Goal: Task Accomplishment & Management: Manage account settings

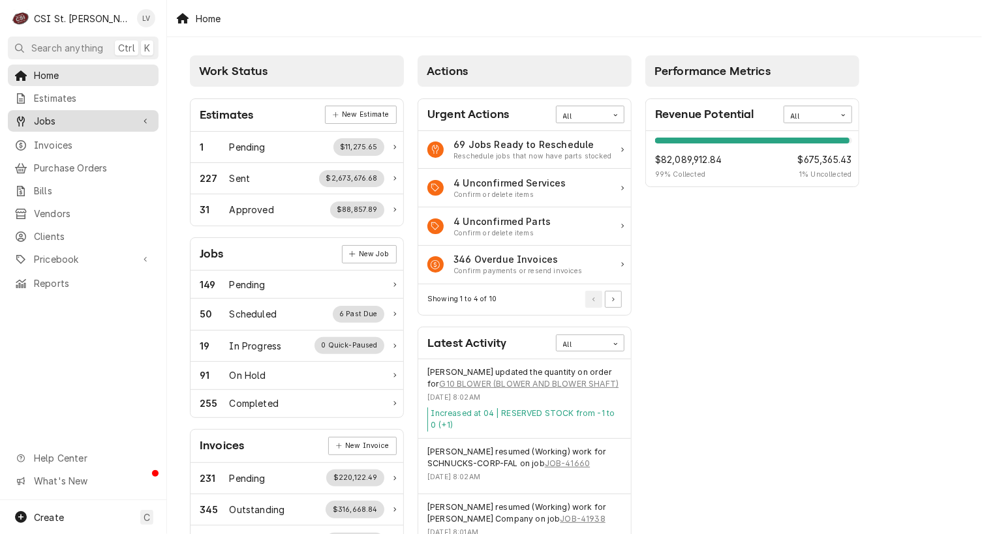
click at [52, 119] on span "Jobs" at bounding box center [83, 121] width 99 height 14
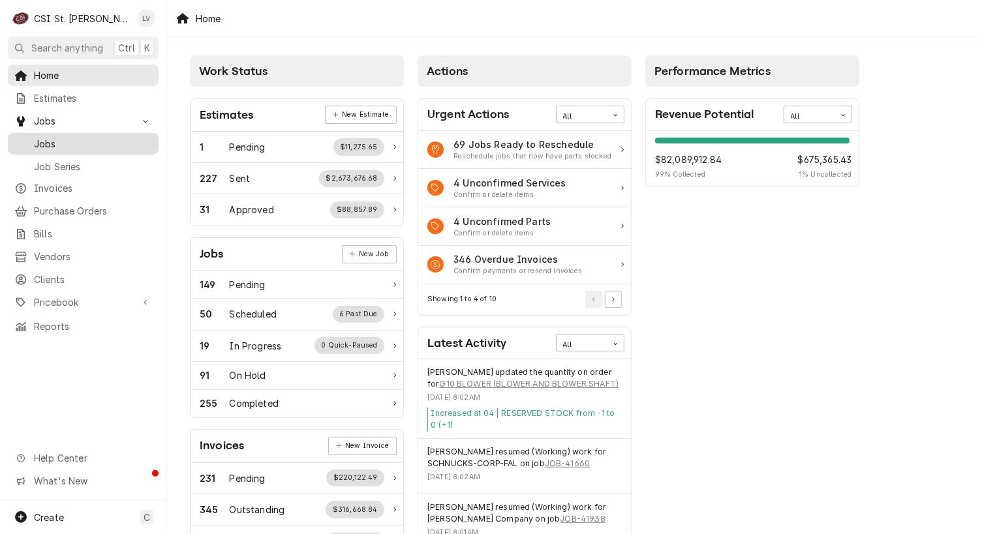
click at [47, 140] on span "Jobs" at bounding box center [93, 144] width 118 height 14
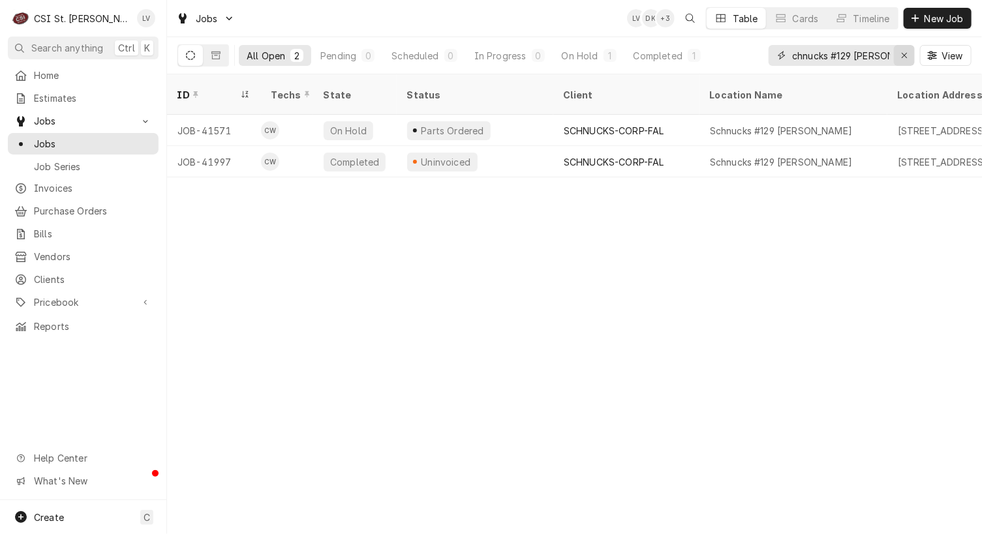
click at [904, 55] on icon "Erase input" at bounding box center [904, 55] width 5 height 5
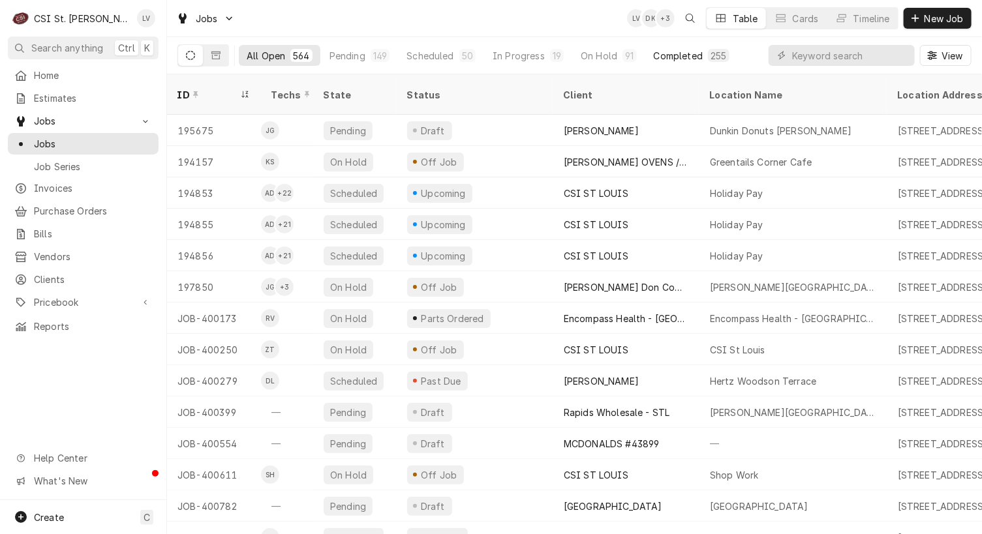
click at [680, 59] on div "Completed" at bounding box center [678, 56] width 49 height 14
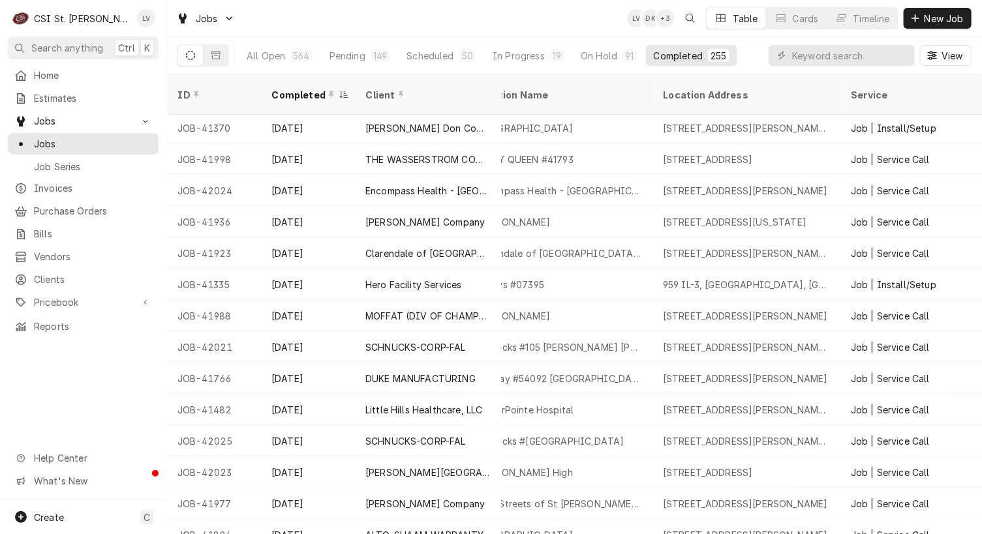
scroll to position [65, 0]
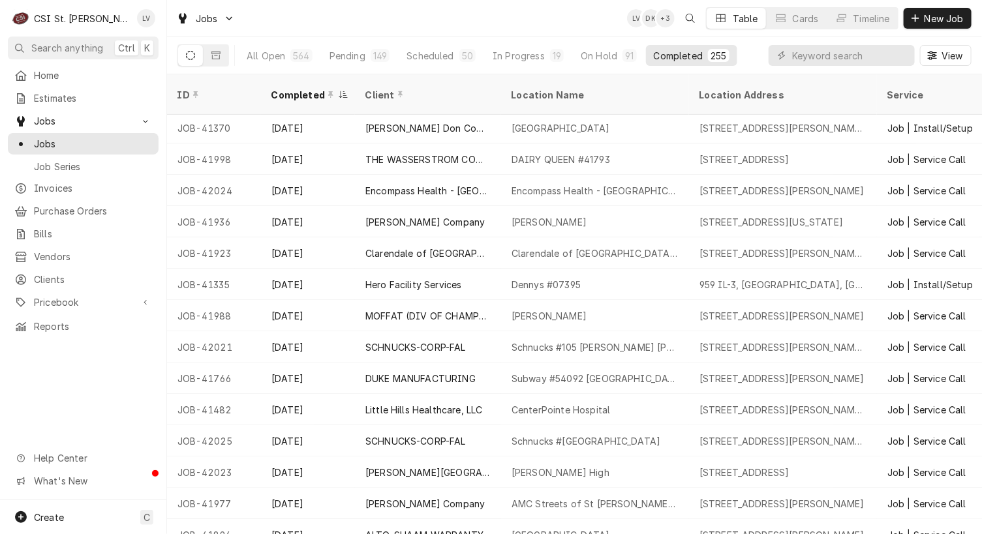
drag, startPoint x: 171, startPoint y: 140, endPoint x: 88, endPoint y: 392, distance: 264.5
click at [88, 392] on div "C CSI St. Louis LV Search anything Ctrl K Home Estimates Jobs Jobs Job Series I…" at bounding box center [491, 267] width 982 height 534
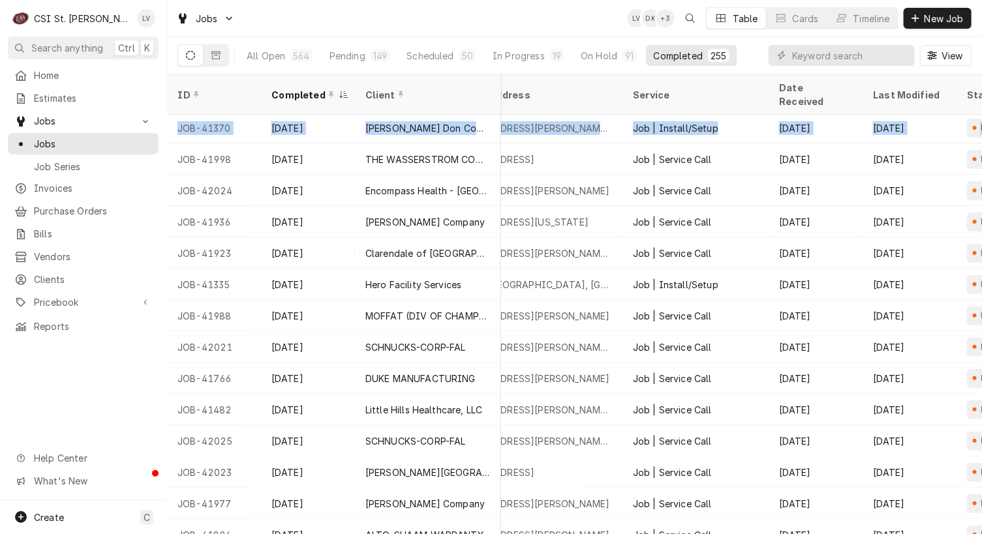
scroll to position [65, 395]
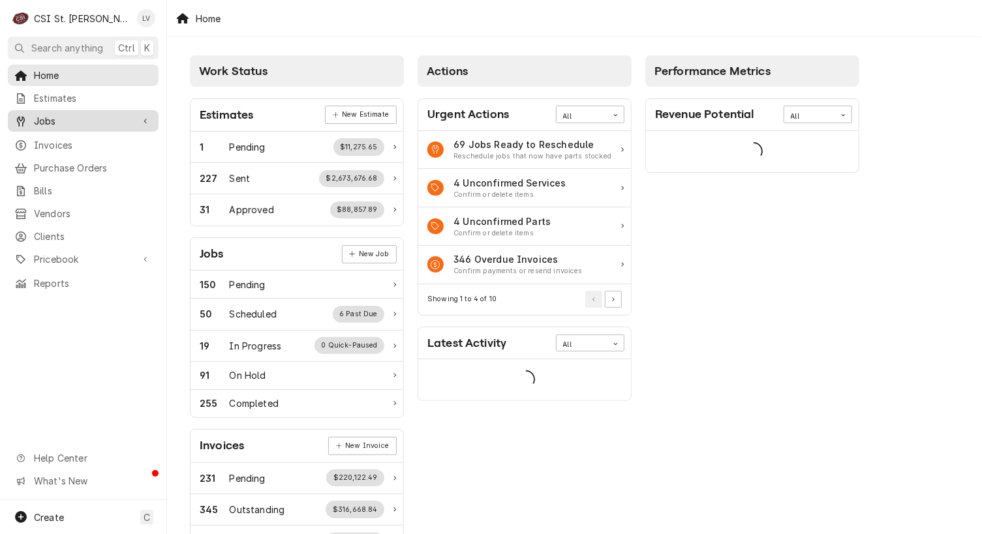
click at [39, 116] on span "Jobs" at bounding box center [83, 121] width 99 height 14
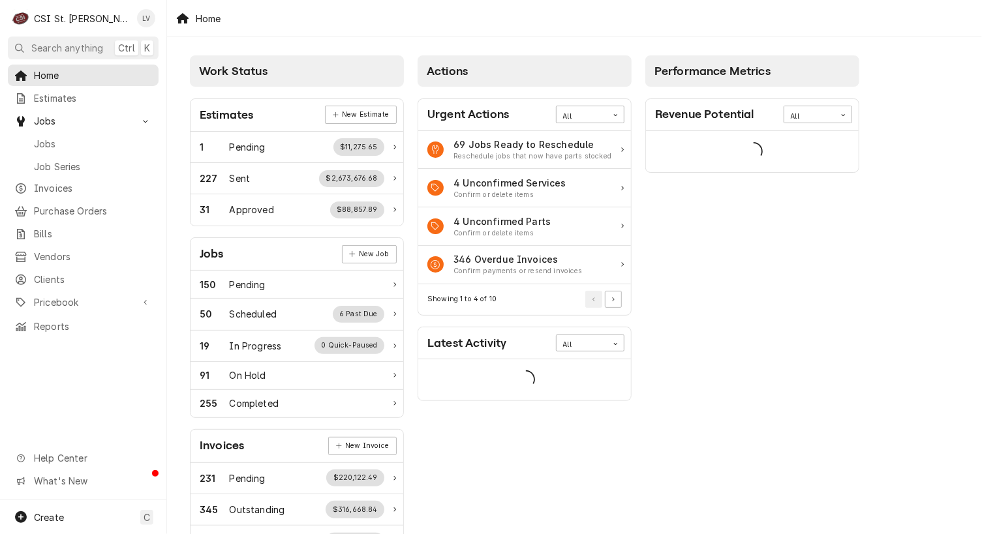
click at [37, 150] on div "Jobs Job Series" at bounding box center [83, 154] width 151 height 43
click at [39, 144] on span "Jobs" at bounding box center [93, 144] width 118 height 14
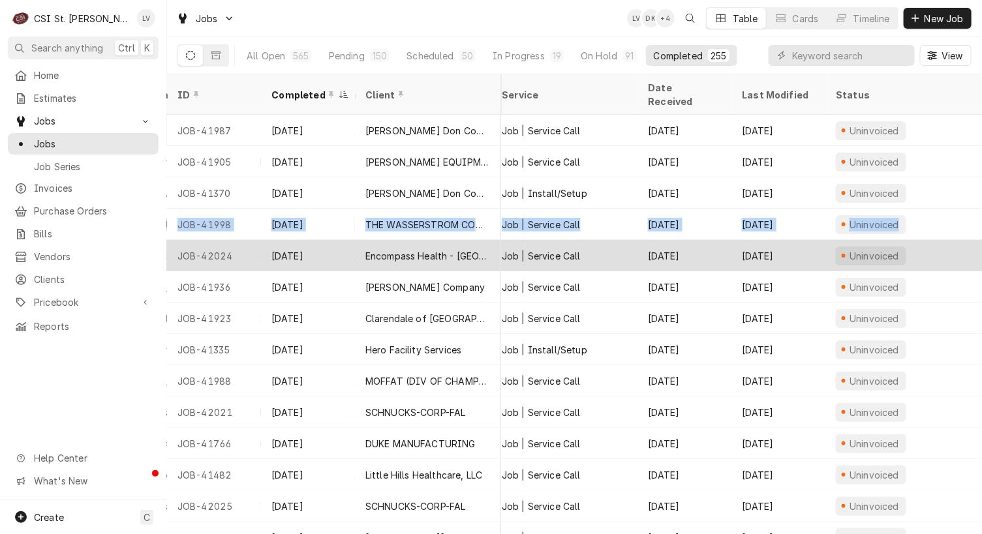
scroll to position [0, 395]
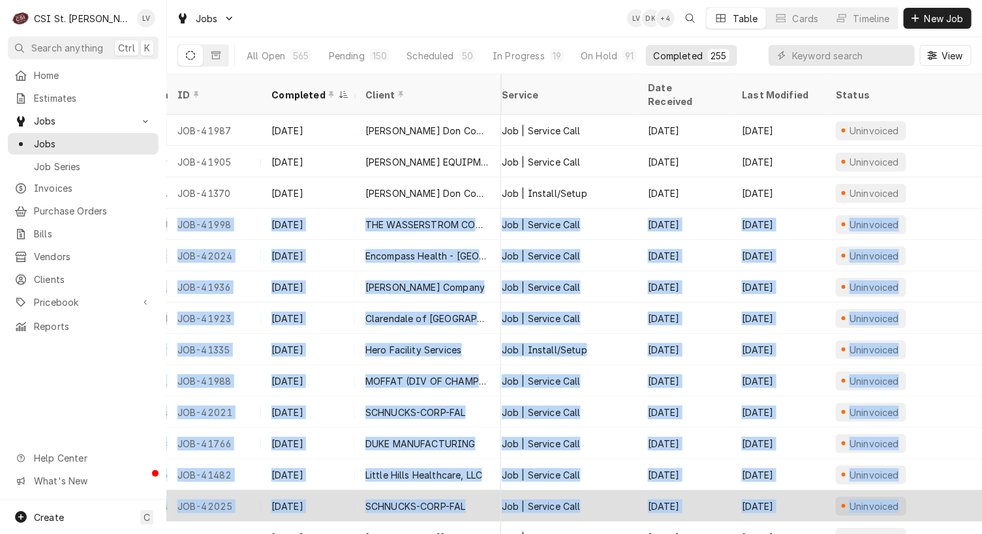
drag, startPoint x: 172, startPoint y: 205, endPoint x: 938, endPoint y: 491, distance: 817.3
click at [596, 491] on tbody "JOB-41987 Aug 14 Edward Don Company Francis Howell High School 7001 S Highway 9…" at bounding box center [188, 325] width 815 height 420
copy tbody "JOB-41998 Aug 13 THE WASSERSTROM COMPANY DAIRY QUEEN #41793 412 S Madison St, L…"
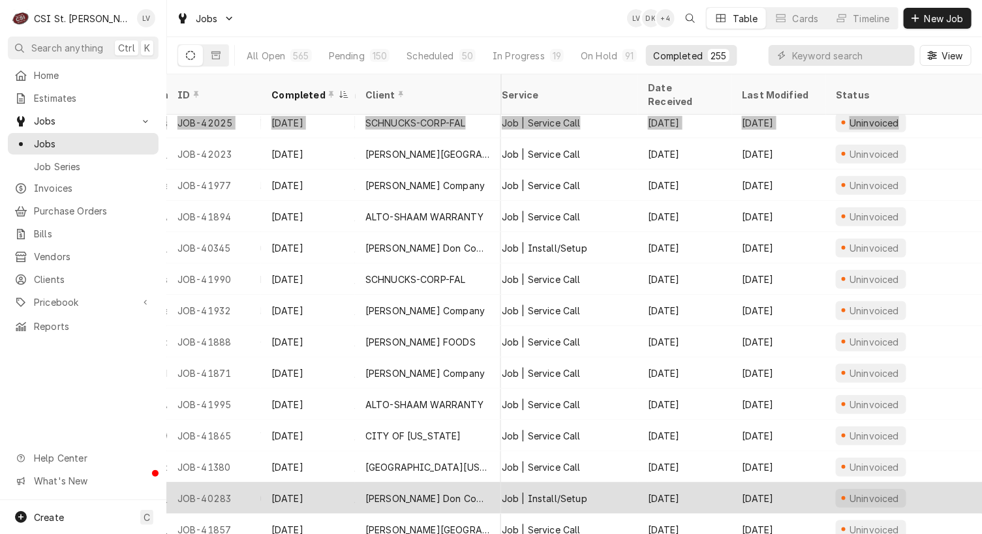
scroll to position [392, 395]
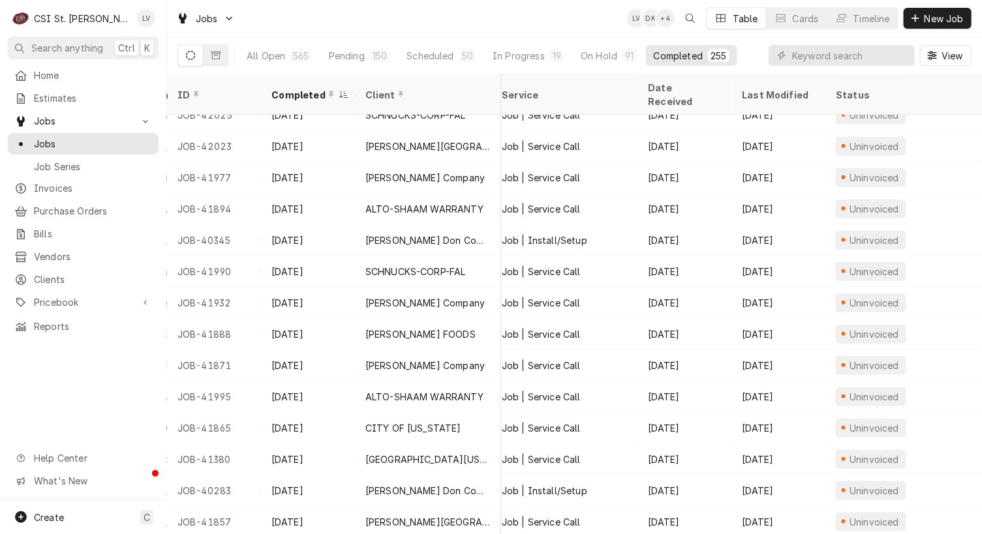
click at [61, 424] on div "Home Estimates Jobs Jobs Job Series Invoices Purchase Orders Bills Vendors Clie…" at bounding box center [83, 283] width 166 height 436
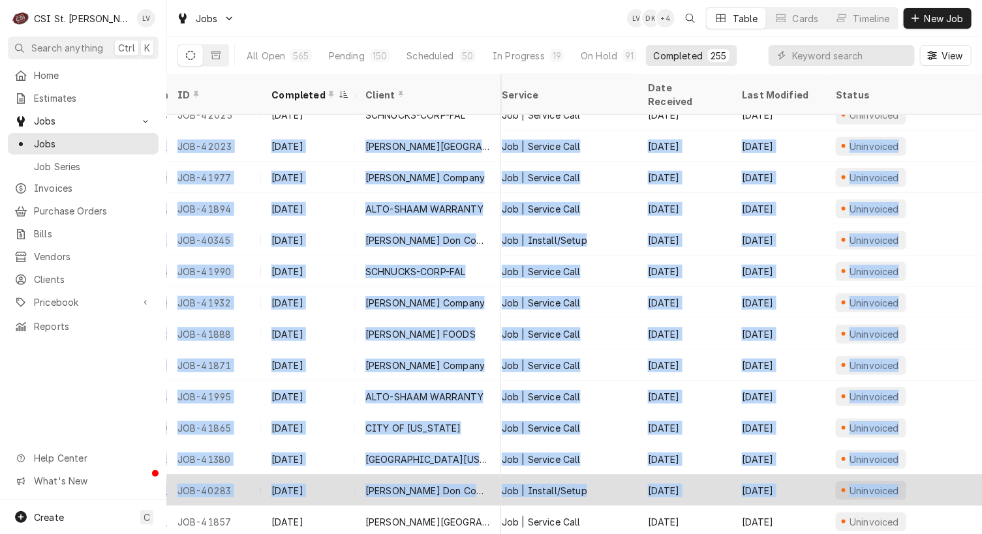
drag, startPoint x: 171, startPoint y: 129, endPoint x: 922, endPoint y: 470, distance: 825.3
copy tbody "JOB-42023 Aug 13 Jennings School District Jennings Junior High 8831 Cozens Aven…"
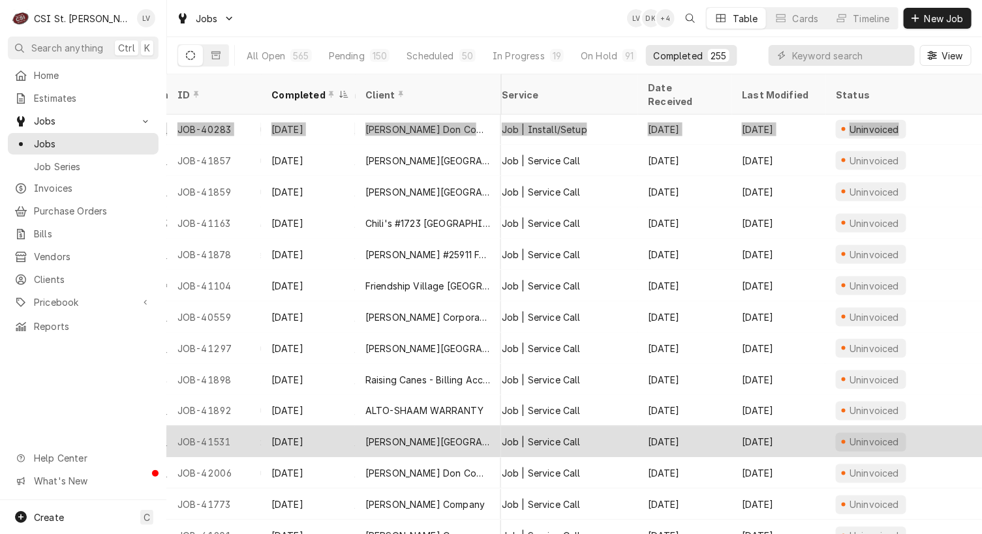
scroll to position [764, 395]
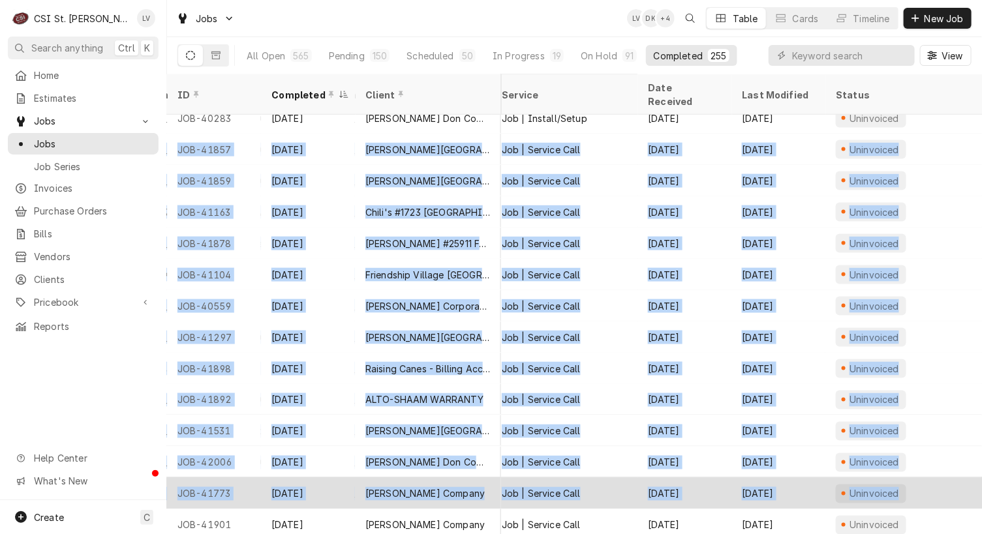
drag, startPoint x: 174, startPoint y: 130, endPoint x: 901, endPoint y: 474, distance: 804.5
copy tbody "JOB-41857 Aug 13 MARY QUEEN AND MOTHER CENTER Mary Queen & Mother Center 7601 W…"
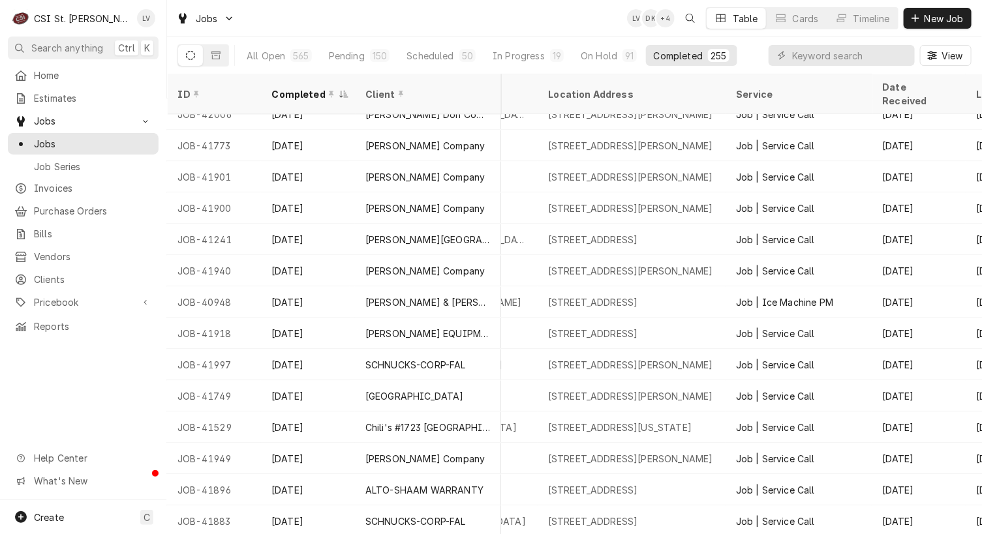
scroll to position [1112, 0]
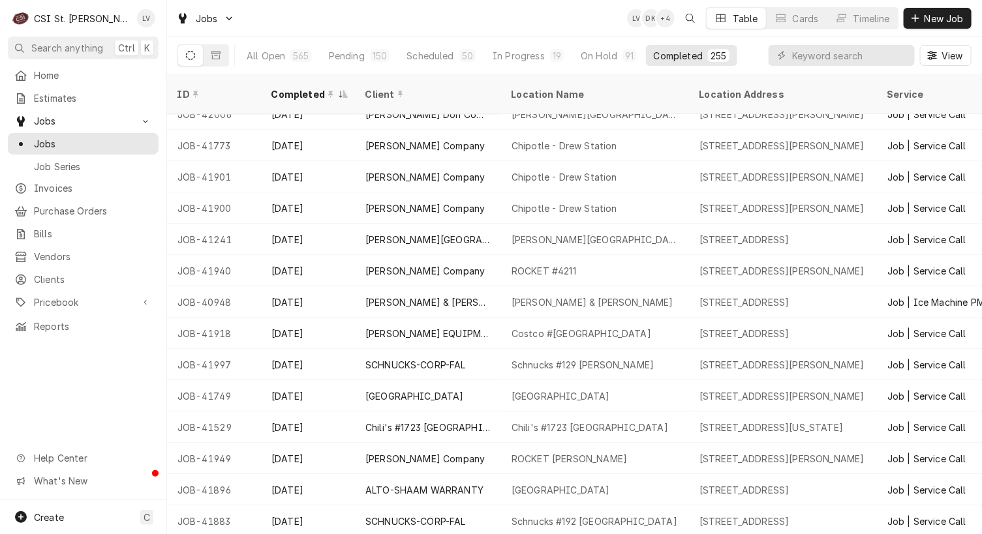
drag, startPoint x: 170, startPoint y: 158, endPoint x: 105, endPoint y: 401, distance: 252.0
click at [102, 403] on div "C CSI St. Louis LV Search anything Ctrl K Home Estimates Jobs Jobs Job Series I…" at bounding box center [491, 267] width 982 height 534
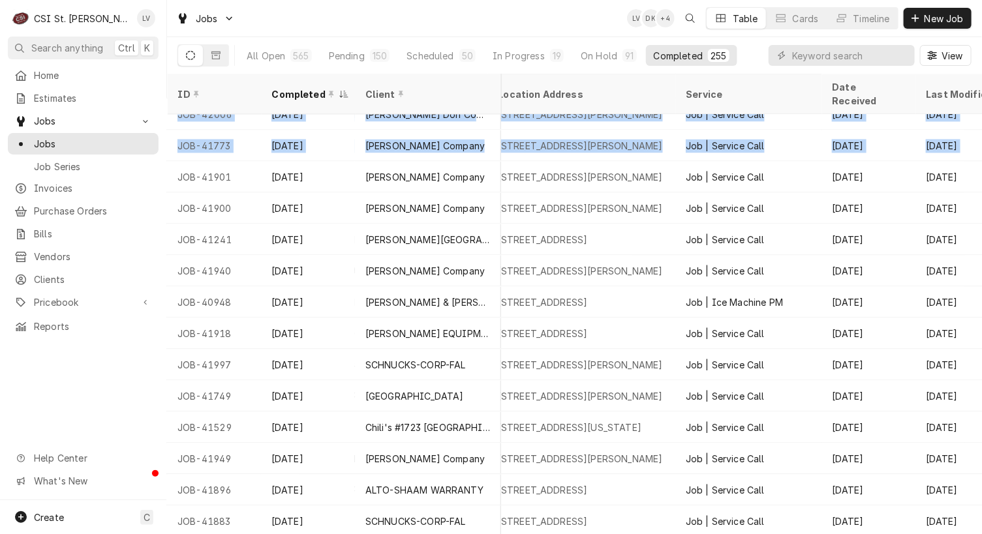
scroll to position [1112, 395]
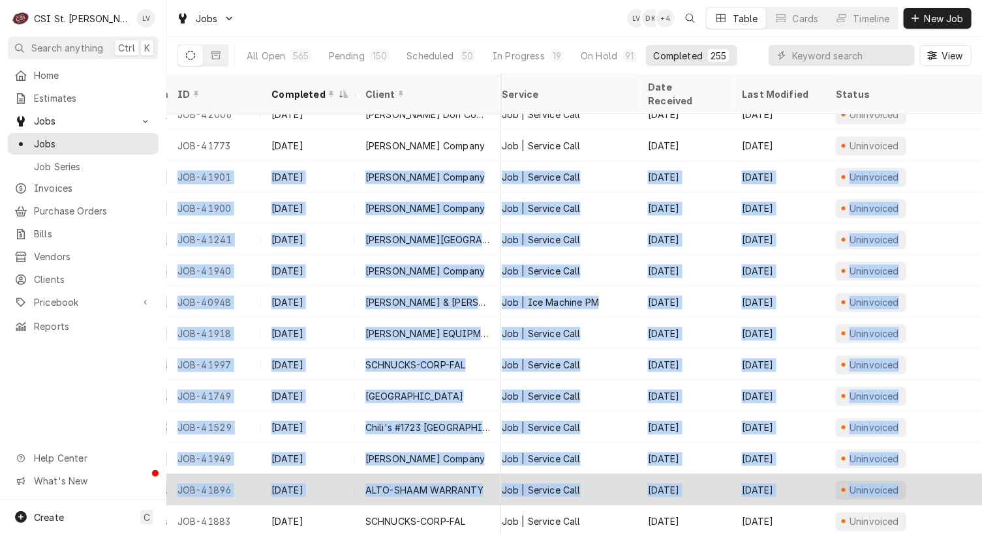
drag, startPoint x: 170, startPoint y: 158, endPoint x: 949, endPoint y: 469, distance: 838.8
copy tbody "JOB-41901 Aug 12 Vivian Company Chipotle - Drew Station 1676 Clarkson Rd, Chest…"
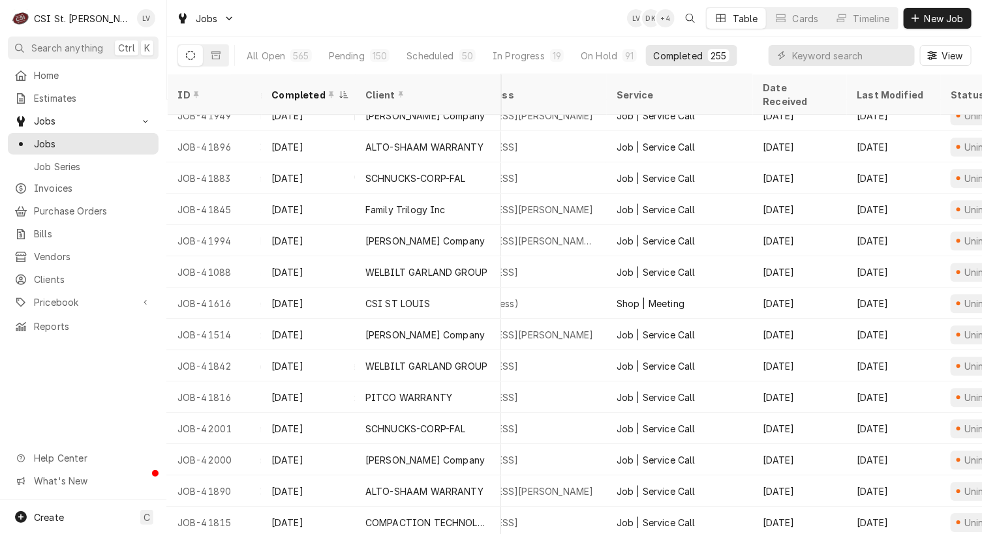
scroll to position [1456, 0]
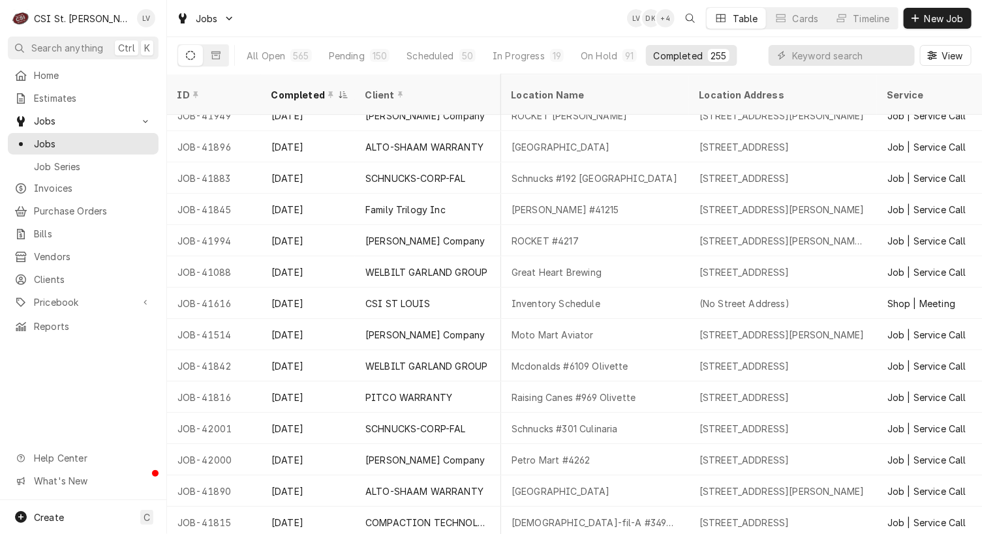
drag, startPoint x: 172, startPoint y: 159, endPoint x: 117, endPoint y: 379, distance: 227.3
click at [117, 379] on div "C CSI St. Louis LV Search anything Ctrl K Home Estimates Jobs Jobs Job Series I…" at bounding box center [491, 267] width 982 height 534
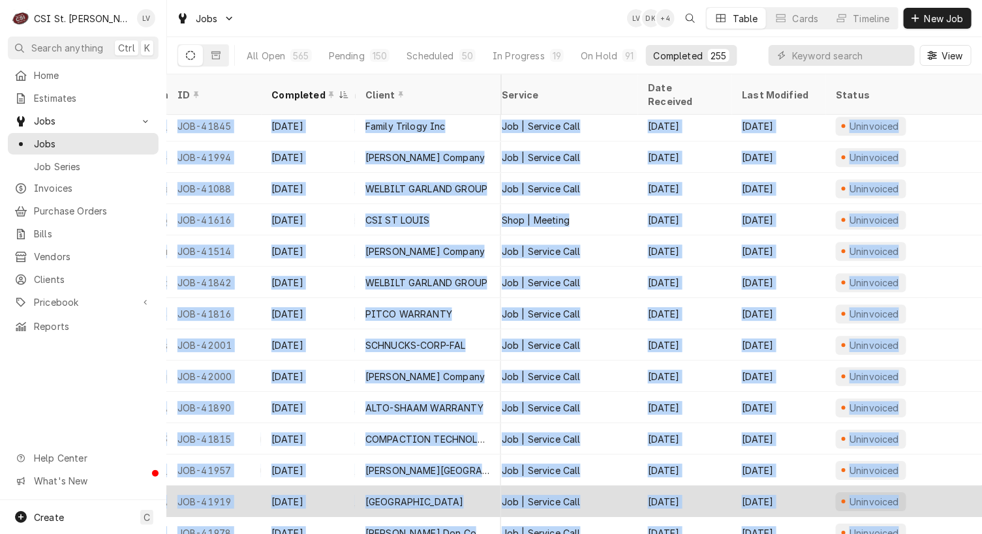
scroll to position [1545, 395]
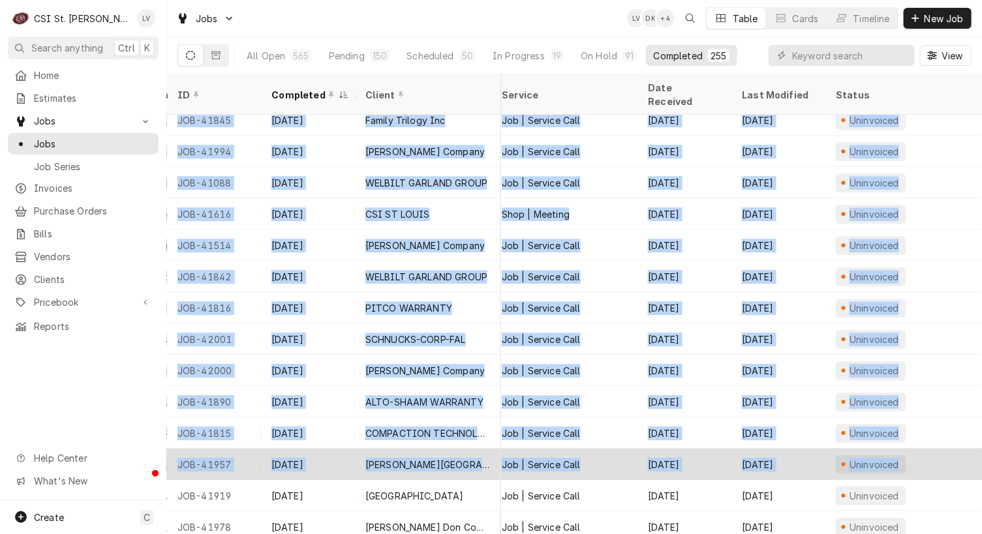
drag, startPoint x: 167, startPoint y: 160, endPoint x: 942, endPoint y: 442, distance: 824.5
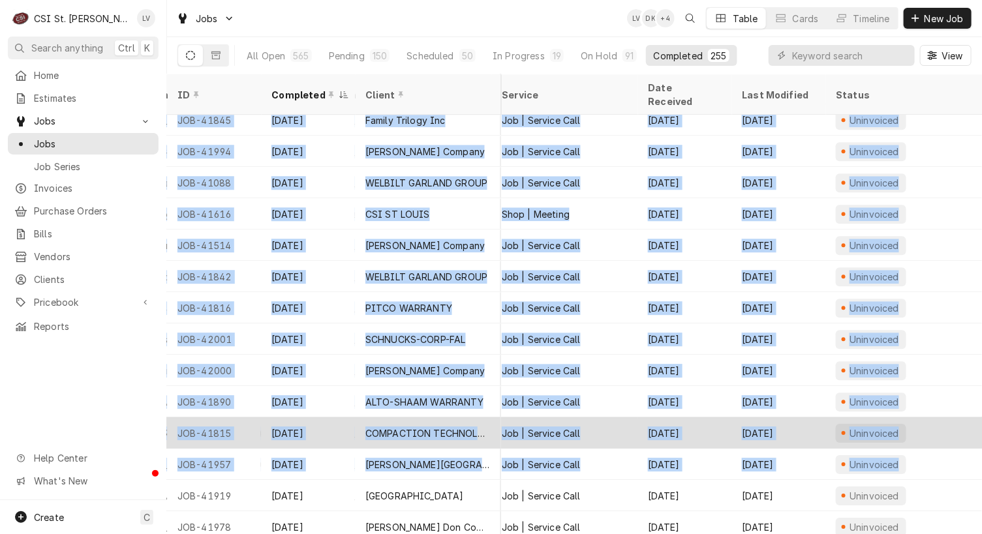
scroll to position [1480, 395]
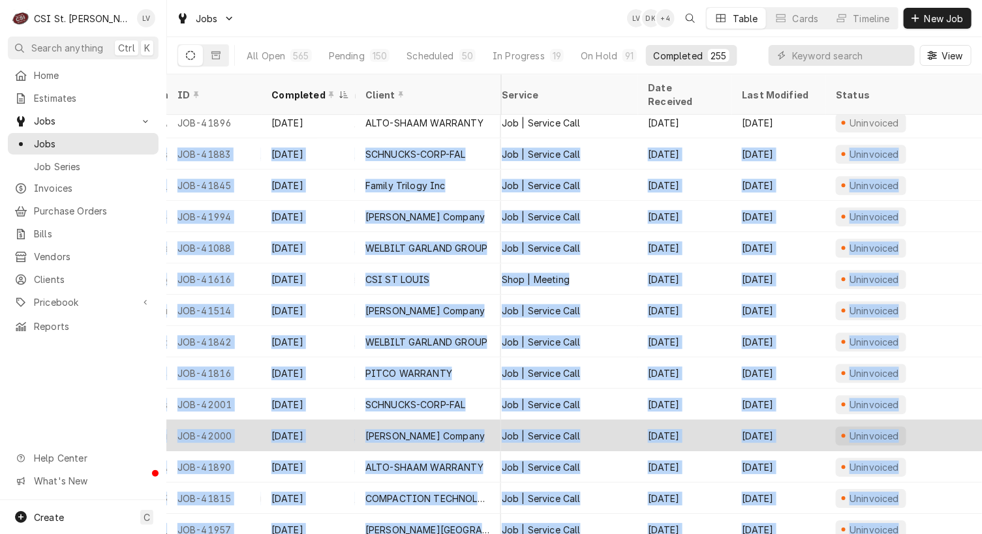
copy tbody "JOB-41883 Aug 12 SCHNUCKS-CORP-FAL Schnucks #192 Loughborough 1020 Loughborough…"
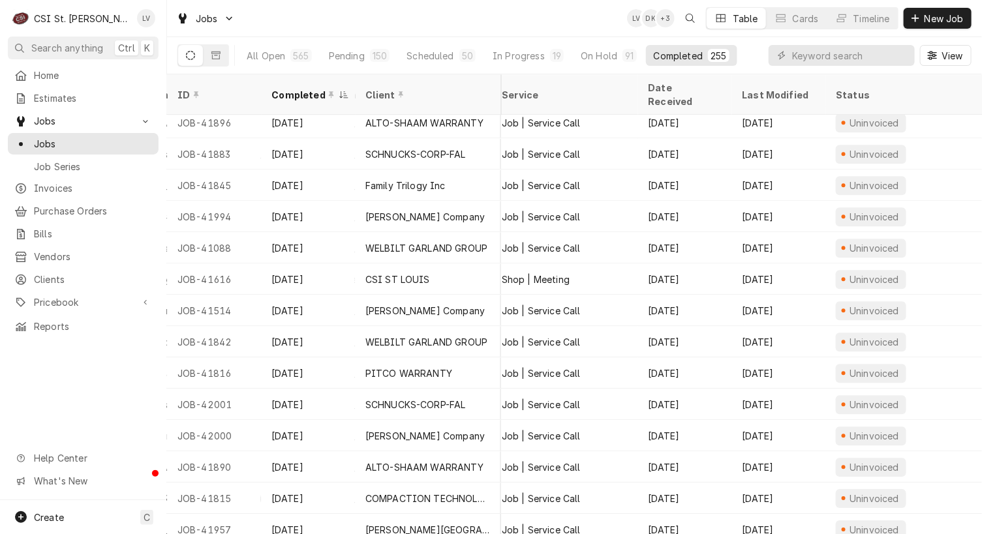
drag, startPoint x: 67, startPoint y: 380, endPoint x: 66, endPoint y: 371, distance: 8.5
click at [68, 380] on div "Home Estimates Jobs Jobs Job Series Invoices Purchase Orders Bills Vendors Clie…" at bounding box center [83, 283] width 166 height 436
click at [793, 54] on input "Dynamic Content Wrapper" at bounding box center [850, 55] width 116 height 21
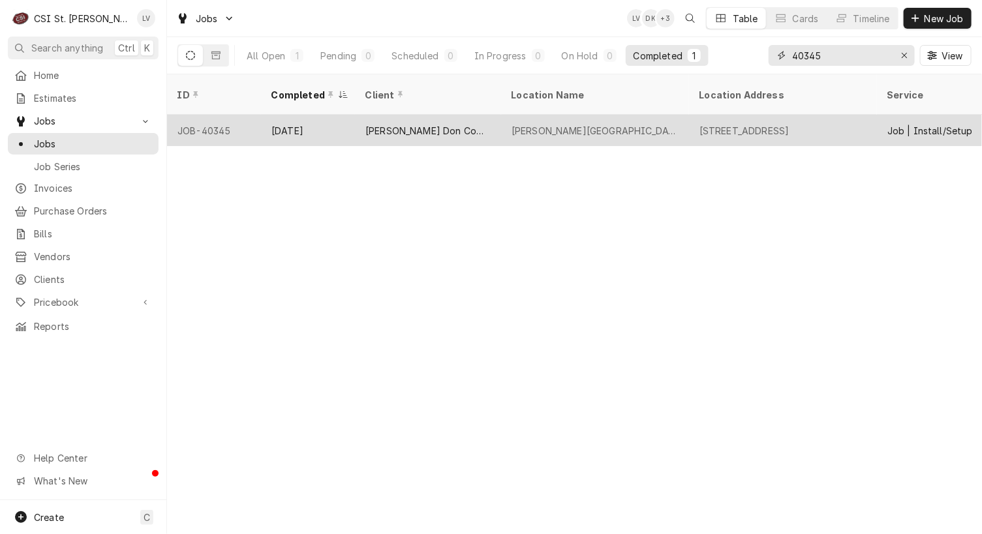
type input "40345"
click at [342, 117] on div "Aug 13" at bounding box center [308, 130] width 94 height 31
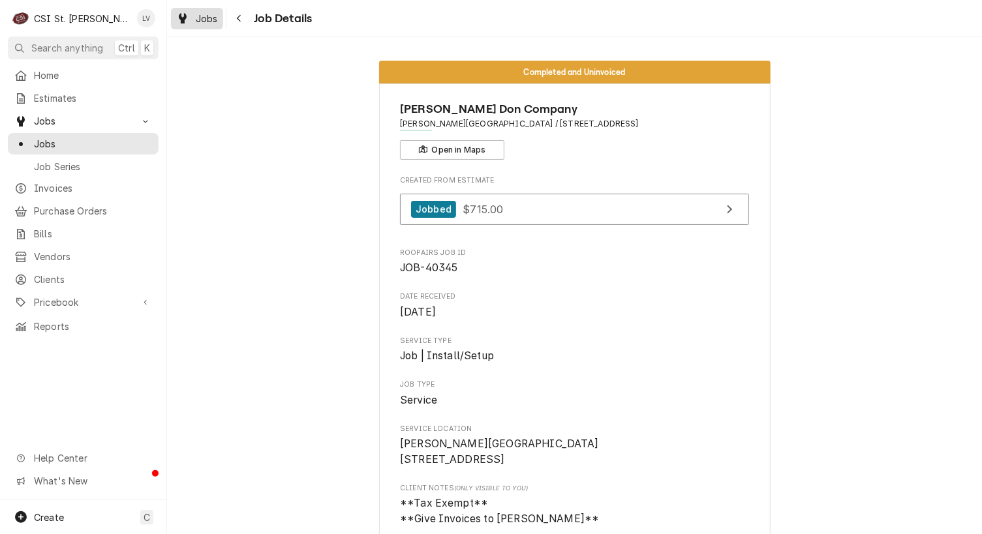
click at [185, 22] on icon "Dynamic Content Wrapper" at bounding box center [183, 18] width 8 height 10
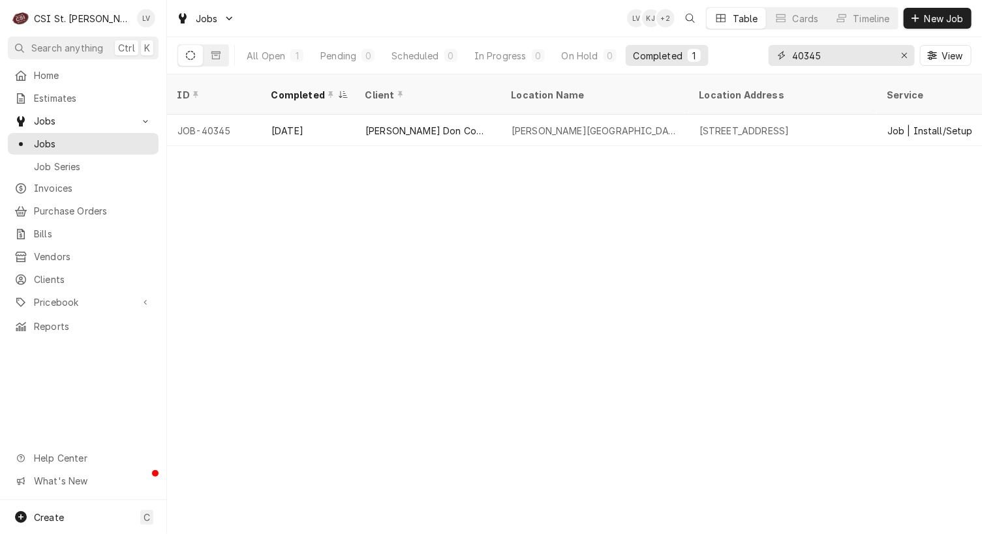
drag, startPoint x: 805, startPoint y: 57, endPoint x: 861, endPoint y: 59, distance: 56.2
click at [861, 59] on input "40345" at bounding box center [841, 55] width 98 height 21
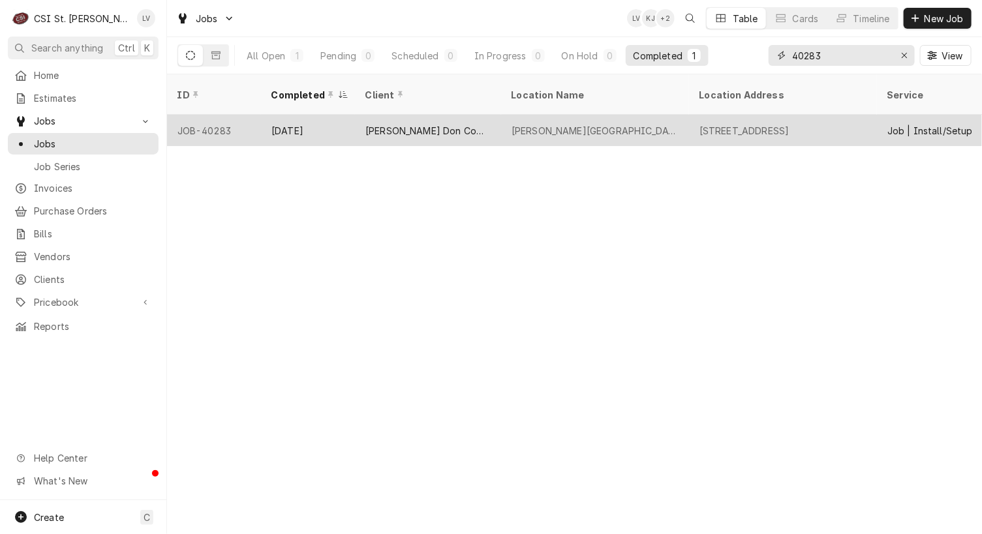
type input "40283"
click at [437, 124] on div "[PERSON_NAME] Don Company" at bounding box center [427, 131] width 125 height 14
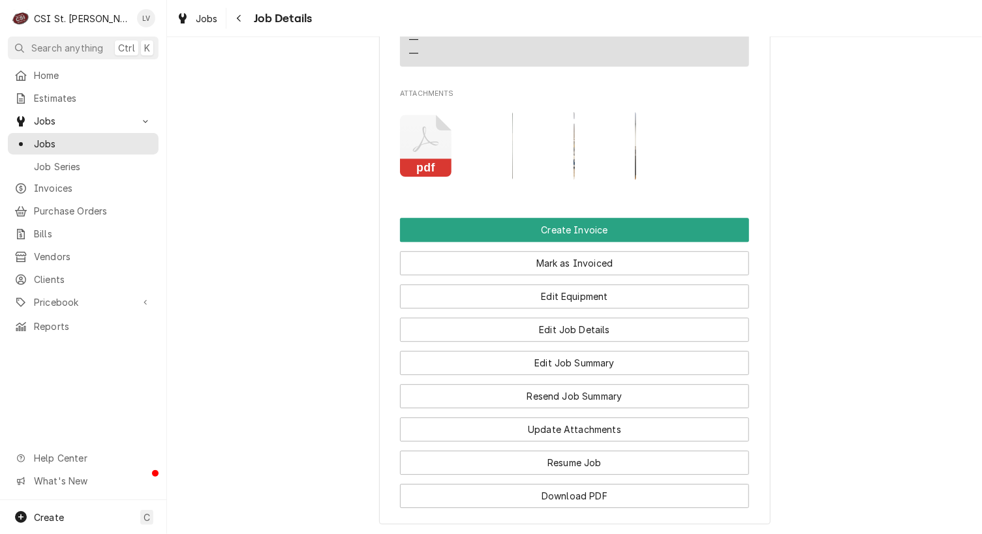
scroll to position [1390, 0]
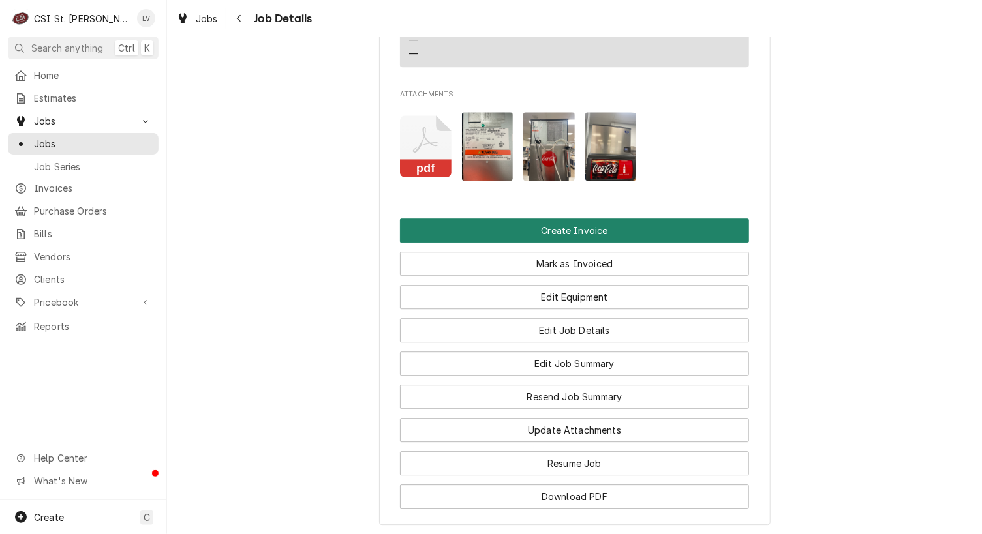
click at [508, 241] on button "Create Invoice" at bounding box center [574, 231] width 349 height 24
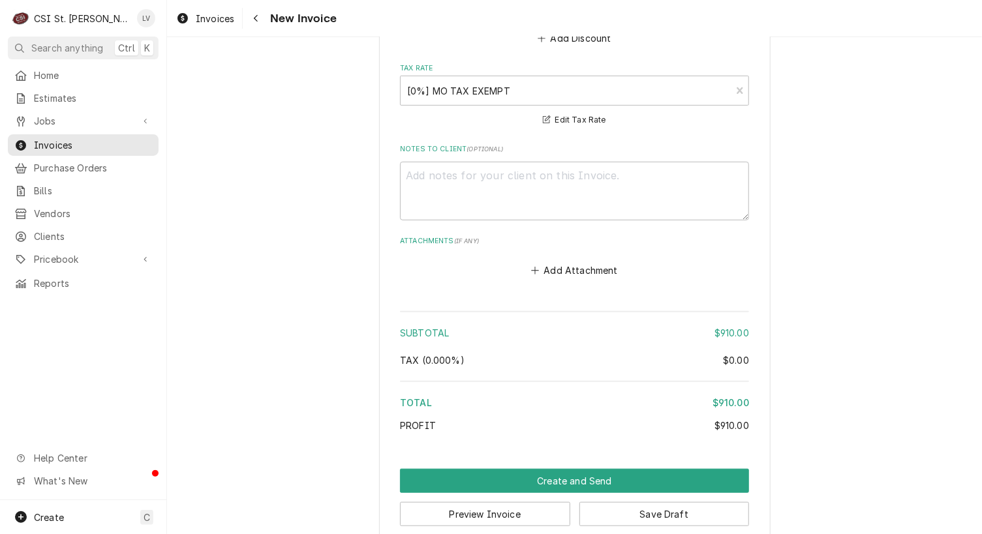
scroll to position [2414, 0]
click at [697, 502] on button "Save Draft" at bounding box center [664, 514] width 170 height 24
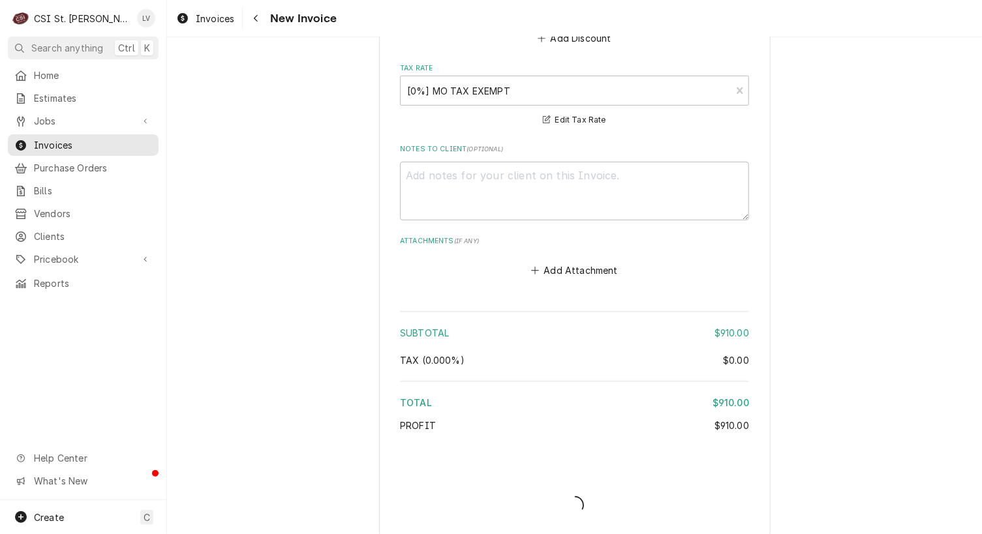
scroll to position [2408, 0]
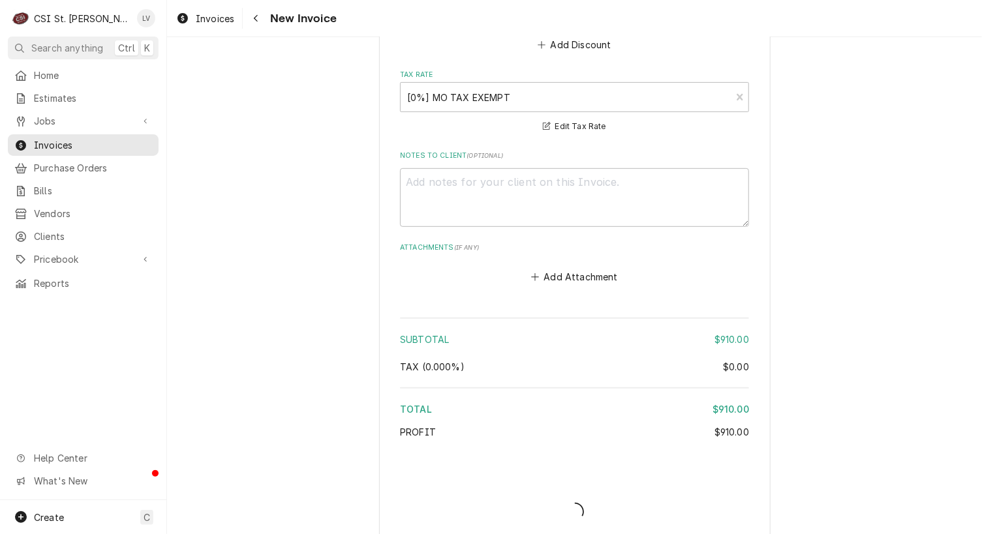
type textarea "x"
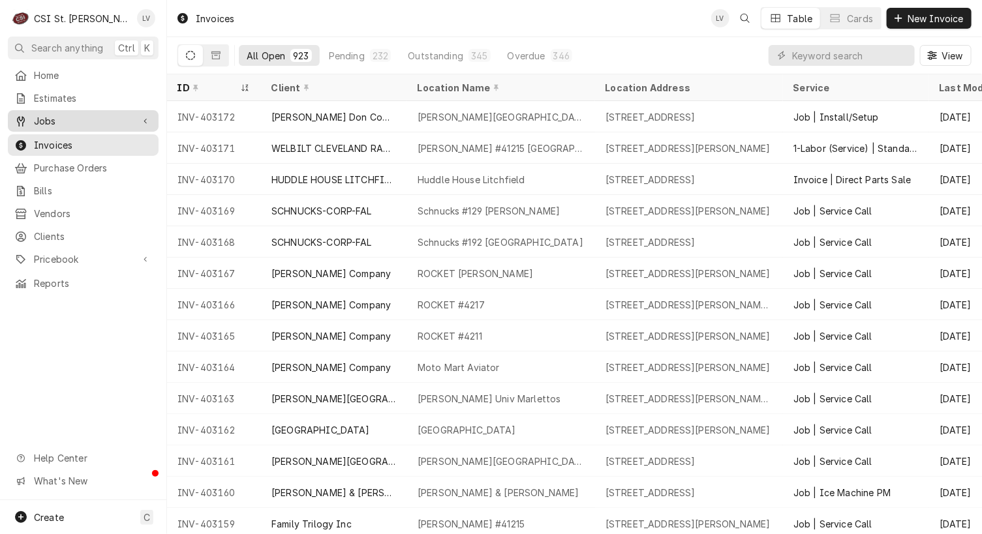
click at [60, 117] on span "Jobs" at bounding box center [83, 121] width 99 height 14
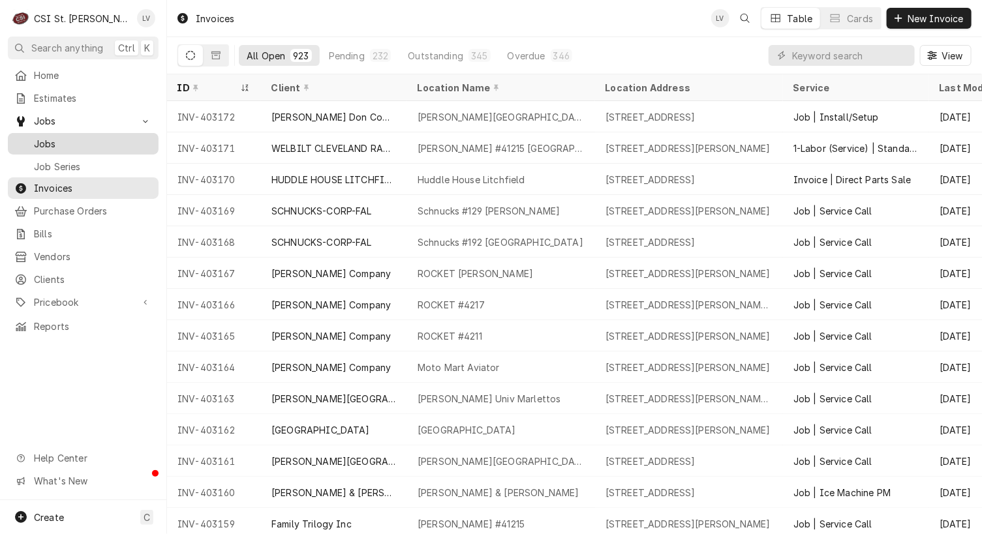
click at [50, 142] on span "Jobs" at bounding box center [93, 144] width 118 height 14
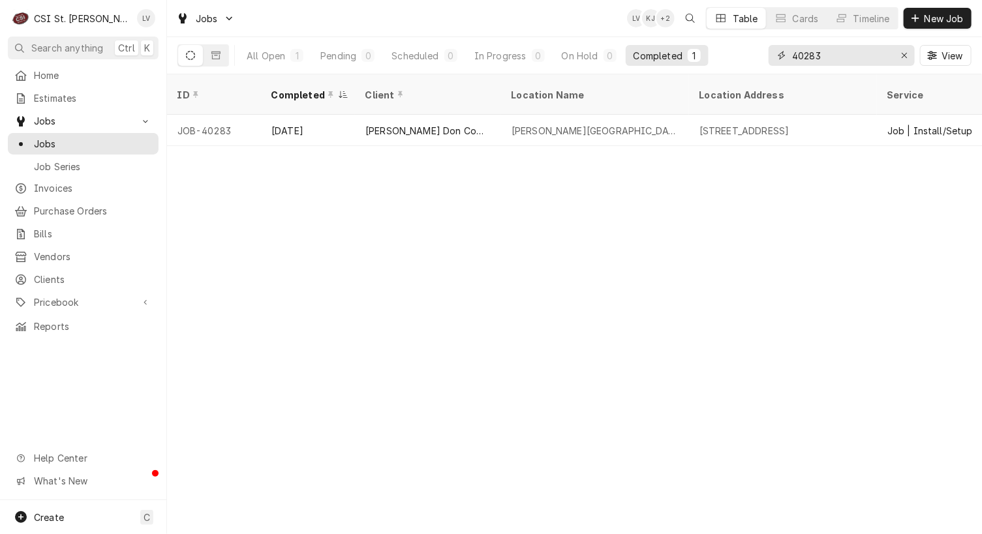
drag, startPoint x: 832, startPoint y: 55, endPoint x: 758, endPoint y: 58, distance: 73.8
click at [758, 58] on div "All Open 1 Pending 0 Scheduled 0 In Progress 0 On Hold 0 Completed 1 40283 View" at bounding box center [574, 55] width 794 height 37
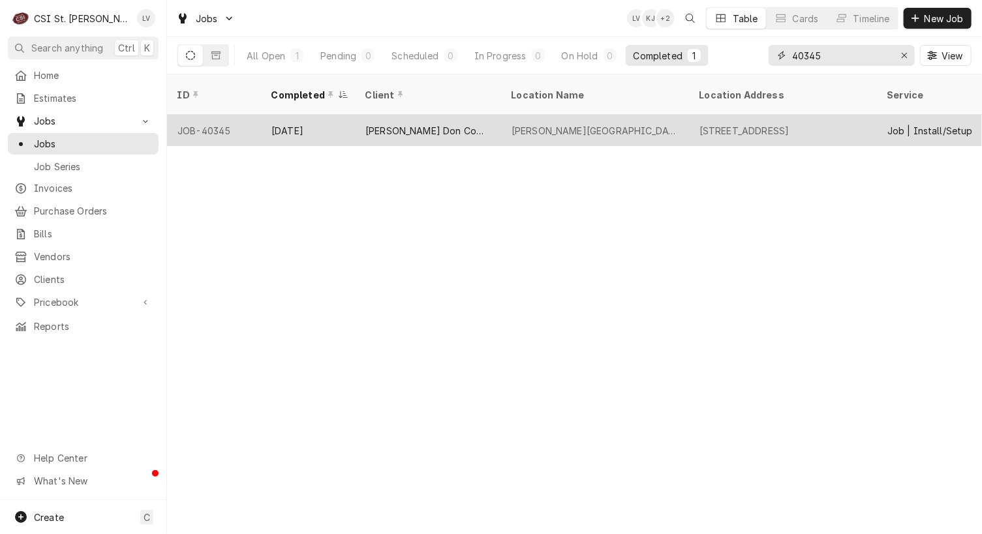
type input "40345"
click at [548, 123] on div "Daniel Boone Elementary" at bounding box center [595, 130] width 188 height 31
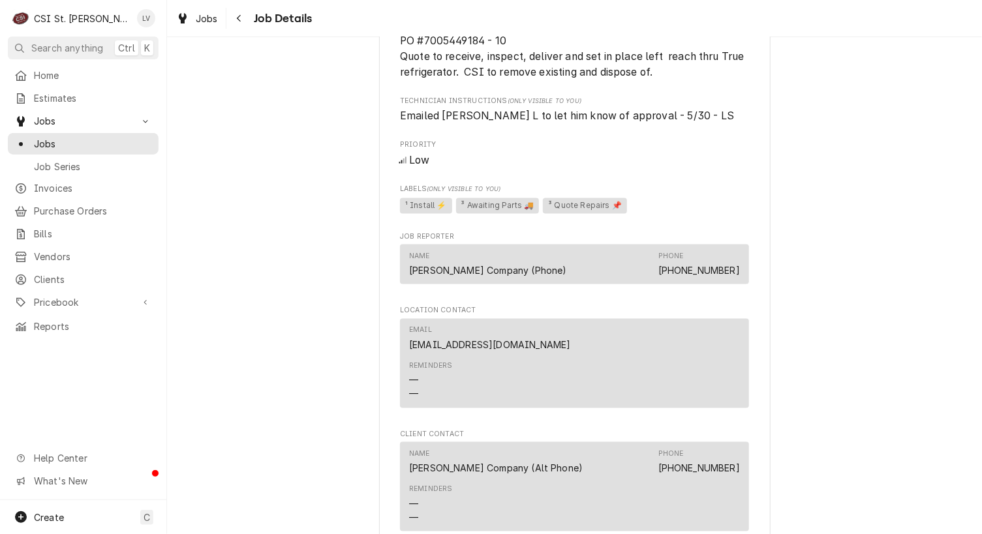
scroll to position [1305, 0]
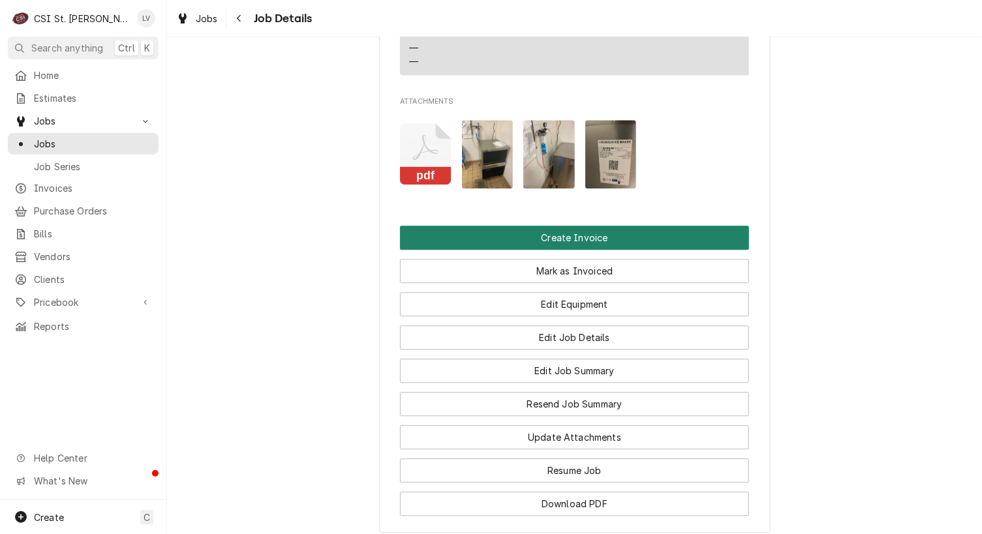
click at [553, 250] on button "Create Invoice" at bounding box center [574, 238] width 349 height 24
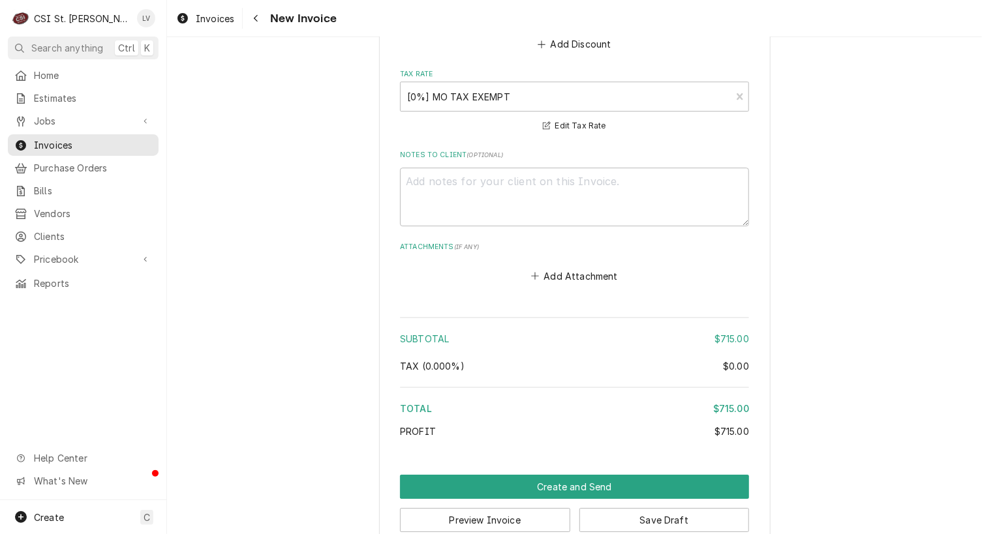
scroll to position [1758, 0]
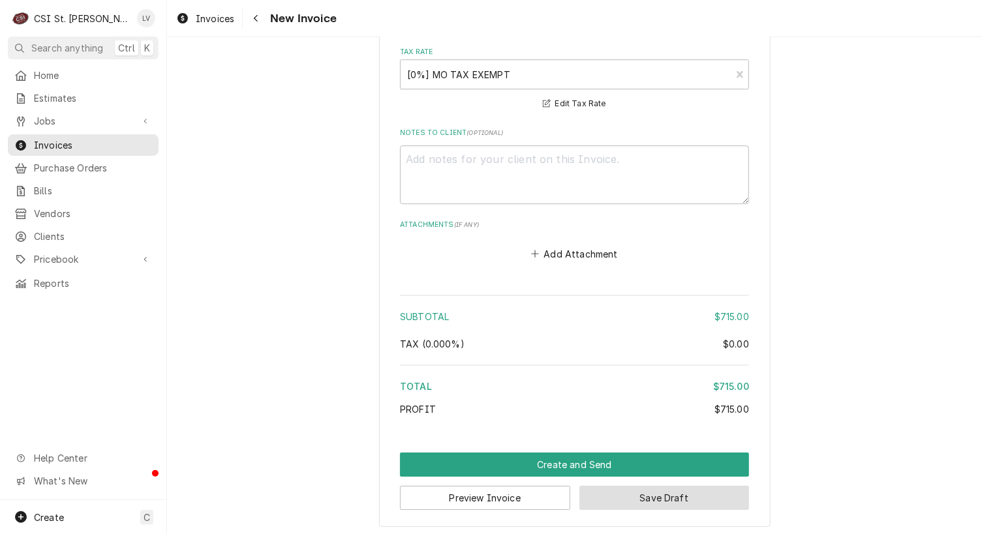
click at [658, 491] on button "Save Draft" at bounding box center [664, 498] width 170 height 24
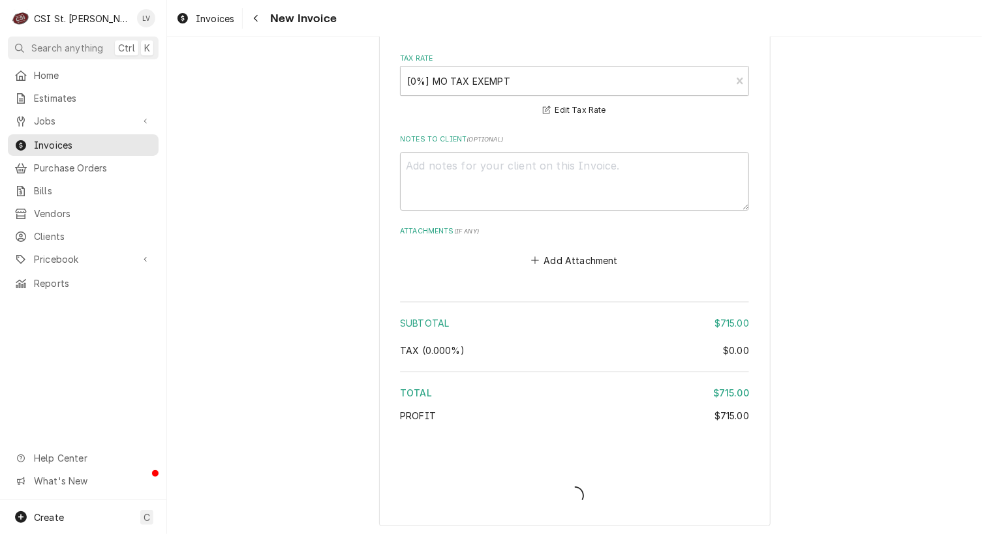
type textarea "x"
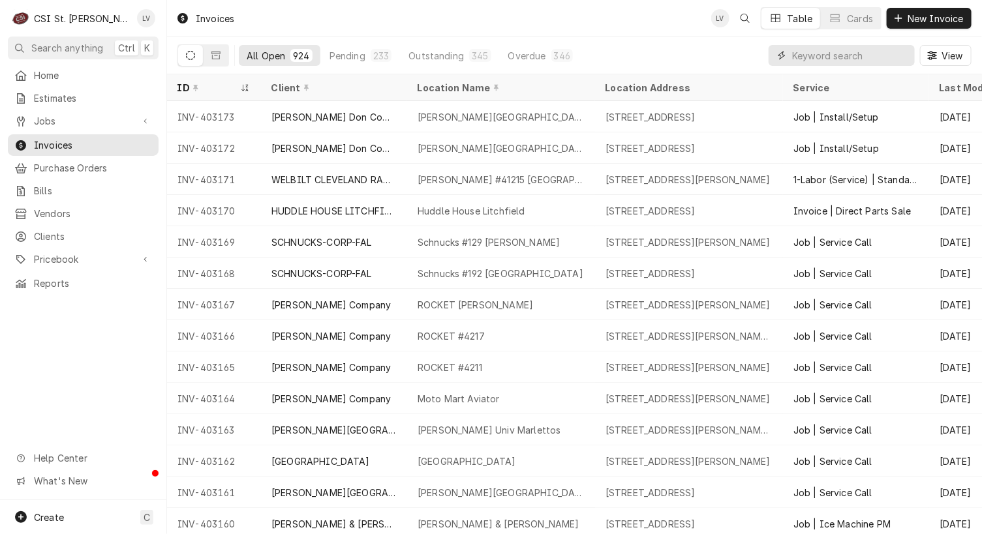
click at [810, 55] on input "Dynamic Content Wrapper" at bounding box center [850, 55] width 116 height 21
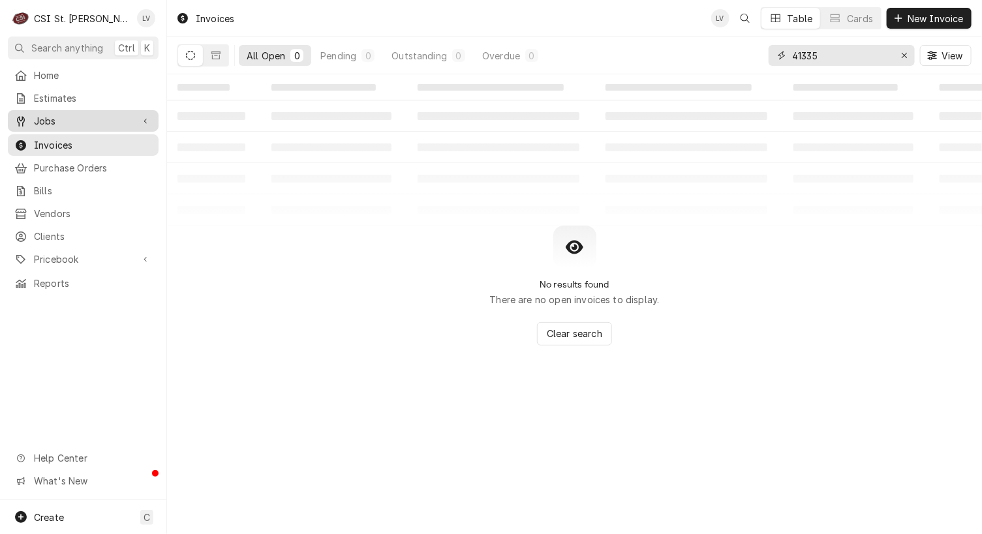
type input "41335"
click at [64, 115] on span "Jobs" at bounding box center [83, 121] width 99 height 14
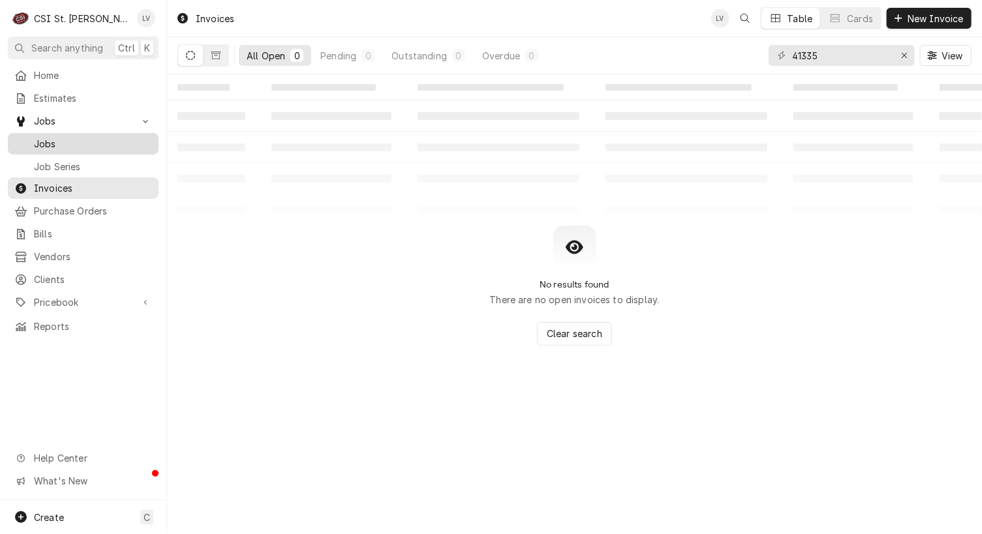
click at [54, 137] on span "Jobs" at bounding box center [93, 144] width 118 height 14
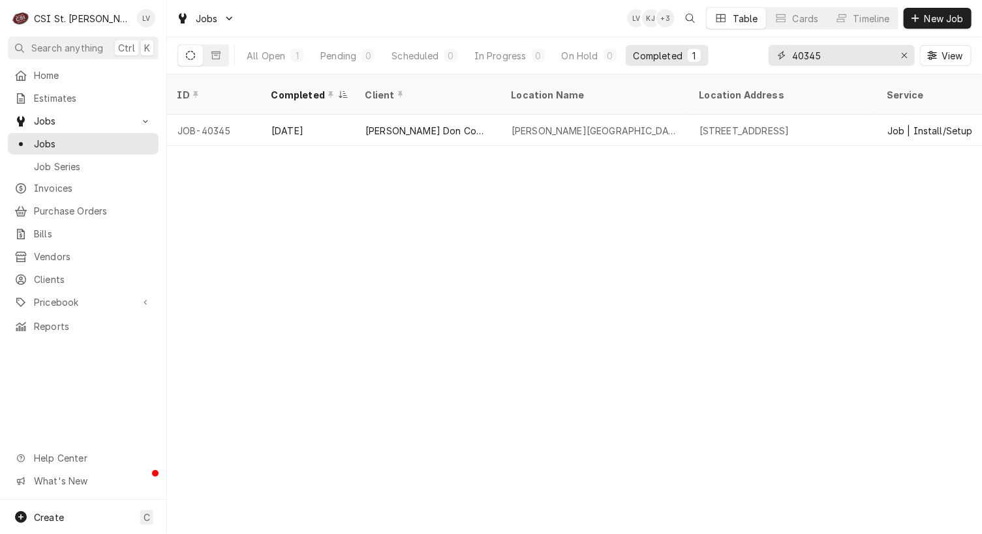
drag, startPoint x: 838, startPoint y: 52, endPoint x: 777, endPoint y: 58, distance: 61.6
click at [777, 58] on div "40345" at bounding box center [842, 55] width 146 height 21
type input "4"
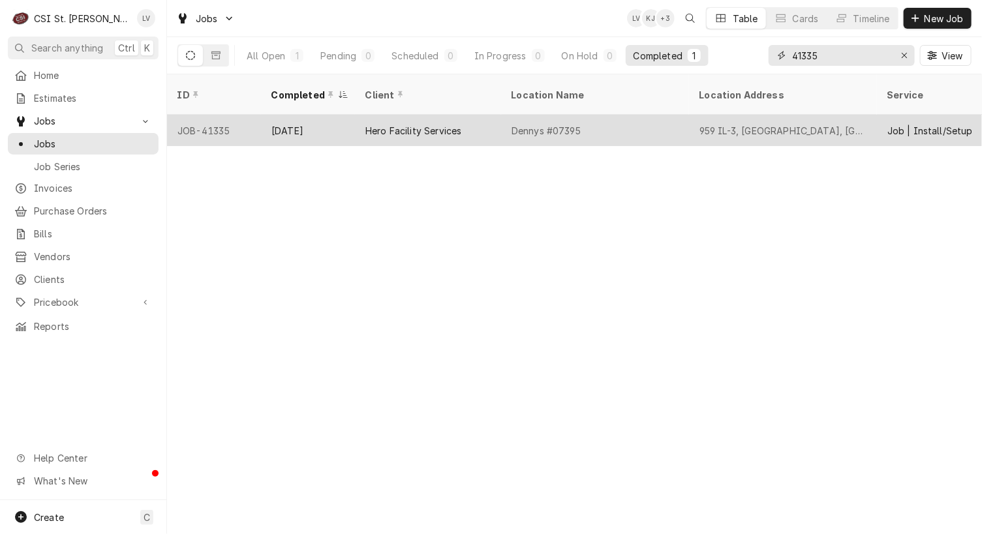
type input "41335"
click at [546, 124] on div "Dennys #07395" at bounding box center [546, 131] width 69 height 14
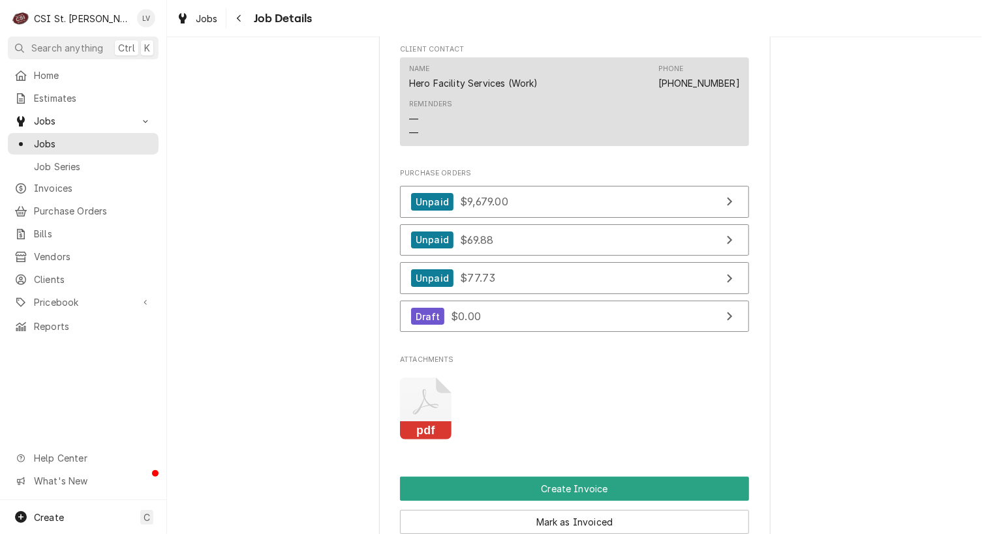
scroll to position [2284, 0]
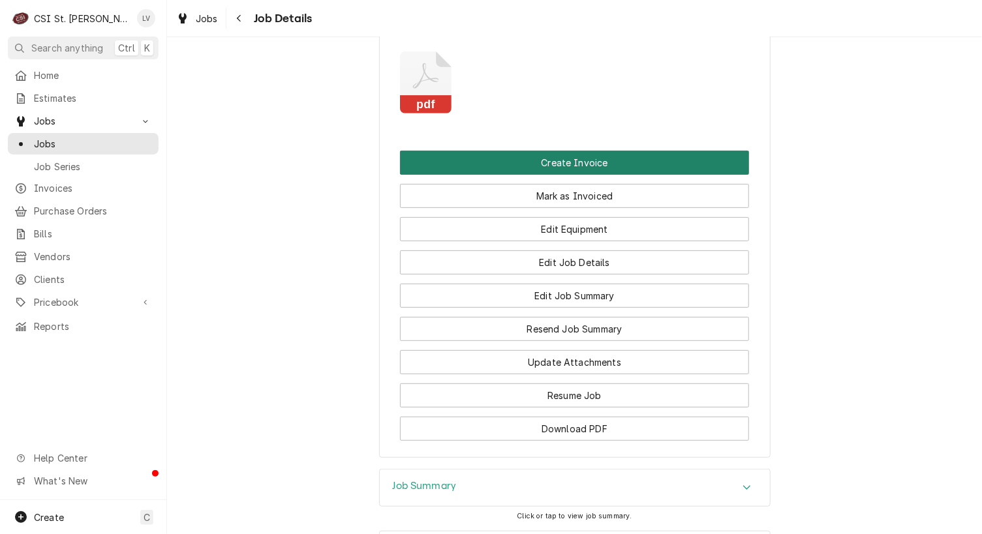
click at [553, 172] on button "Create Invoice" at bounding box center [574, 163] width 349 height 24
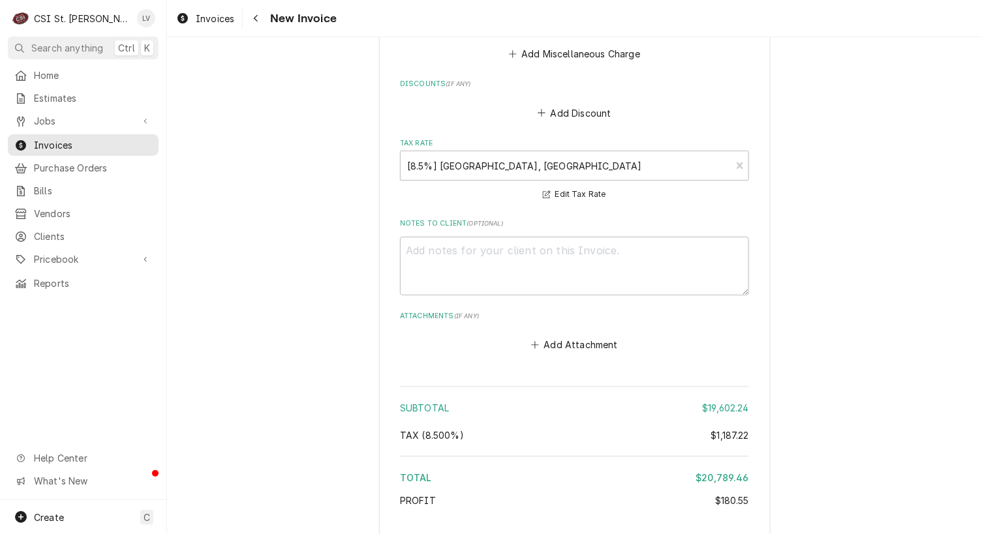
scroll to position [6261, 0]
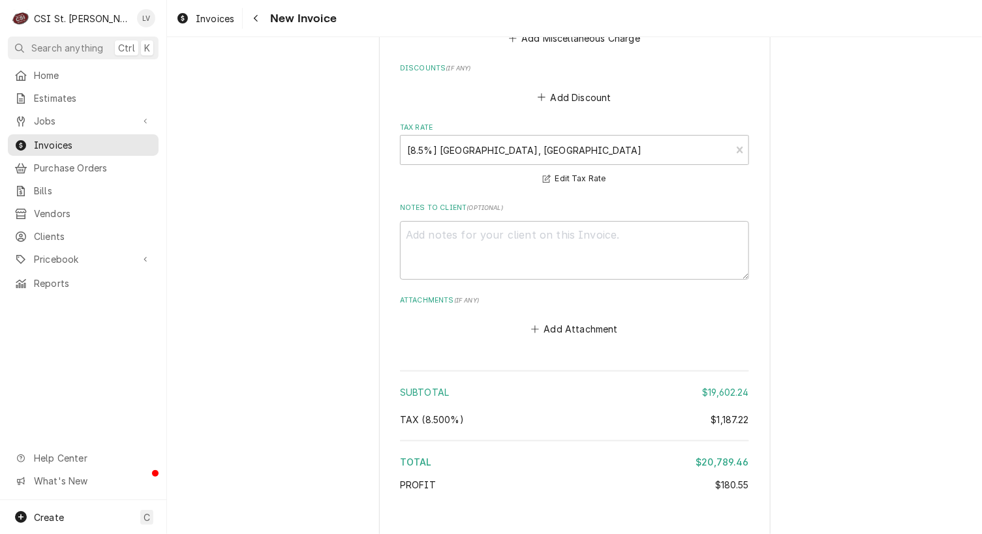
type textarea "x"
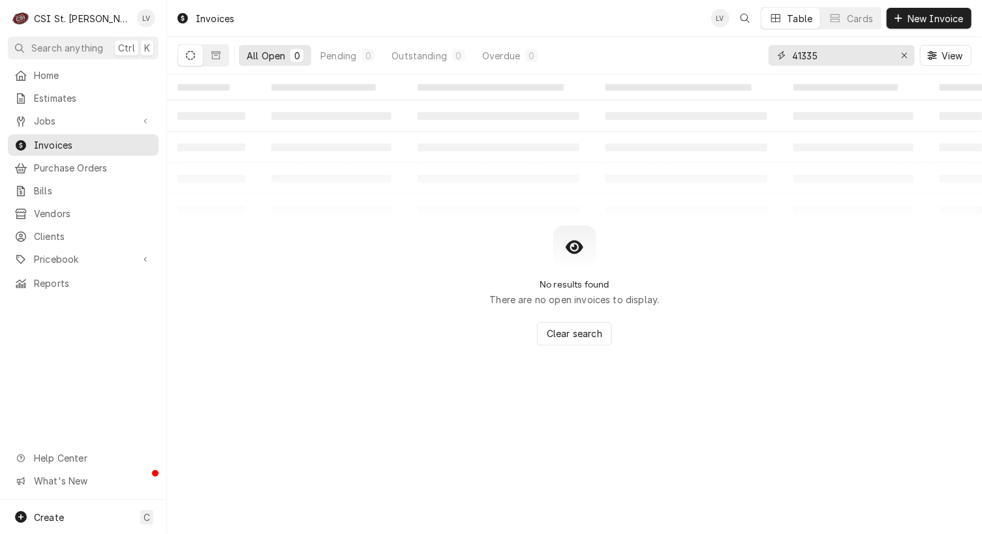
drag, startPoint x: 818, startPoint y: 56, endPoint x: 768, endPoint y: 67, distance: 50.8
click at [770, 67] on div "41335 View" at bounding box center [870, 55] width 203 height 37
click at [904, 58] on icon "Erase input" at bounding box center [904, 55] width 7 height 9
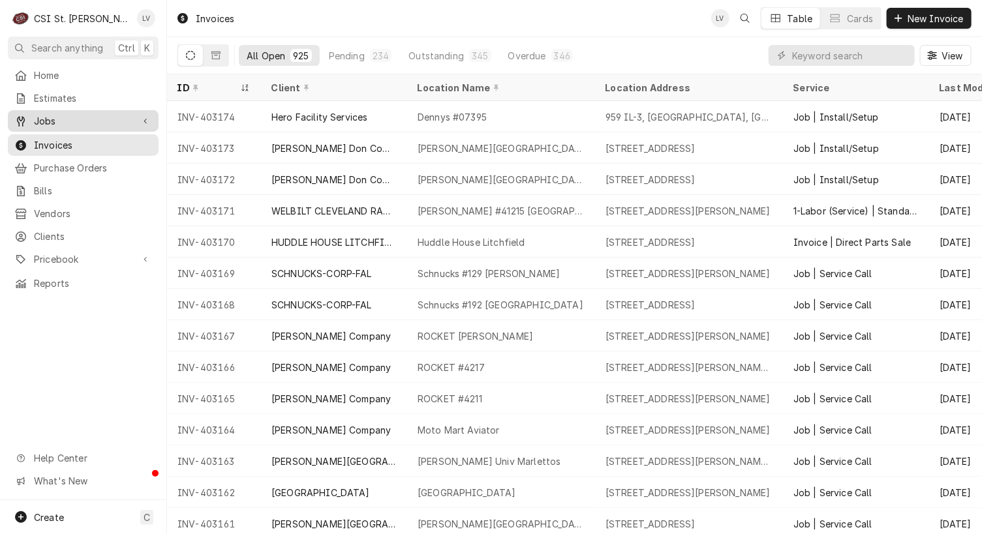
click at [52, 117] on span "Jobs" at bounding box center [83, 121] width 99 height 14
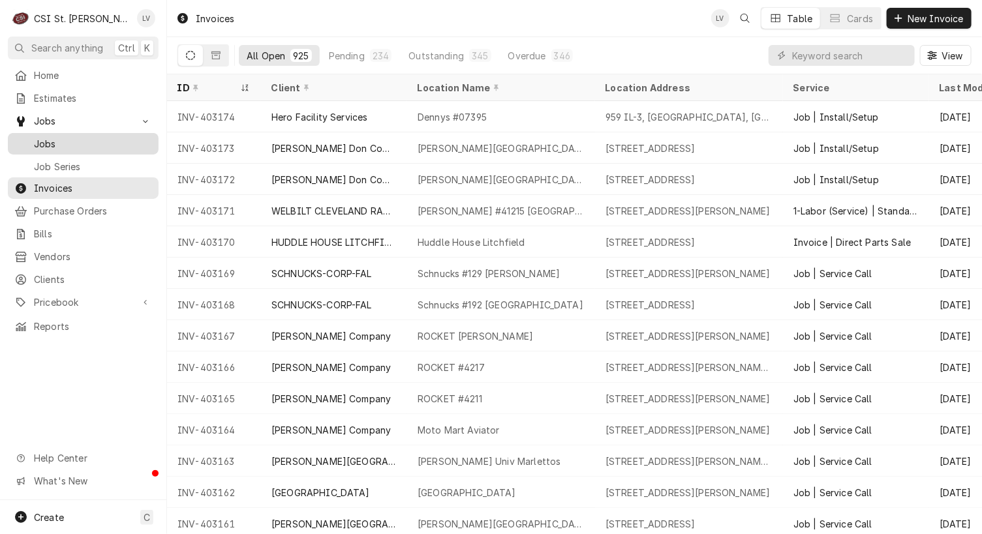
click at [43, 142] on span "Jobs" at bounding box center [93, 144] width 118 height 14
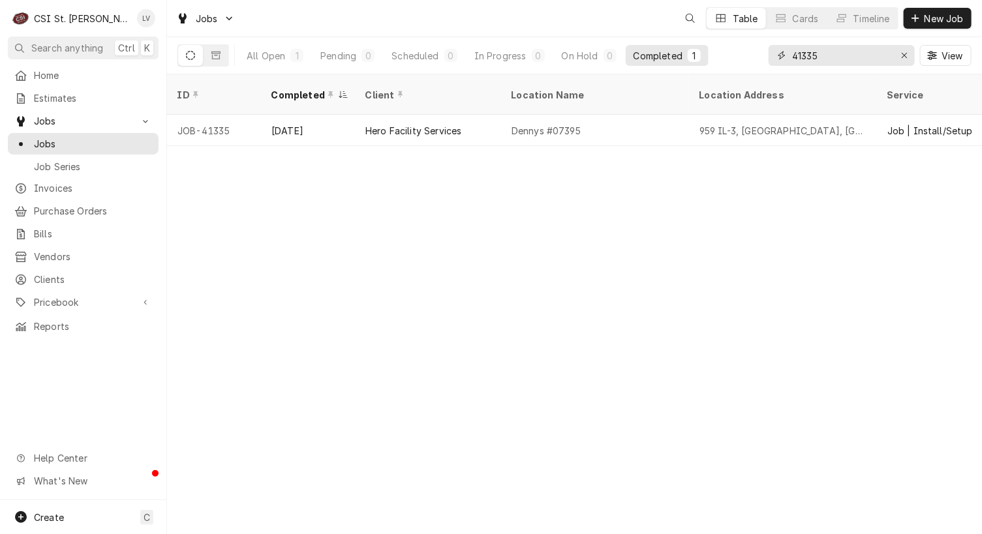
drag, startPoint x: 842, startPoint y: 58, endPoint x: 763, endPoint y: 62, distance: 78.4
click at [763, 62] on div "All Open 1 Pending 0 Scheduled 0 In Progress 0 On Hold 0 Completed 1 41335 View" at bounding box center [574, 55] width 794 height 37
type input "41766"
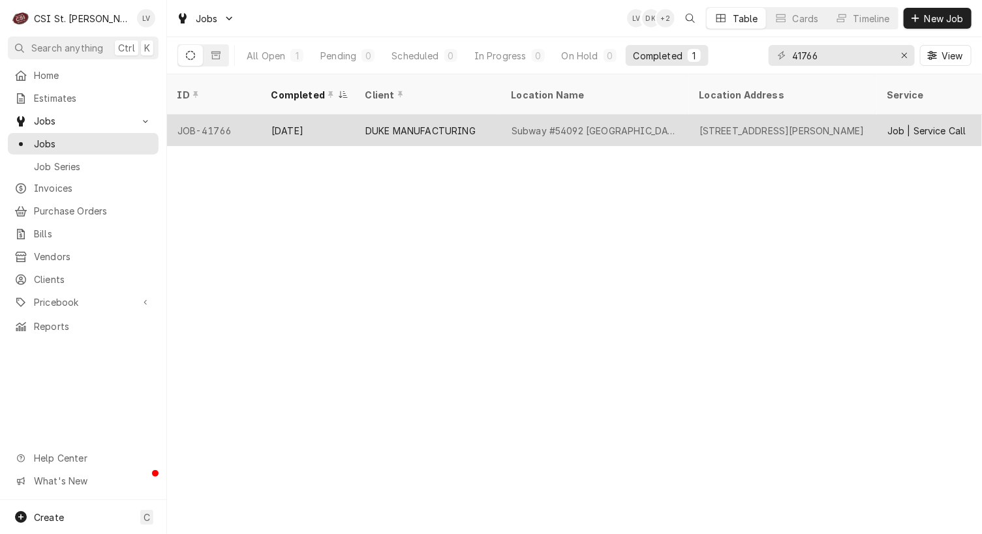
click at [449, 124] on div "DUKE MANUFACTURING" at bounding box center [420, 131] width 110 height 14
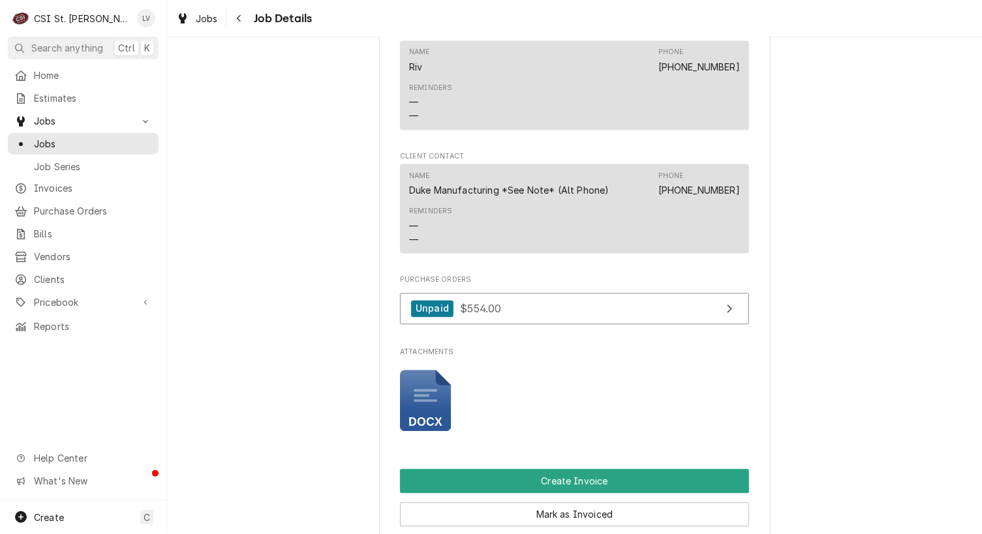
scroll to position [1370, 0]
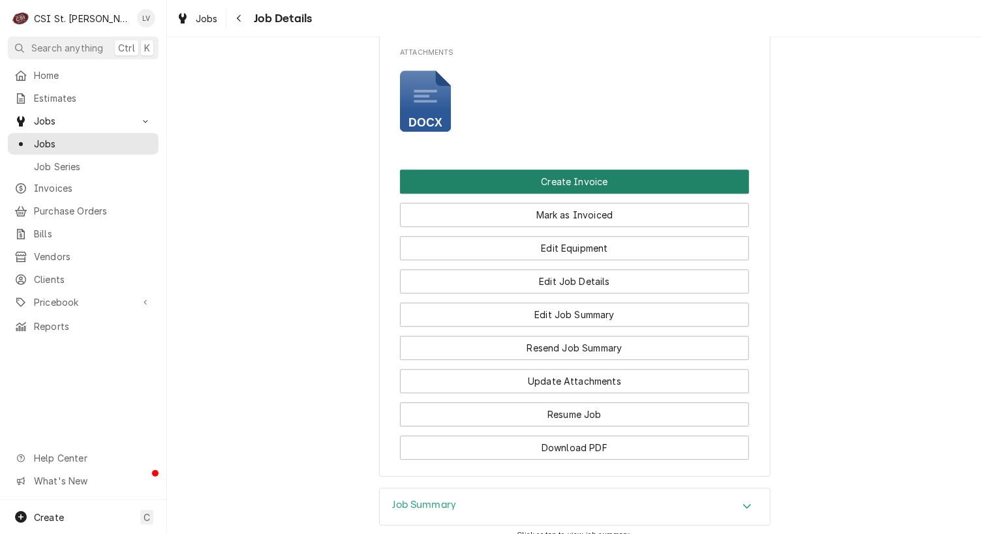
click at [553, 194] on button "Create Invoice" at bounding box center [574, 182] width 349 height 24
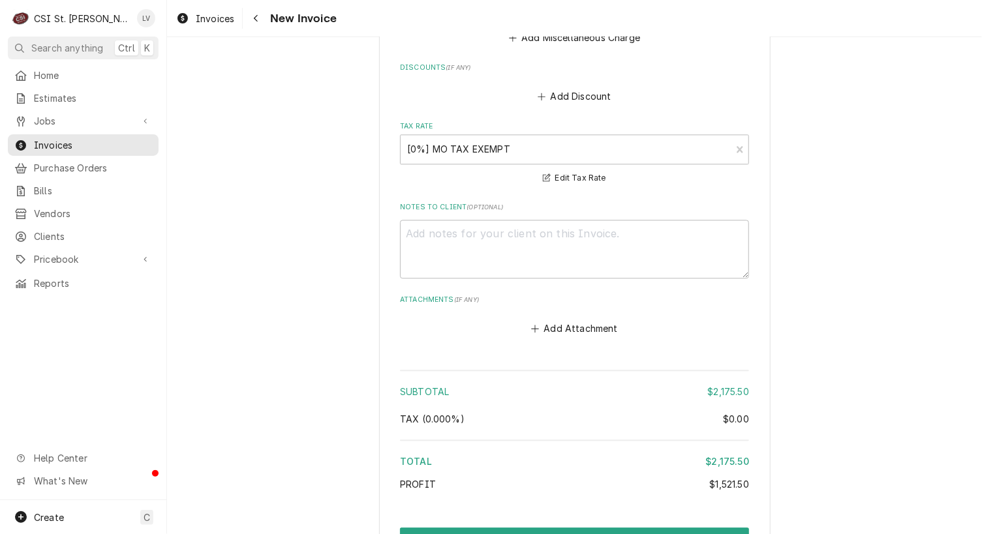
scroll to position [3520, 0]
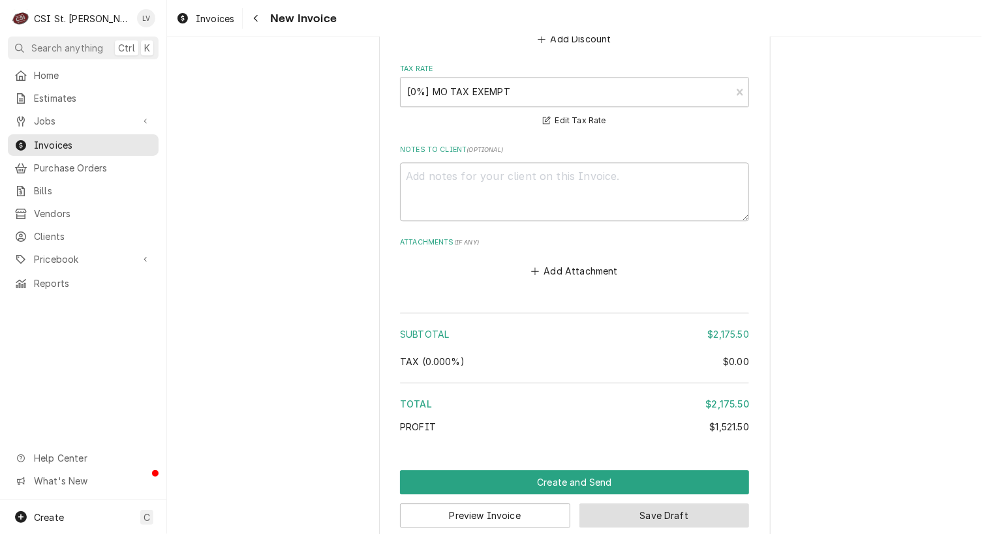
click at [647, 504] on button "Save Draft" at bounding box center [664, 516] width 170 height 24
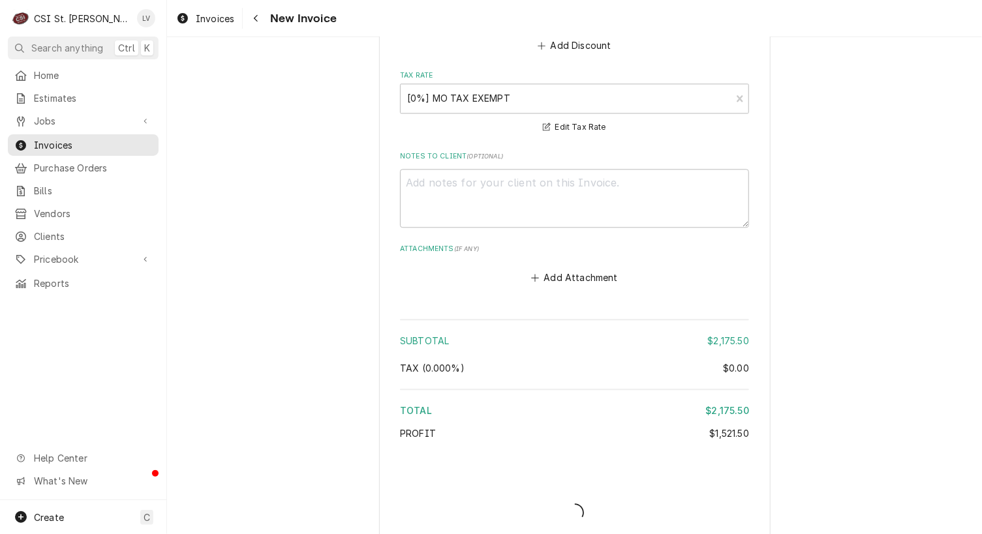
type textarea "x"
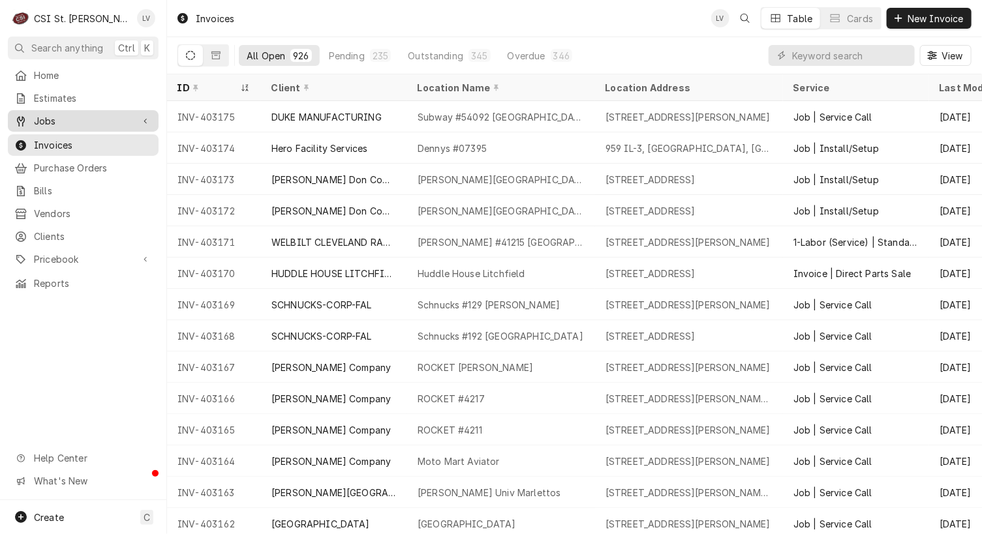
click at [26, 115] on div "Dynamic Content Wrapper" at bounding box center [20, 121] width 13 height 13
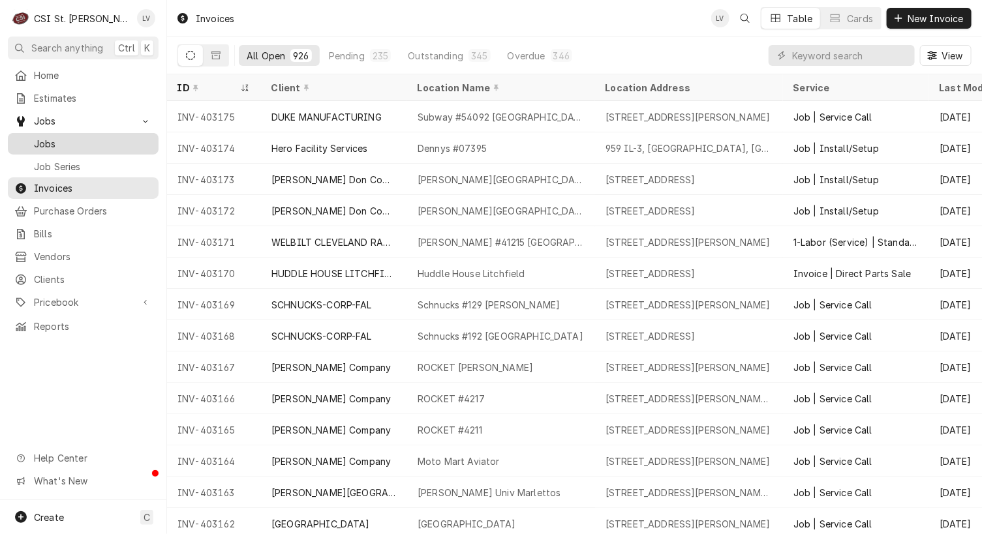
drag, startPoint x: 36, startPoint y: 133, endPoint x: 134, endPoint y: 132, distance: 98.5
click at [37, 137] on span "Jobs" at bounding box center [93, 144] width 118 height 14
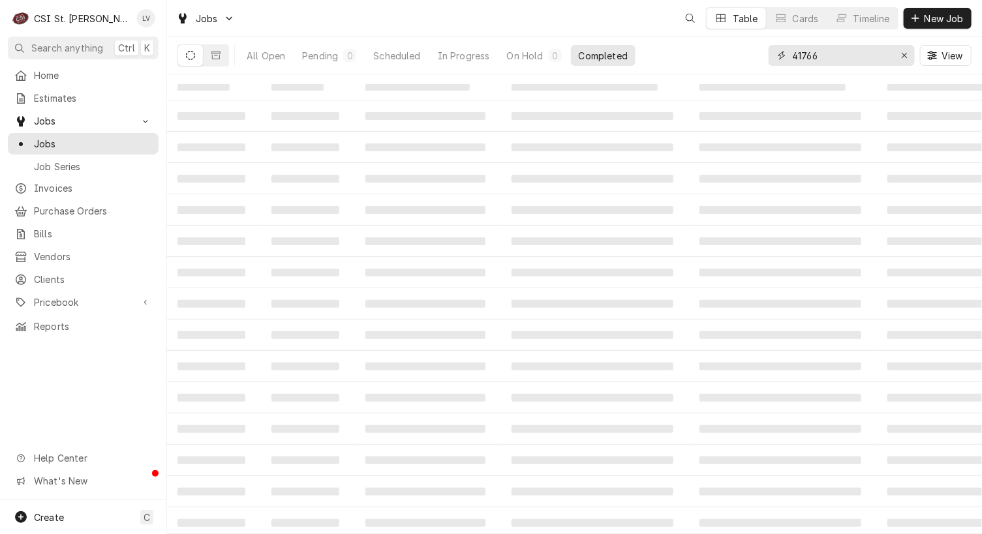
drag, startPoint x: 823, startPoint y: 57, endPoint x: 733, endPoint y: 67, distance: 89.9
click at [732, 69] on div "All Open Pending 0 Scheduled In Progress On Hold 0 Completed 41766 View" at bounding box center [574, 55] width 794 height 37
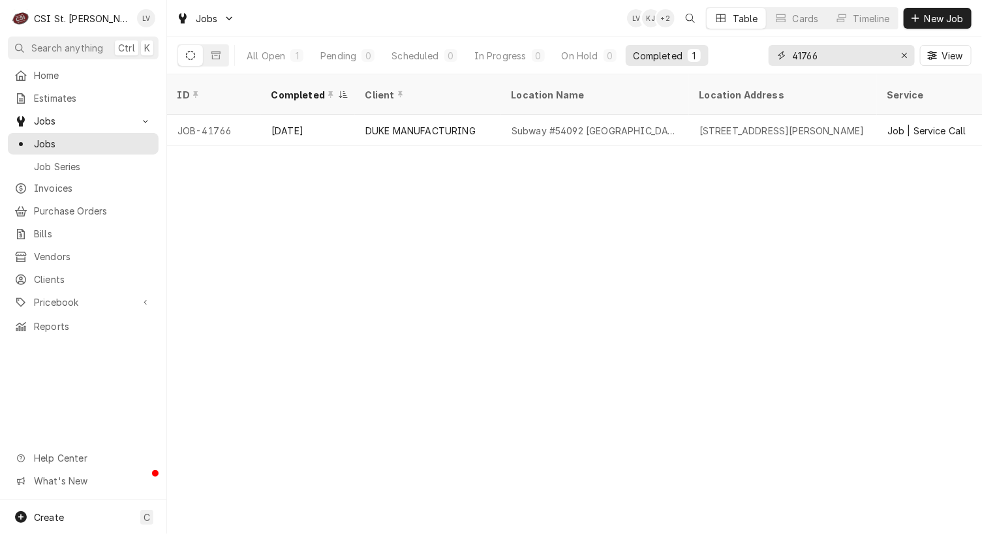
type input "4"
click at [793, 57] on input "1894" at bounding box center [841, 55] width 98 height 21
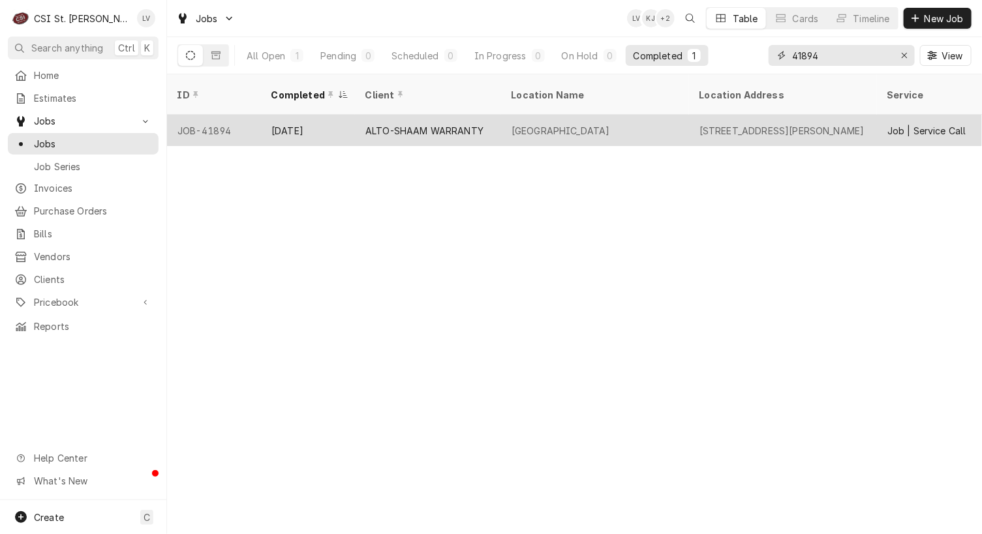
type input "41894"
click at [434, 121] on div "ALTO-SHAAM WARRANTY" at bounding box center [428, 130] width 146 height 31
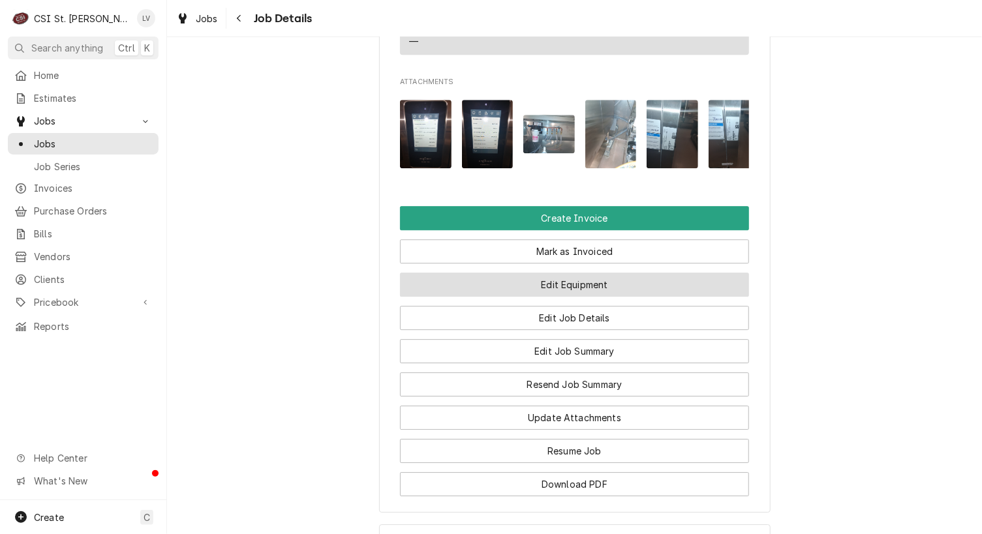
scroll to position [1501, 0]
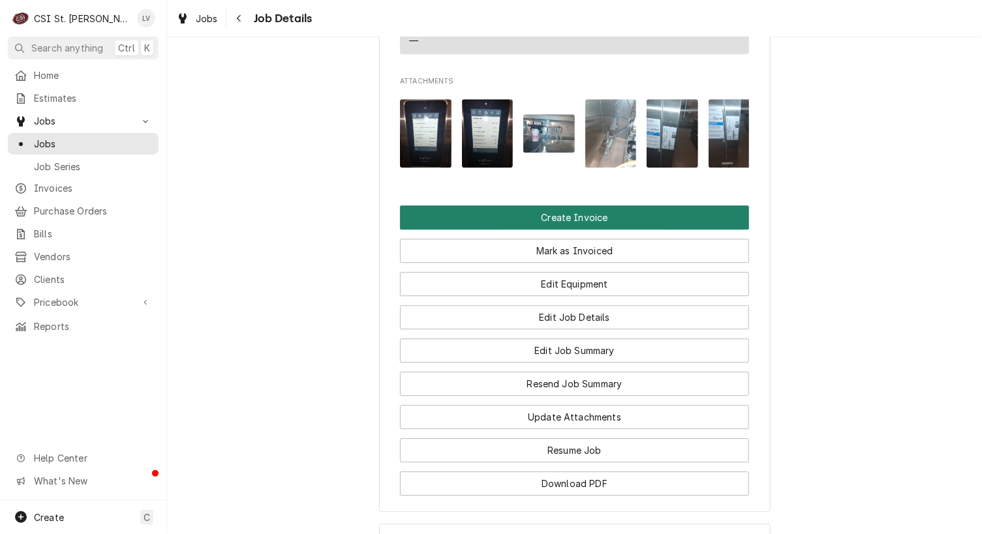
click at [543, 230] on button "Create Invoice" at bounding box center [574, 218] width 349 height 24
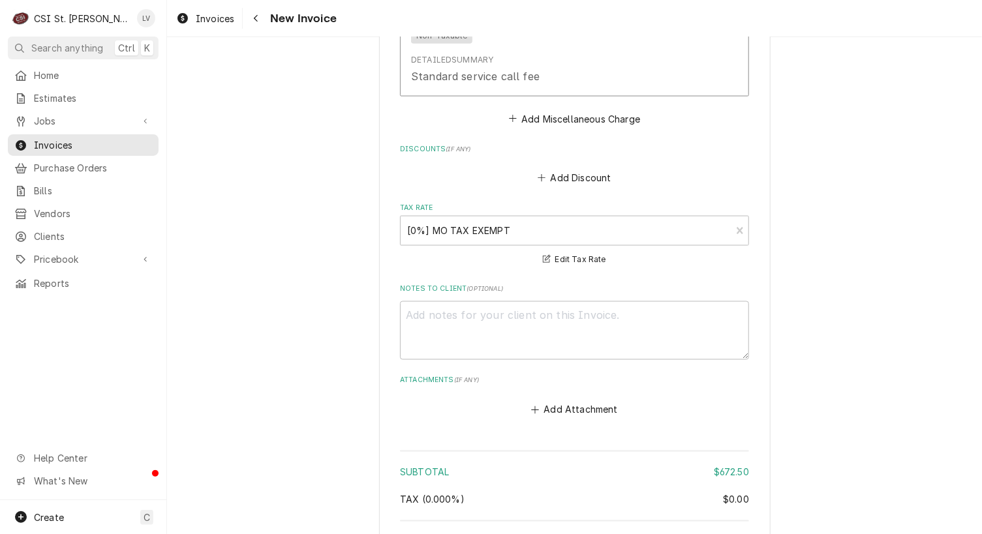
scroll to position [3083, 0]
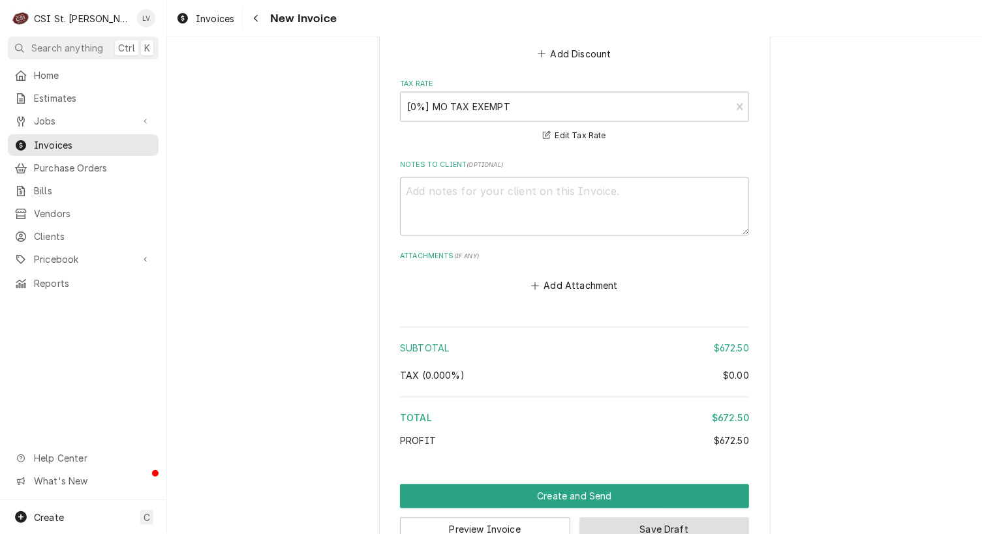
click at [634, 518] on button "Save Draft" at bounding box center [664, 530] width 170 height 24
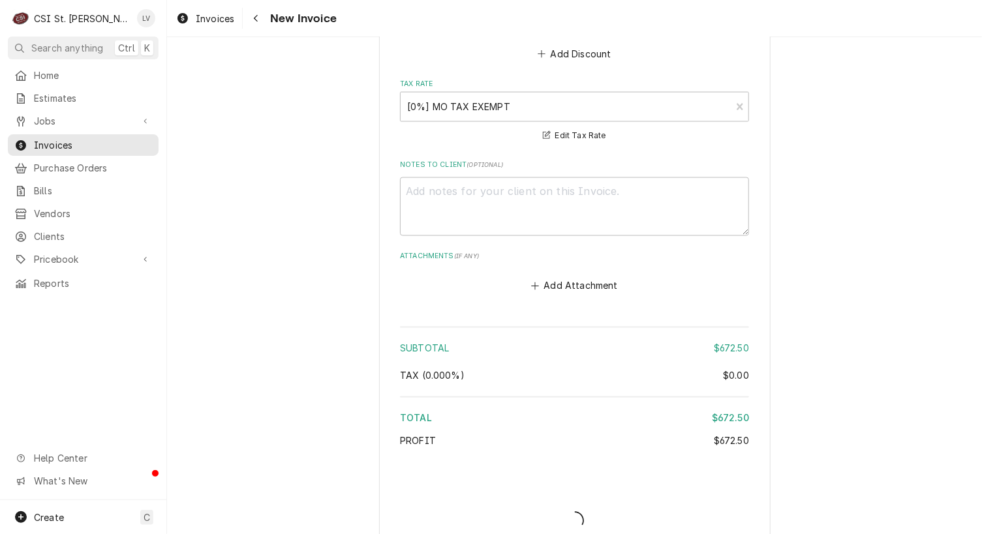
scroll to position [3076, 0]
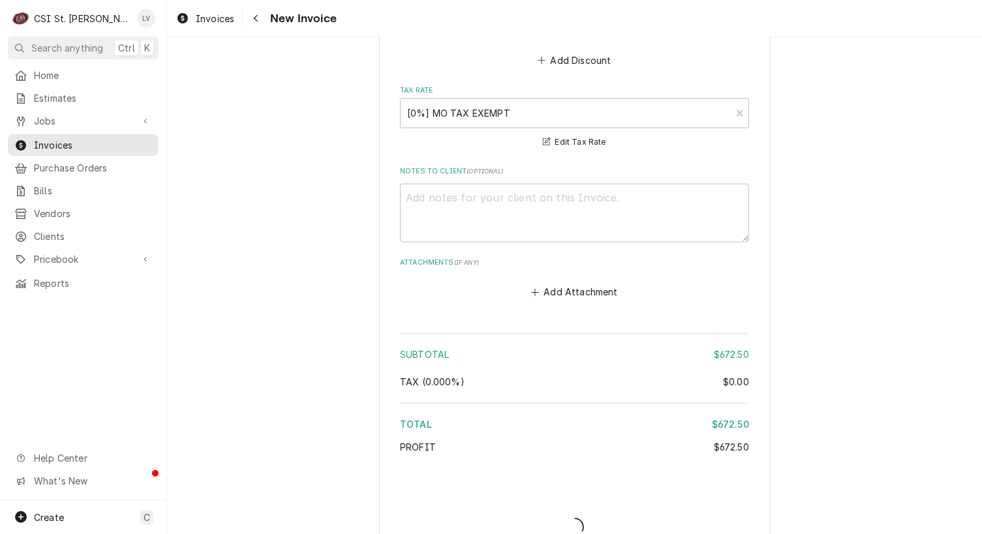
type textarea "x"
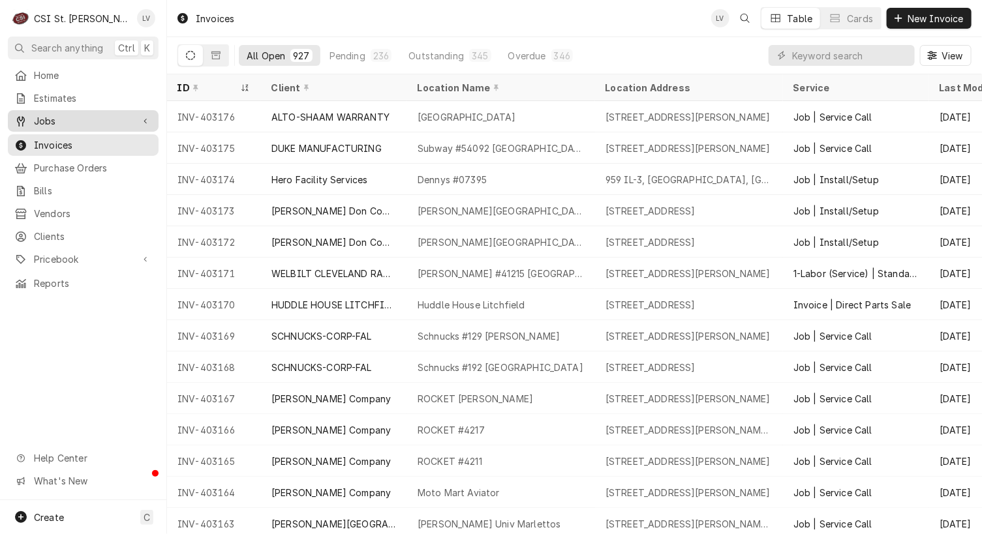
click at [68, 121] on span "Jobs" at bounding box center [83, 121] width 99 height 14
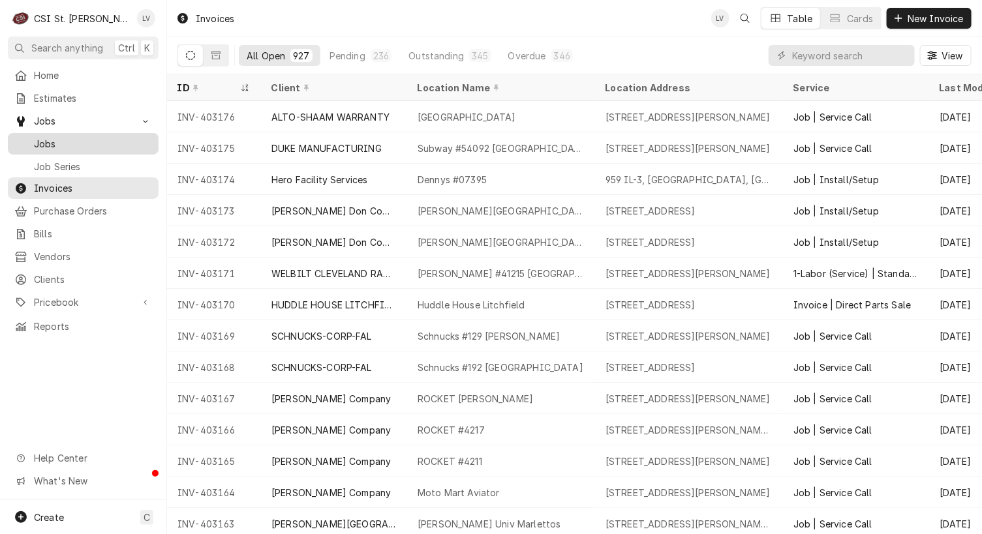
click at [55, 137] on span "Jobs" at bounding box center [93, 144] width 118 height 14
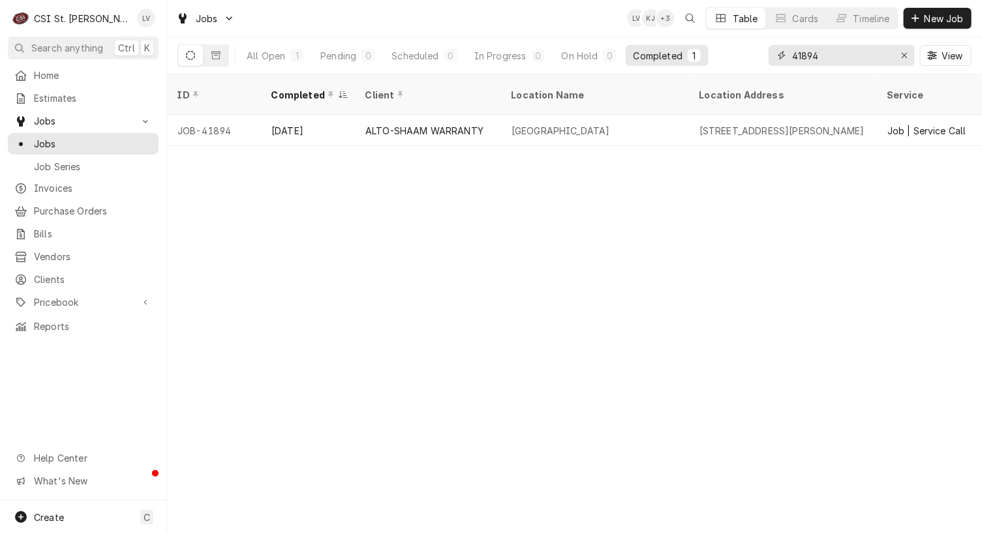
click at [825, 55] on input "41894" at bounding box center [841, 55] width 98 height 21
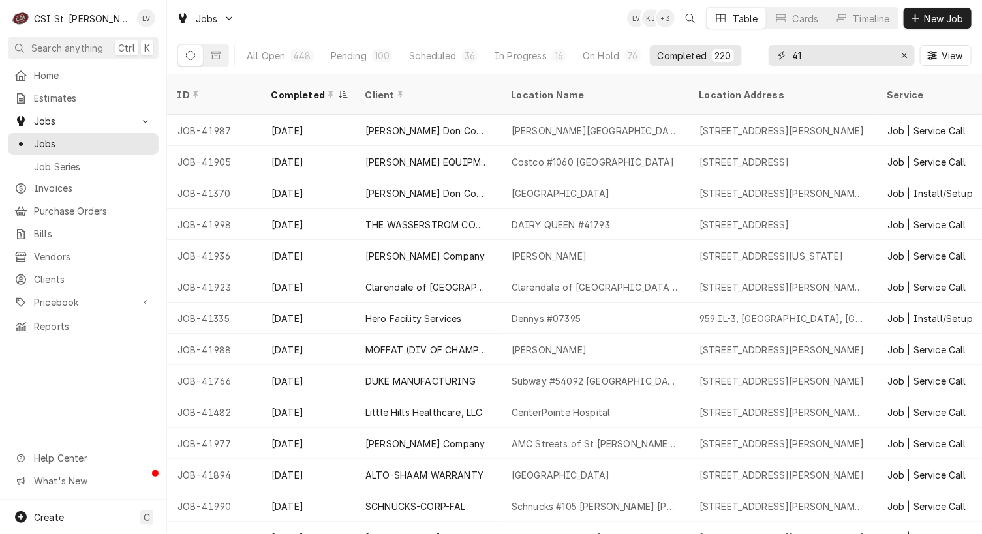
click at [811, 57] on input "41" at bounding box center [841, 55] width 98 height 21
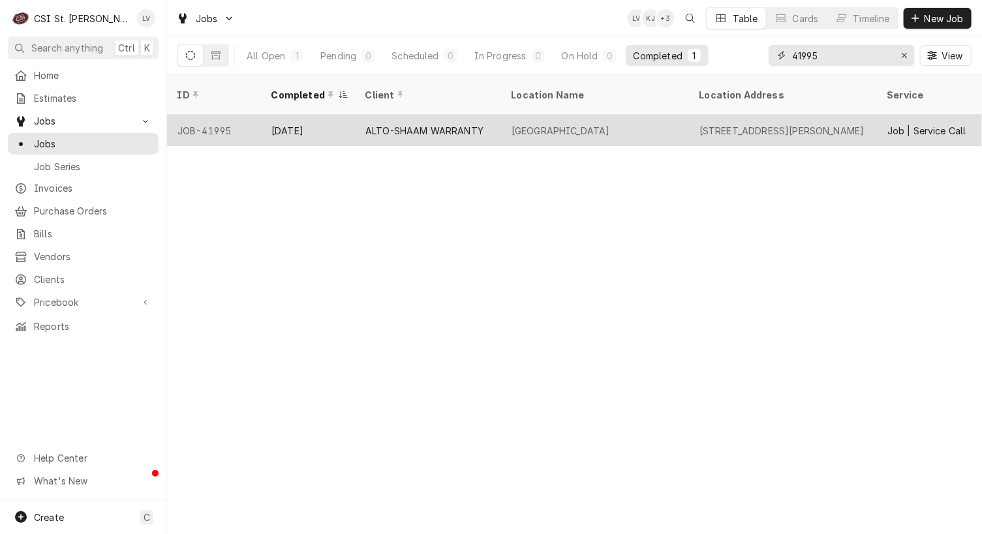
type input "41995"
click at [403, 124] on div "ALTO-SHAAM WARRANTY" at bounding box center [424, 131] width 118 height 14
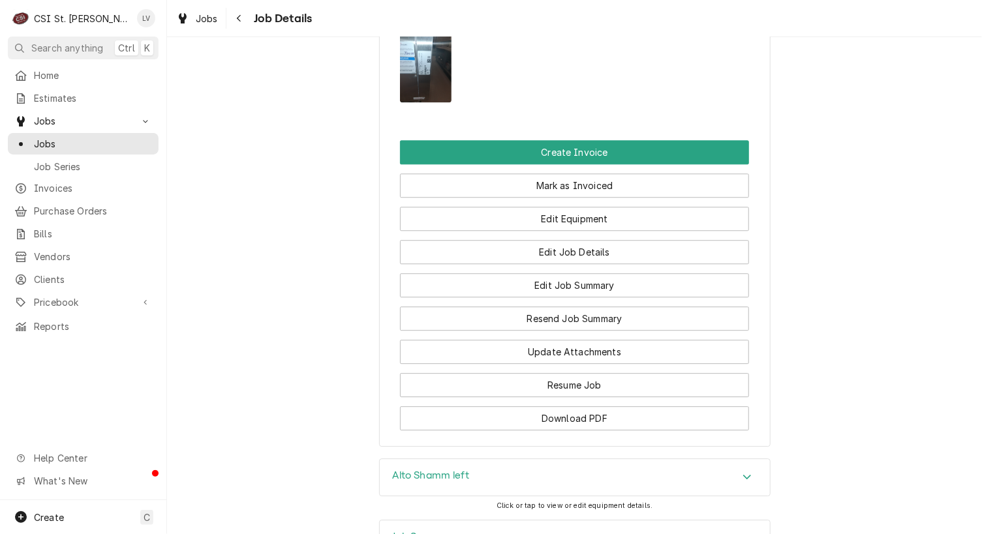
scroll to position [1436, 0]
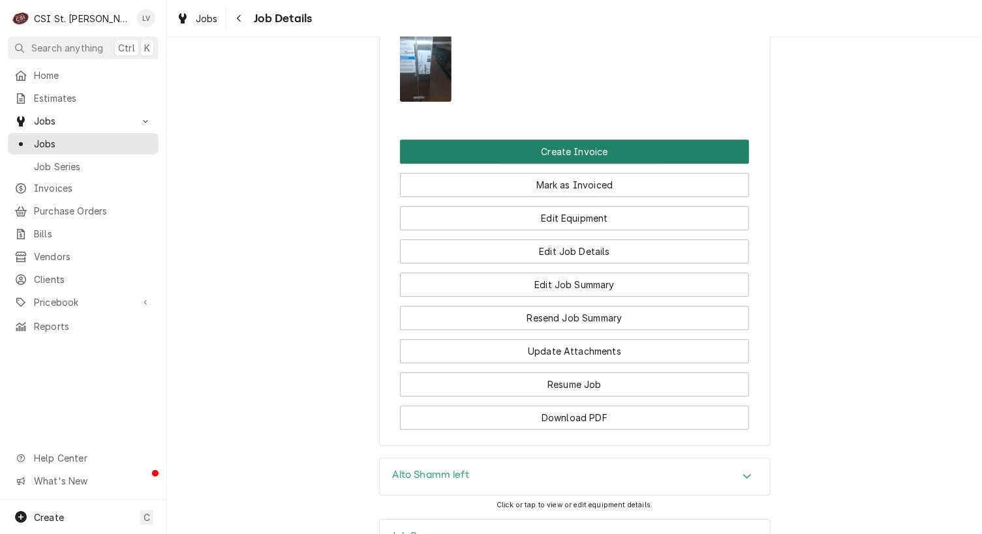
click at [556, 155] on button "Create Invoice" at bounding box center [574, 152] width 349 height 24
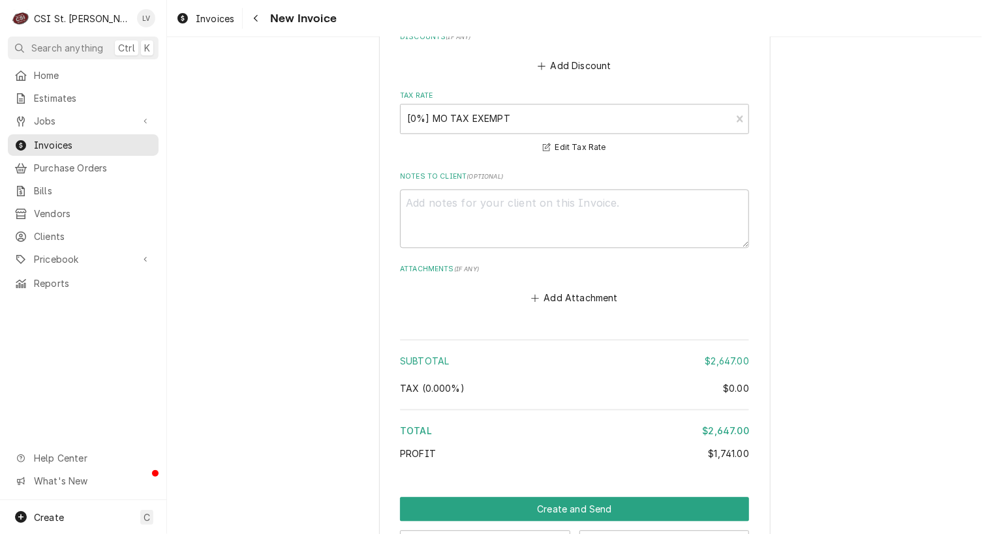
scroll to position [3348, 0]
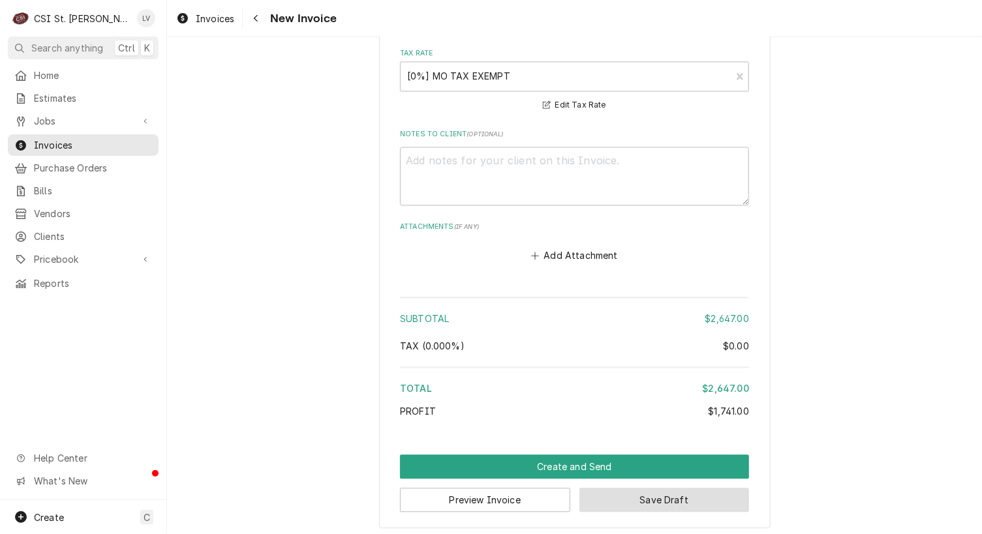
click at [639, 491] on button "Save Draft" at bounding box center [664, 500] width 170 height 24
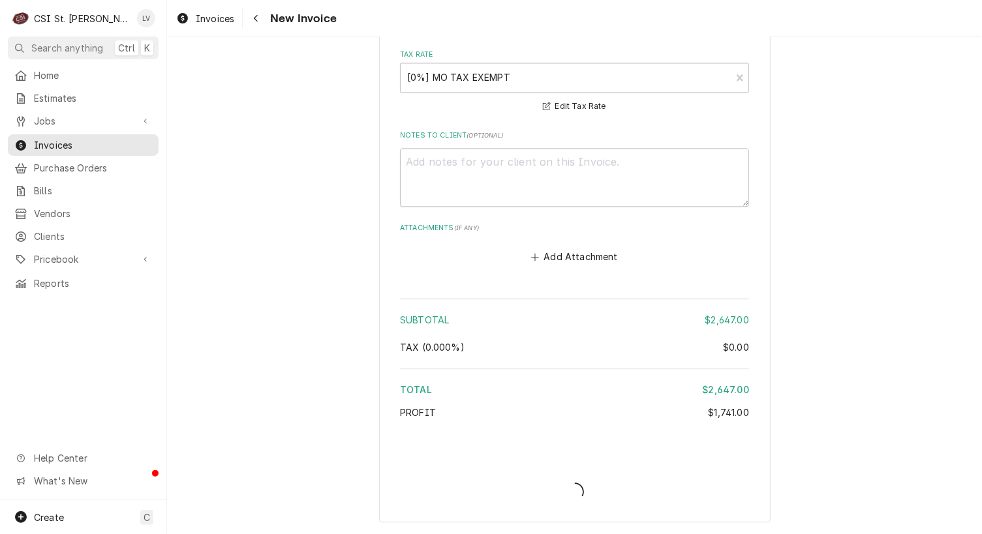
scroll to position [3341, 0]
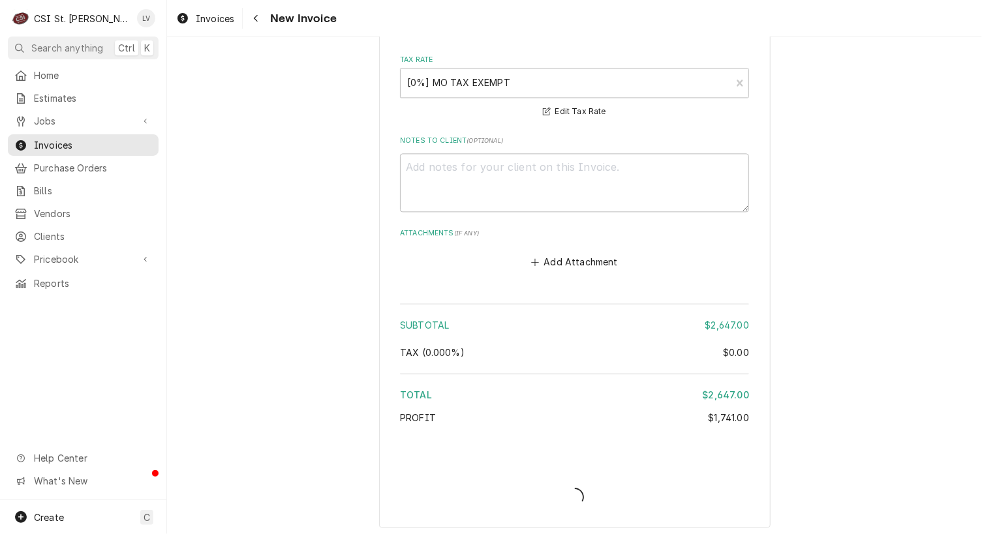
type textarea "x"
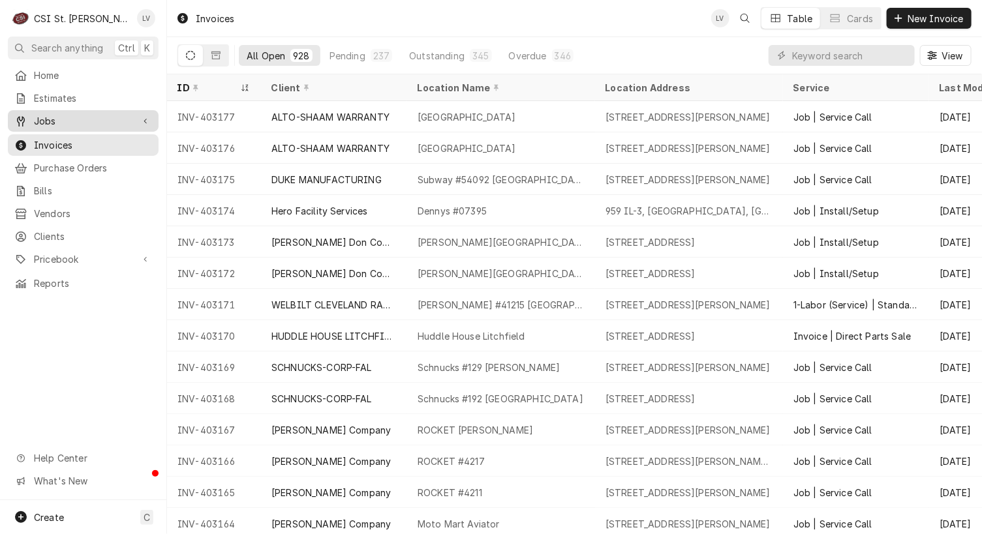
click at [62, 117] on span "Jobs" at bounding box center [83, 121] width 99 height 14
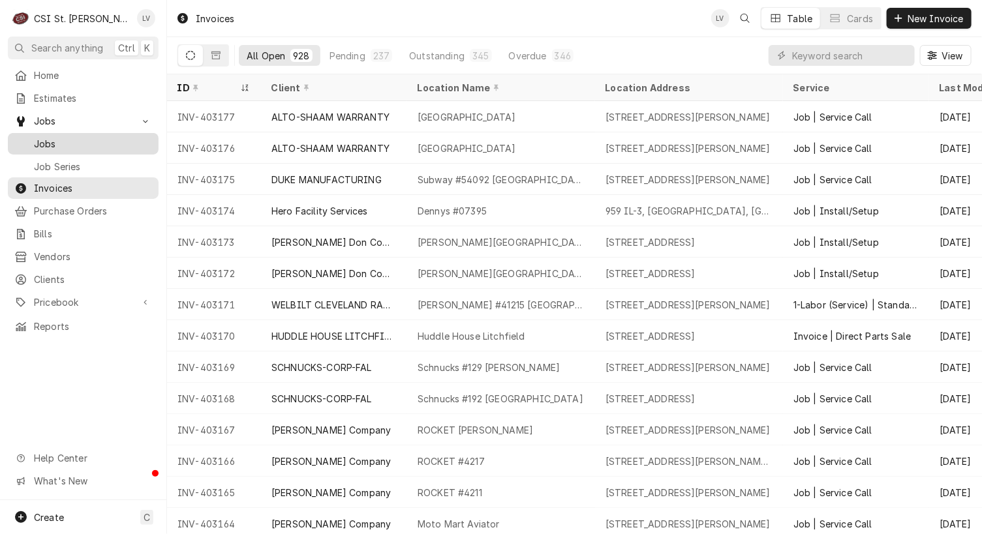
click at [67, 143] on span "Jobs" at bounding box center [93, 144] width 118 height 14
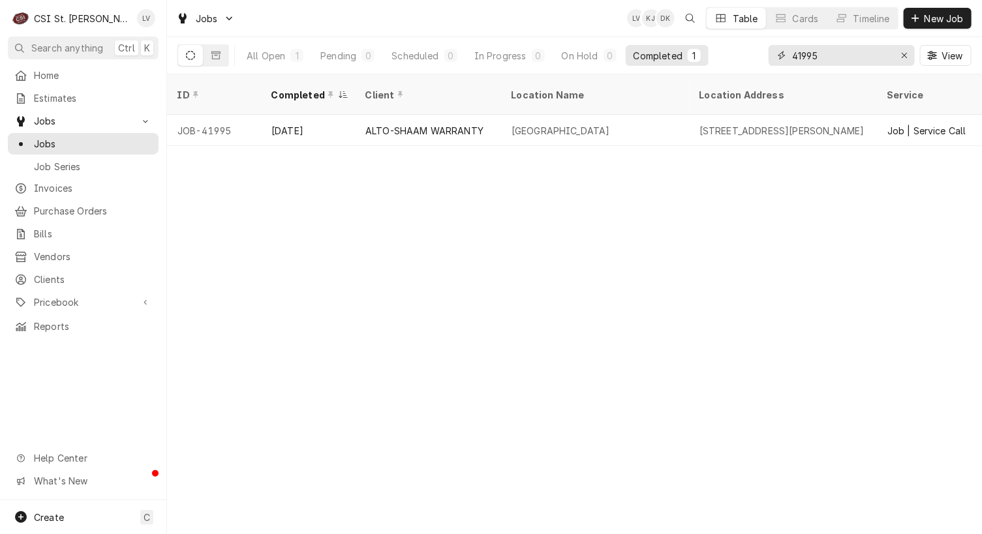
drag, startPoint x: 832, startPoint y: 55, endPoint x: 760, endPoint y: 52, distance: 72.5
click at [760, 52] on div "All Open 1 Pending 0 Scheduled 0 In Progress 0 On Hold 0 Completed 1 41995 View" at bounding box center [574, 55] width 794 height 37
type input "41988"
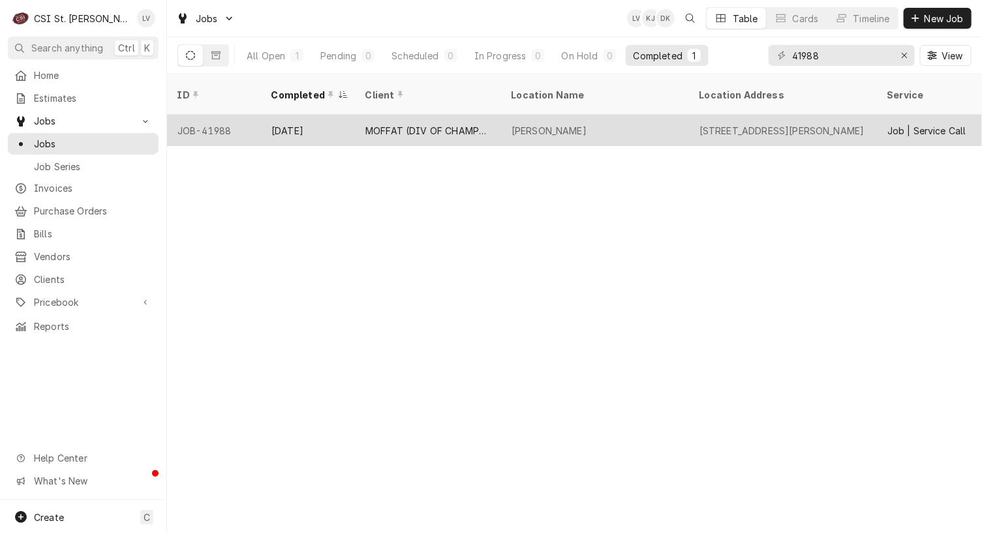
click at [374, 115] on div "MOFFAT (DIV OF CHAMPION)" at bounding box center [428, 130] width 146 height 31
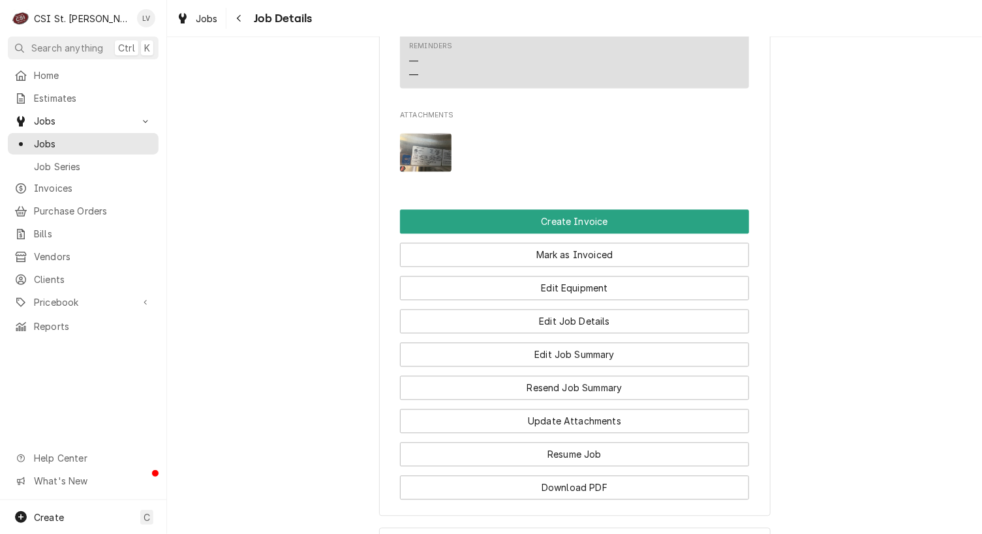
scroll to position [1296, 0]
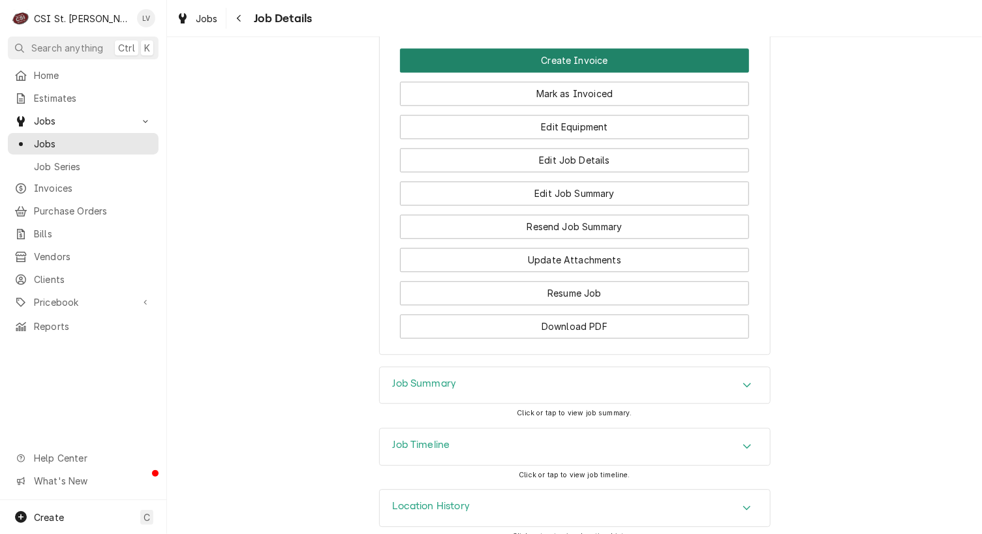
click at [532, 48] on button "Create Invoice" at bounding box center [574, 60] width 349 height 24
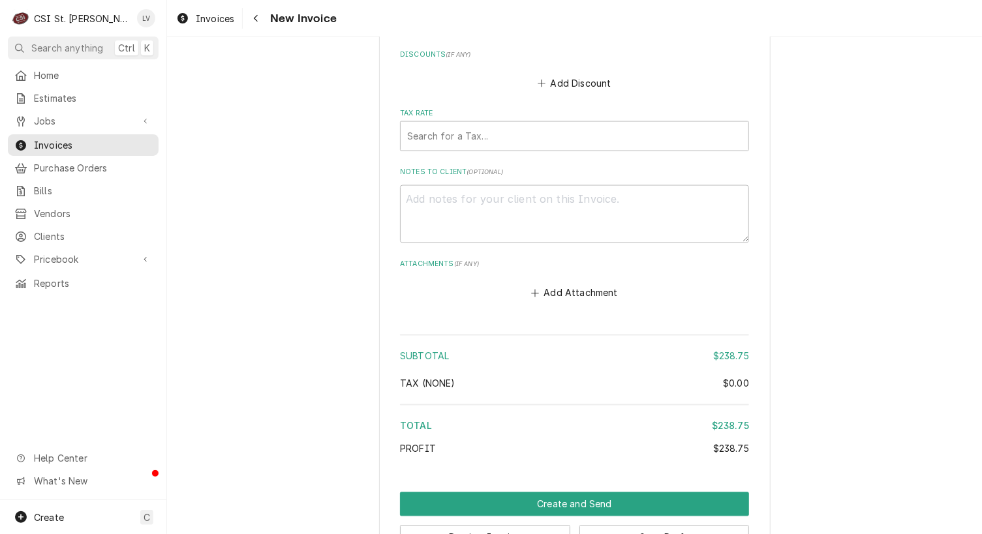
scroll to position [3094, 0]
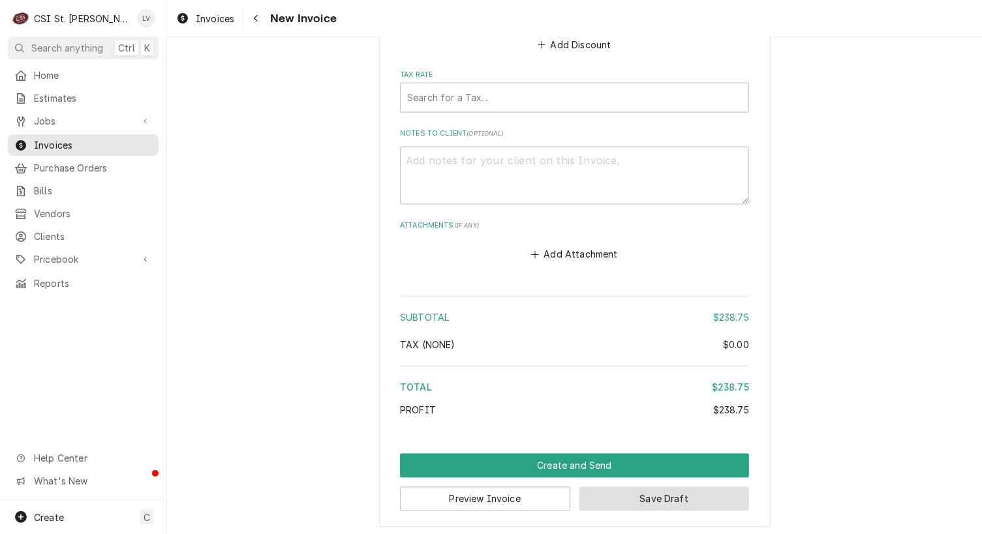
drag, startPoint x: 668, startPoint y: 499, endPoint x: 777, endPoint y: 493, distance: 108.5
click at [668, 498] on button "Save Draft" at bounding box center [664, 499] width 170 height 24
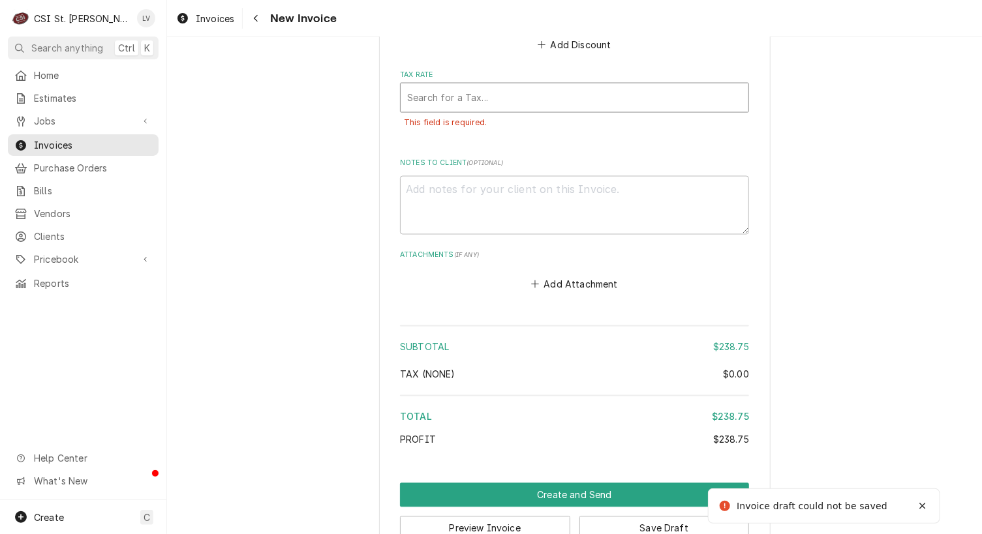
drag, startPoint x: 499, startPoint y: 96, endPoint x: 498, endPoint y: 102, distance: 6.6
click at [499, 96] on div "Tax Rate" at bounding box center [574, 97] width 335 height 23
click at [506, 91] on div "Tax Rate" at bounding box center [574, 97] width 335 height 23
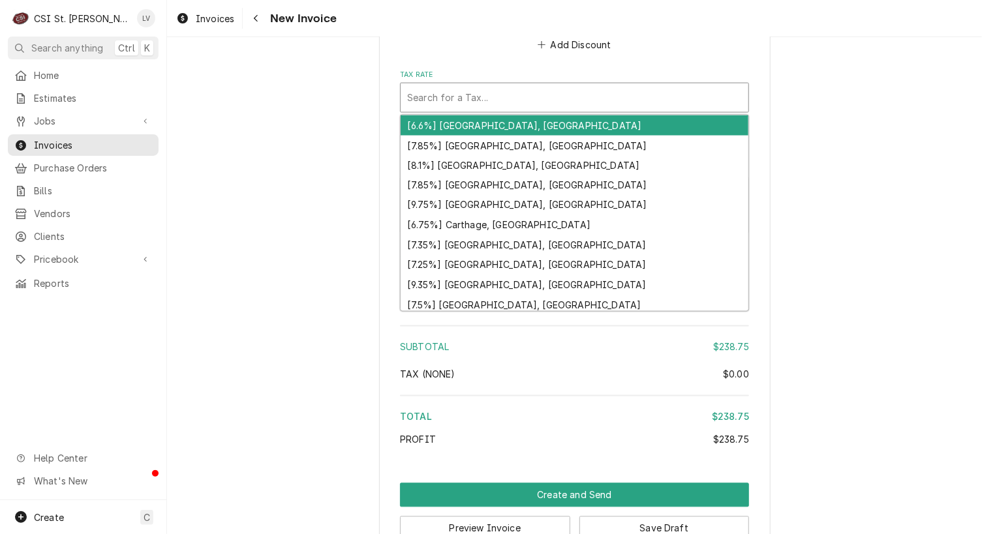
type textarea "x"
type input "m"
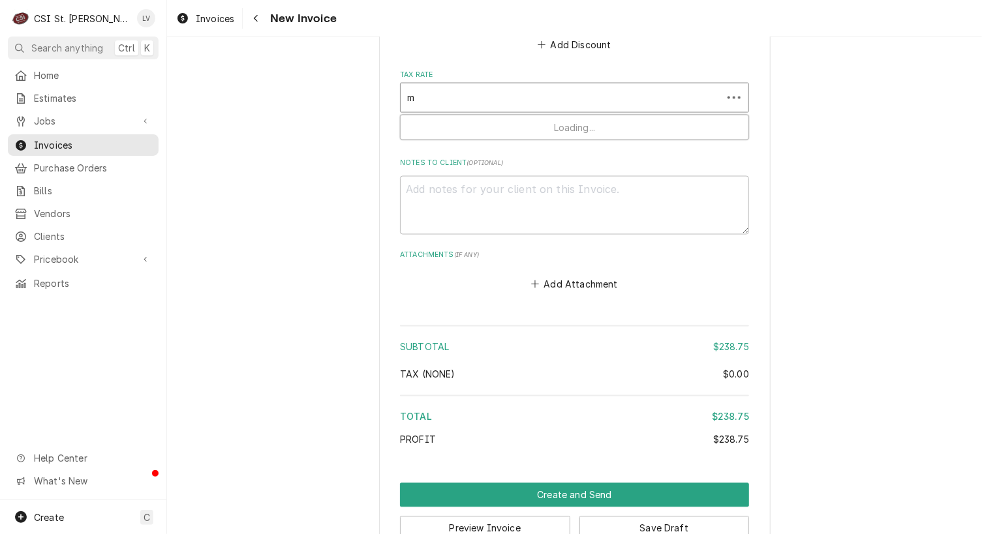
type textarea "x"
type input "mo"
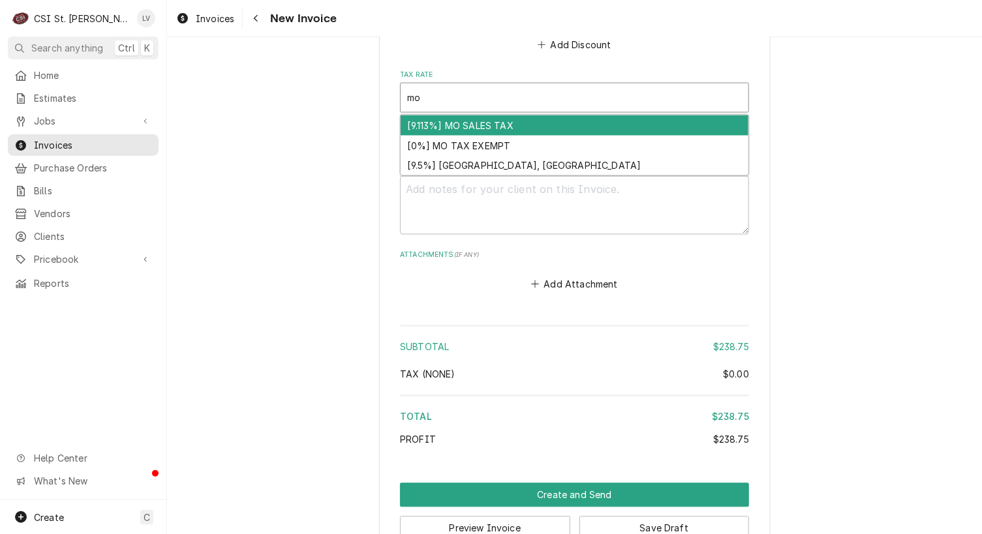
click at [480, 121] on div "[9.113%] MO SALES TAX" at bounding box center [575, 126] width 348 height 20
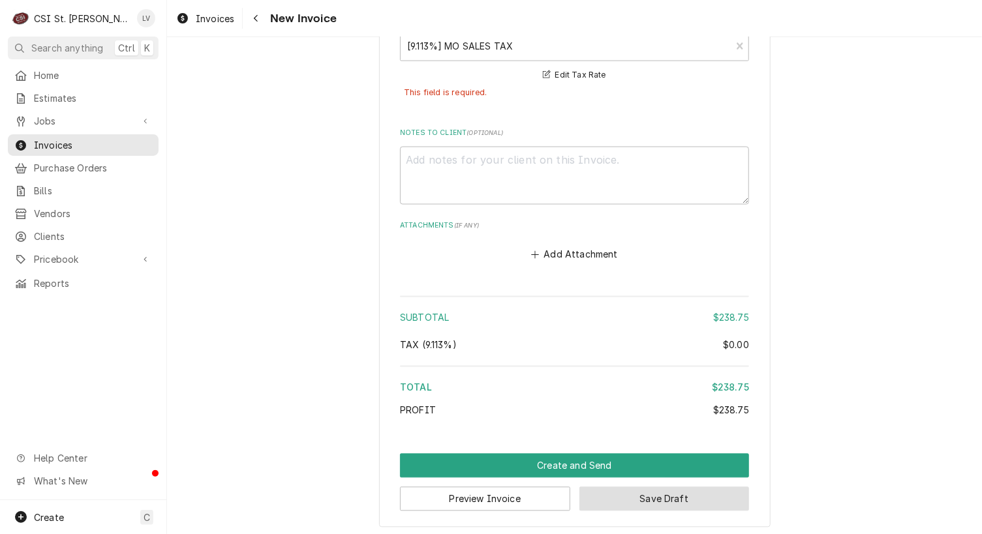
click at [659, 489] on button "Save Draft" at bounding box center [664, 499] width 170 height 24
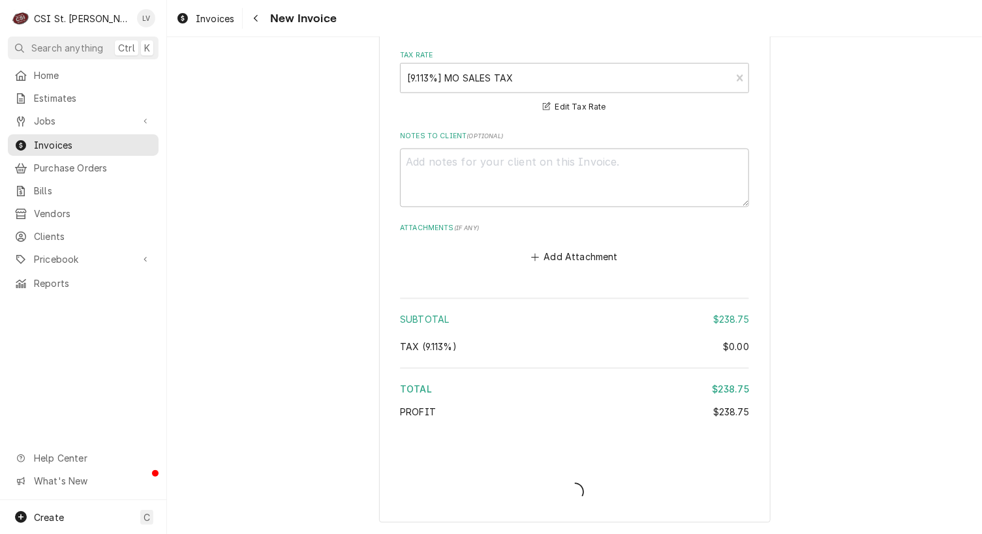
scroll to position [3110, 0]
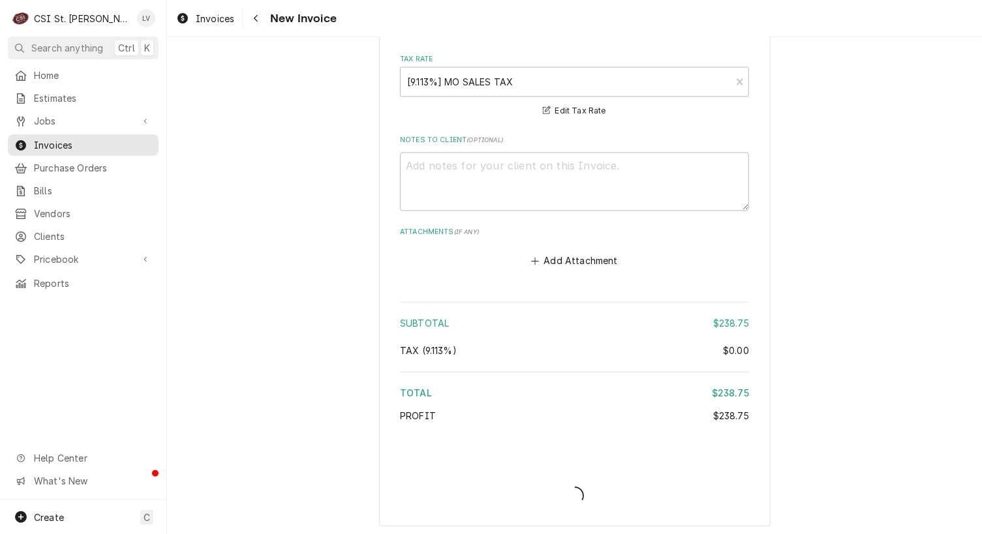
type textarea "x"
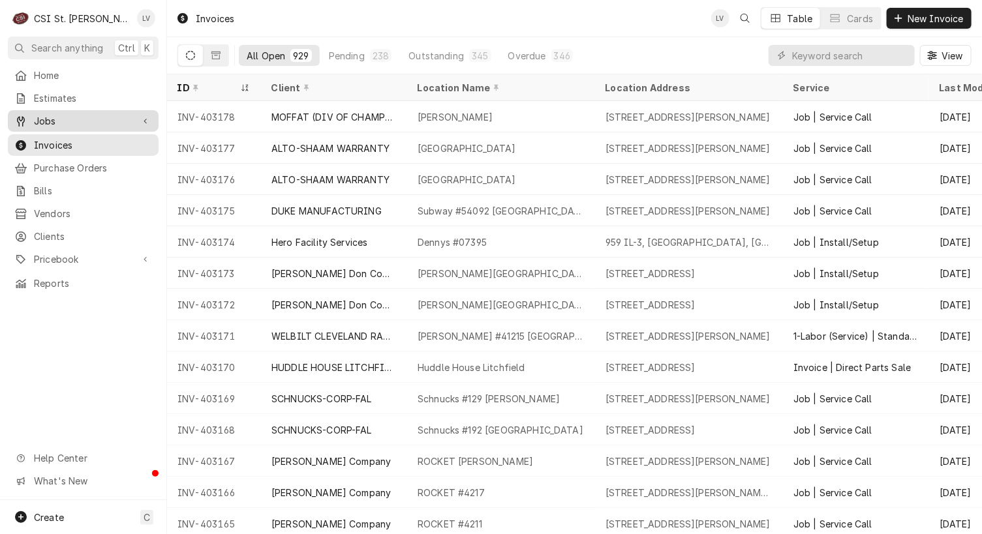
click at [39, 121] on span "Jobs" at bounding box center [83, 121] width 99 height 14
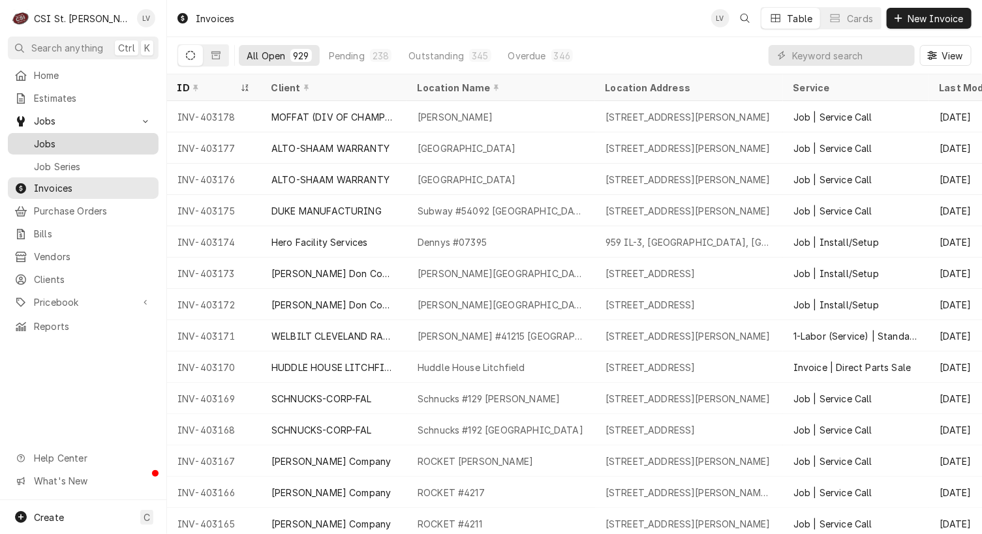
click at [43, 140] on span "Jobs" at bounding box center [93, 144] width 118 height 14
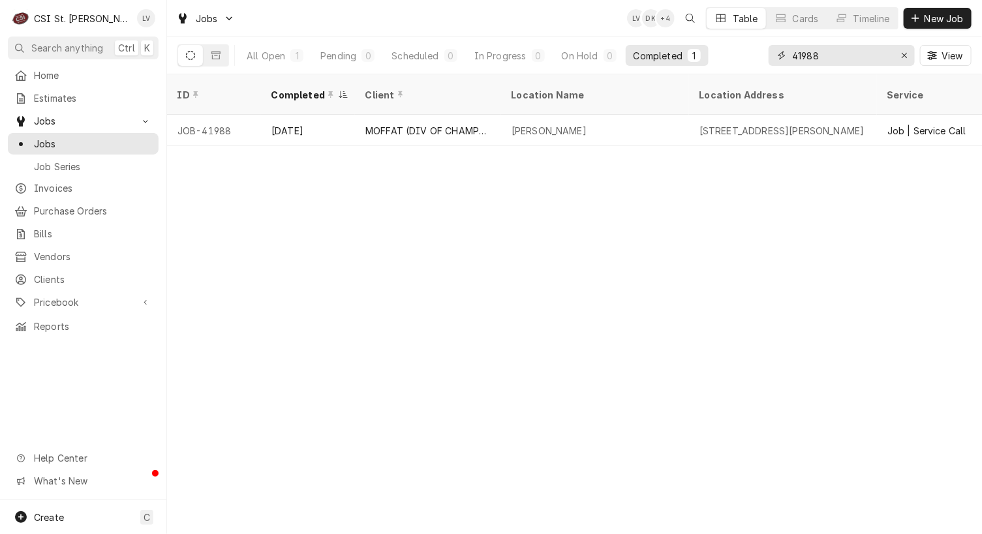
click at [848, 57] on input "41988" at bounding box center [841, 55] width 98 height 21
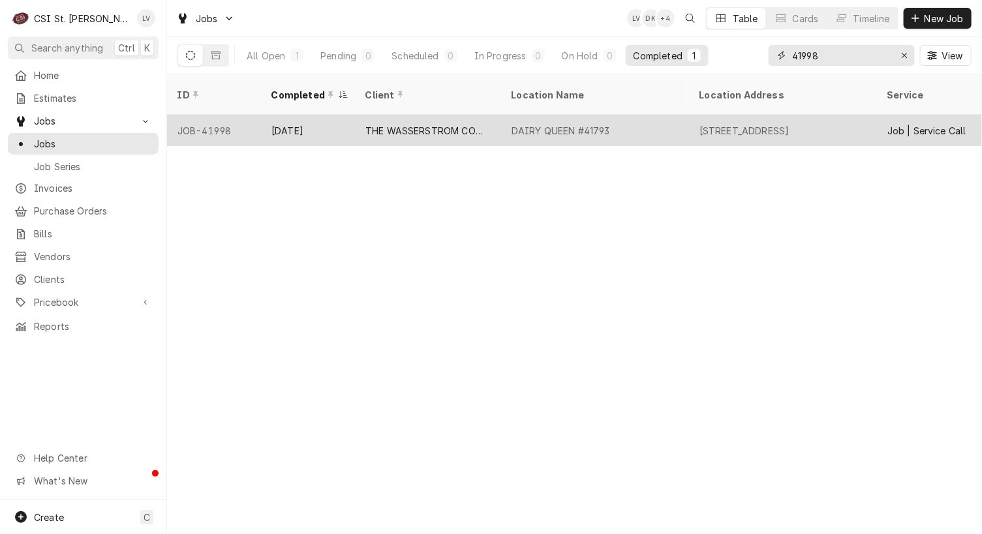
type input "41998"
click at [542, 121] on div "DAIRY QUEEN #41793" at bounding box center [595, 130] width 188 height 31
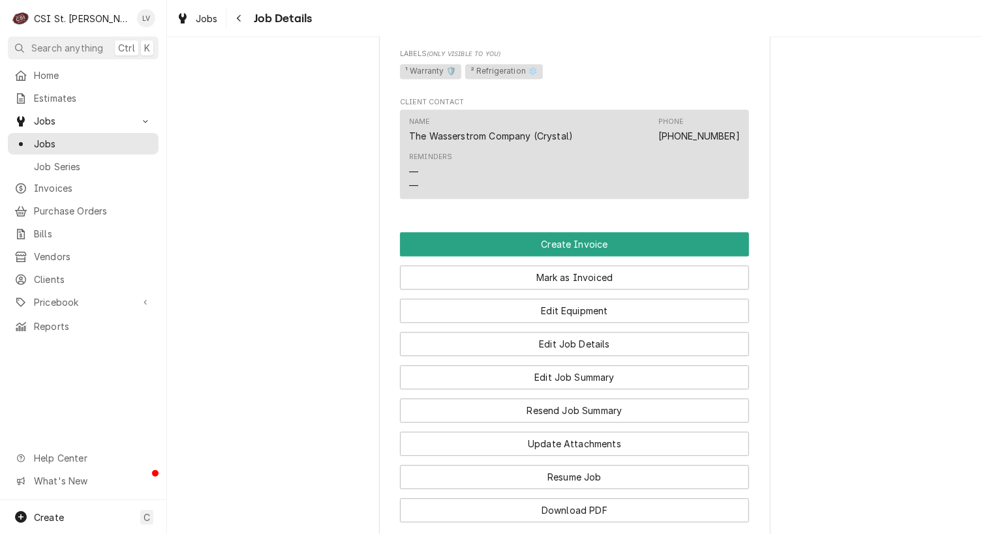
scroll to position [1370, 0]
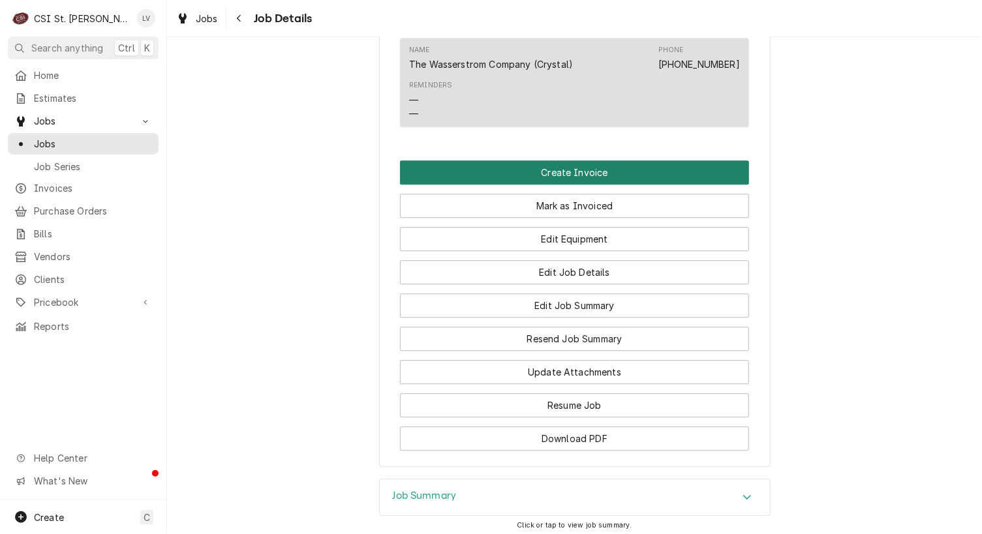
click at [534, 185] on button "Create Invoice" at bounding box center [574, 173] width 349 height 24
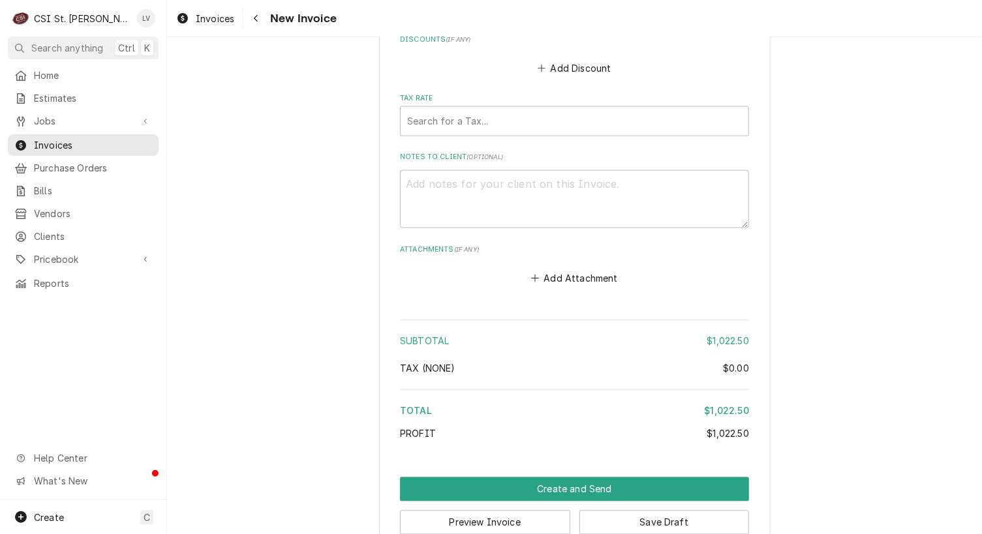
scroll to position [3019, 0]
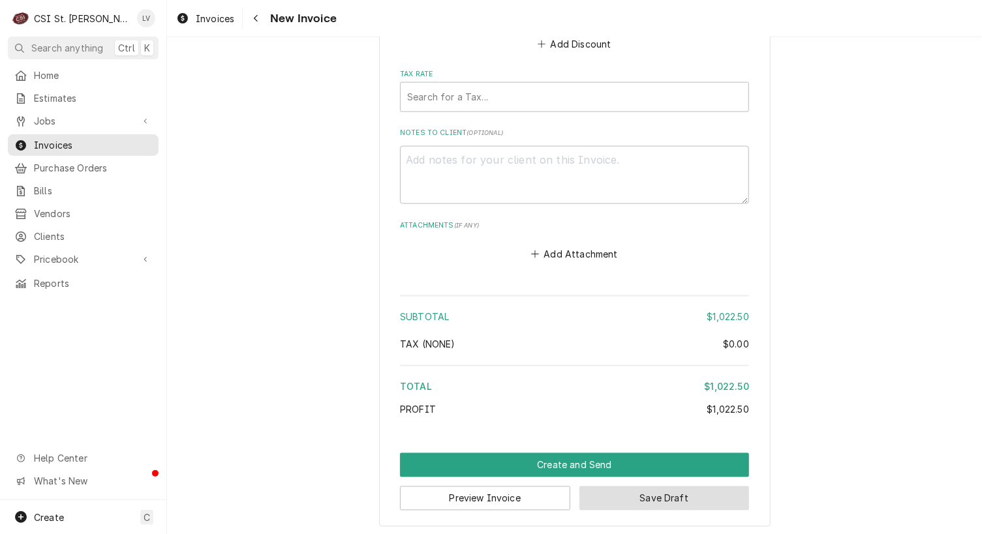
click at [660, 491] on button "Save Draft" at bounding box center [664, 499] width 170 height 24
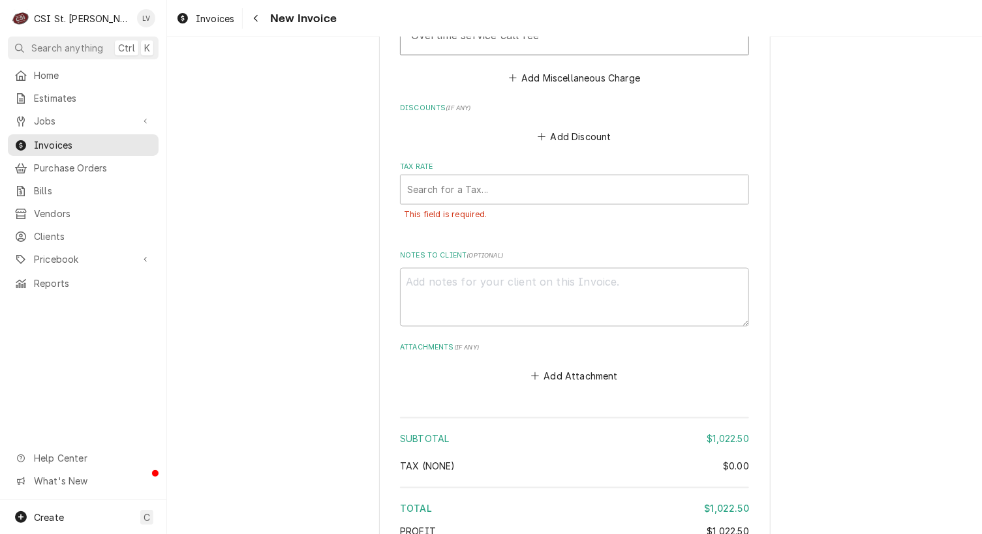
scroll to position [2936, 0]
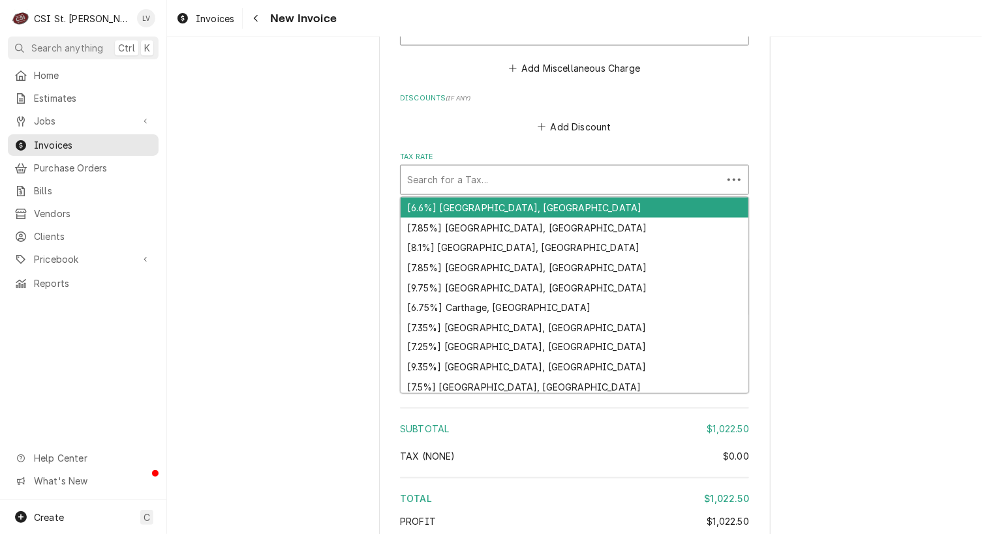
click at [424, 183] on div "Tax Rate" at bounding box center [561, 179] width 309 height 23
type textarea "x"
type input "l"
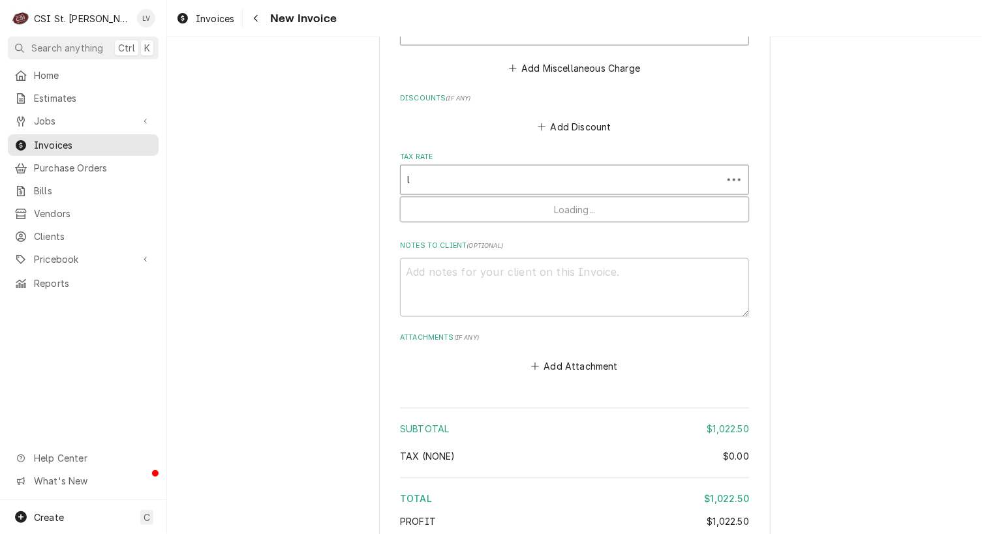
type textarea "x"
type input "le"
type textarea "x"
type input "leb"
type textarea "x"
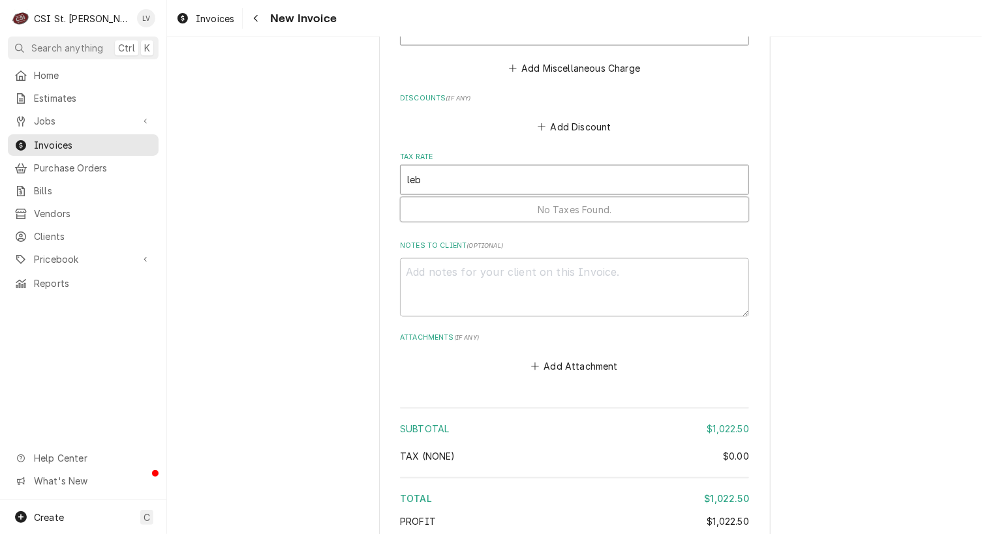
type input "le"
type textarea "x"
type input "l"
type textarea "x"
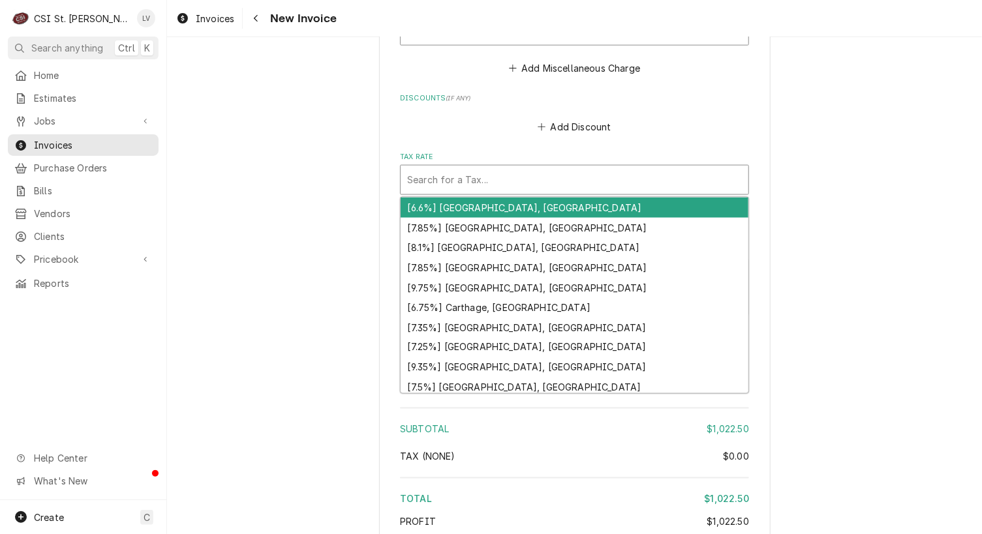
type textarea "x"
type input "i"
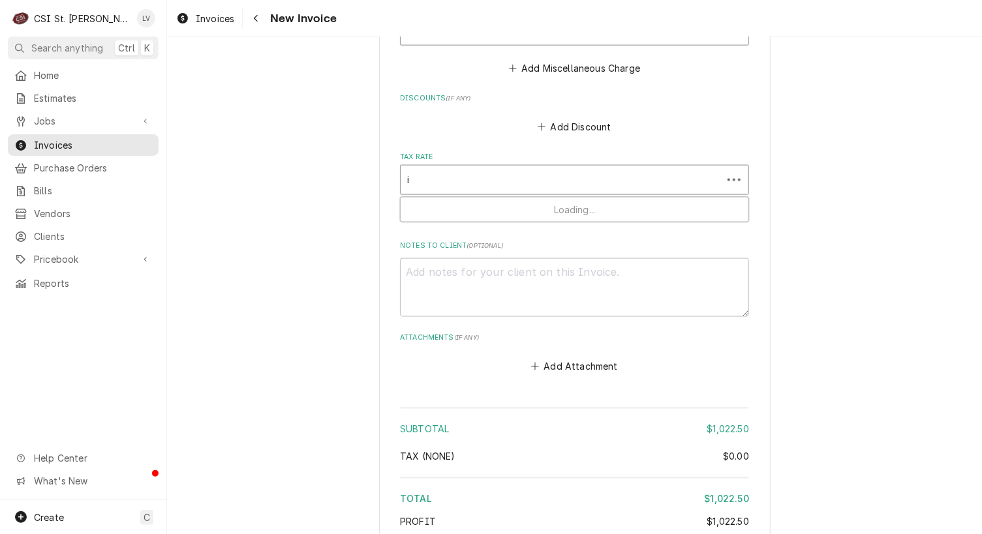
type textarea "x"
type input "il"
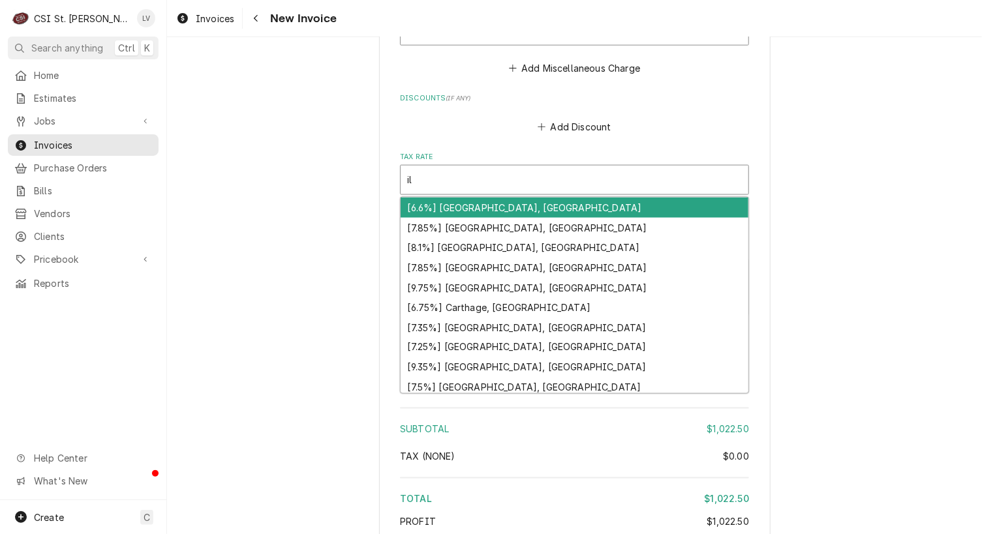
type textarea "x"
type input "i"
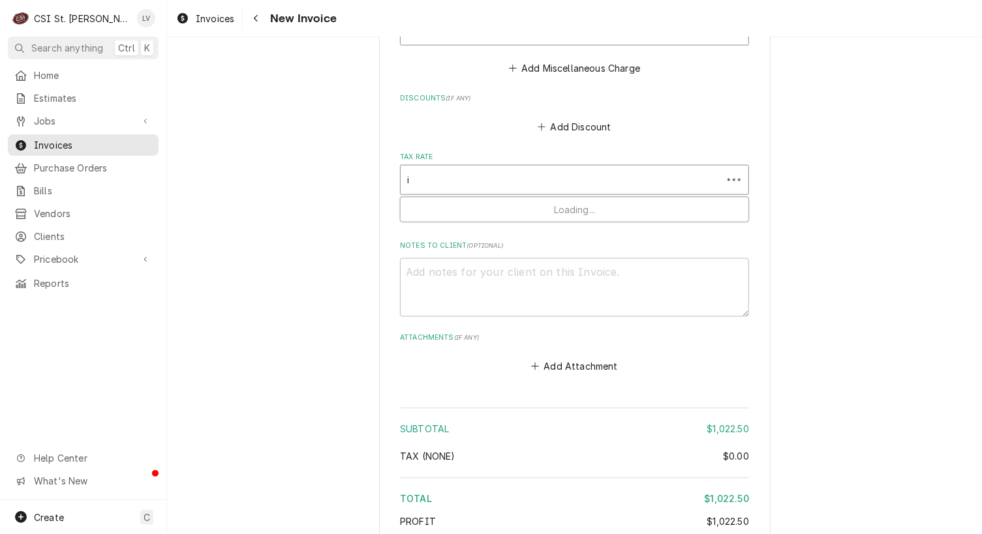
type textarea "x"
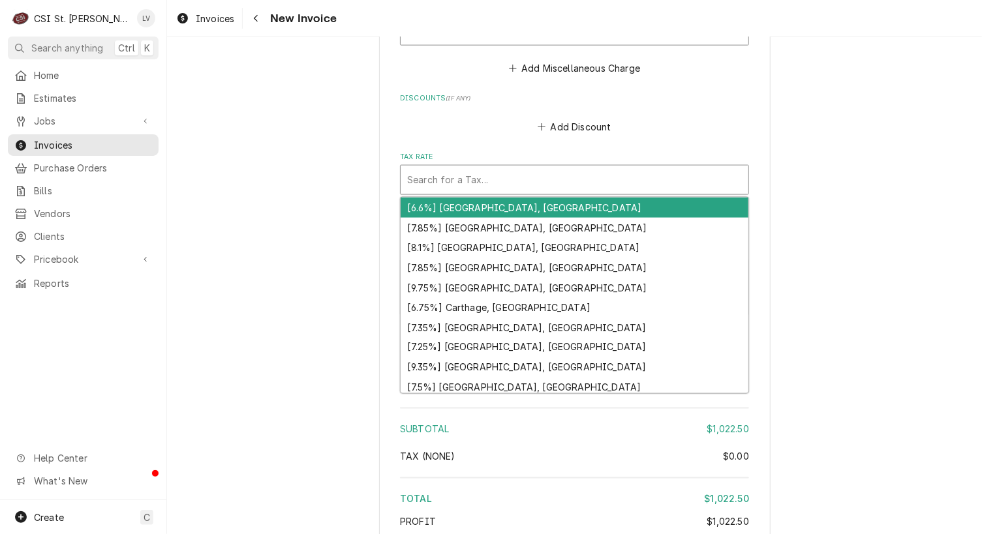
type textarea "x"
type input "e"
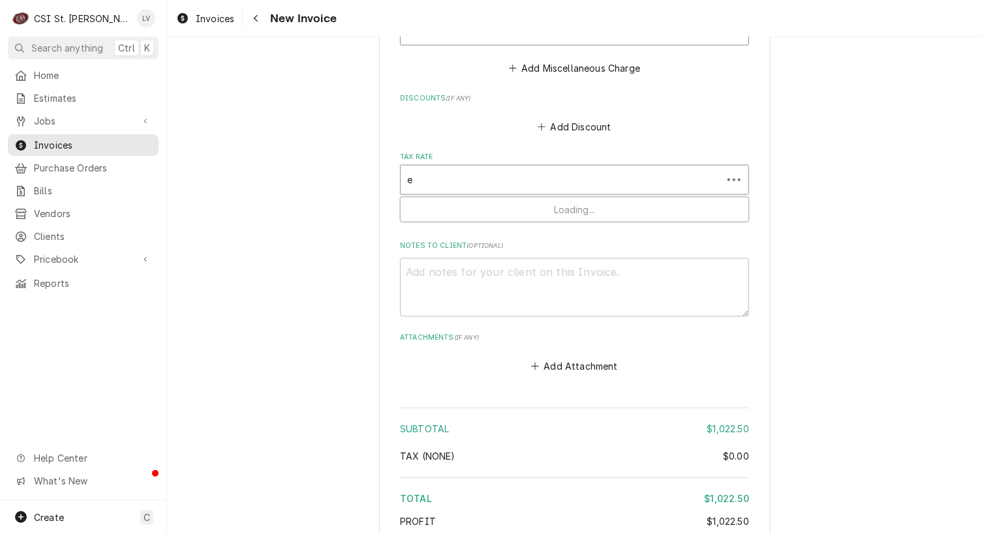
type textarea "x"
type input "ex"
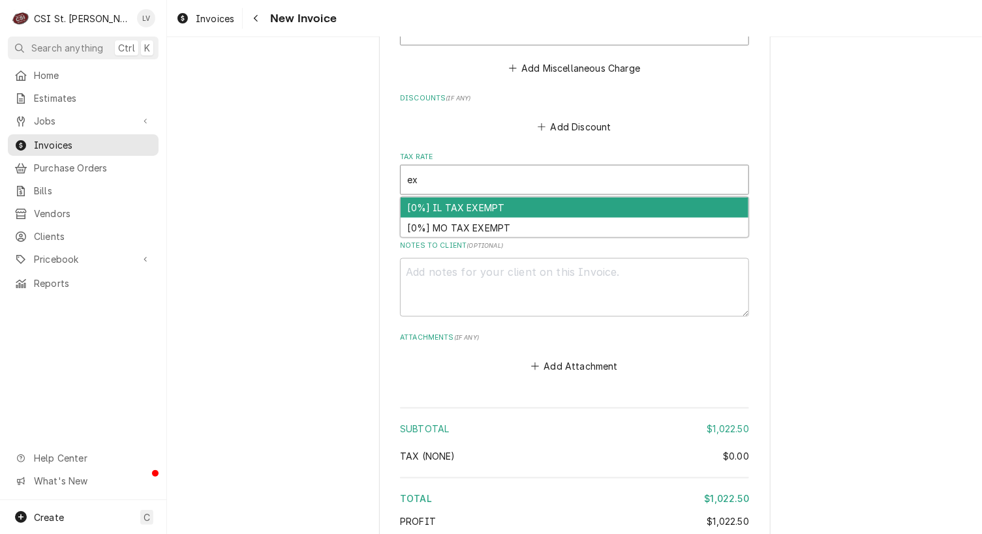
click at [430, 203] on div "[0%] IL TAX EXEMPT" at bounding box center [575, 208] width 348 height 20
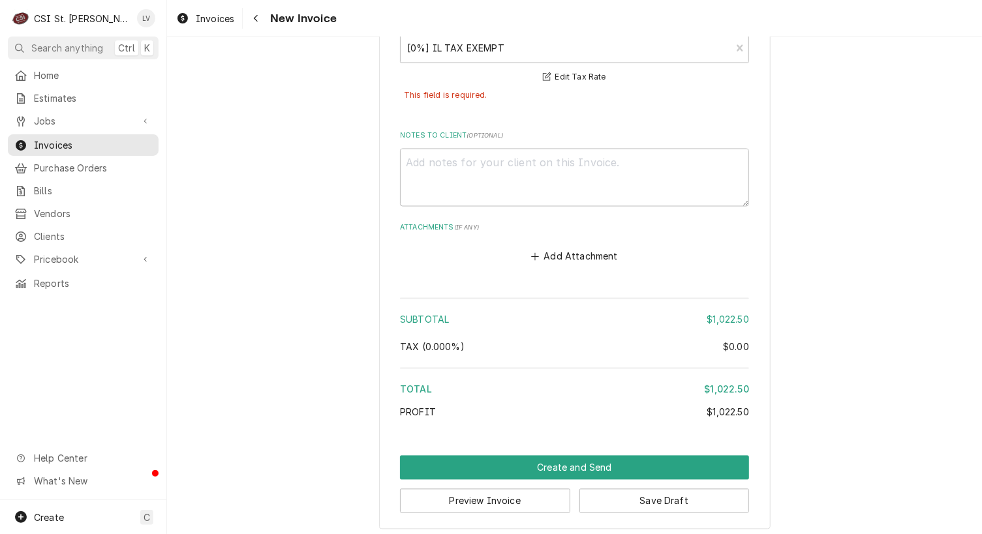
scroll to position [3070, 0]
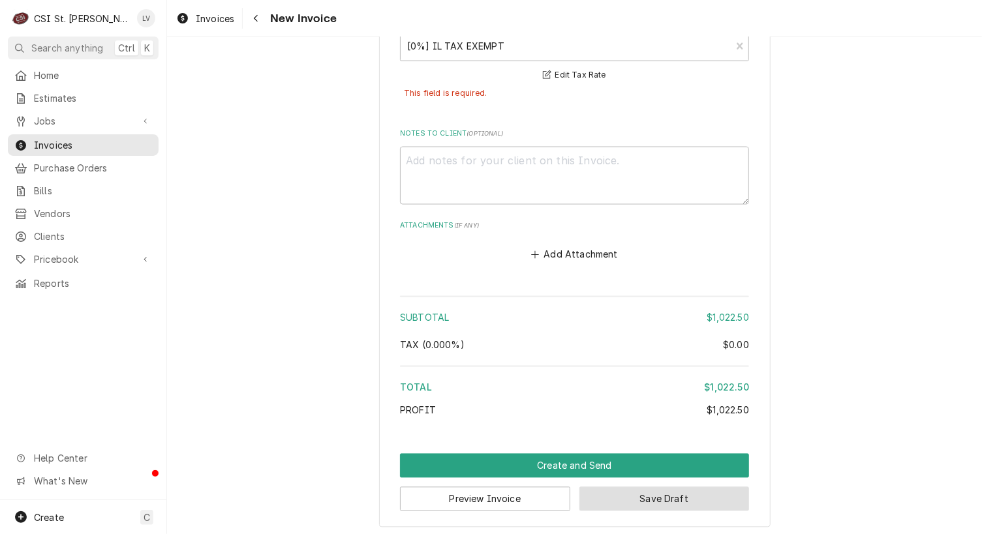
click at [679, 499] on button "Save Draft" at bounding box center [664, 499] width 170 height 24
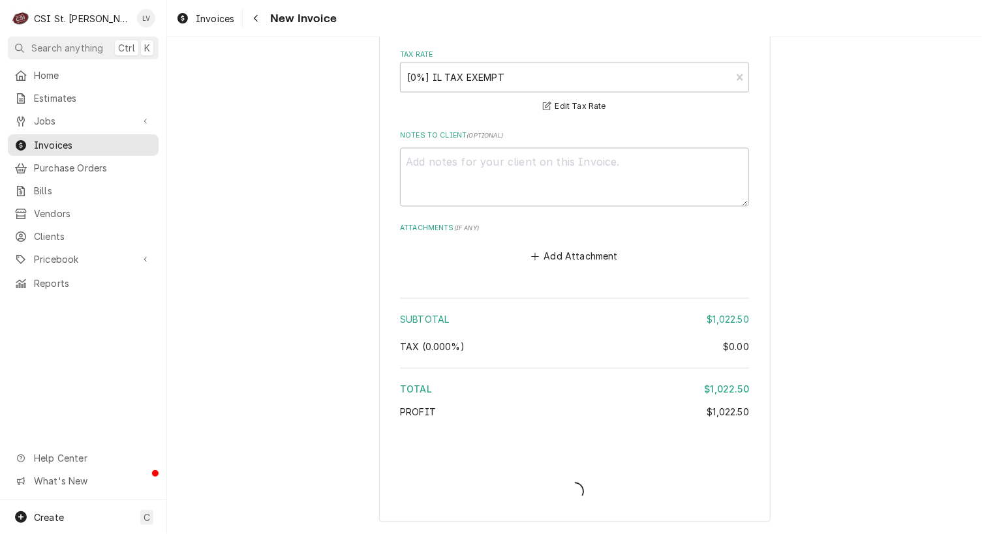
scroll to position [3034, 0]
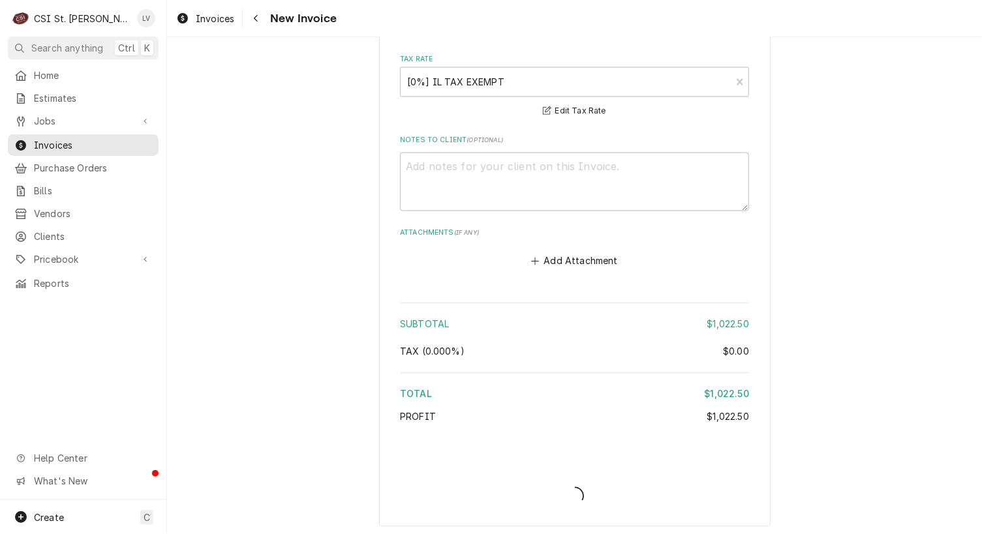
type textarea "x"
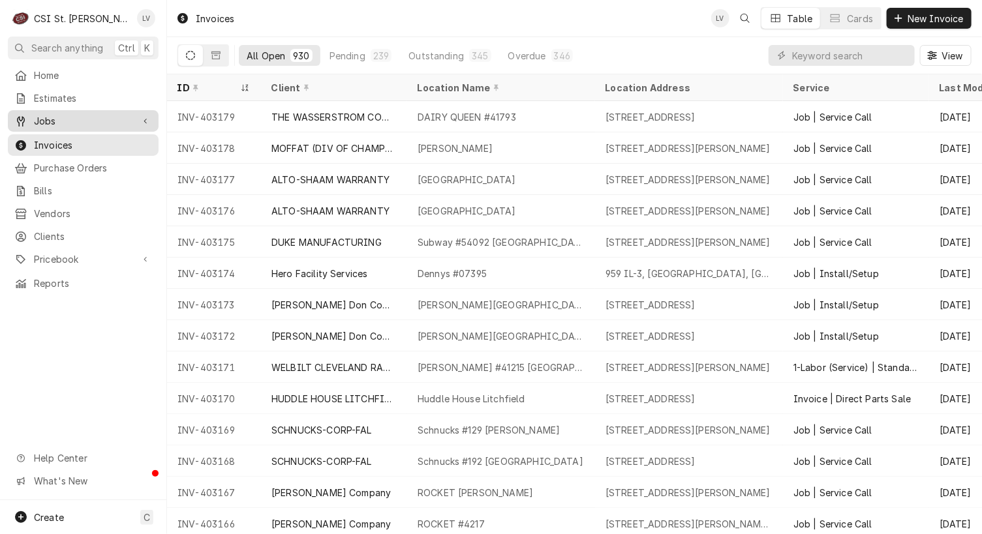
click at [84, 118] on span "Jobs" at bounding box center [83, 121] width 99 height 14
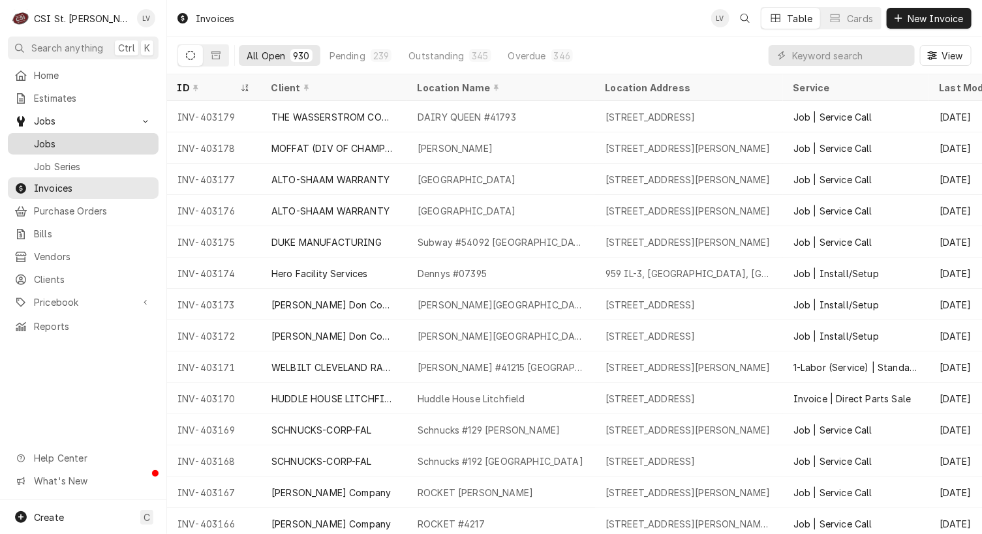
click at [84, 137] on span "Jobs" at bounding box center [93, 144] width 118 height 14
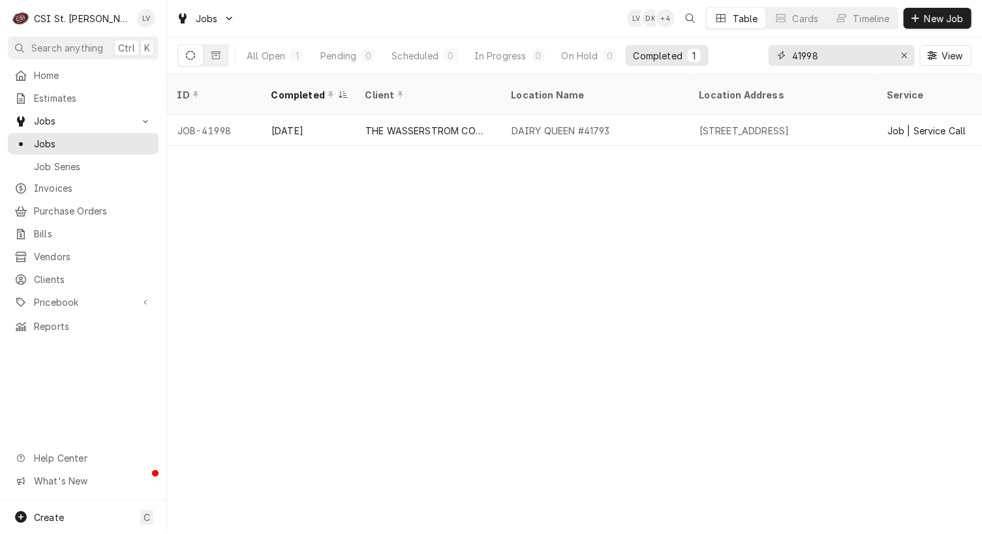
click at [906, 56] on icon "Erase input" at bounding box center [904, 55] width 7 height 9
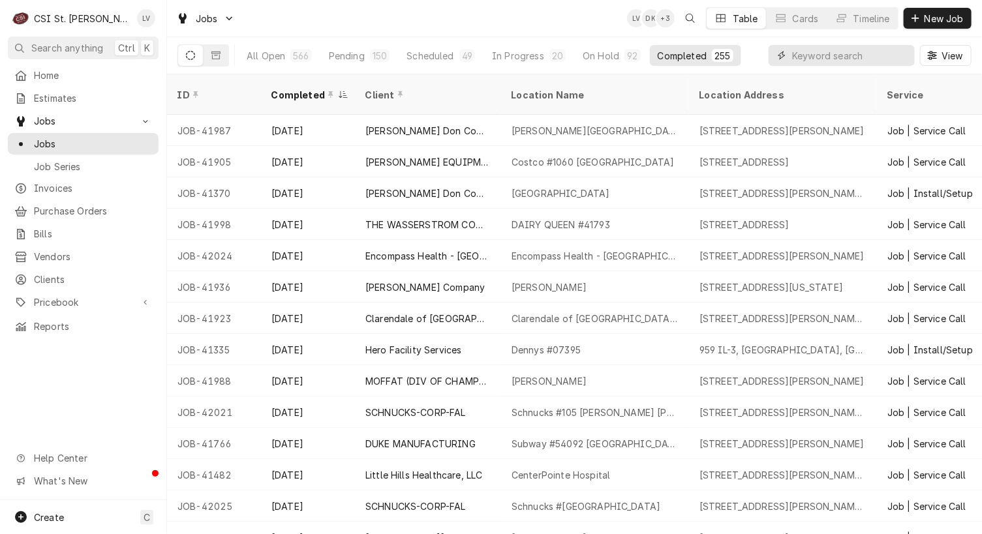
click at [824, 53] on input "Dynamic Content Wrapper" at bounding box center [850, 55] width 116 height 21
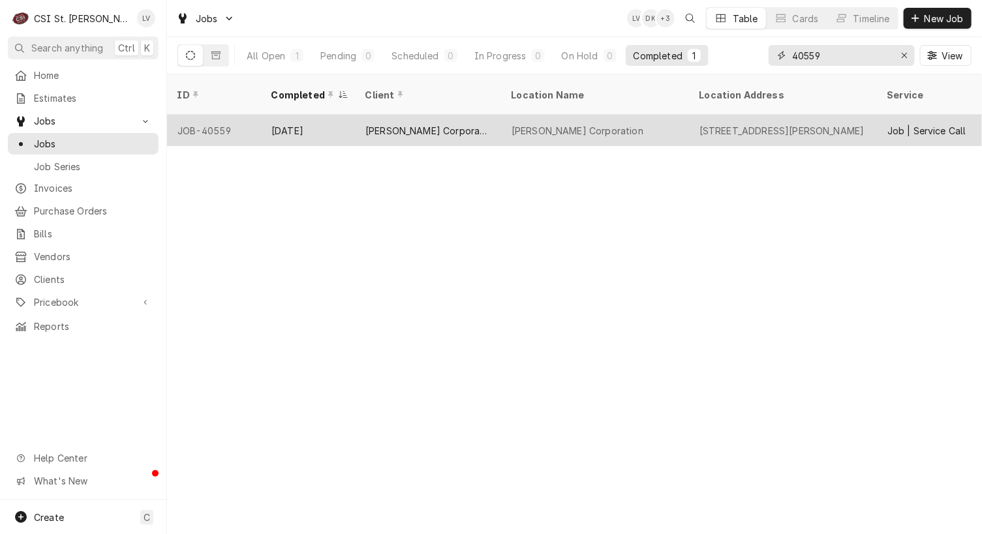
type input "40559"
click at [378, 123] on div "[PERSON_NAME] Corporation" at bounding box center [428, 130] width 146 height 31
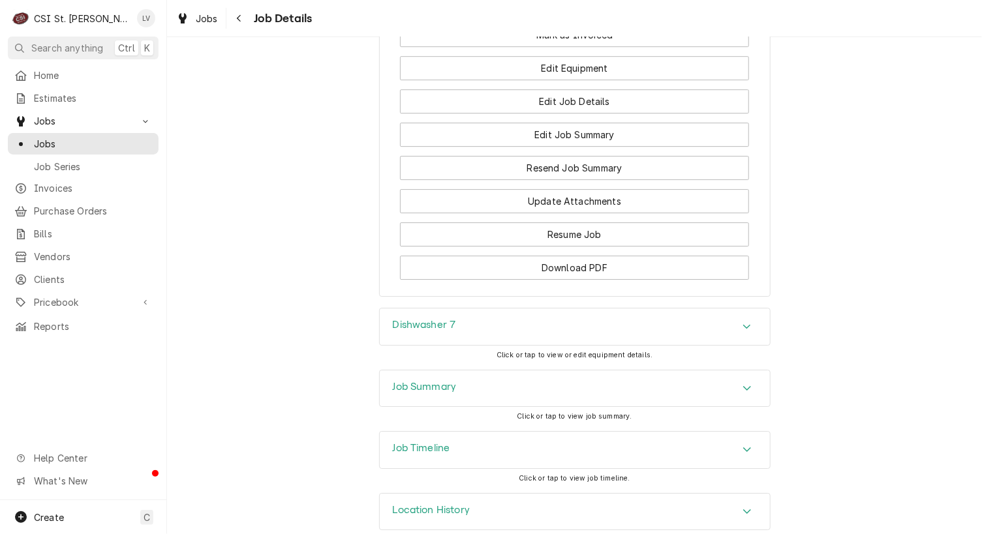
scroll to position [1763, 0]
click at [495, 378] on div "Job Summary" at bounding box center [575, 387] width 390 height 37
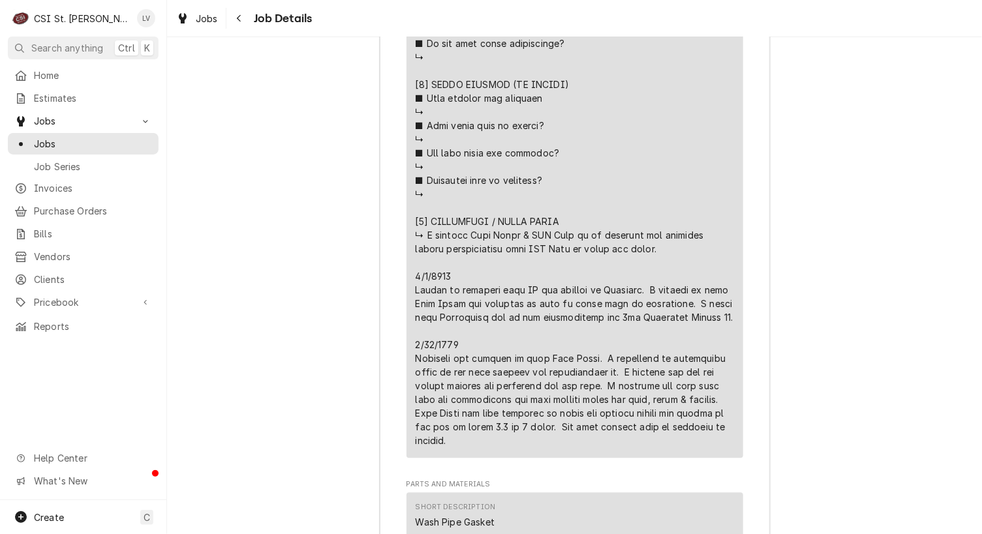
scroll to position [3329, 0]
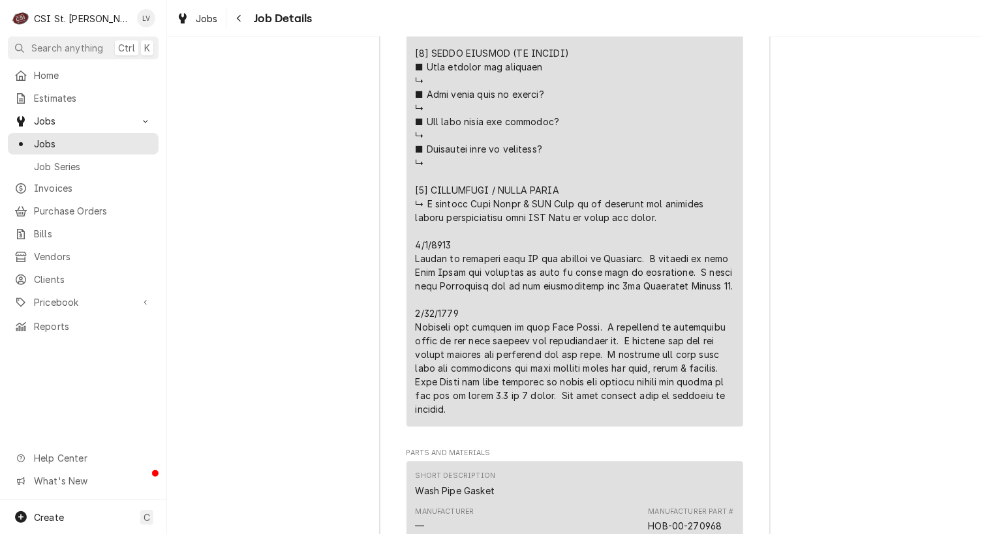
click at [844, 289] on div "Job Summary Roopairs Job ID JOB-40559 Service Type Job | Service Call Job Type …" at bounding box center [574, 323] width 815 height 3040
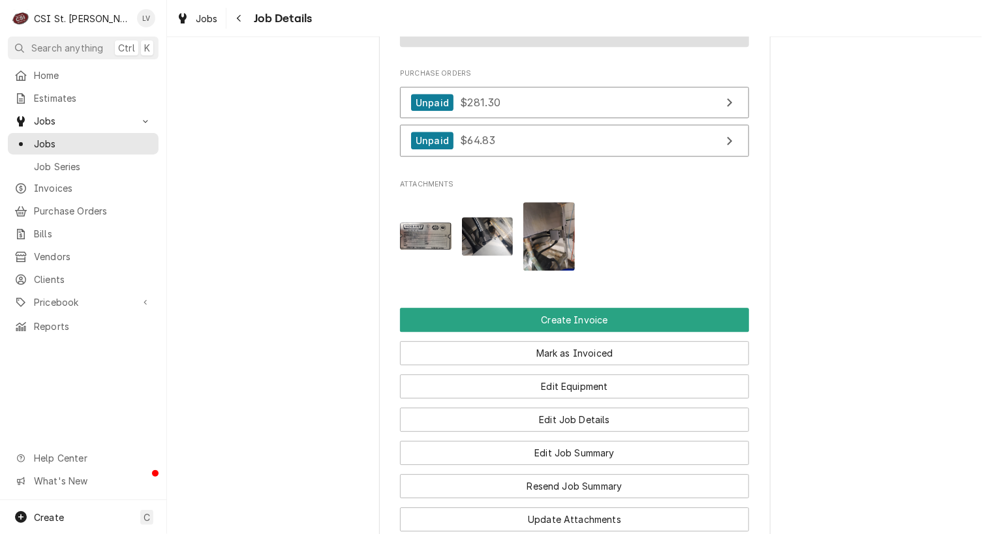
scroll to position [1437, 0]
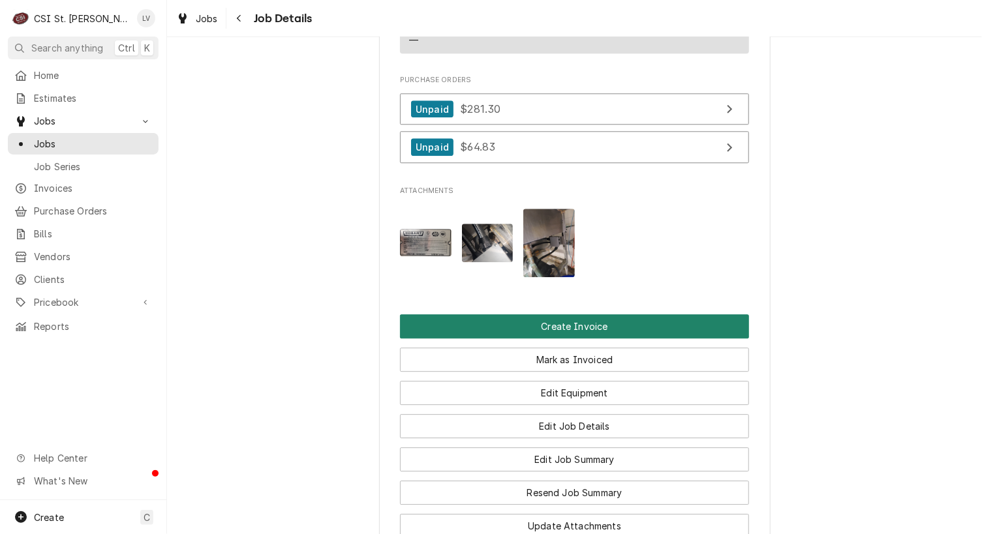
click at [574, 316] on button "Create Invoice" at bounding box center [574, 327] width 349 height 24
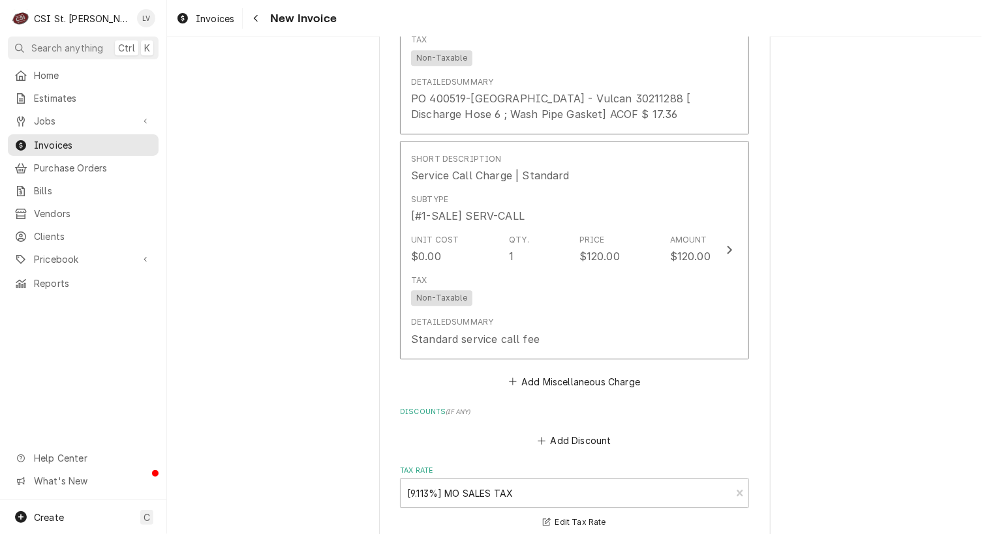
scroll to position [3990, 0]
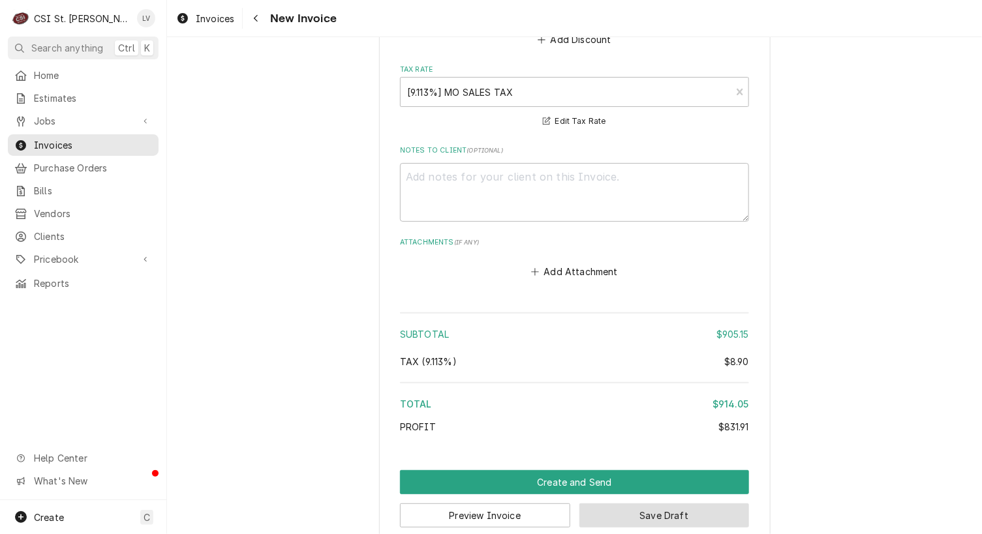
click at [654, 504] on button "Save Draft" at bounding box center [664, 516] width 170 height 24
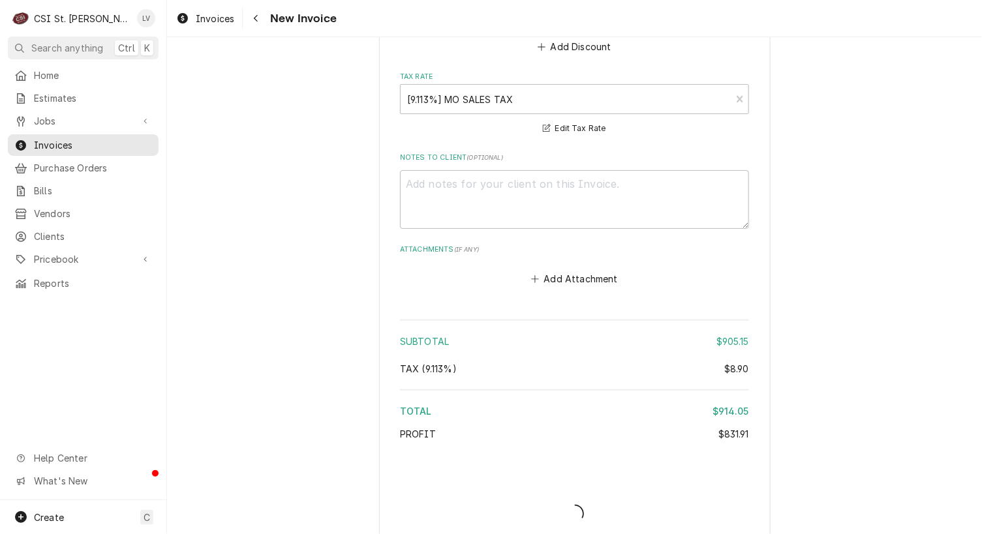
type textarea "x"
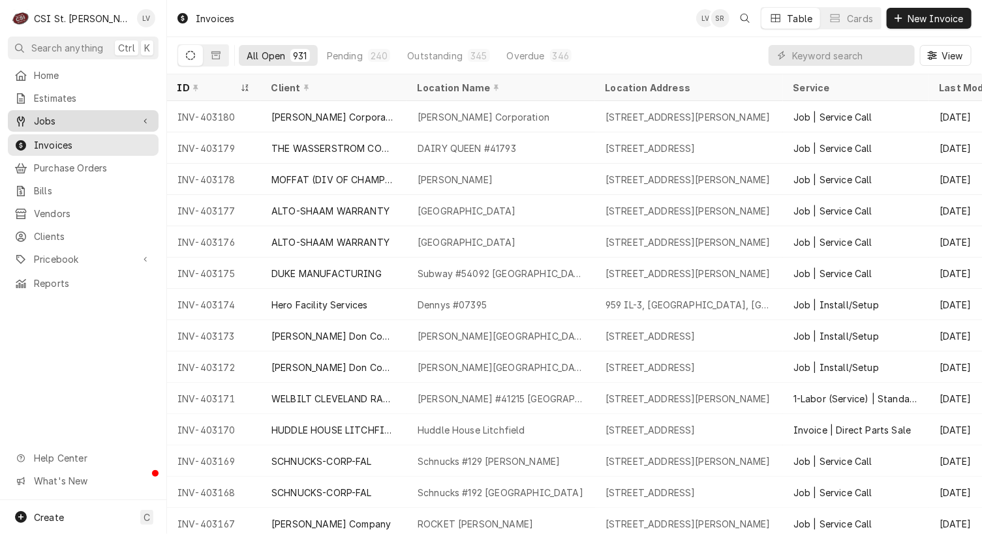
click at [26, 117] on div "Dynamic Content Wrapper" at bounding box center [20, 121] width 13 height 13
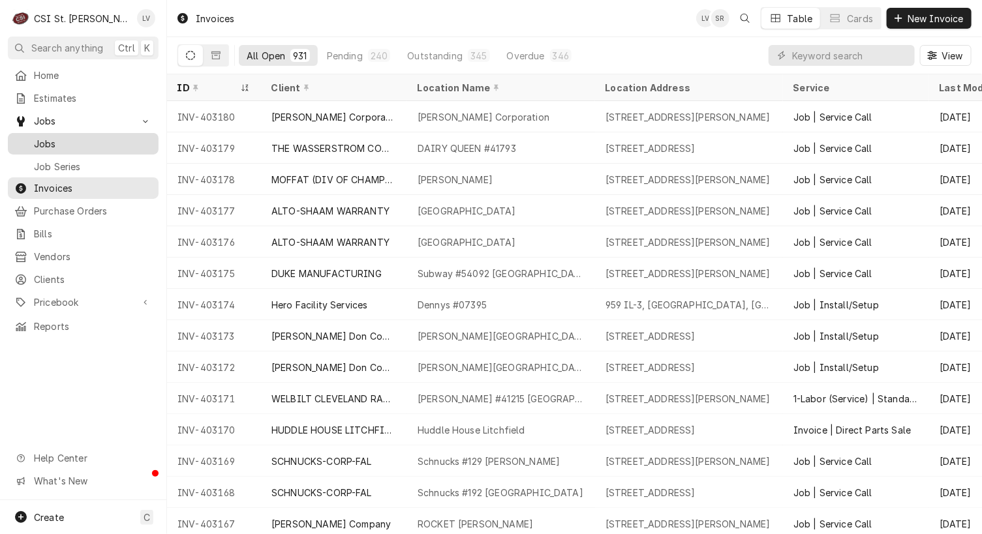
click at [42, 138] on span "Jobs" at bounding box center [93, 144] width 118 height 14
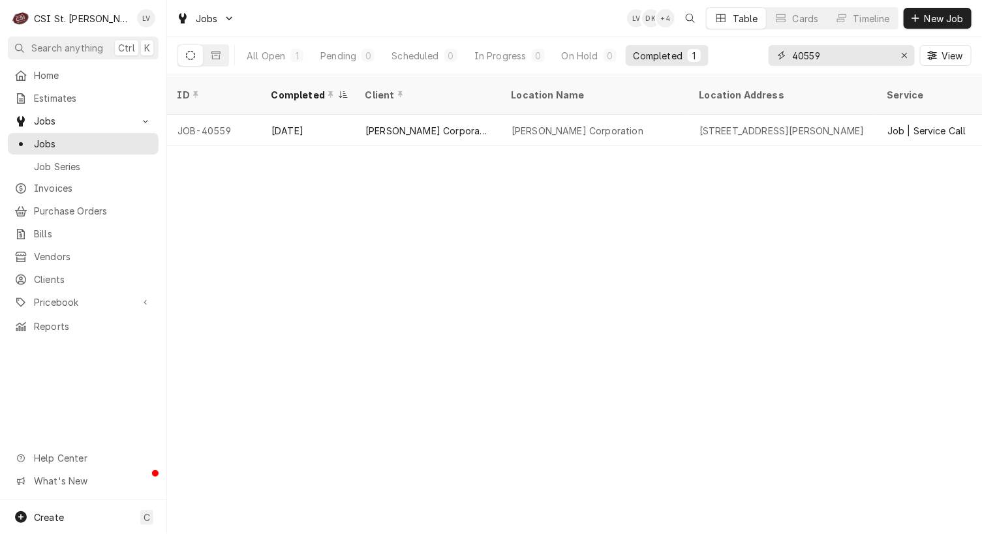
drag, startPoint x: 831, startPoint y: 57, endPoint x: 762, endPoint y: 61, distance: 68.6
click at [762, 61] on div "All Open 1 Pending 0 Scheduled 0 In Progress 0 On Hold 0 Completed 1 40559 View" at bounding box center [574, 55] width 794 height 37
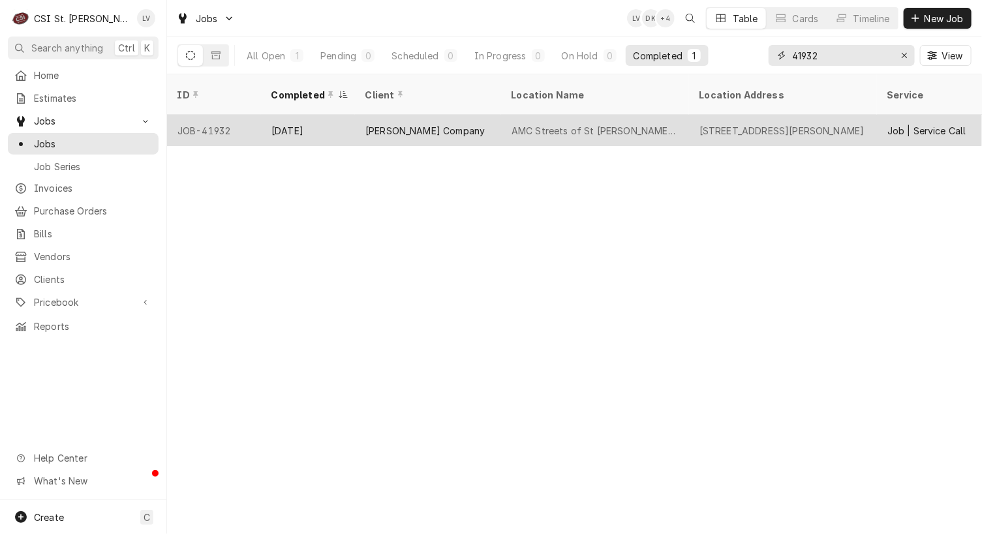
type input "41932"
click at [590, 124] on div "AMC Streets of St Charles 8" at bounding box center [595, 131] width 167 height 14
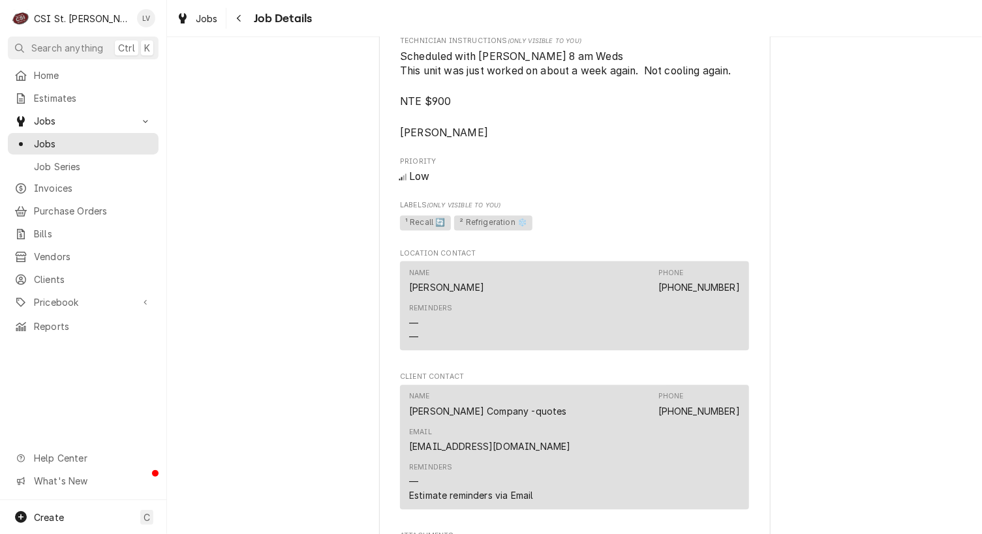
scroll to position [1370, 0]
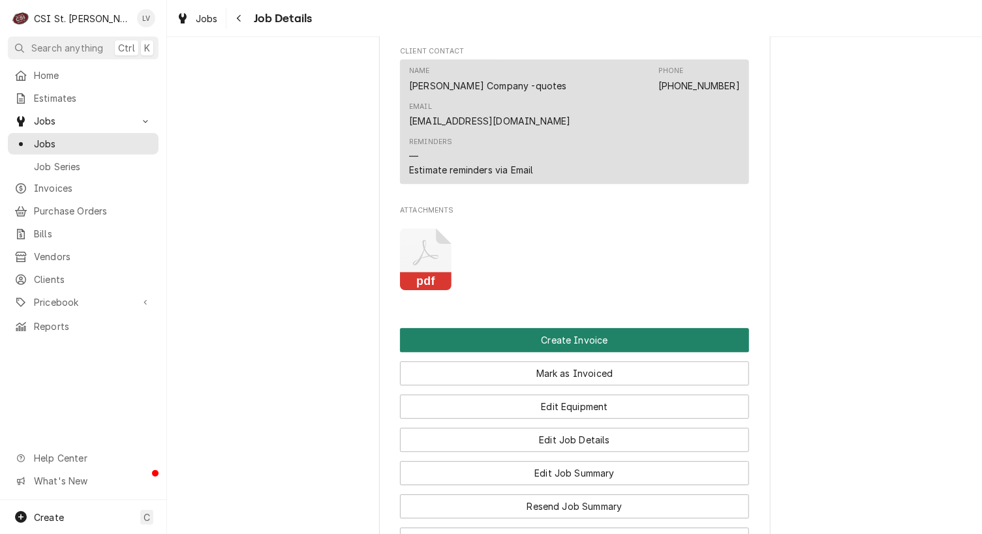
click at [657, 328] on button "Create Invoice" at bounding box center [574, 340] width 349 height 24
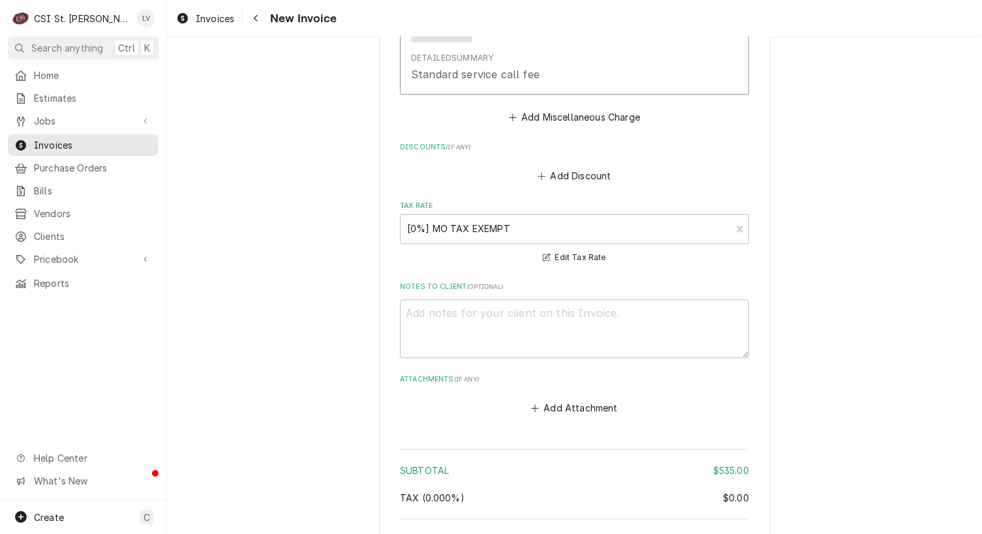
scroll to position [3611, 0]
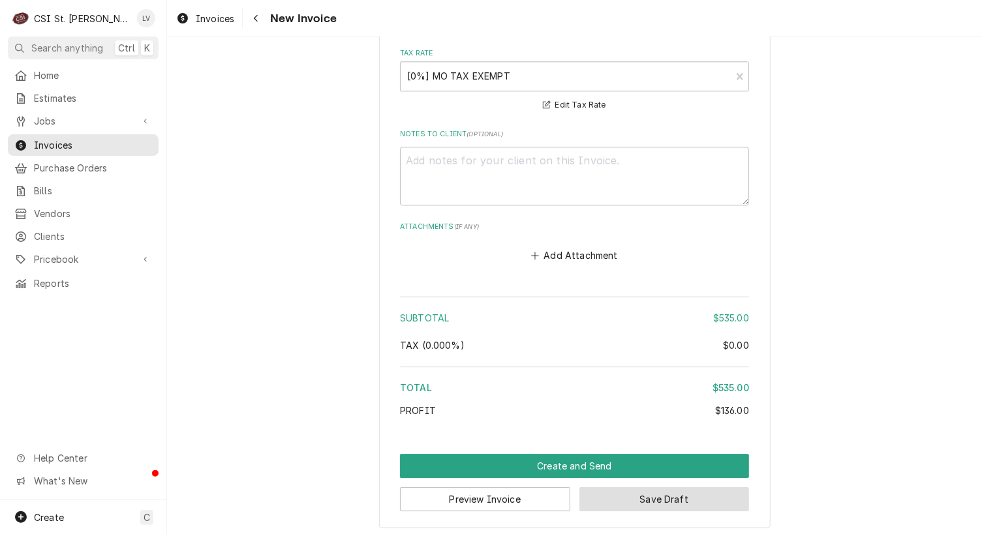
click at [692, 495] on button "Save Draft" at bounding box center [664, 499] width 170 height 24
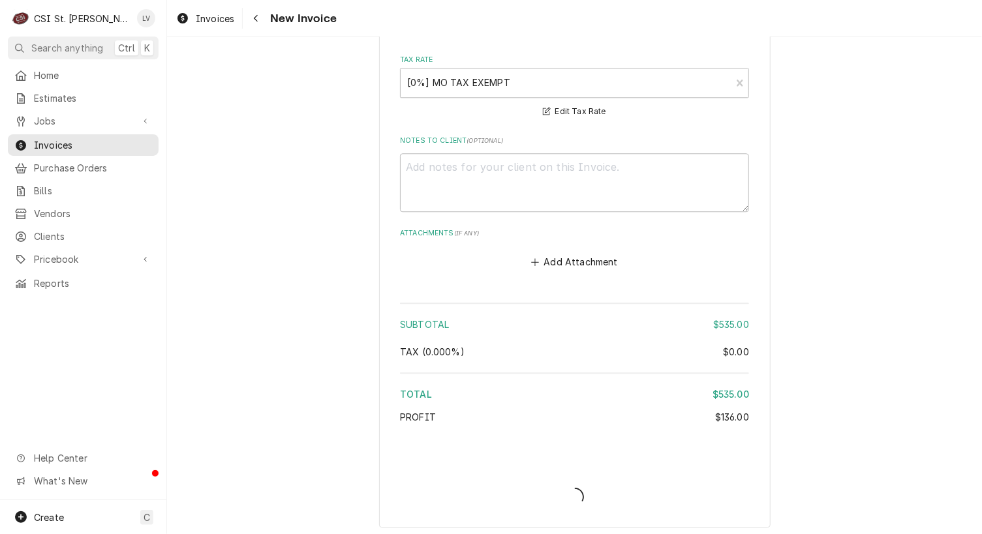
type textarea "x"
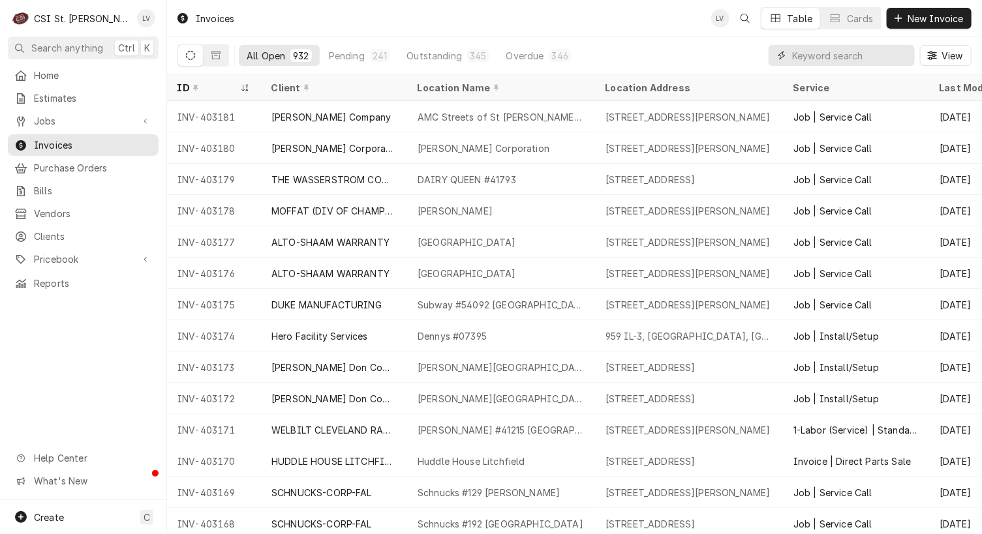
click at [833, 58] on input "Dynamic Content Wrapper" at bounding box center [850, 55] width 116 height 21
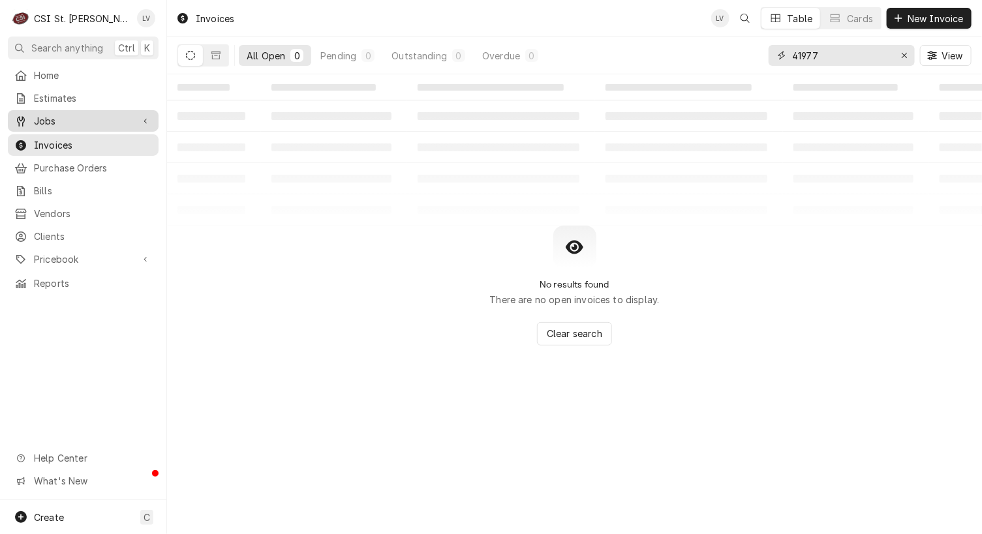
type input "41977"
click at [52, 114] on span "Jobs" at bounding box center [83, 121] width 99 height 14
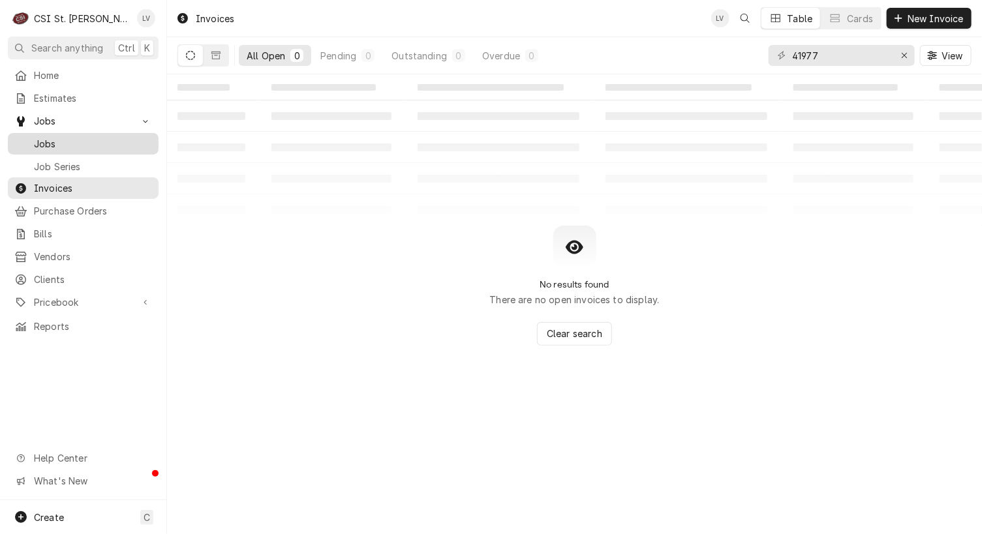
click at [41, 142] on span "Jobs" at bounding box center [93, 144] width 118 height 14
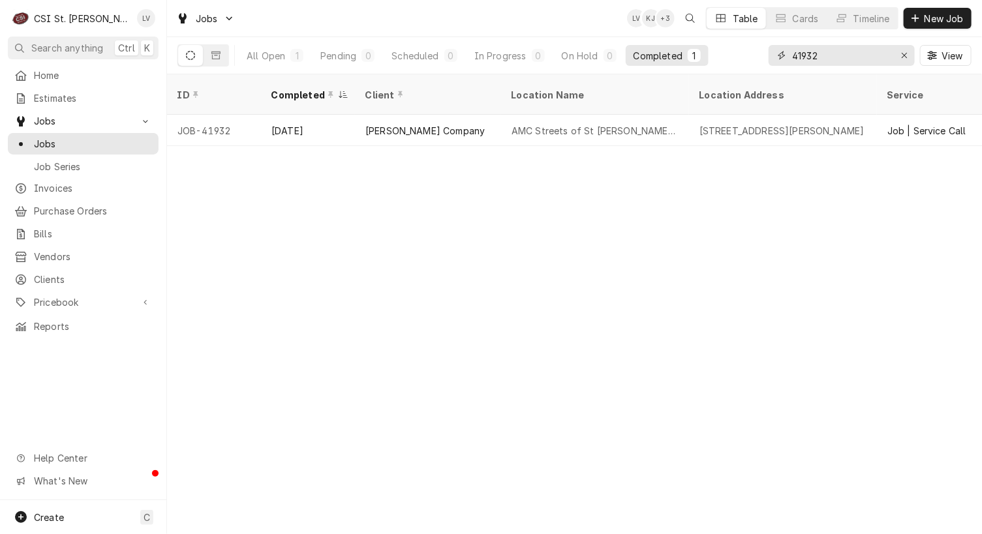
click at [827, 57] on input "41932" at bounding box center [841, 55] width 98 height 21
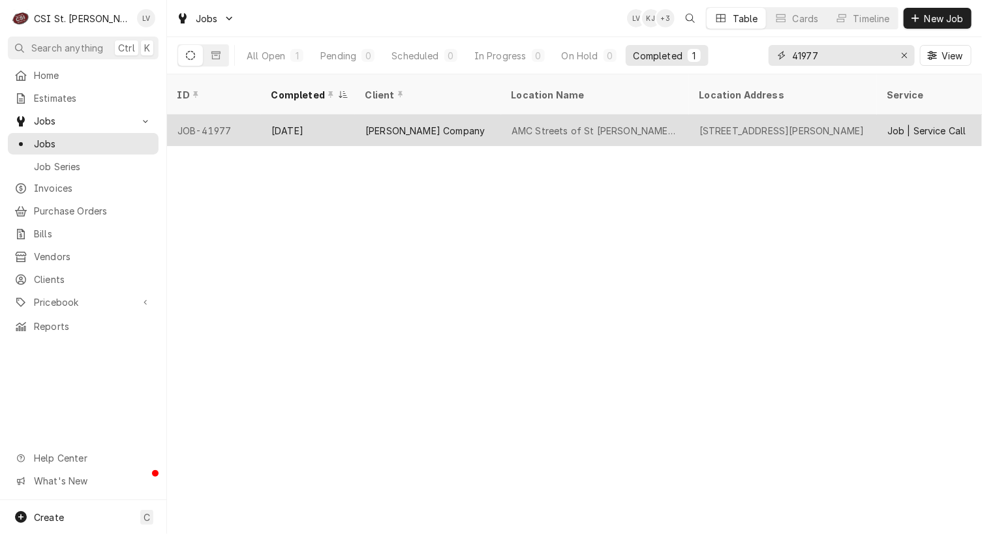
type input "41977"
click at [422, 123] on div "[PERSON_NAME] Company" at bounding box center [428, 130] width 146 height 31
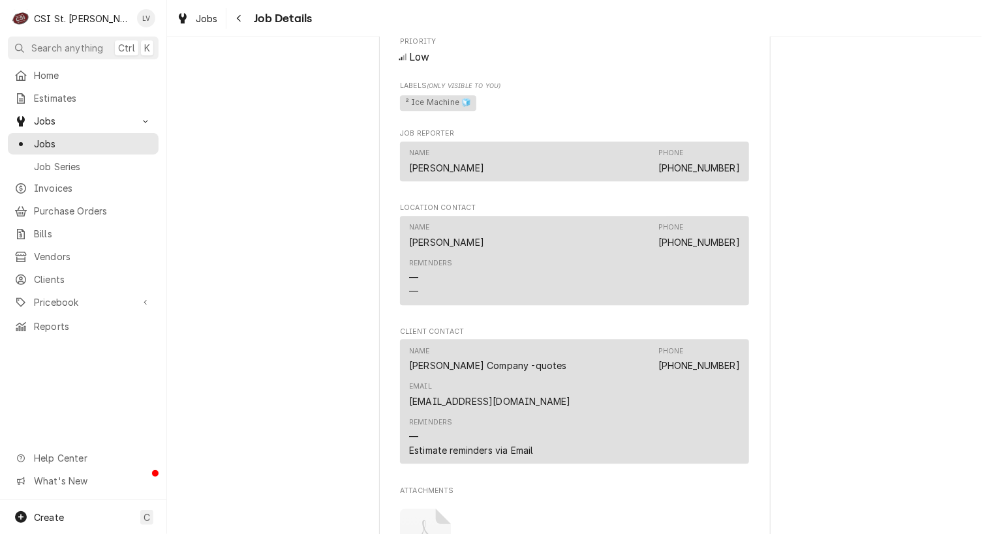
scroll to position [1631, 0]
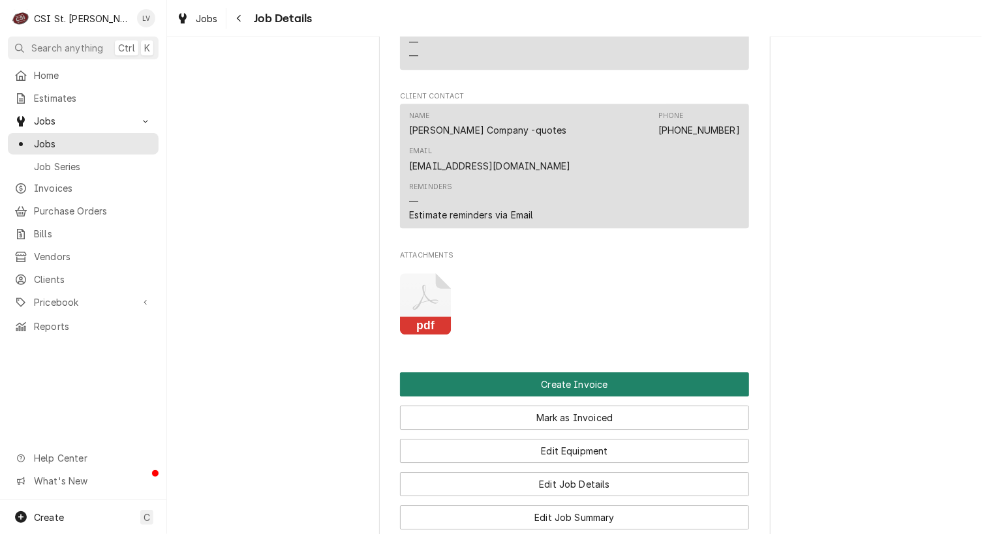
click at [527, 373] on button "Create Invoice" at bounding box center [574, 385] width 349 height 24
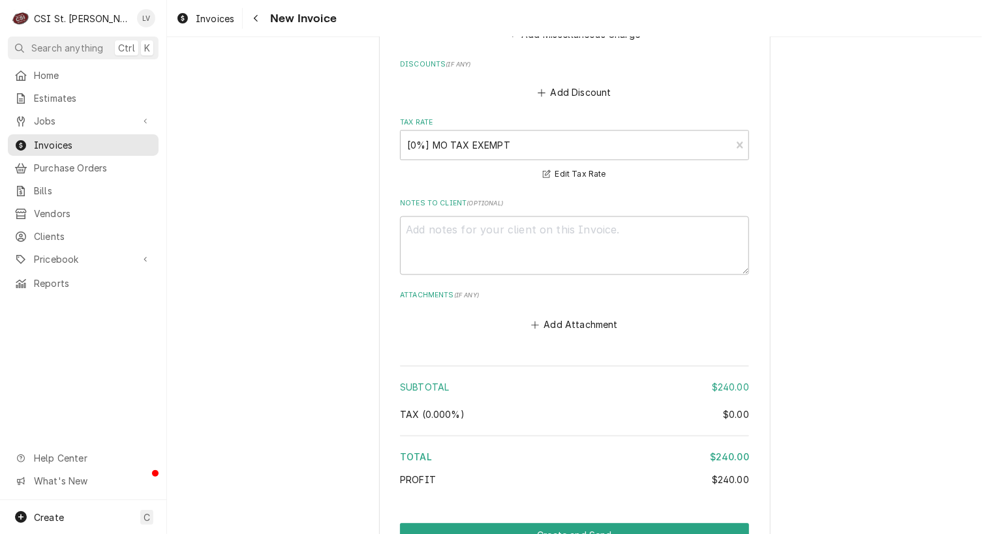
scroll to position [3268, 0]
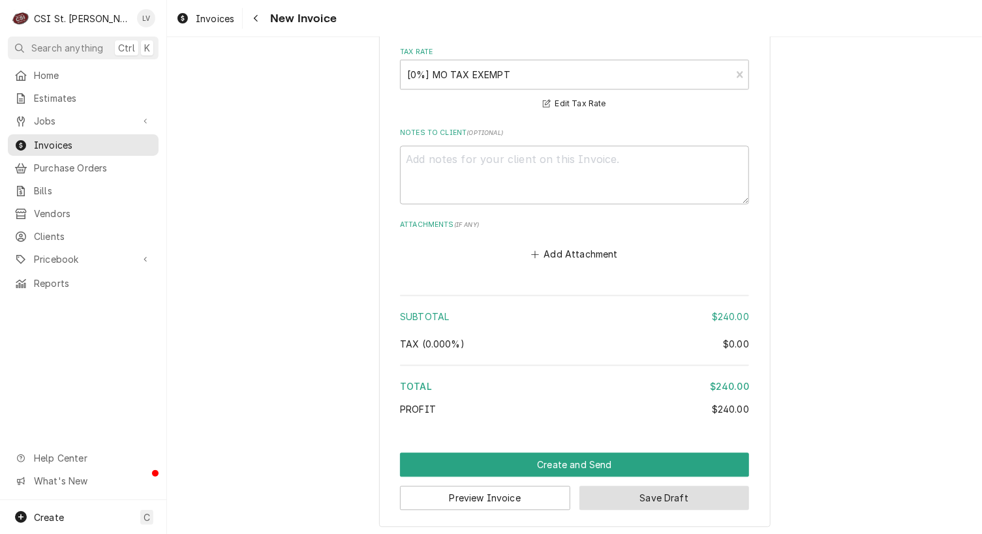
click at [646, 499] on button "Save Draft" at bounding box center [664, 499] width 170 height 24
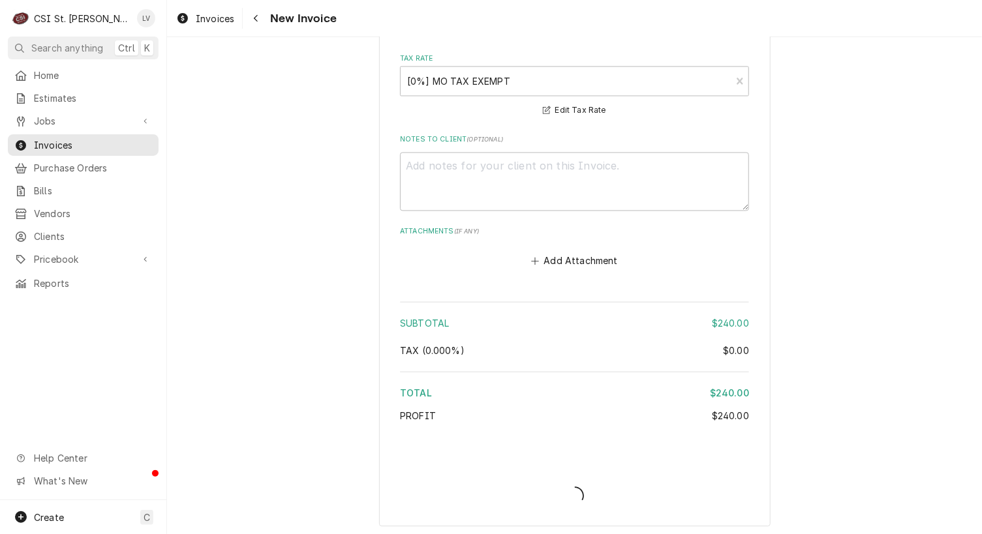
type textarea "x"
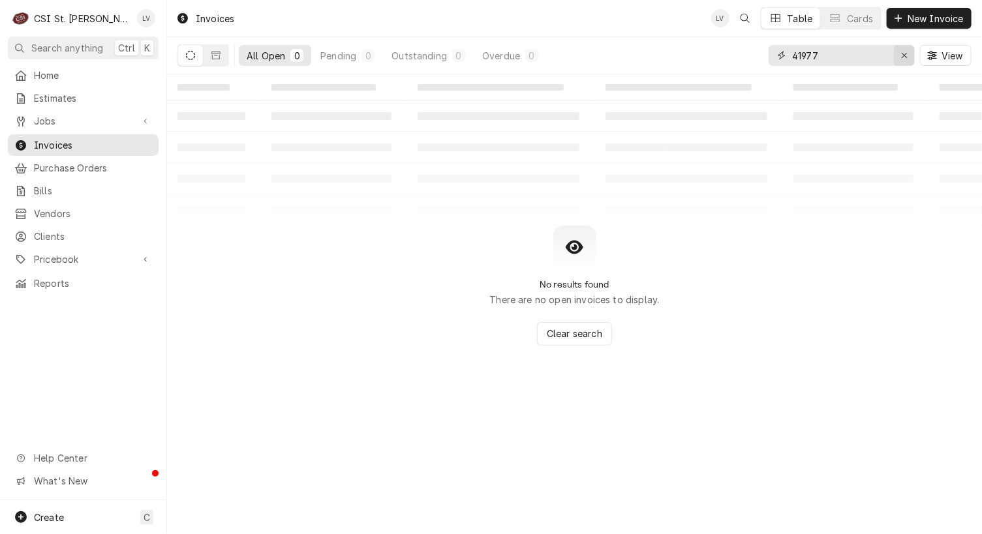
click at [901, 54] on icon "Erase input" at bounding box center [904, 55] width 7 height 9
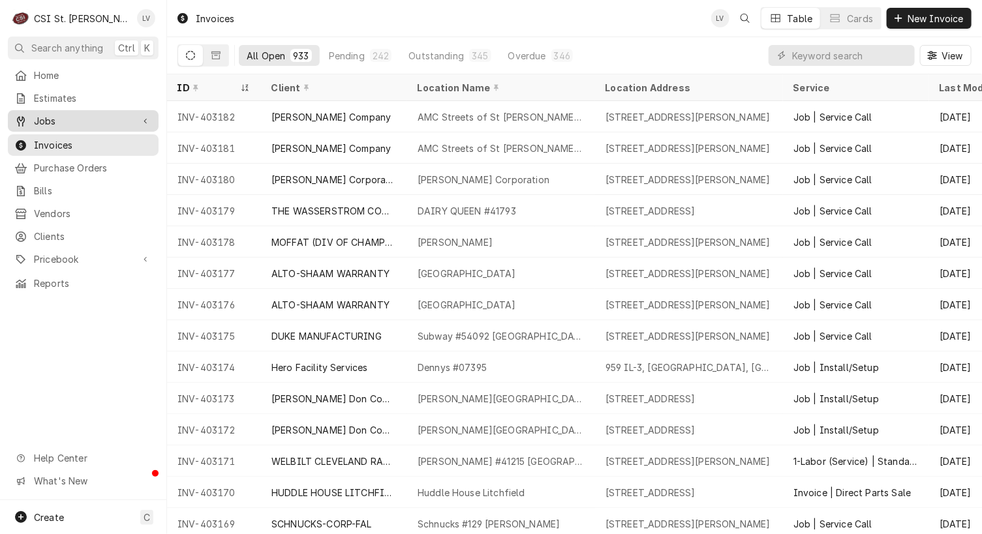
drag, startPoint x: 41, startPoint y: 114, endPoint x: 47, endPoint y: 111, distance: 6.7
click at [42, 114] on span "Jobs" at bounding box center [83, 121] width 99 height 14
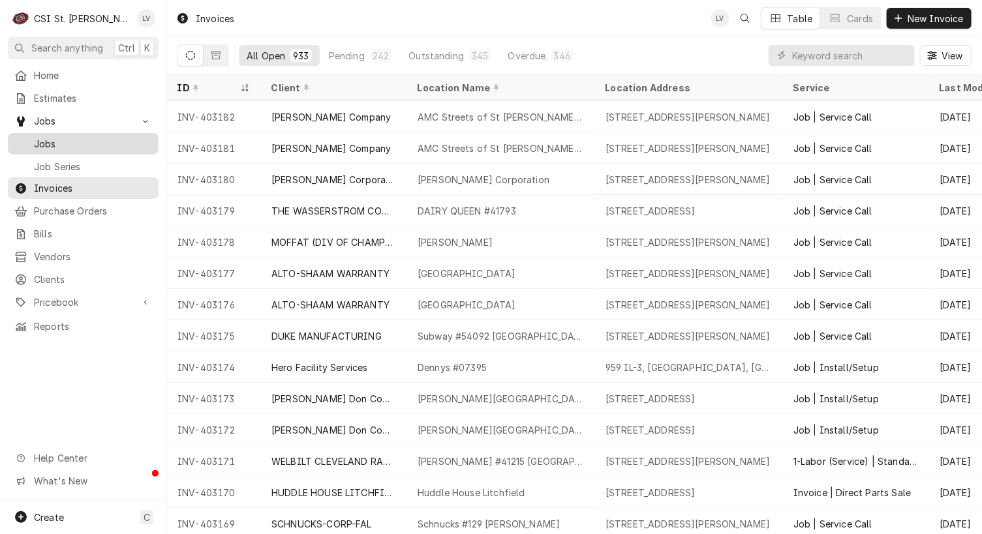
click at [65, 137] on span "Jobs" at bounding box center [93, 144] width 118 height 14
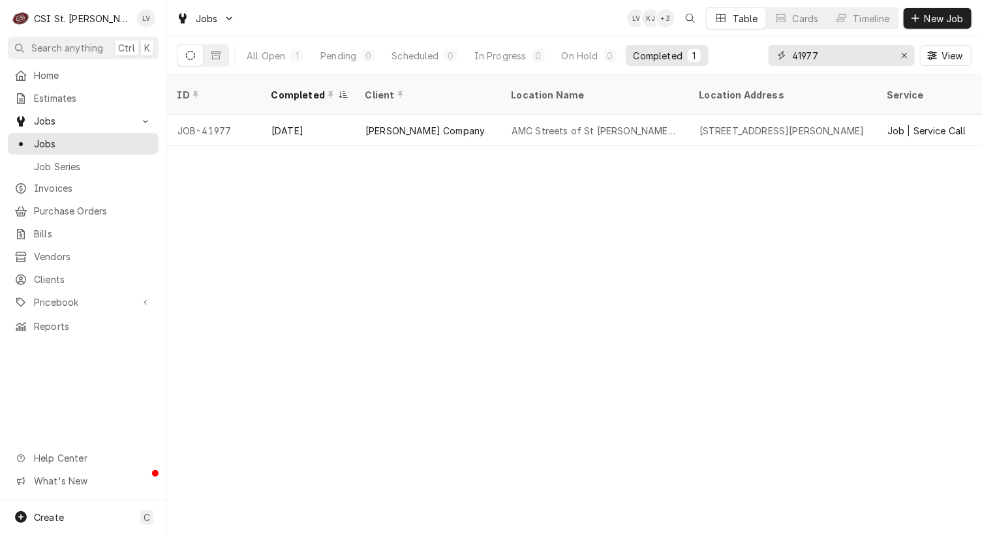
drag, startPoint x: 819, startPoint y: 52, endPoint x: 741, endPoint y: 69, distance: 80.1
click at [746, 70] on div "All Open 1 Pending 0 Scheduled 0 In Progress 0 On Hold 0 Completed 1 41977 View" at bounding box center [574, 55] width 794 height 37
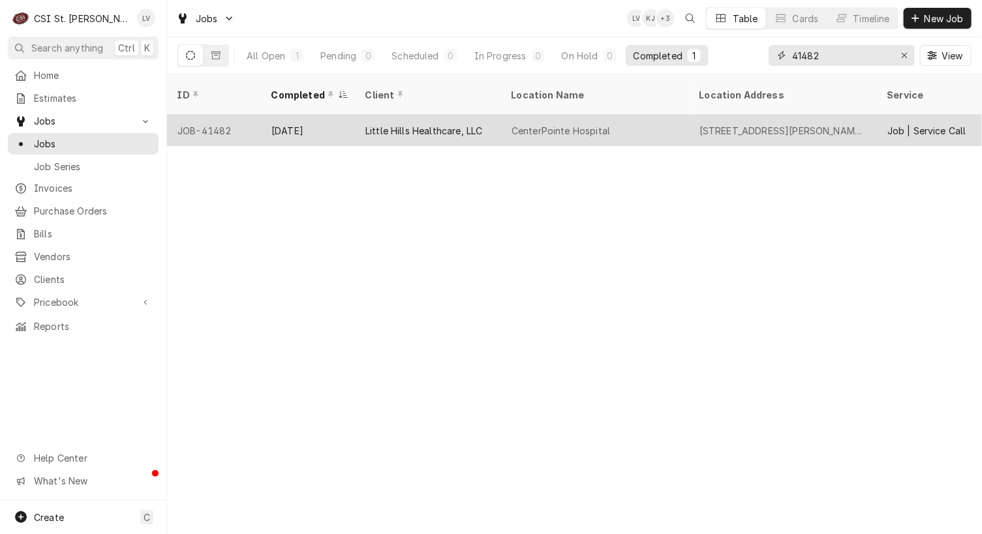
type input "41482"
click at [576, 124] on div "CenterPointe Hospital" at bounding box center [561, 131] width 99 height 14
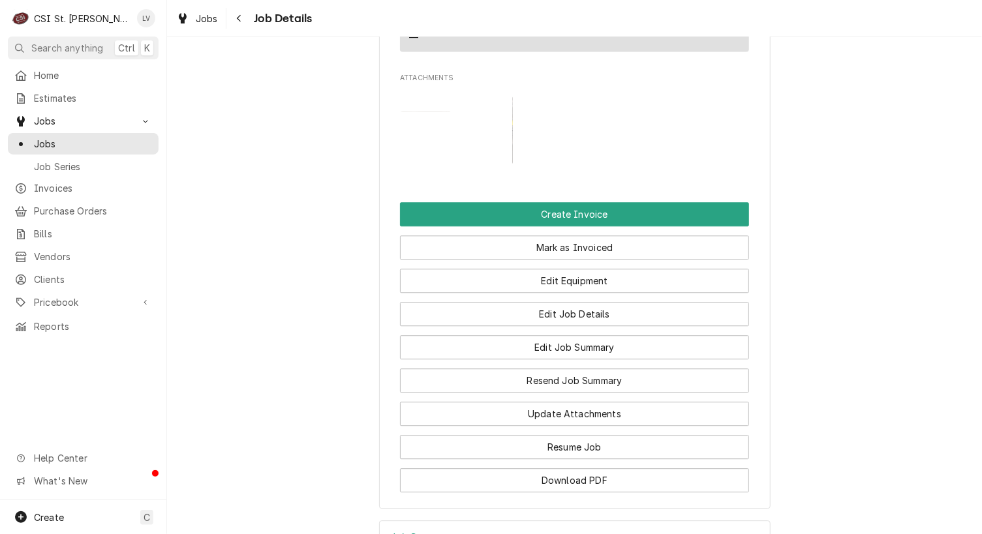
scroll to position [1305, 0]
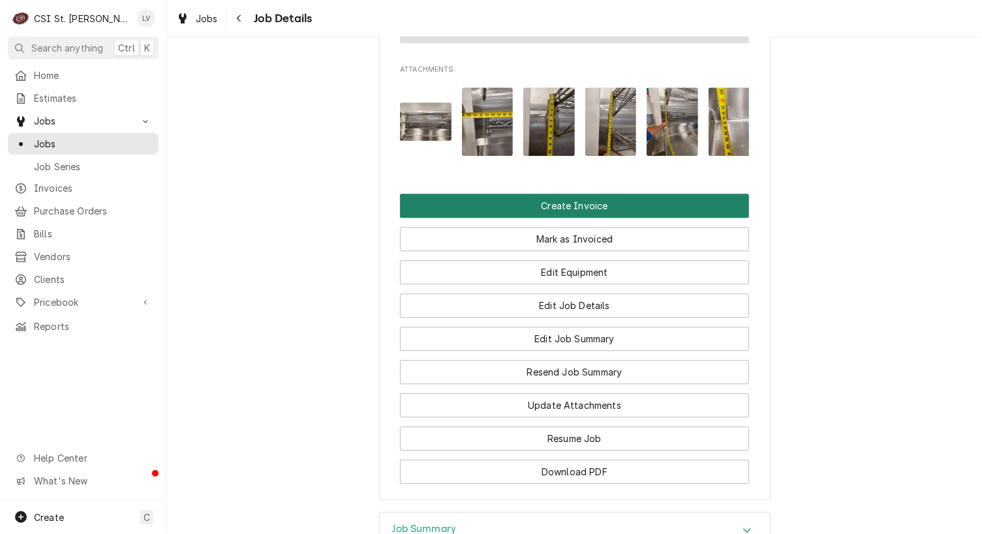
click at [514, 194] on button "Create Invoice" at bounding box center [574, 206] width 349 height 24
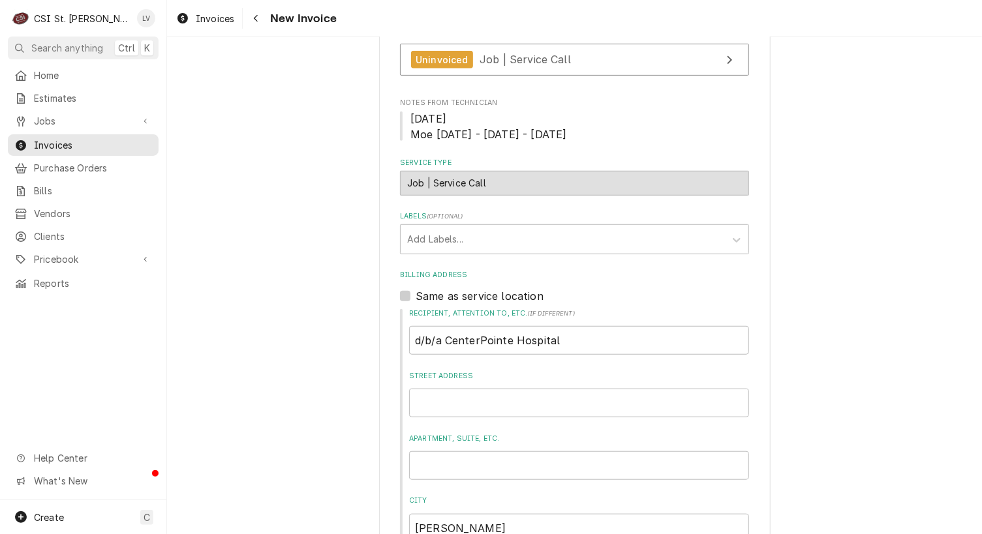
scroll to position [261, 0]
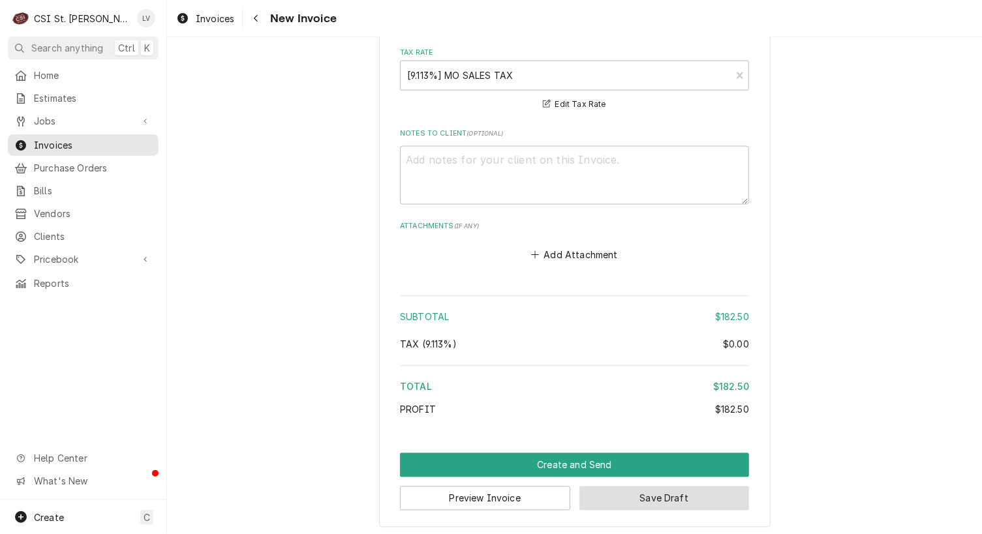
click at [651, 492] on button "Save Draft" at bounding box center [664, 499] width 170 height 24
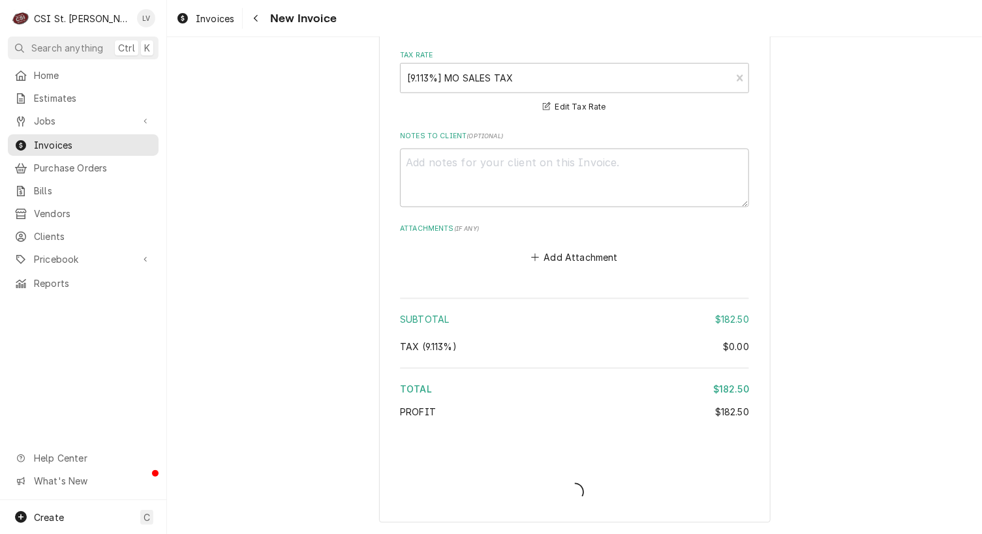
scroll to position [3000, 0]
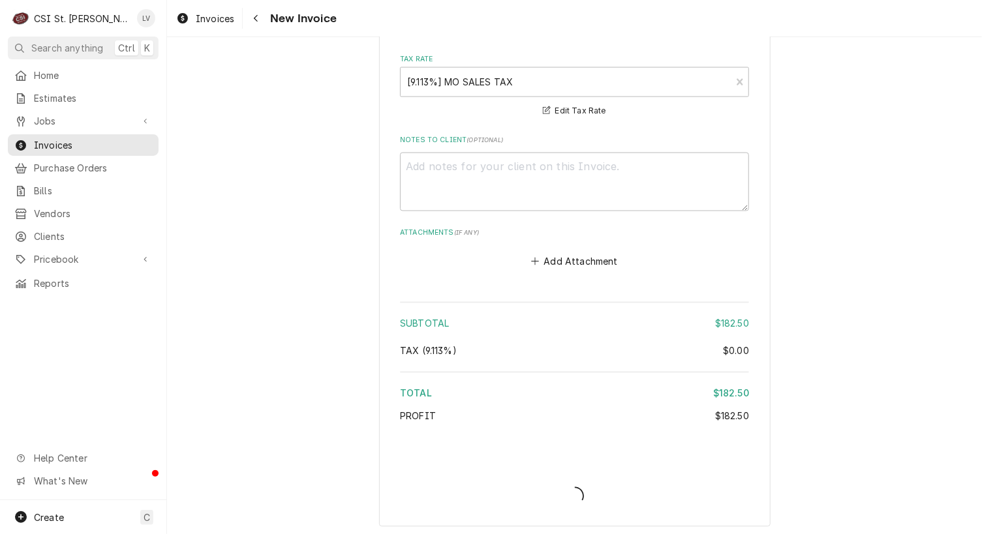
type textarea "x"
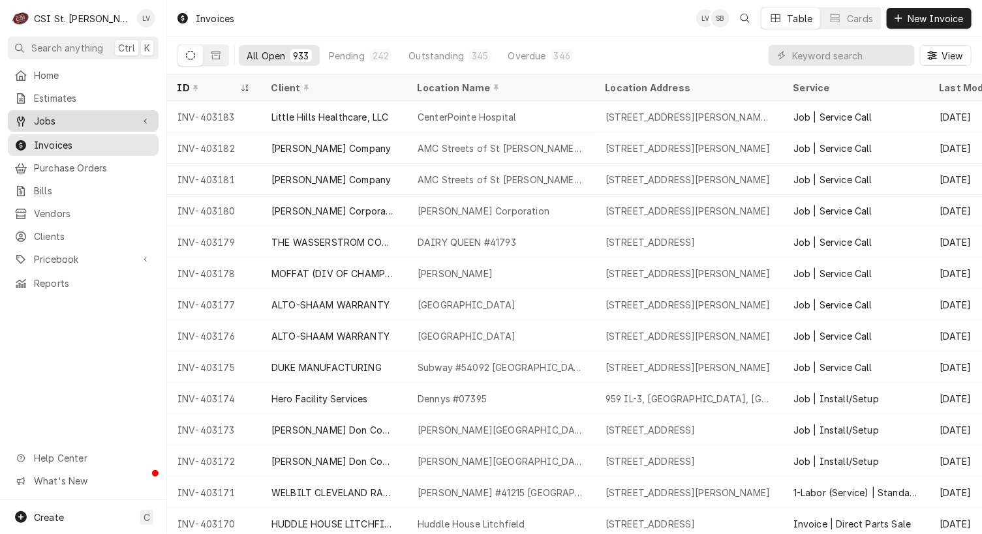
click at [23, 116] on icon "Dynamic Content Wrapper" at bounding box center [21, 121] width 8 height 10
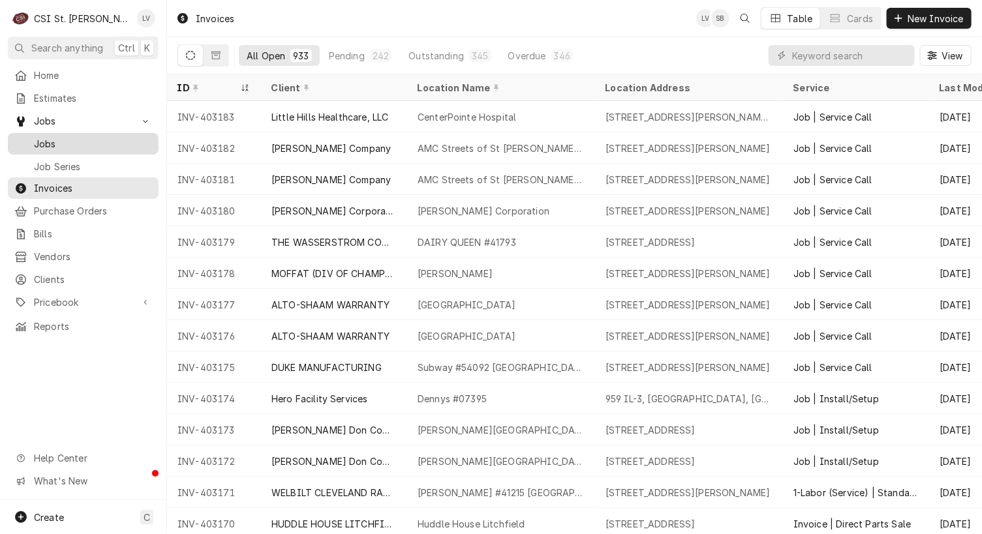
click at [44, 138] on span "Jobs" at bounding box center [93, 144] width 118 height 14
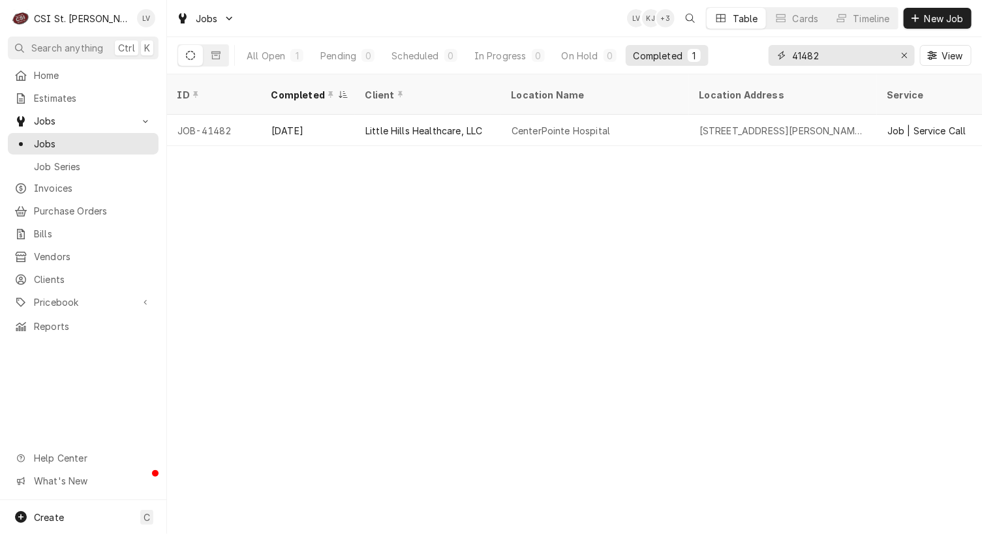
drag, startPoint x: 831, startPoint y: 56, endPoint x: 777, endPoint y: 65, distance: 54.9
click at [777, 65] on div "41482" at bounding box center [842, 55] width 146 height 21
type input "4"
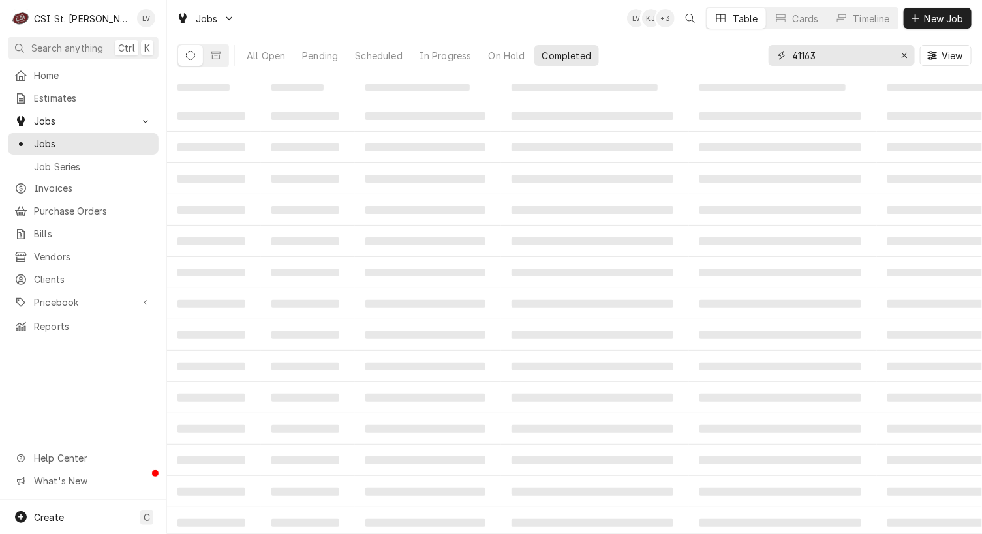
type input "41163"
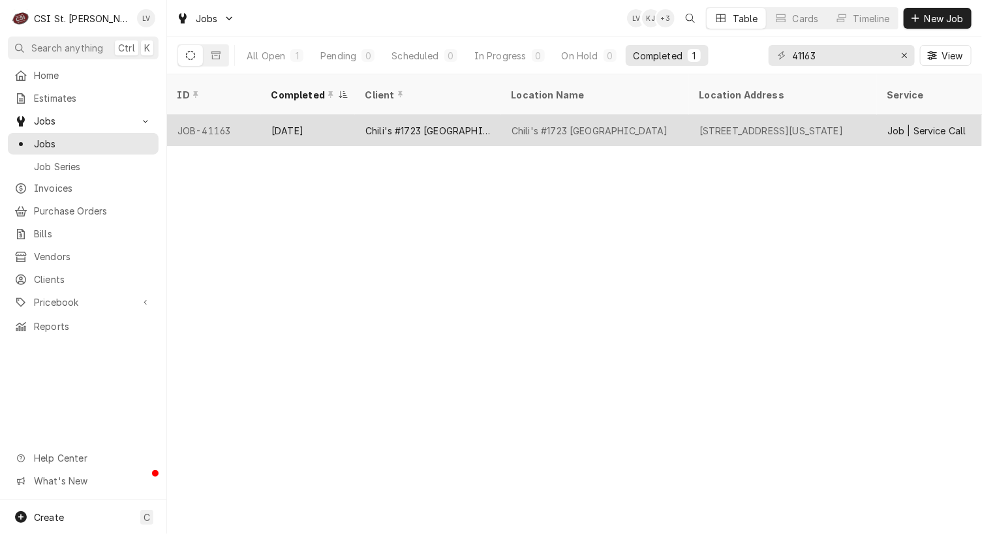
click at [427, 124] on div "Chili's #1723 [GEOGRAPHIC_DATA]" at bounding box center [427, 131] width 125 height 14
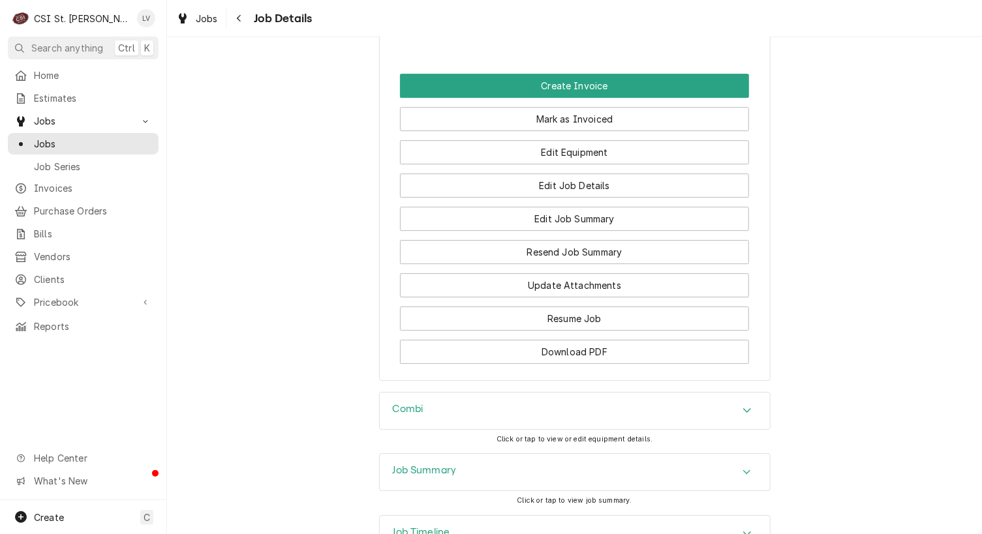
scroll to position [1586, 0]
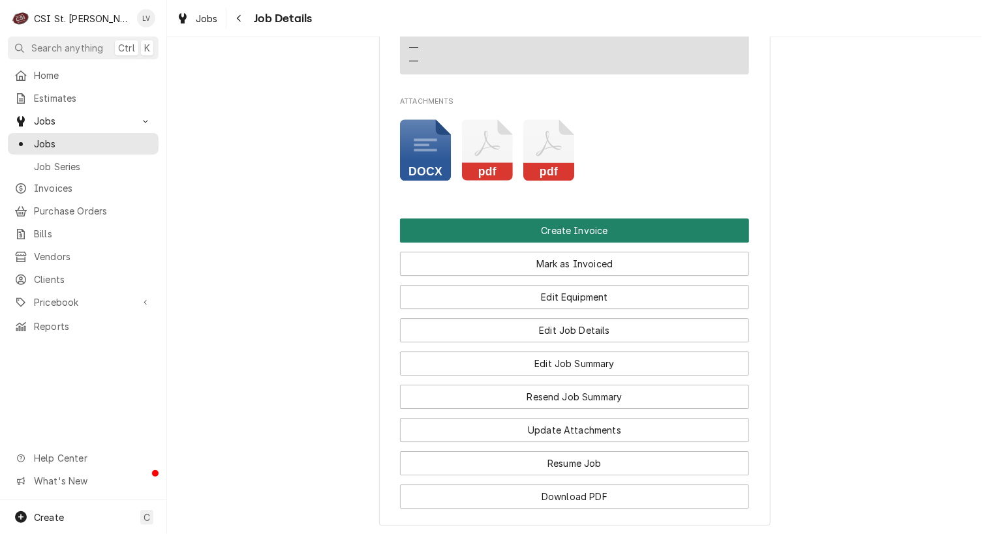
click at [557, 241] on button "Create Invoice" at bounding box center [574, 231] width 349 height 24
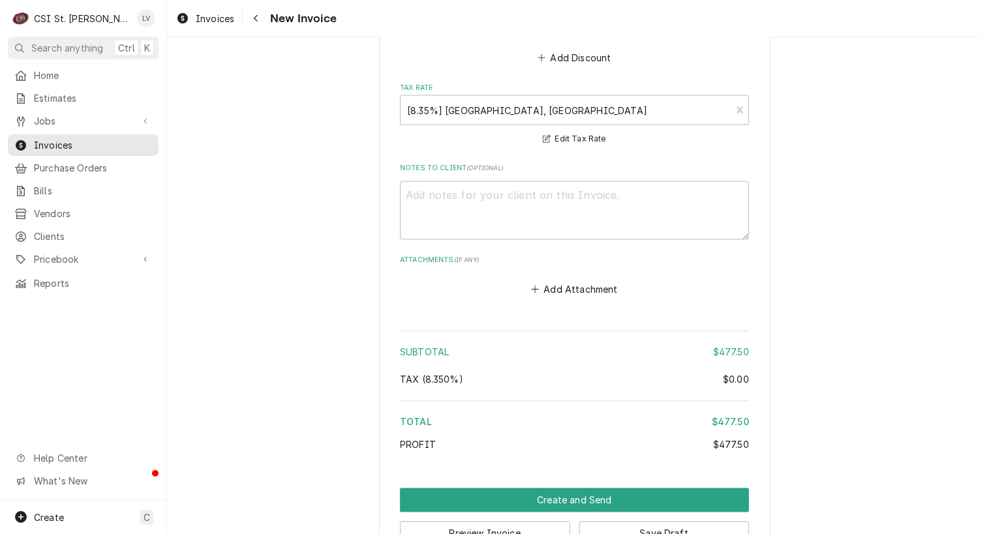
scroll to position [3075, 0]
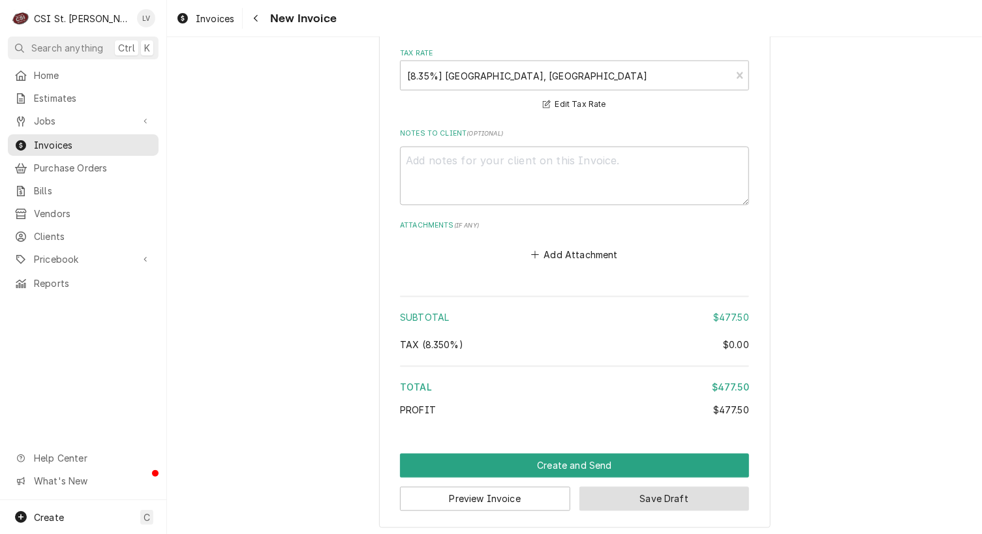
click at [635, 502] on button "Save Draft" at bounding box center [664, 499] width 170 height 24
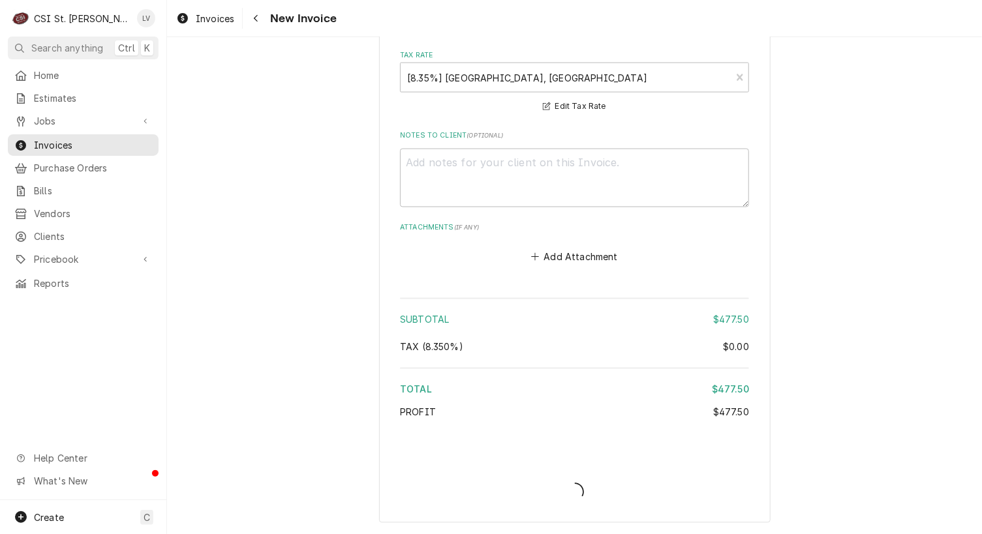
scroll to position [3069, 0]
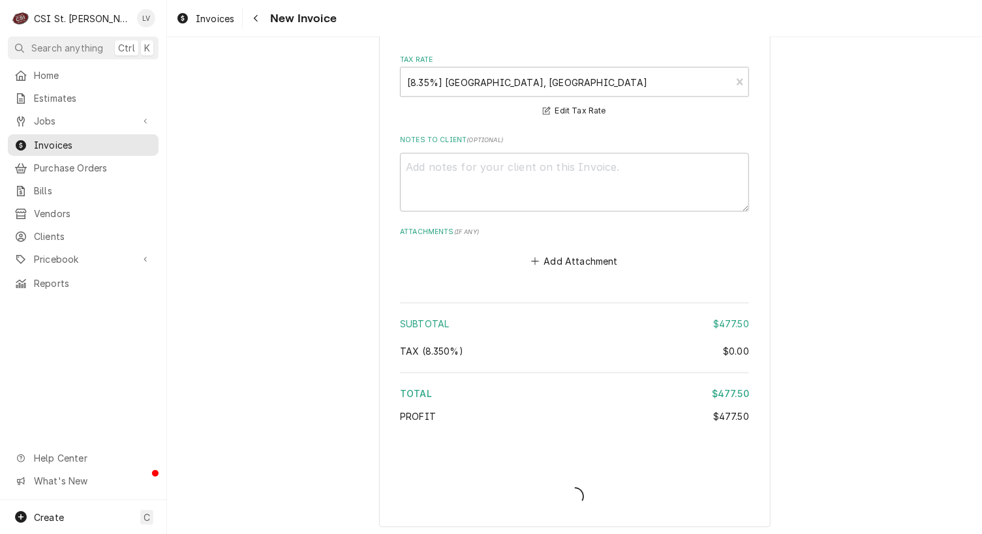
type textarea "x"
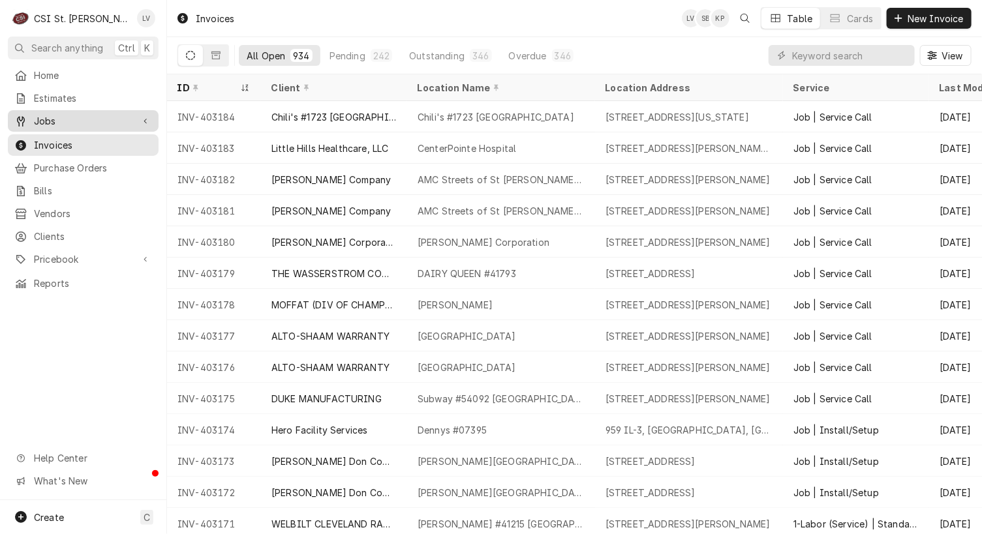
click at [85, 117] on span "Jobs" at bounding box center [83, 121] width 99 height 14
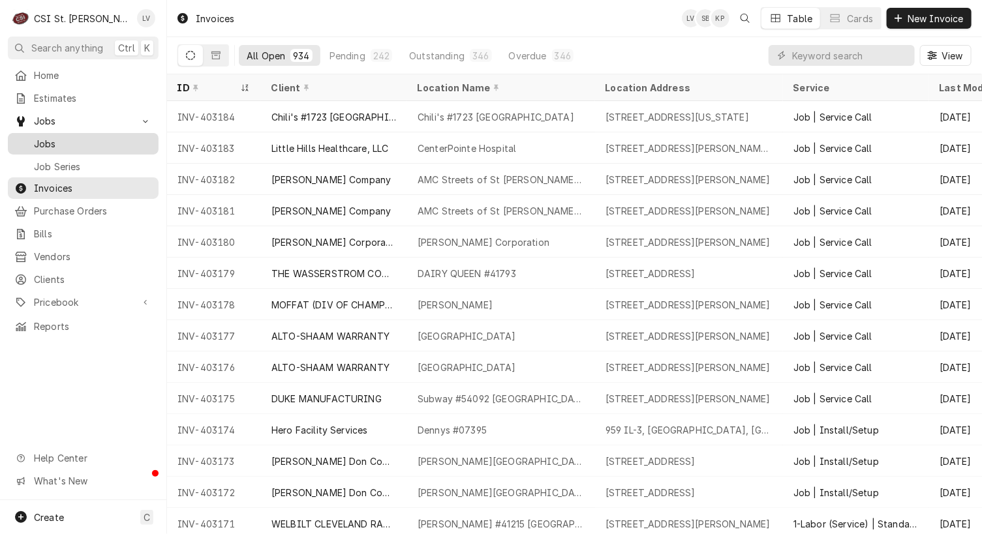
click at [80, 137] on span "Jobs" at bounding box center [93, 144] width 118 height 14
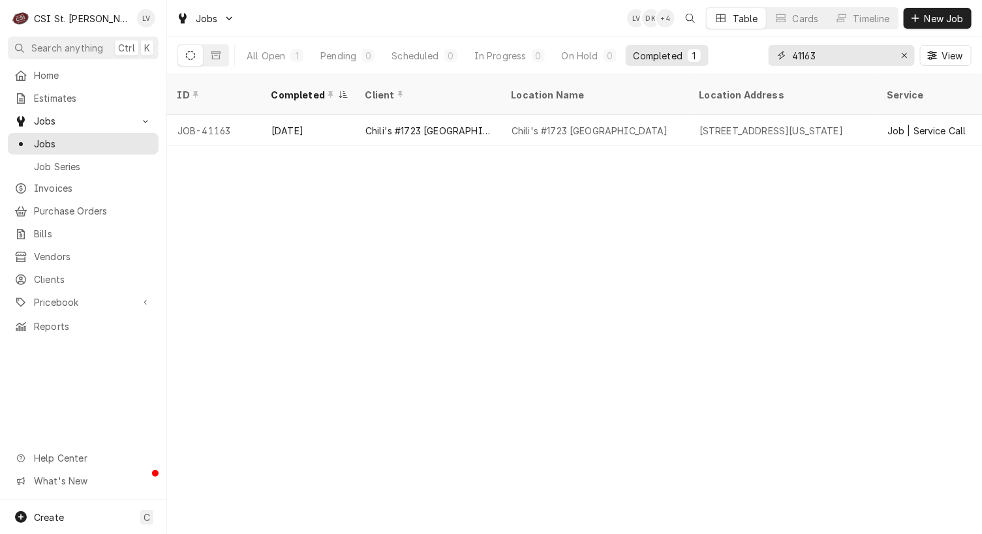
drag, startPoint x: 826, startPoint y: 54, endPoint x: 780, endPoint y: 61, distance: 46.2
click at [780, 61] on div "41163" at bounding box center [842, 55] width 146 height 21
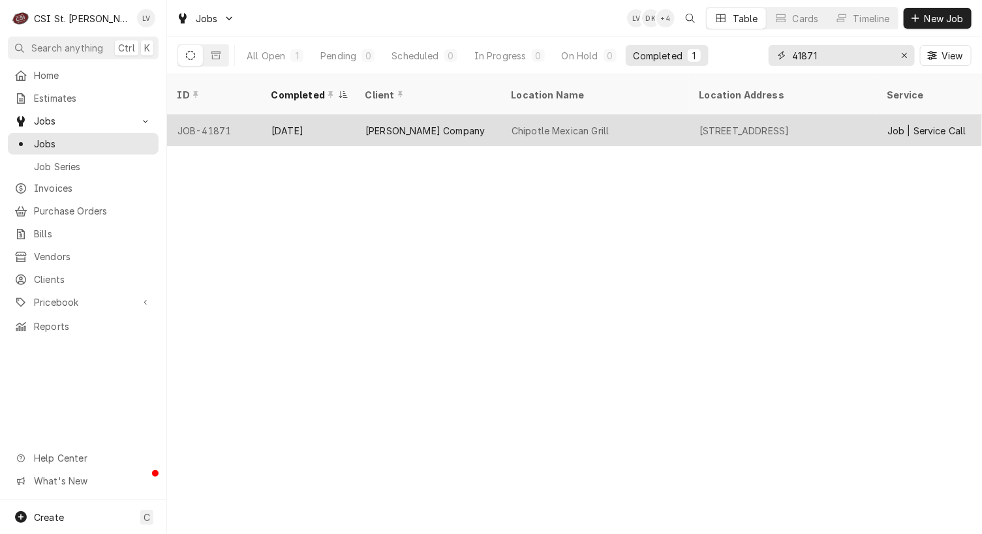
type input "41871"
click at [546, 124] on div "Chipotle Mexican Grill" at bounding box center [561, 131] width 98 height 14
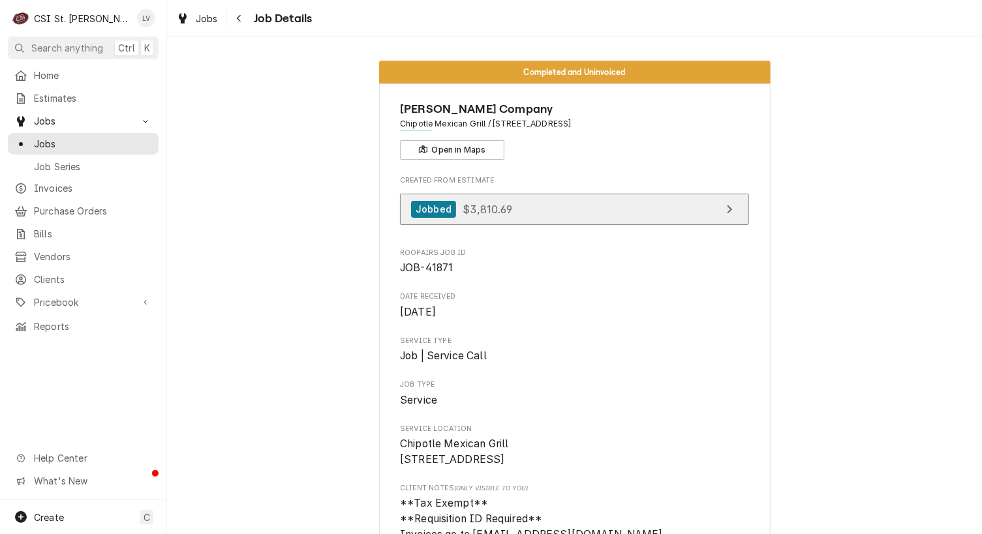
click at [562, 214] on link "Jobbed $3,810.69" at bounding box center [574, 210] width 349 height 32
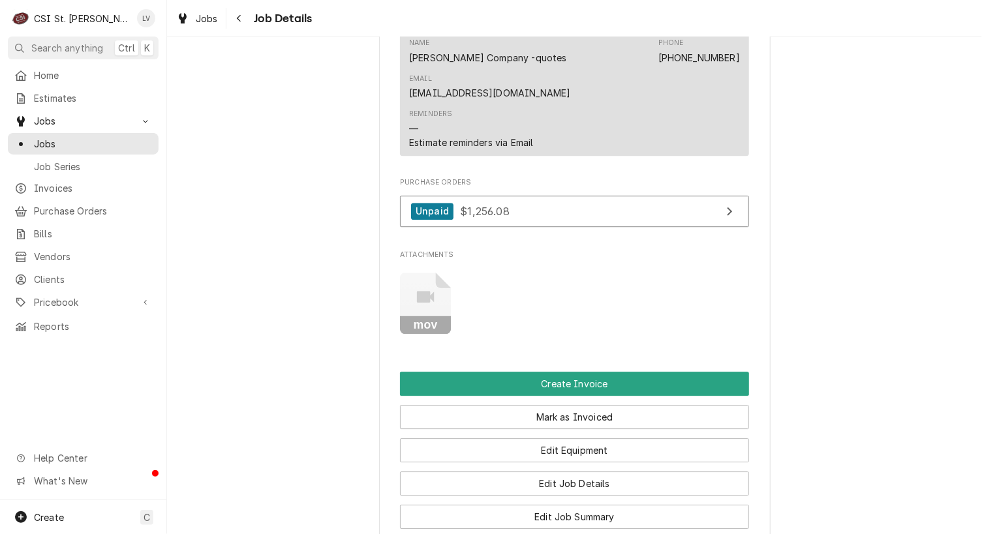
scroll to position [1501, 0]
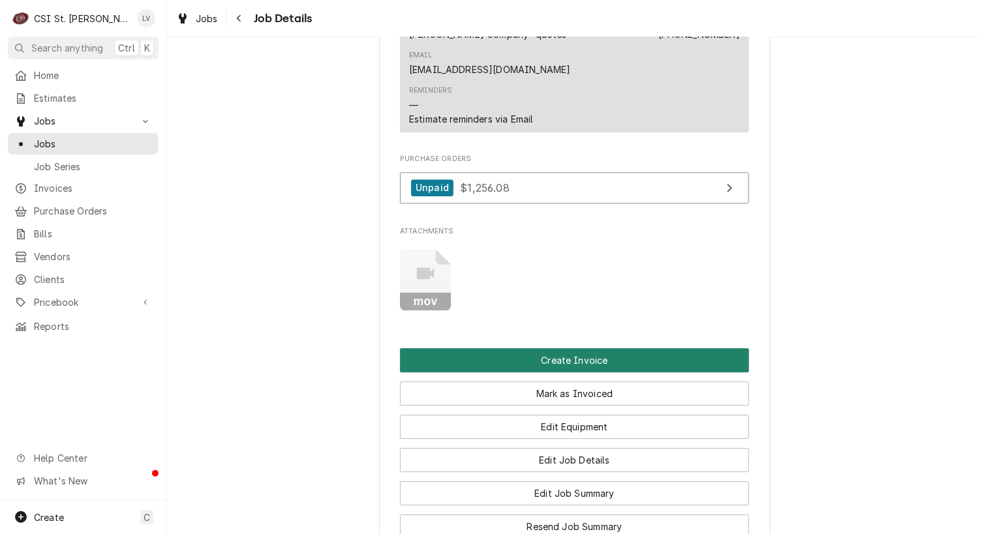
click at [453, 348] on button "Create Invoice" at bounding box center [574, 360] width 349 height 24
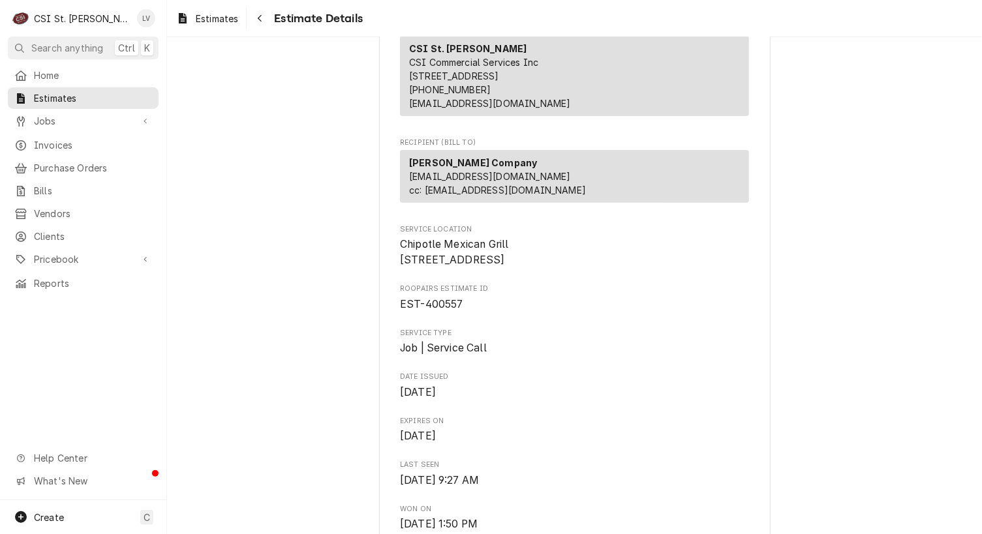
scroll to position [131, 0]
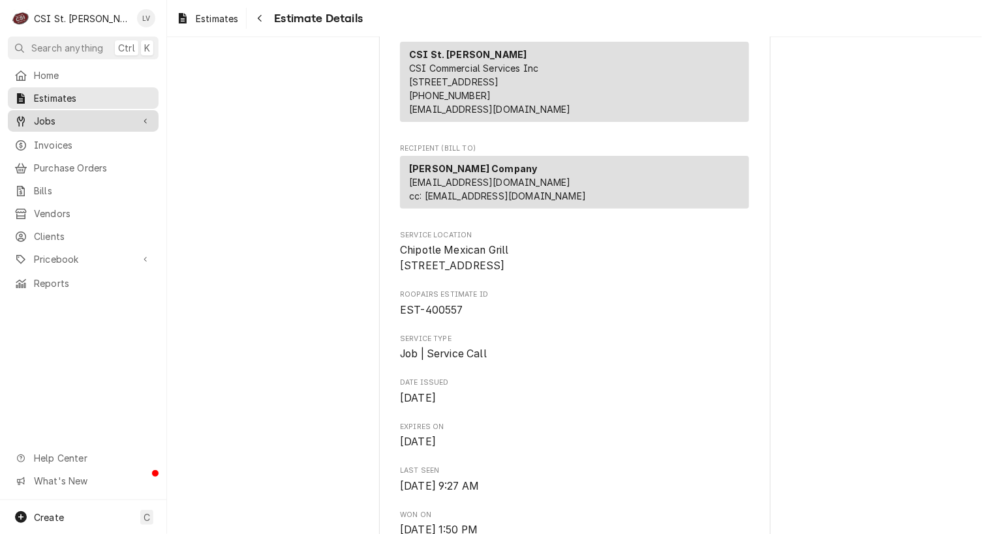
click at [54, 114] on span "Jobs" at bounding box center [83, 121] width 99 height 14
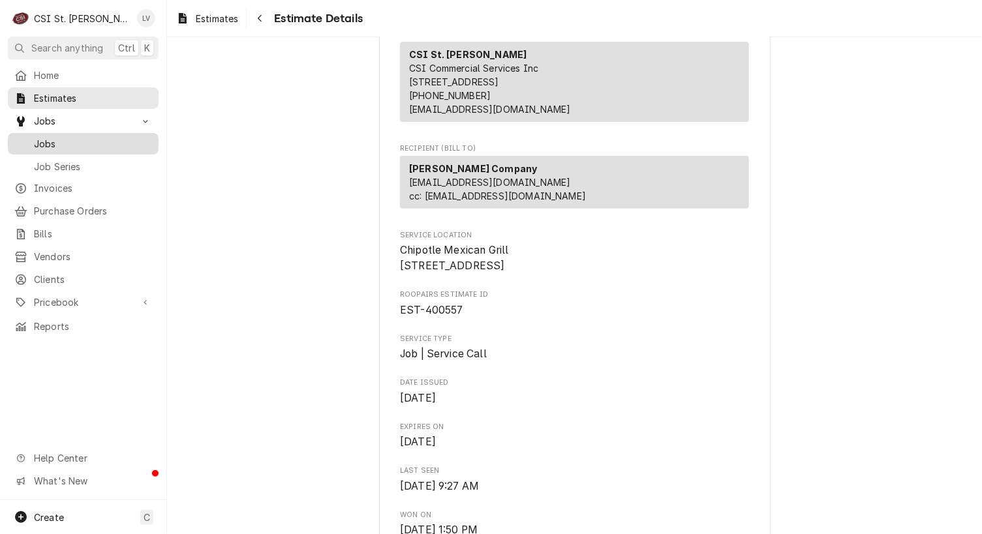
click at [52, 137] on span "Jobs" at bounding box center [93, 144] width 118 height 14
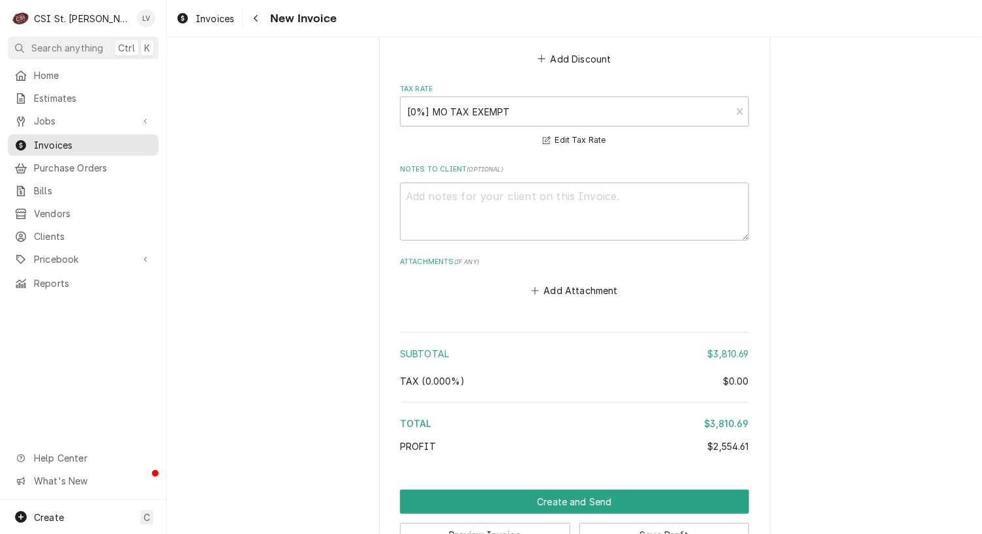
scroll to position [4946, 0]
click at [666, 523] on button "Save Draft" at bounding box center [664, 535] width 170 height 24
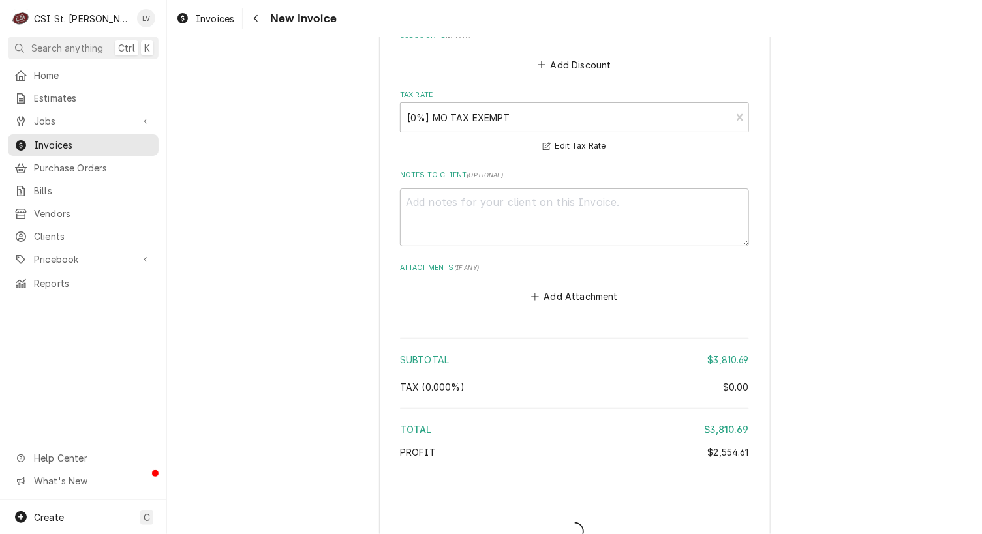
type textarea "x"
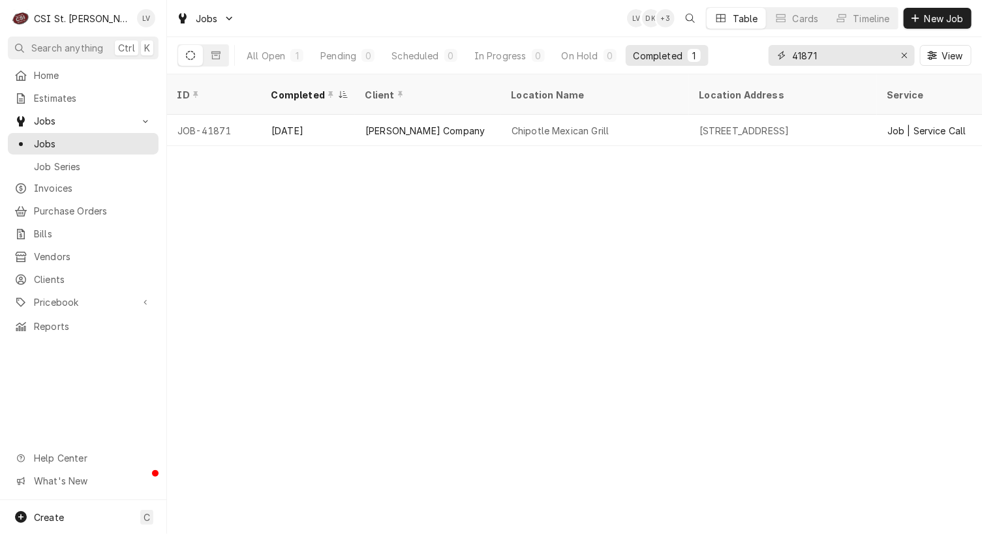
drag, startPoint x: 831, startPoint y: 53, endPoint x: 741, endPoint y: 67, distance: 90.4
click at [741, 67] on div "All Open 1 Pending 0 Scheduled 0 In Progress 0 On Hold 0 Completed 1 41871 View" at bounding box center [574, 55] width 794 height 37
type input "41923"
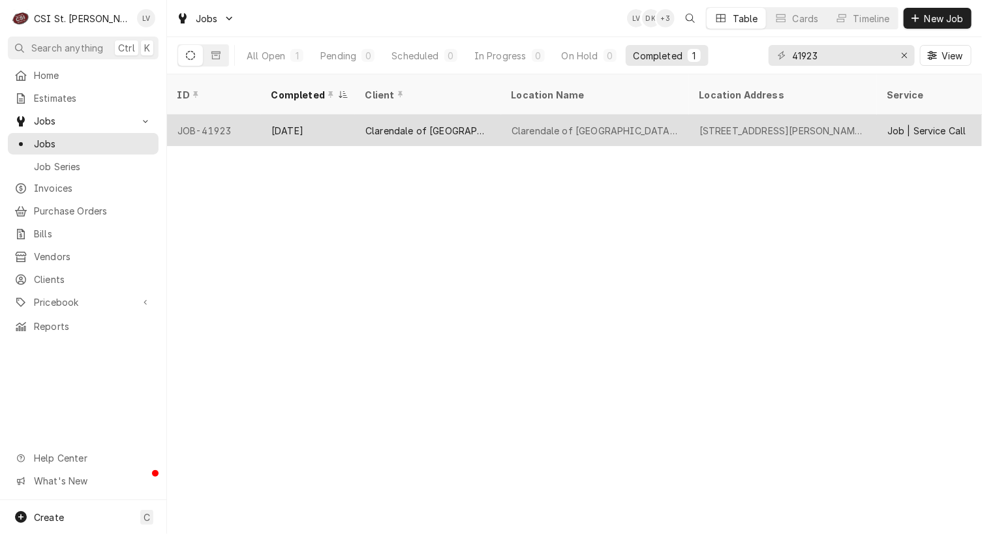
click at [505, 118] on div "Clarendale of St Peters" at bounding box center [595, 130] width 188 height 31
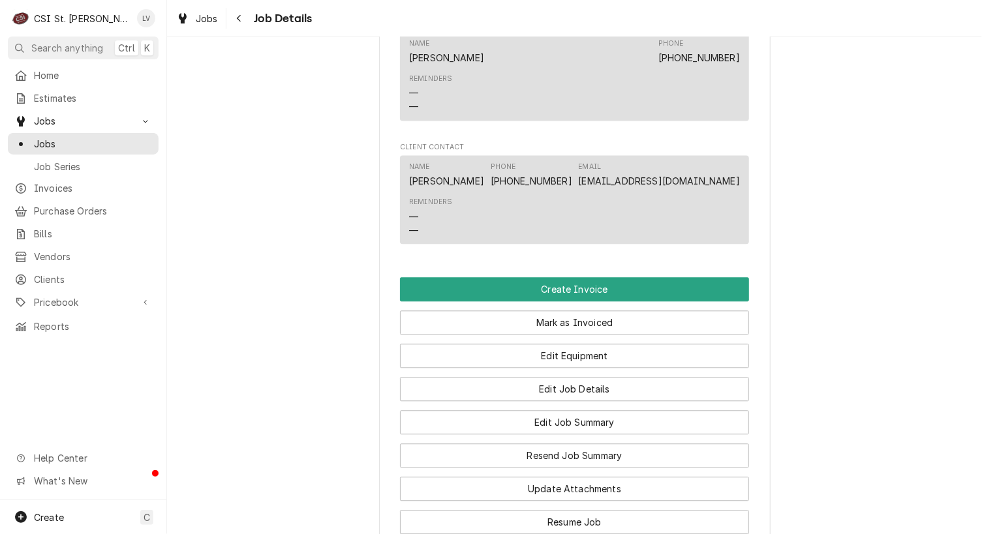
scroll to position [1175, 0]
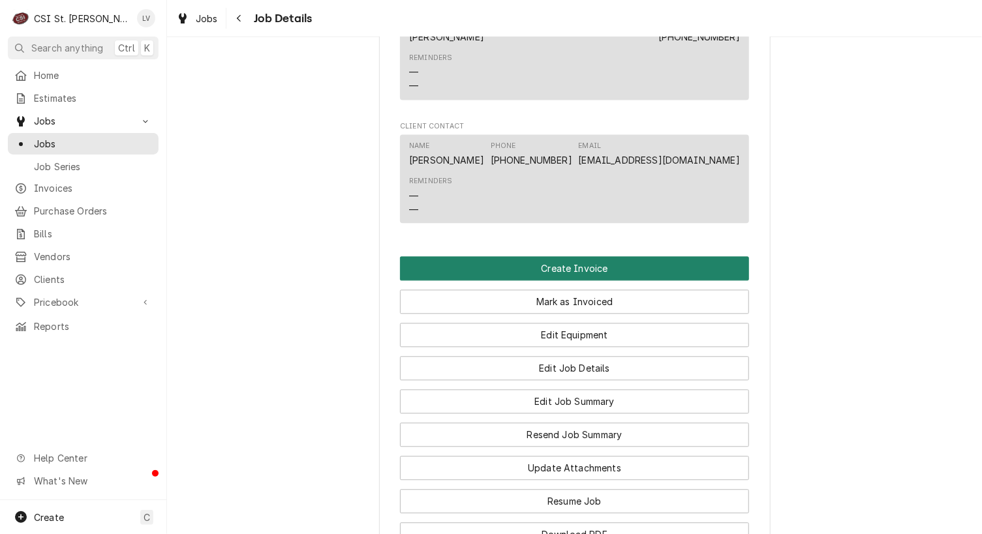
click at [570, 272] on button "Create Invoice" at bounding box center [574, 268] width 349 height 24
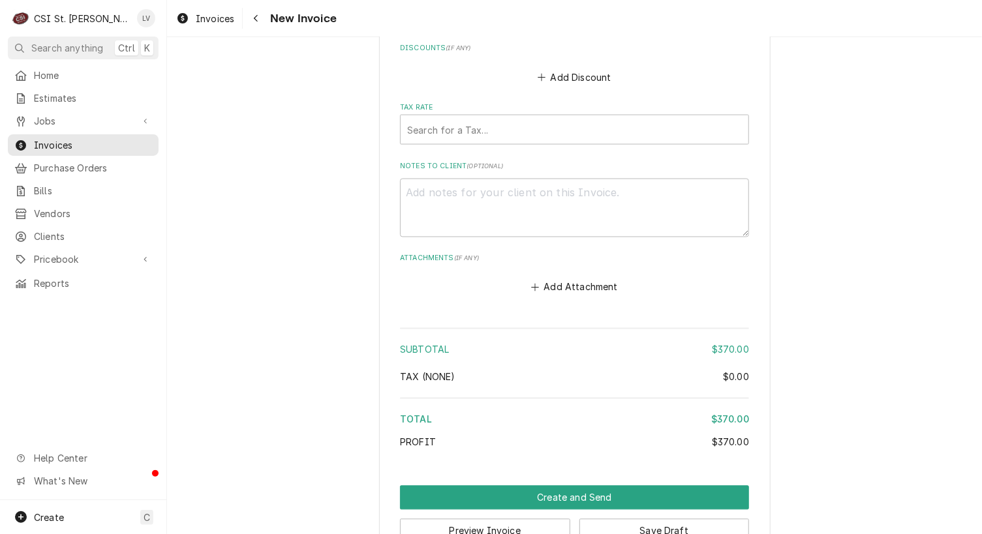
scroll to position [3072, 0]
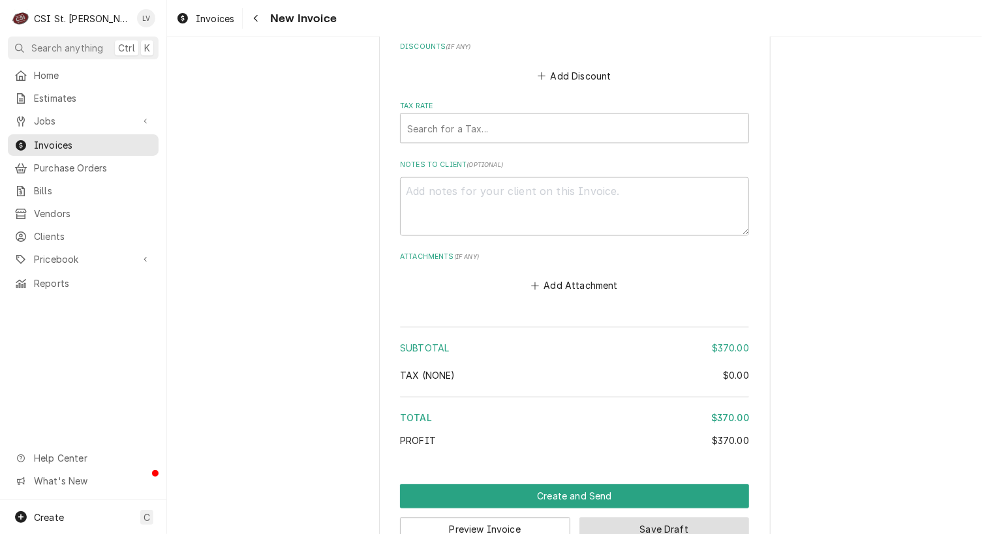
click at [666, 518] on button "Save Draft" at bounding box center [664, 530] width 170 height 24
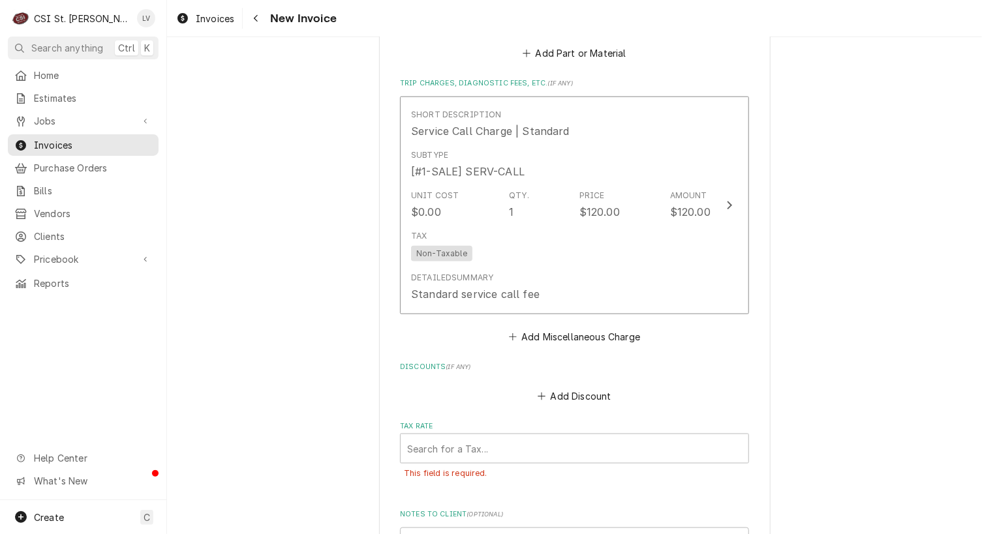
scroll to position [2942, 0]
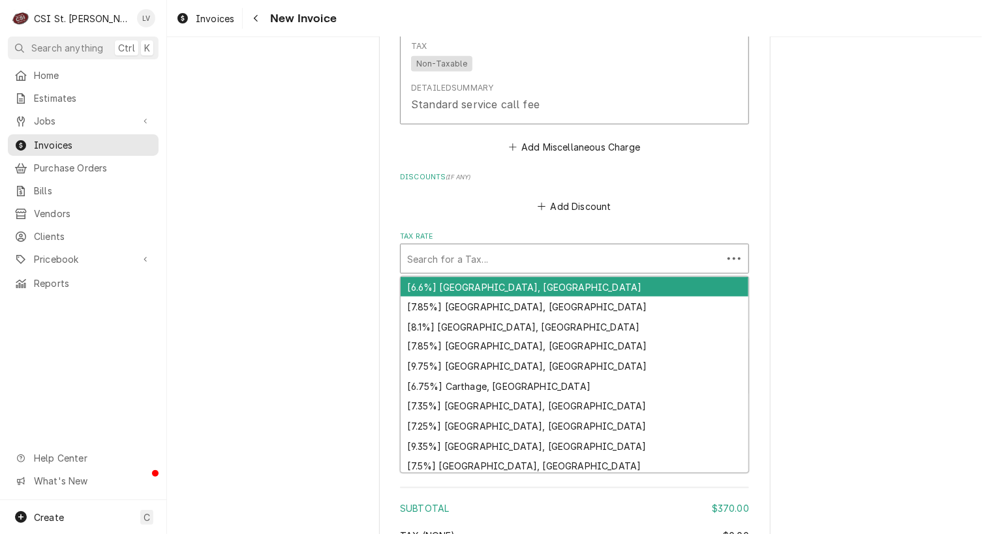
click at [467, 247] on div "Tax Rate" at bounding box center [561, 258] width 309 height 23
type textarea "x"
type input "m"
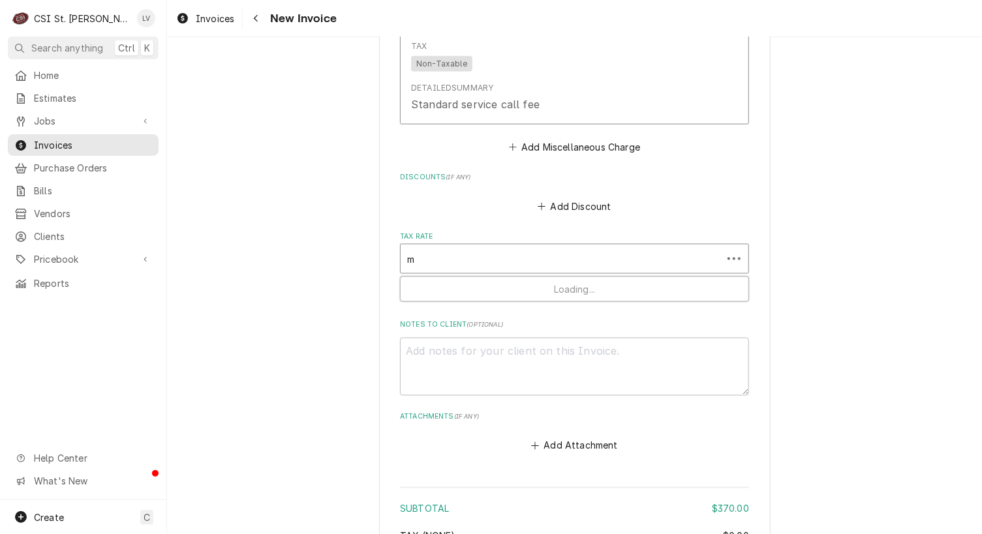
type textarea "x"
type input "mo"
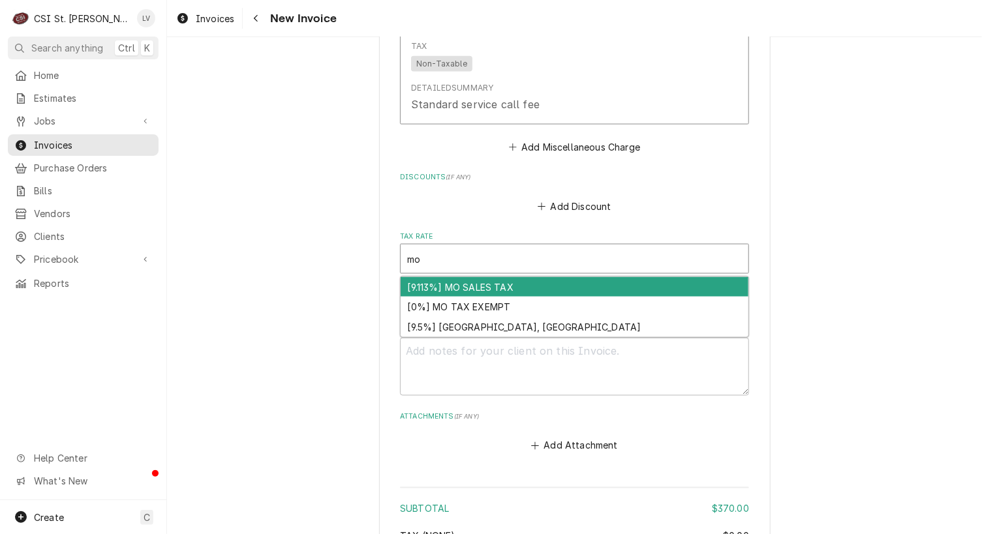
click at [470, 277] on div "[9.113%] MO SALES TAX" at bounding box center [575, 287] width 348 height 20
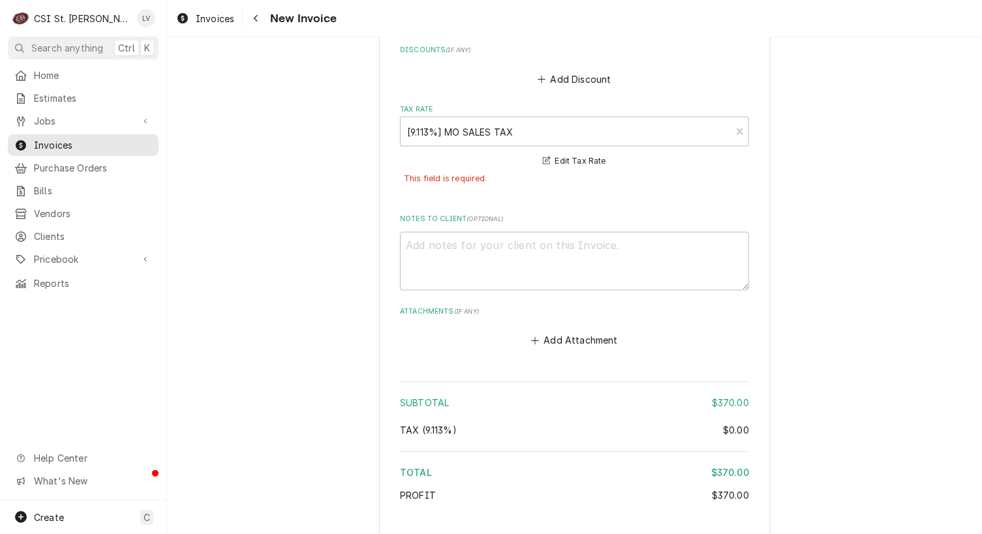
scroll to position [3124, 0]
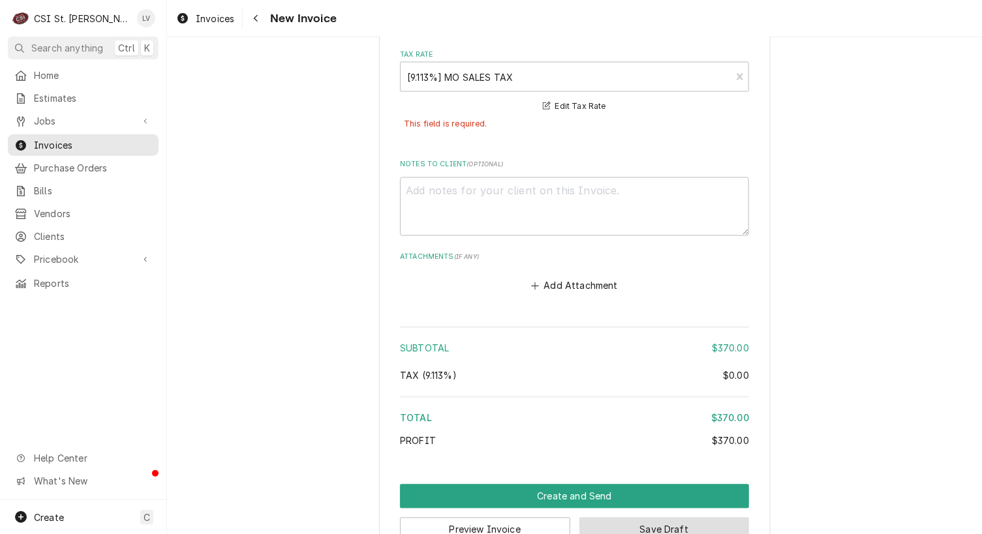
click at [632, 518] on button "Save Draft" at bounding box center [664, 530] width 170 height 24
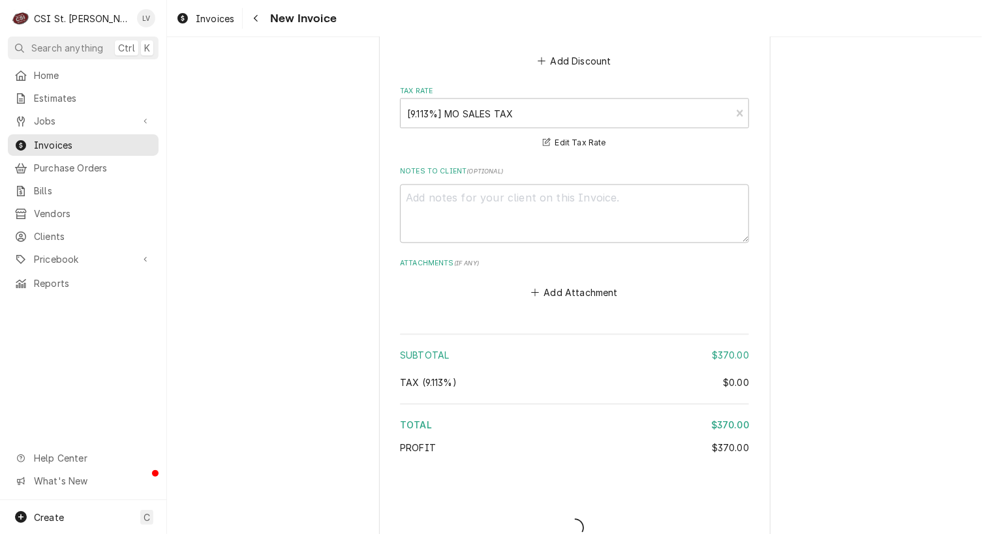
type textarea "x"
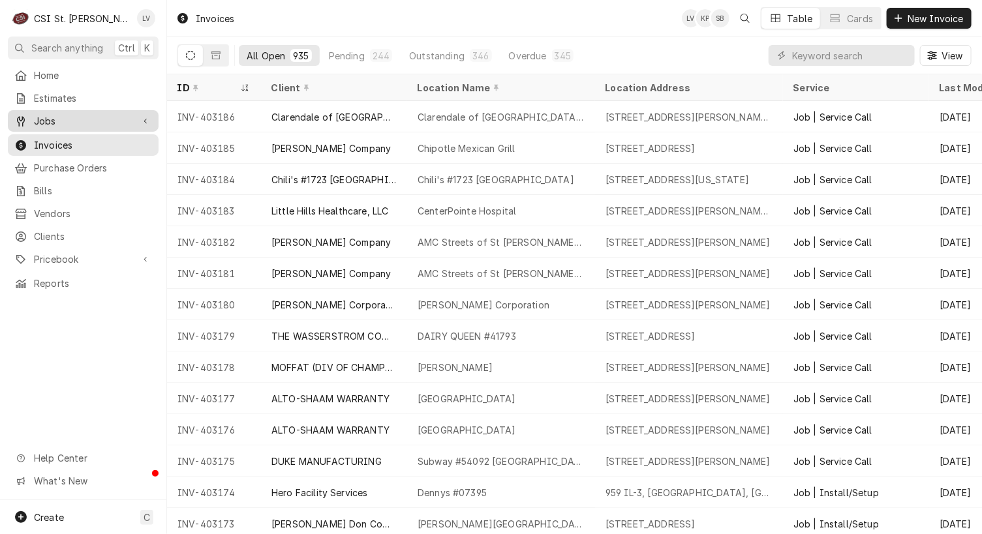
click at [96, 114] on span "Jobs" at bounding box center [83, 121] width 99 height 14
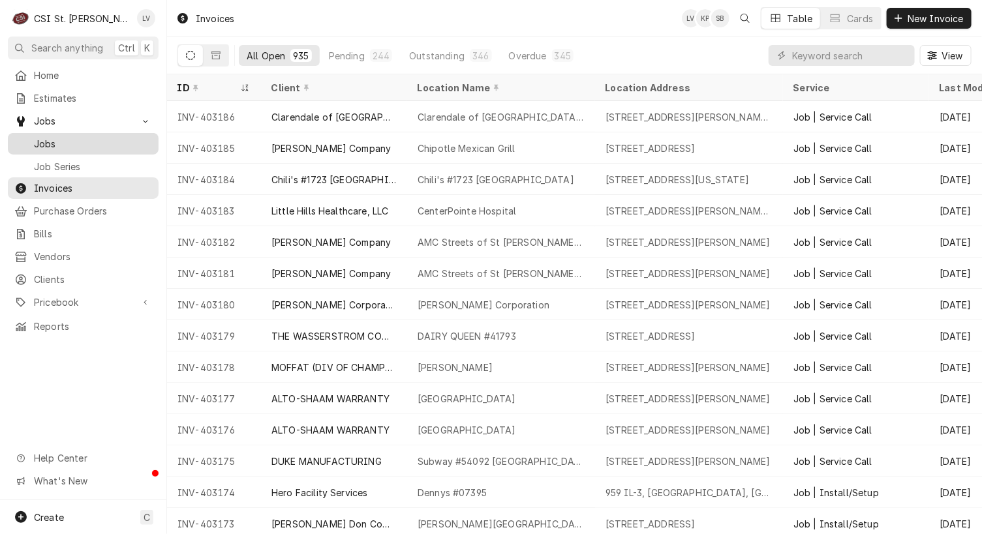
click at [86, 137] on span "Jobs" at bounding box center [93, 144] width 118 height 14
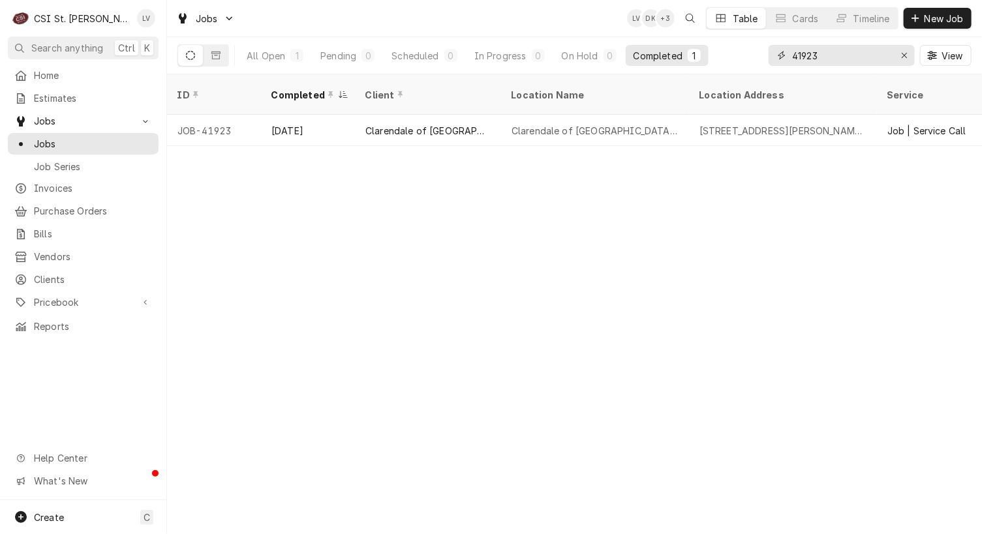
drag, startPoint x: 830, startPoint y: 54, endPoint x: 775, endPoint y: 56, distance: 55.5
click at [775, 56] on div "41923" at bounding box center [842, 55] width 146 height 21
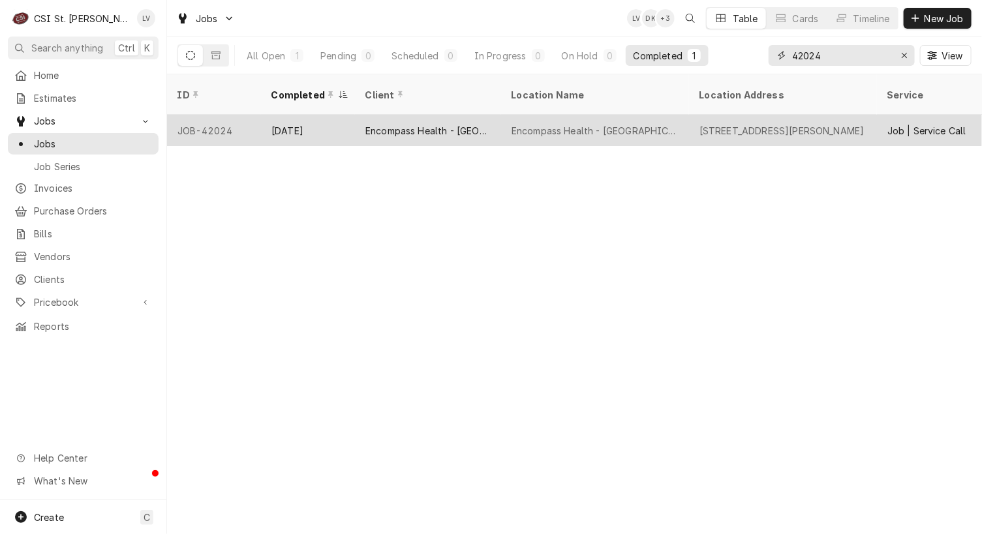
type input "42024"
click at [529, 124] on div "Encompass Health - [GEOGRAPHIC_DATA]" at bounding box center [595, 131] width 167 height 14
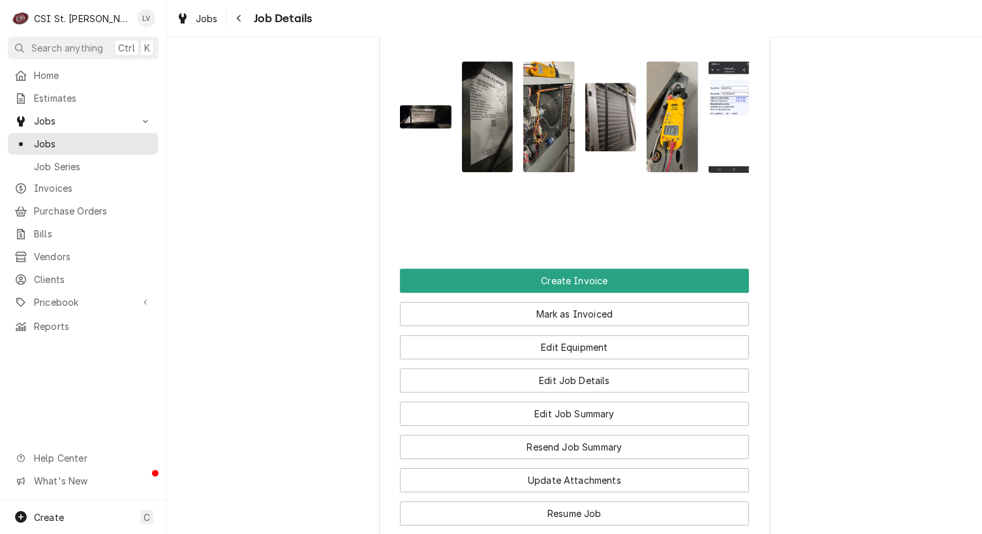
scroll to position [1566, 0]
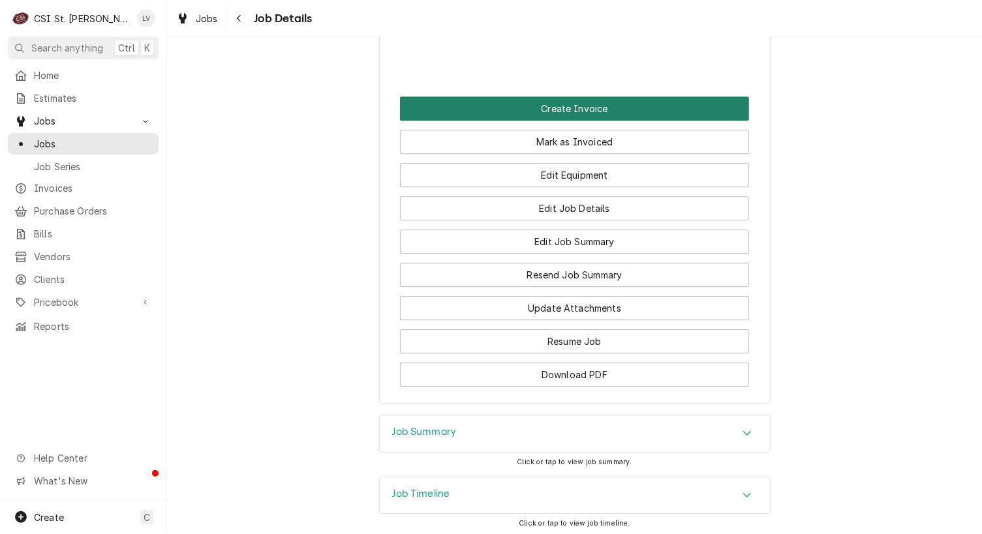
click at [572, 121] on button "Create Invoice" at bounding box center [574, 109] width 349 height 24
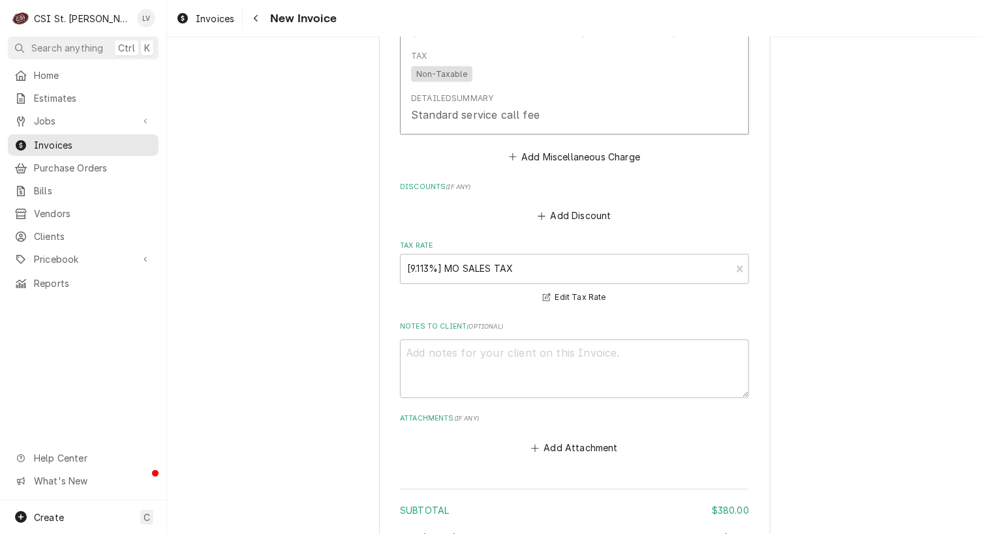
scroll to position [3302, 0]
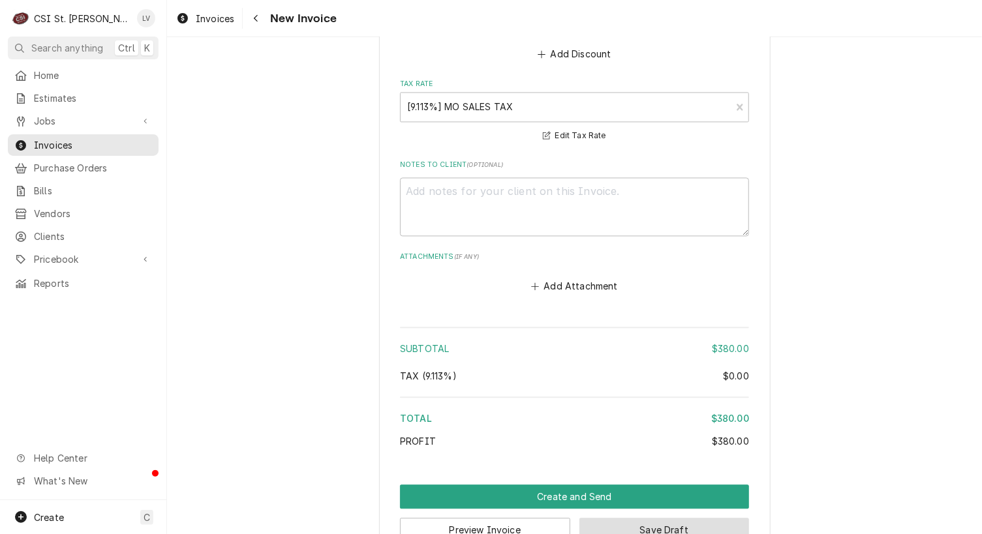
click at [687, 518] on button "Save Draft" at bounding box center [664, 530] width 170 height 24
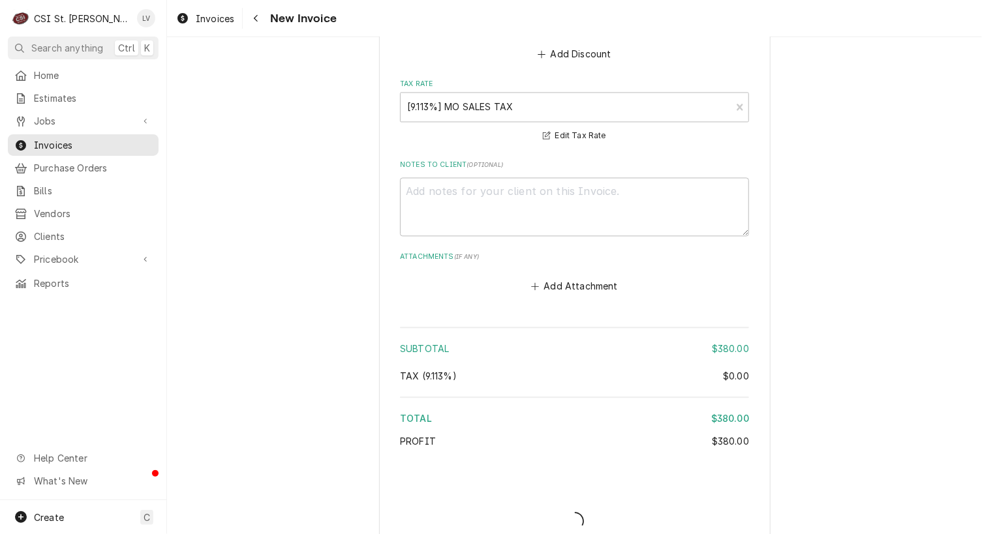
scroll to position [3295, 0]
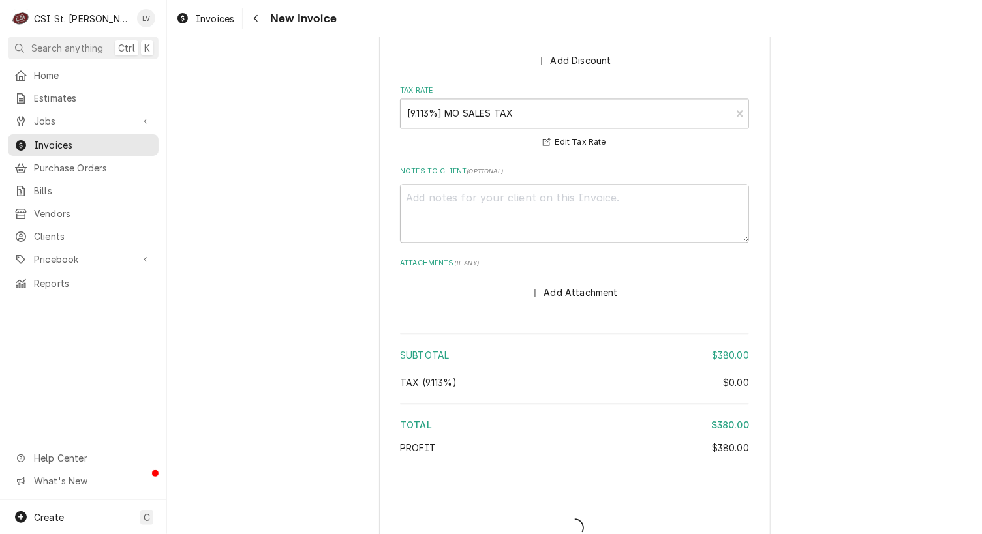
type textarea "x"
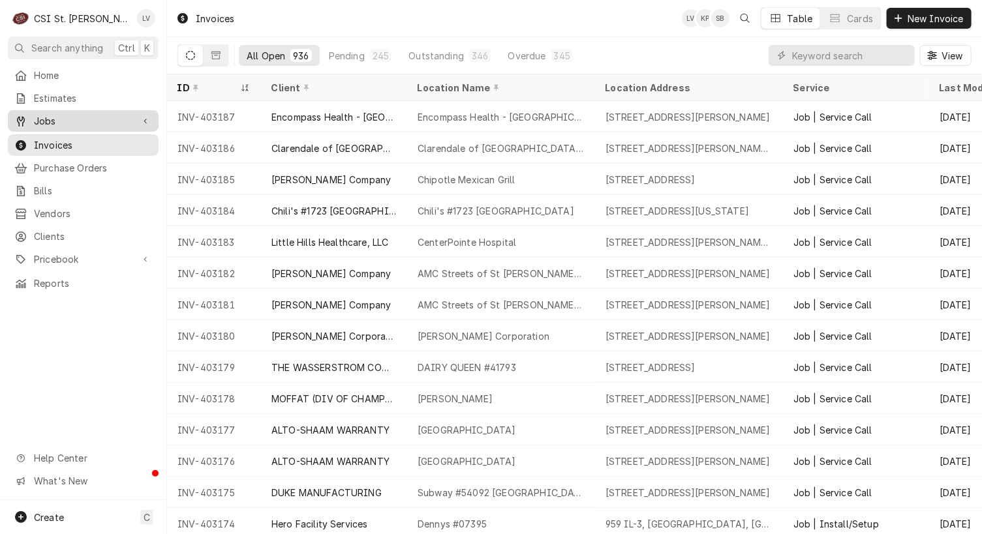
click at [53, 114] on span "Jobs" at bounding box center [83, 121] width 99 height 14
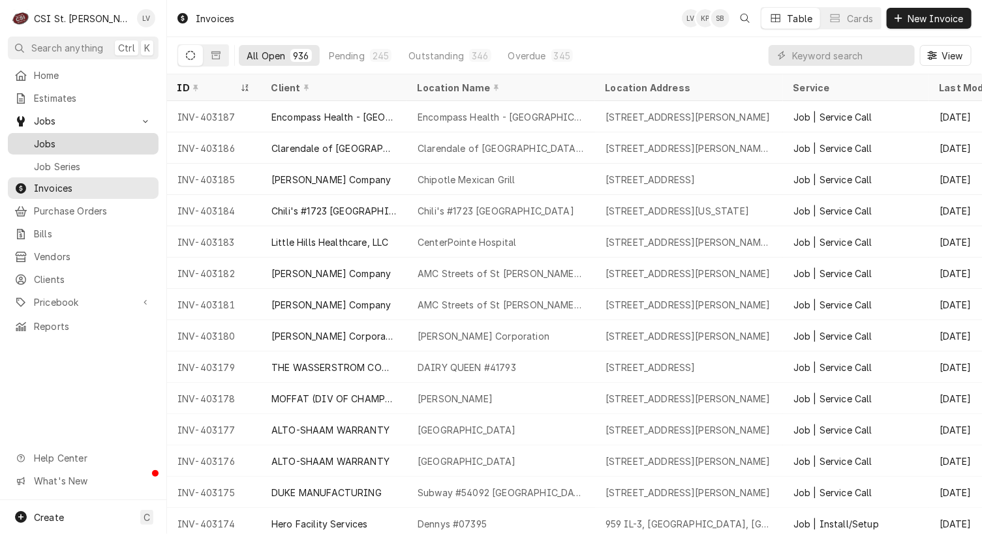
click at [51, 137] on span "Jobs" at bounding box center [93, 144] width 118 height 14
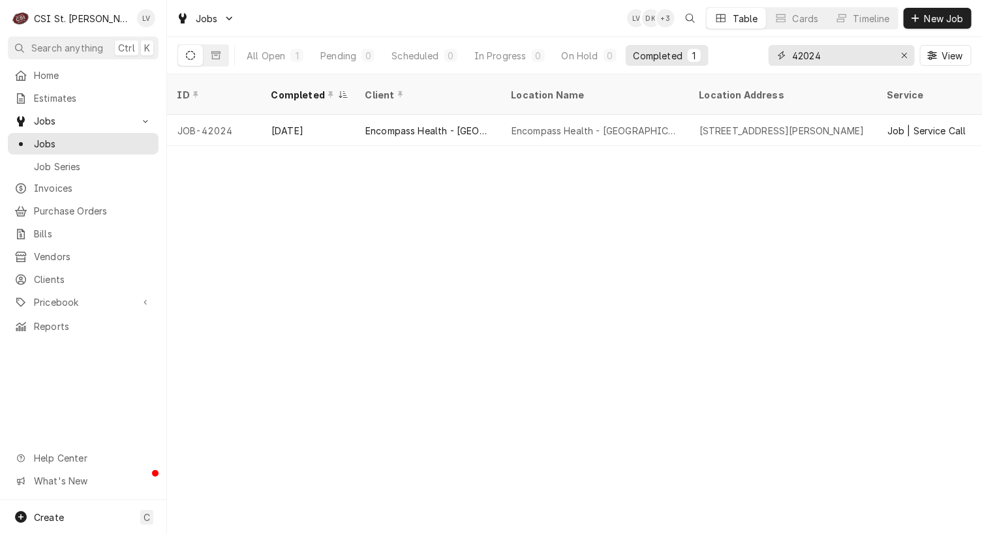
drag, startPoint x: 841, startPoint y: 57, endPoint x: 773, endPoint y: 58, distance: 67.9
click at [773, 58] on div "42024" at bounding box center [842, 55] width 146 height 21
type input "4"
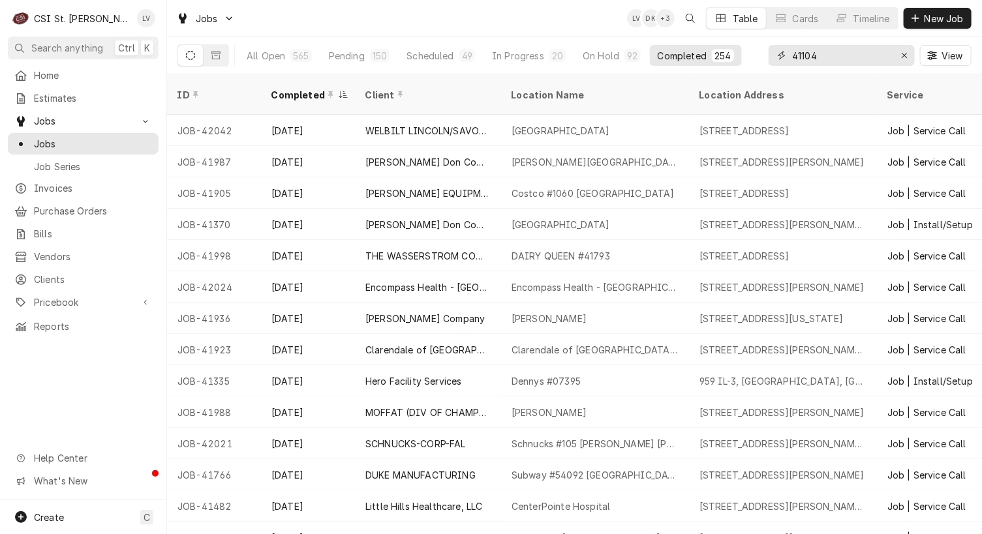
type input "41104"
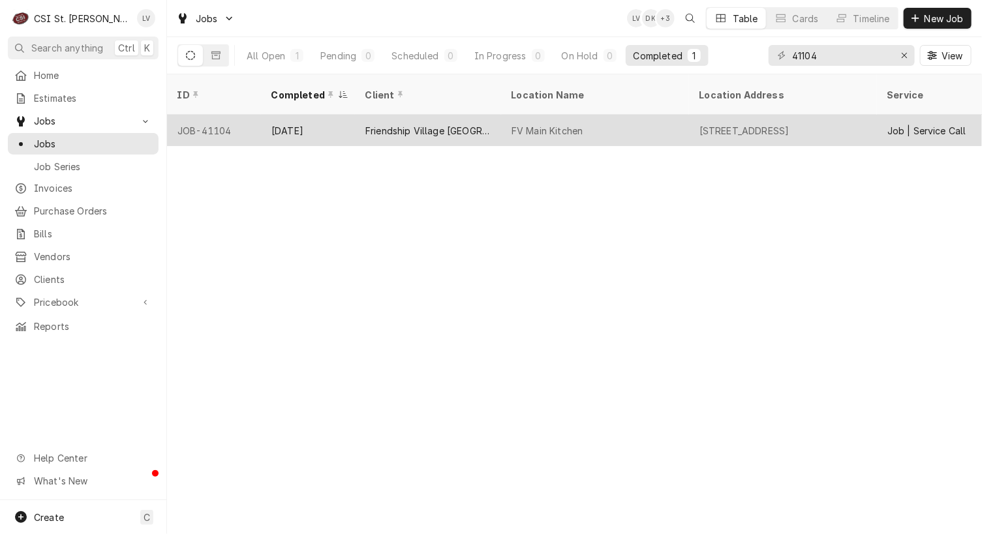
click at [574, 121] on div "FV Main Kitchen" at bounding box center [595, 130] width 188 height 31
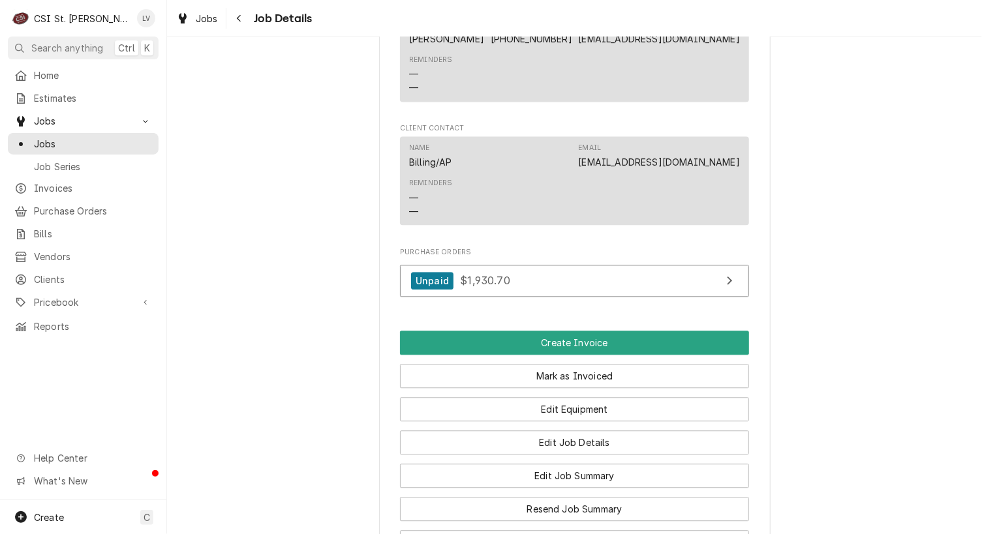
scroll to position [1175, 0]
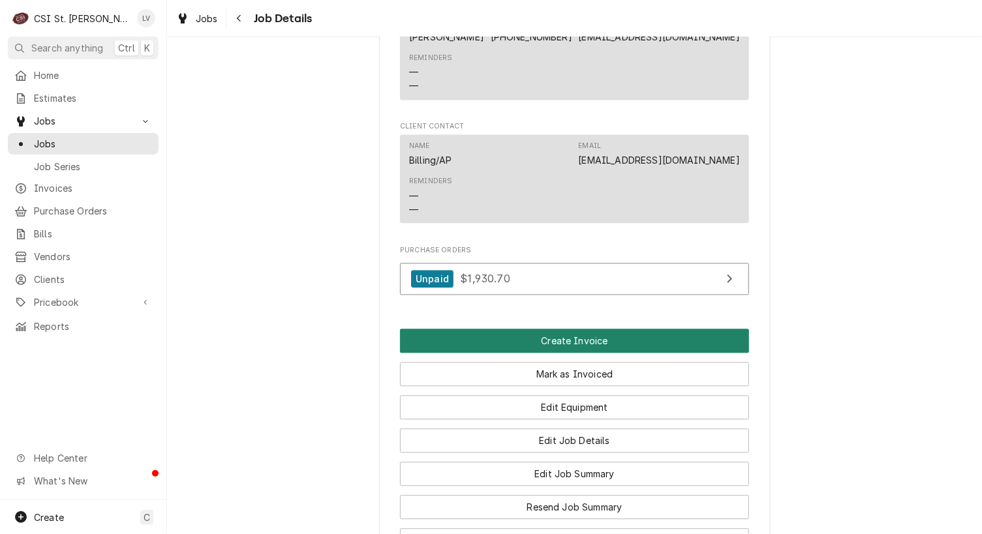
click at [601, 353] on button "Create Invoice" at bounding box center [574, 341] width 349 height 24
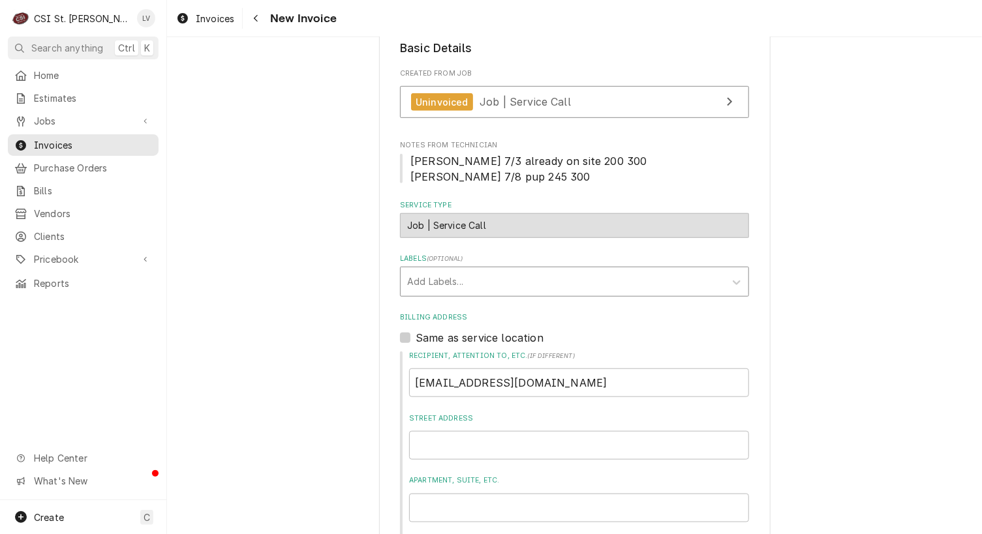
scroll to position [261, 0]
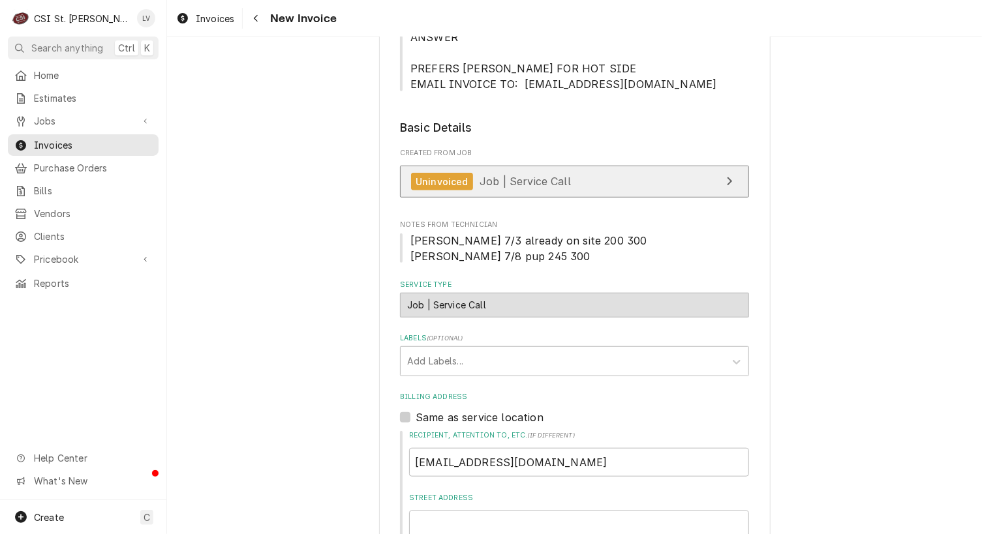
click at [616, 183] on link "Uninvoiced Job | Service Call" at bounding box center [574, 182] width 349 height 32
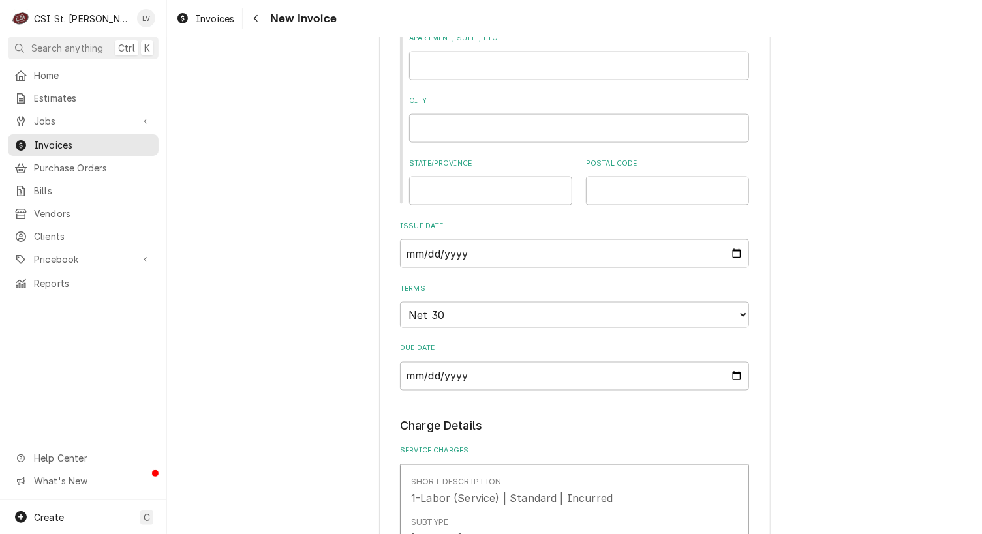
scroll to position [1044, 0]
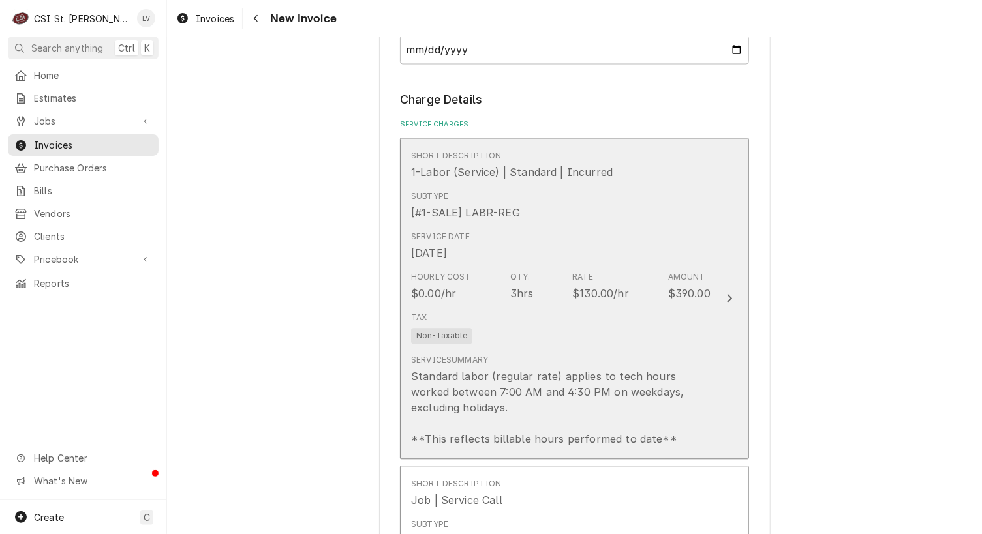
click at [559, 356] on div "Service Summary Standard labor (regular rate) applies to tech hours worked betw…" at bounding box center [561, 401] width 300 height 93
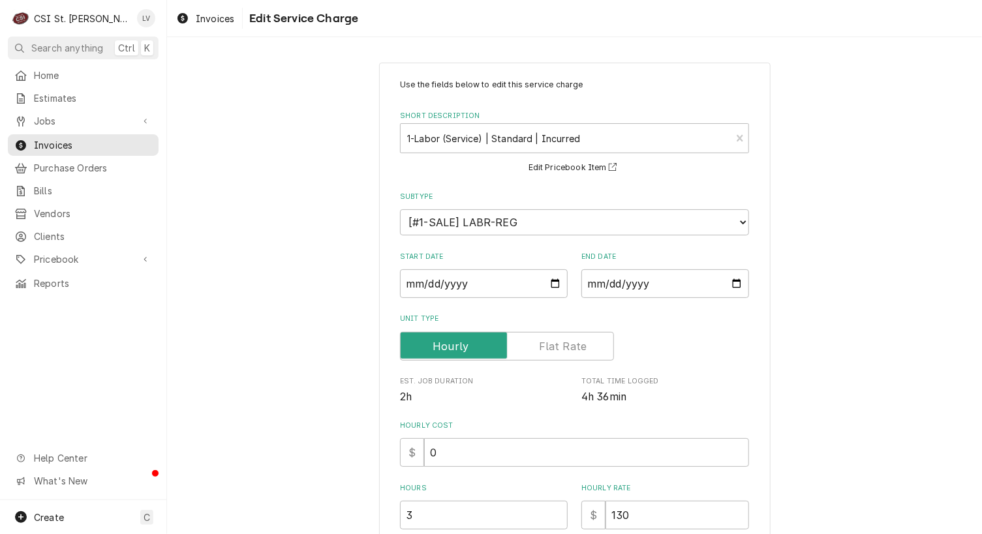
scroll to position [196, 0]
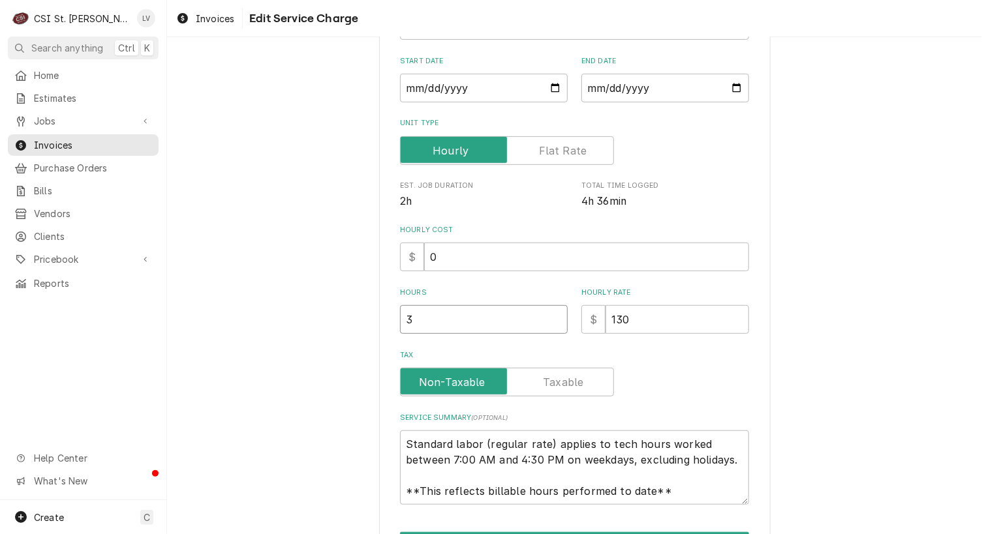
click at [429, 322] on input "3" at bounding box center [484, 319] width 168 height 29
type textarea "x"
type input "3.2"
type textarea "x"
type input "3.25"
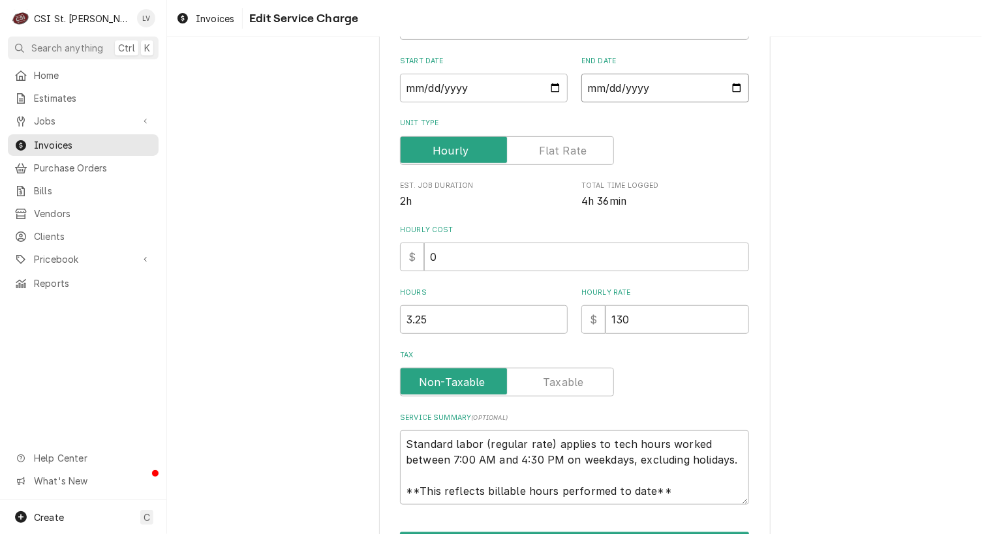
click at [593, 84] on input "2025-07-03" at bounding box center [665, 88] width 168 height 29
type textarea "x"
type input "2025-08-03"
type textarea "x"
type input "2025-08-01"
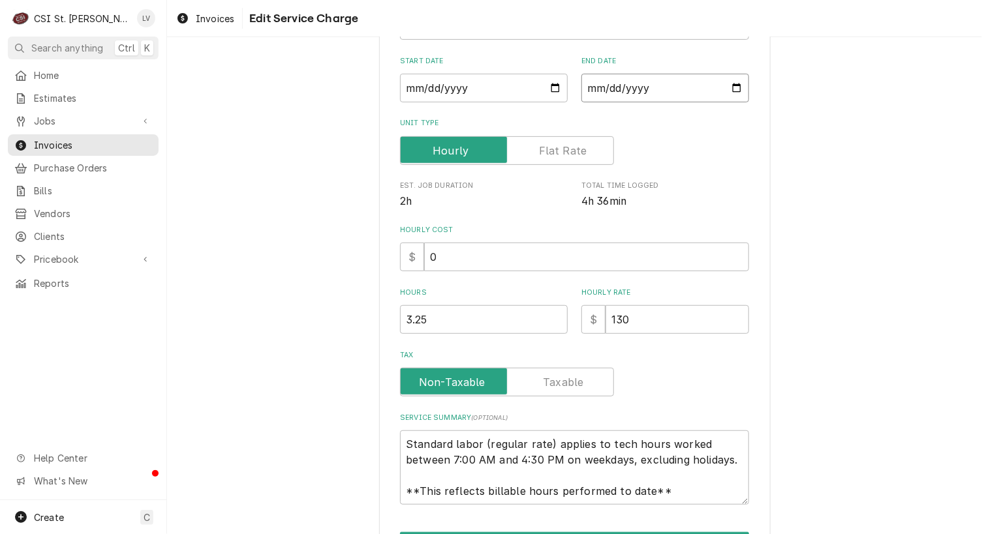
type textarea "x"
type input "2025-08-13"
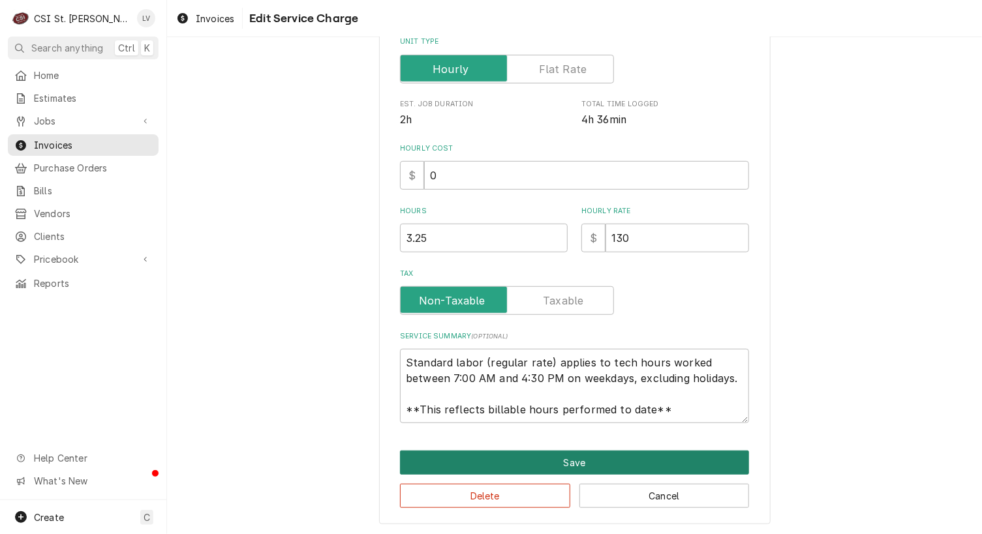
click at [574, 455] on button "Save" at bounding box center [574, 463] width 349 height 24
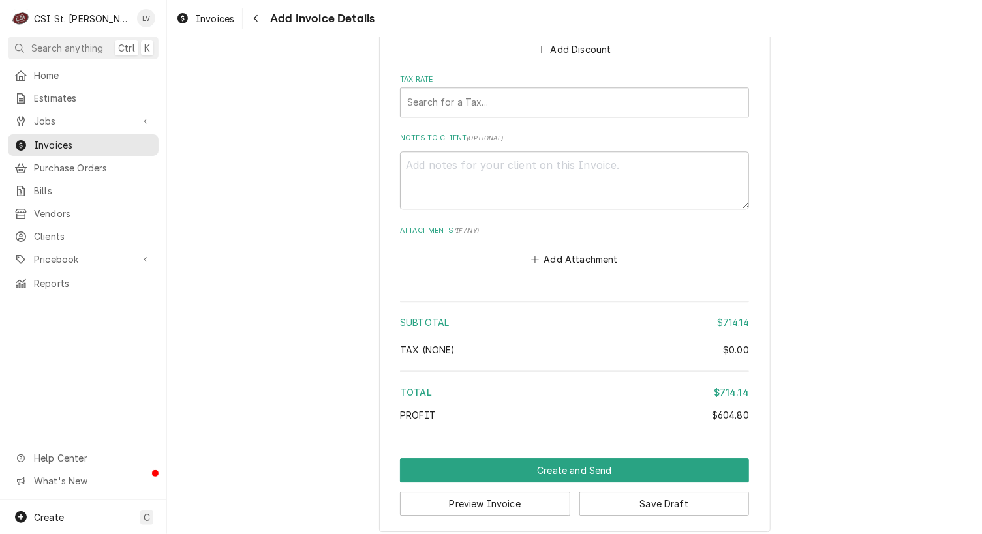
scroll to position [3639, 0]
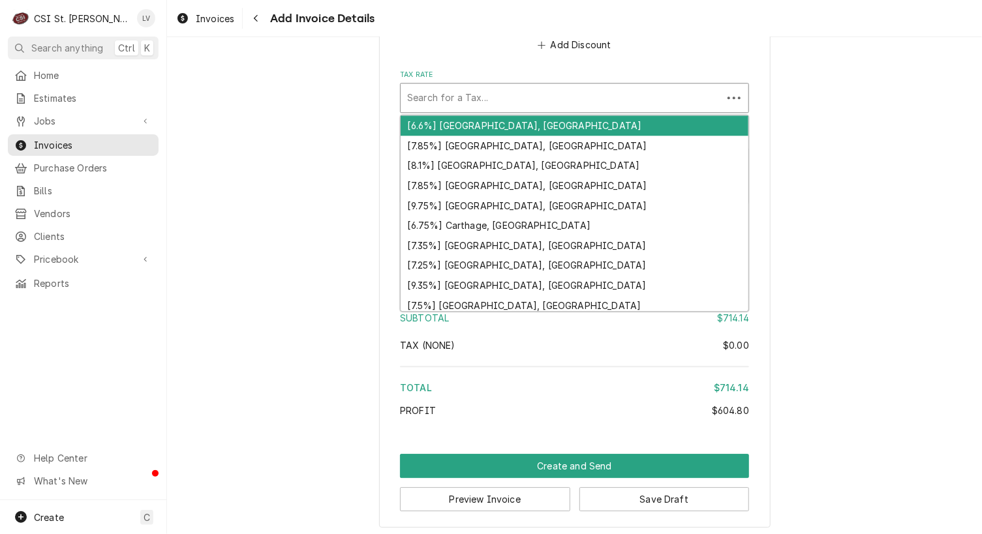
click at [419, 91] on div "Tax Rate" at bounding box center [561, 97] width 309 height 23
type textarea "x"
type input "m"
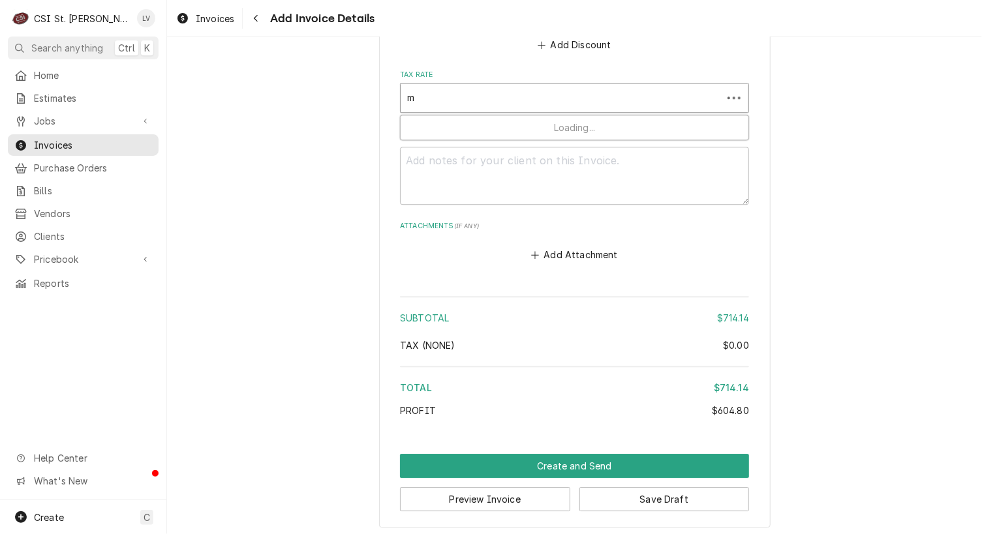
type textarea "x"
type input "mo"
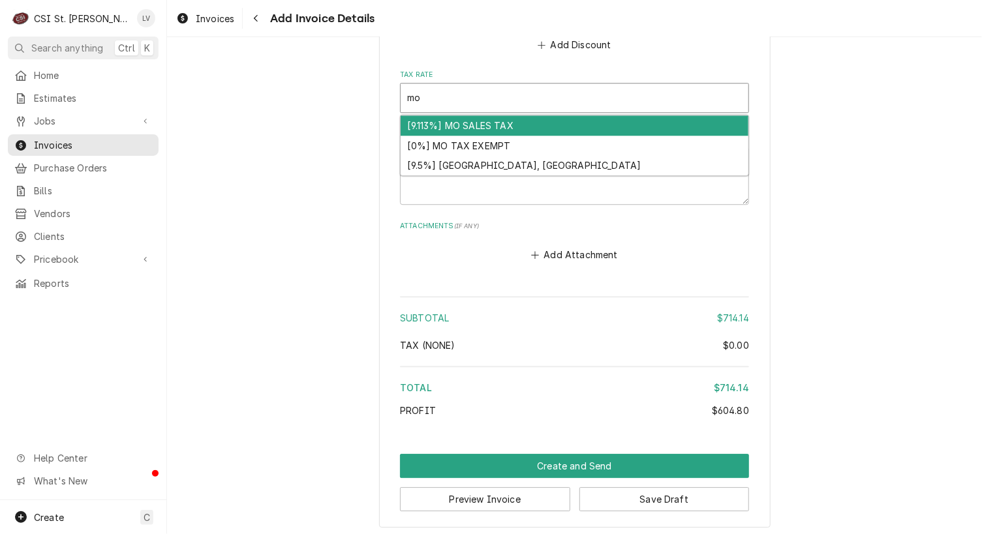
click at [433, 117] on div "[9.113%] MO SALES TAX" at bounding box center [575, 126] width 348 height 20
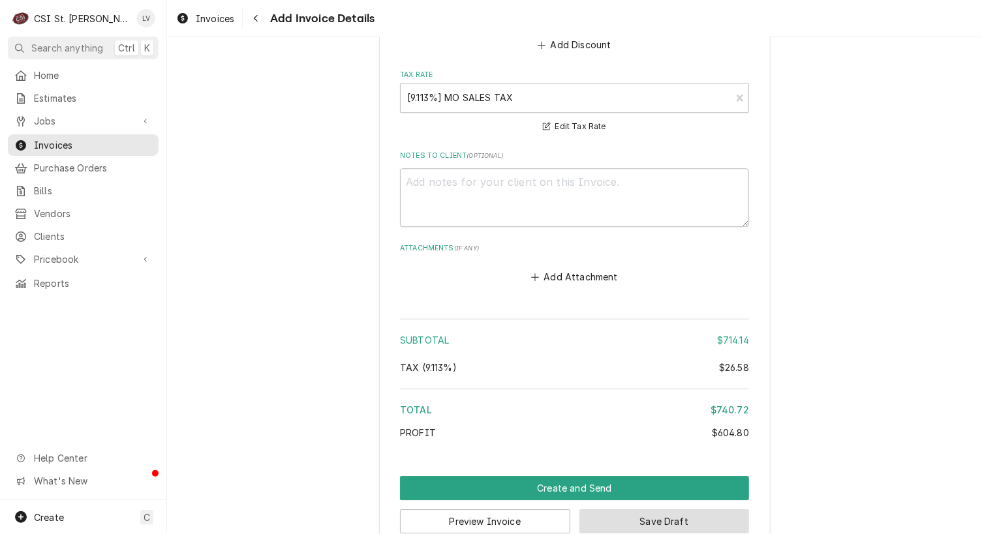
click at [694, 510] on button "Save Draft" at bounding box center [664, 522] width 170 height 24
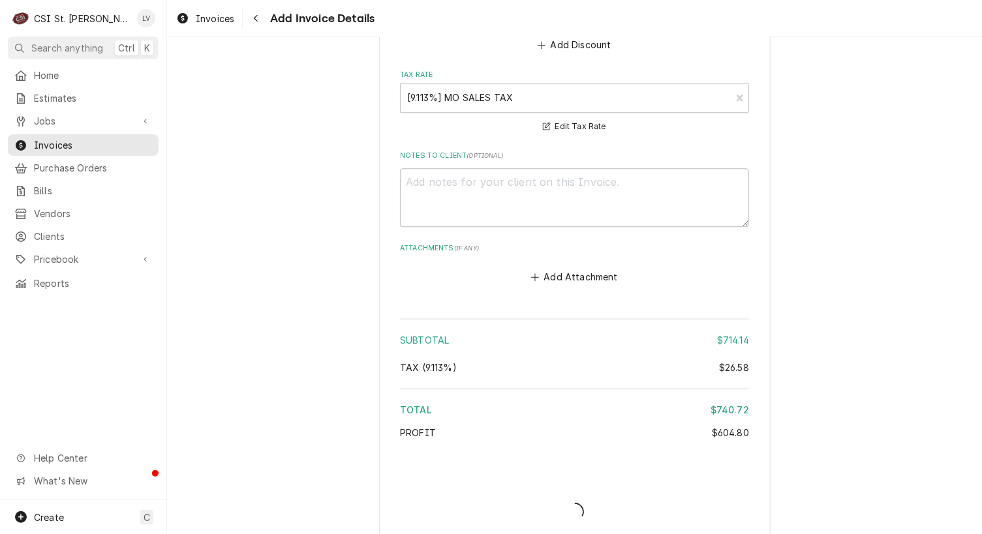
type textarea "x"
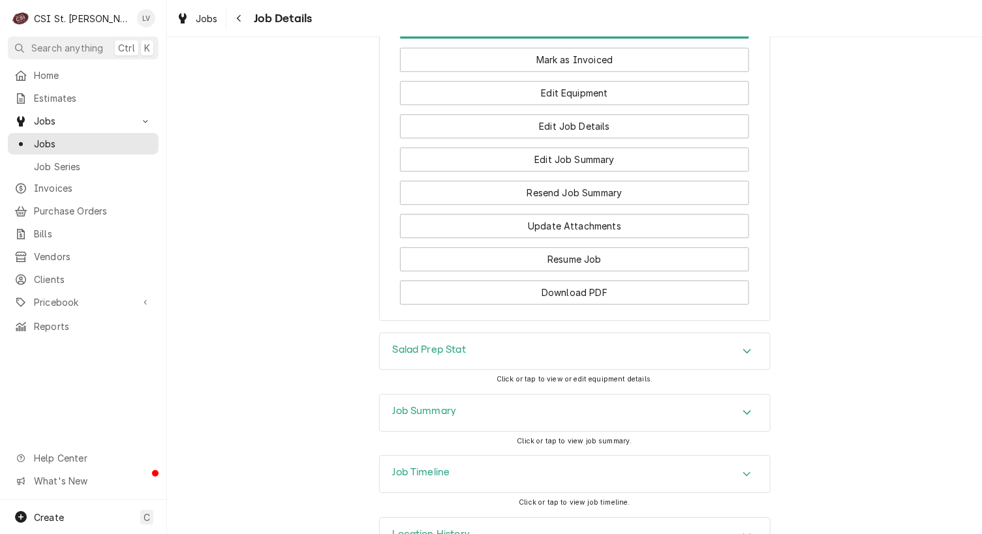
scroll to position [1561, 0]
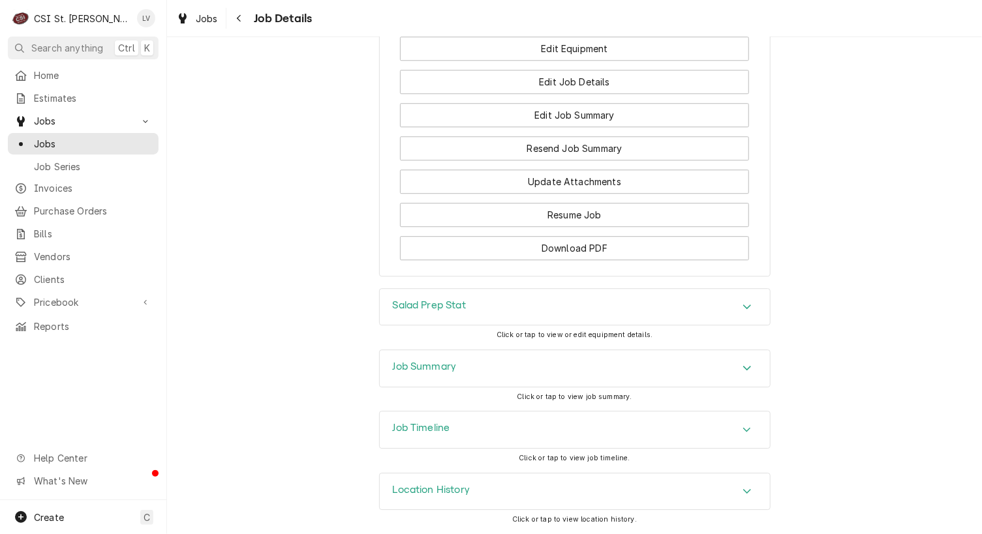
click at [452, 433] on div "Job Timeline" at bounding box center [575, 430] width 390 height 37
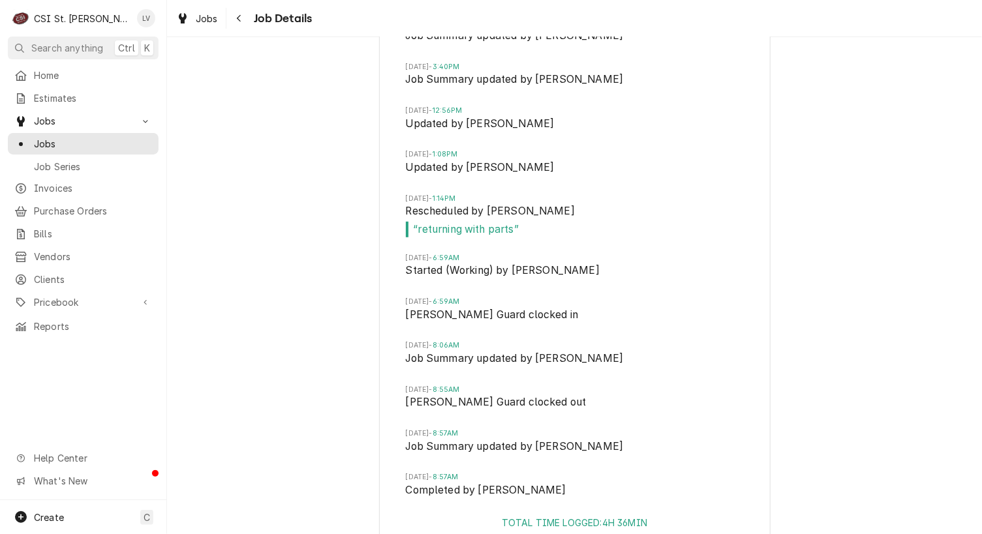
scroll to position [2409, 0]
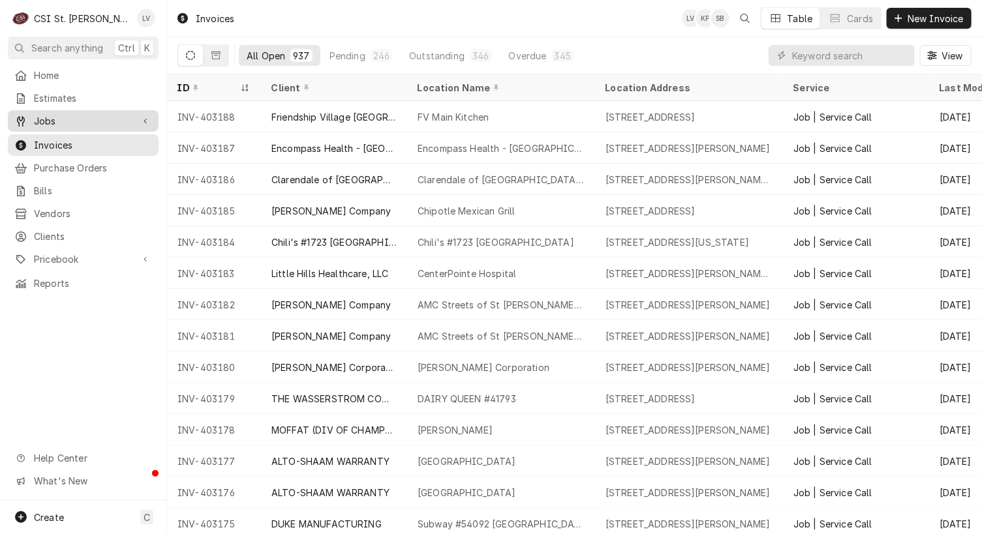
click at [44, 116] on span "Jobs" at bounding box center [83, 121] width 99 height 14
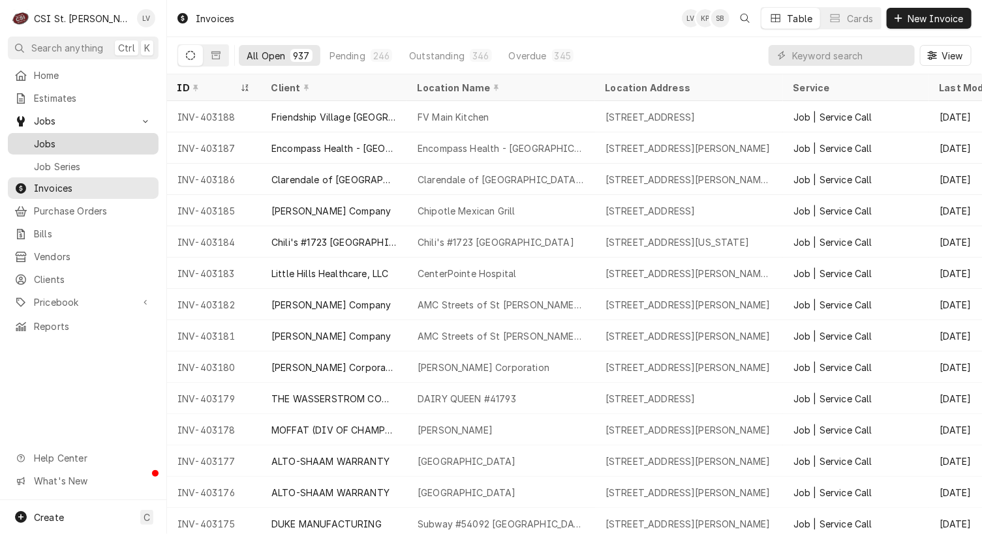
click at [60, 136] on div "Jobs" at bounding box center [83, 144] width 146 height 16
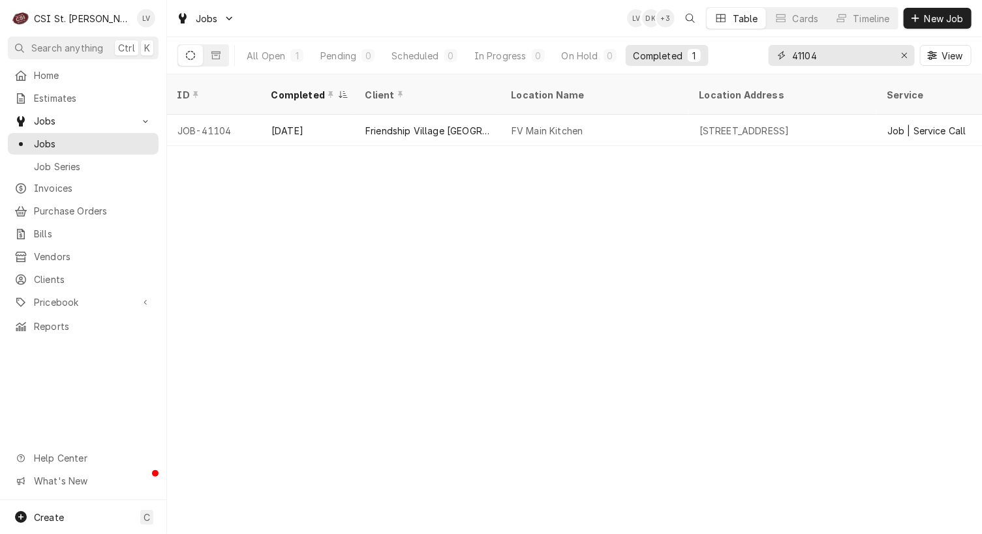
drag, startPoint x: 827, startPoint y: 52, endPoint x: 745, endPoint y: 52, distance: 81.6
click at [745, 52] on div "All Open 1 Pending 0 Scheduled 0 In Progress 0 On Hold 0 Completed 1 41104 View" at bounding box center [574, 55] width 794 height 37
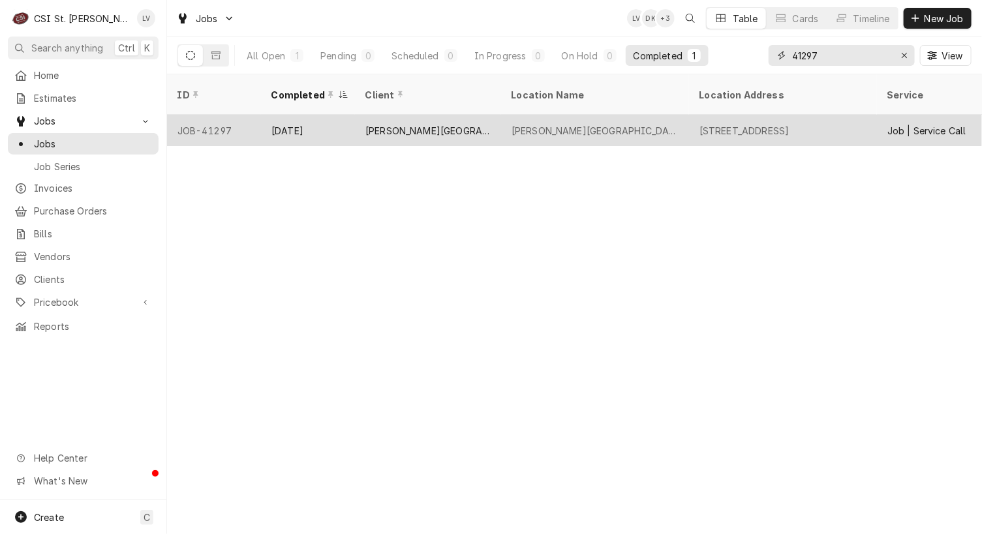
type input "41297"
click at [460, 124] on div "Touchette Regional Hospital" at bounding box center [427, 131] width 125 height 14
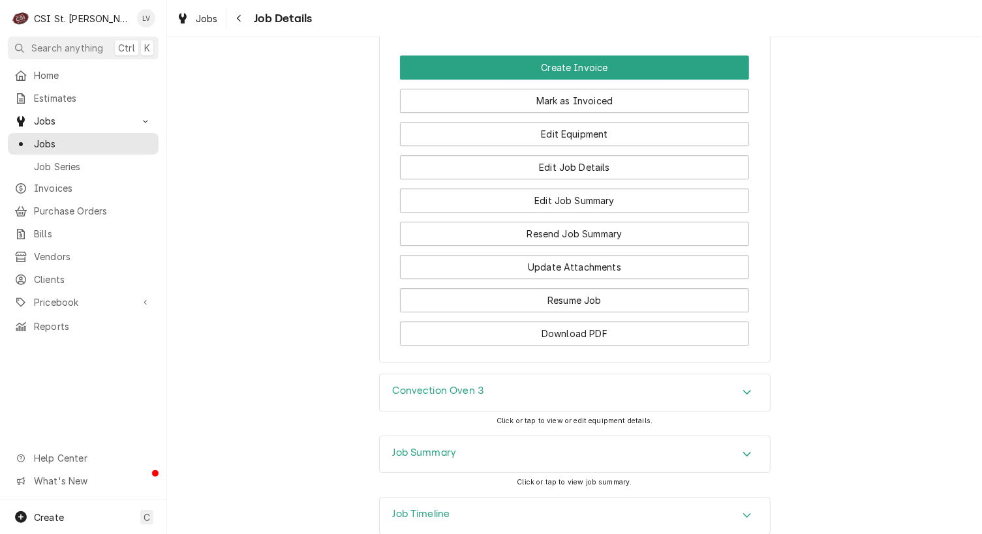
scroll to position [1501, 0]
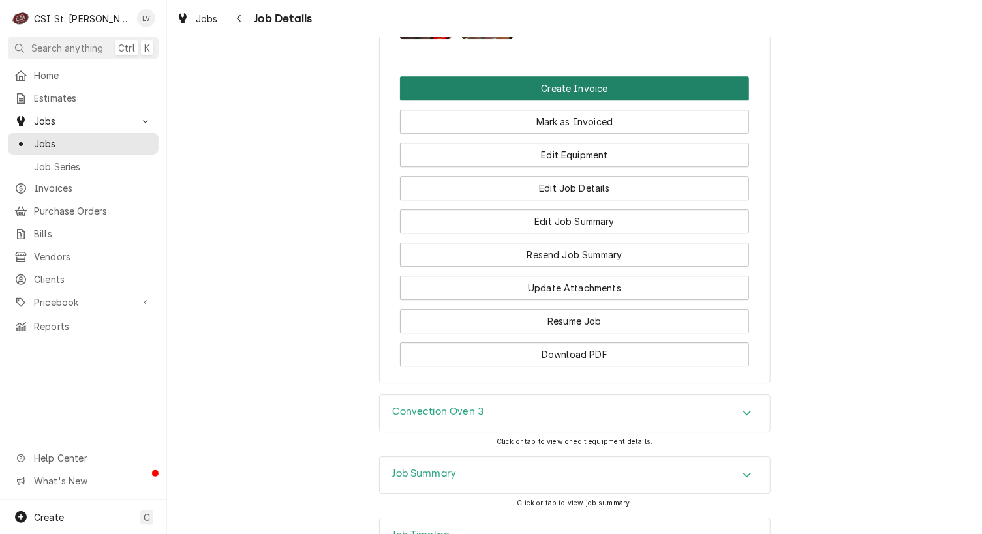
click at [597, 97] on button "Create Invoice" at bounding box center [574, 88] width 349 height 24
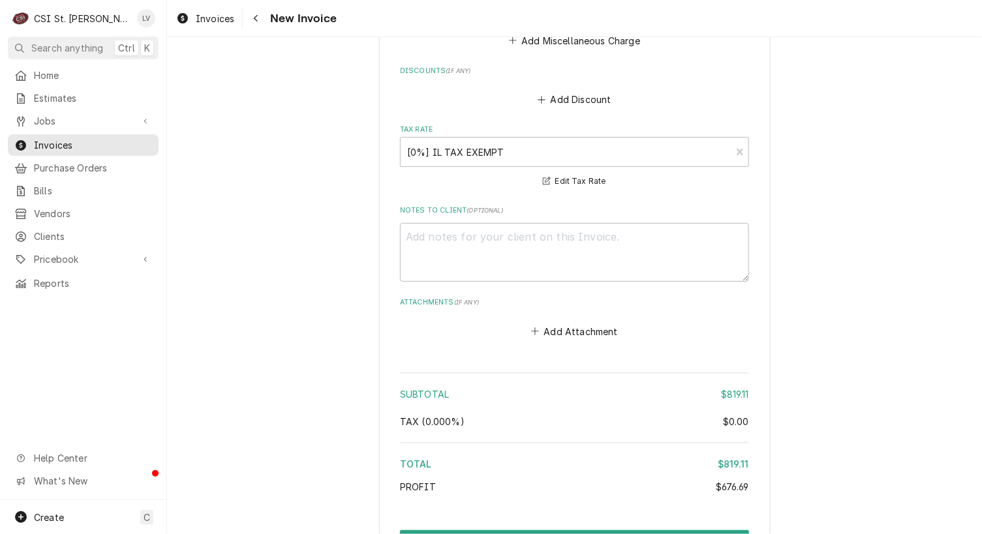
scroll to position [3599, 0]
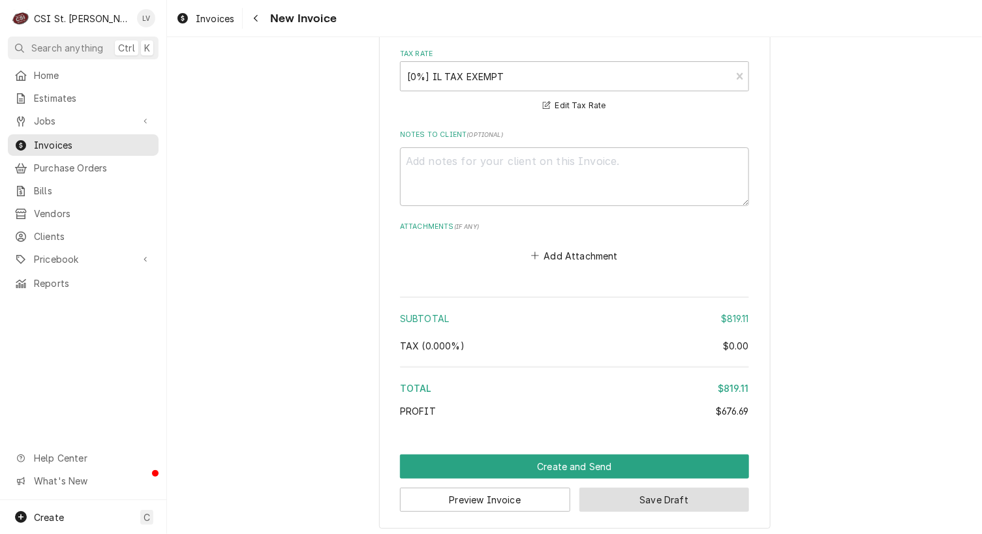
click at [713, 500] on button "Save Draft" at bounding box center [664, 500] width 170 height 24
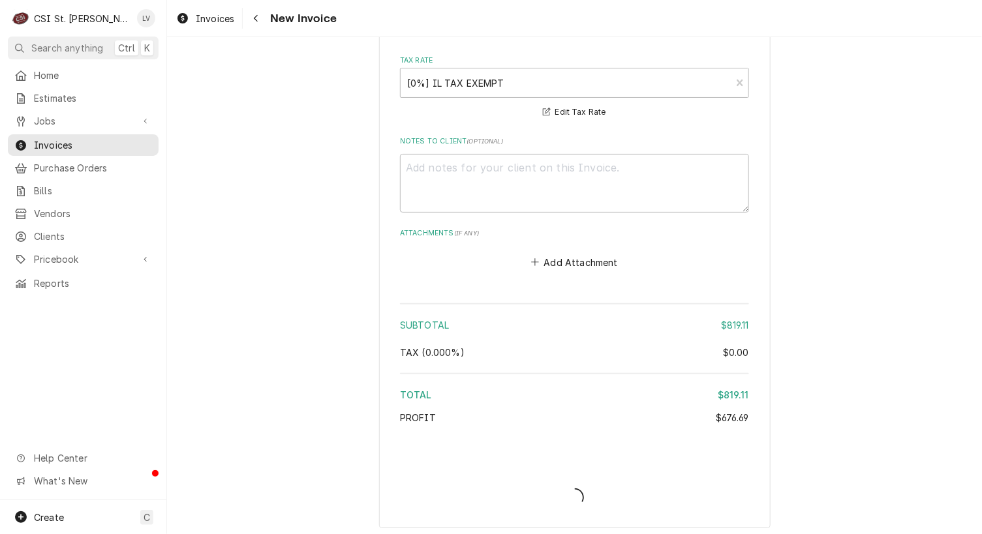
type textarea "x"
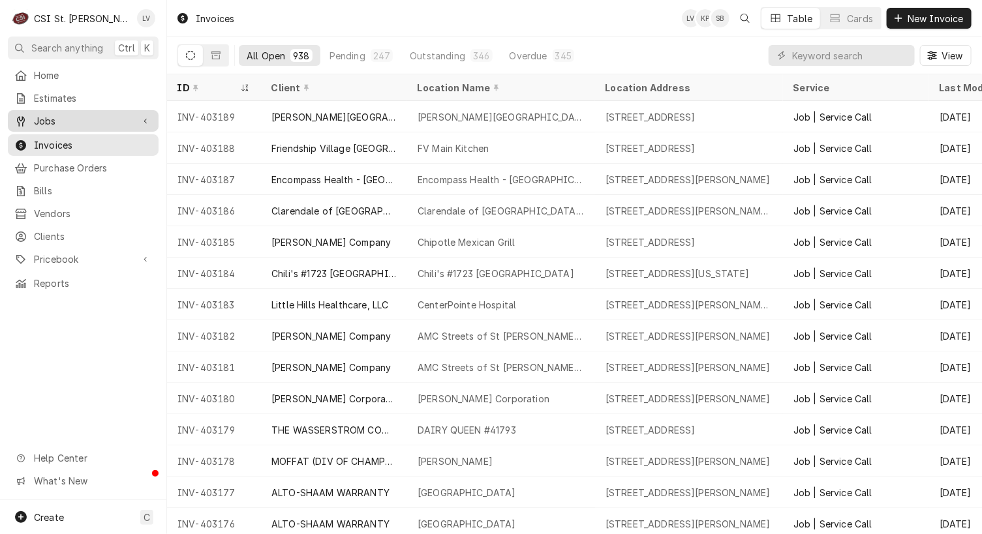
click at [42, 121] on span "Jobs" at bounding box center [83, 121] width 99 height 14
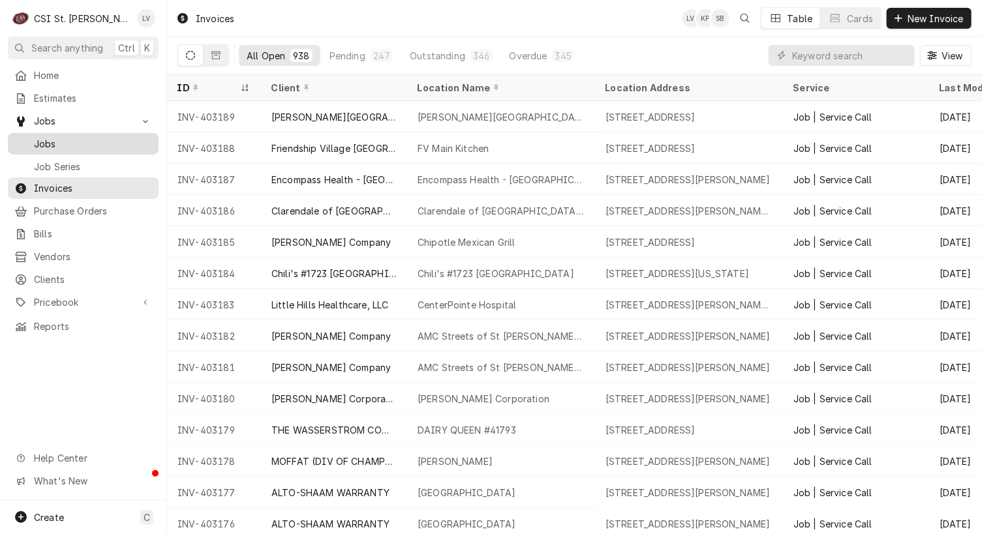
click at [42, 147] on div "Jobs" at bounding box center [83, 144] width 146 height 16
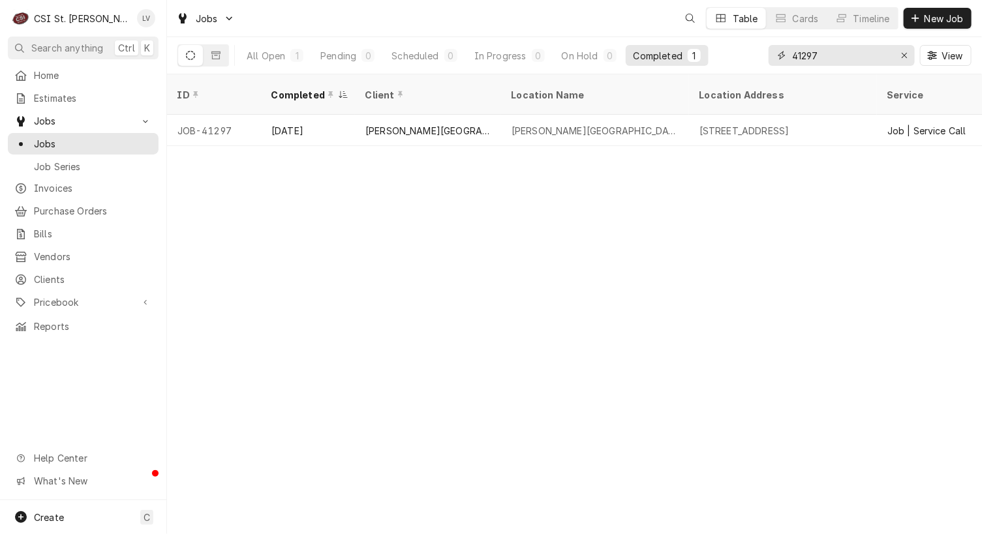
drag, startPoint x: 835, startPoint y: 52, endPoint x: 716, endPoint y: 67, distance: 119.8
click at [716, 67] on div "All Open 1 Pending 0 Scheduled 0 In Progress 0 On Hold 0 Completed 1 41297 View" at bounding box center [574, 55] width 794 height 37
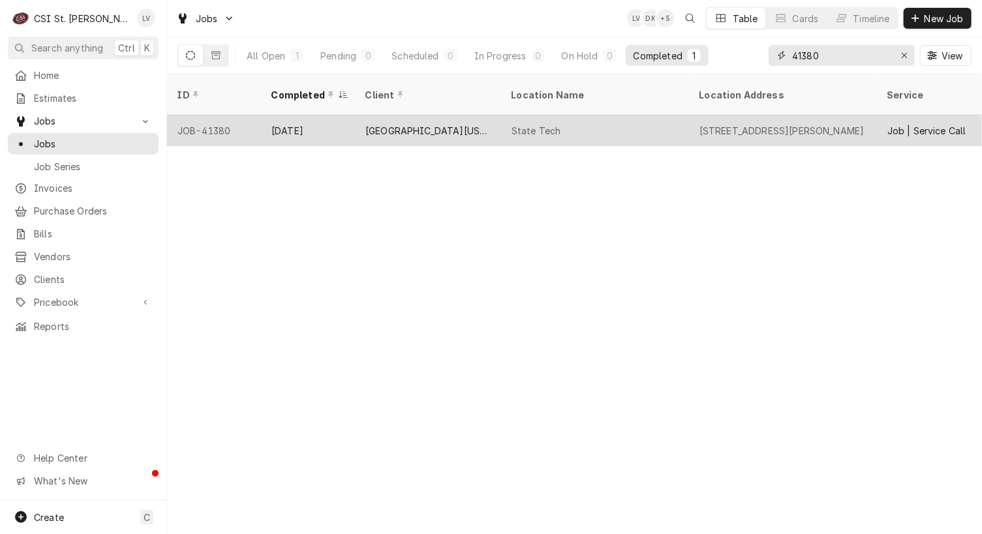
type input "41380"
click at [553, 124] on div "State Tech" at bounding box center [537, 131] width 50 height 14
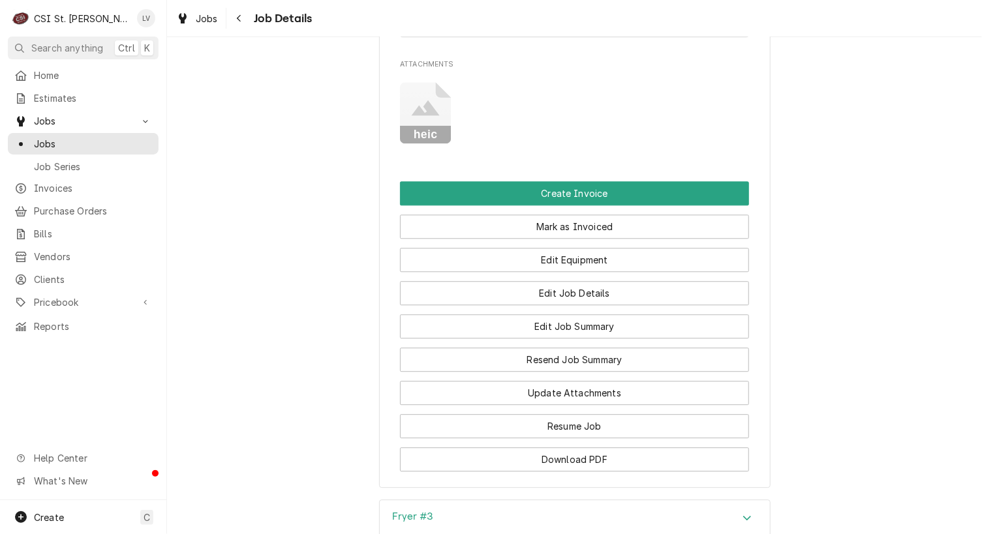
scroll to position [1370, 0]
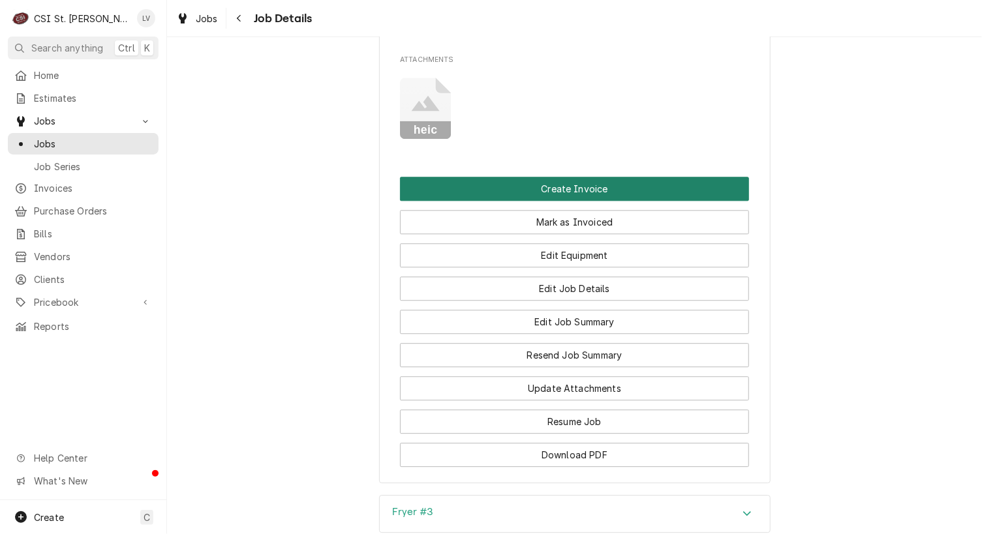
click at [572, 177] on button "Create Invoice" at bounding box center [574, 189] width 349 height 24
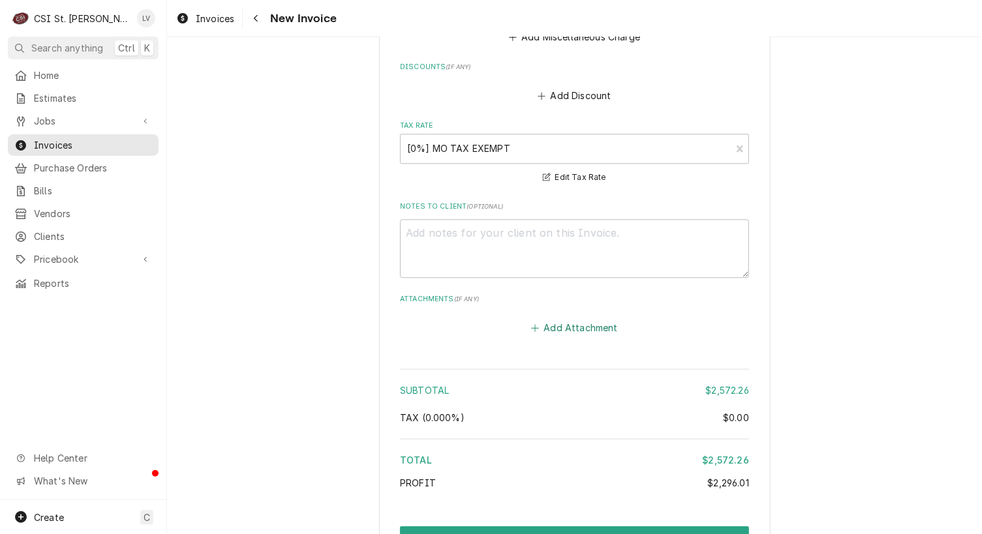
scroll to position [3580, 0]
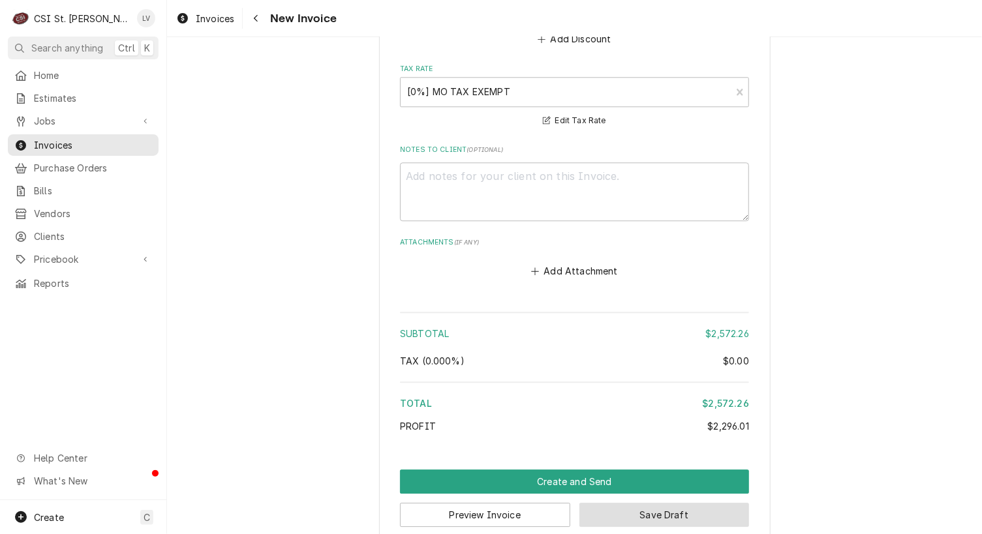
click at [674, 503] on button "Save Draft" at bounding box center [664, 515] width 170 height 24
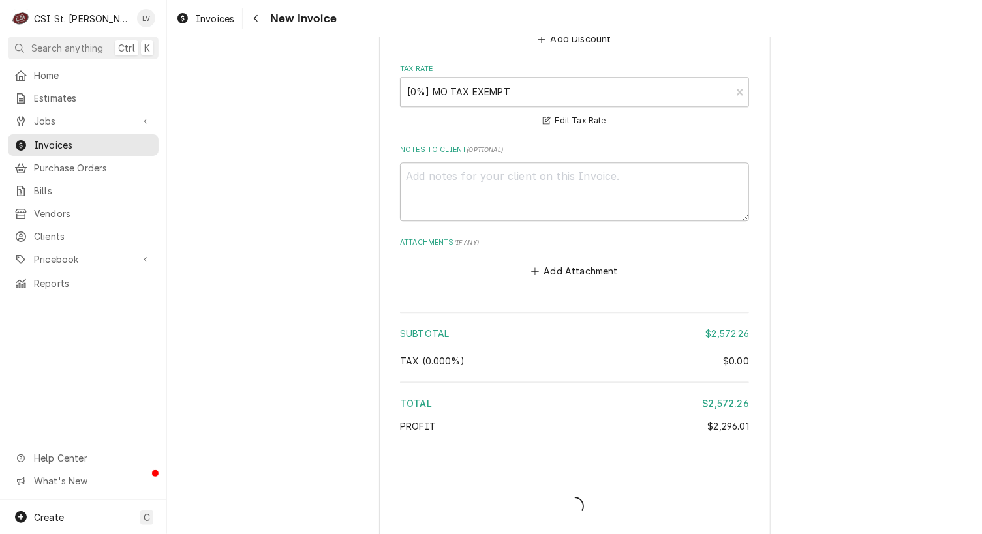
scroll to position [3573, 0]
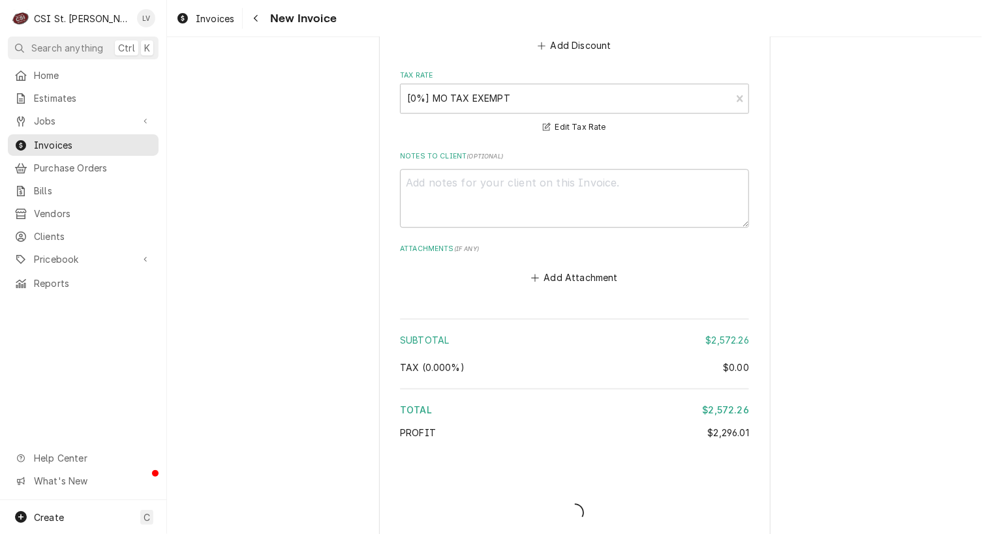
type textarea "x"
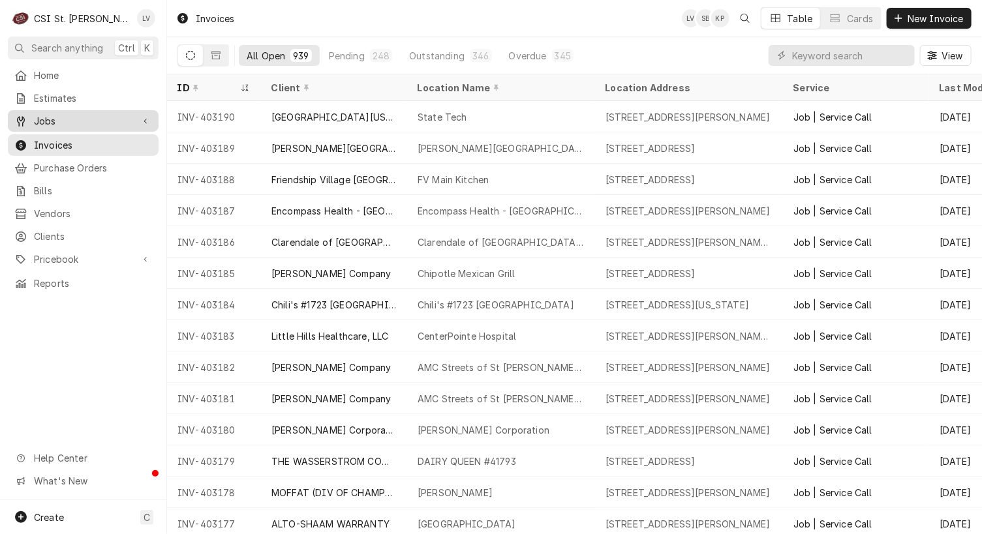
click at [40, 115] on span "Jobs" at bounding box center [83, 121] width 99 height 14
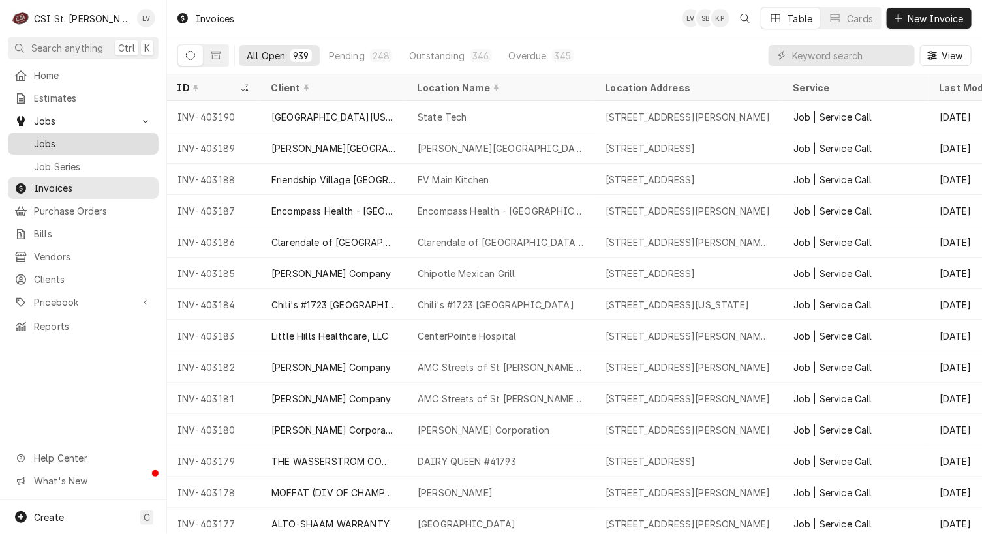
click at [44, 137] on span "Jobs" at bounding box center [93, 144] width 118 height 14
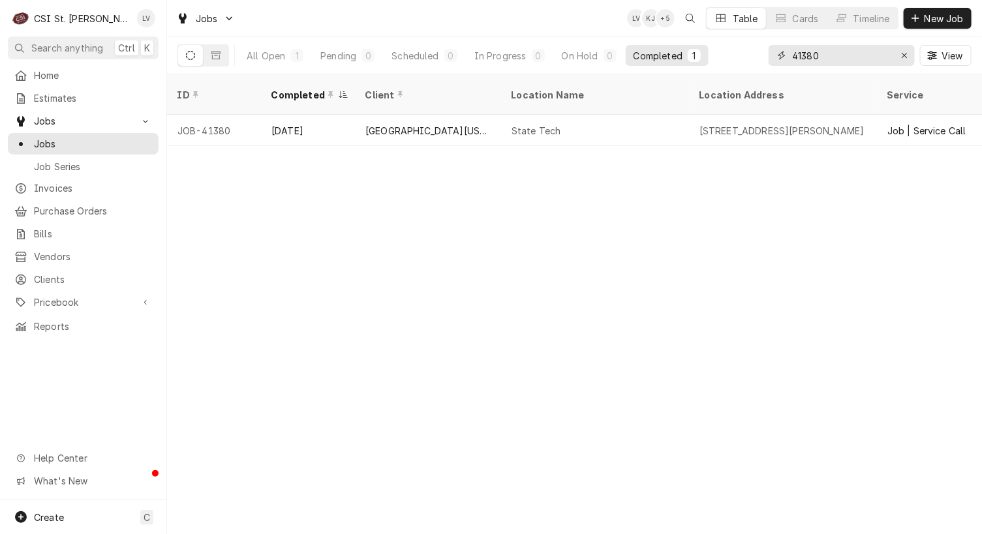
drag, startPoint x: 832, startPoint y: 53, endPoint x: 777, endPoint y: 56, distance: 55.6
click at [777, 56] on div "41380" at bounding box center [842, 55] width 146 height 21
click at [52, 181] on span "Invoices" at bounding box center [93, 188] width 118 height 14
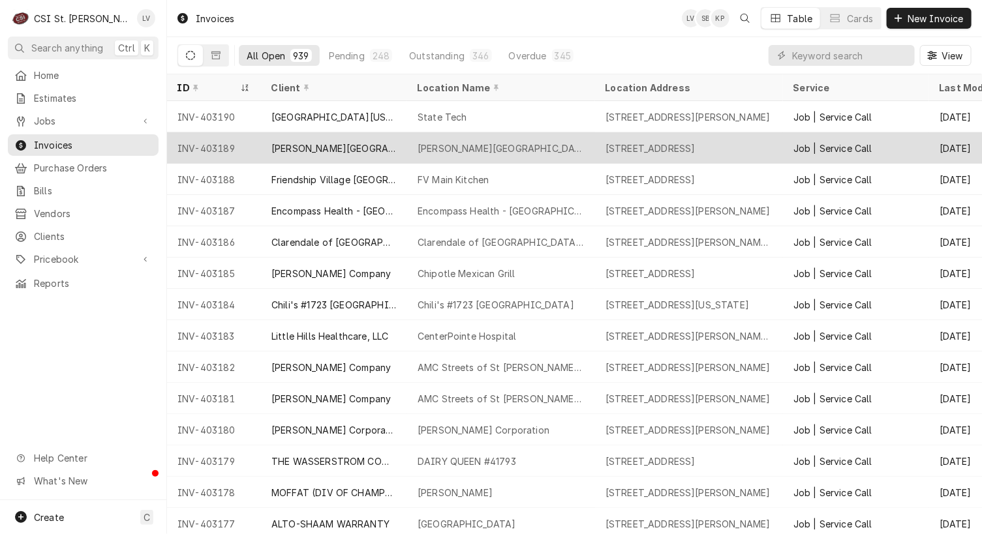
click at [331, 142] on div "[PERSON_NAME][GEOGRAPHIC_DATA]" at bounding box center [333, 149] width 125 height 14
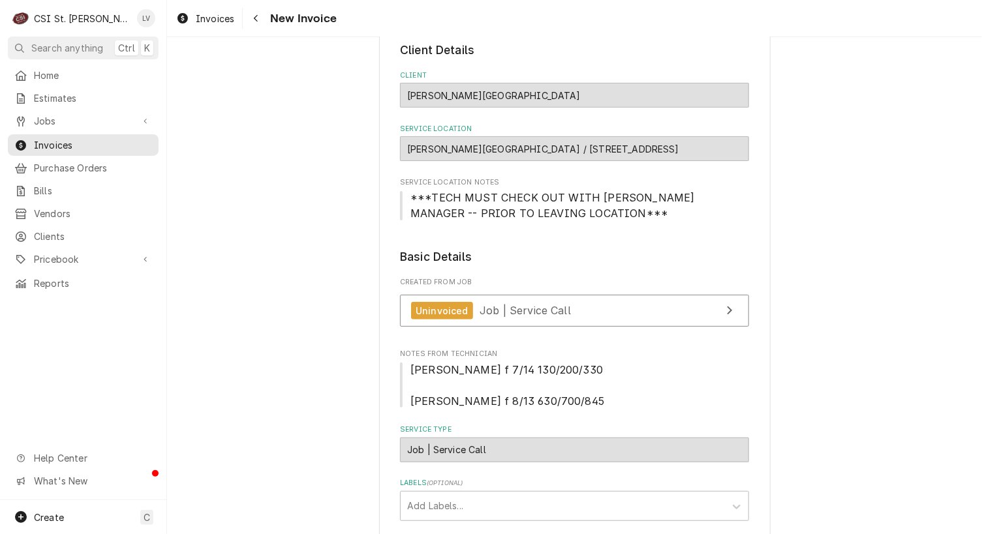
scroll to position [261, 0]
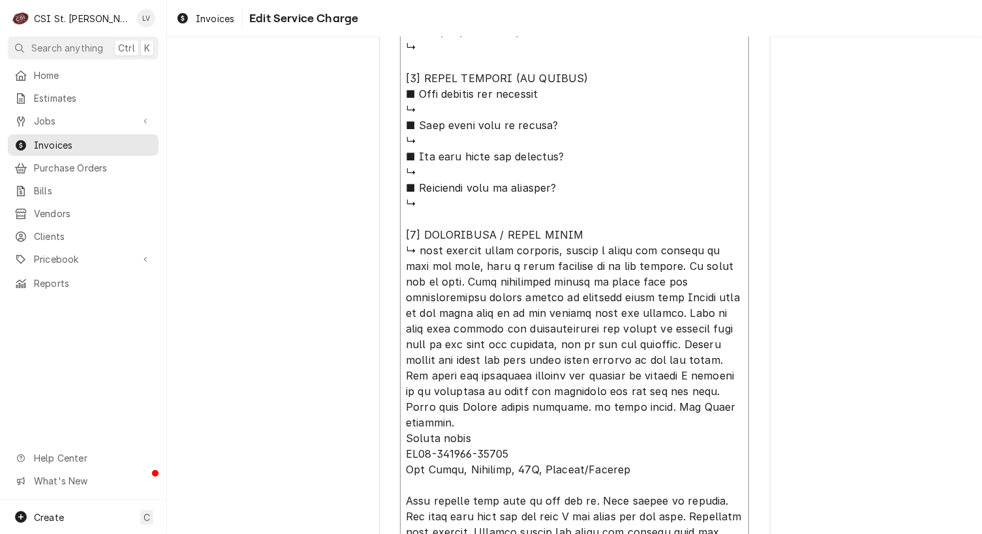
scroll to position [1308, 0]
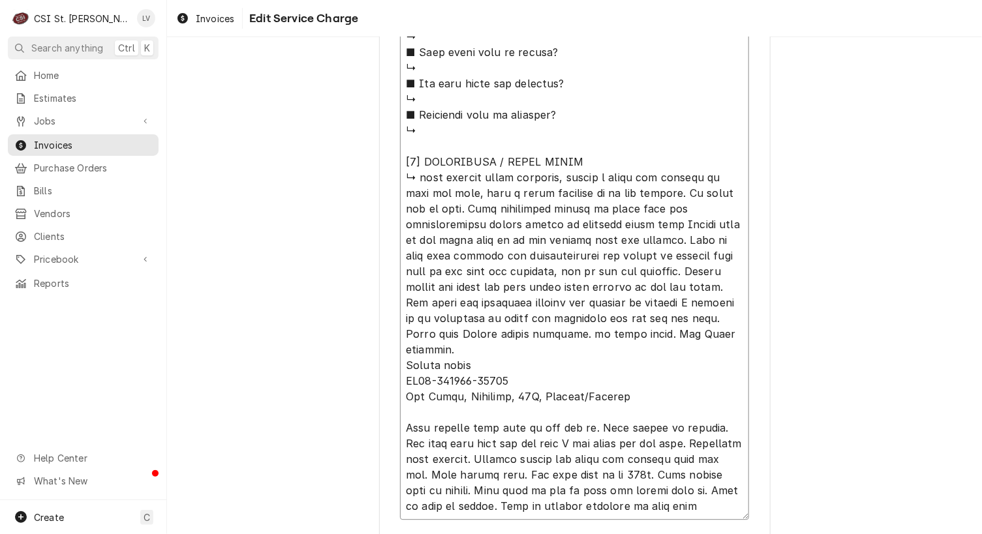
drag, startPoint x: 398, startPoint y: 249, endPoint x: 561, endPoint y: 164, distance: 183.3
type textarea "x"
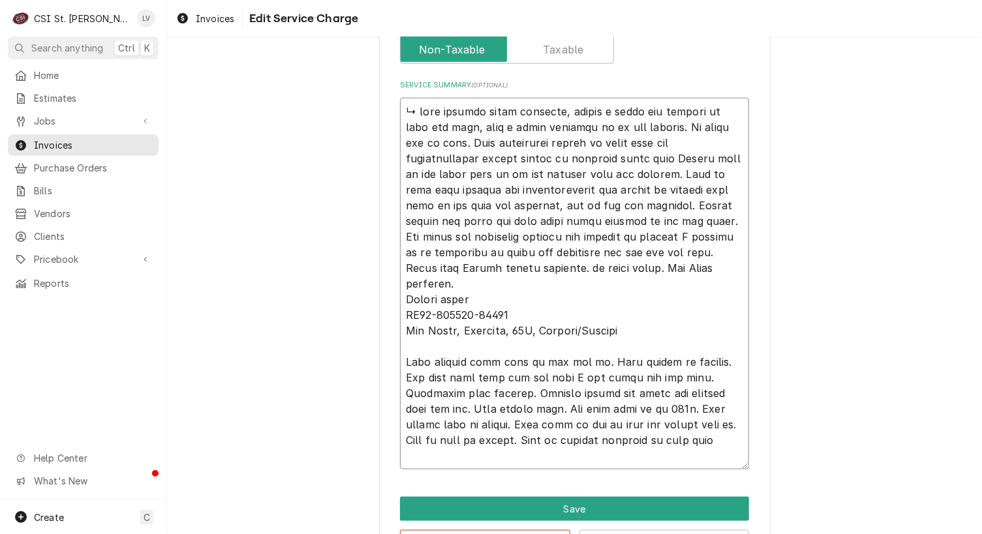
scroll to position [574, 0]
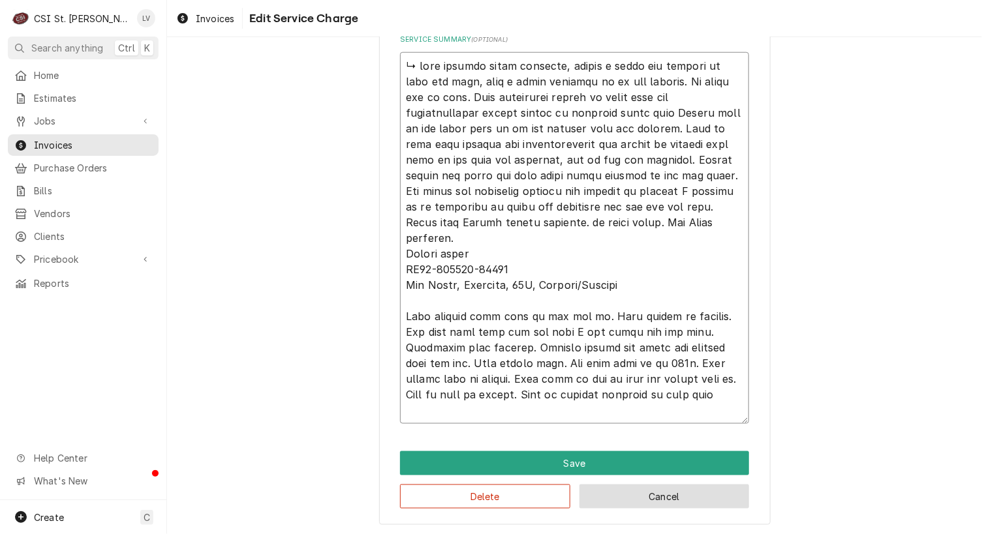
type textarea "↳ upon arrival wrong doorbell, waited a while for someone to open the door, the…"
click at [656, 495] on button "Cancel" at bounding box center [664, 497] width 170 height 24
type textarea "x"
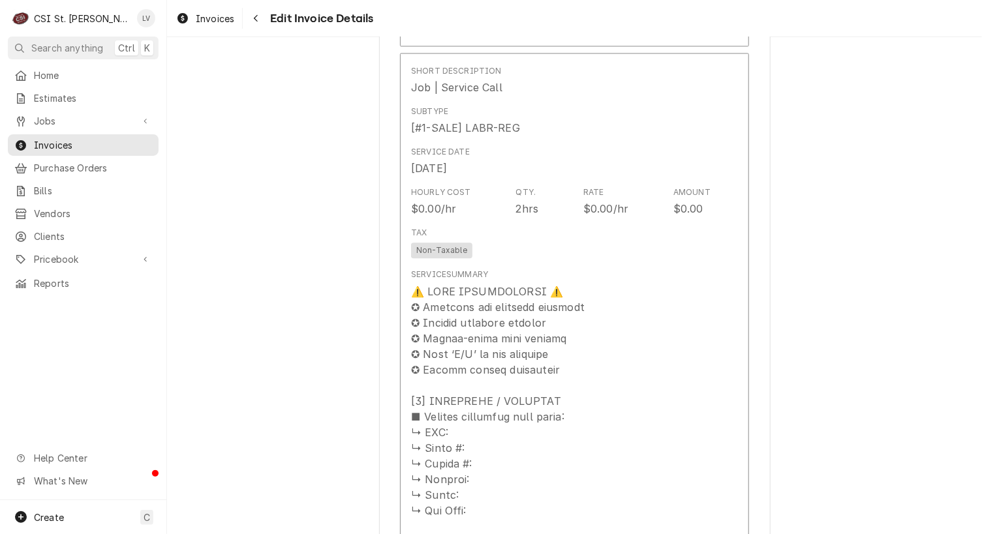
scroll to position [1199, 0]
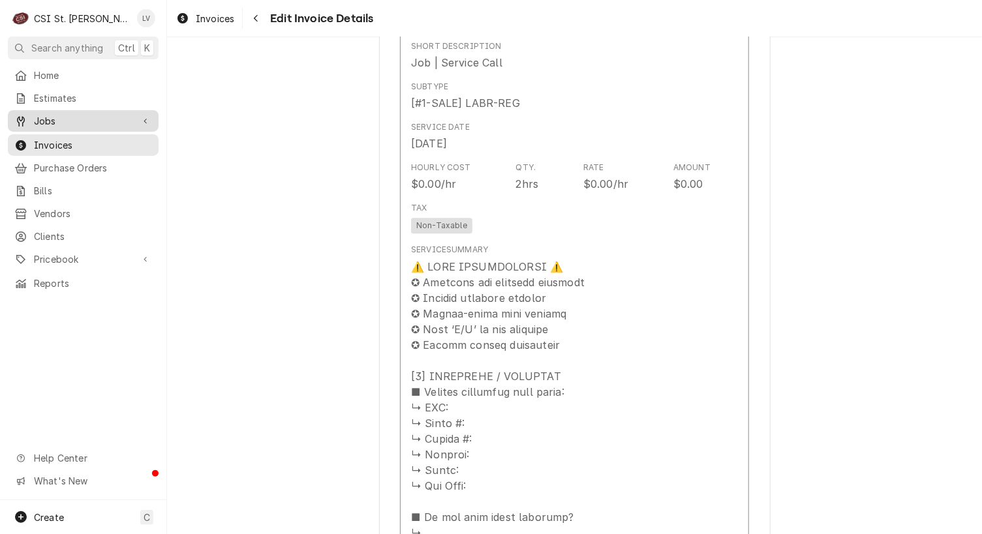
click at [59, 116] on span "Jobs" at bounding box center [83, 121] width 99 height 14
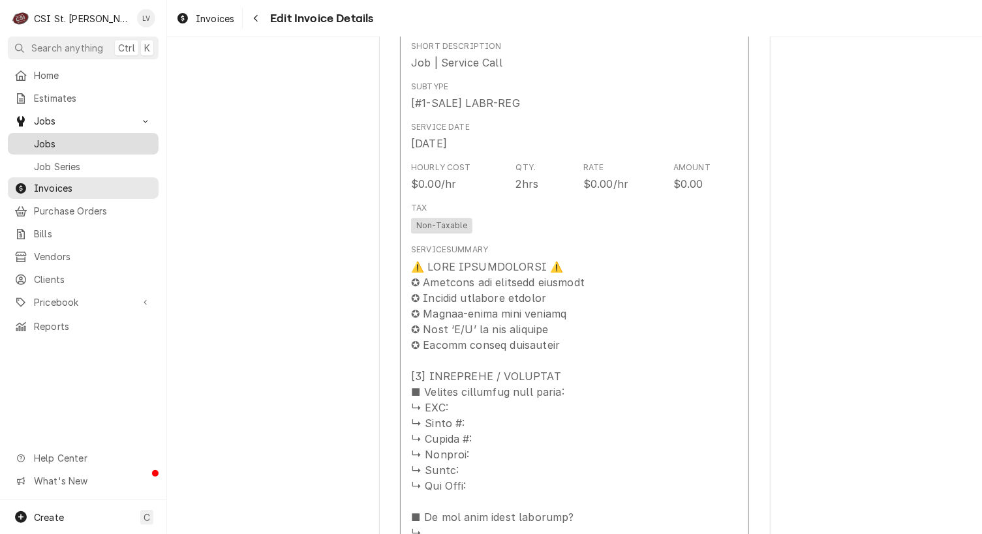
click at [58, 139] on span "Jobs" at bounding box center [93, 144] width 118 height 14
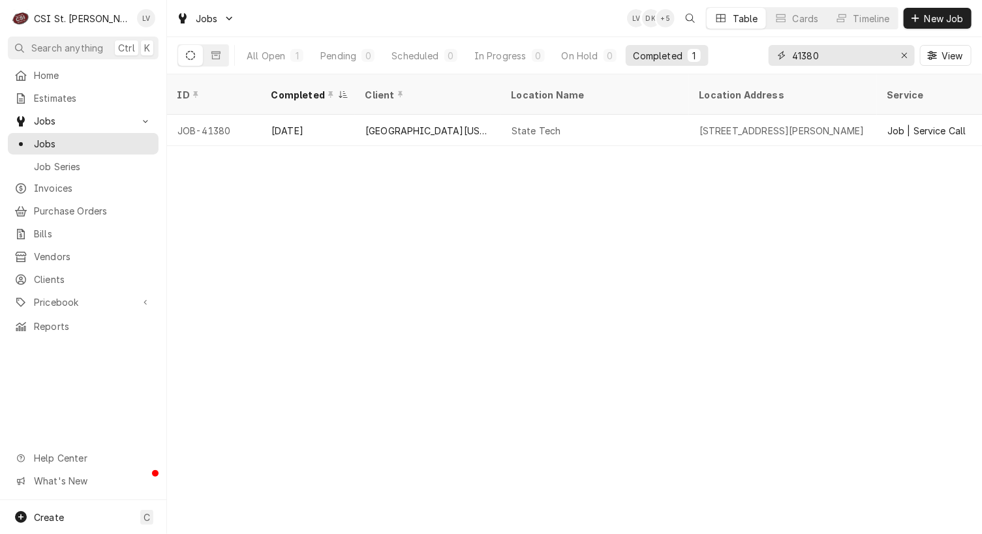
drag, startPoint x: 835, startPoint y: 57, endPoint x: 786, endPoint y: 59, distance: 49.6
click at [786, 59] on div "41380" at bounding box center [842, 55] width 146 height 21
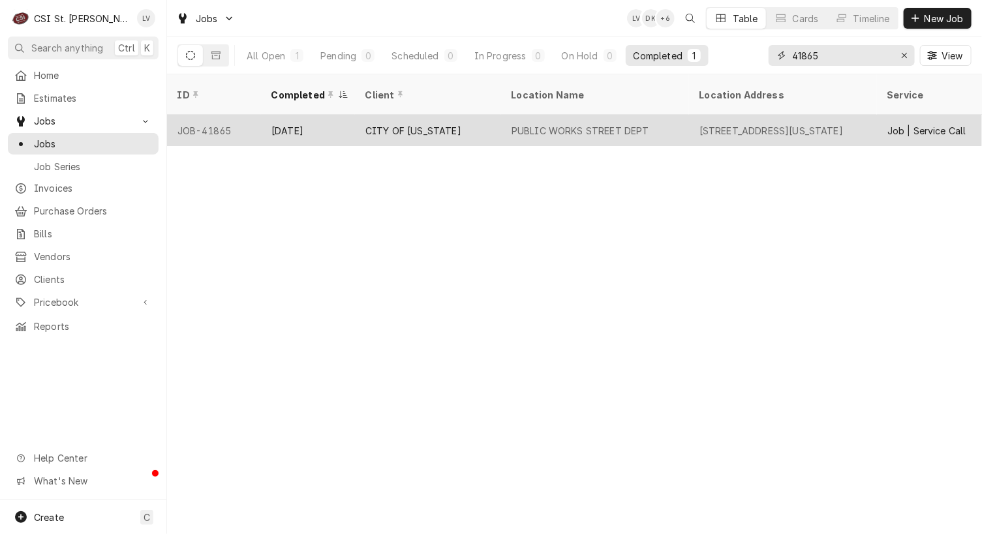
type input "41865"
click at [522, 115] on div "PUBLIC WORKS STREET DEPT" at bounding box center [595, 130] width 188 height 31
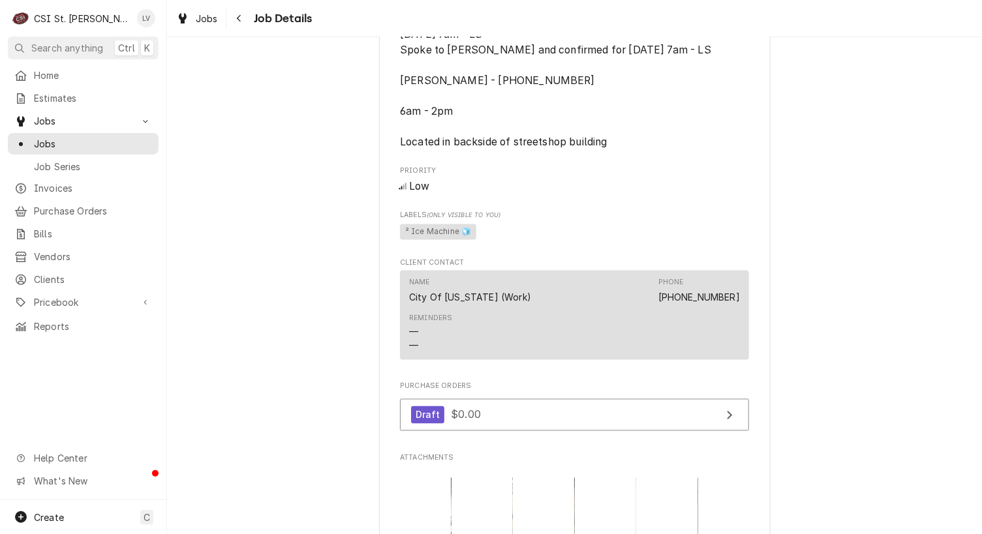
scroll to position [1044, 0]
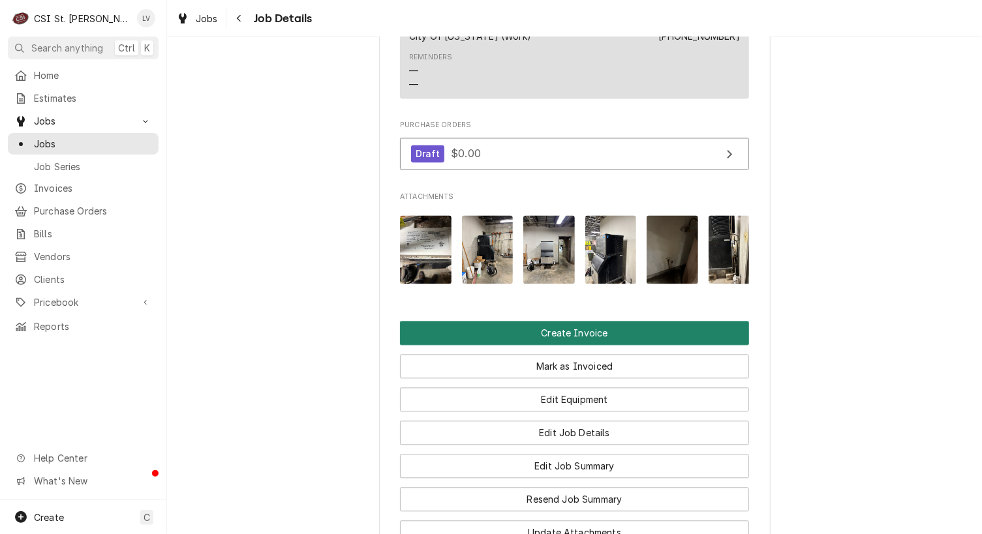
click at [561, 346] on button "Create Invoice" at bounding box center [574, 334] width 349 height 24
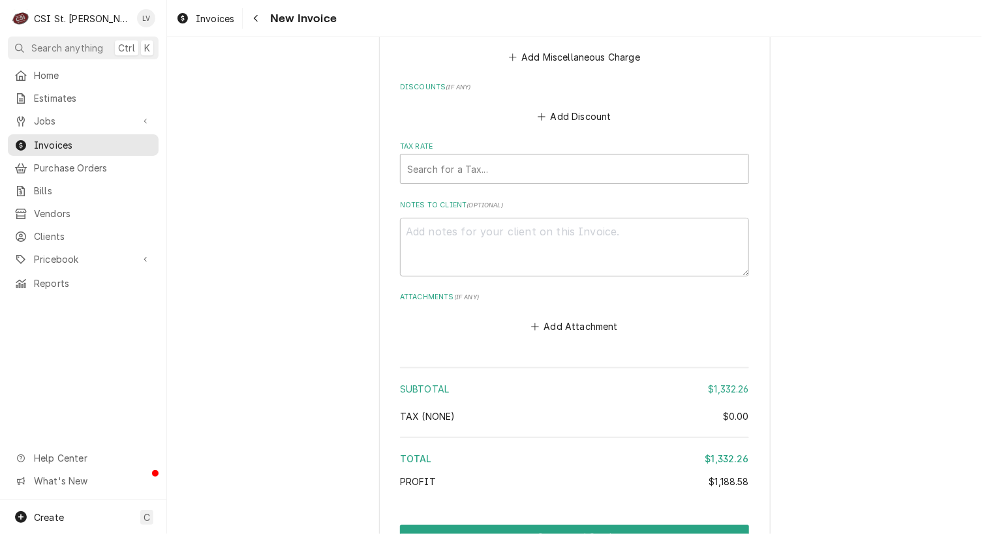
scroll to position [4103, 0]
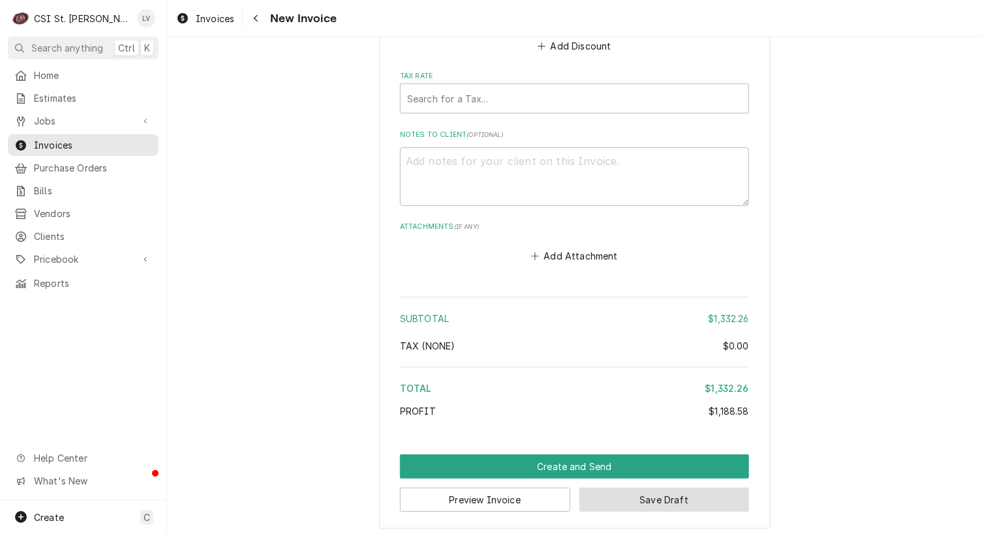
click at [677, 493] on button "Save Draft" at bounding box center [664, 500] width 170 height 24
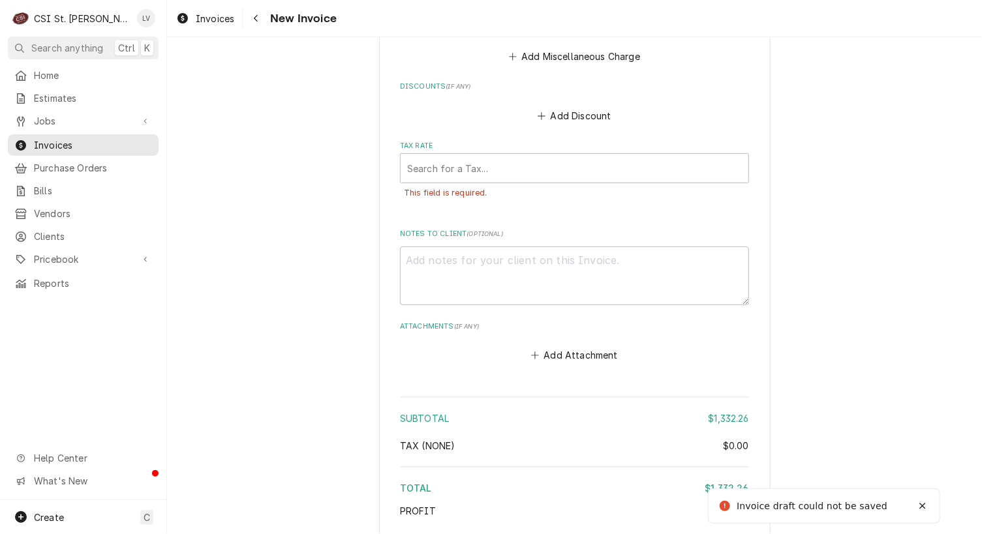
scroll to position [3973, 0]
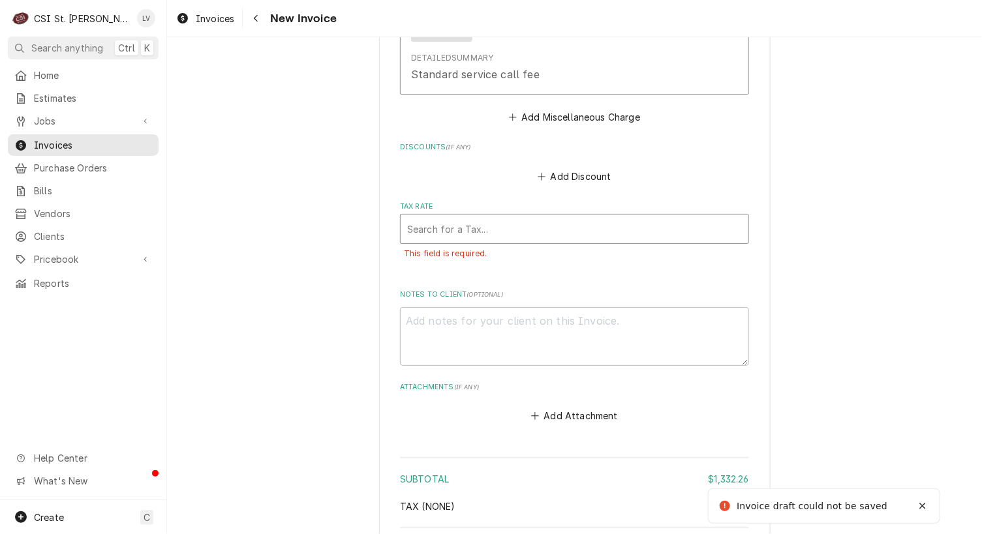
click at [516, 224] on div "Tax Rate" at bounding box center [574, 228] width 335 height 23
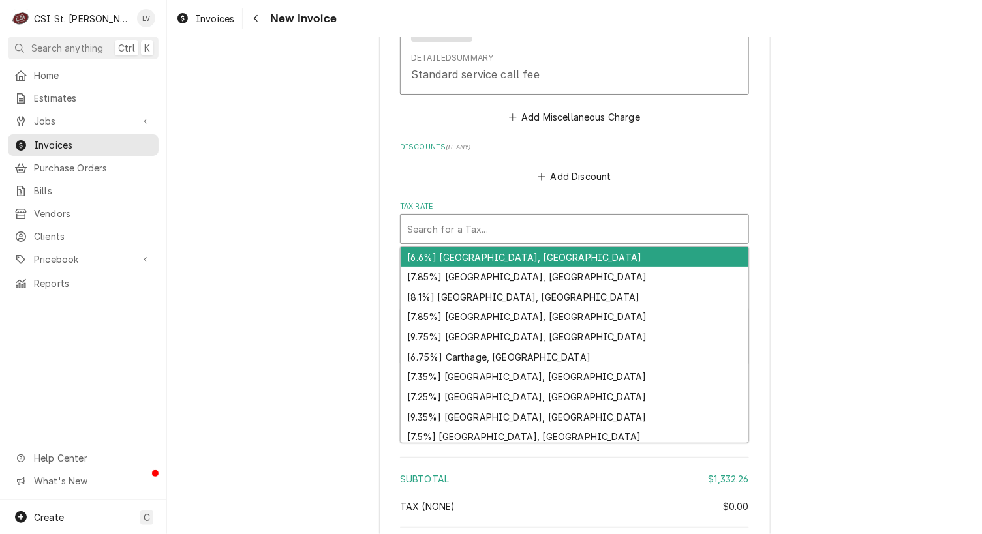
click at [493, 227] on div "Tax Rate" at bounding box center [574, 228] width 335 height 23
type textarea "x"
type input "e"
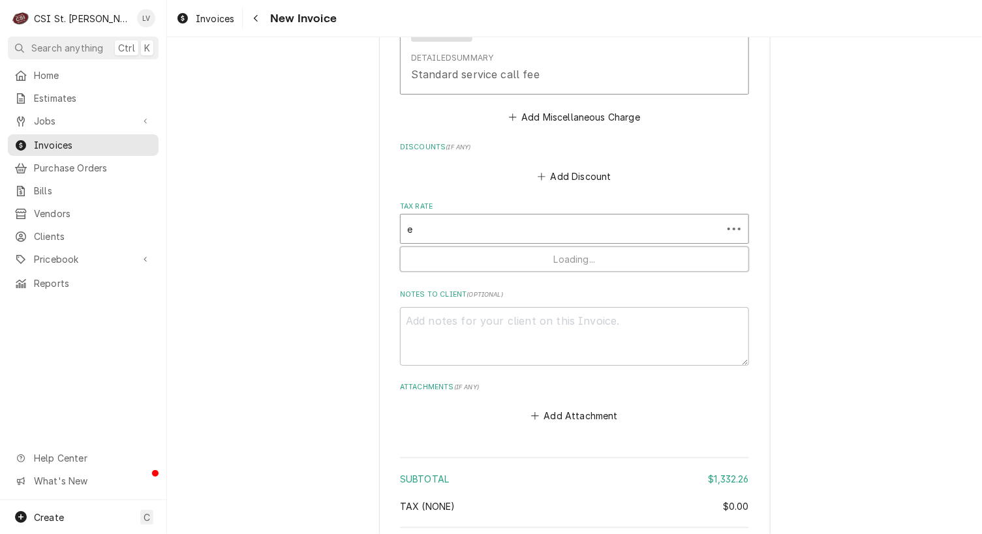
type textarea "x"
type input "ex"
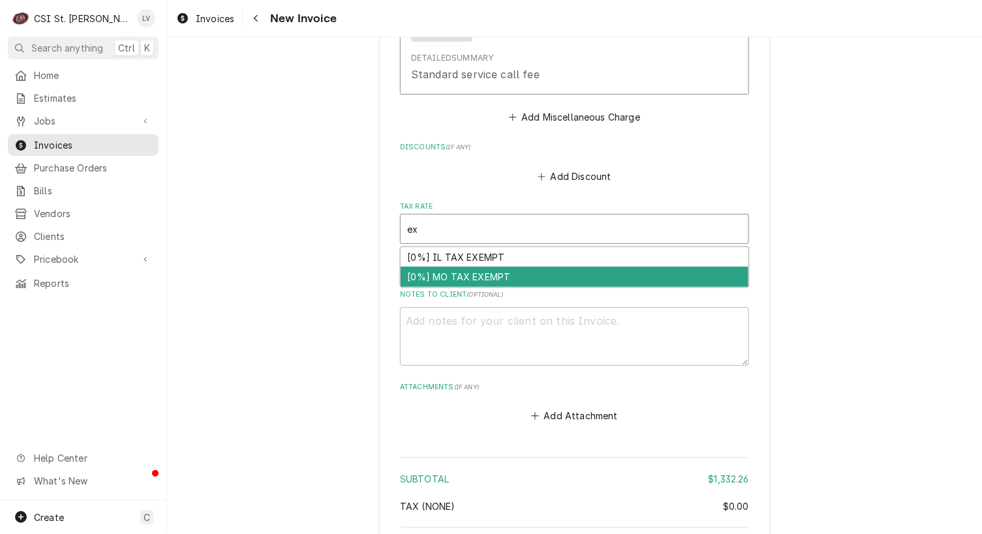
click at [477, 268] on div "[0%] MO TAX EXEMPT" at bounding box center [575, 277] width 348 height 20
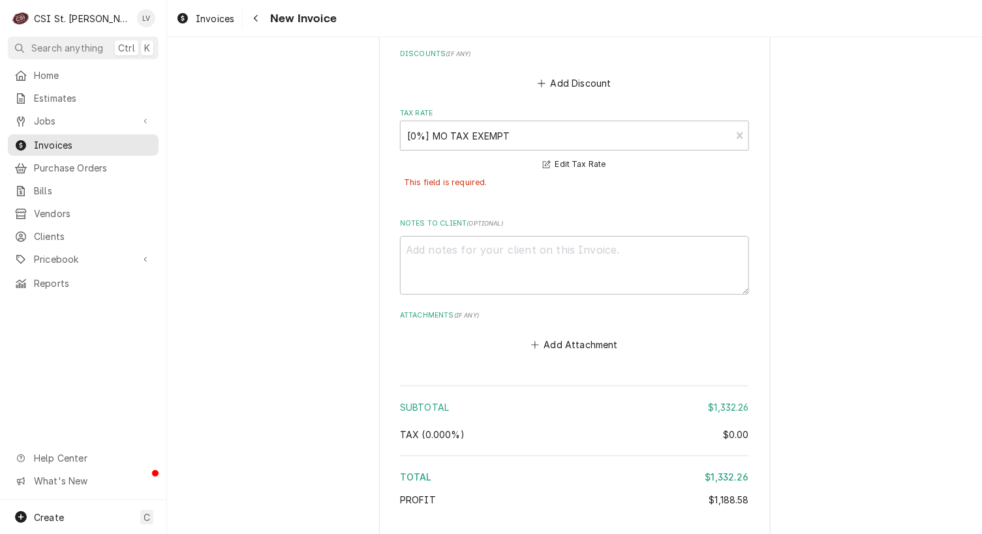
scroll to position [4155, 0]
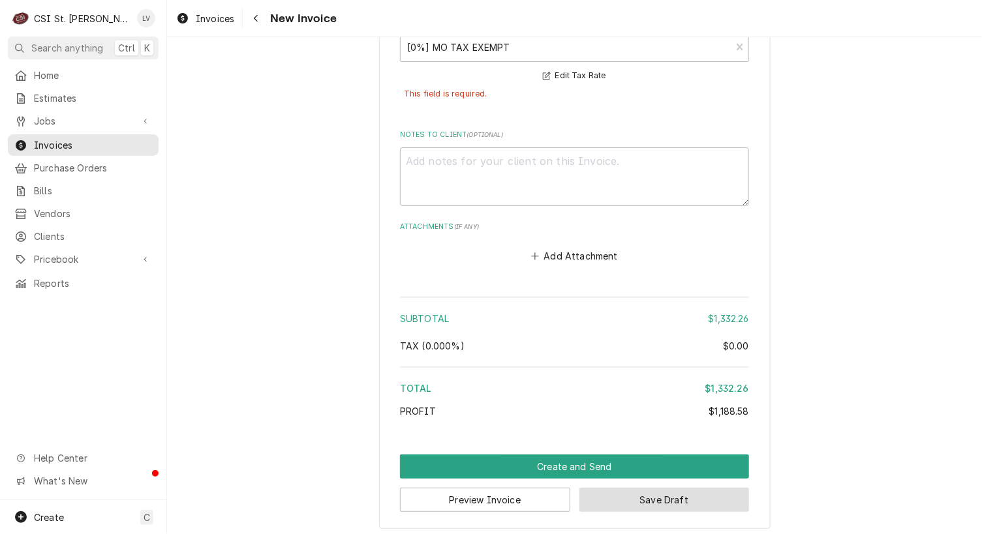
click at [671, 492] on button "Save Draft" at bounding box center [664, 500] width 170 height 24
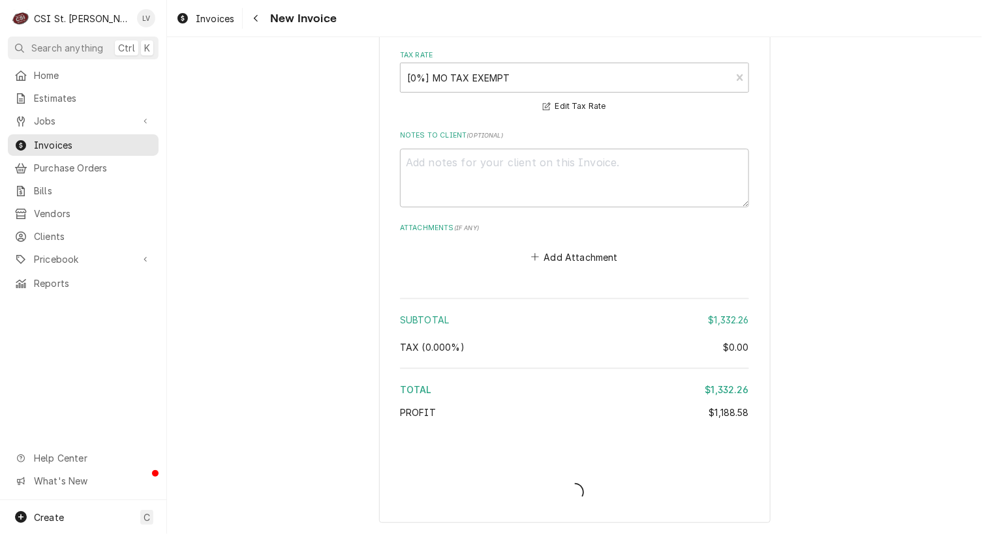
scroll to position [4118, 0]
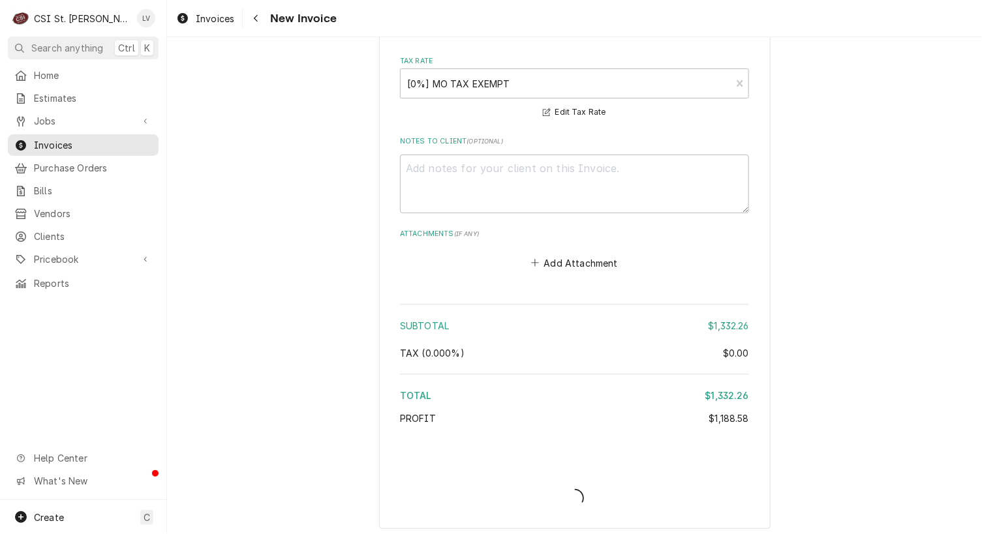
type textarea "x"
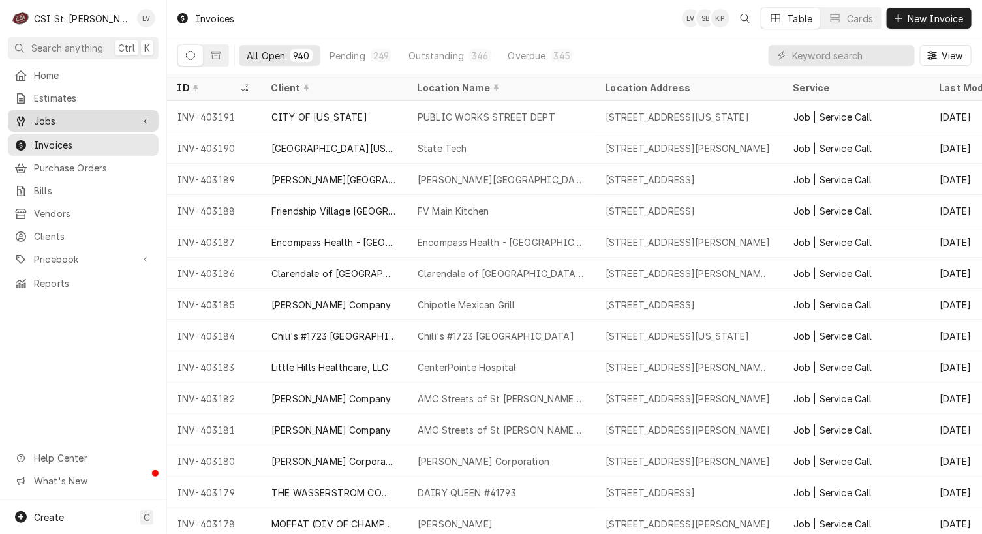
click at [60, 114] on span "Jobs" at bounding box center [83, 121] width 99 height 14
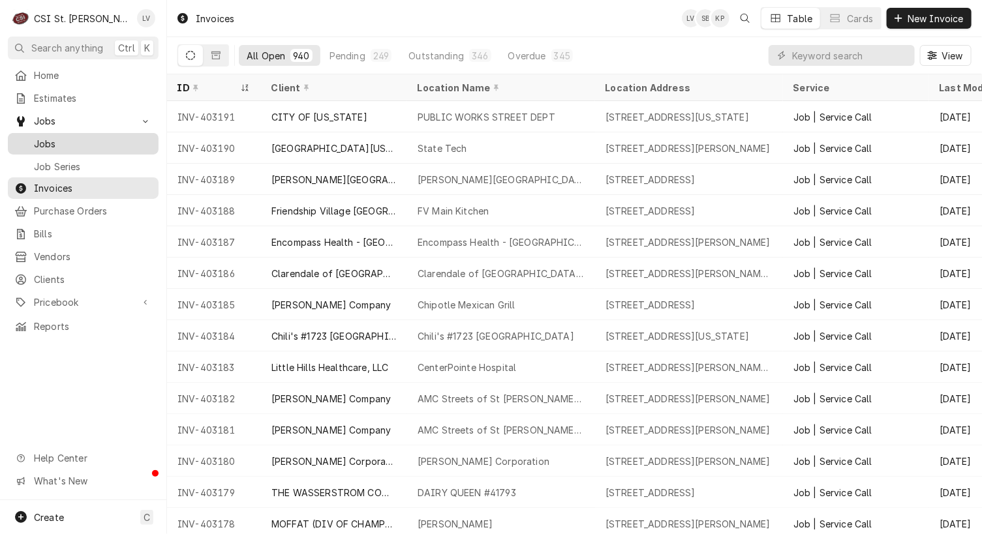
click at [59, 137] on span "Jobs" at bounding box center [93, 144] width 118 height 14
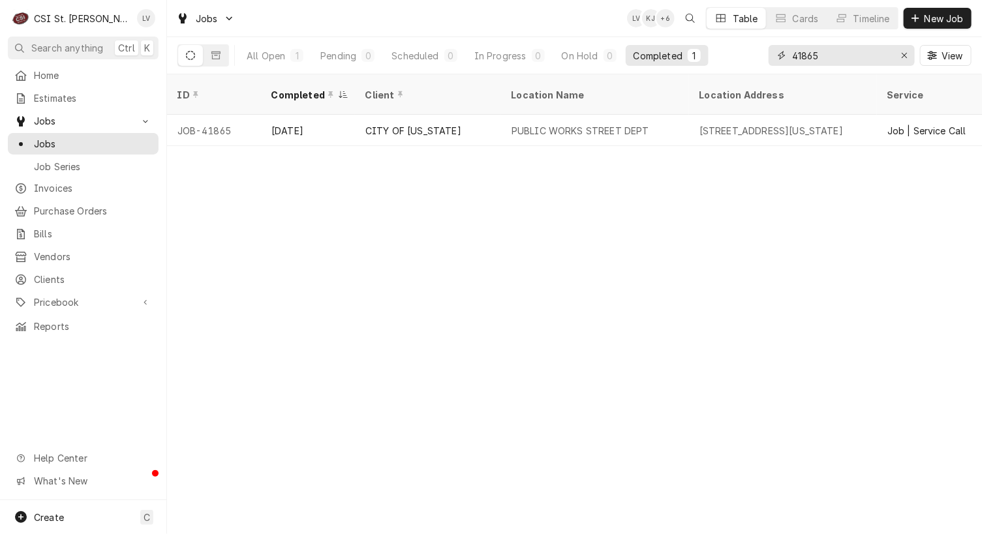
drag, startPoint x: 827, startPoint y: 53, endPoint x: 765, endPoint y: 56, distance: 62.7
click at [765, 56] on div "All Open 1 Pending 0 Scheduled 0 In Progress 0 On Hold 0 Completed 1 41865 View" at bounding box center [574, 55] width 794 height 37
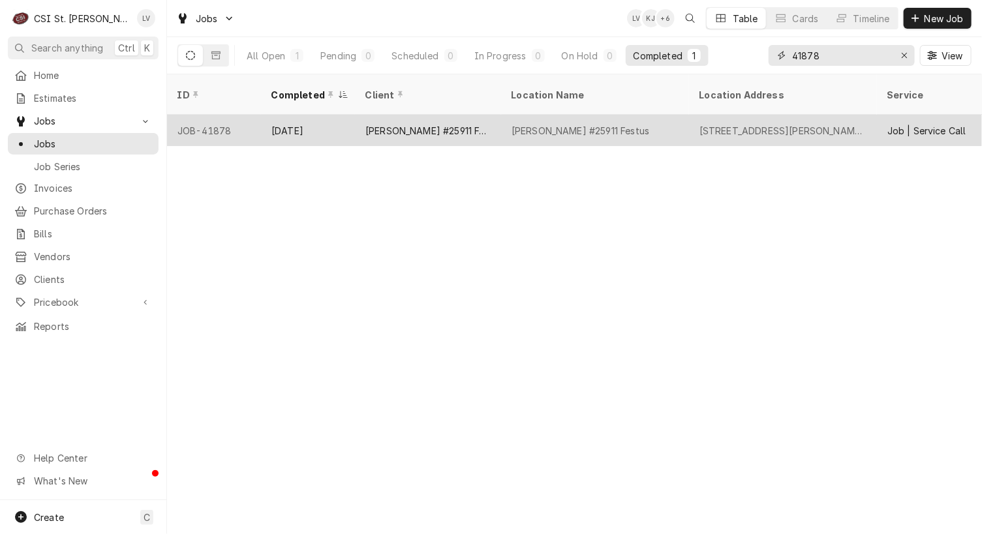
type input "41878"
click at [542, 124] on div "[PERSON_NAME] #25911 Festus" at bounding box center [581, 131] width 138 height 14
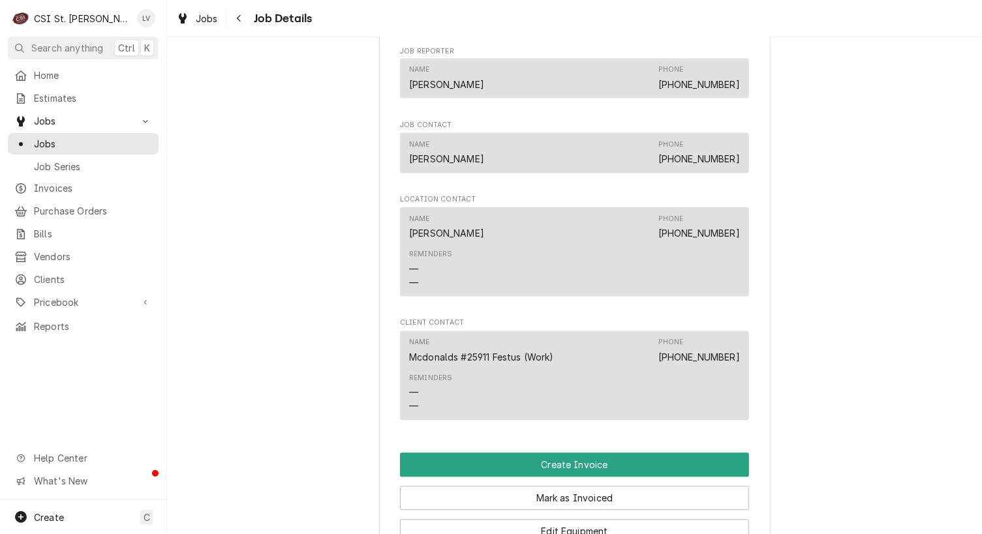
scroll to position [1240, 0]
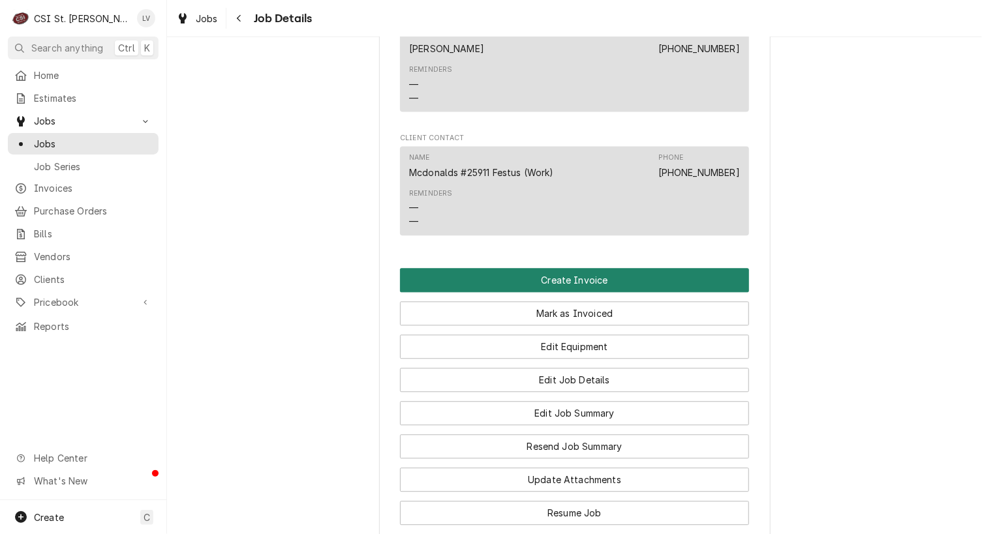
click at [583, 268] on button "Create Invoice" at bounding box center [574, 280] width 349 height 24
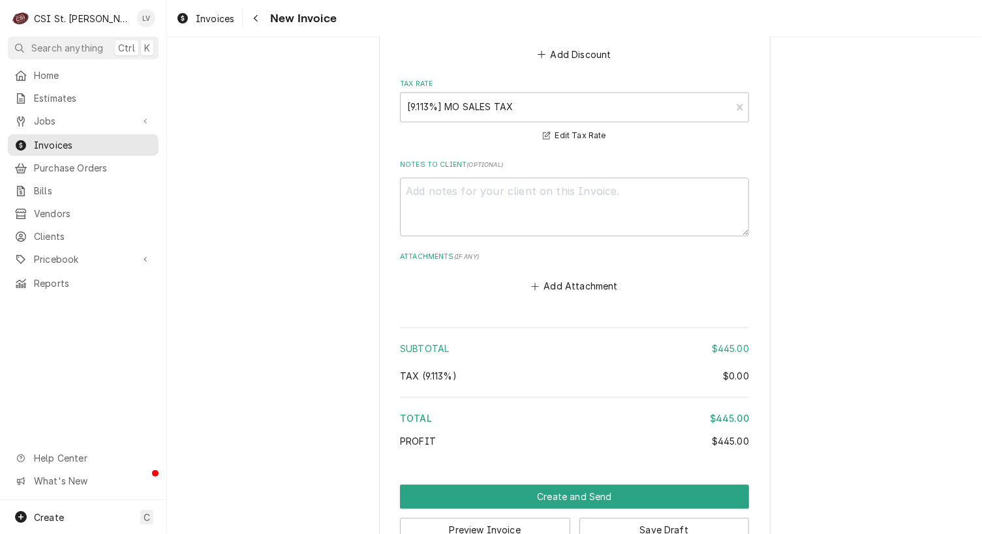
scroll to position [3208, 0]
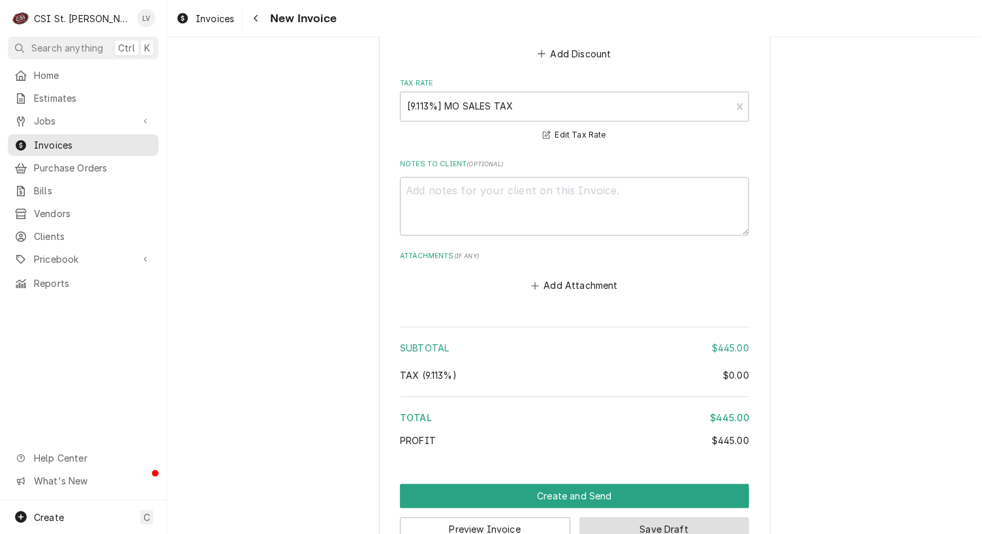
click at [636, 518] on button "Save Draft" at bounding box center [664, 530] width 170 height 24
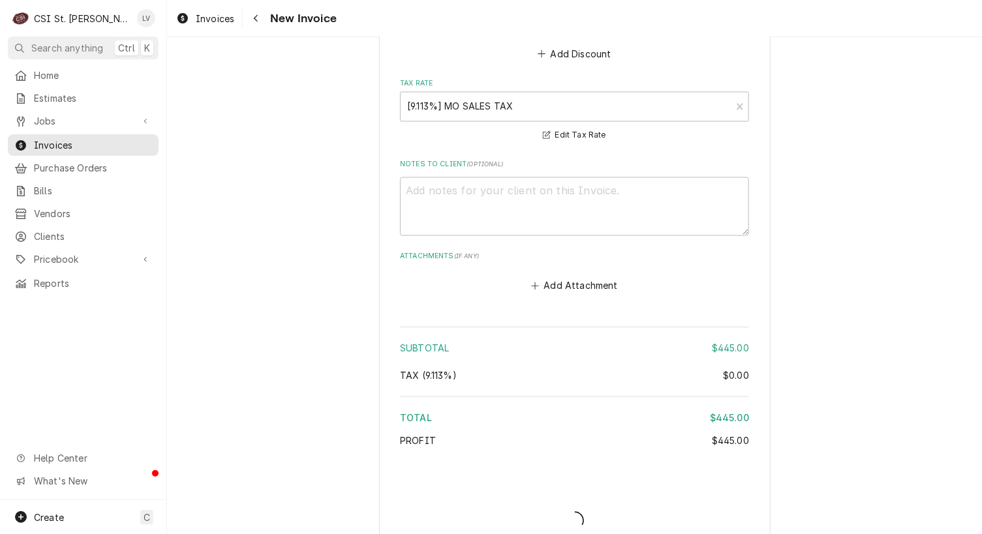
scroll to position [3201, 0]
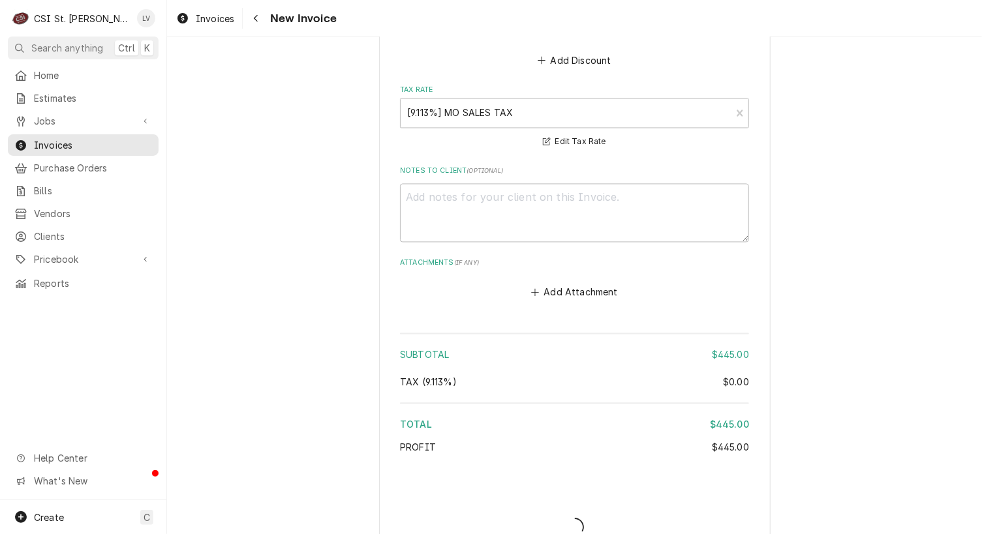
type textarea "x"
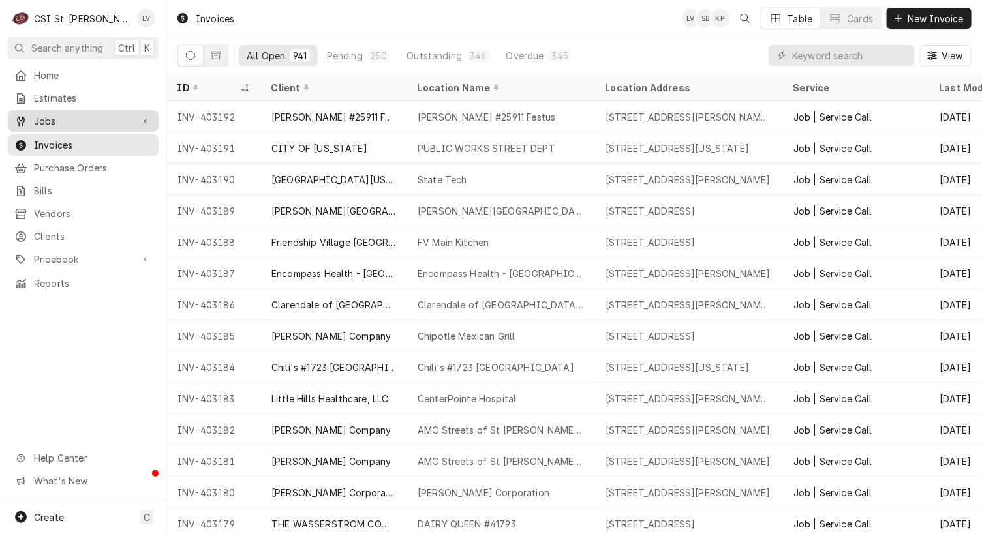
click at [33, 119] on div "Jobs" at bounding box center [73, 121] width 118 height 14
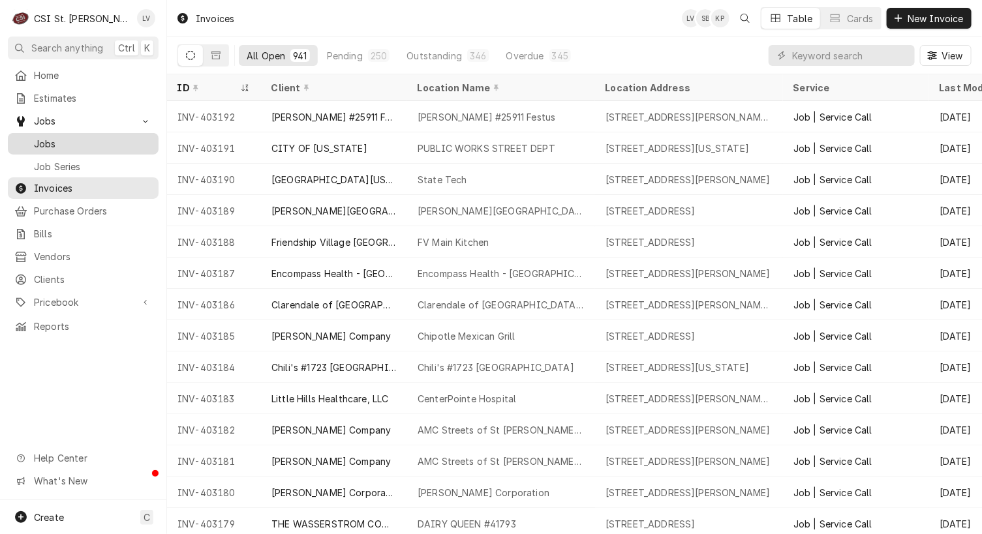
click at [36, 138] on span "Jobs" at bounding box center [93, 144] width 118 height 14
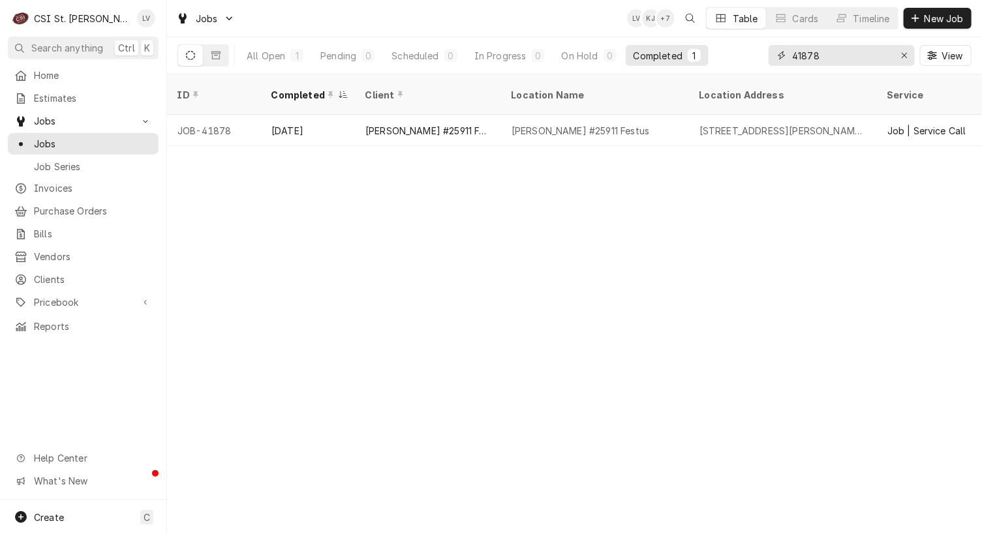
drag, startPoint x: 822, startPoint y: 57, endPoint x: 780, endPoint y: 56, distance: 41.8
click at [780, 56] on div "41878" at bounding box center [842, 55] width 146 height 21
type input "41888"
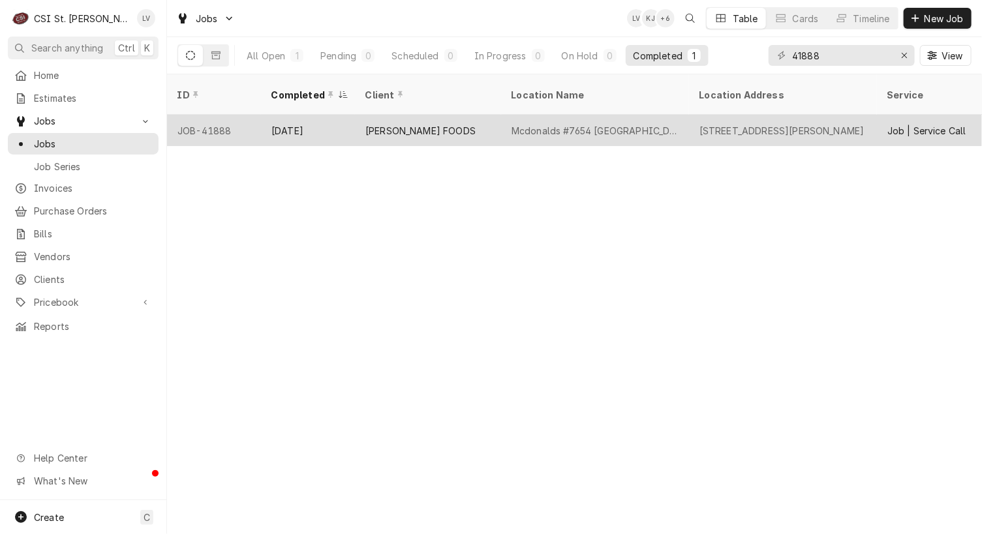
click at [365, 124] on div "[PERSON_NAME] FOODS" at bounding box center [420, 131] width 110 height 14
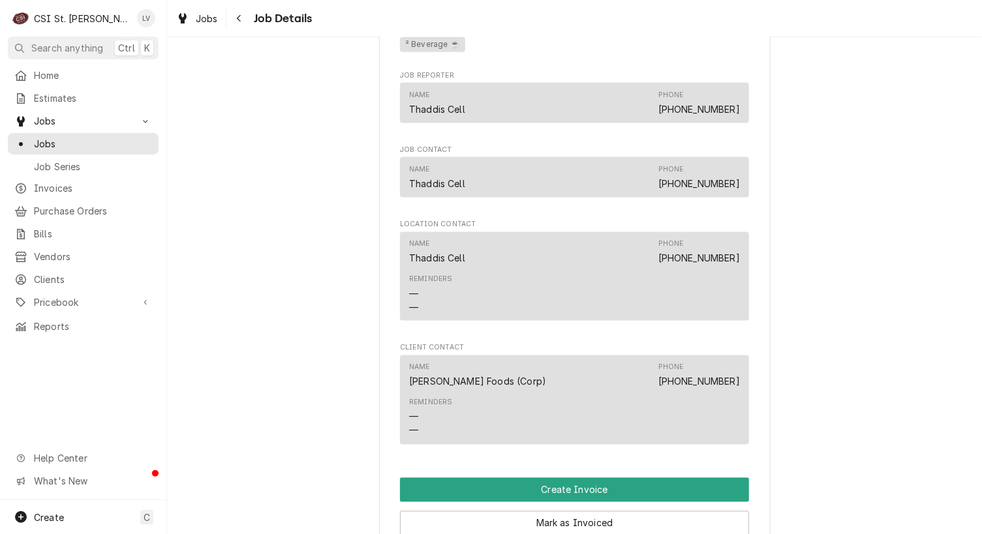
scroll to position [1044, 0]
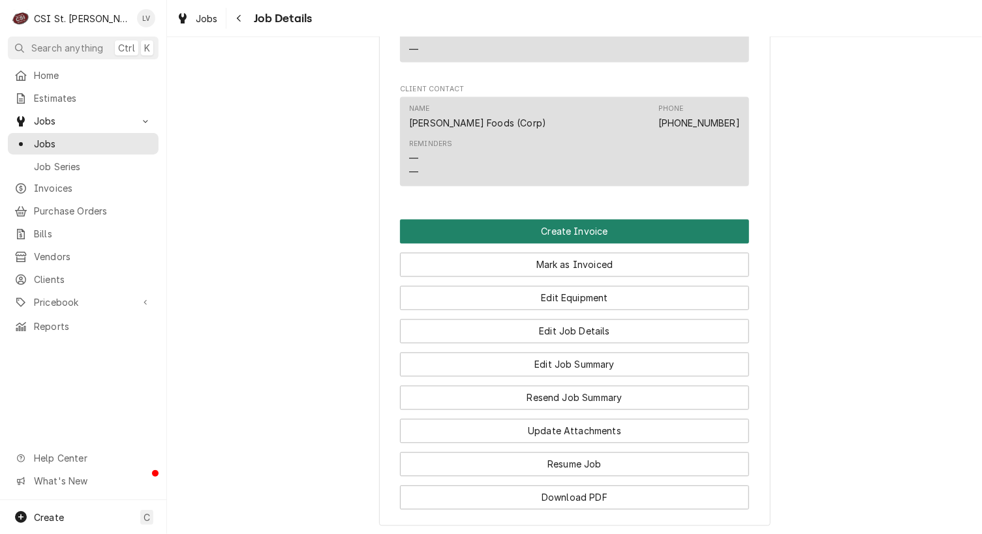
click at [581, 244] on button "Create Invoice" at bounding box center [574, 232] width 349 height 24
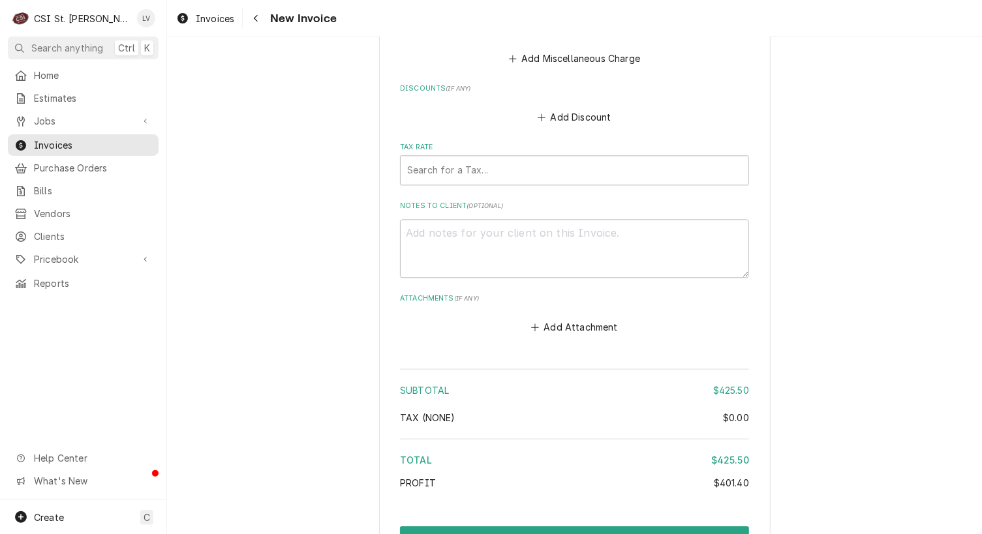
scroll to position [3438, 0]
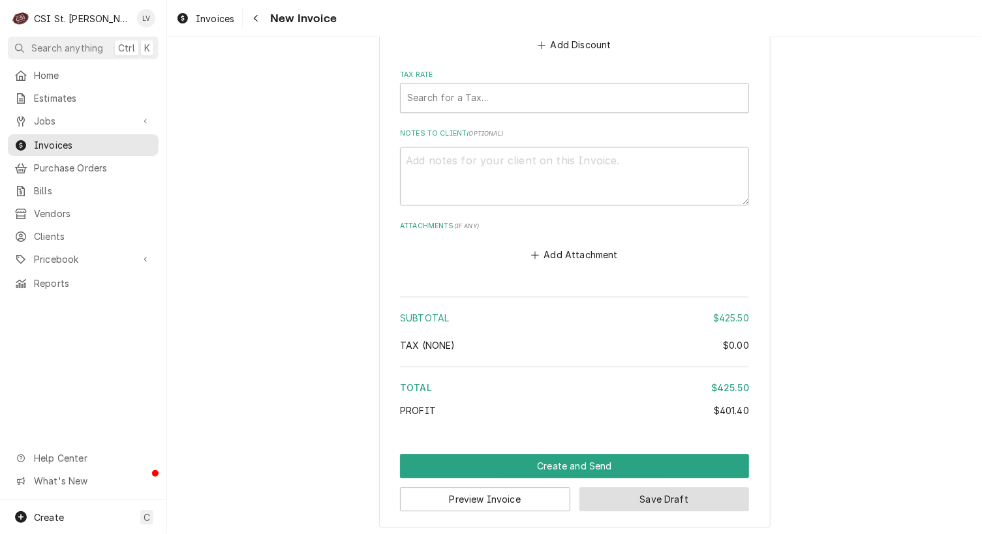
click at [634, 502] on button "Save Draft" at bounding box center [664, 499] width 170 height 24
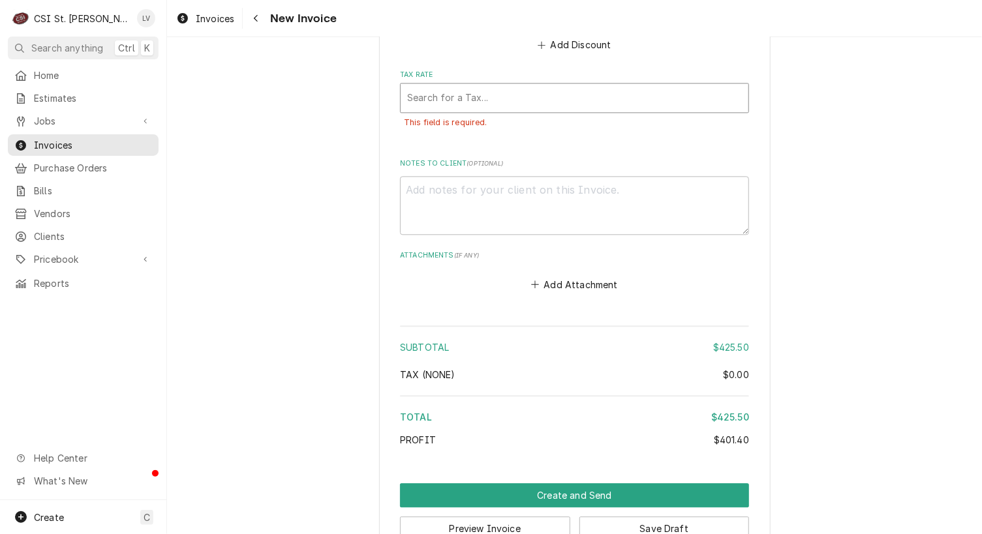
click at [478, 93] on div "Tax Rate" at bounding box center [574, 97] width 335 height 23
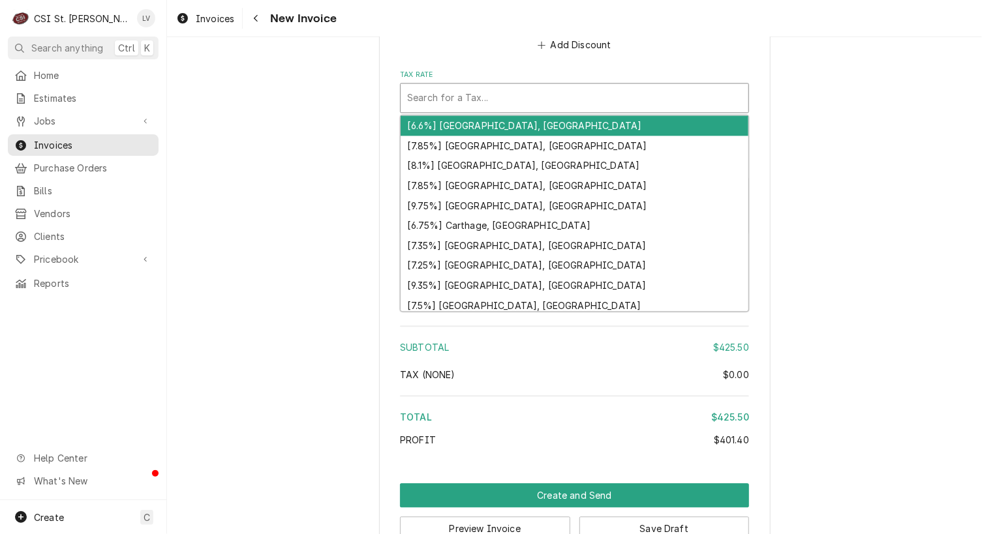
type textarea "x"
type input "m"
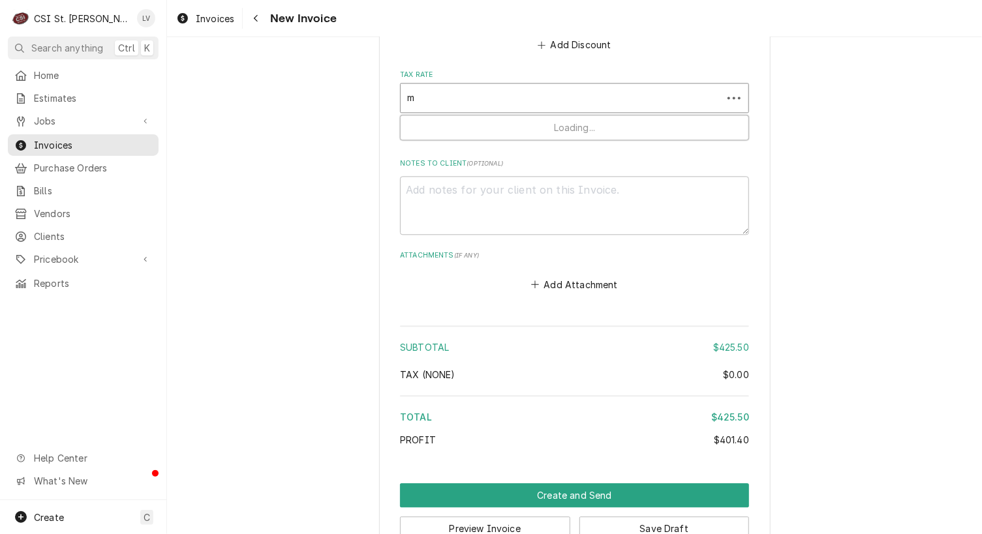
type textarea "x"
type input "mo"
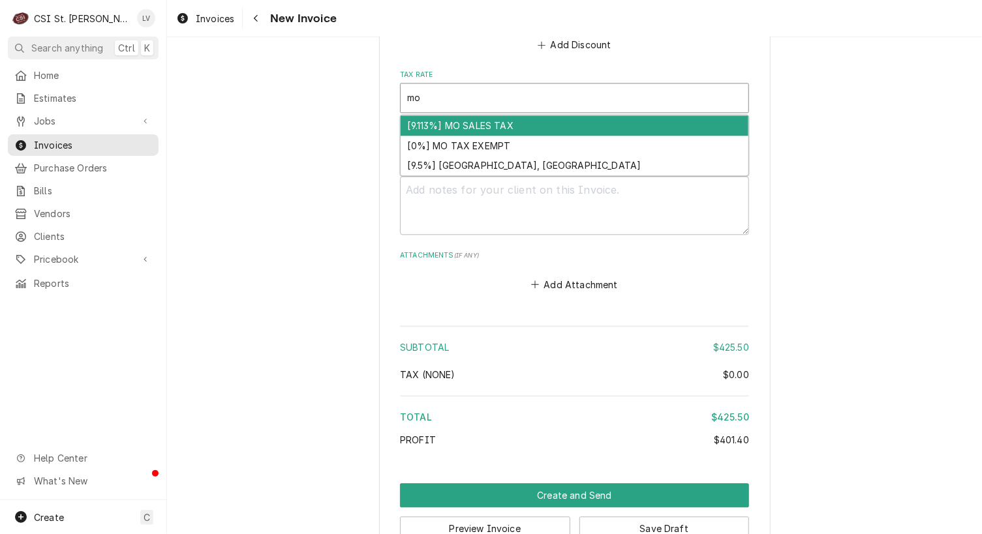
click at [458, 127] on div "[9.113%] MO SALES TAX" at bounding box center [575, 126] width 348 height 20
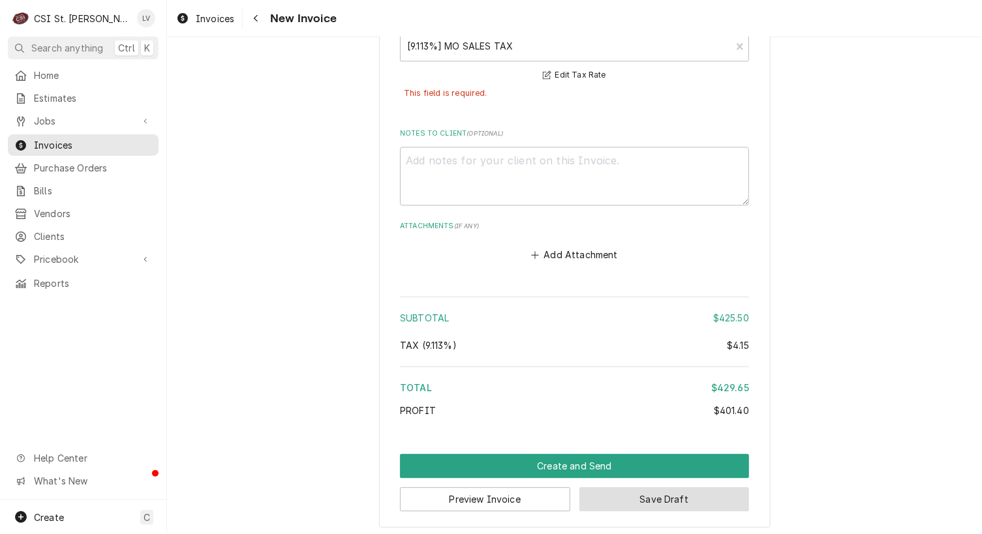
click at [694, 495] on button "Save Draft" at bounding box center [664, 499] width 170 height 24
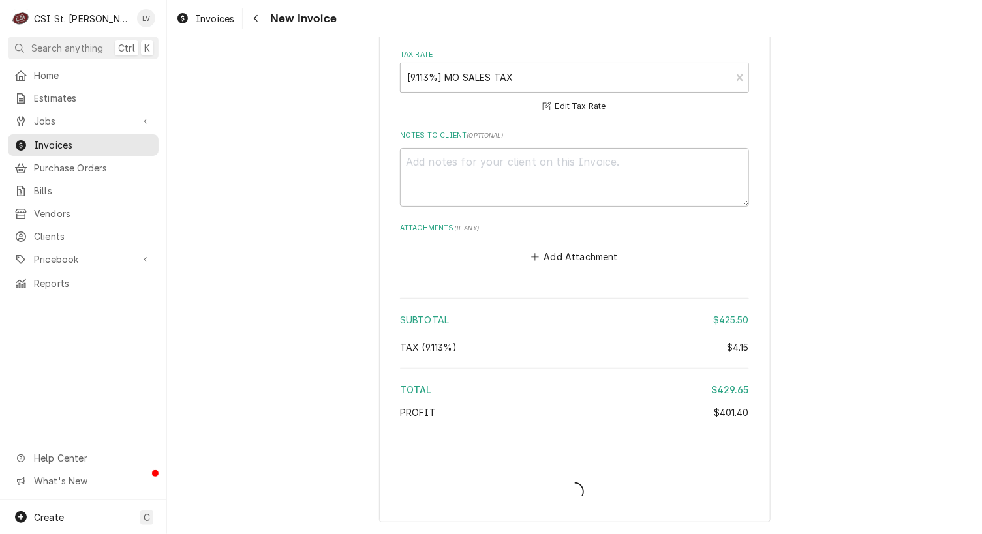
scroll to position [3453, 0]
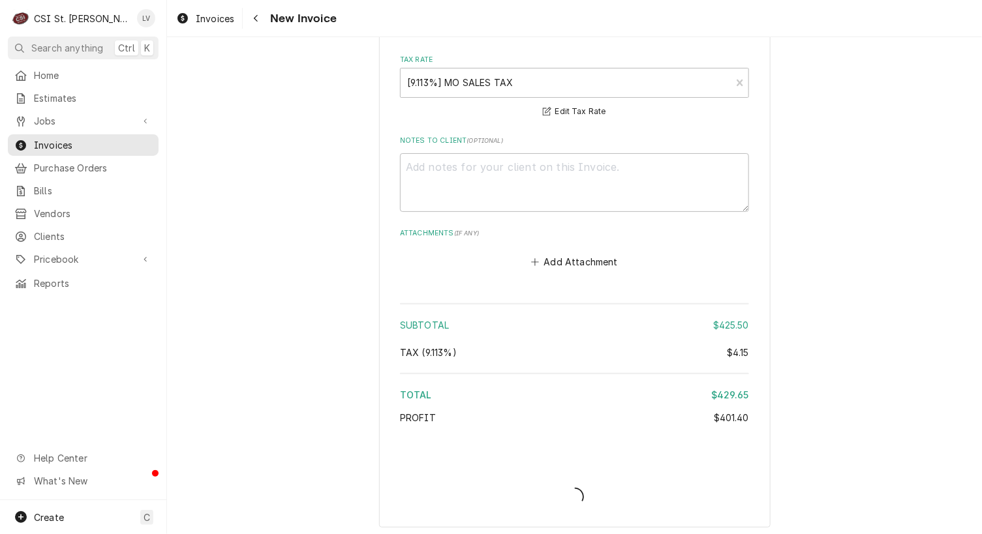
type textarea "x"
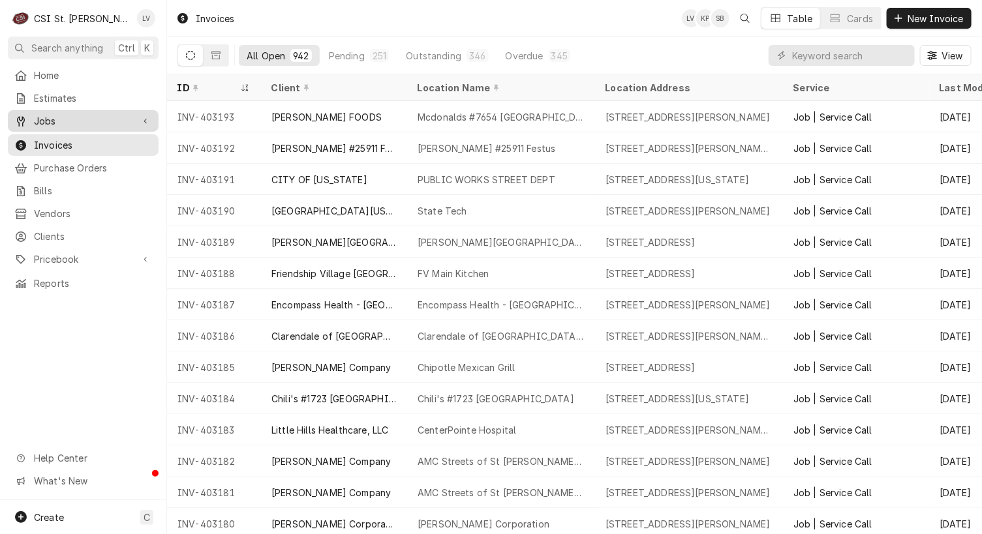
click at [62, 117] on span "Jobs" at bounding box center [83, 121] width 99 height 14
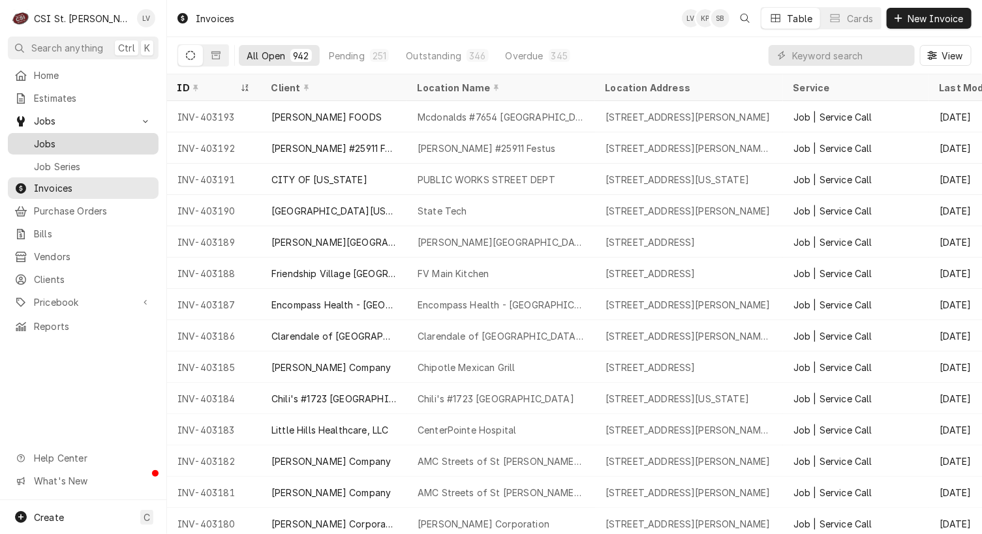
click at [55, 138] on span "Jobs" at bounding box center [93, 144] width 118 height 14
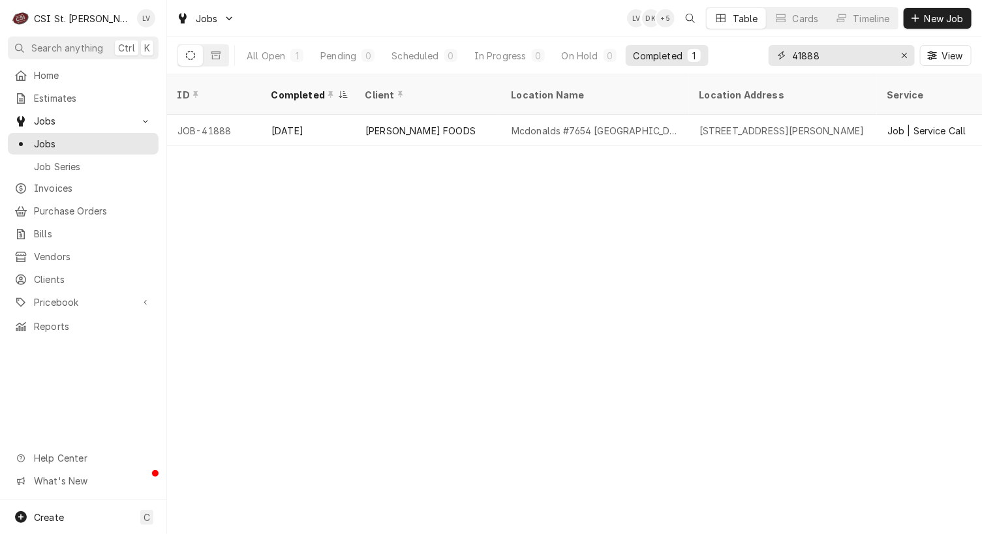
drag, startPoint x: 839, startPoint y: 54, endPoint x: 764, endPoint y: 58, distance: 75.1
click at [764, 58] on div "All Open 1 Pending 0 Scheduled 0 In Progress 0 On Hold 0 Completed 1 41888 View" at bounding box center [574, 55] width 794 height 37
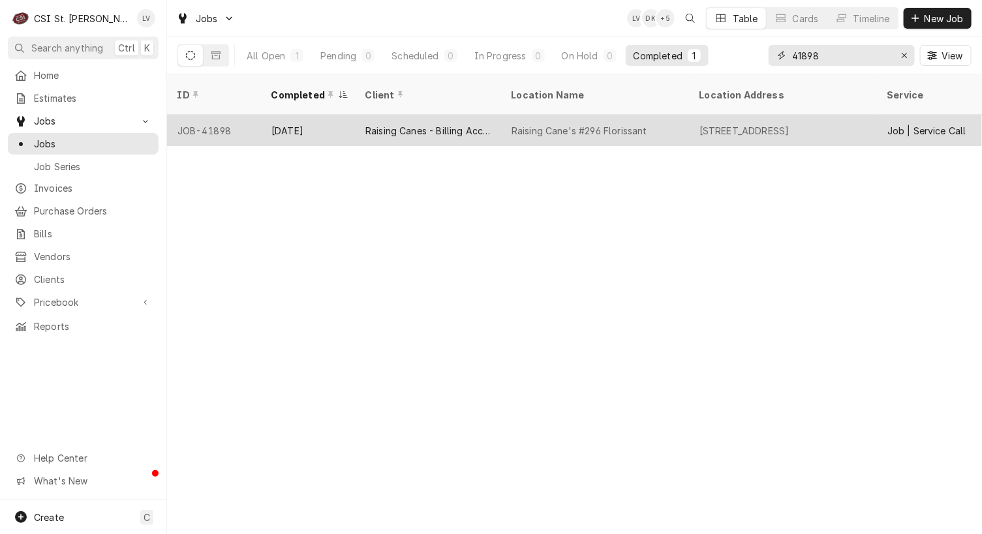
type input "41898"
click at [363, 121] on div "Raising Canes - Billing Account" at bounding box center [428, 130] width 146 height 31
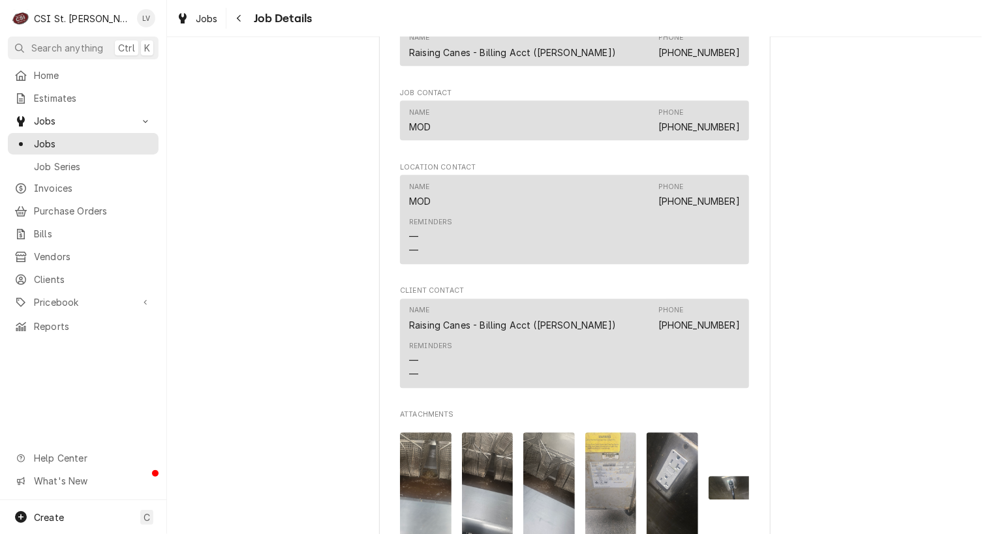
scroll to position [1631, 0]
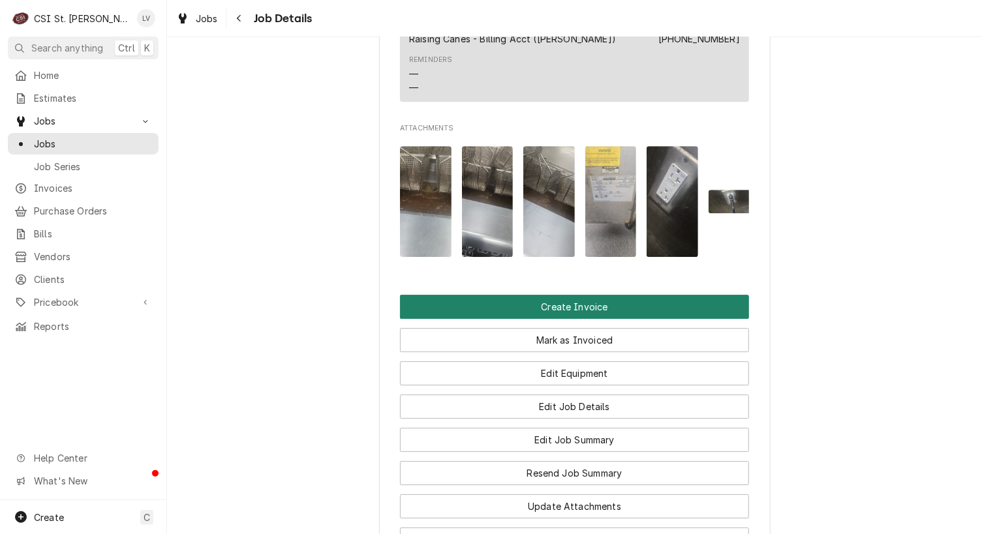
click at [615, 319] on button "Create Invoice" at bounding box center [574, 307] width 349 height 24
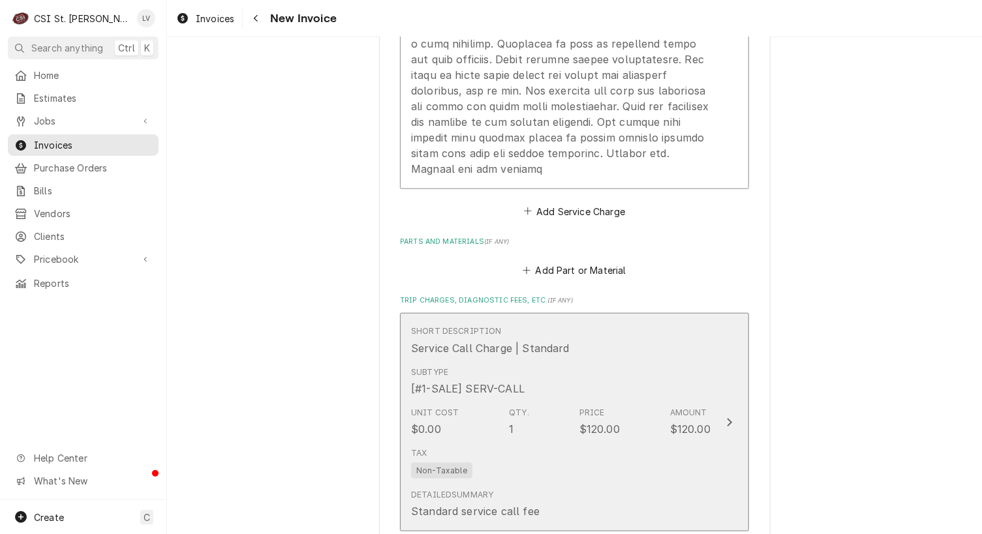
scroll to position [3002, 0]
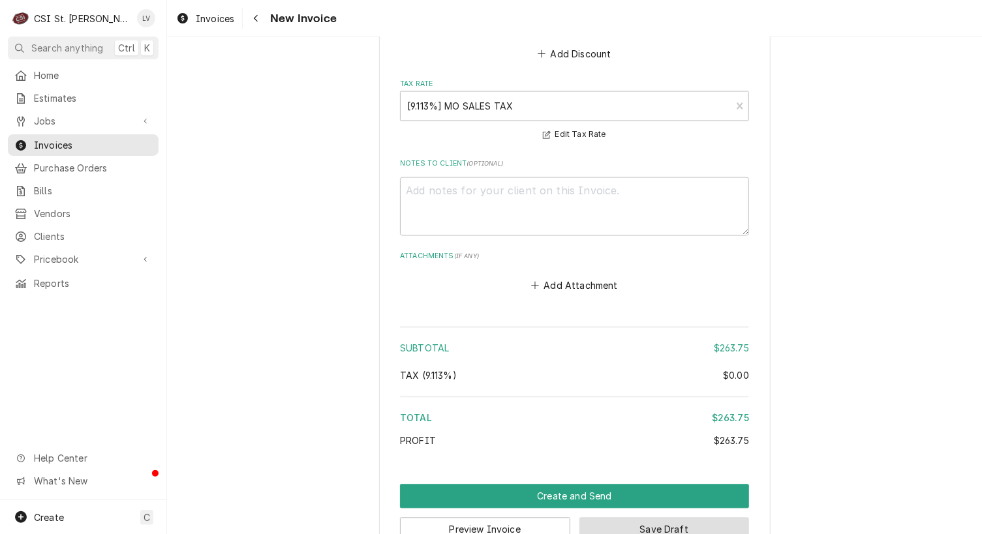
click at [672, 518] on button "Save Draft" at bounding box center [664, 530] width 170 height 24
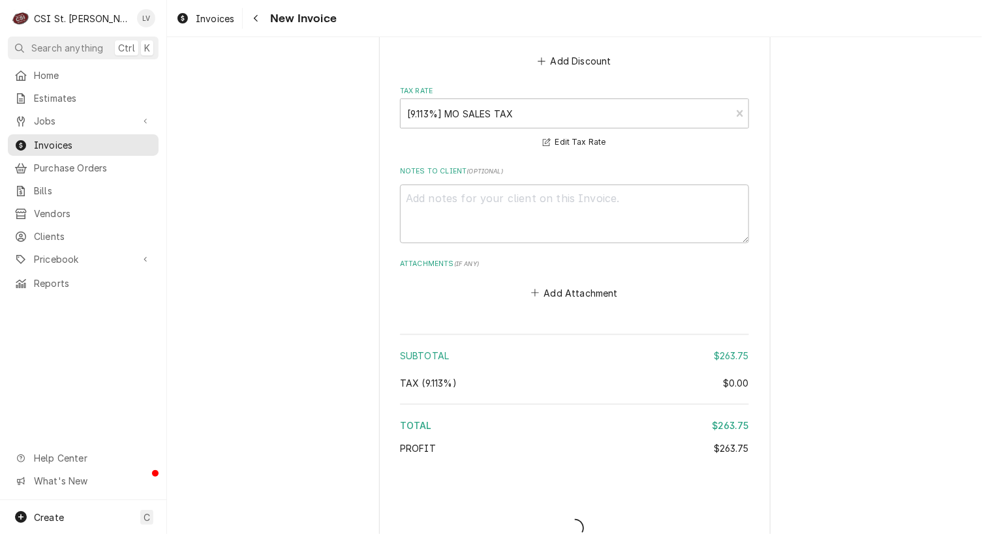
type textarea "x"
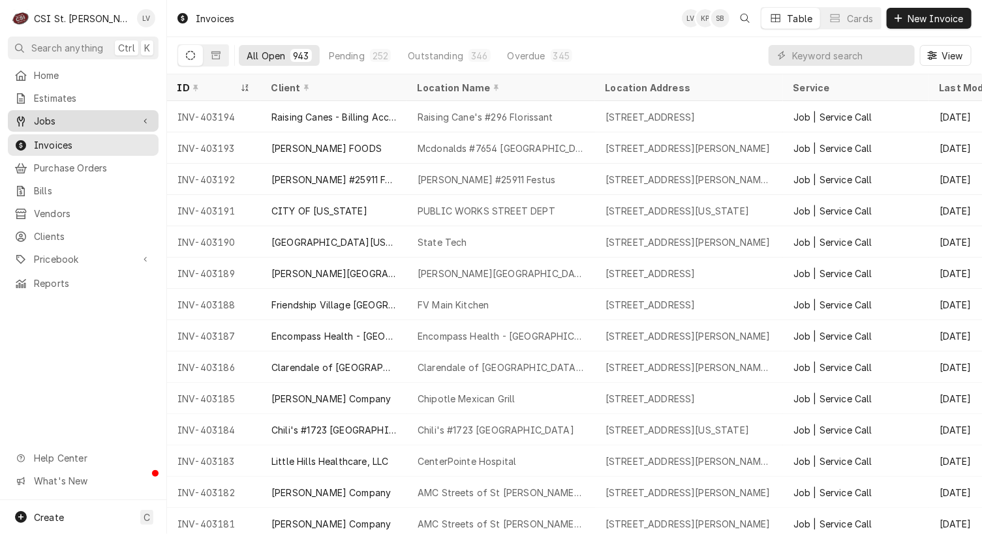
click at [48, 122] on span "Jobs" at bounding box center [83, 121] width 99 height 14
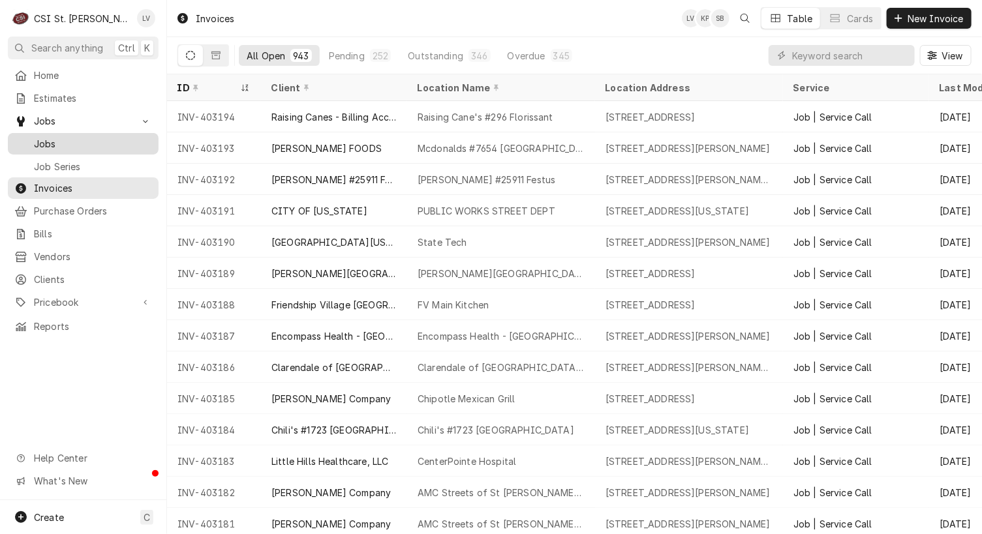
click at [47, 138] on span "Jobs" at bounding box center [93, 144] width 118 height 14
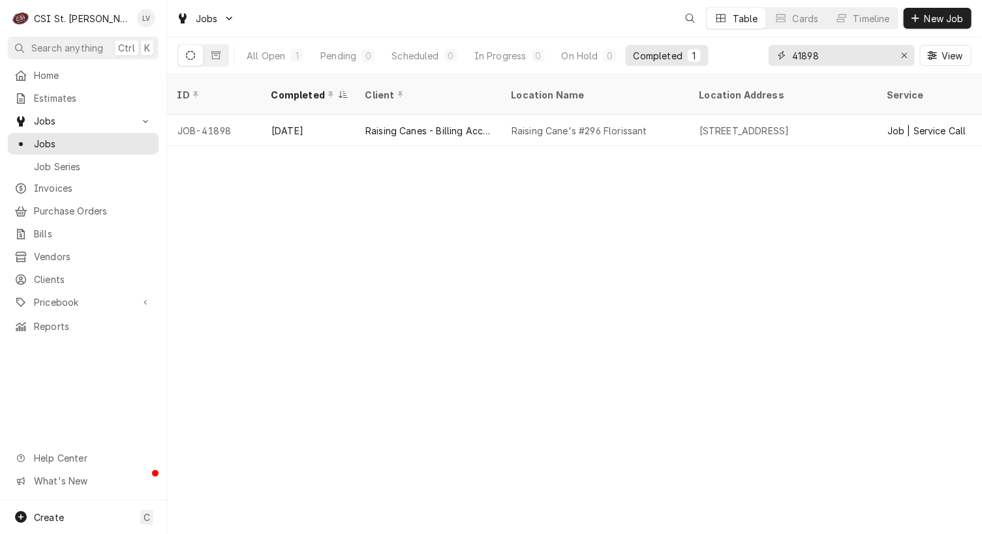
drag, startPoint x: 837, startPoint y: 55, endPoint x: 753, endPoint y: 61, distance: 83.7
click at [753, 61] on div "All Open 1 Pending 0 Scheduled 0 In Progress 0 On Hold 0 Completed 1 41898 View" at bounding box center [574, 55] width 794 height 37
type input "41936"
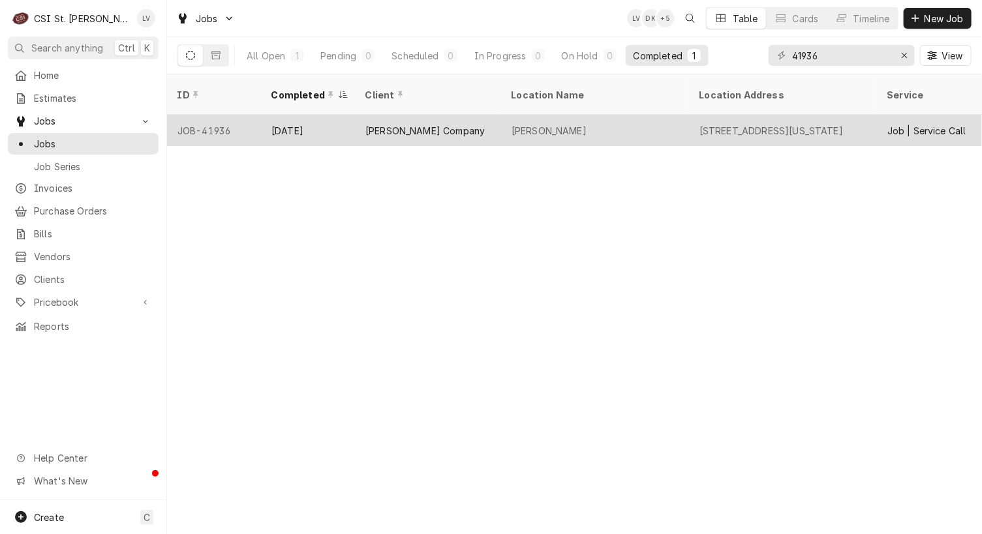
click at [555, 124] on div "[PERSON_NAME]" at bounding box center [549, 131] width 75 height 14
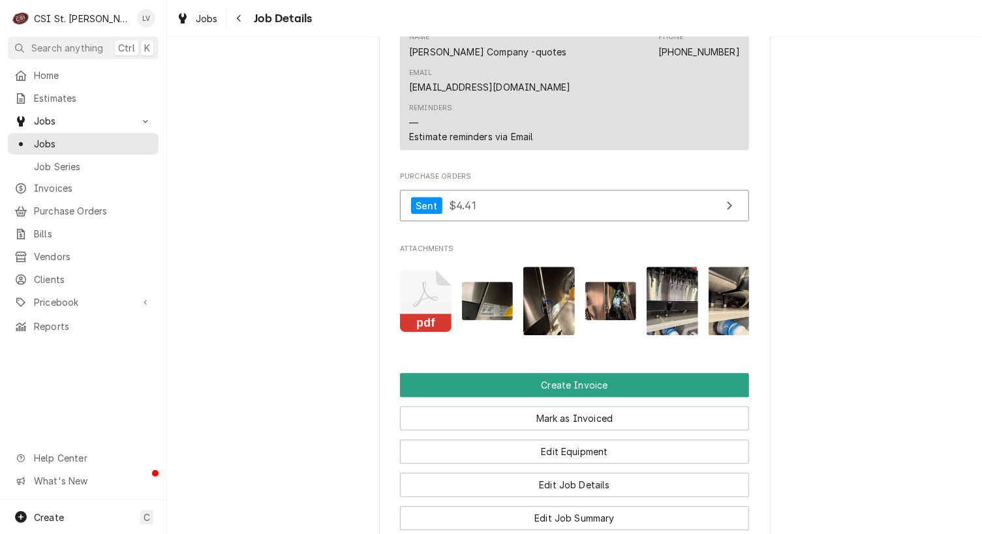
scroll to position [1553, 0]
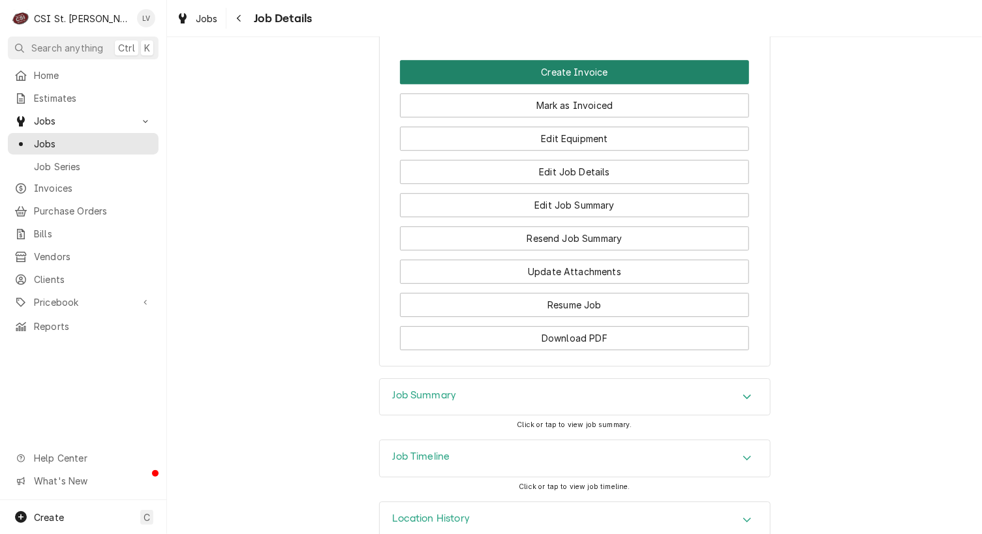
click at [553, 60] on button "Create Invoice" at bounding box center [574, 72] width 349 height 24
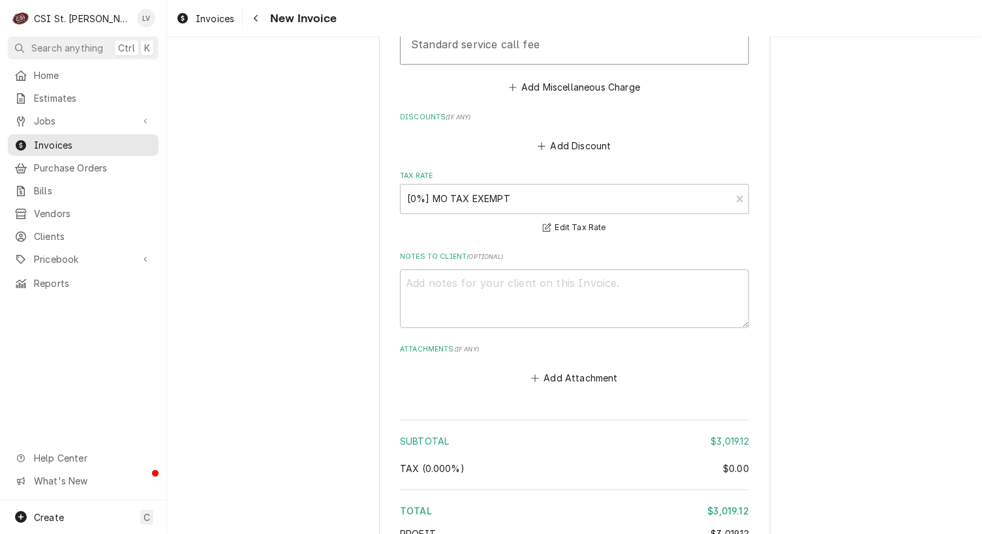
scroll to position [3895, 0]
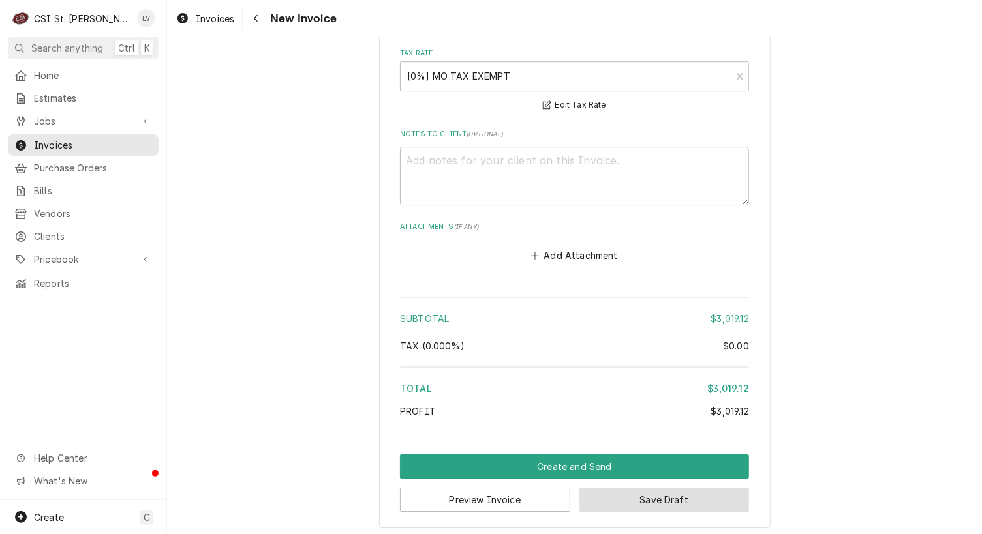
click at [631, 497] on button "Save Draft" at bounding box center [664, 500] width 170 height 24
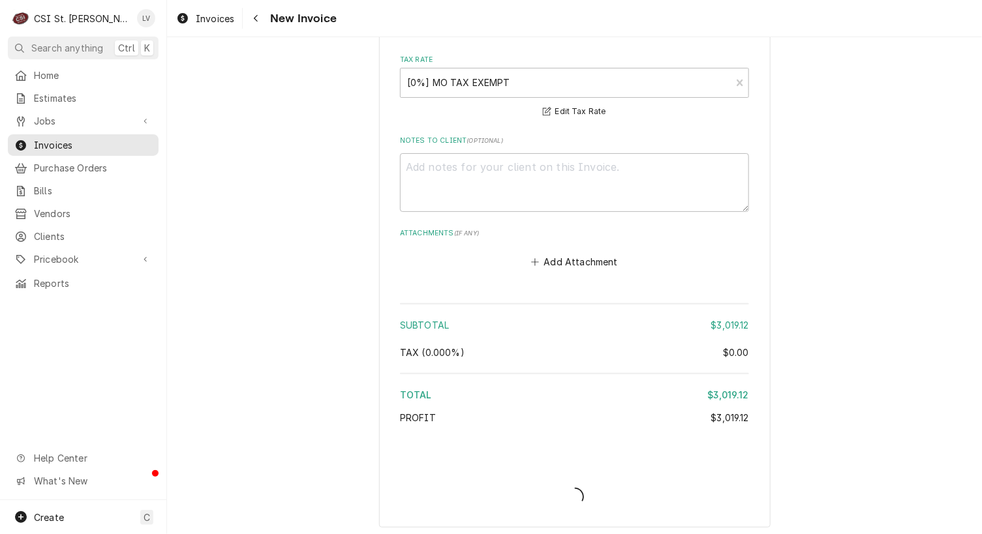
type textarea "x"
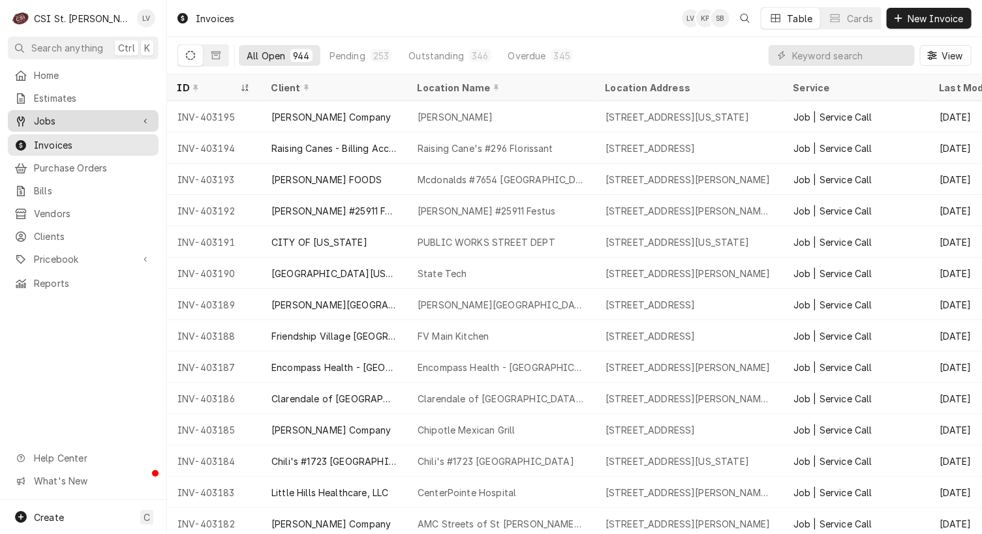
click at [80, 117] on span "Jobs" at bounding box center [83, 121] width 99 height 14
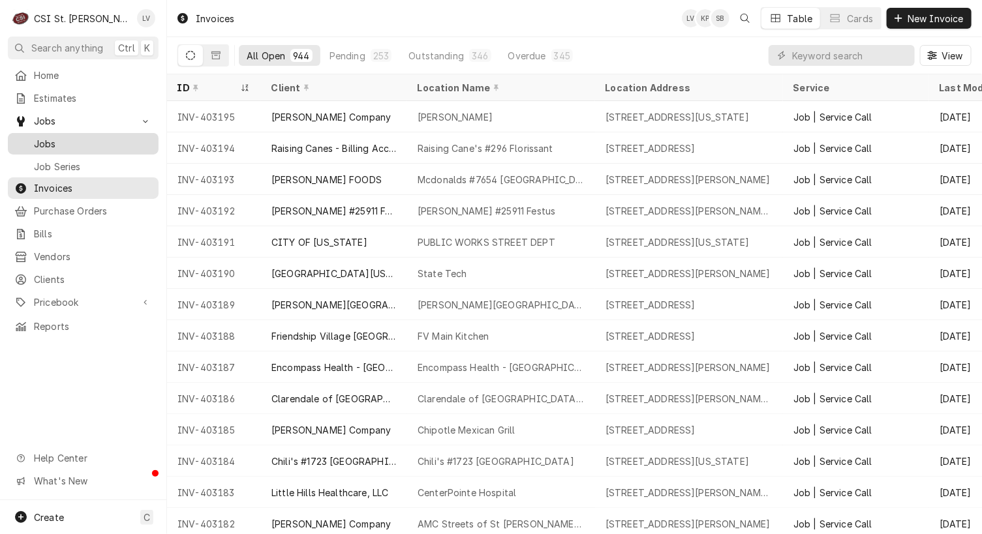
click at [74, 137] on span "Jobs" at bounding box center [93, 144] width 118 height 14
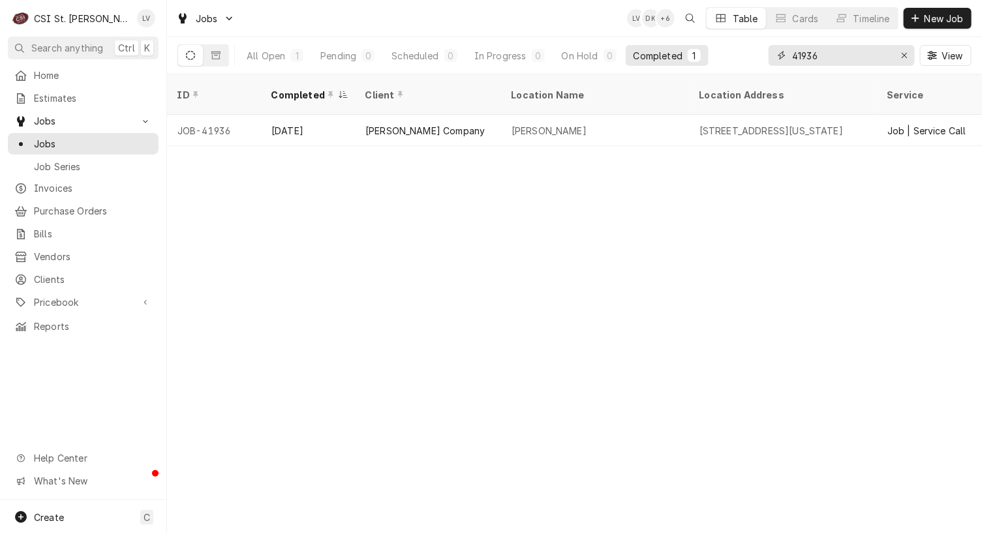
drag, startPoint x: 830, startPoint y: 53, endPoint x: 769, endPoint y: 55, distance: 60.7
click at [769, 55] on div "41936" at bounding box center [842, 55] width 146 height 21
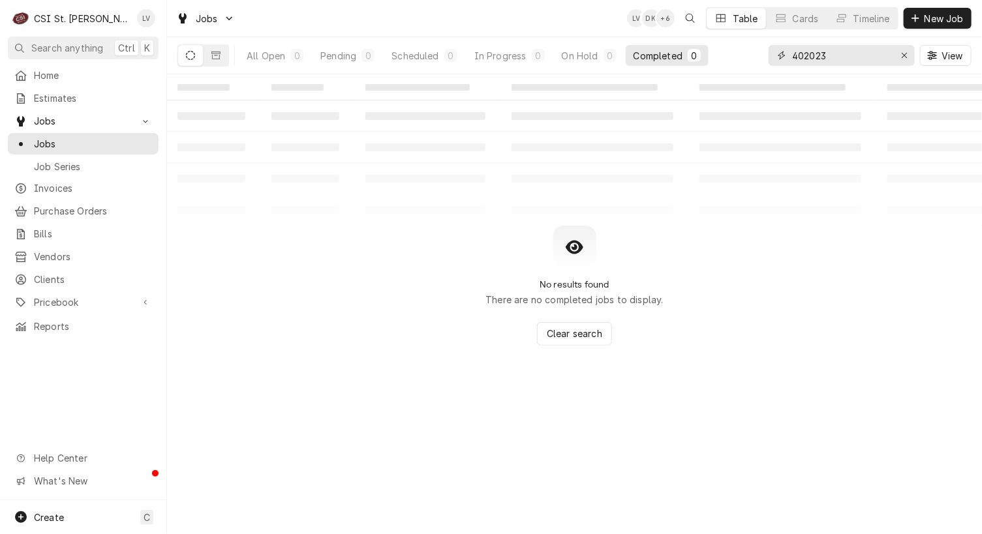
drag, startPoint x: 844, startPoint y: 56, endPoint x: 762, endPoint y: 60, distance: 82.3
click at [762, 60] on div "All Open 0 Pending 0 Scheduled 0 In Progress 0 On Hold 0 Completed 0 402023 View" at bounding box center [574, 55] width 794 height 37
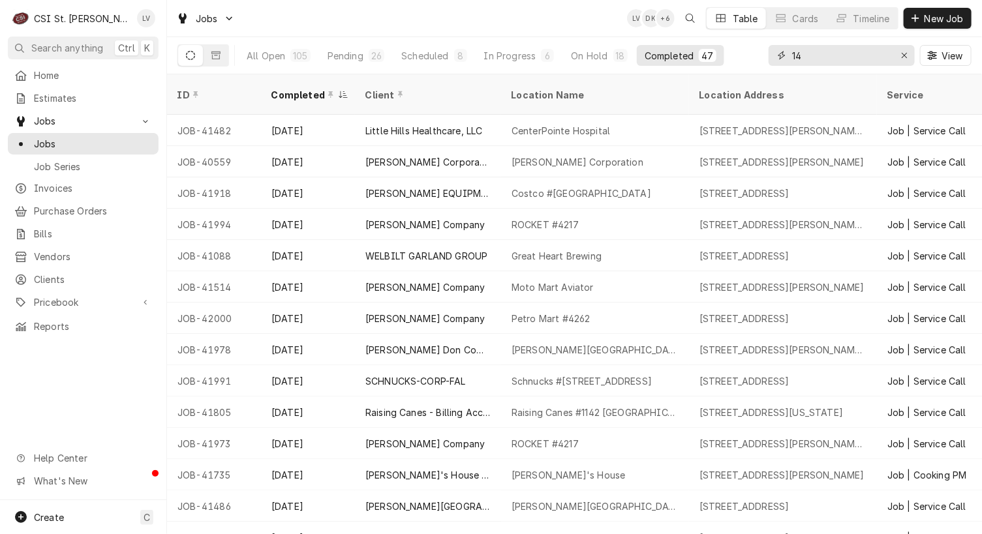
type input "1"
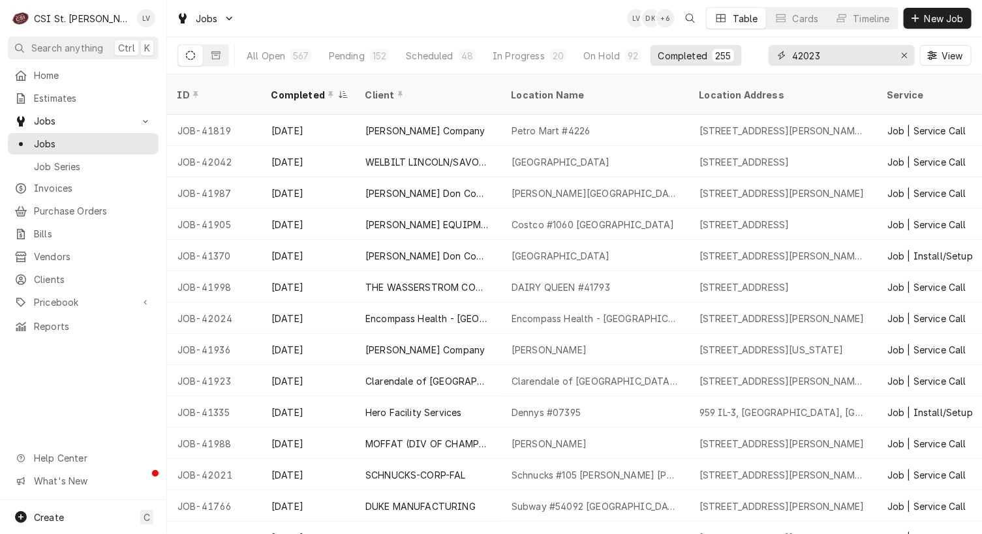
type input "42023"
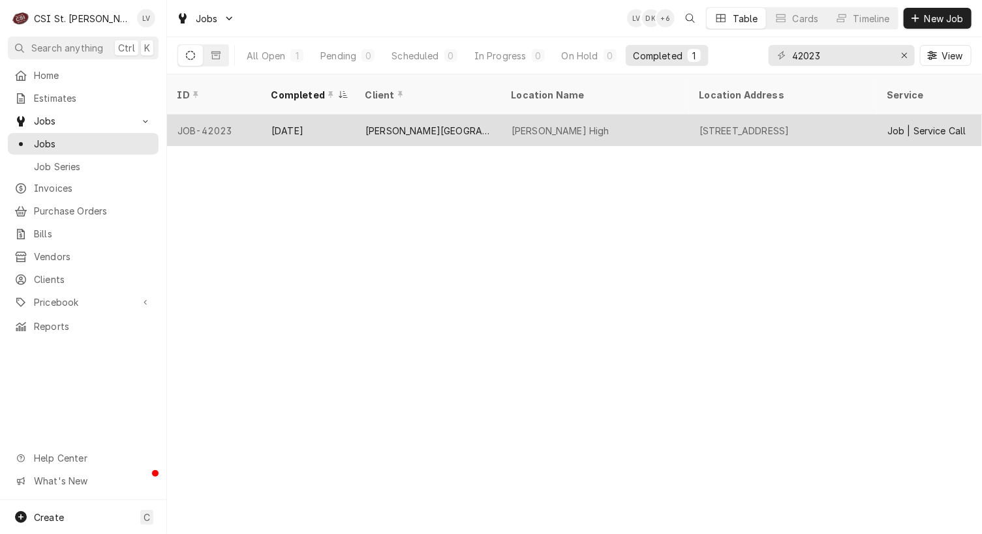
click at [392, 124] on div "[PERSON_NAME][GEOGRAPHIC_DATA]" at bounding box center [427, 131] width 125 height 14
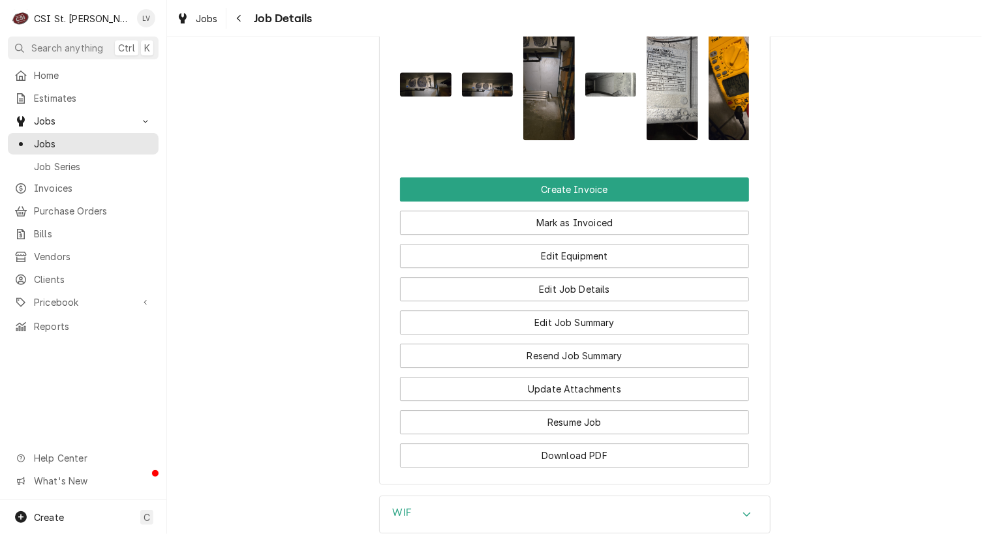
scroll to position [1631, 0]
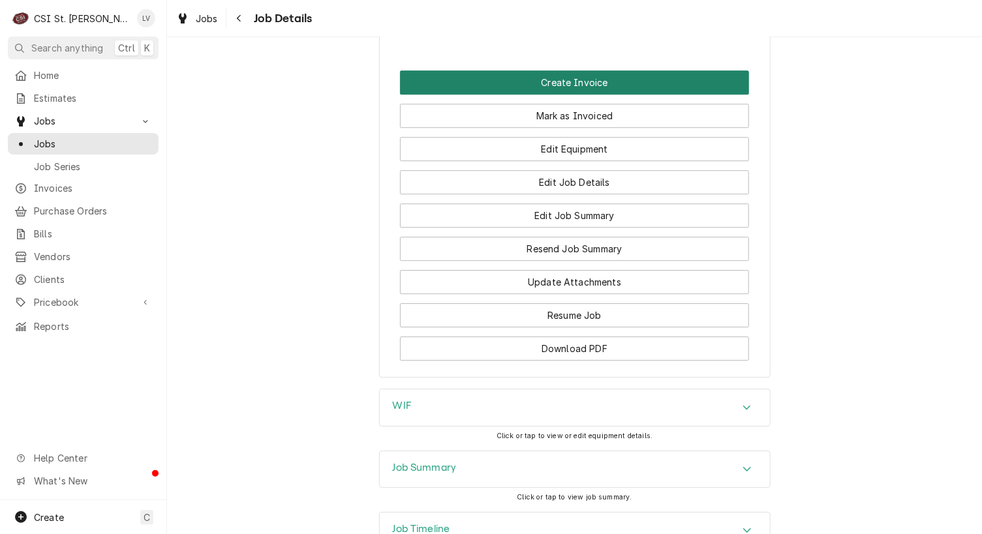
click at [570, 95] on button "Create Invoice" at bounding box center [574, 82] width 349 height 24
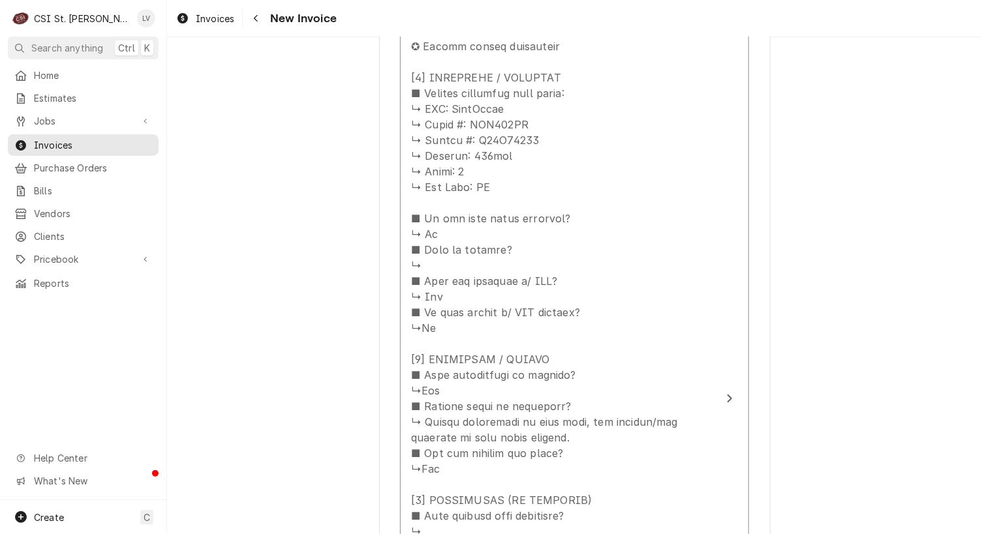
scroll to position [1958, 0]
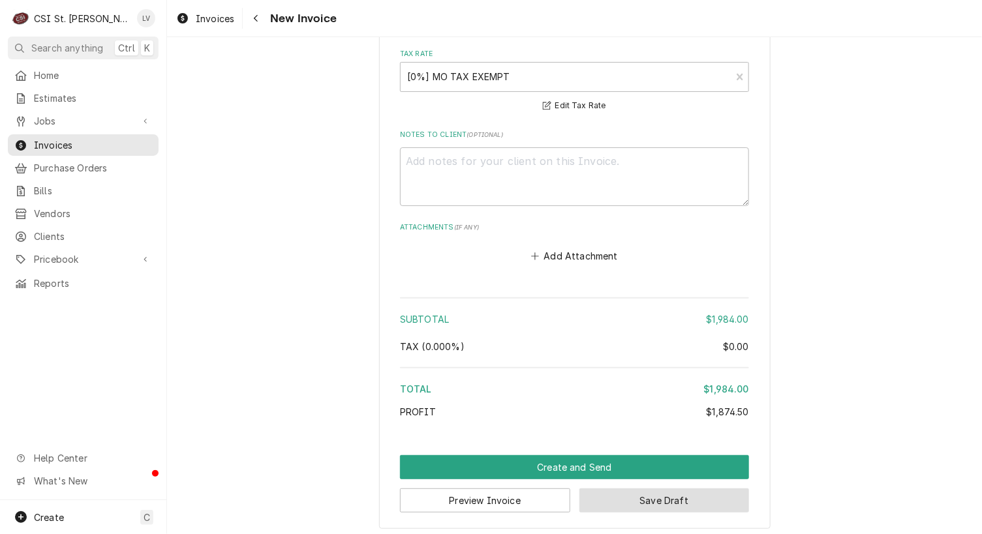
click at [670, 495] on button "Save Draft" at bounding box center [664, 501] width 170 height 24
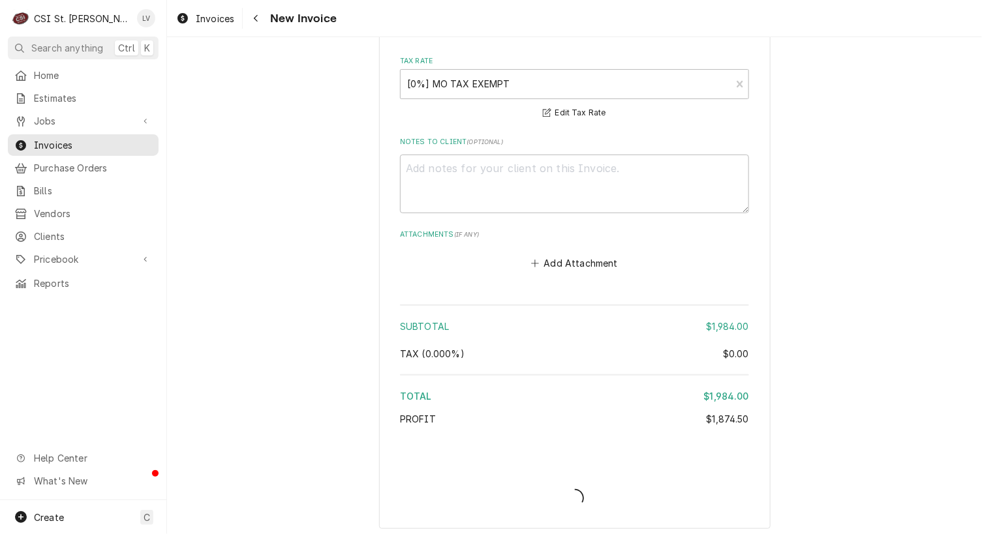
type textarea "x"
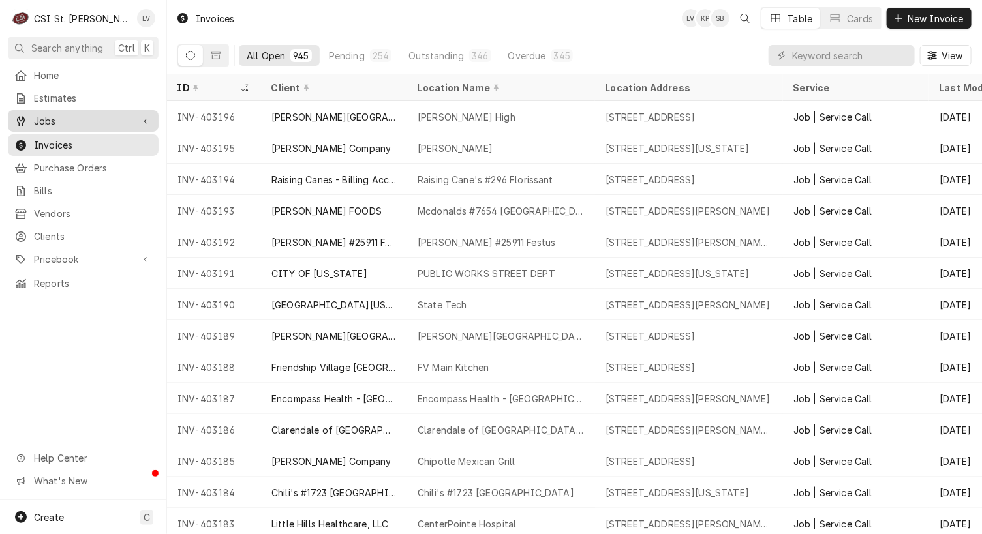
click at [69, 117] on span "Jobs" at bounding box center [83, 121] width 99 height 14
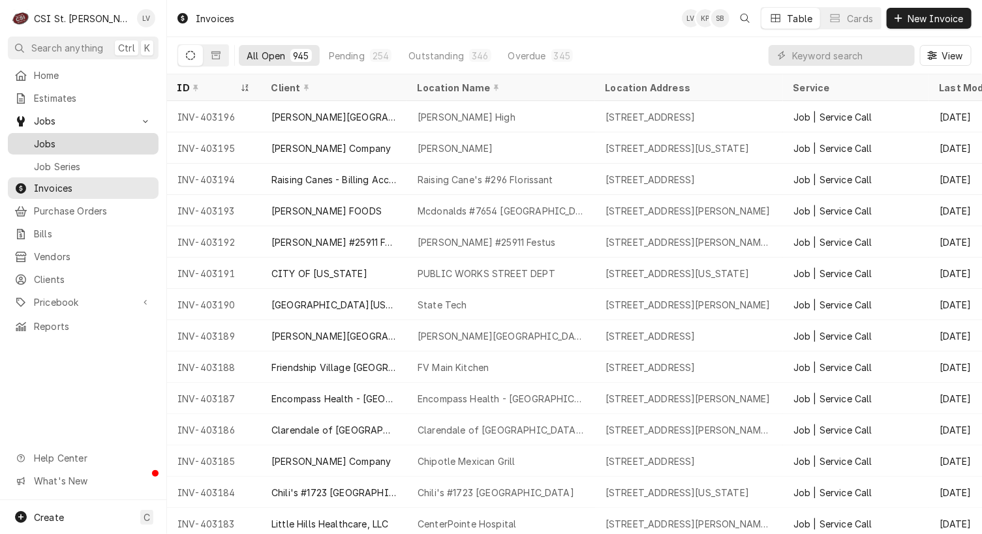
click at [61, 139] on span "Jobs" at bounding box center [93, 144] width 118 height 14
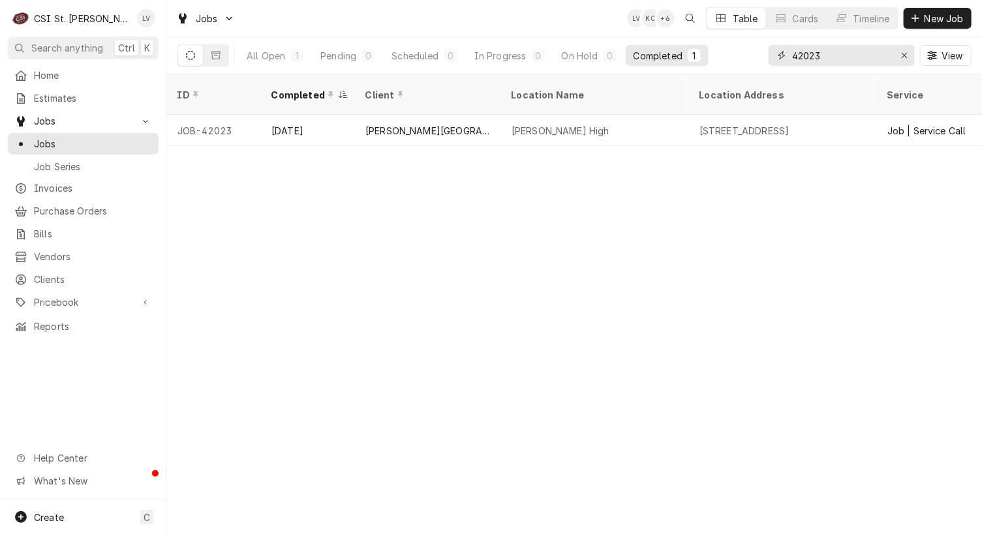
drag, startPoint x: 833, startPoint y: 58, endPoint x: 760, endPoint y: 60, distance: 73.1
click at [760, 60] on div "All Open 1 Pending 0 Scheduled 0 In Progress 0 On Hold 0 Completed 1 42023 View" at bounding box center [574, 55] width 794 height 37
type input "41857"
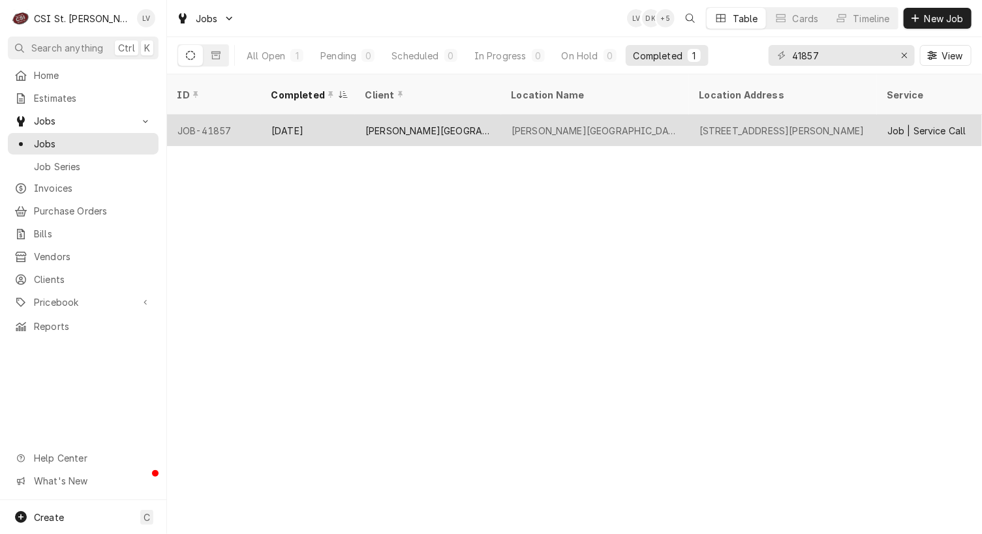
click at [532, 125] on div "[PERSON_NAME][GEOGRAPHIC_DATA]" at bounding box center [595, 130] width 188 height 31
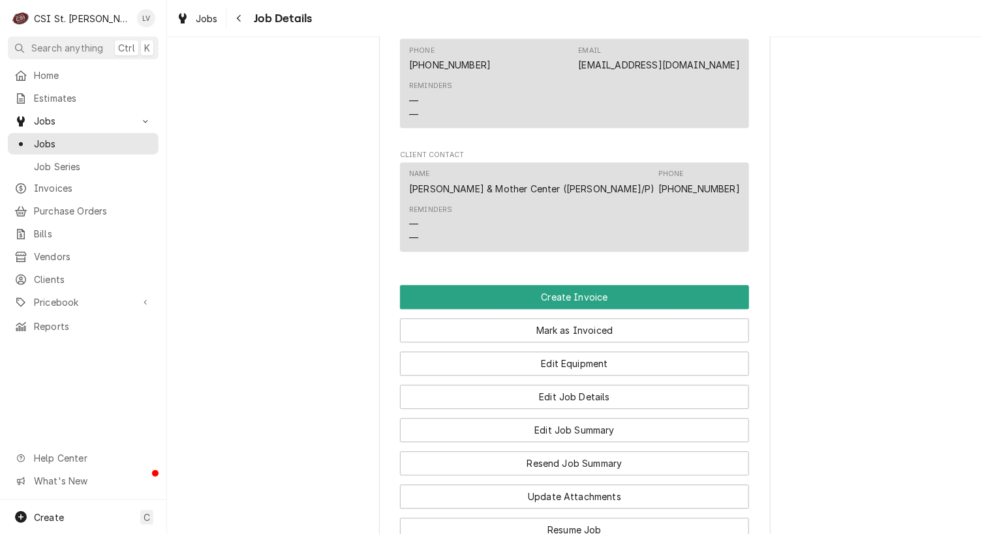
scroll to position [1436, 0]
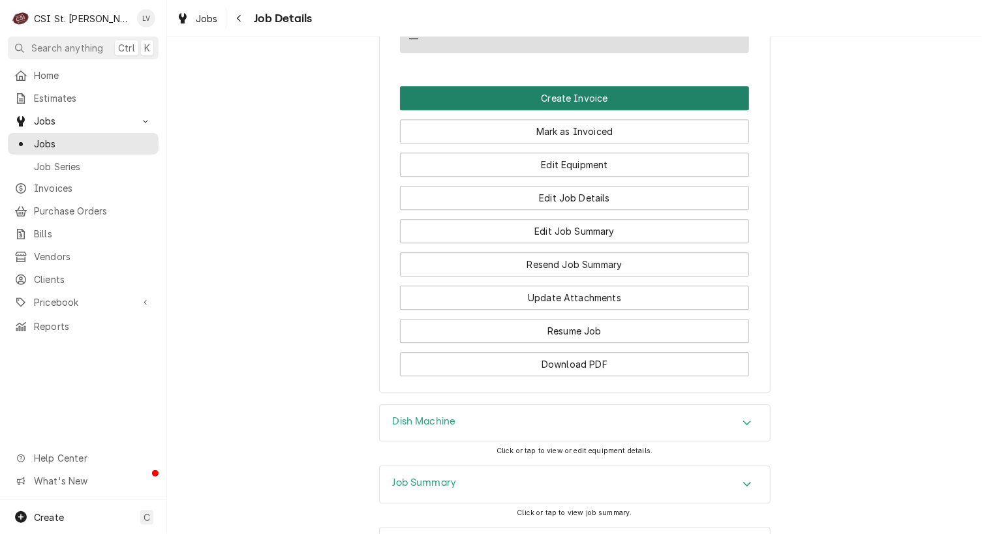
click at [522, 110] on button "Create Invoice" at bounding box center [574, 98] width 349 height 24
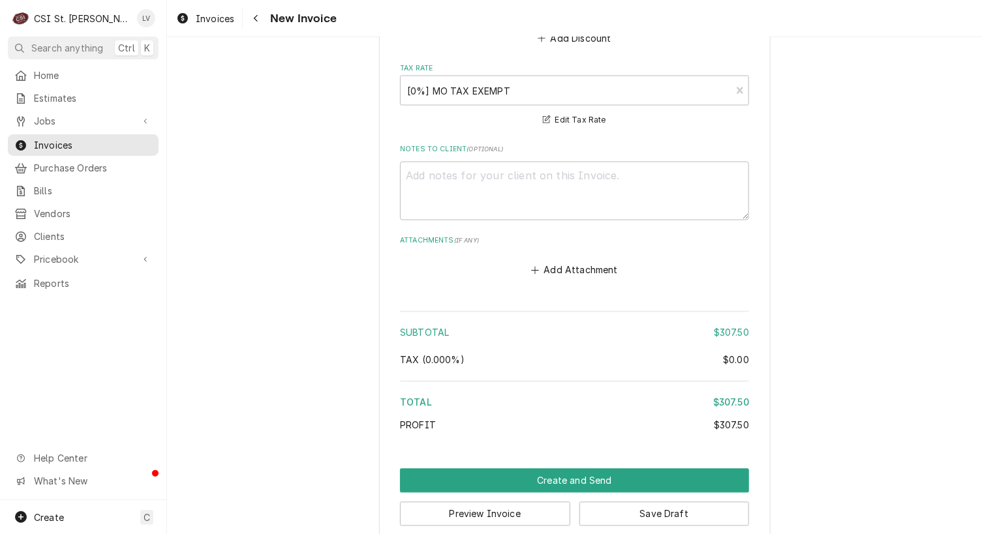
scroll to position [3111, 0]
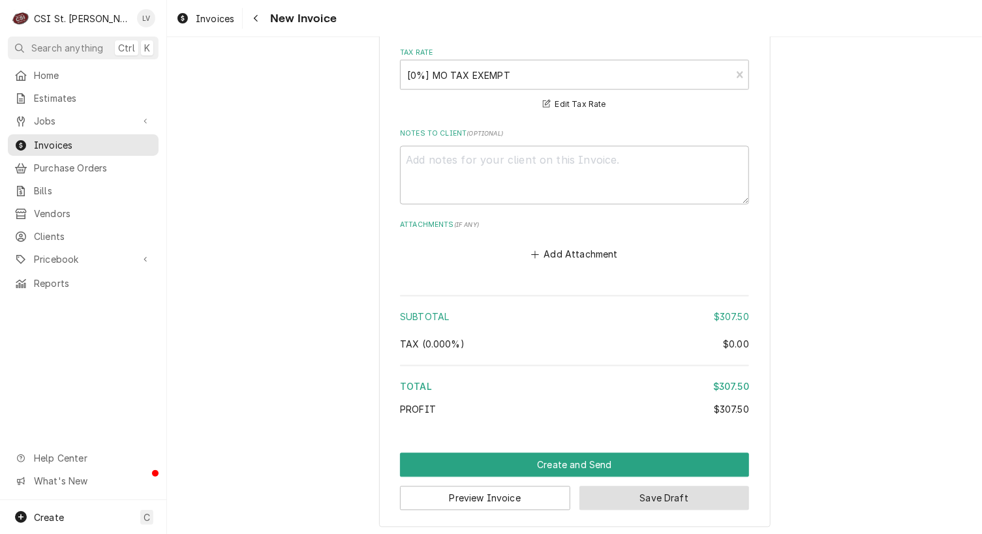
click at [671, 495] on button "Save Draft" at bounding box center [664, 499] width 170 height 24
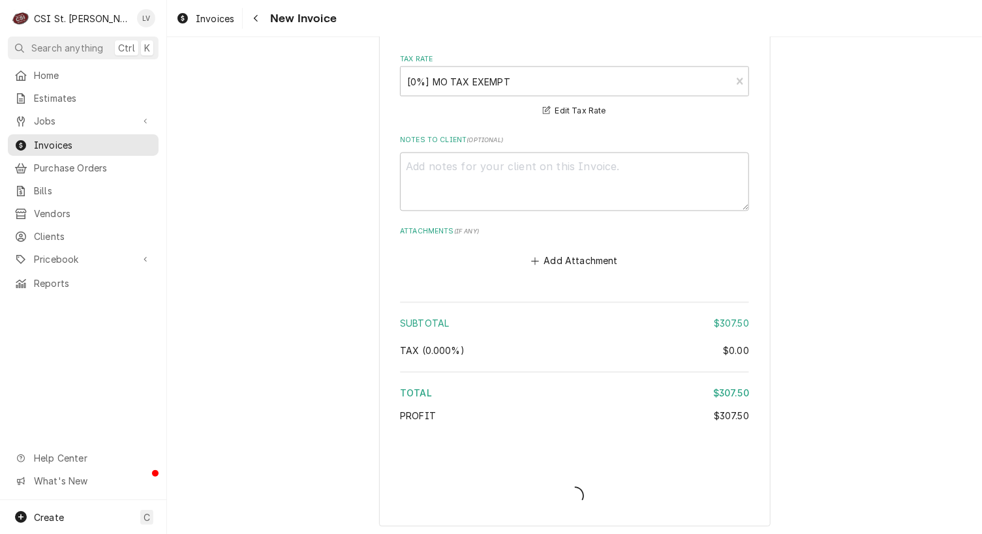
type textarea "x"
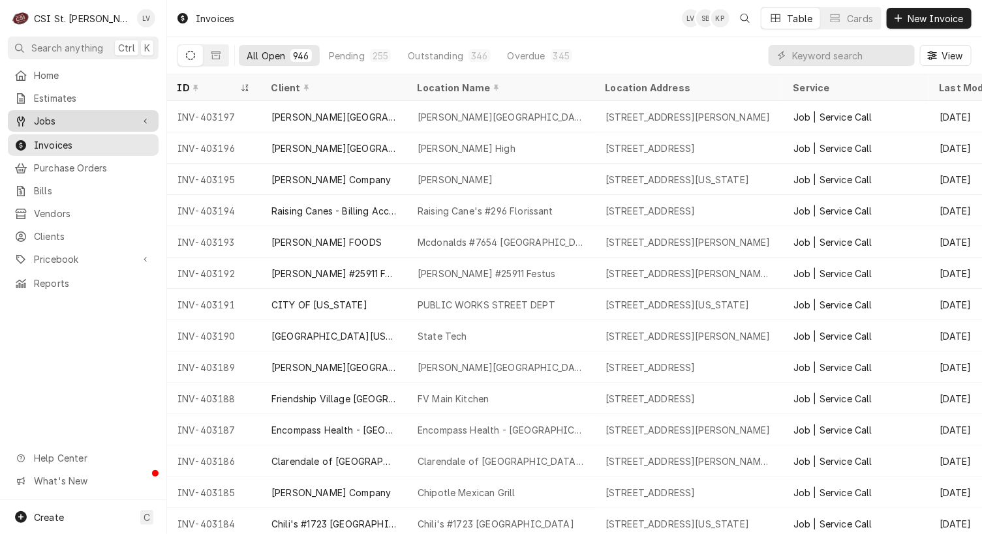
click at [30, 115] on div "Jobs" at bounding box center [73, 121] width 118 height 14
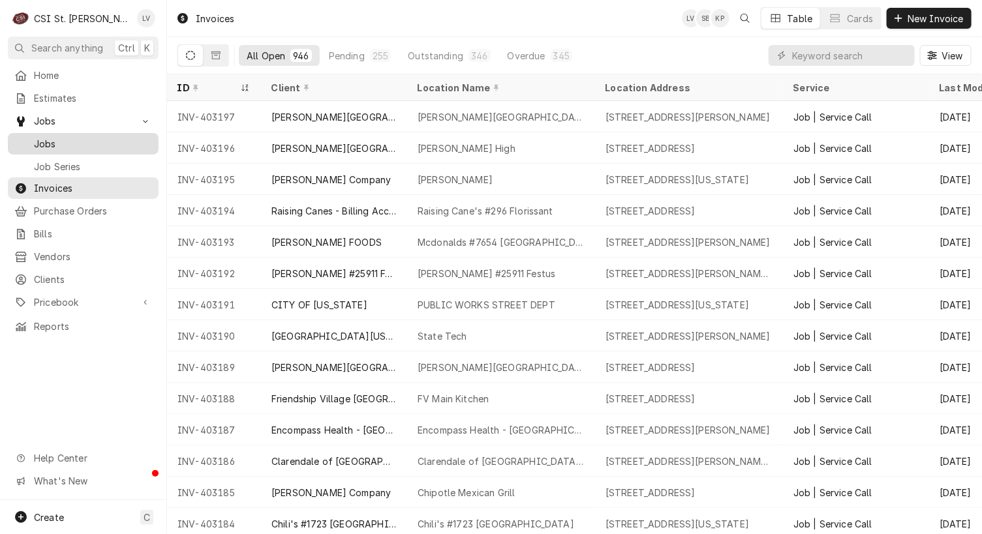
click at [41, 137] on span "Jobs" at bounding box center [93, 144] width 118 height 14
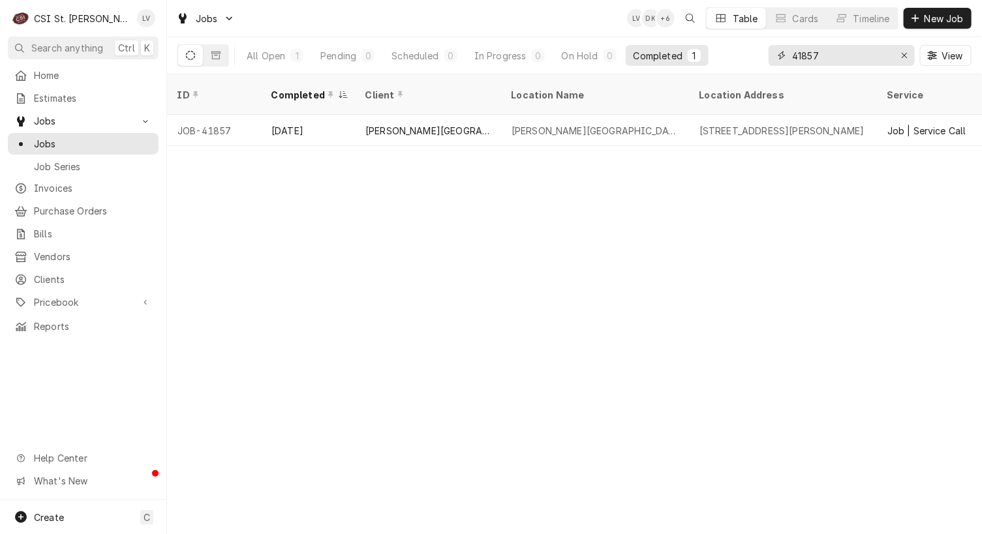
drag, startPoint x: 827, startPoint y: 56, endPoint x: 775, endPoint y: 61, distance: 52.4
click at [775, 61] on div "41857" at bounding box center [842, 55] width 146 height 21
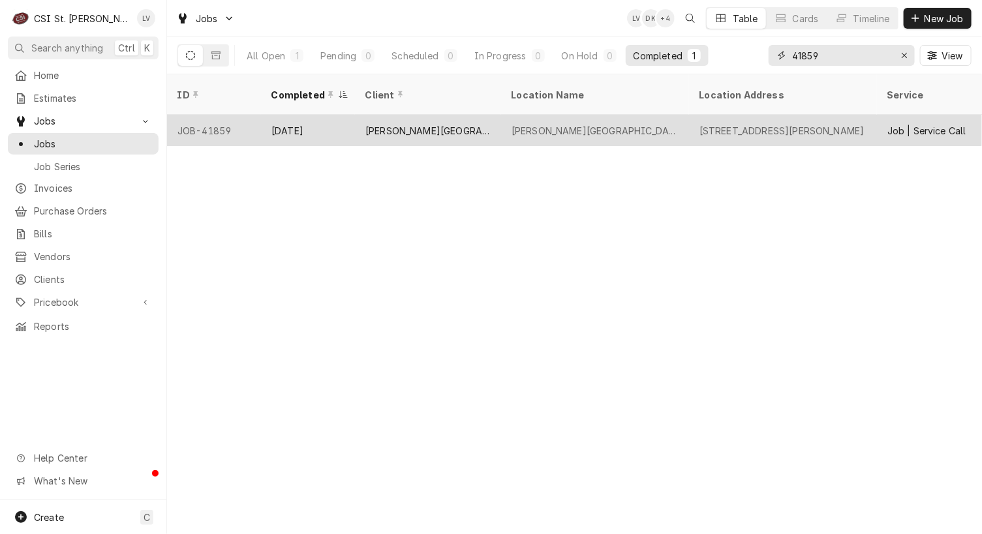
type input "41859"
click at [555, 123] on div "Mary Queen & Mother Center" at bounding box center [595, 130] width 188 height 31
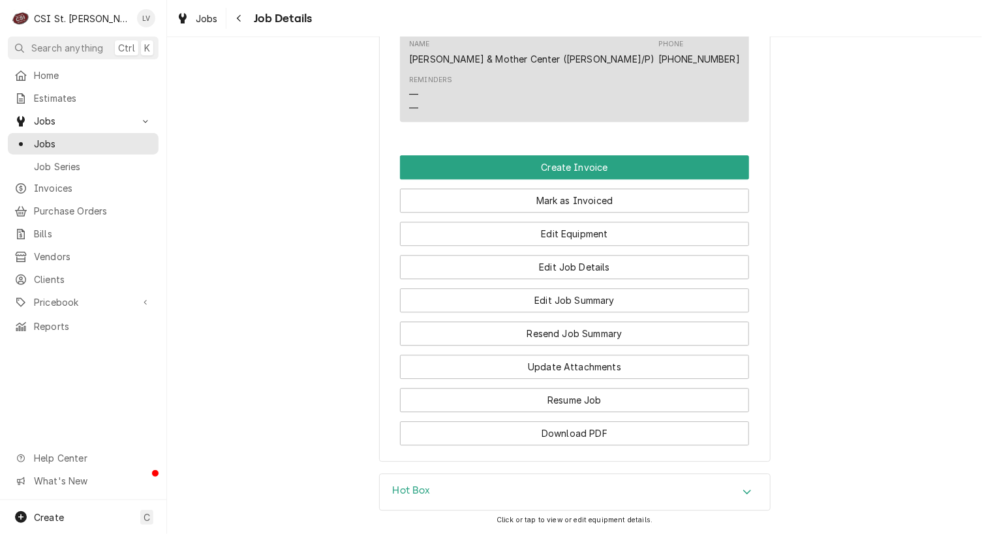
scroll to position [1436, 0]
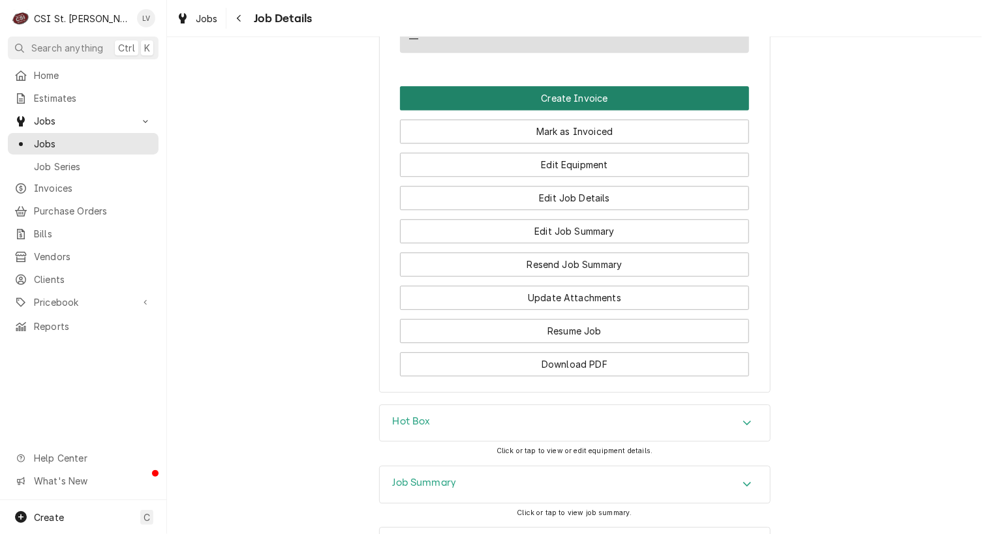
click at [510, 110] on button "Create Invoice" at bounding box center [574, 98] width 349 height 24
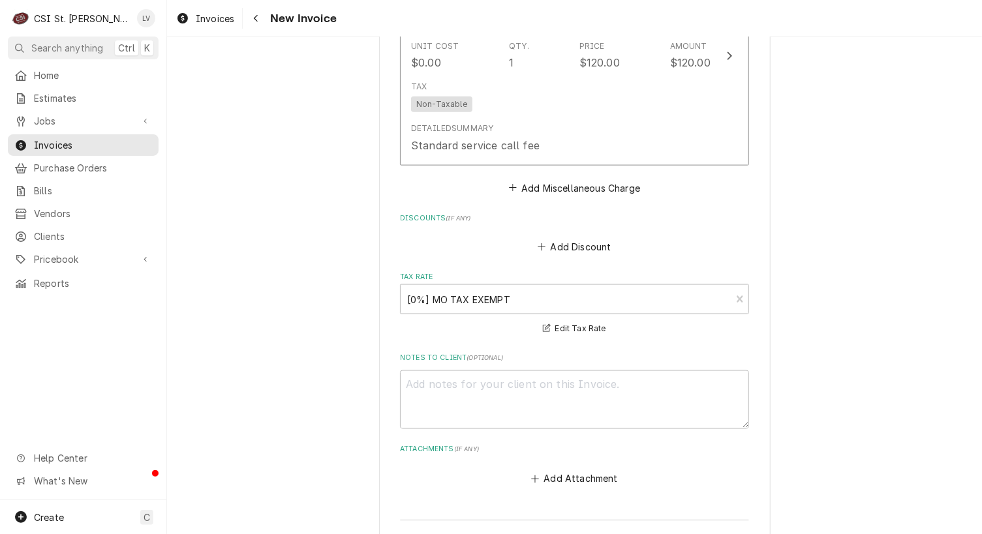
scroll to position [3096, 0]
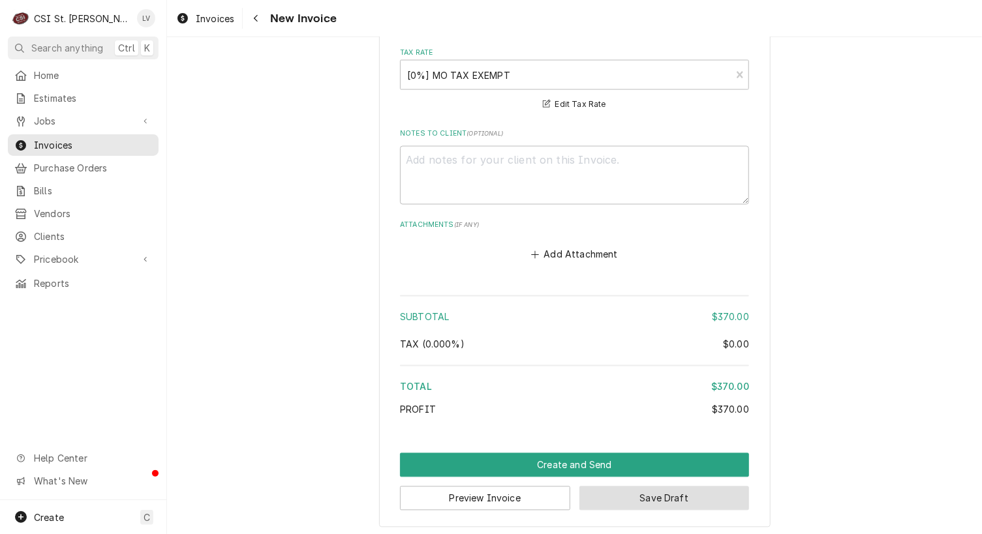
click at [663, 498] on button "Save Draft" at bounding box center [664, 499] width 170 height 24
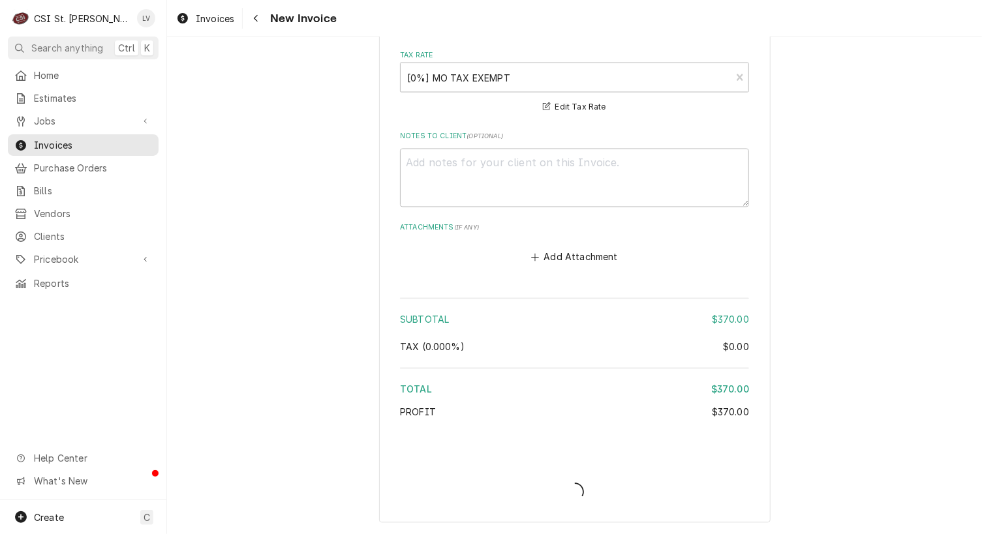
scroll to position [3089, 0]
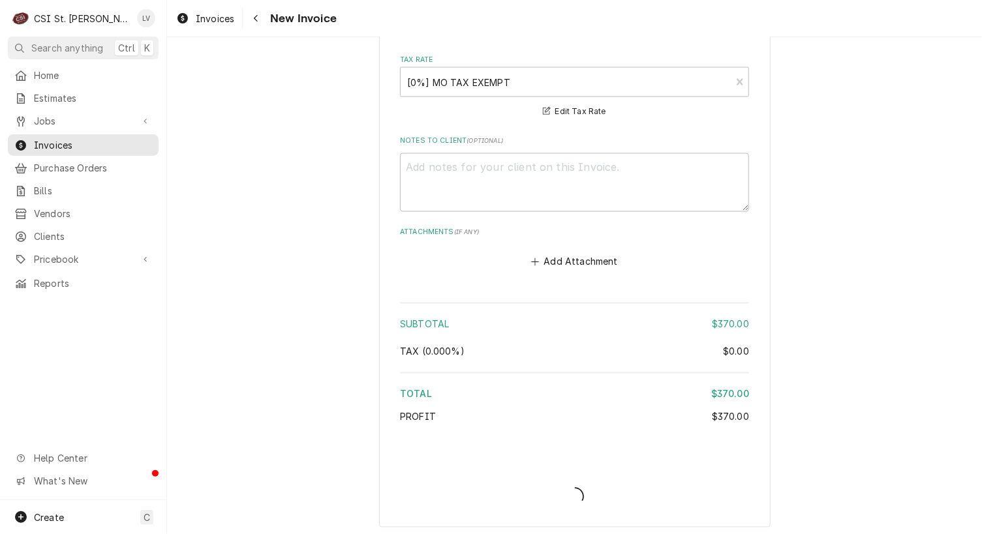
type textarea "x"
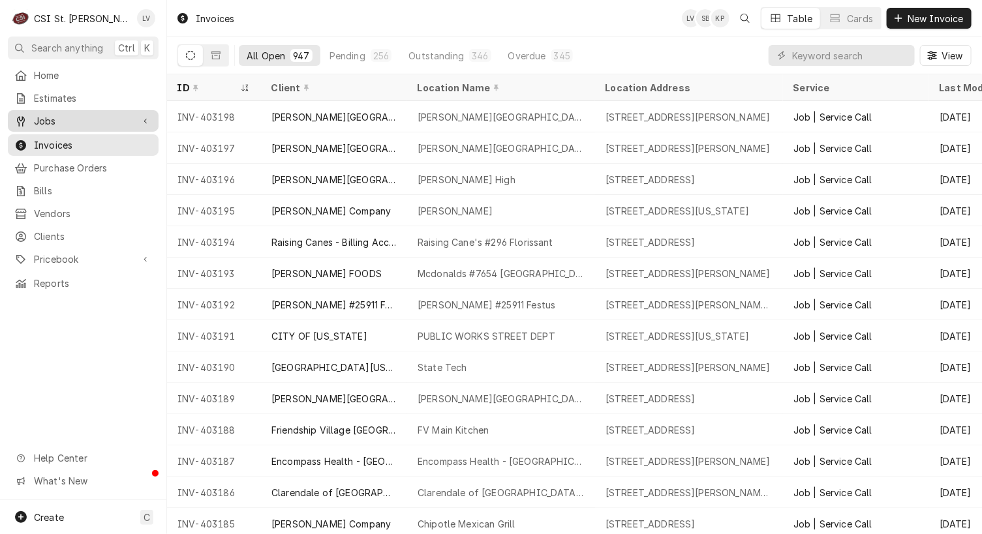
click at [87, 115] on span "Jobs" at bounding box center [83, 121] width 99 height 14
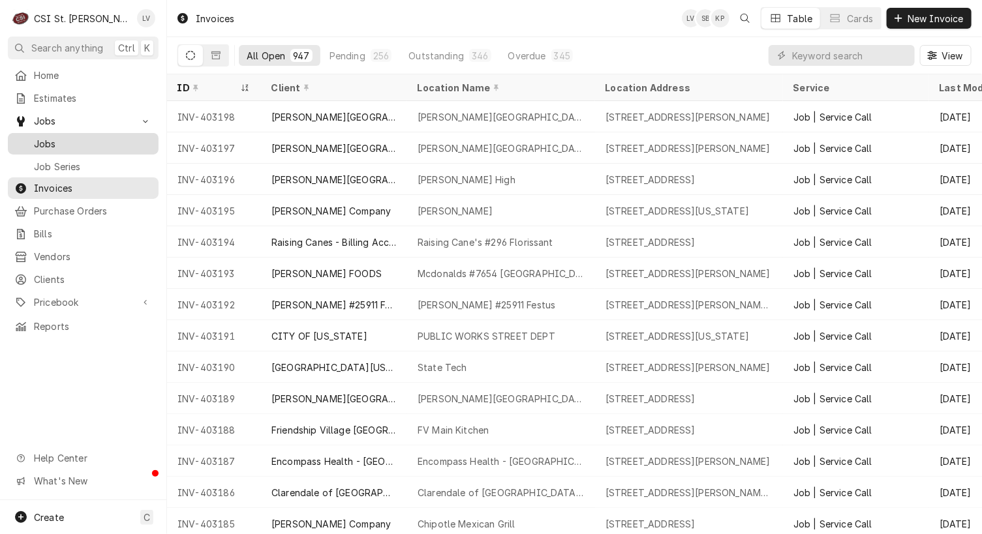
click at [82, 137] on span "Jobs" at bounding box center [93, 144] width 118 height 14
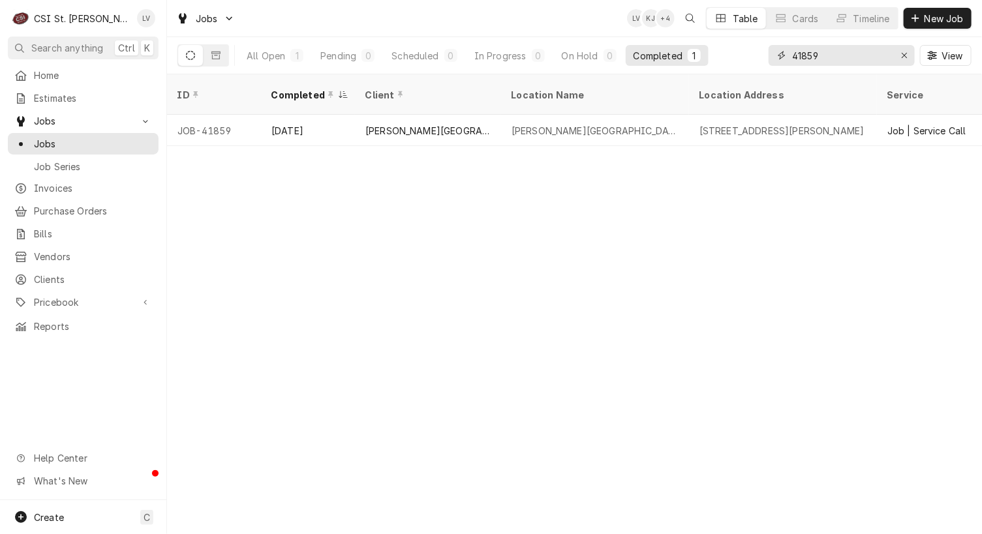
drag, startPoint x: 795, startPoint y: 51, endPoint x: 773, endPoint y: 52, distance: 21.5
click at [773, 52] on div "41859" at bounding box center [842, 55] width 146 height 21
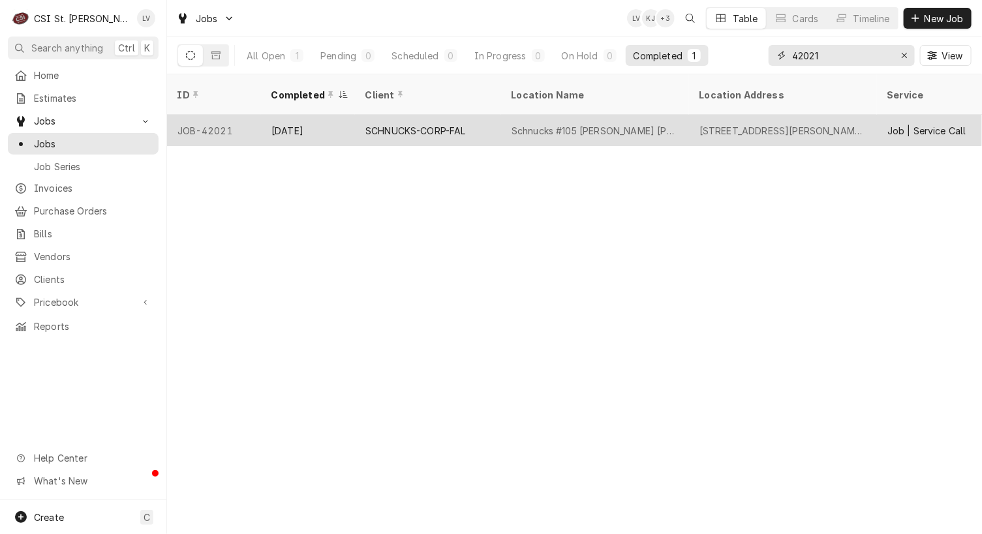
type input "42021"
click at [489, 115] on div "SCHNUCKS-CORP-FAL" at bounding box center [428, 130] width 146 height 31
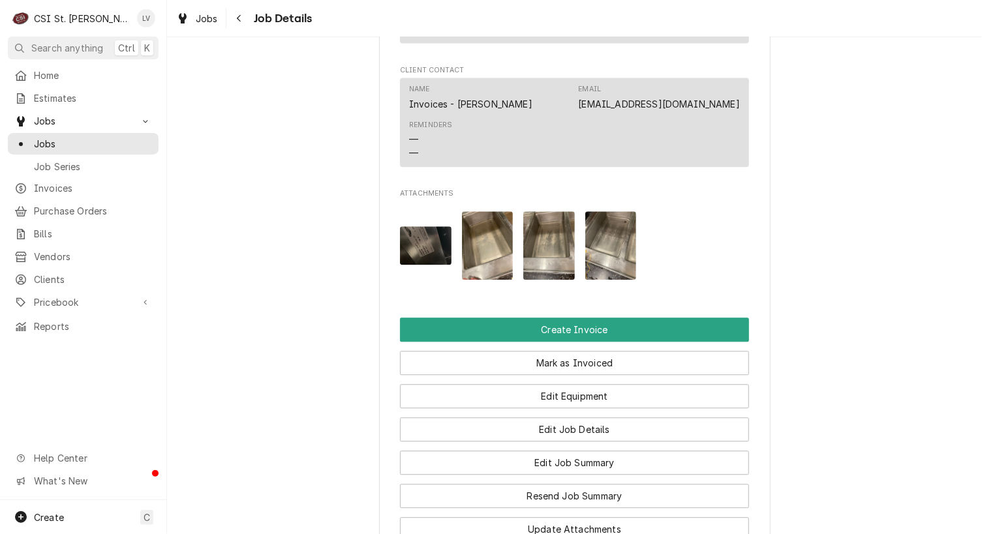
scroll to position [1436, 0]
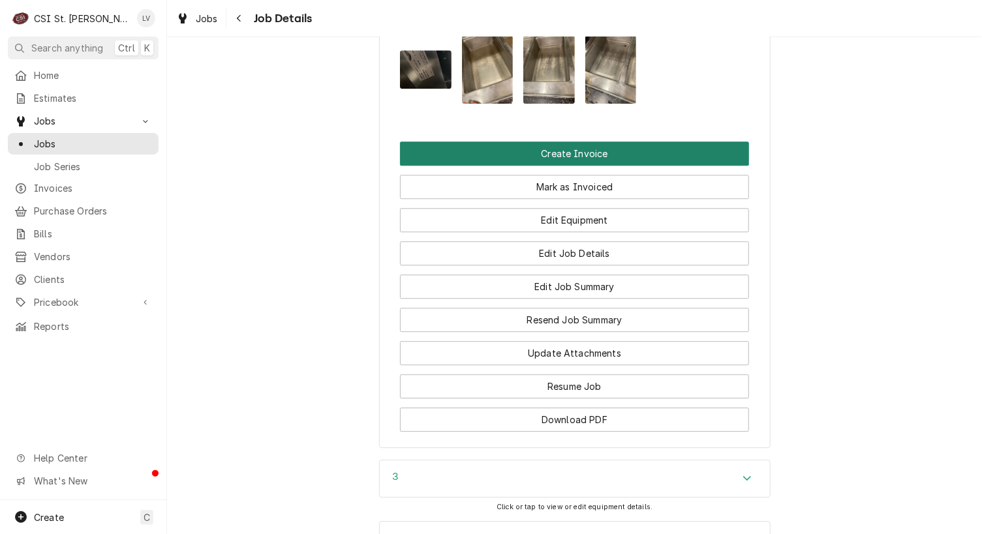
click at [521, 142] on button "Create Invoice" at bounding box center [574, 154] width 349 height 24
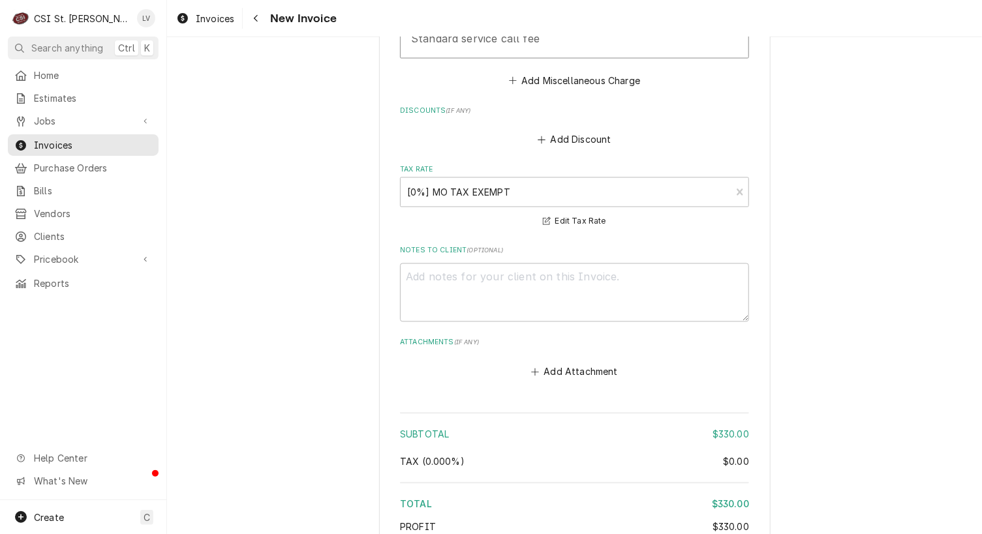
scroll to position [3315, 0]
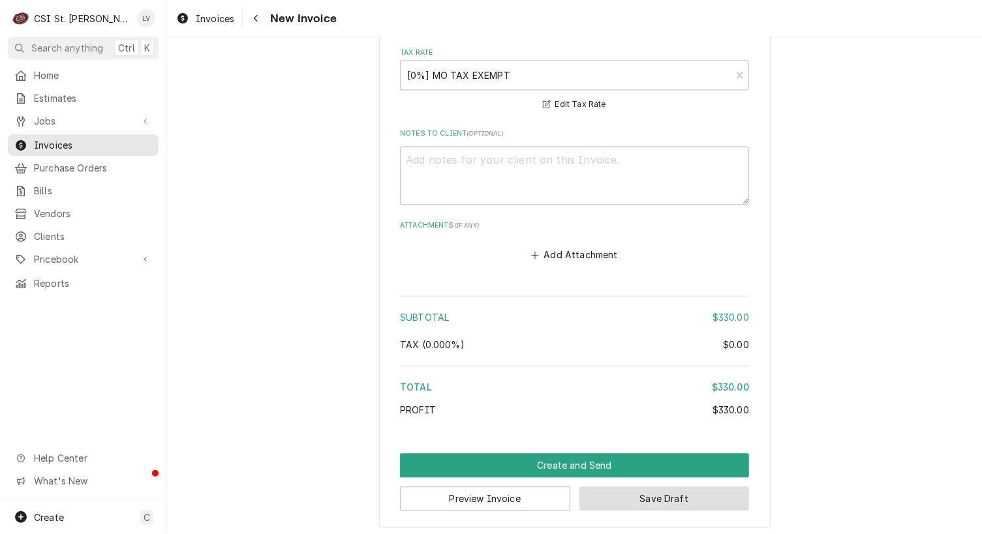
click at [666, 501] on button "Save Draft" at bounding box center [664, 499] width 170 height 24
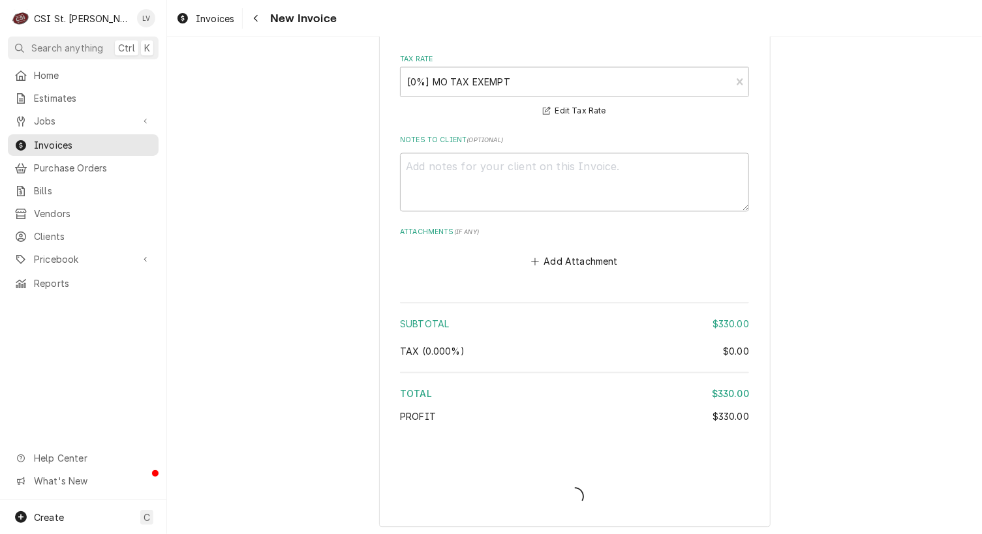
type textarea "x"
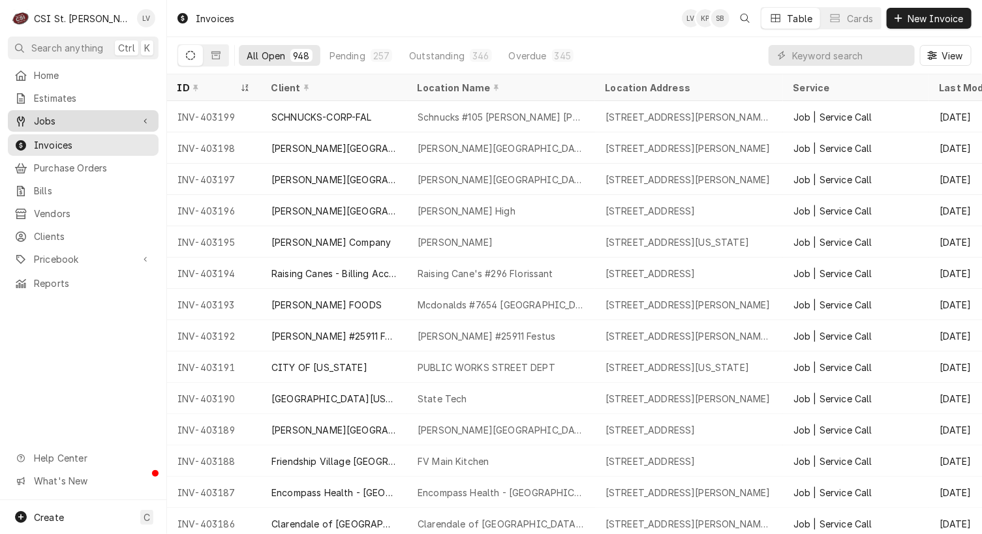
click at [31, 123] on div "Jobs" at bounding box center [73, 121] width 118 height 14
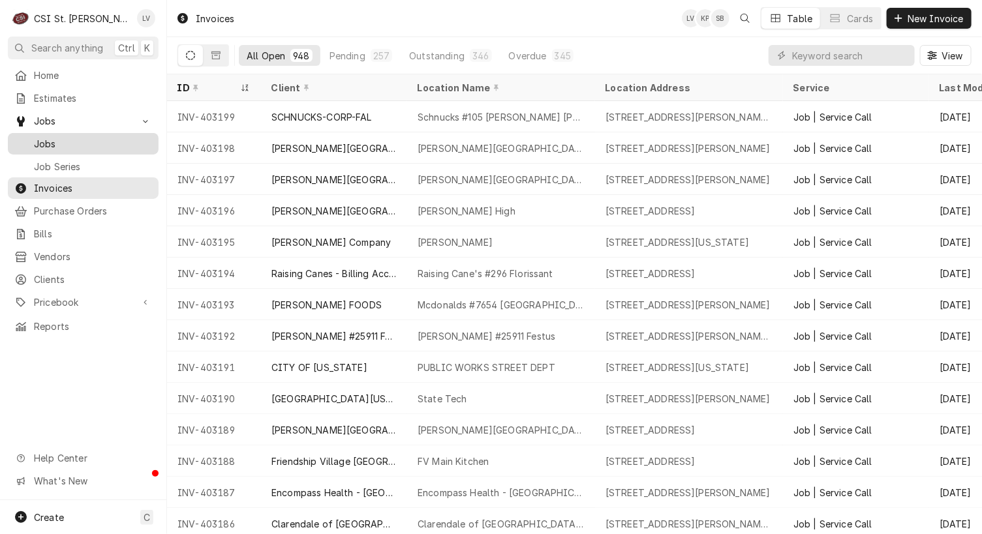
click at [33, 142] on div "Jobs" at bounding box center [83, 144] width 138 height 14
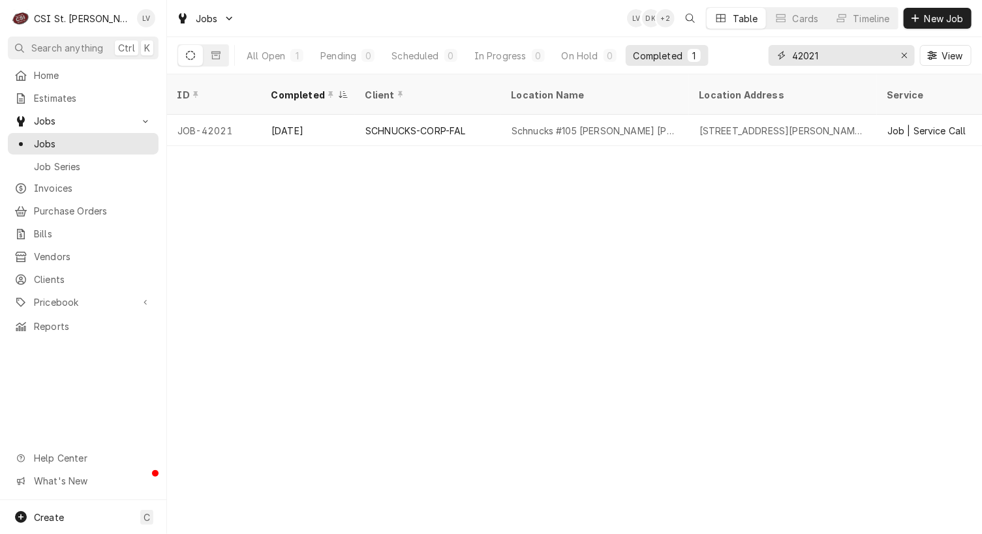
drag, startPoint x: 830, startPoint y: 57, endPoint x: 762, endPoint y: 53, distance: 68.0
click at [762, 53] on div "All Open 1 Pending 0 Scheduled 0 In Progress 0 On Hold 0 Completed 1 42021 View" at bounding box center [574, 55] width 794 height 37
type input "41990"
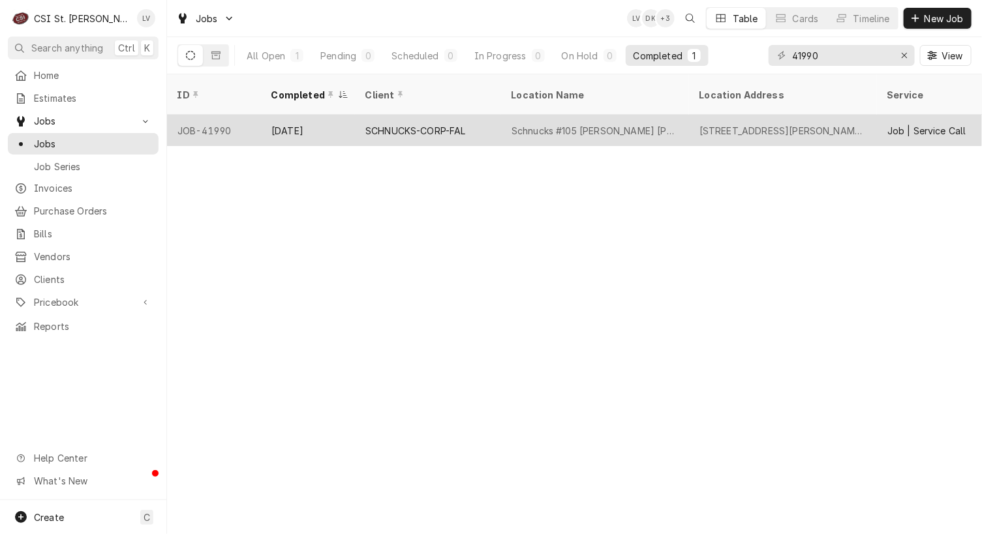
click at [498, 115] on div "SCHNUCKS-CORP-FAL" at bounding box center [428, 130] width 146 height 31
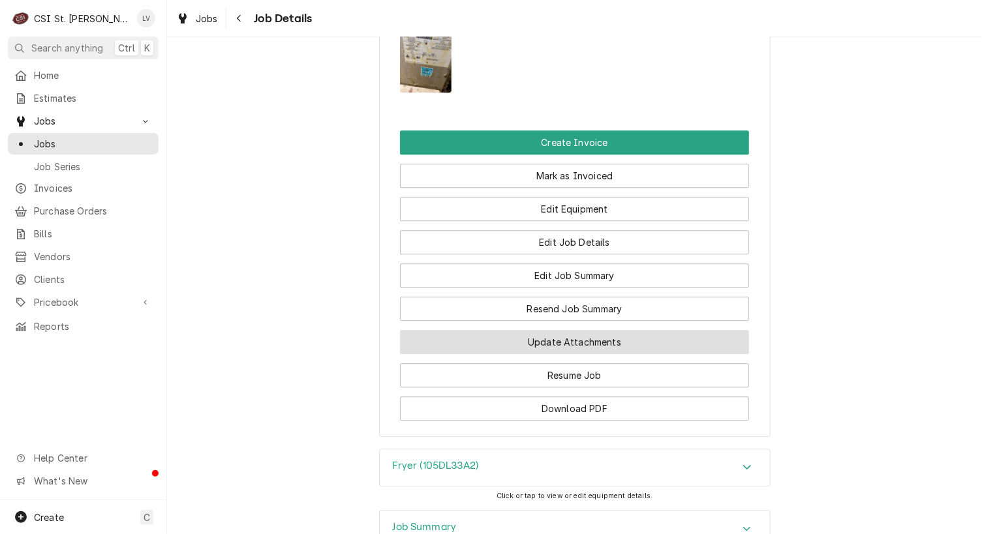
scroll to position [1366, 0]
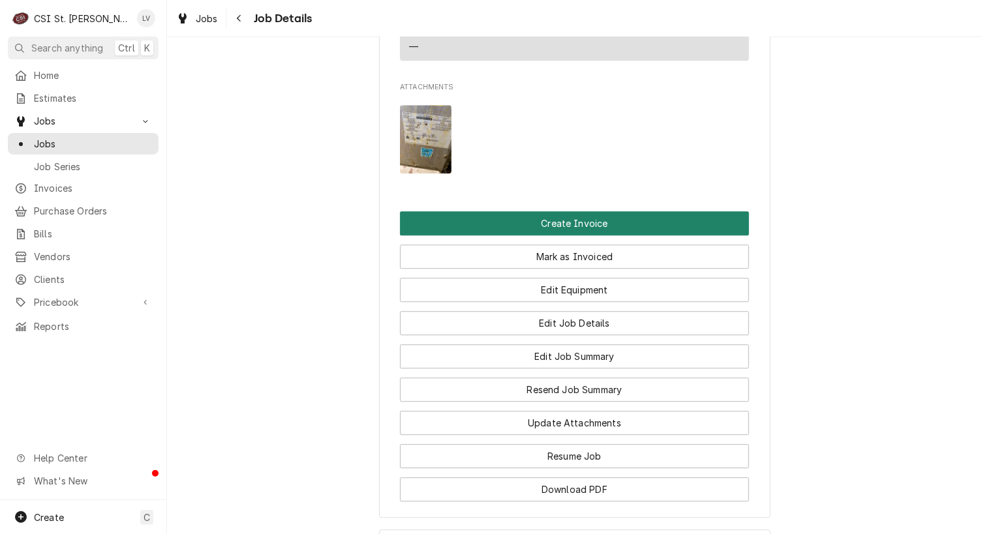
click at [520, 211] on button "Create Invoice" at bounding box center [574, 223] width 349 height 24
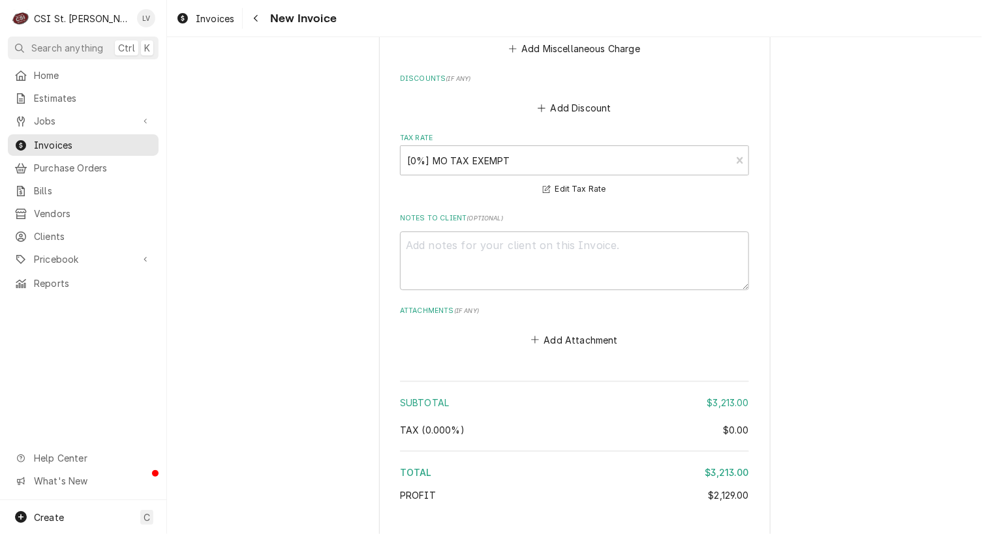
scroll to position [4144, 0]
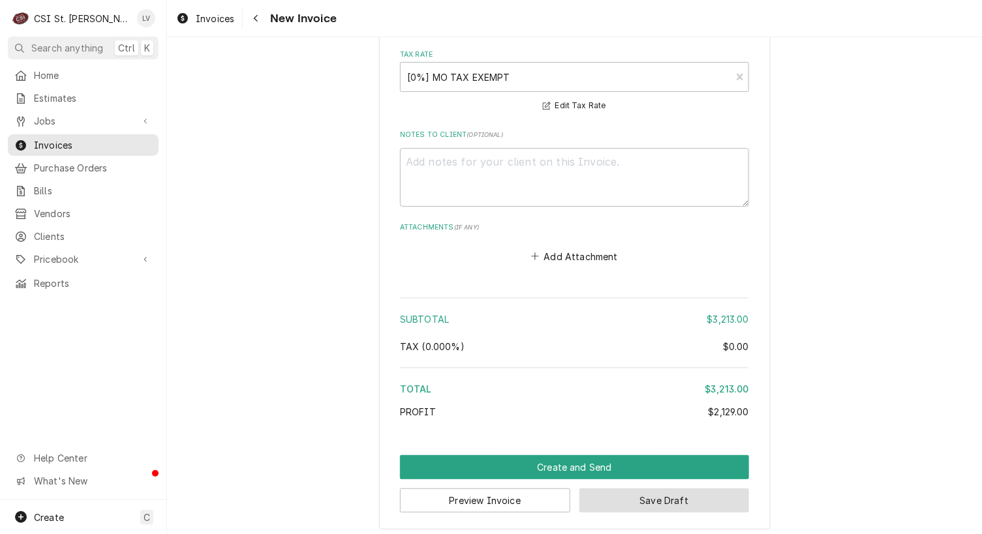
click at [705, 494] on button "Save Draft" at bounding box center [664, 501] width 170 height 24
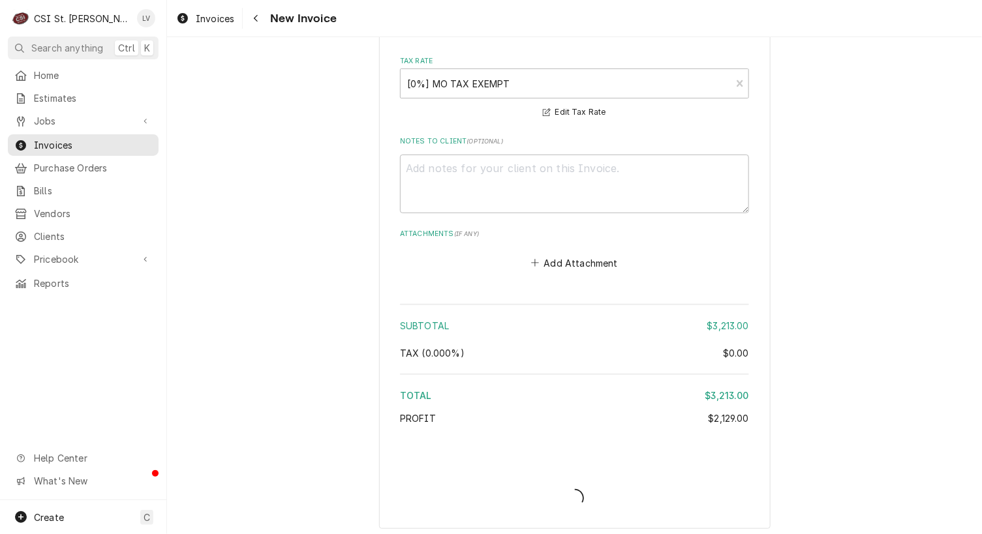
type textarea "x"
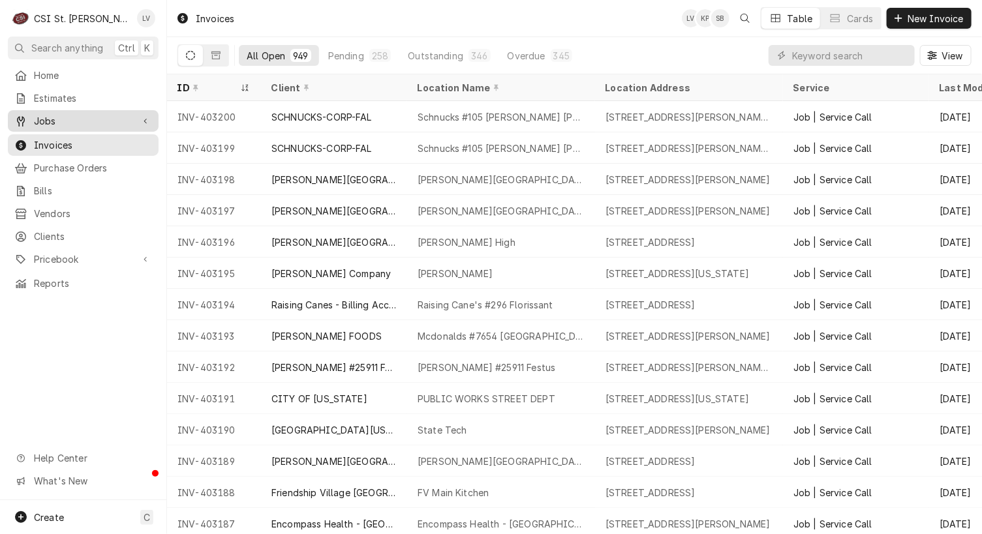
click at [48, 114] on span "Jobs" at bounding box center [83, 121] width 99 height 14
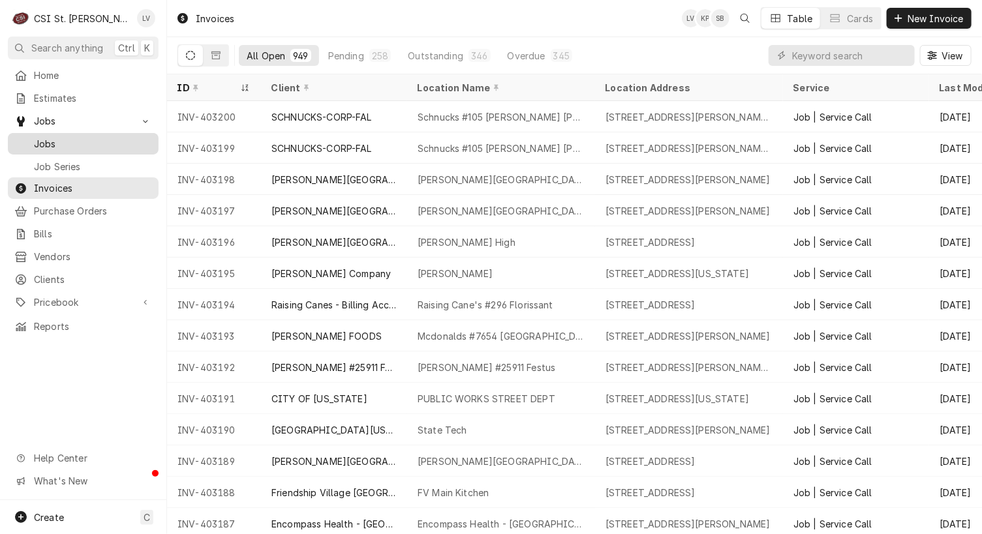
click at [39, 137] on span "Jobs" at bounding box center [93, 144] width 118 height 14
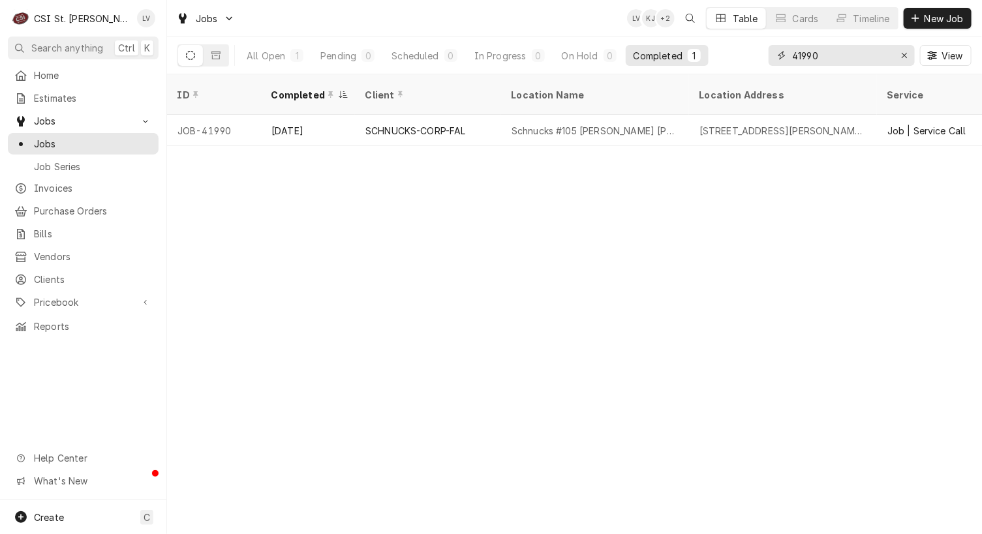
drag, startPoint x: 833, startPoint y: 52, endPoint x: 775, endPoint y: 55, distance: 57.6
click at [775, 55] on div "41990" at bounding box center [842, 55] width 146 height 21
type input "42"
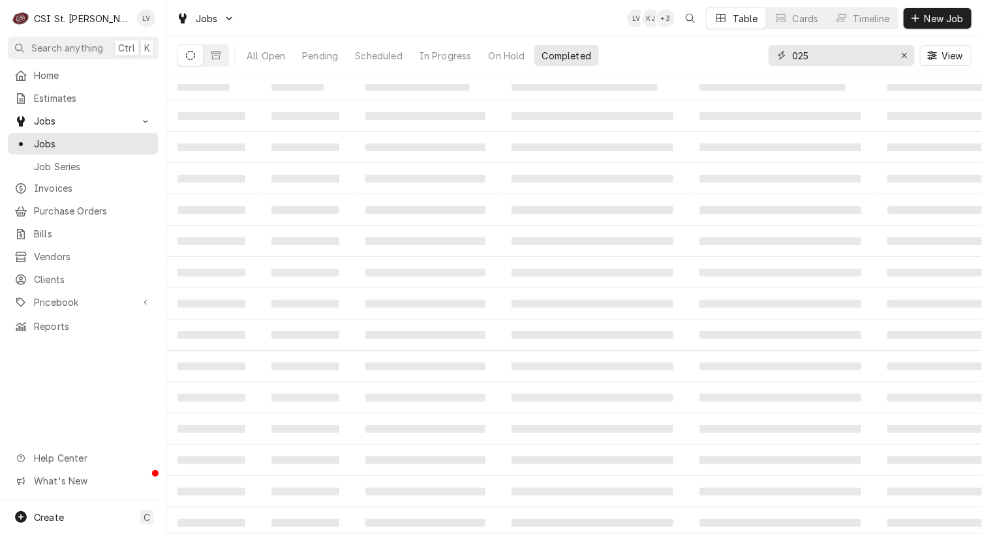
click at [796, 54] on input "025" at bounding box center [841, 55] width 98 height 21
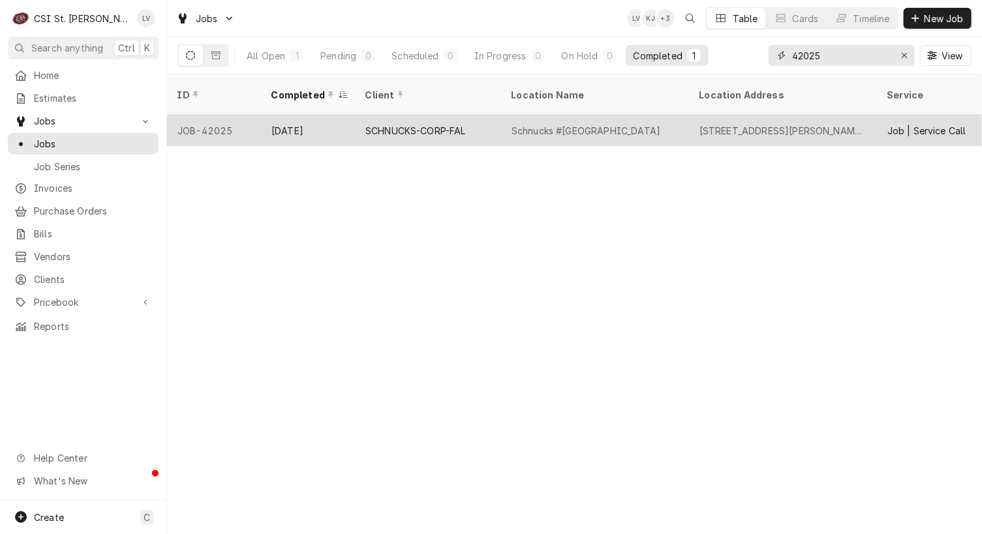
type input "42025"
click at [679, 116] on div "Schnucks #272 Richmond Center" at bounding box center [595, 130] width 188 height 31
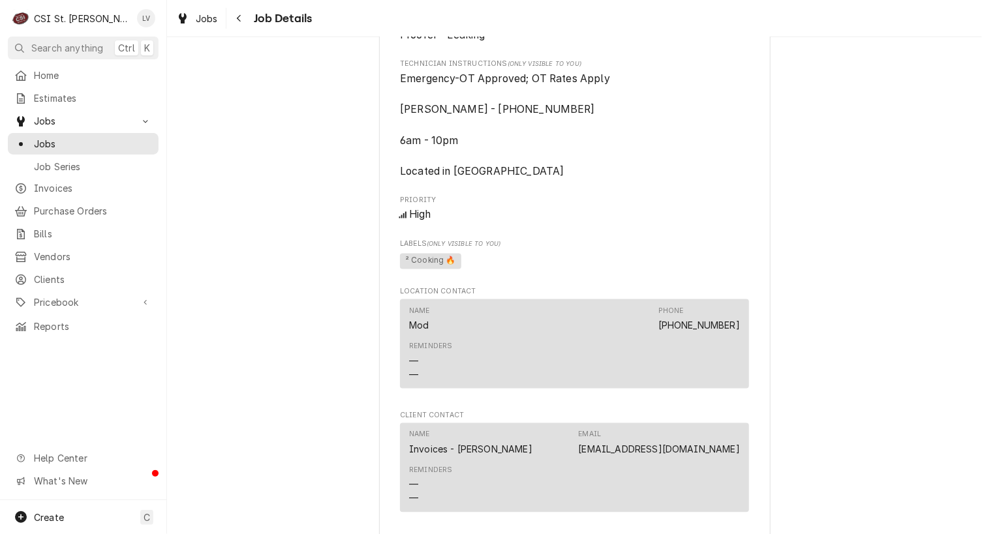
scroll to position [1305, 0]
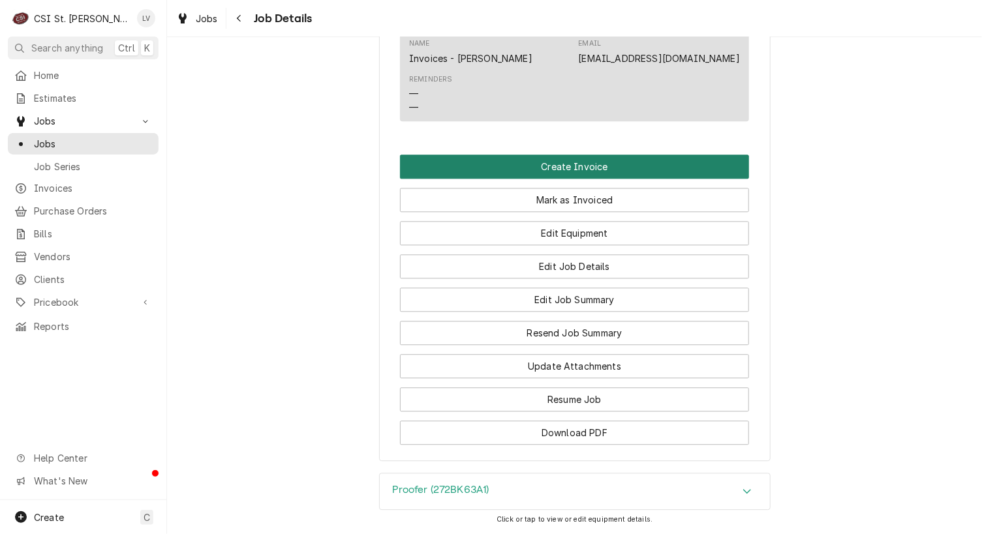
click at [563, 155] on button "Create Invoice" at bounding box center [574, 167] width 349 height 24
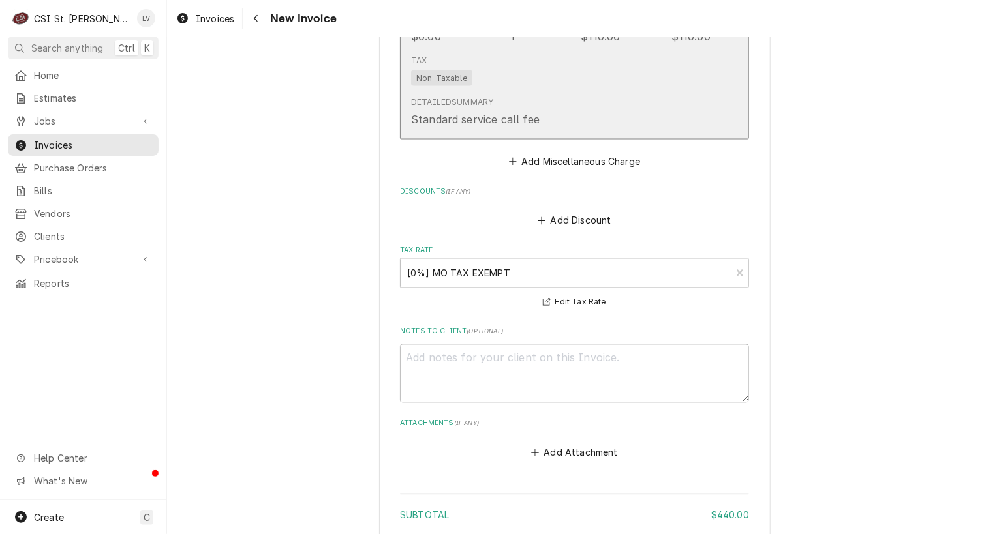
scroll to position [3331, 0]
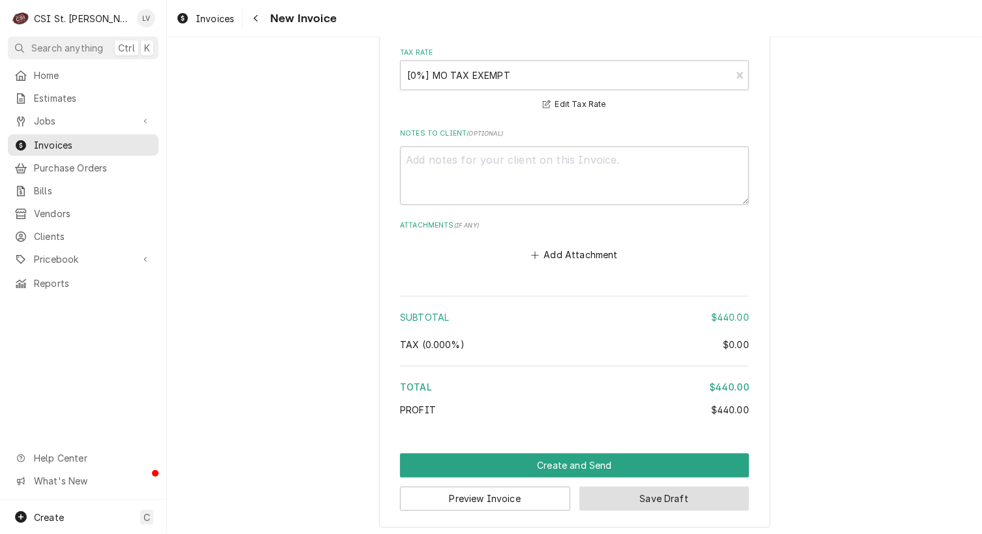
click at [649, 495] on button "Save Draft" at bounding box center [664, 499] width 170 height 24
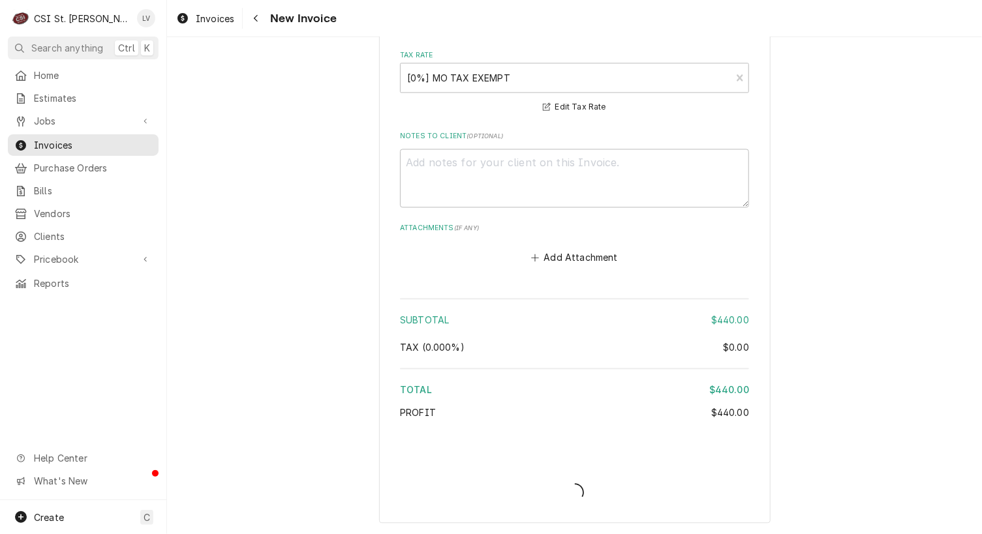
scroll to position [3323, 0]
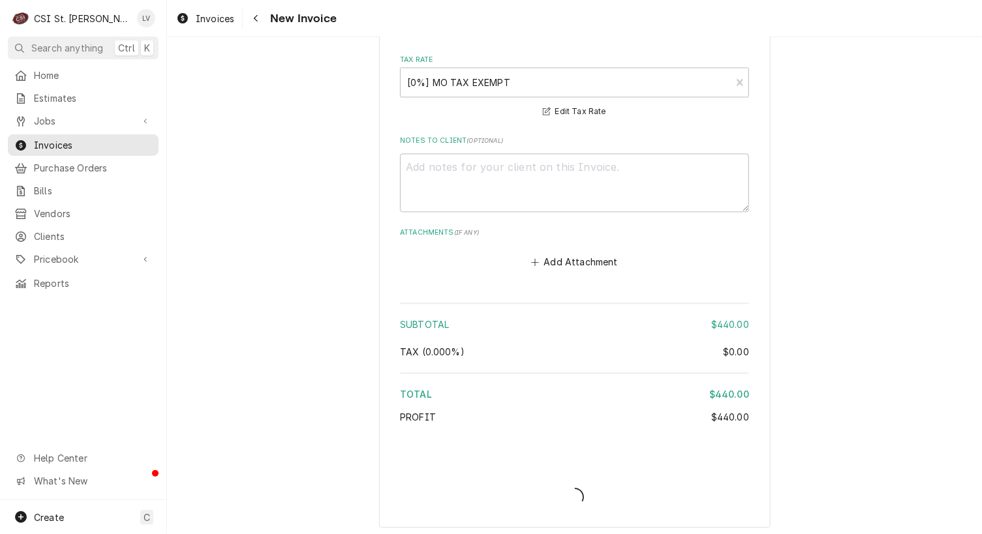
type textarea "x"
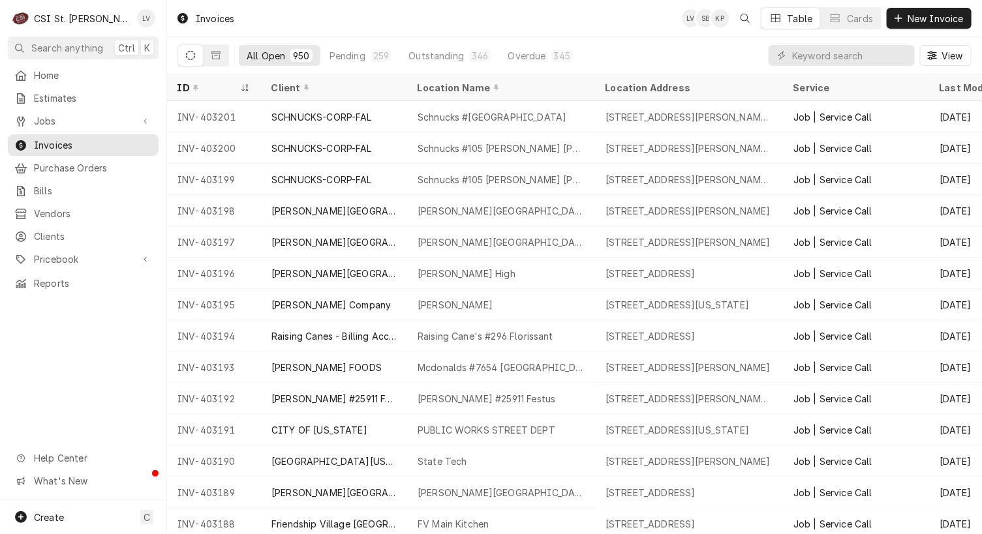
click at [100, 364] on div "Home Estimates Jobs Jobs Job Series Invoices Purchase Orders Bills Vendors Clie…" at bounding box center [83, 283] width 166 height 436
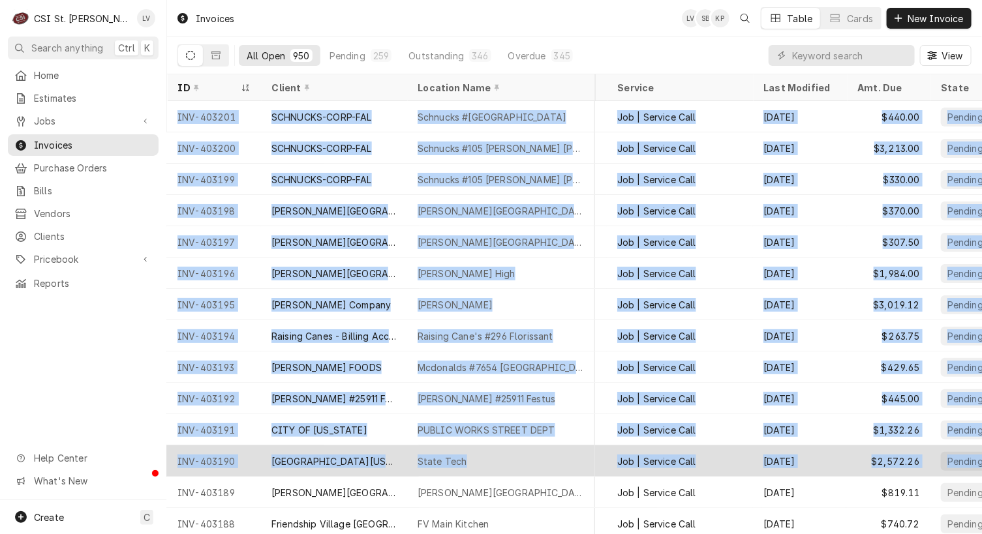
scroll to position [0, 218]
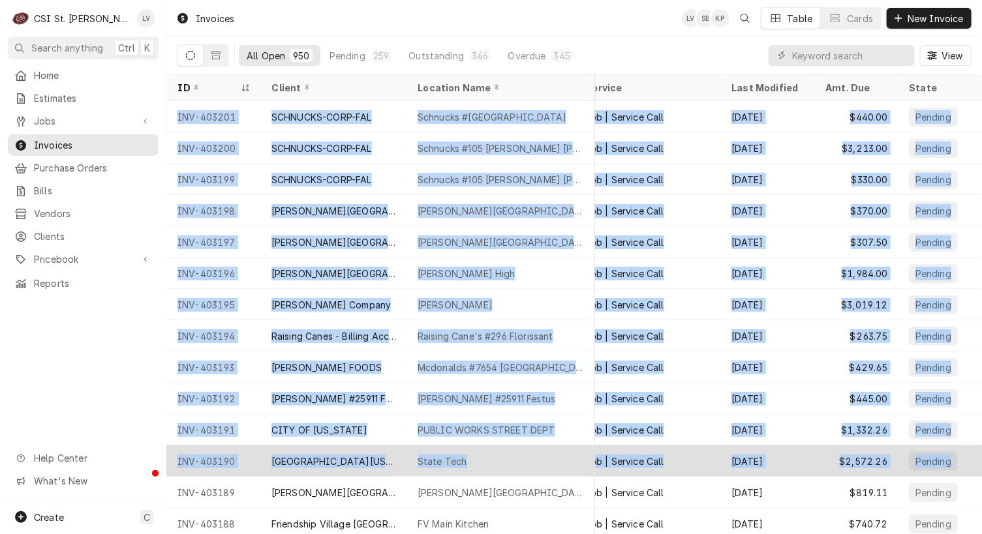
drag, startPoint x: 171, startPoint y: 113, endPoint x: 964, endPoint y: 459, distance: 865.9
click at [774, 459] on tbody "INV-403201 SCHNUCKS-CORP-FAL Schnucks #272 Richmond Center 6600 Clayton Rd, St …" at bounding box center [366, 317] width 815 height 433
copy tbody "INV-403201 SCHNUCKS-CORP-FAL Schnucks #272 Richmond Center 6600 Clayton Rd, St …"
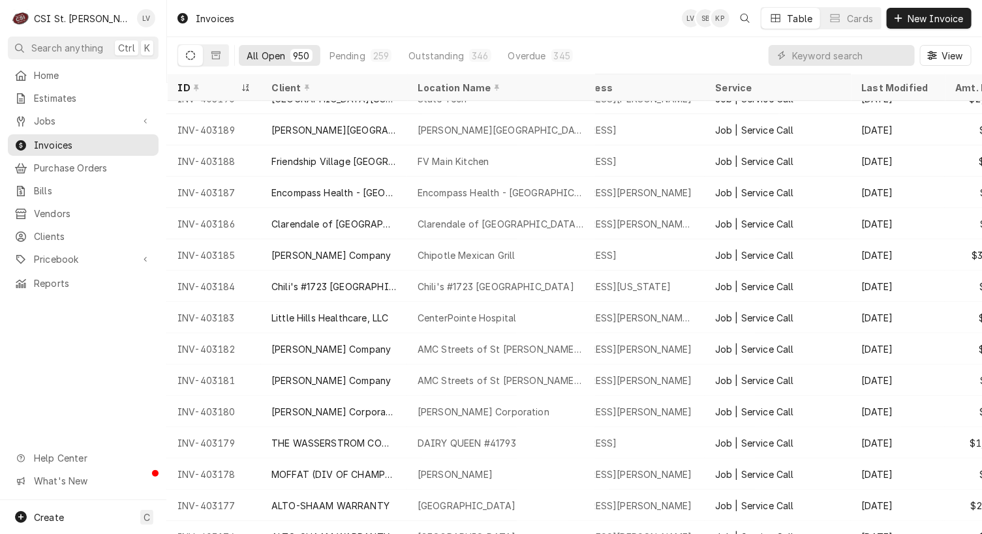
scroll to position [363, 0]
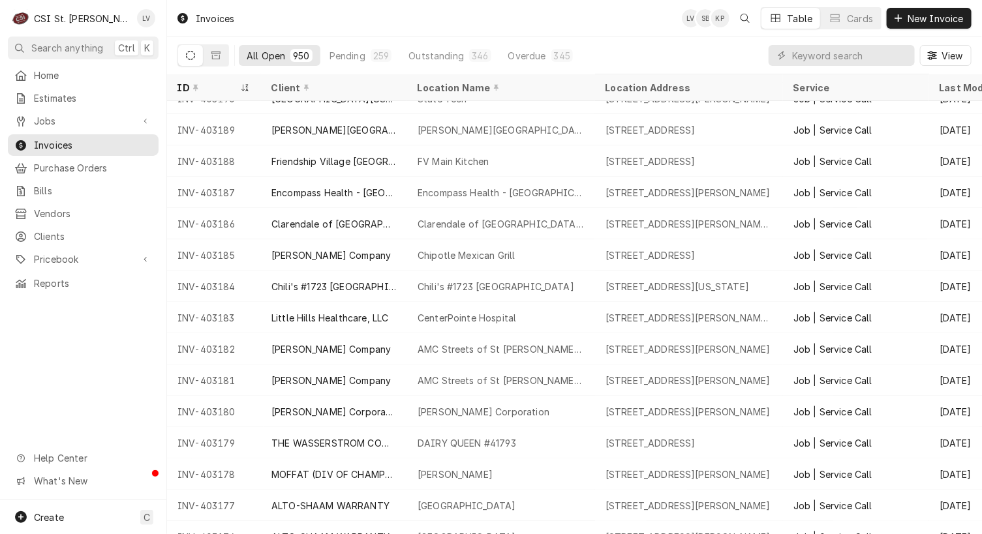
drag, startPoint x: 170, startPoint y: 128, endPoint x: 117, endPoint y: 358, distance: 235.8
click at [117, 358] on div "C CSI St. Louis LV Search anything Ctrl K Home Estimates Jobs Jobs Job Series I…" at bounding box center [491, 267] width 982 height 534
drag, startPoint x: 176, startPoint y: 126, endPoint x: 91, endPoint y: 365, distance: 253.8
click at [91, 365] on div "C CSI St. Louis LV Search anything Ctrl K Home Estimates Jobs Jobs Job Series I…" at bounding box center [491, 267] width 982 height 534
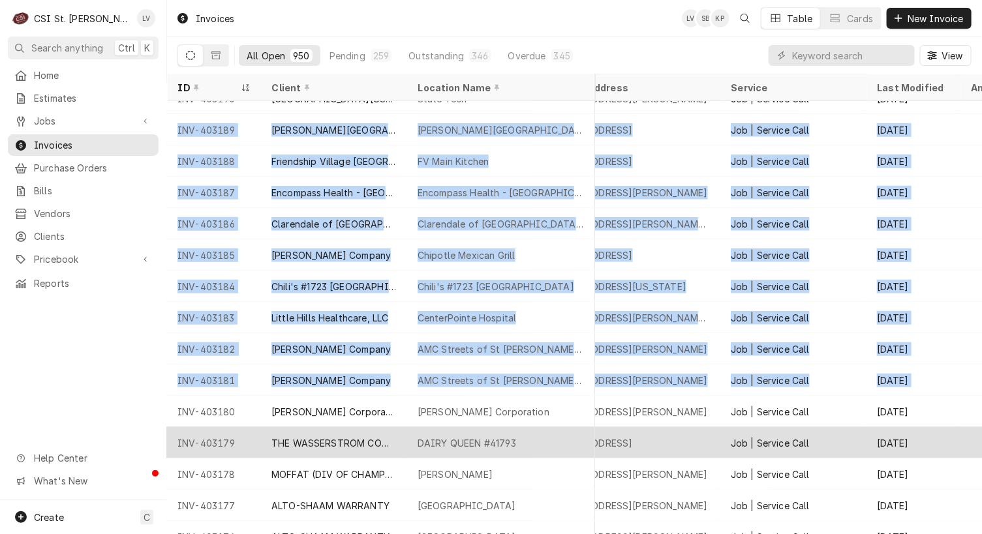
scroll to position [363, 72]
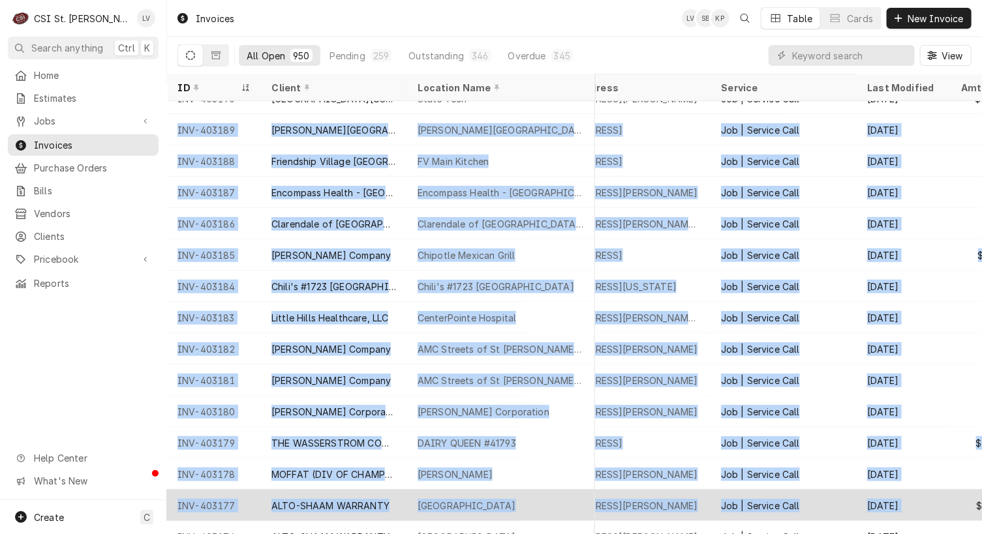
drag, startPoint x: 173, startPoint y: 129, endPoint x: 953, endPoint y: 498, distance: 863.2
copy tbody "INV-403189 Touchette Regional Hospital Touchette Regional Hospital 5900 Bond Av…"
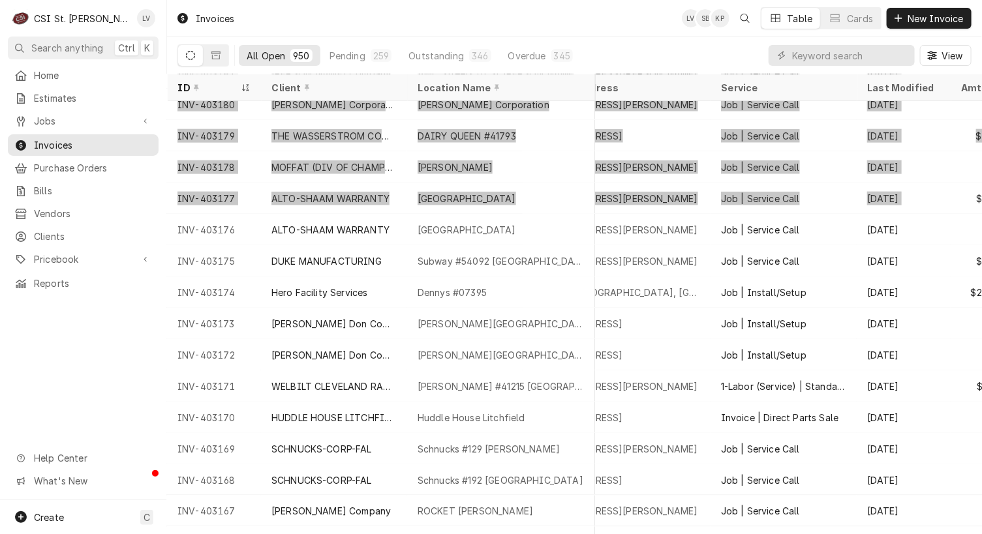
scroll to position [733, 72]
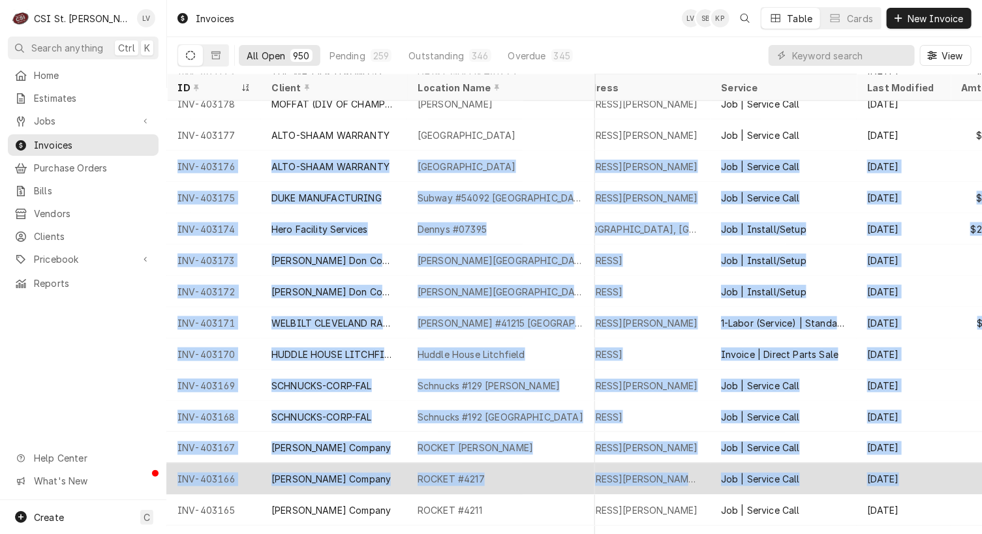
drag, startPoint x: 172, startPoint y: 161, endPoint x: 920, endPoint y: 467, distance: 808.0
copy tbody "INV-403176 ALTO-SHAAM WARRANTY North Elementary 10730 State Hwy W, Jackson, MO …"
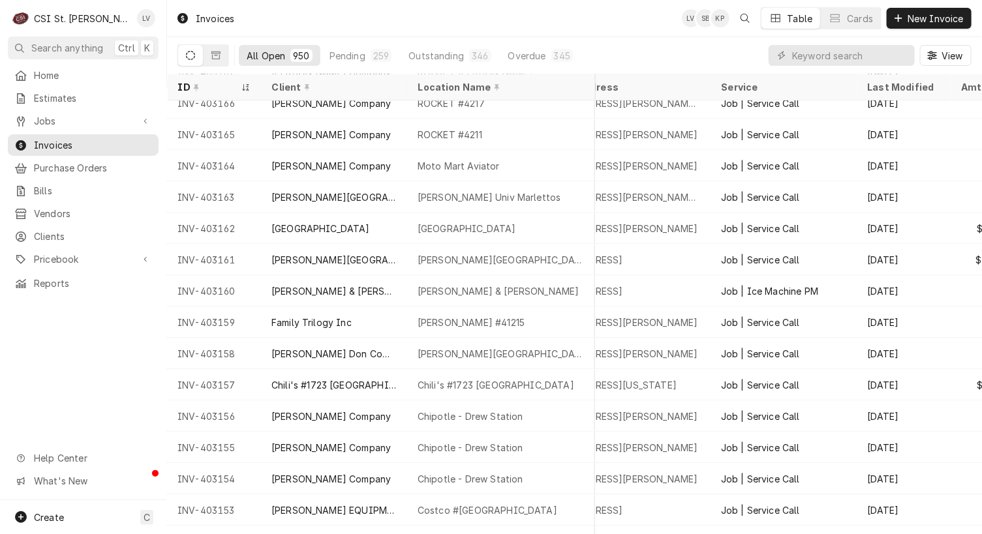
scroll to position [1109, 0]
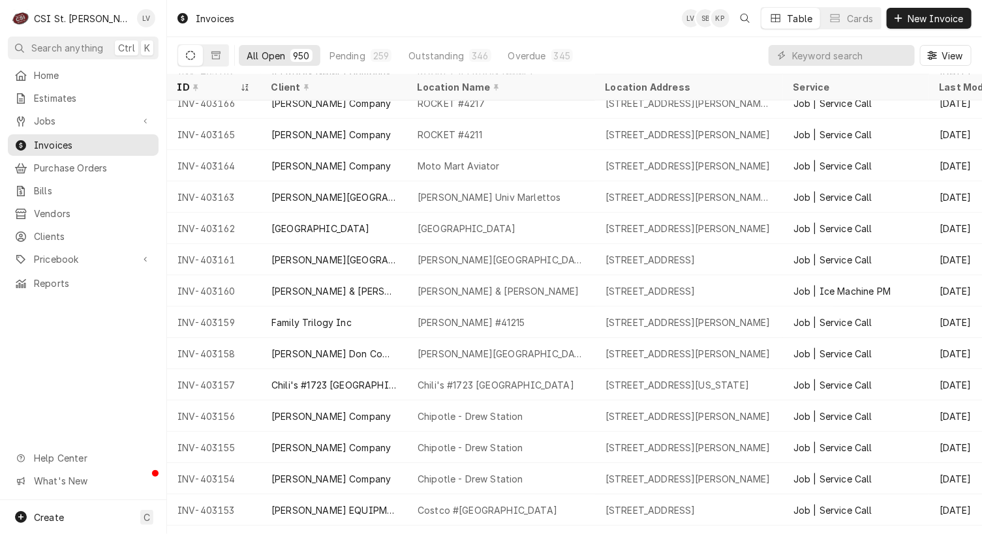
drag, startPoint x: 172, startPoint y: 130, endPoint x: 113, endPoint y: 339, distance: 217.5
click at [113, 339] on div "C CSI St. Louis LV Search anything Ctrl K Home Estimates Jobs Jobs Job Series I…" at bounding box center [491, 267] width 982 height 534
drag, startPoint x: 172, startPoint y: 130, endPoint x: 121, endPoint y: 378, distance: 253.1
click at [121, 378] on div "C CSI St. Louis LV Search anything Ctrl K Home Estimates Jobs Jobs Job Series I…" at bounding box center [491, 267] width 982 height 534
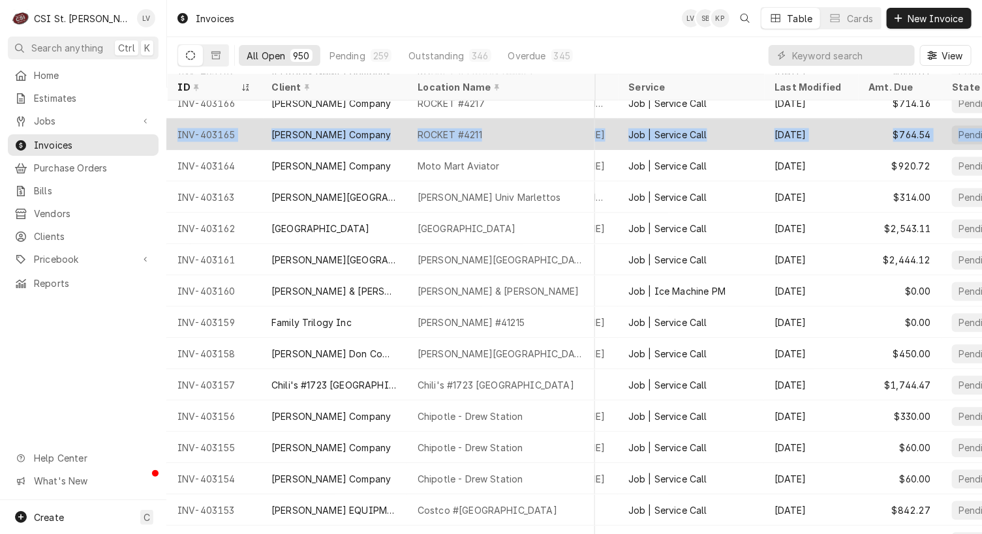
scroll to position [1109, 218]
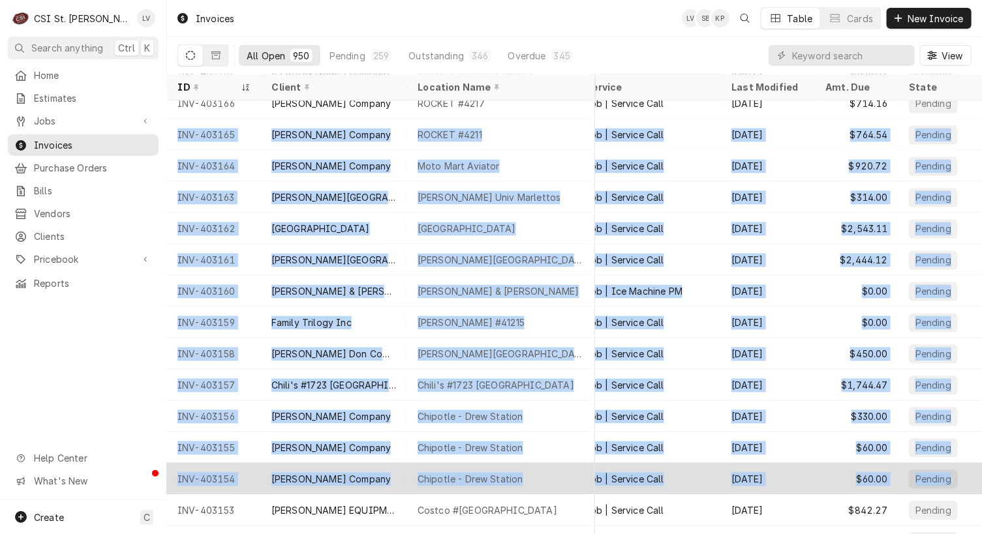
drag, startPoint x: 172, startPoint y: 131, endPoint x: 946, endPoint y: 471, distance: 845.9
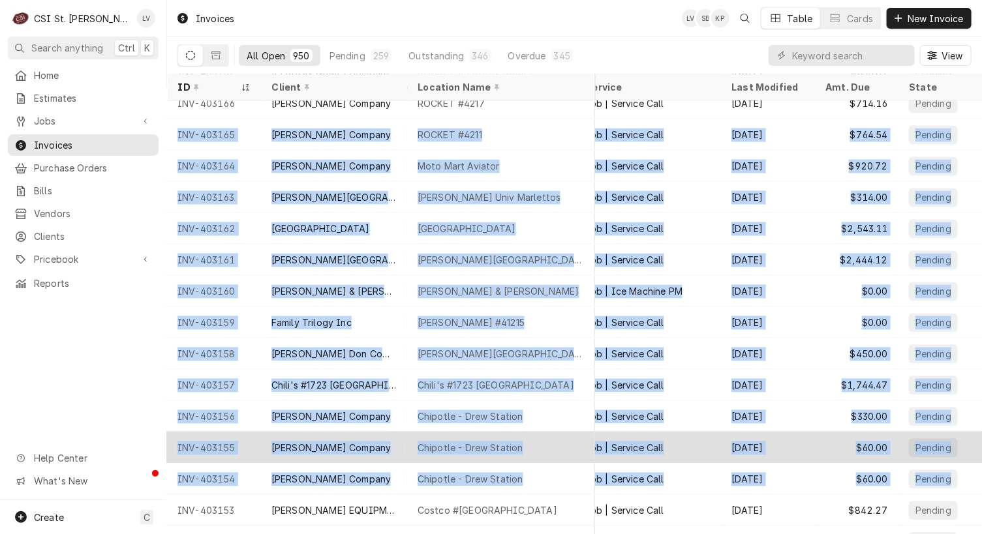
copy tbody "INV-403165 Vivian Company ROCKET #4211 1200 Shackelford Rd, Florissant, MO 6303…"
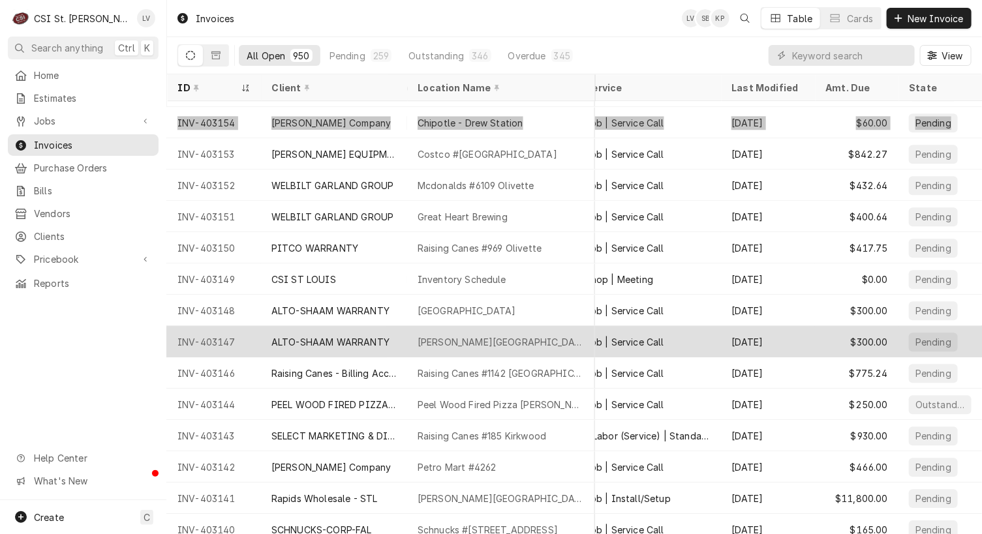
scroll to position [1485, 217]
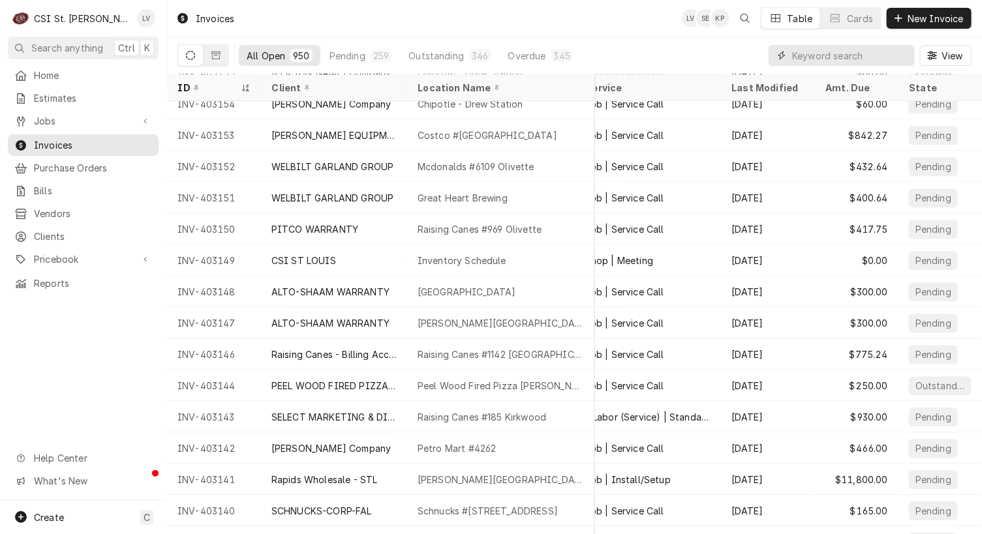
click at [806, 52] on input "Dynamic Content Wrapper" at bounding box center [850, 55] width 116 height 21
type input "402944"
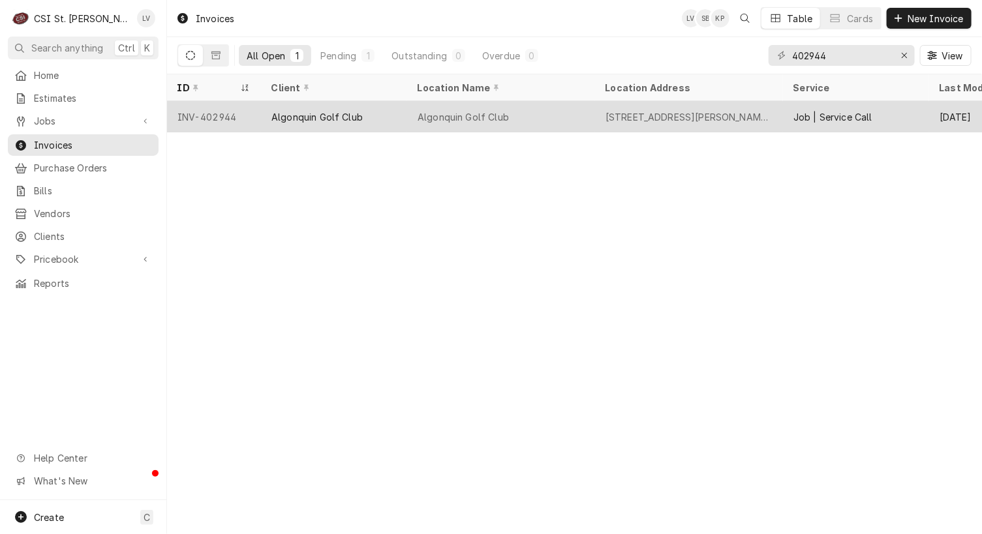
click at [289, 123] on div "Algonquin Golf Club" at bounding box center [334, 116] width 146 height 31
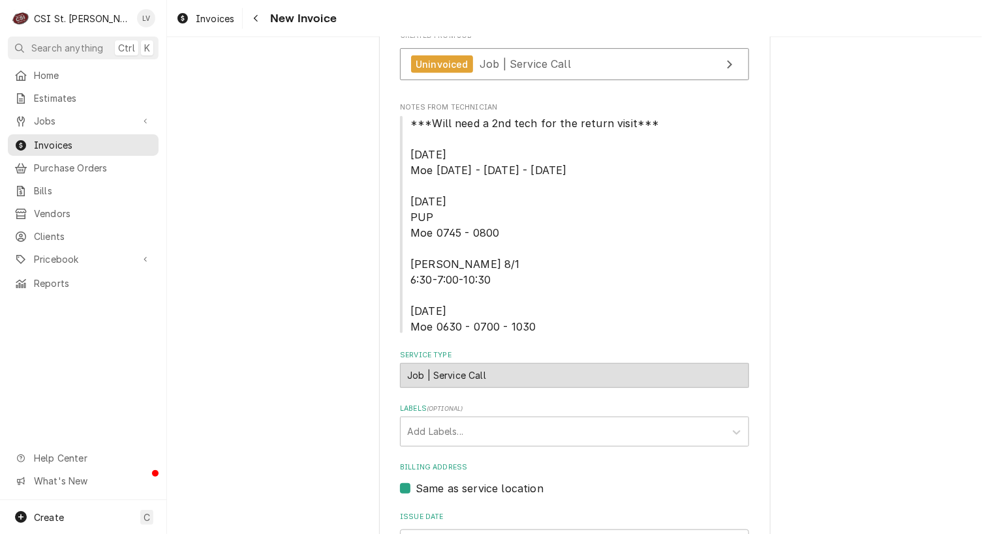
scroll to position [196, 0]
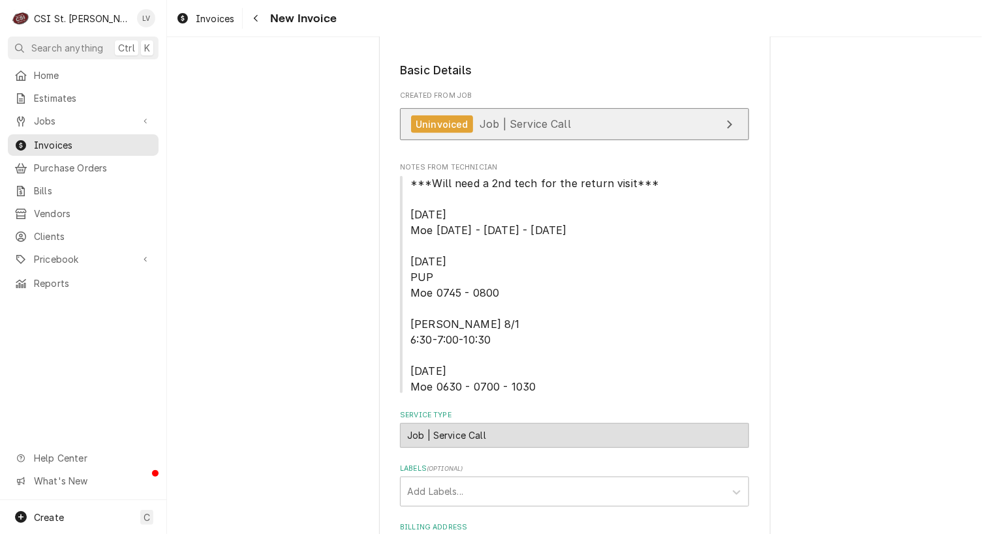
click at [509, 116] on div "Uninvoiced Job | Service Call" at bounding box center [491, 125] width 160 height 18
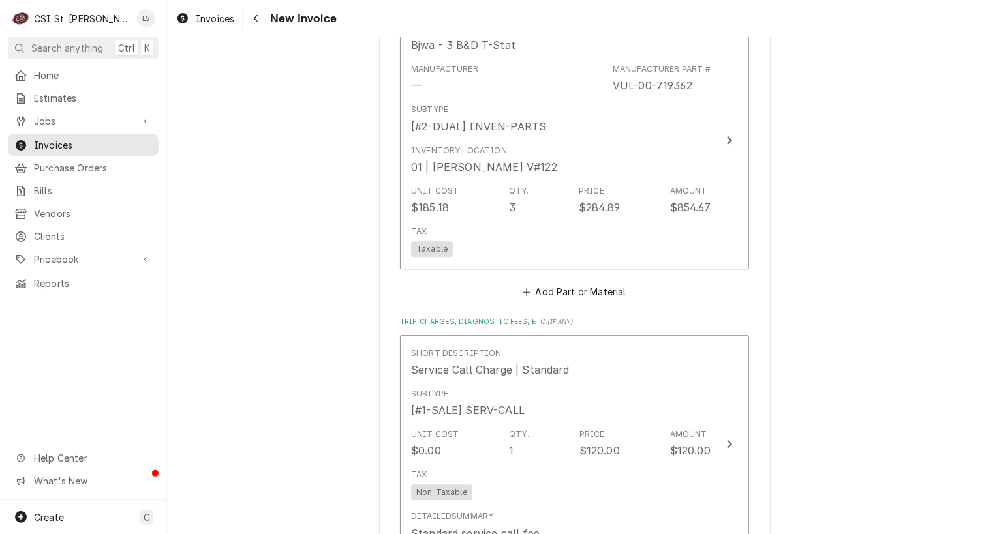
scroll to position [1436, 0]
click at [588, 288] on button "Add Part or Material" at bounding box center [575, 292] width 108 height 18
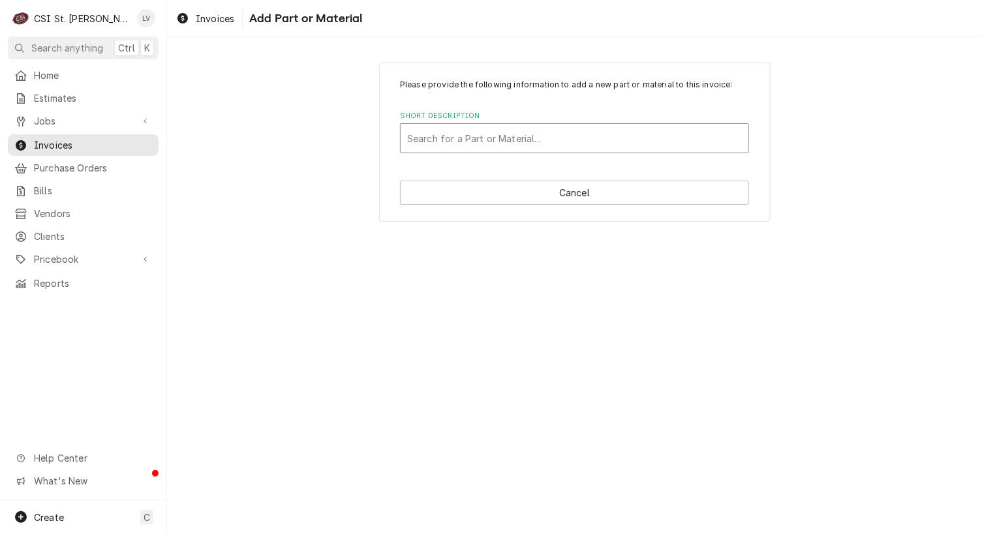
click at [464, 138] on div "Short Description" at bounding box center [574, 138] width 335 height 23
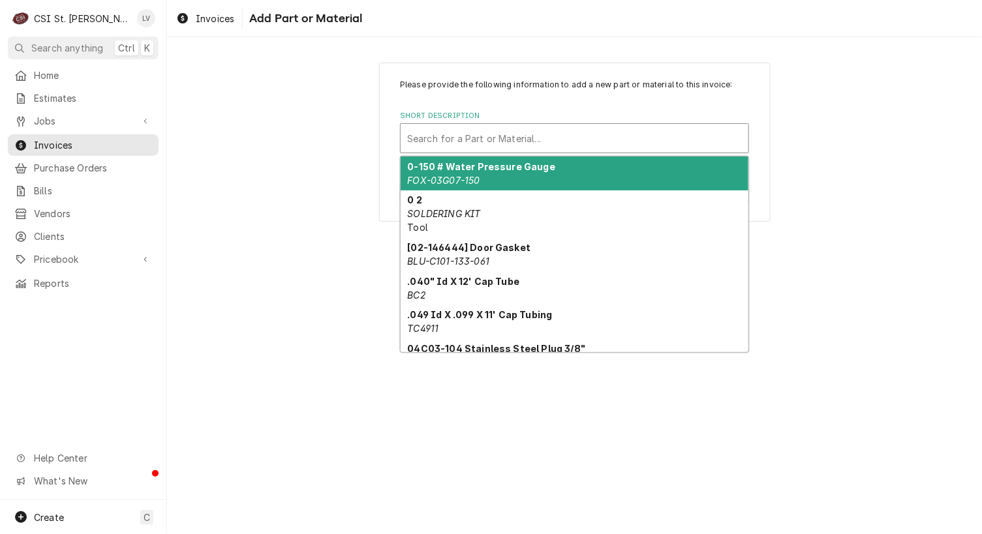
paste input "VUL-00-715074"
type input "VUL-00-715074"
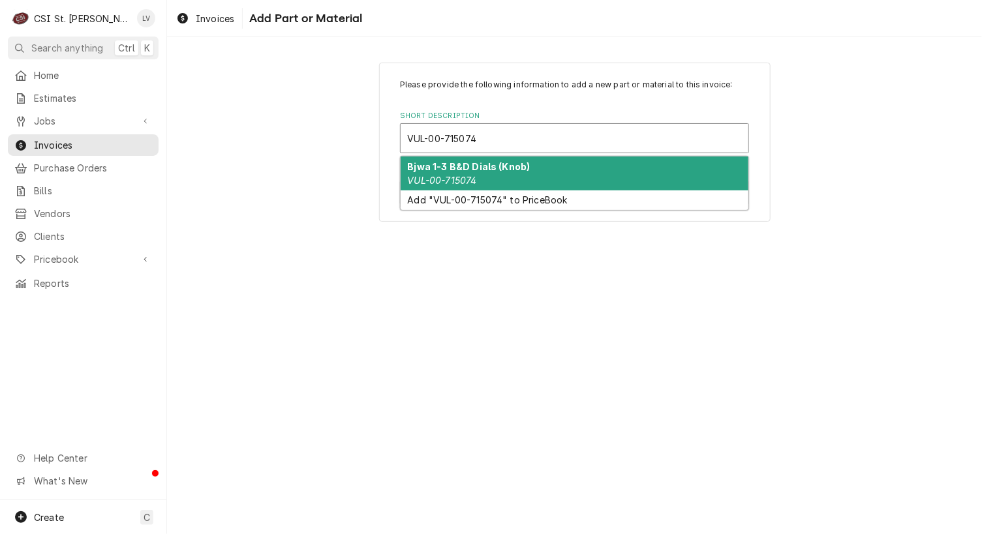
click at [459, 176] on em "VUL-00-715074" at bounding box center [442, 180] width 69 height 11
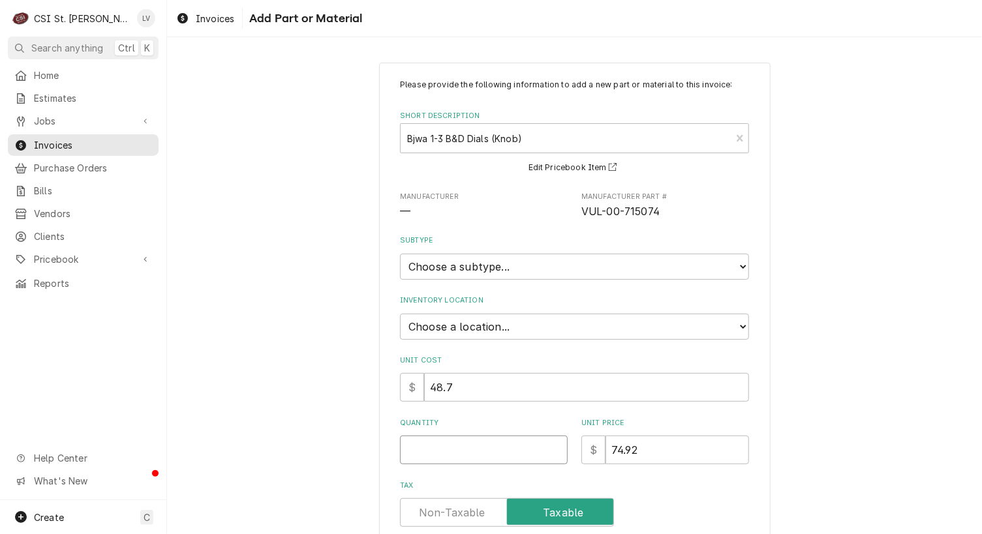
click at [425, 440] on input "Quantity" at bounding box center [484, 450] width 168 height 29
type textarea "x"
type input "3"
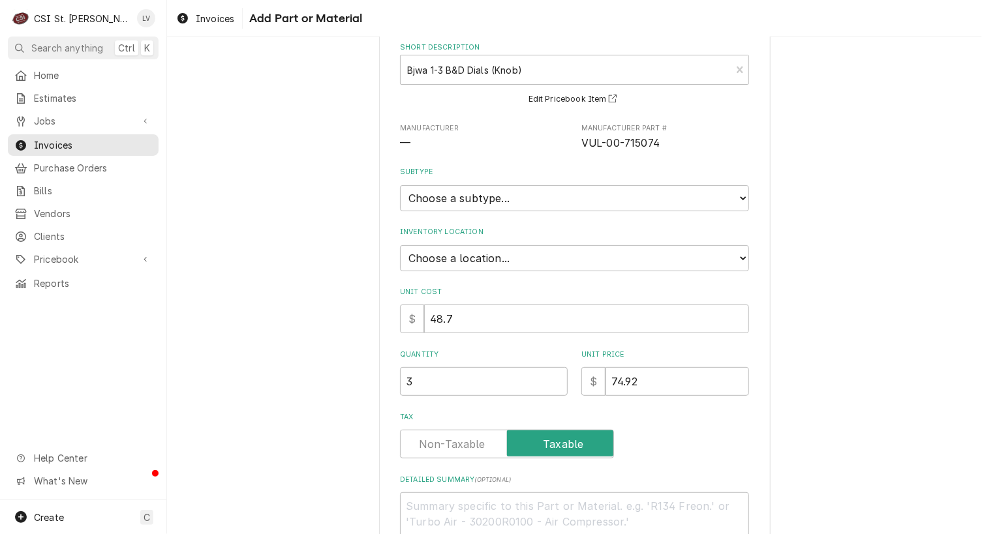
scroll to position [162, 0]
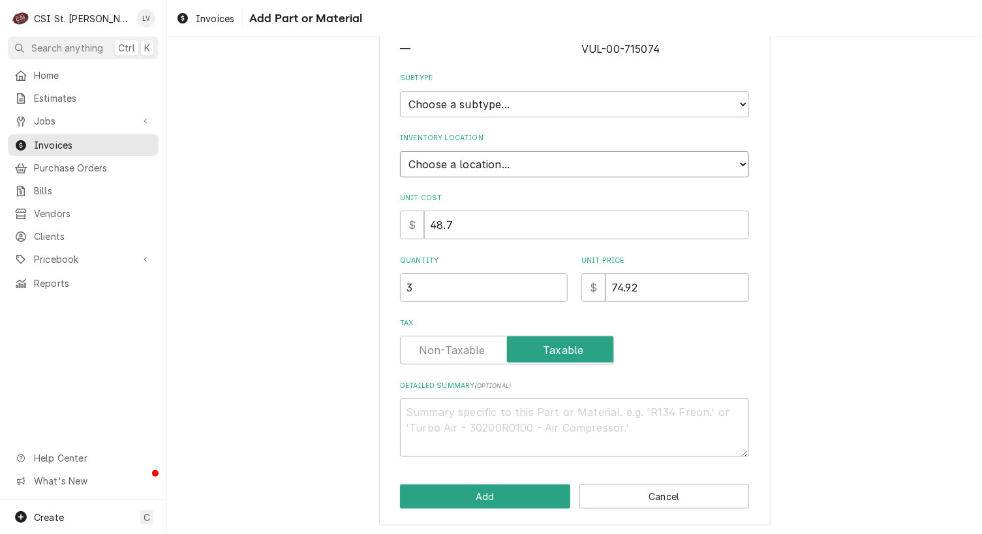
click at [436, 162] on select "Choose a location... 00 | STL WAREHOUSE 01 | CHUCK WAMBOLDT V#93 01 | COURTNEY …" at bounding box center [574, 164] width 349 height 26
select select "1373"
click at [400, 151] on select "Choose a location... 00 | STL WAREHOUSE 01 | CHUCK WAMBOLDT V#93 01 | COURTNEY …" at bounding box center [574, 164] width 349 height 26
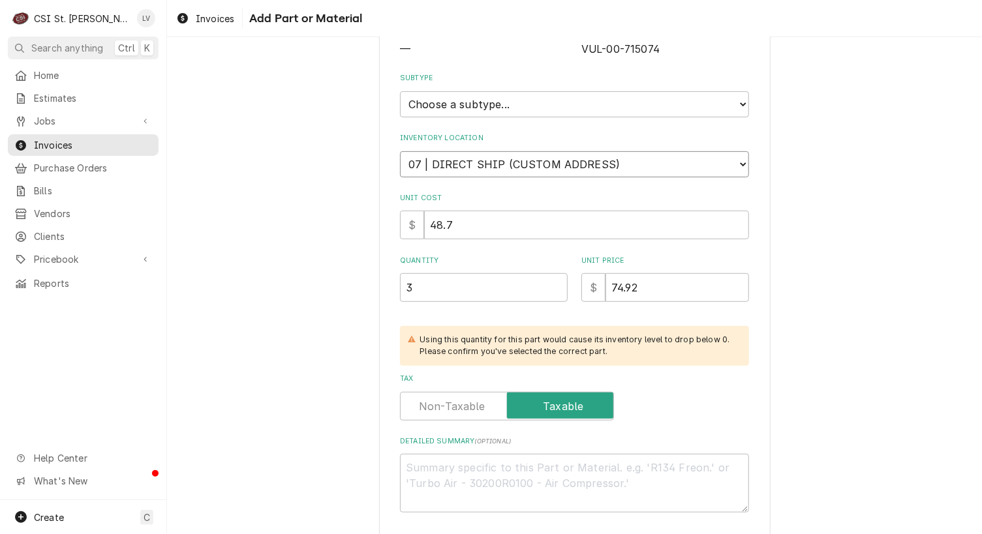
click at [740, 159] on select "Choose a location... 00 | STL WAREHOUSE 01 | CHUCK WAMBOLDT V#93 01 | COURTNEY …" at bounding box center [574, 164] width 349 height 26
click at [400, 151] on select "Choose a location... 00 | STL WAREHOUSE 01 | CHUCK WAMBOLDT V#93 01 | COURTNEY …" at bounding box center [574, 164] width 349 height 26
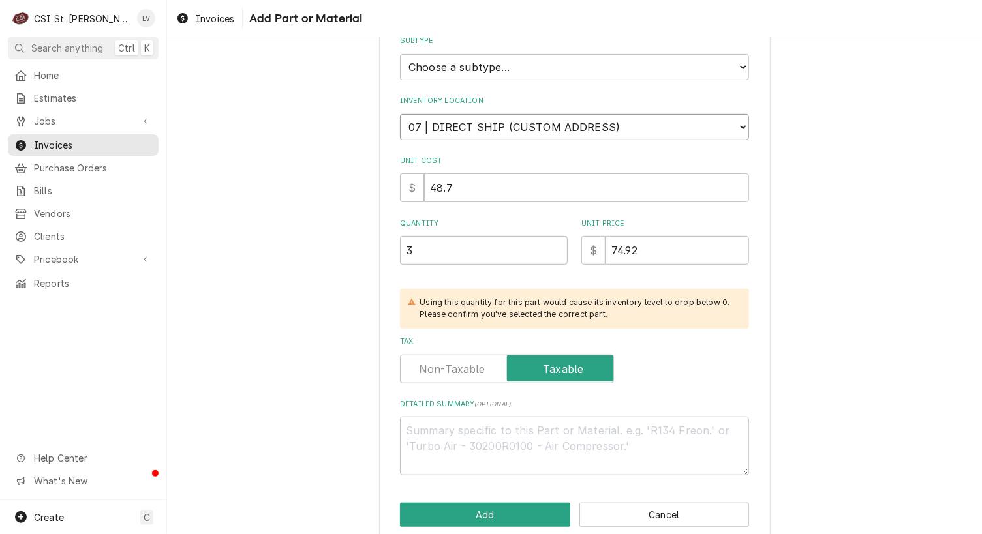
scroll to position [218, 0]
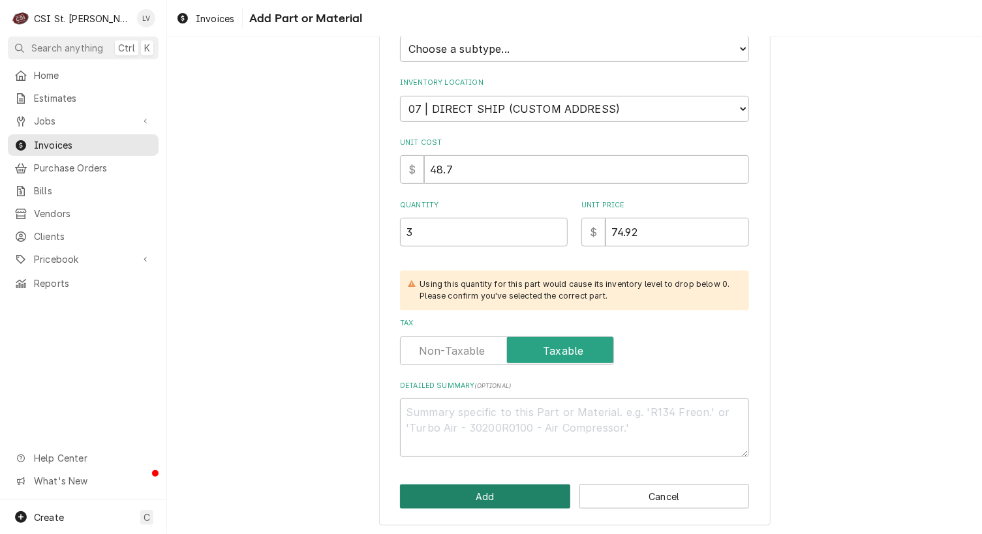
click at [517, 488] on button "Add" at bounding box center [485, 497] width 170 height 24
type textarea "x"
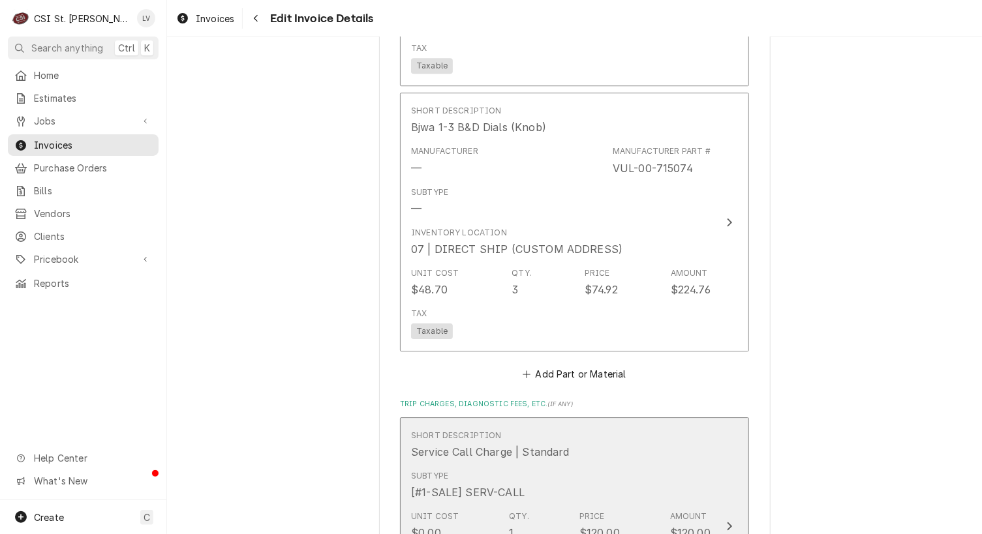
scroll to position [1721, 0]
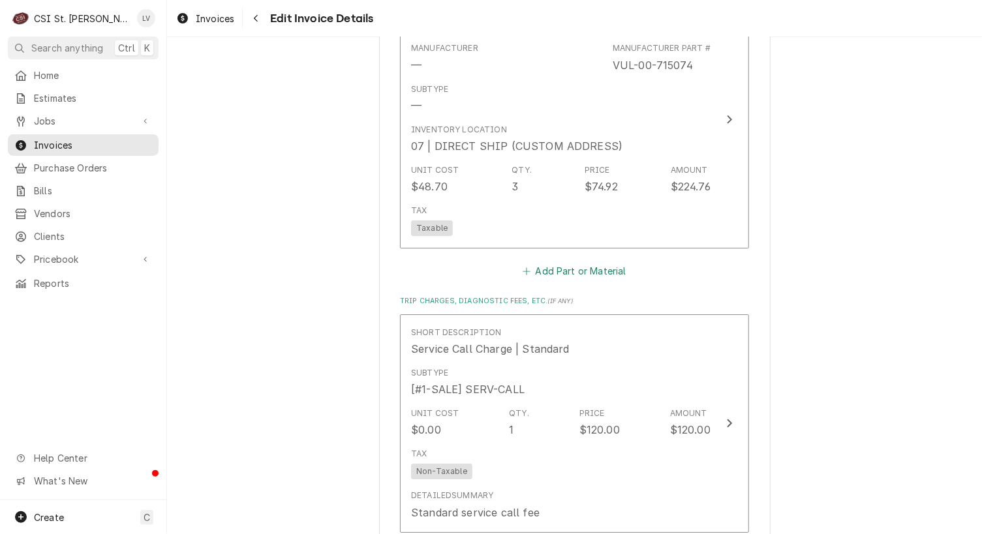
click at [551, 268] on button "Add Part or Material" at bounding box center [575, 271] width 108 height 18
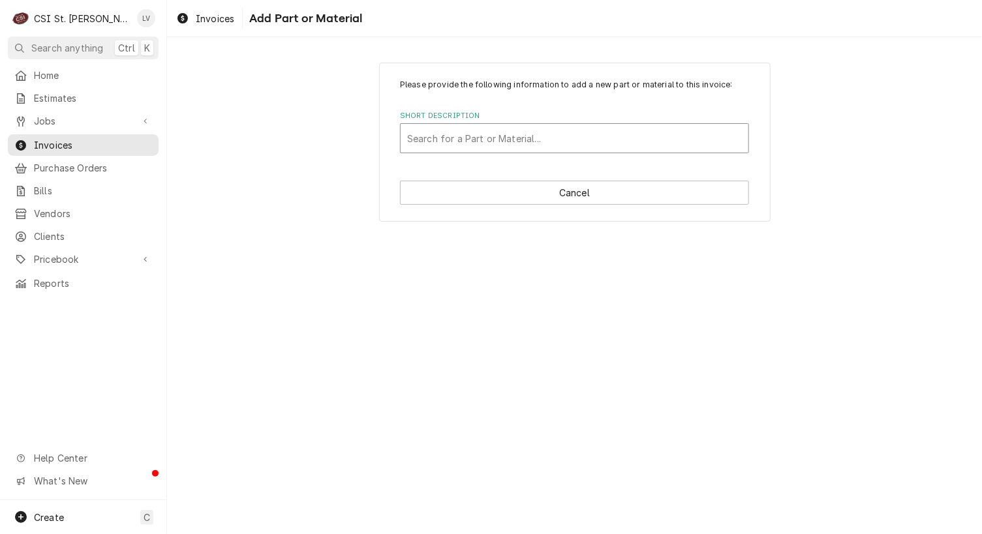
click at [588, 140] on div "Short Description" at bounding box center [574, 138] width 335 height 23
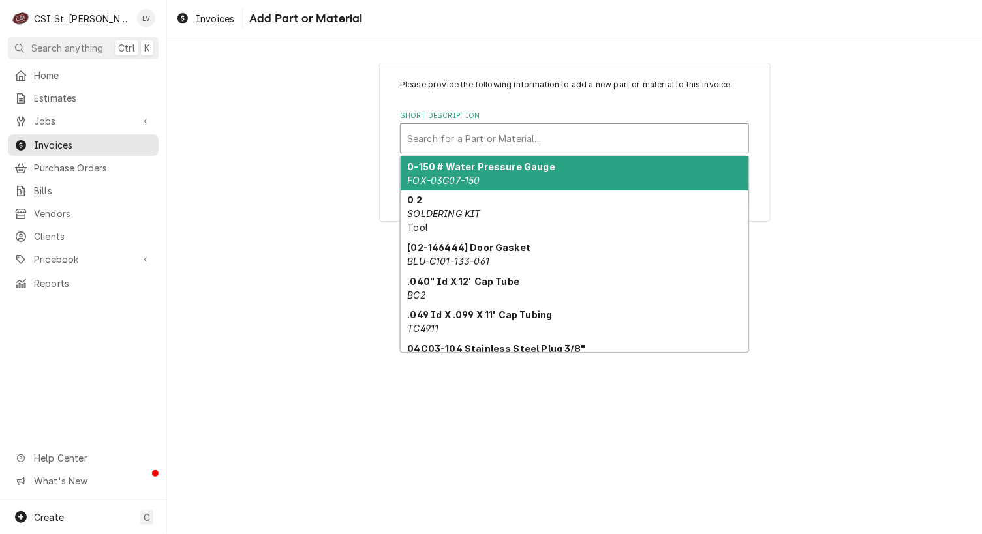
click at [429, 142] on div "Short Description" at bounding box center [574, 138] width 335 height 23
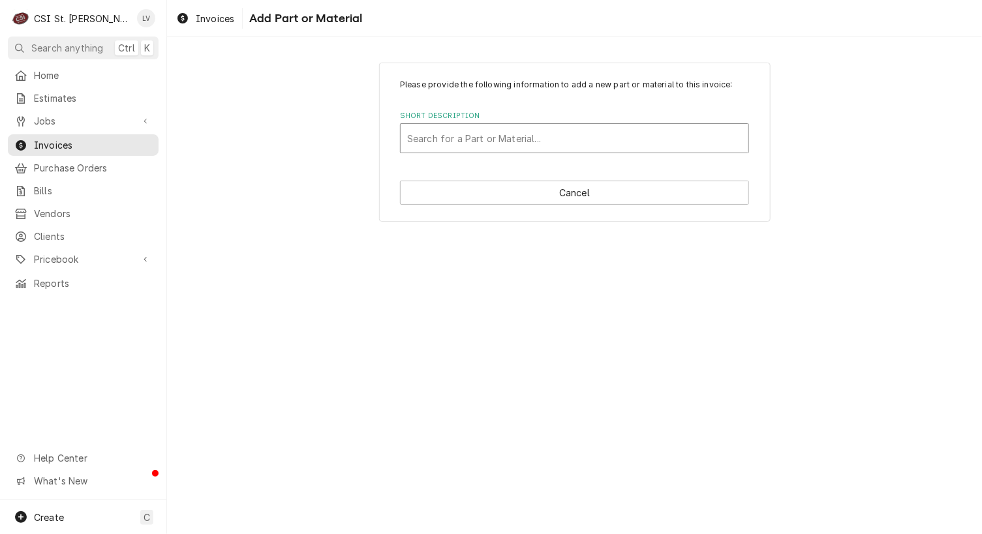
paste input "VUL-00-715075"
type input "VUL-00-715075"
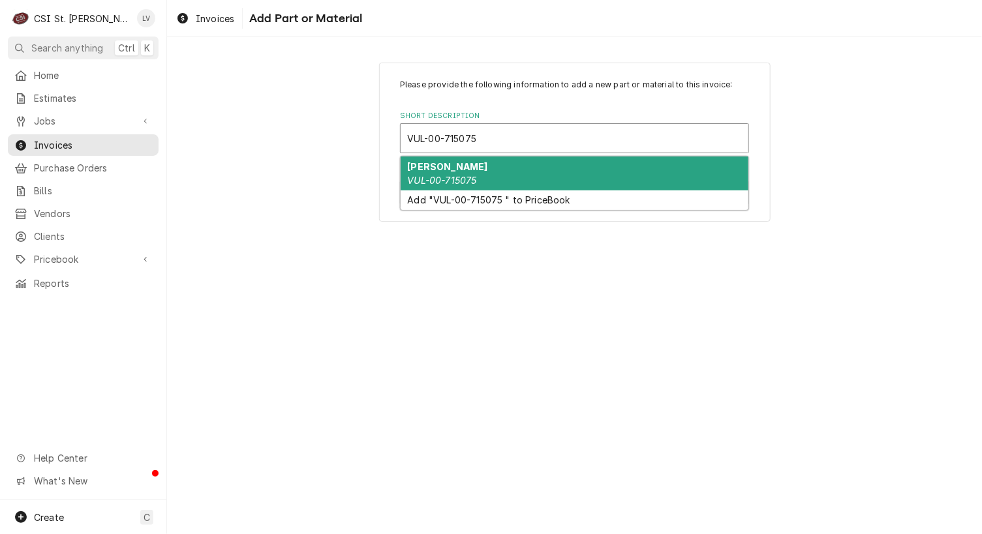
click at [417, 176] on em "VUL-00-715075" at bounding box center [442, 180] width 69 height 11
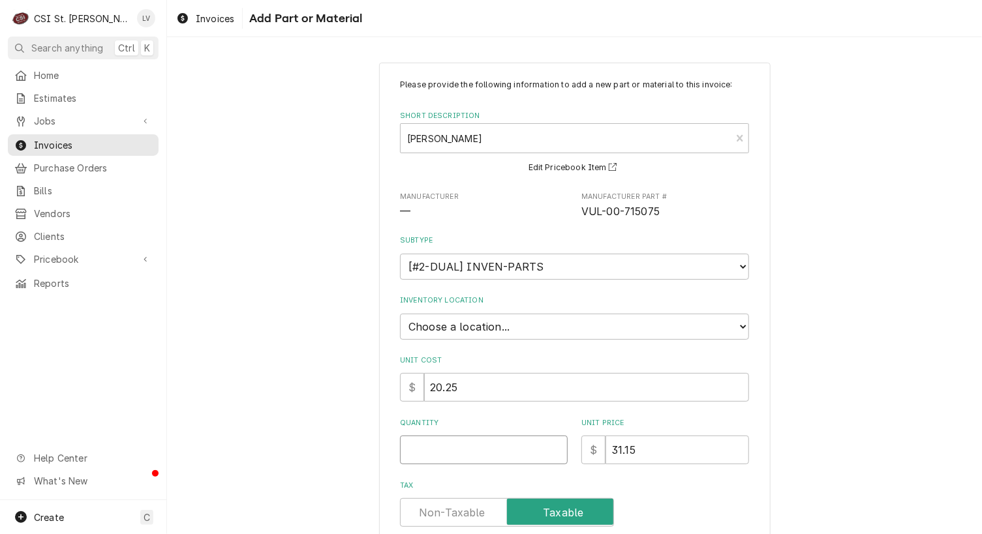
click at [407, 443] on input "Quantity" at bounding box center [484, 450] width 168 height 29
type textarea "x"
type input "3"
click at [470, 326] on select "Choose a location... 00 | STL WAREHOUSE 01 | CHUCK WAMBOLDT V#93 01 | COURTNEY …" at bounding box center [574, 327] width 349 height 26
select select "1373"
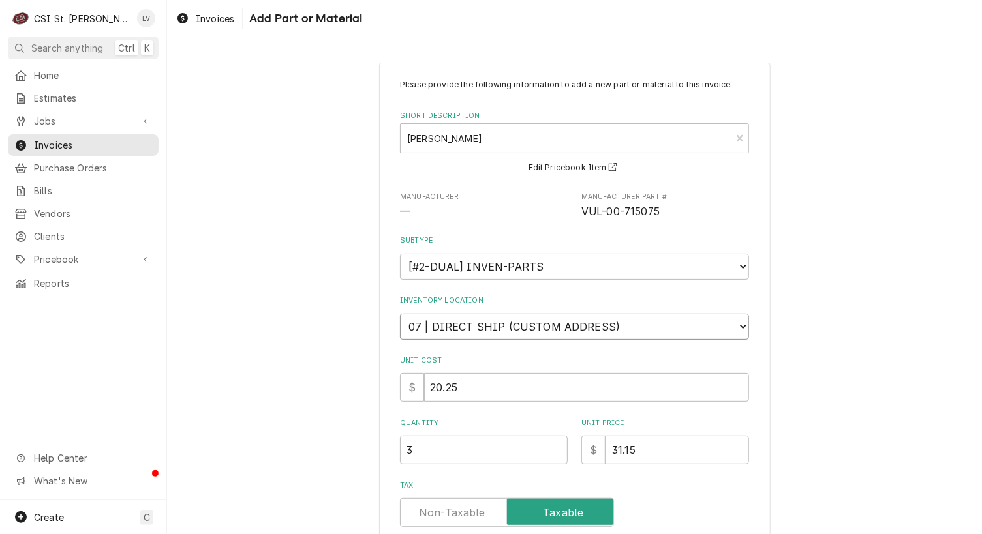
click at [400, 314] on select "Choose a location... 00 | STL WAREHOUSE 01 | CHUCK WAMBOLDT V#93 01 | COURTNEY …" at bounding box center [574, 327] width 349 height 26
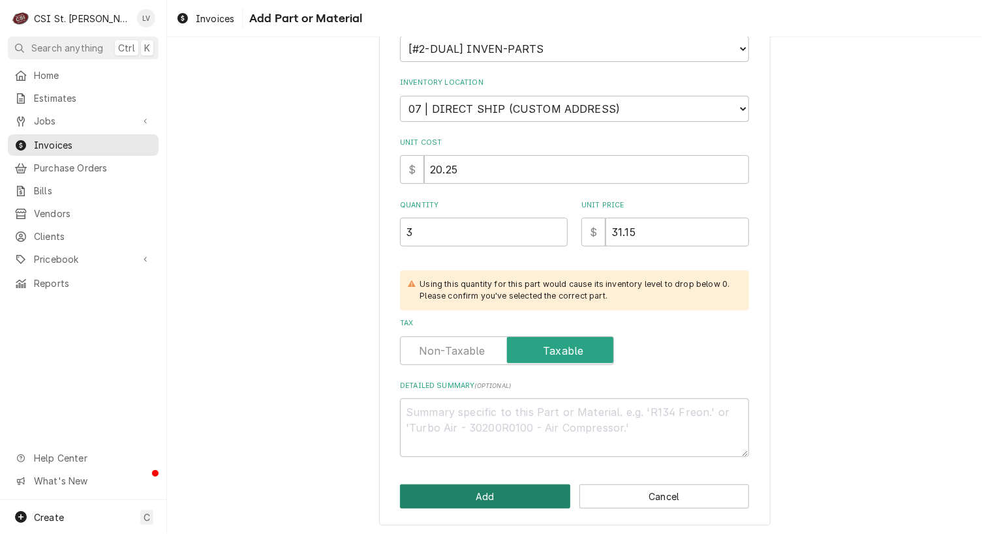
click at [506, 496] on button "Add" at bounding box center [485, 497] width 170 height 24
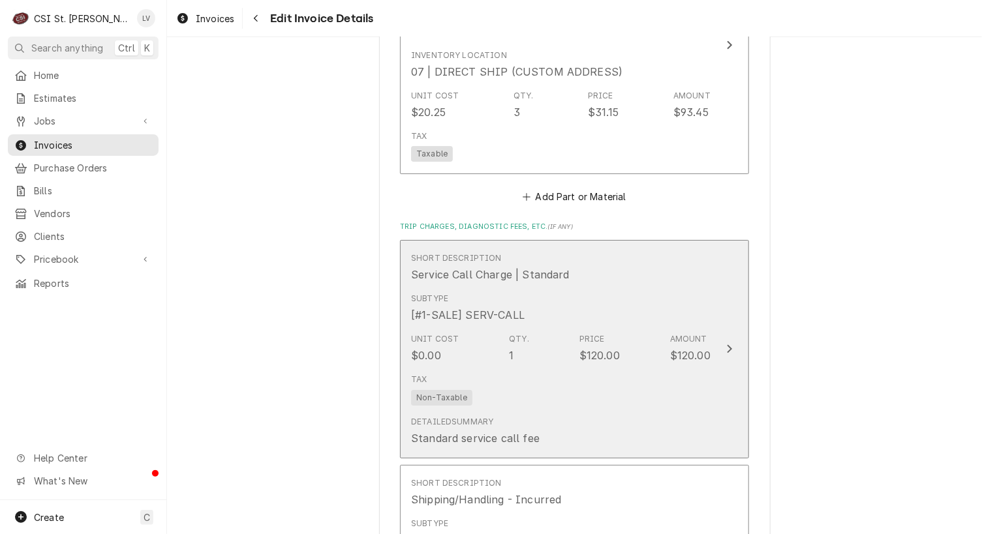
scroll to position [2219, 0]
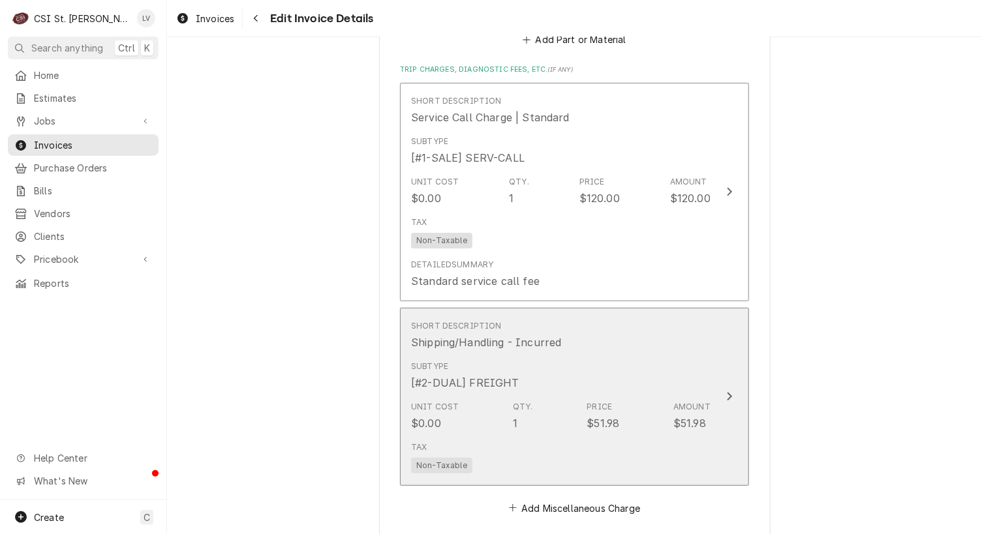
click at [531, 437] on div "Tax Non-Taxable" at bounding box center [561, 458] width 300 height 42
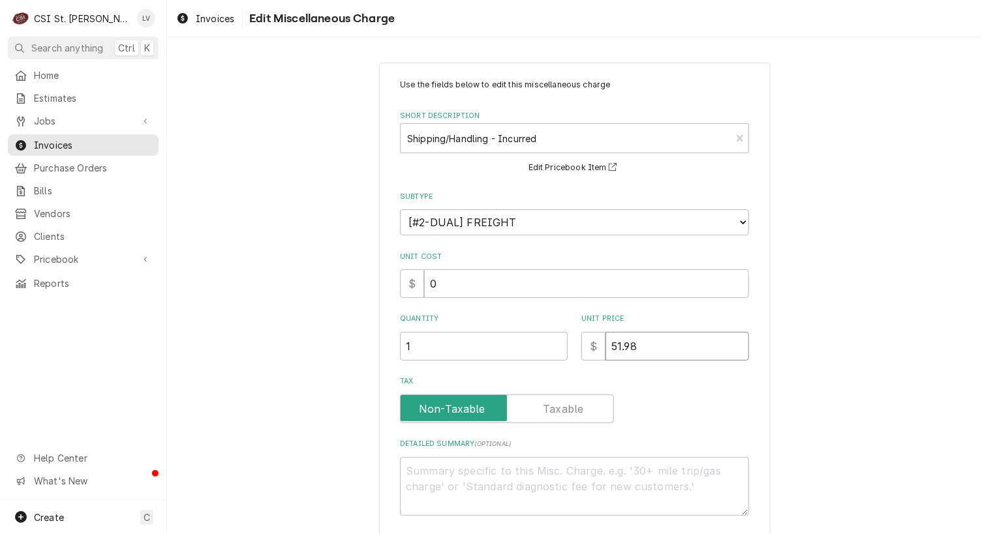
drag, startPoint x: 658, startPoint y: 338, endPoint x: 577, endPoint y: 345, distance: 81.2
click at [581, 345] on div "$ 51.98" at bounding box center [665, 346] width 168 height 29
type textarea "x"
type input "6"
type textarea "x"
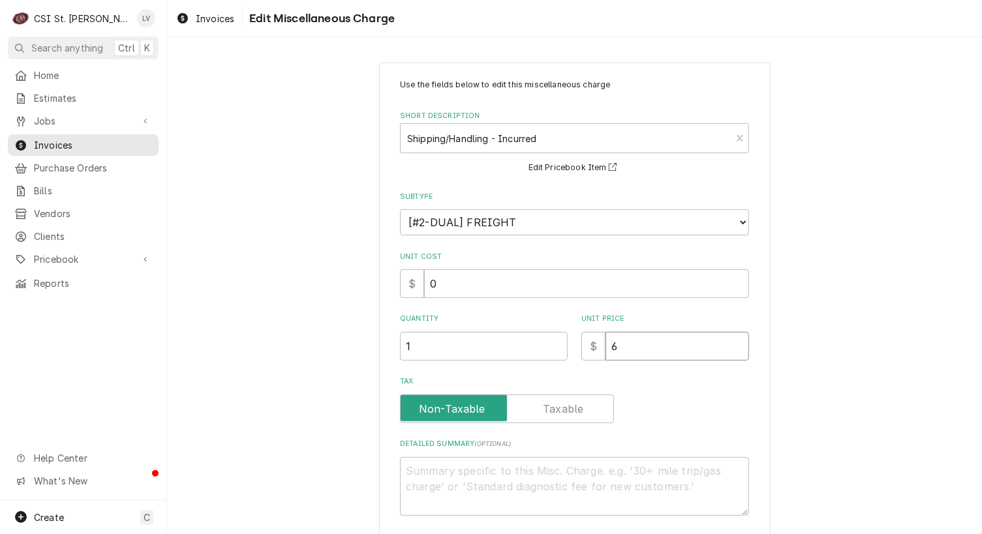
type input "68"
type textarea "x"
type input "68.7"
type textarea "x"
type input "68.73"
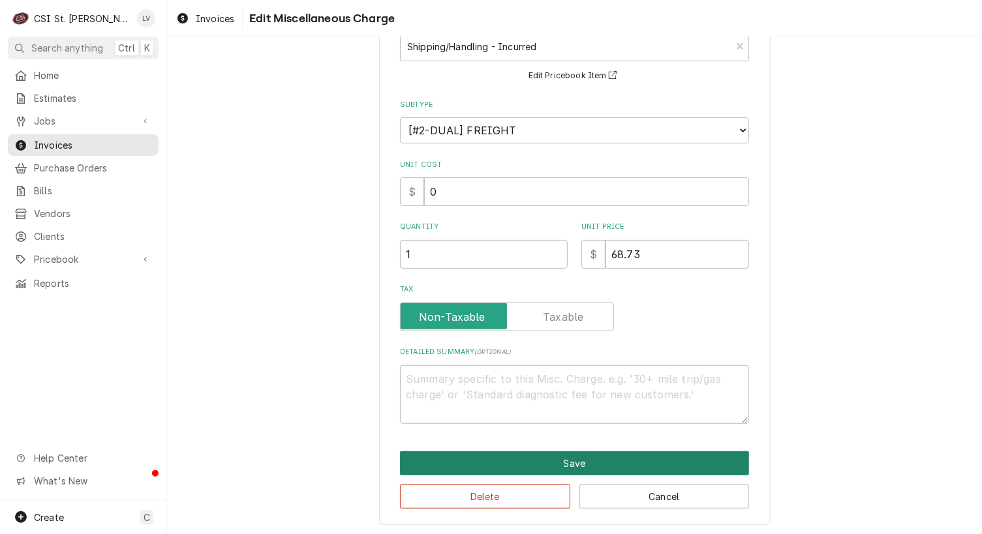
click at [532, 457] on button "Save" at bounding box center [574, 464] width 349 height 24
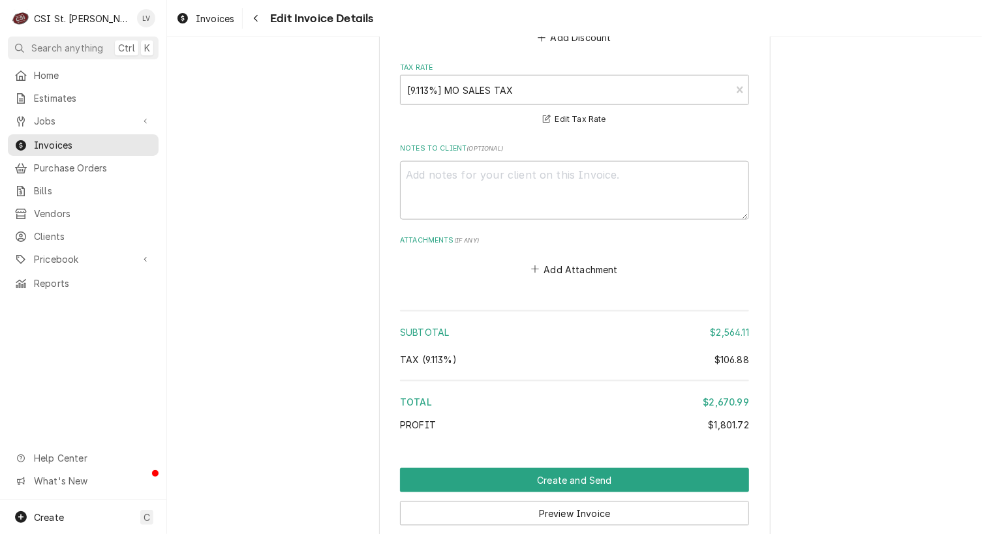
scroll to position [2797, 0]
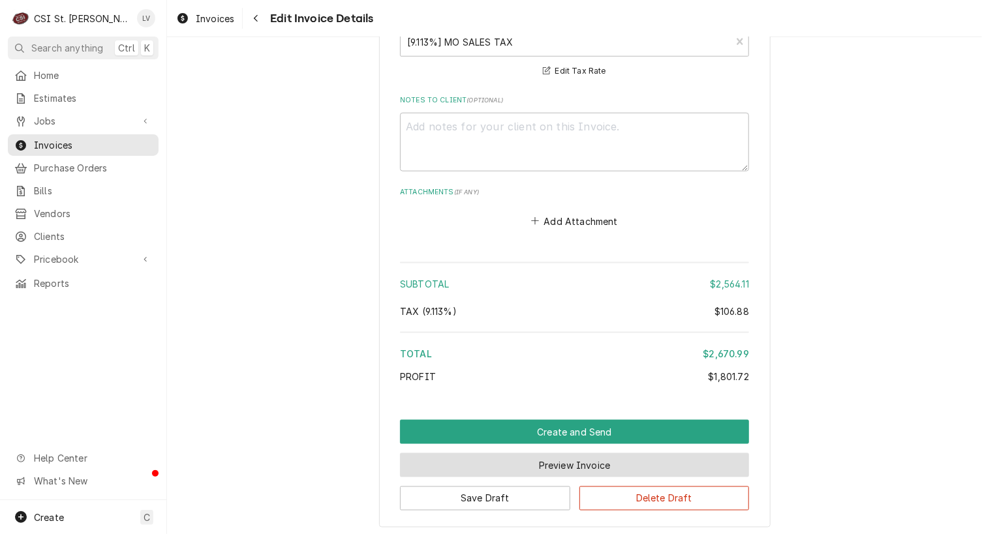
click at [566, 458] on button "Preview Invoice" at bounding box center [574, 466] width 349 height 24
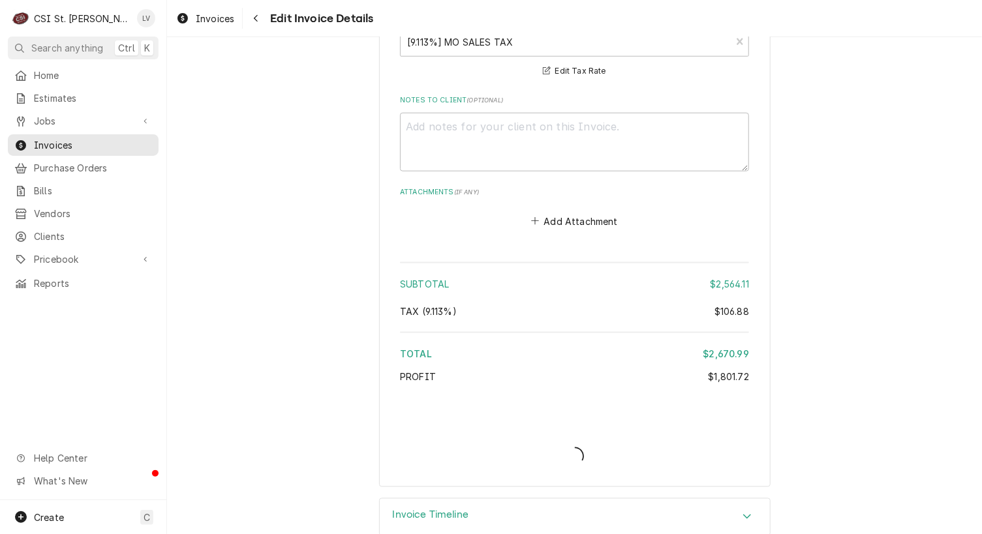
type textarea "x"
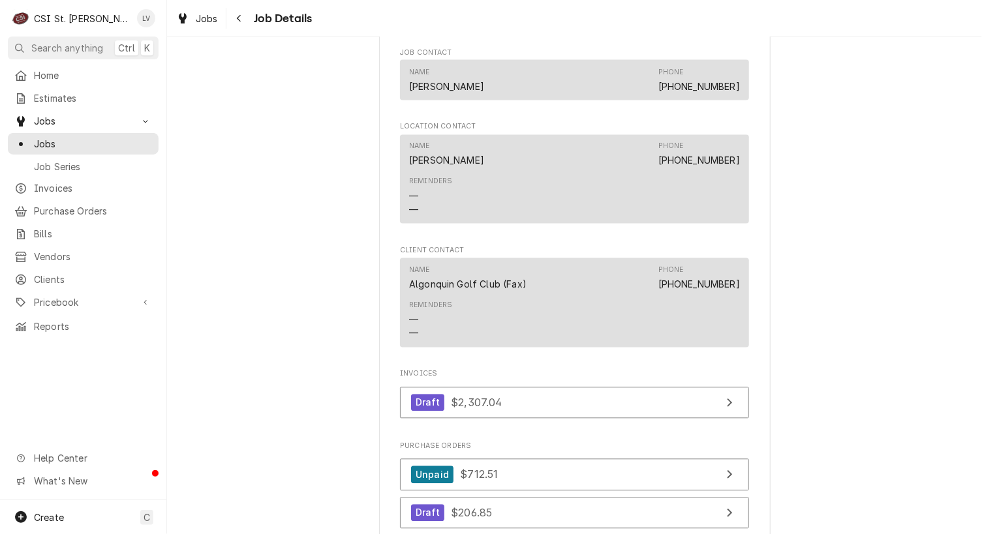
scroll to position [1175, 0]
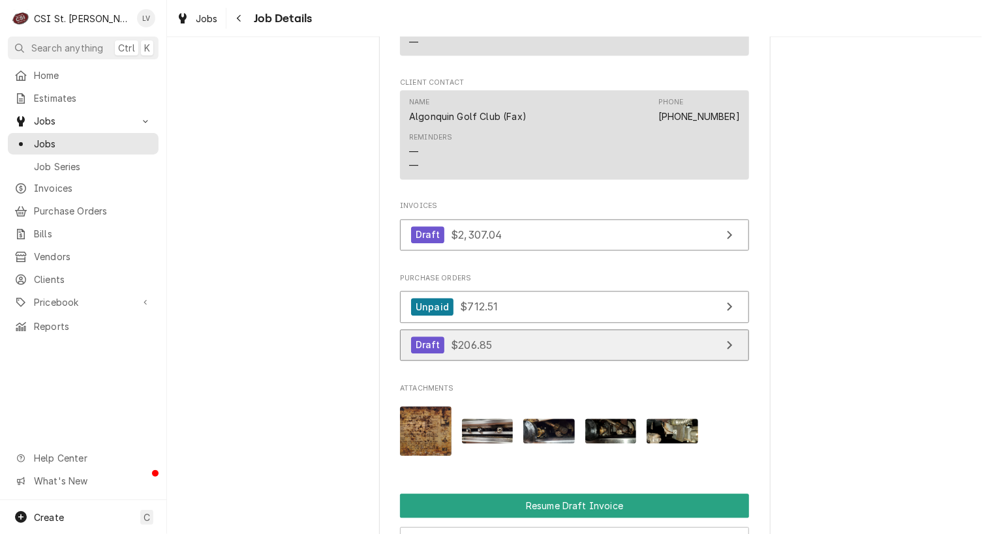
click at [595, 356] on link "Draft $206.85" at bounding box center [574, 346] width 349 height 32
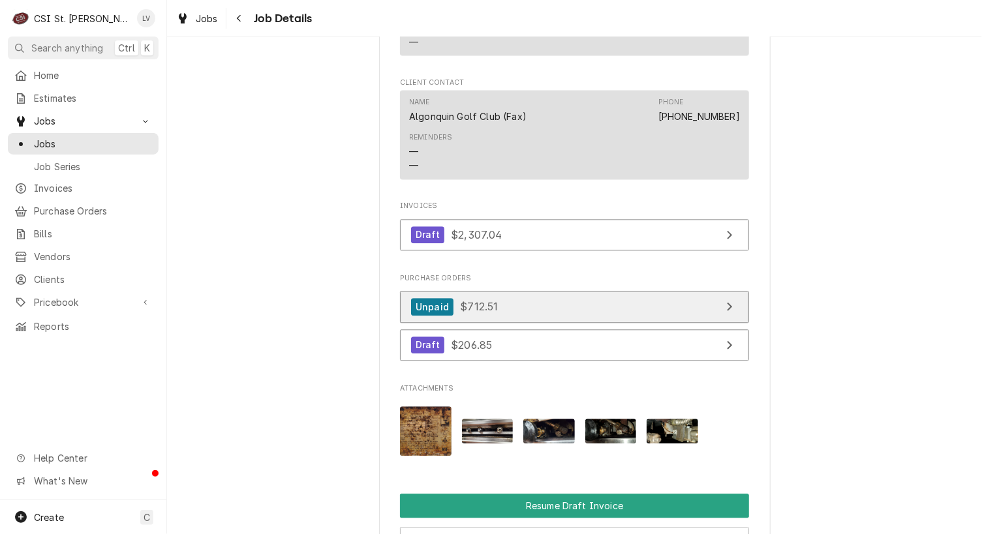
click at [559, 320] on link "Unpaid $712.51" at bounding box center [574, 307] width 349 height 32
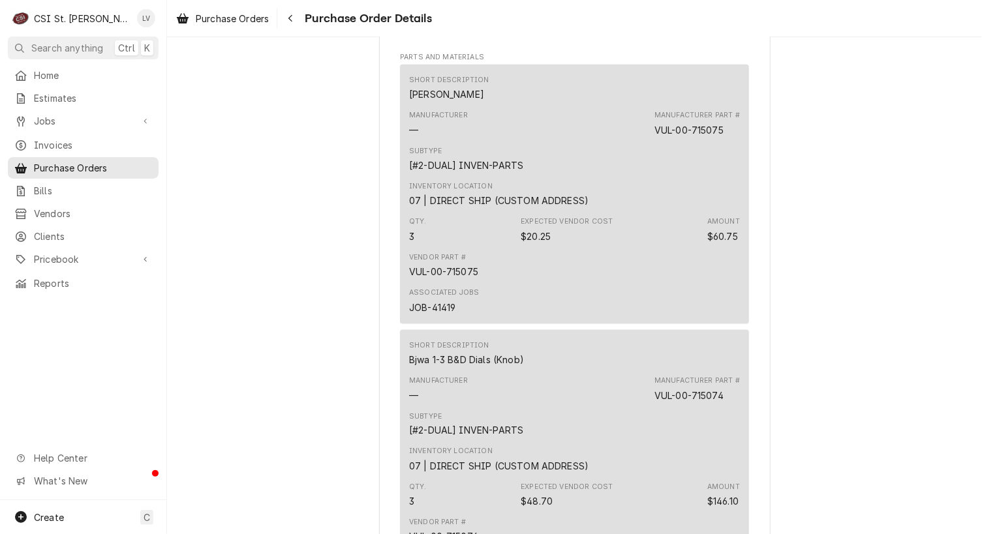
scroll to position [718, 0]
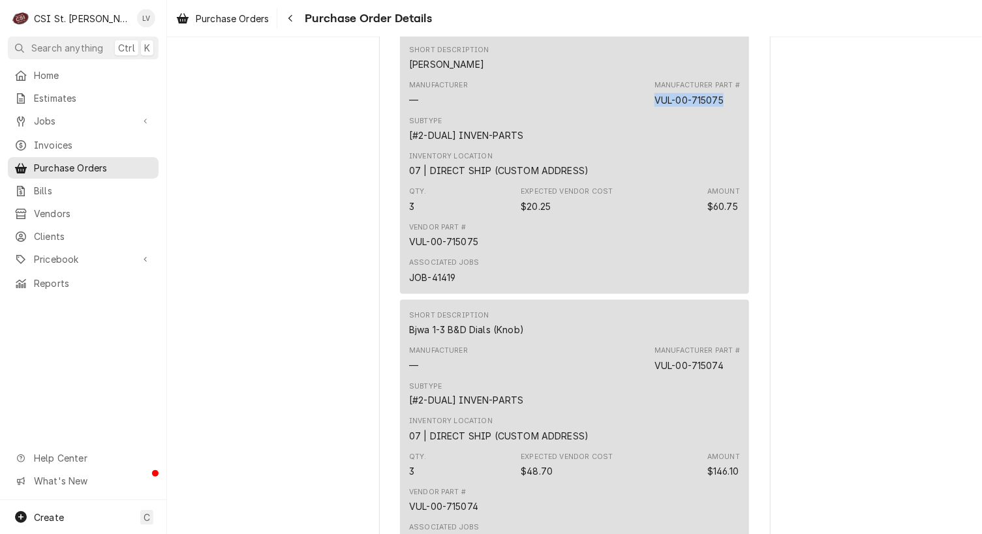
drag, startPoint x: 652, startPoint y: 126, endPoint x: 722, endPoint y: 130, distance: 70.6
click at [722, 106] on div "Manufacturer Part # VUL-00-715075" at bounding box center [697, 93] width 85 height 26
copy div "VUL-00-715075"
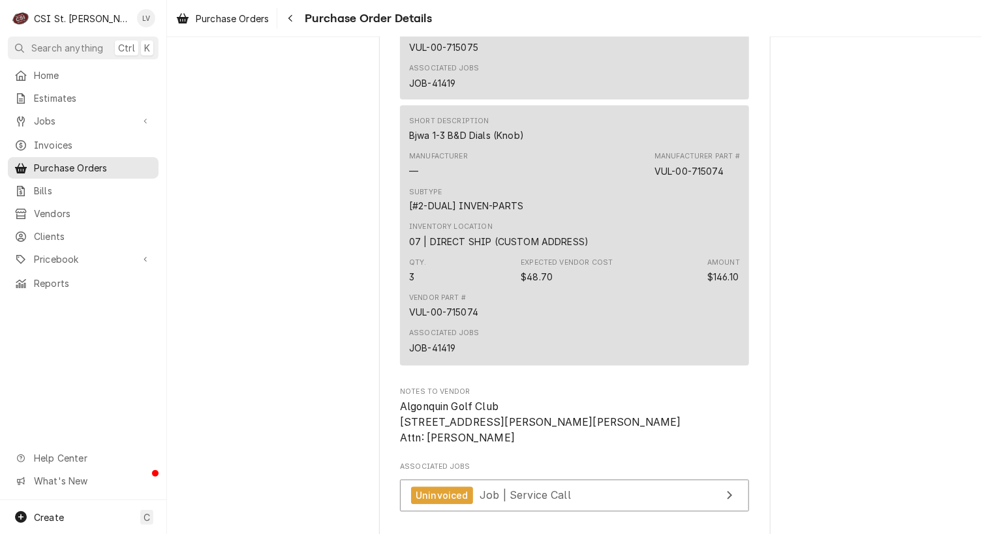
scroll to position [914, 0]
drag, startPoint x: 652, startPoint y: 197, endPoint x: 724, endPoint y: 194, distance: 72.5
click at [724, 176] on div "Manufacturer Part # VUL-00-715074" at bounding box center [697, 163] width 85 height 26
copy div "VUL-00-715074"
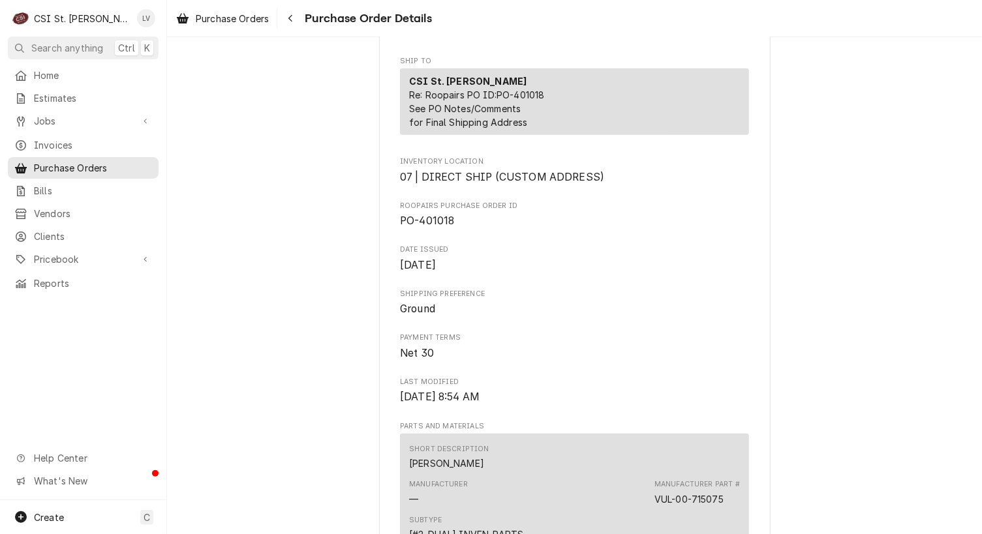
scroll to position [268, 0]
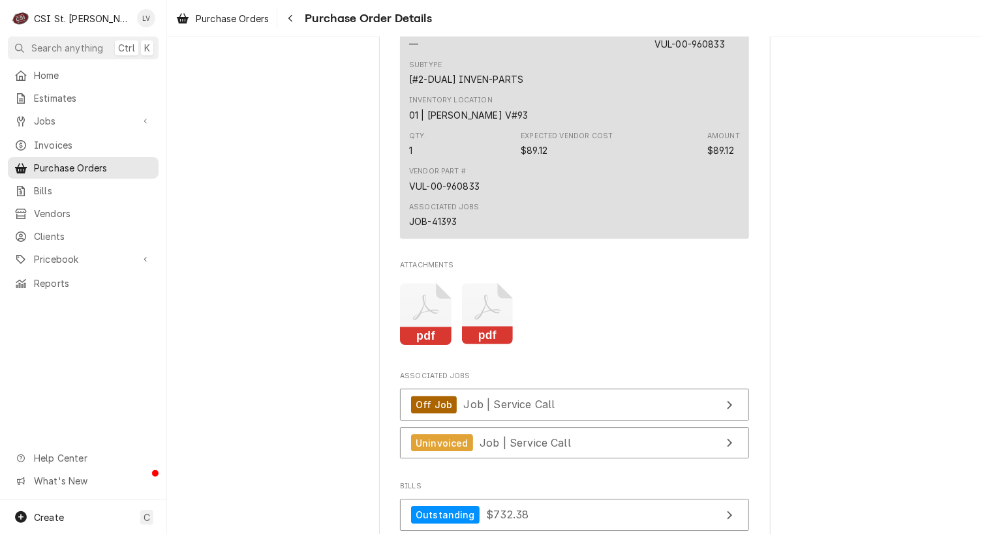
scroll to position [1697, 0]
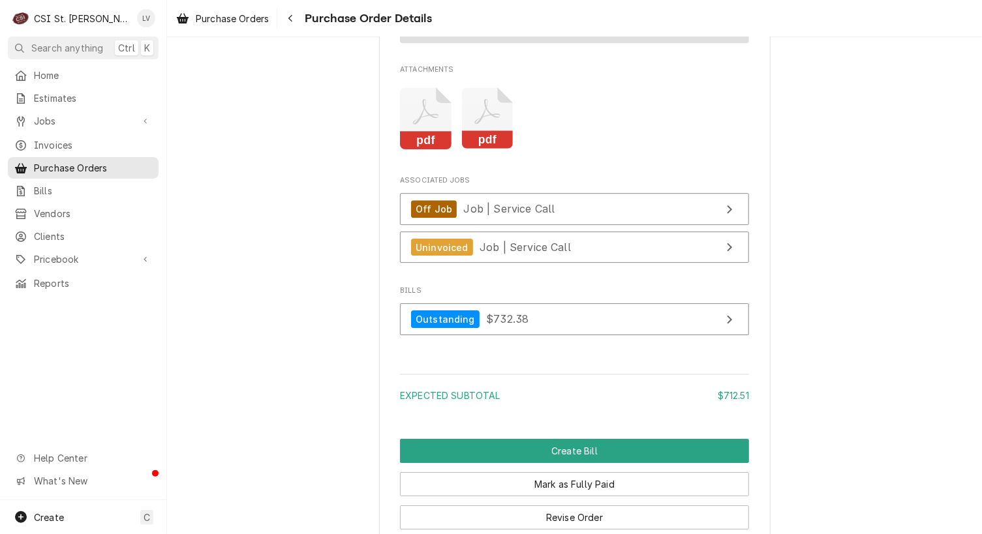
click at [452, 149] on icon "Attachments" at bounding box center [426, 118] width 52 height 62
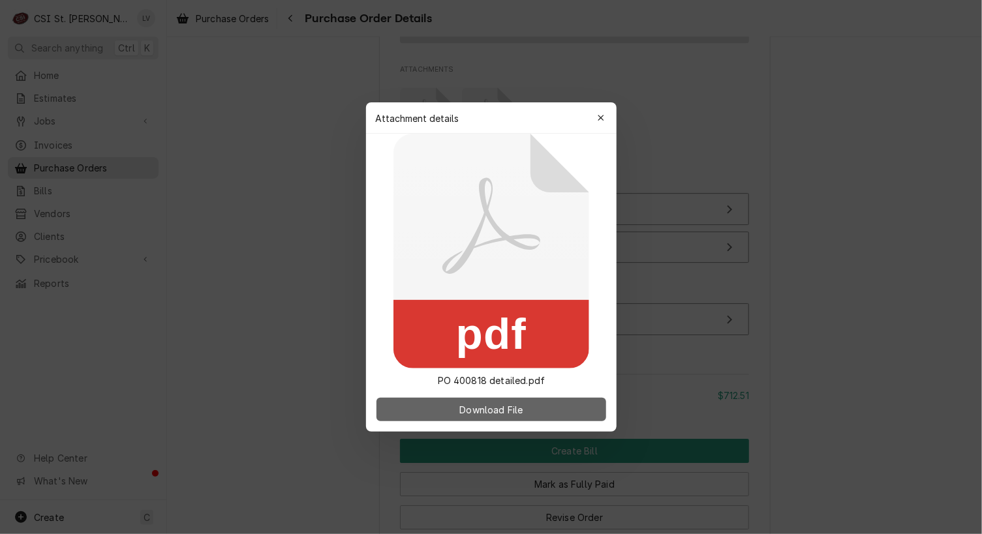
click at [535, 410] on button "Download File" at bounding box center [492, 409] width 230 height 23
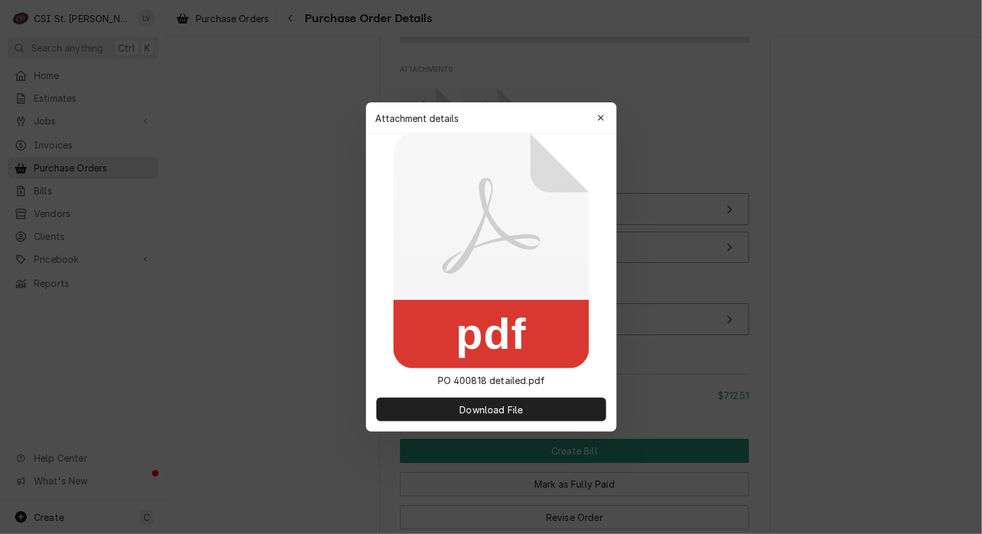
drag, startPoint x: 810, startPoint y: 133, endPoint x: 735, endPoint y: 118, distance: 75.9
click at [808, 132] on div at bounding box center [491, 267] width 982 height 534
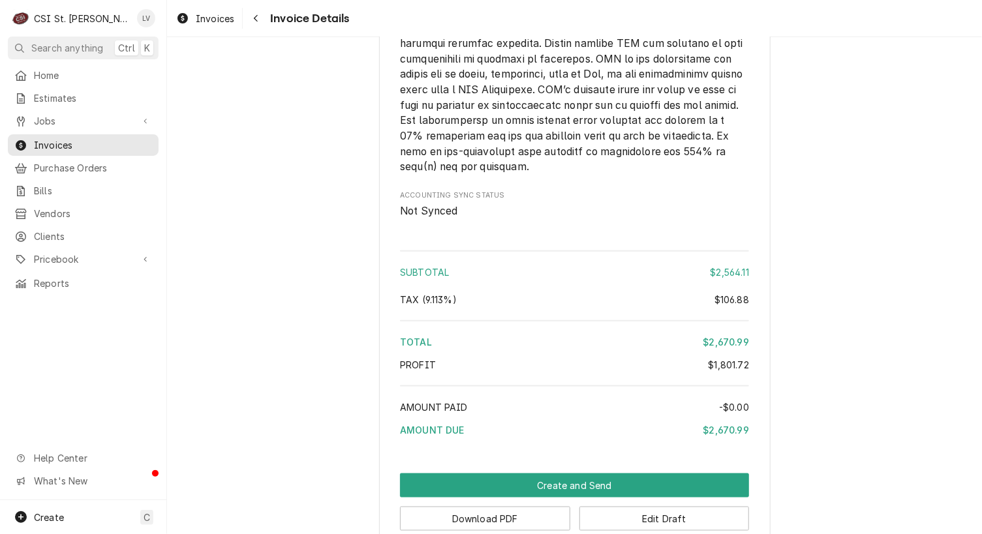
scroll to position [2760, 0]
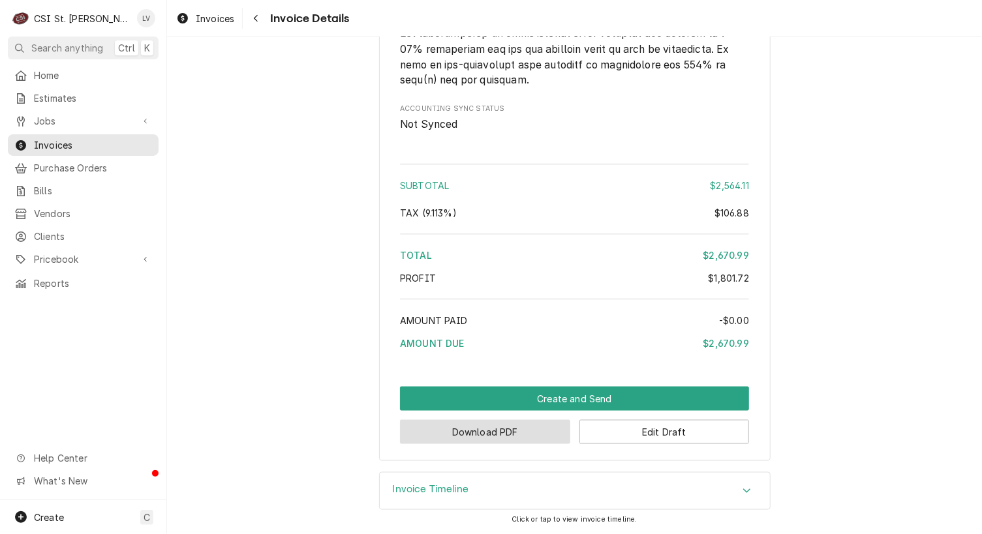
click at [501, 433] on button "Download PDF" at bounding box center [485, 432] width 170 height 24
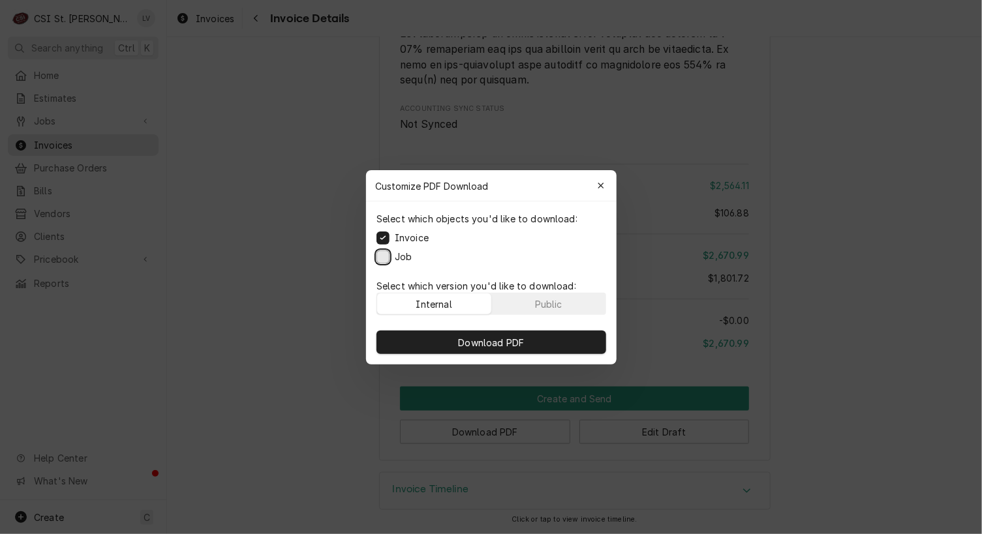
click at [382, 256] on button "Job" at bounding box center [383, 256] width 13 height 13
click at [511, 343] on span "Download PDF" at bounding box center [490, 342] width 71 height 14
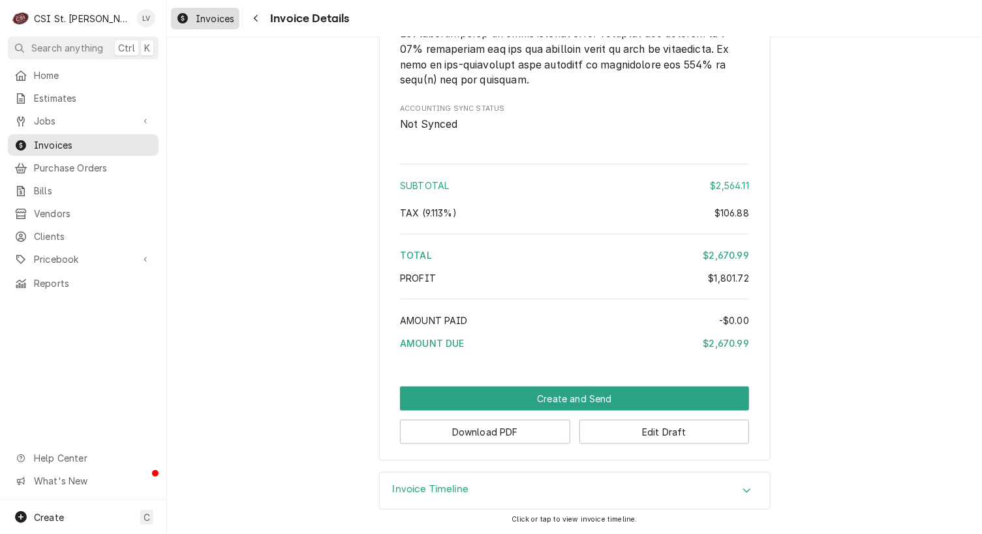
click at [215, 15] on span "Invoices" at bounding box center [215, 19] width 39 height 14
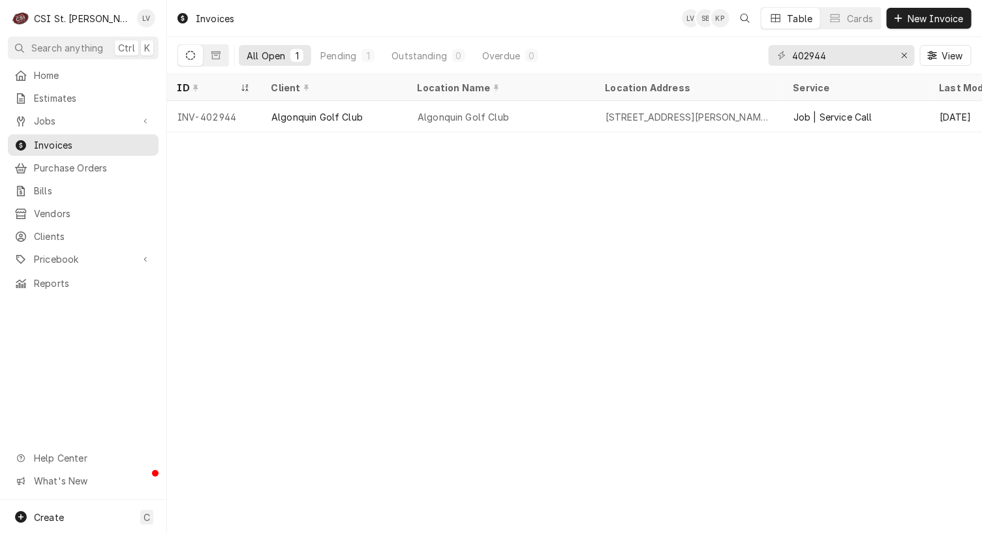
drag, startPoint x: 270, startPoint y: 180, endPoint x: 241, endPoint y: 157, distance: 36.7
click at [270, 180] on div "Invoices LV SB KP Table Cards New Invoice All Open 1 Pending 1 Outstanding 0 Ov…" at bounding box center [574, 267] width 815 height 534
drag, startPoint x: 834, startPoint y: 57, endPoint x: 769, endPoint y: 63, distance: 65.5
click at [769, 63] on div "402944" at bounding box center [842, 55] width 146 height 21
type input "403022"
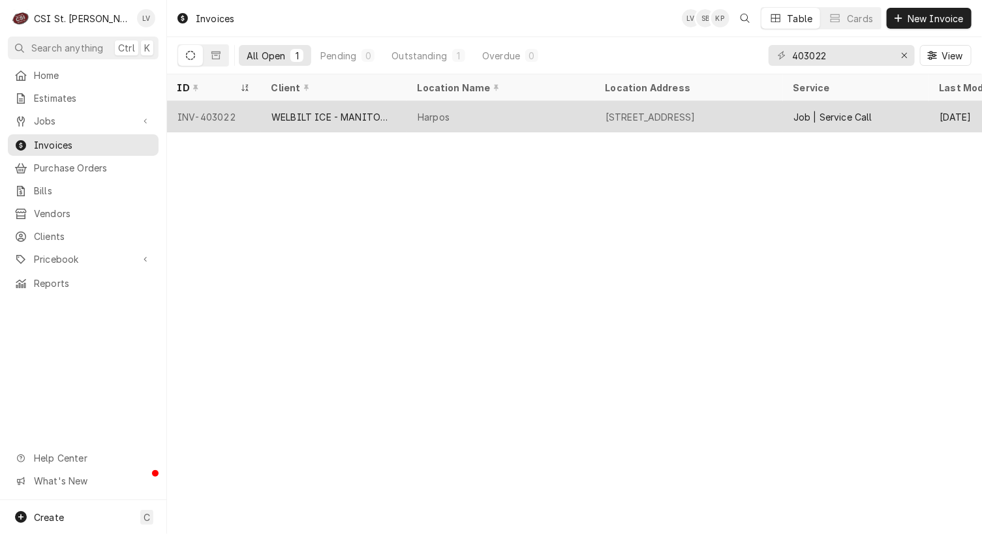
click at [305, 116] on div "WELBILT ICE - MANITOWOC ICE" at bounding box center [333, 117] width 125 height 14
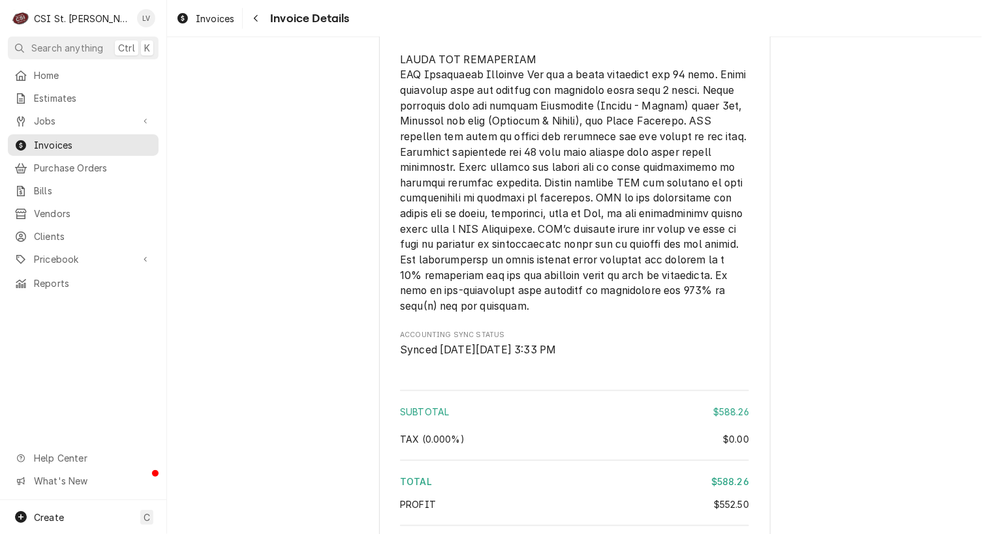
scroll to position [2486, 0]
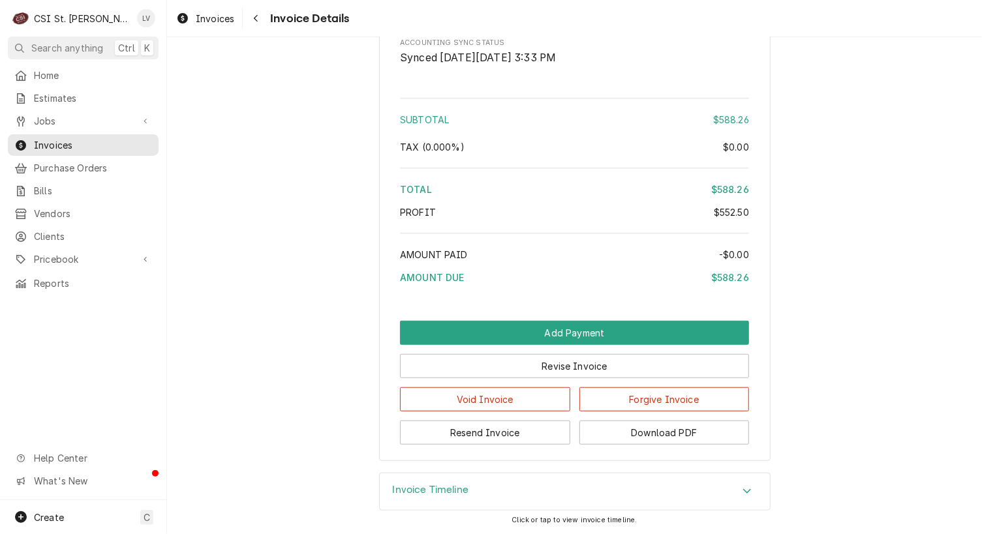
click at [448, 489] on h3 "Invoice Timeline" at bounding box center [431, 490] width 76 height 12
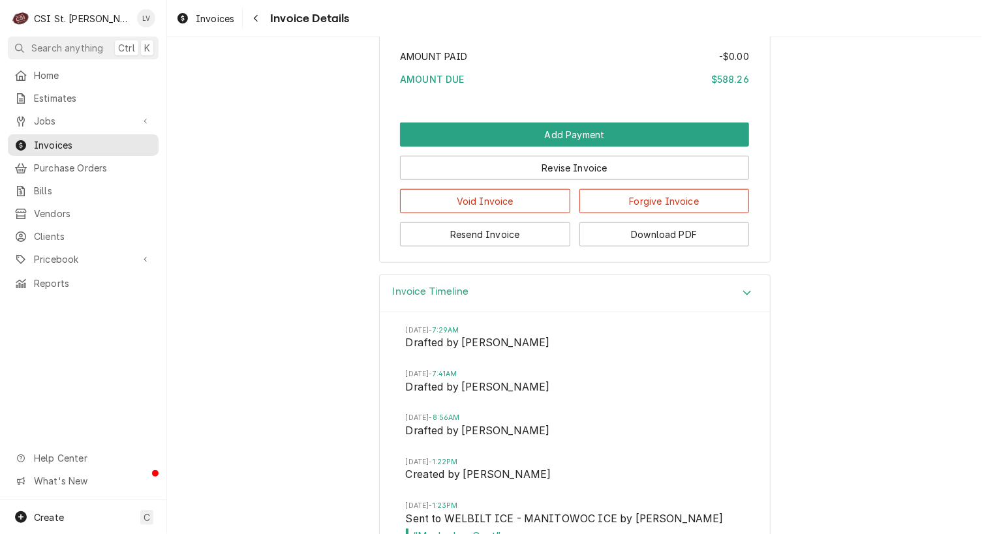
scroll to position [2725, 0]
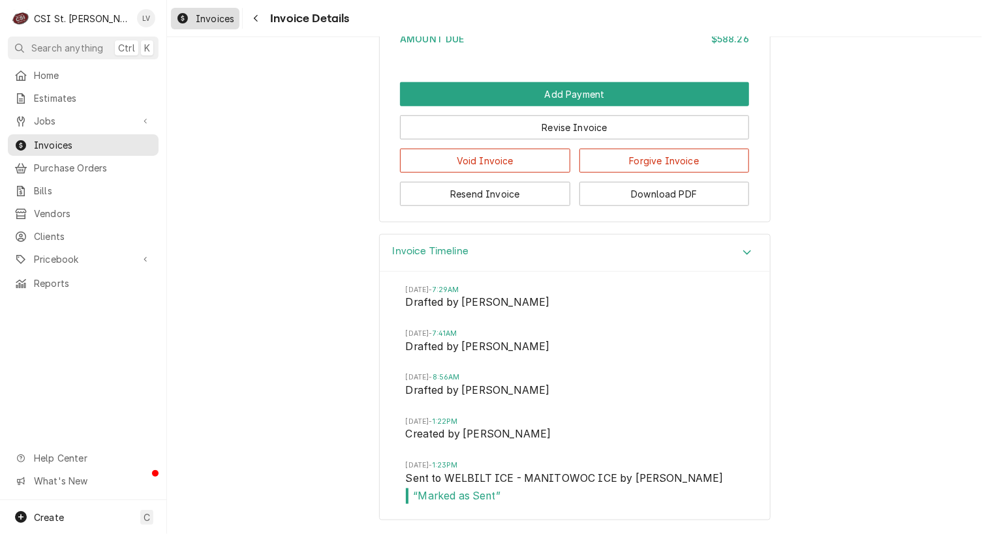
click at [213, 15] on span "Invoices" at bounding box center [215, 19] width 39 height 14
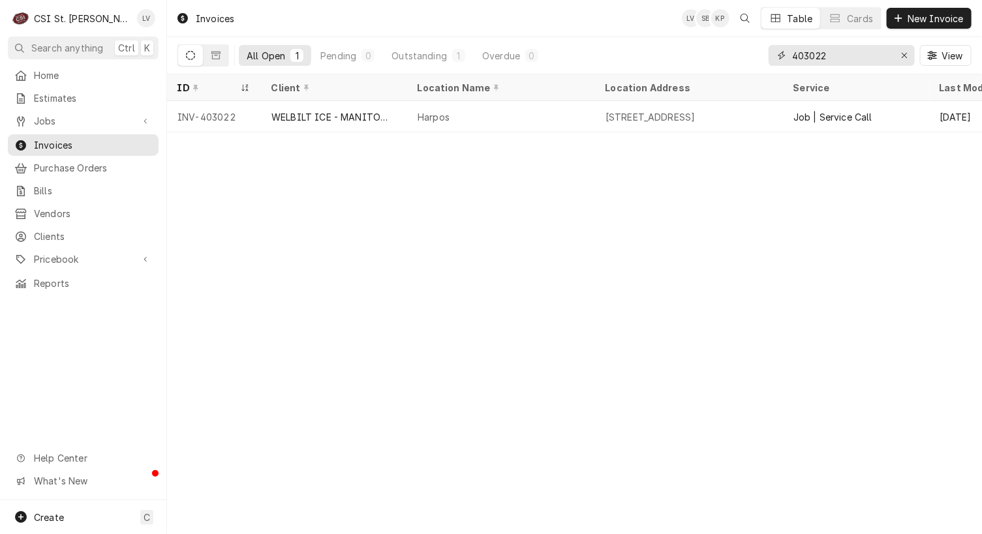
drag, startPoint x: 848, startPoint y: 54, endPoint x: 769, endPoint y: 61, distance: 80.0
click at [769, 61] on div "403022" at bounding box center [842, 55] width 146 height 21
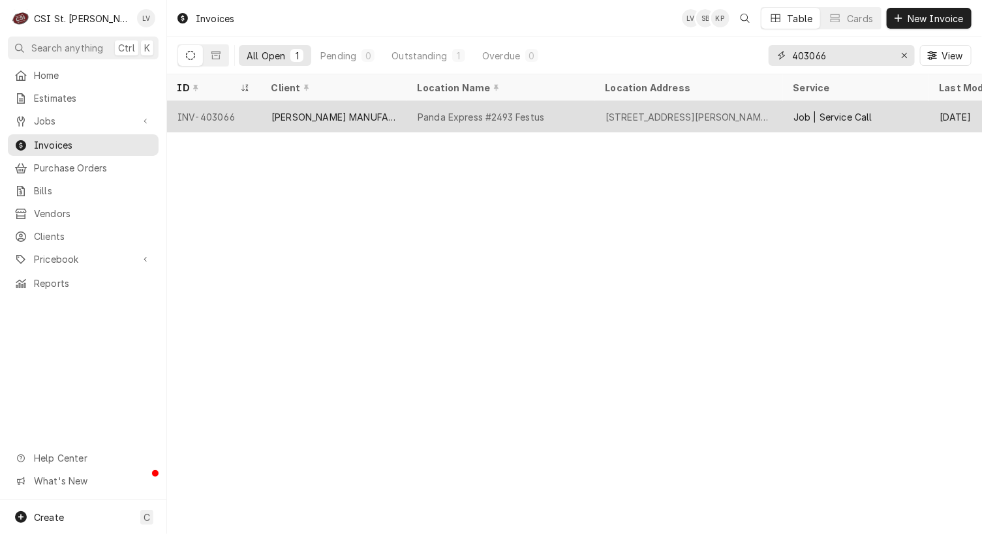
type input "403066"
click at [282, 117] on div "RANDELL MANUFACTURING" at bounding box center [333, 117] width 125 height 14
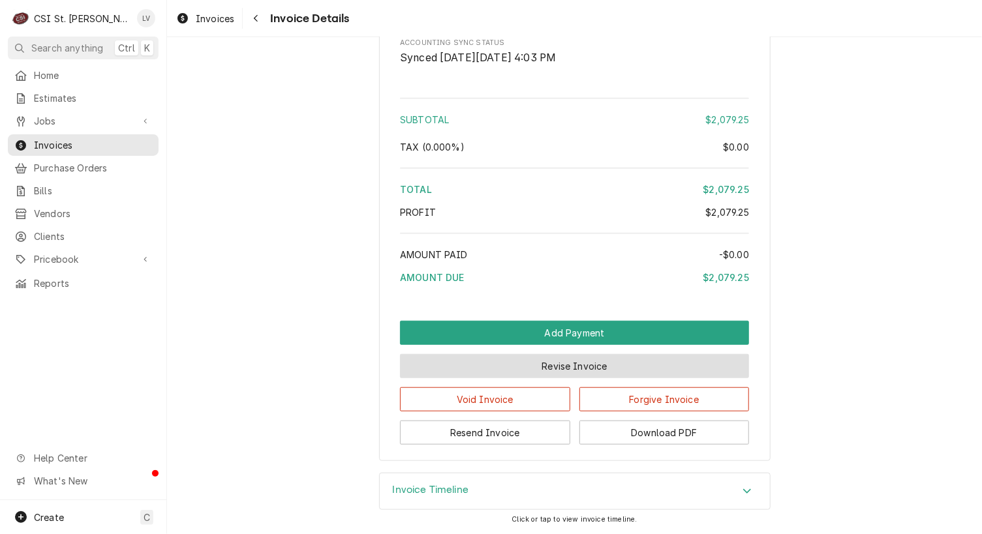
scroll to position [2510, 0]
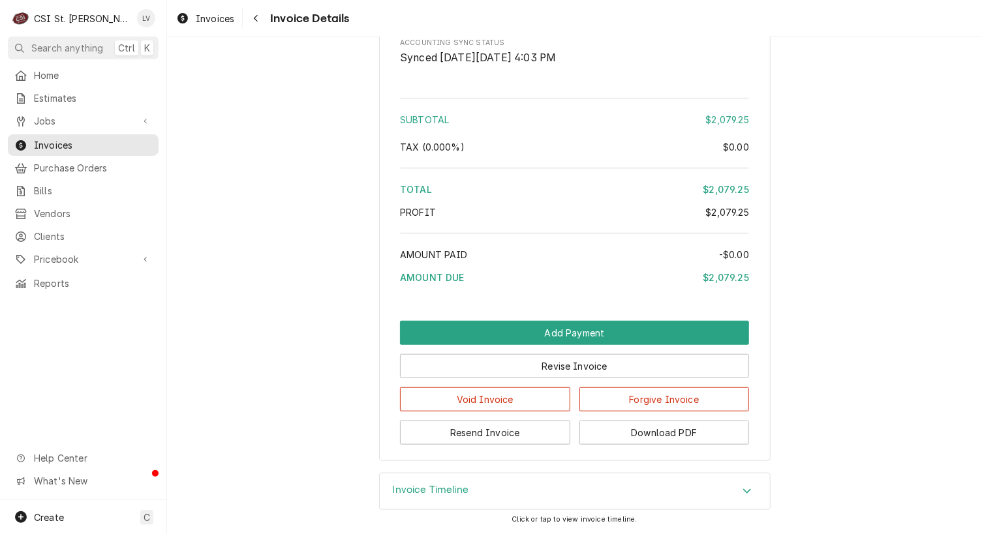
click at [407, 491] on h3 "Invoice Timeline" at bounding box center [431, 490] width 76 height 12
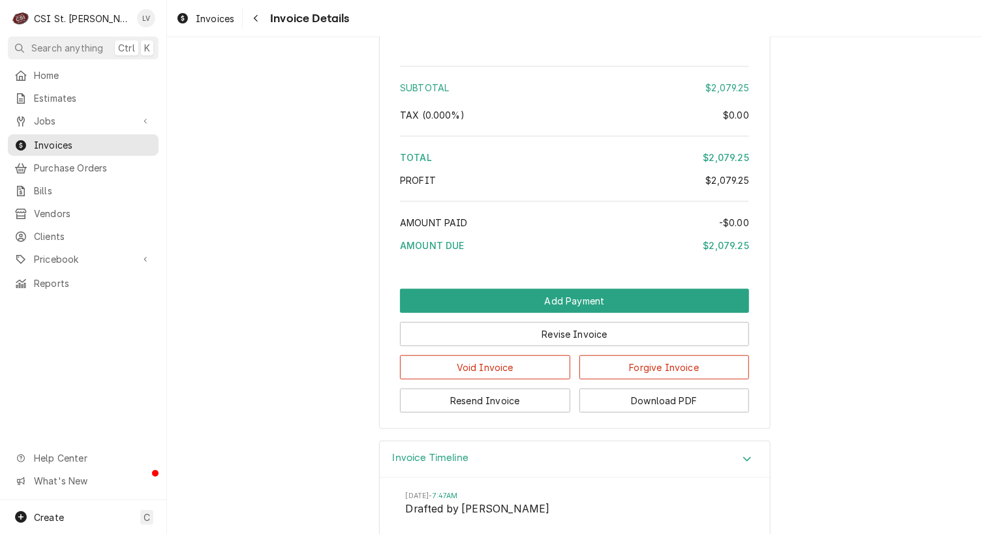
scroll to position [2660, 0]
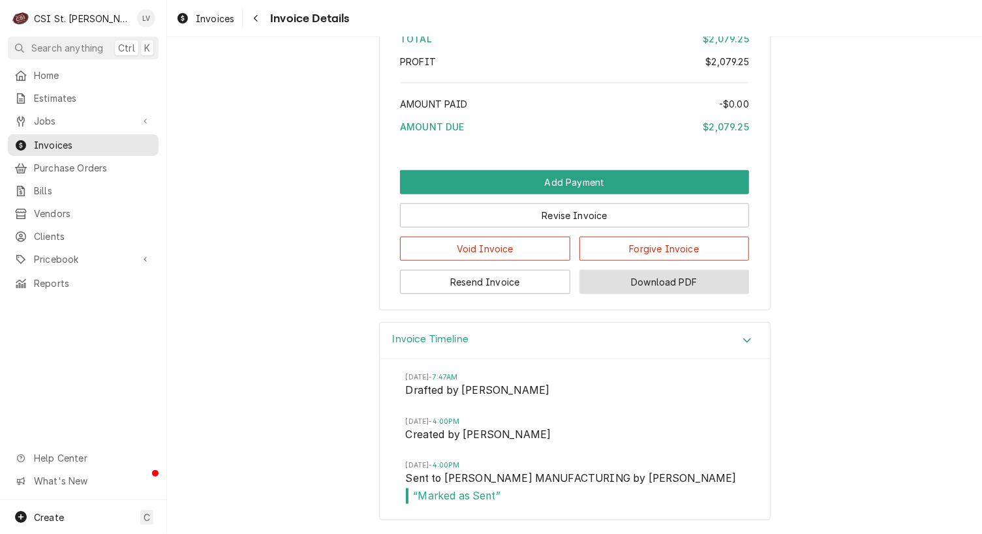
click at [642, 286] on button "Download PDF" at bounding box center [664, 282] width 170 height 24
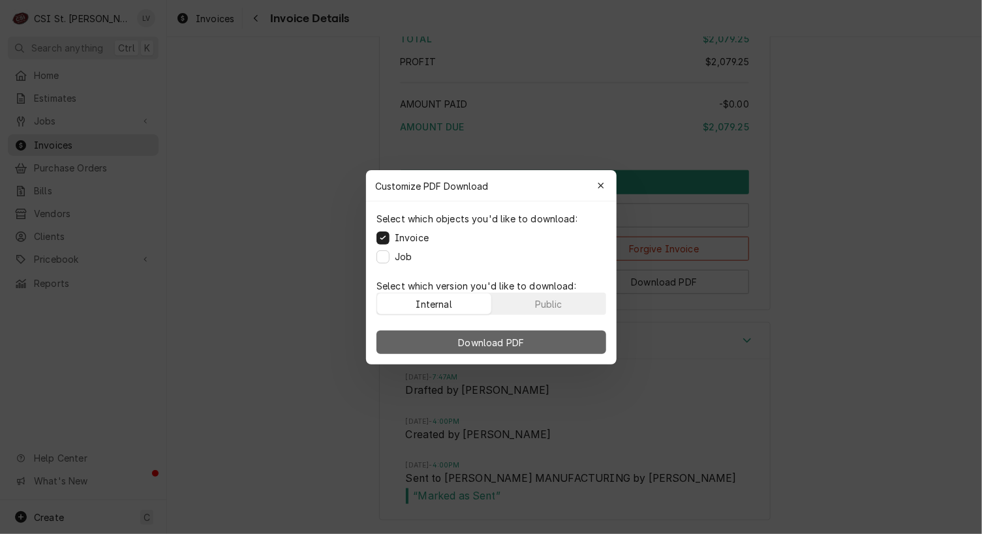
click at [496, 344] on span "Download PDF" at bounding box center [490, 342] width 71 height 14
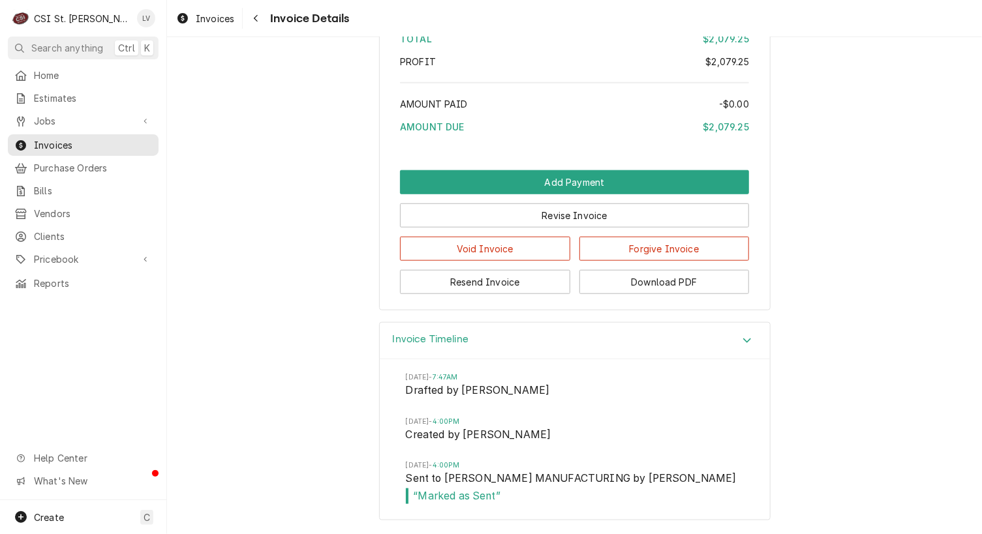
drag, startPoint x: 73, startPoint y: 355, endPoint x: 84, endPoint y: 356, distance: 10.5
click at [75, 355] on div "Home Estimates Jobs Jobs Job Series Invoices Purchase Orders Bills Vendors Clie…" at bounding box center [83, 283] width 166 height 436
click at [217, 20] on span "Invoices" at bounding box center [215, 19] width 39 height 14
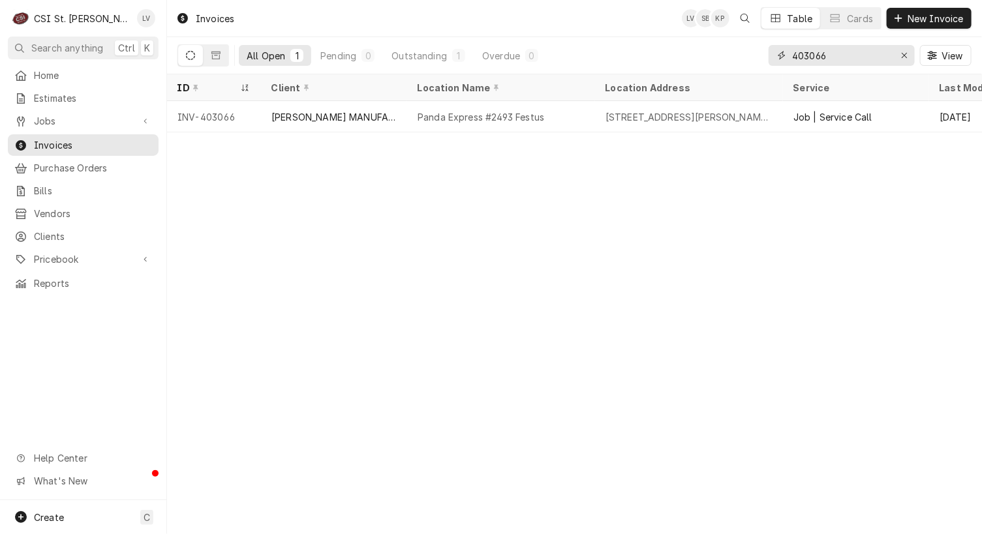
drag, startPoint x: 849, startPoint y: 49, endPoint x: 762, endPoint y: 64, distance: 88.7
click at [762, 64] on div "All Open 1 Pending 0 Outstanding 1 Overdue 0 403066 View" at bounding box center [574, 55] width 794 height 37
type input "302406"
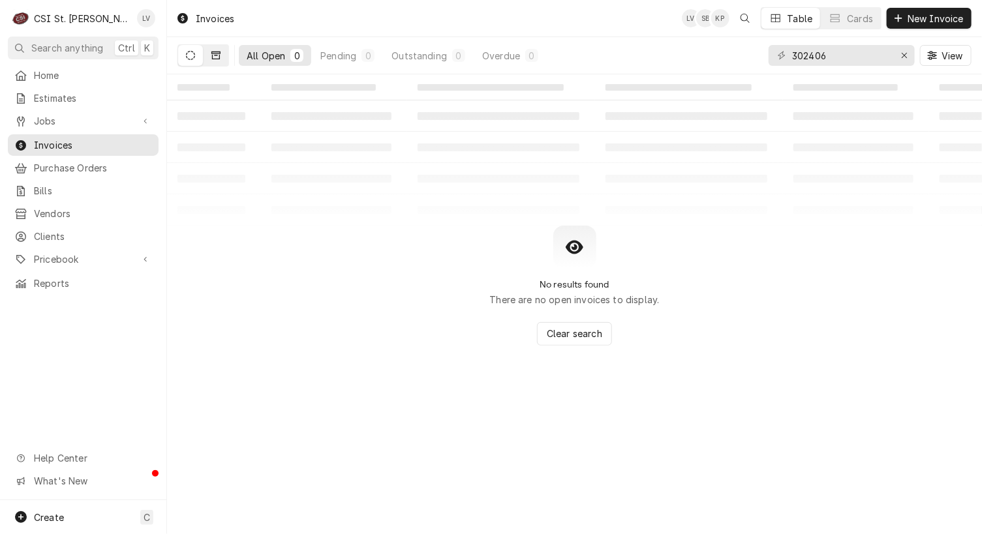
click at [221, 57] on button "Dynamic Content Wrapper" at bounding box center [216, 55] width 25 height 21
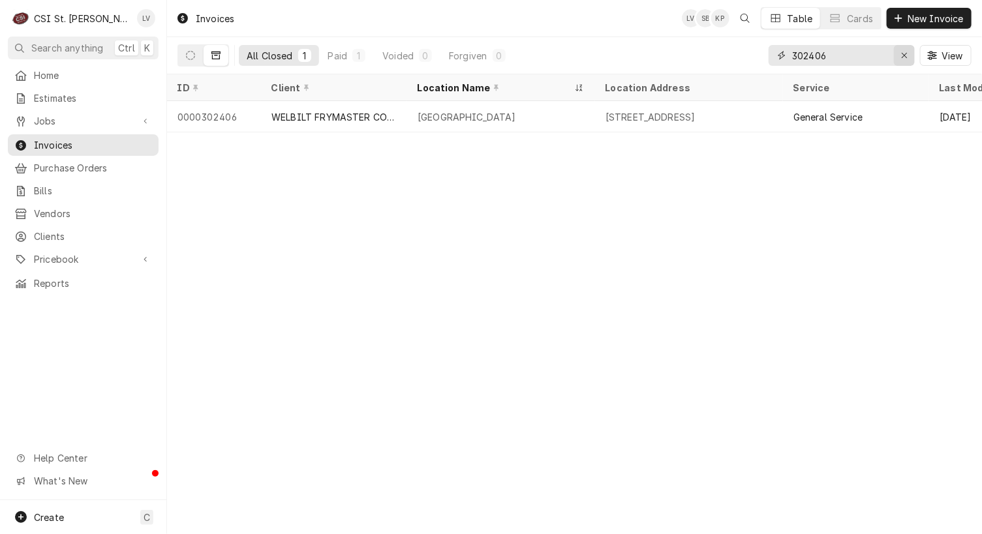
click at [902, 57] on icon "Erase input" at bounding box center [904, 55] width 7 height 9
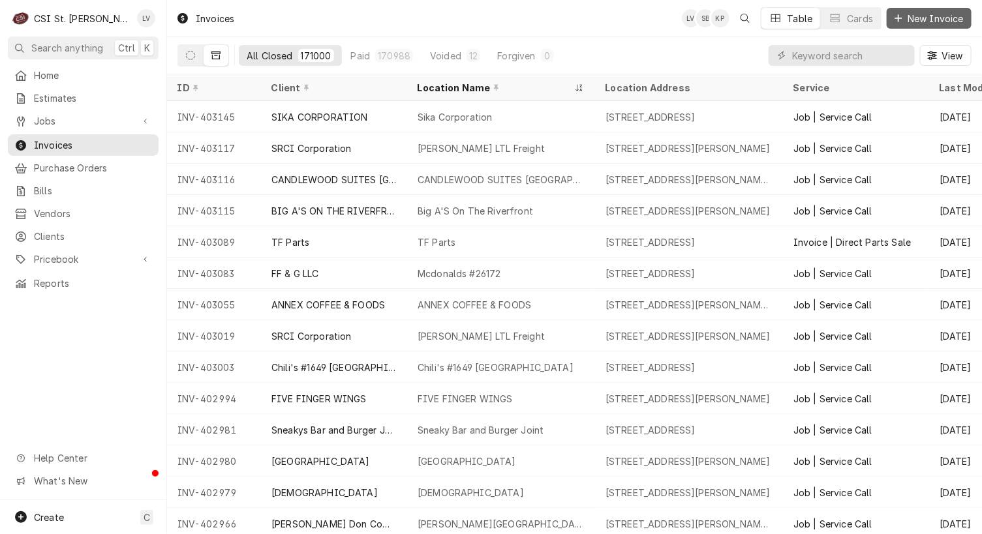
click at [922, 18] on span "New Invoice" at bounding box center [935, 19] width 61 height 14
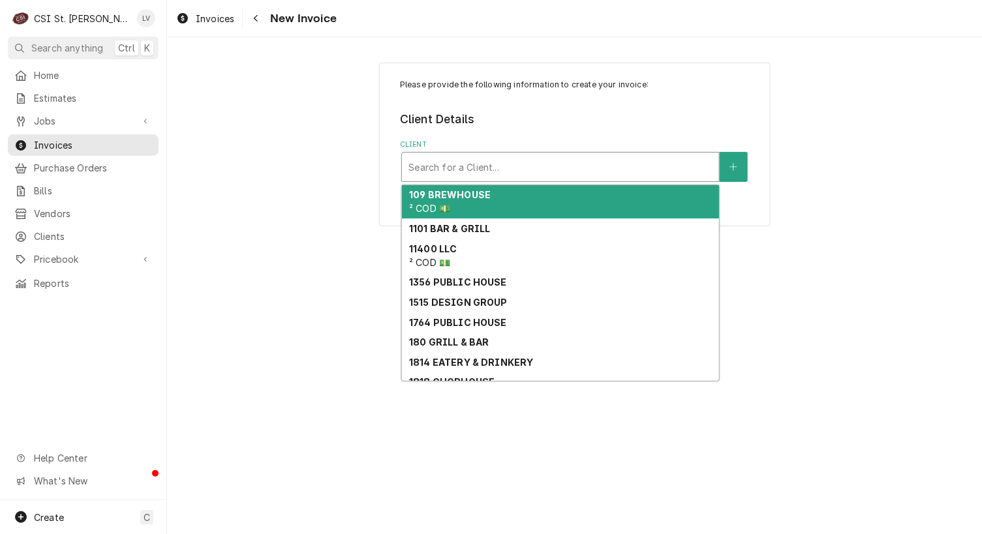
click at [459, 166] on div "Client" at bounding box center [560, 166] width 304 height 23
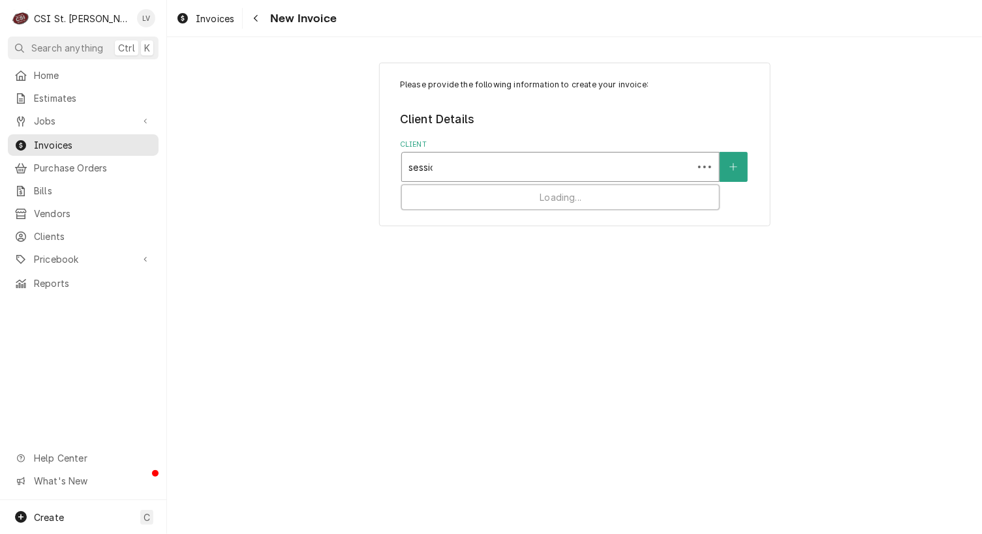
type input "session"
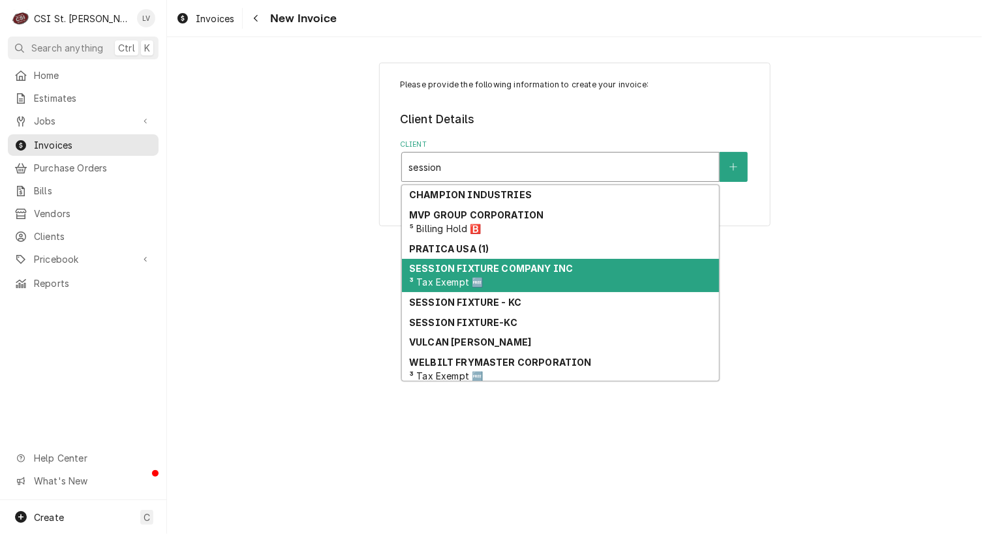
click at [523, 273] on strong "SESSION FIXTURE COMPANY INC" at bounding box center [491, 268] width 164 height 11
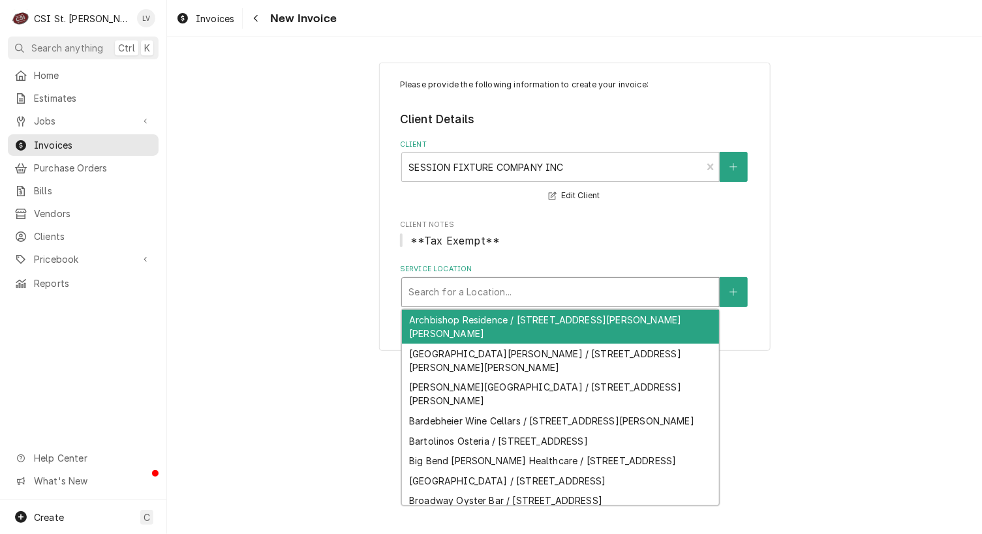
click at [487, 288] on div "Service Location" at bounding box center [560, 292] width 304 height 23
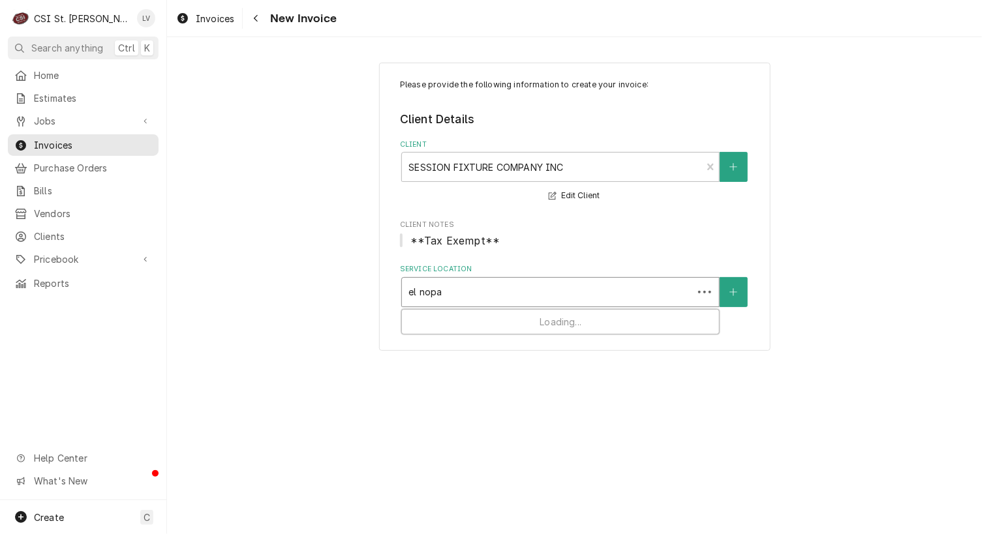
type input "el nopal"
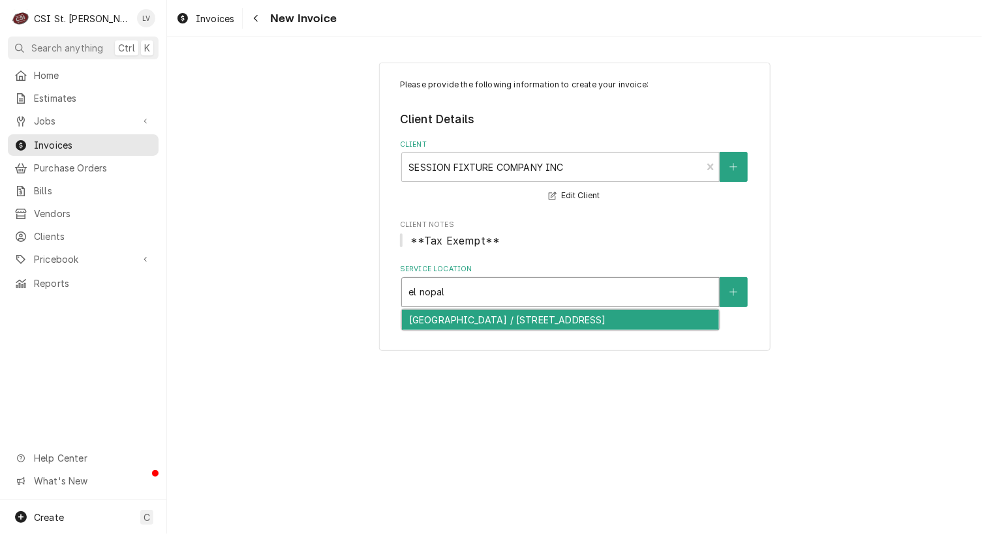
click at [491, 323] on div "[GEOGRAPHIC_DATA] / [STREET_ADDRESS]" at bounding box center [560, 320] width 317 height 20
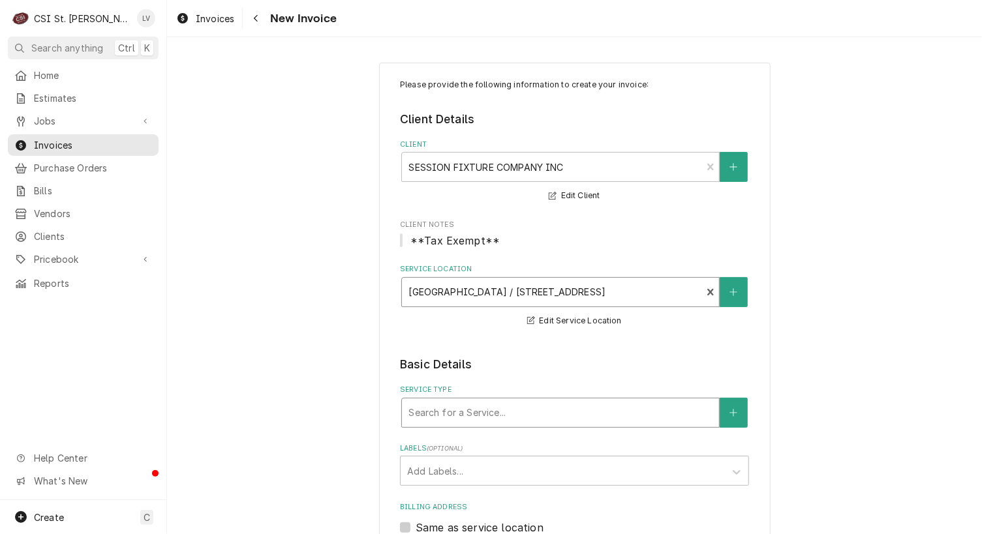
click at [487, 411] on div "Service Type" at bounding box center [560, 412] width 304 height 23
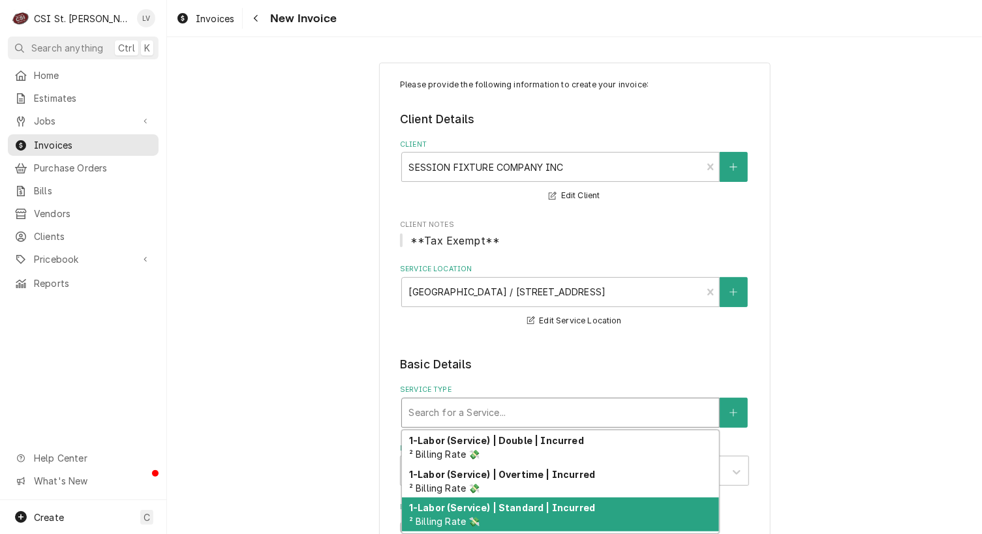
click at [489, 508] on strong "1-Labor (Service) | Standard | Incurred" at bounding box center [502, 507] width 186 height 11
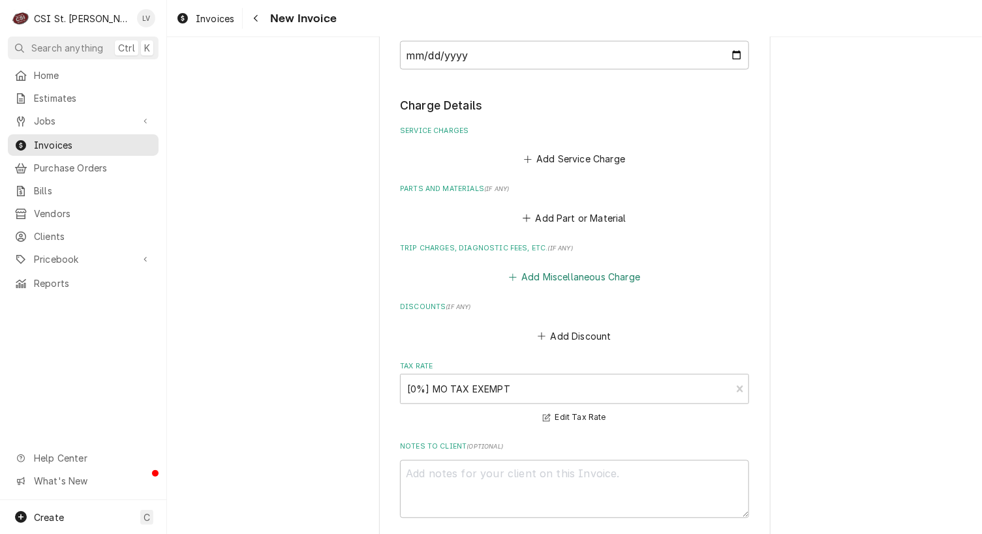
scroll to position [979, 0]
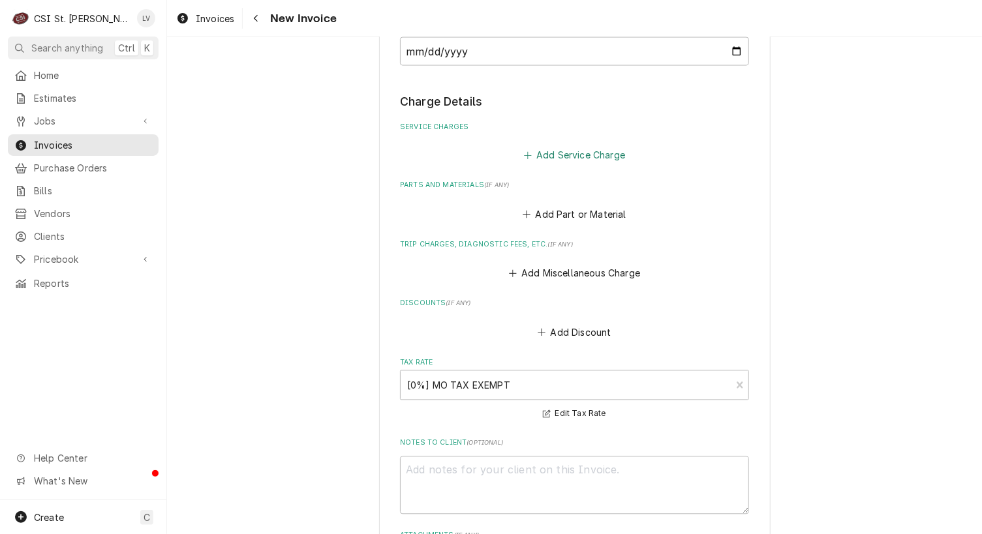
click at [580, 149] on button "Add Service Charge" at bounding box center [574, 156] width 106 height 18
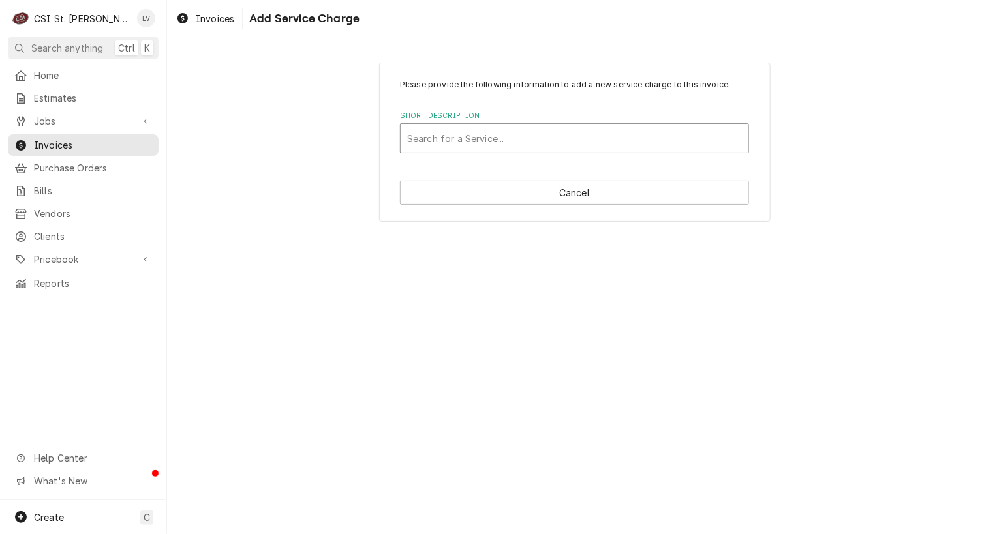
click at [485, 135] on div "Short Description" at bounding box center [574, 138] width 335 height 23
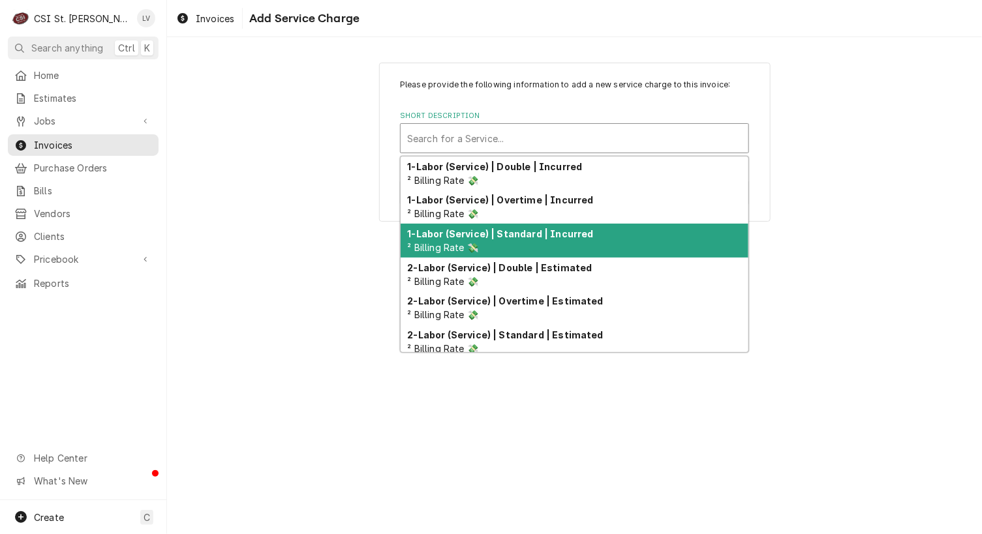
click at [476, 239] on div "1-Labor (Service) | Standard | Incurred ² Billing Rate 💸" at bounding box center [575, 241] width 348 height 34
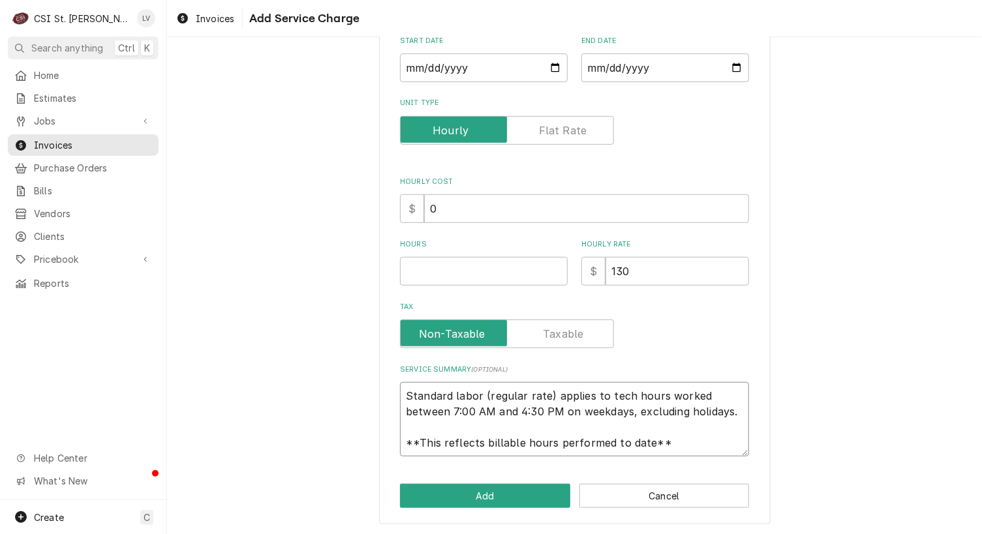
scroll to position [16, 0]
drag, startPoint x: 403, startPoint y: 394, endPoint x: 690, endPoint y: 452, distance: 292.3
click at [690, 452] on textarea "Standard labor (regular rate) applies to tech hours worked between 7:00 AM and …" at bounding box center [574, 419] width 349 height 74
paste textarea "Arrived on site to inspect unit with pilot that is lit but burners will not ign…"
type textarea "x"
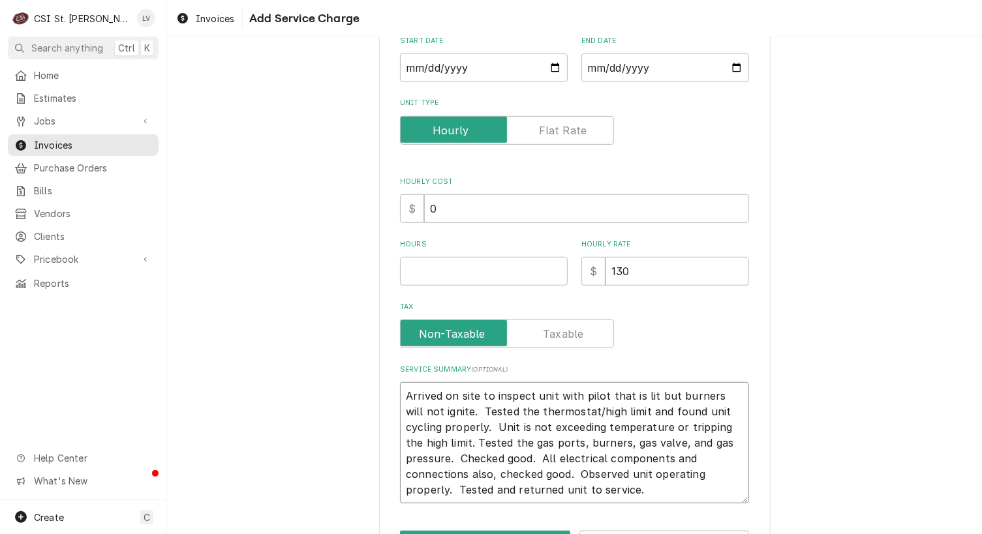
scroll to position [0, 0]
type textarea "Arrived on site to inspect unit with pilot that is lit but burners will not ign…"
click at [410, 263] on input "Hours" at bounding box center [484, 271] width 168 height 29
type textarea "x"
type input "2"
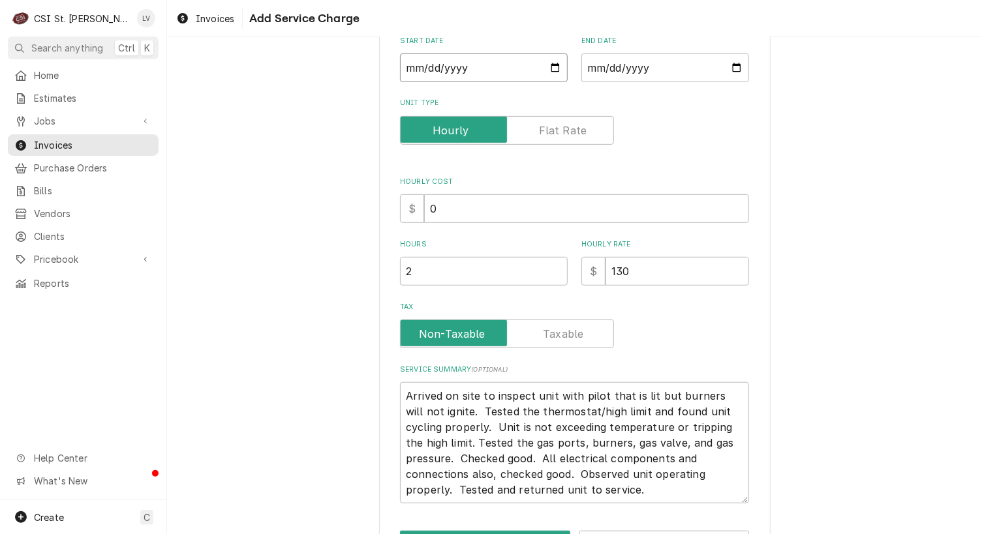
click at [403, 68] on input "Start Date" at bounding box center [484, 68] width 168 height 29
type input "0002-01-22"
type textarea "x"
type input "0020-01-22"
type textarea "x"
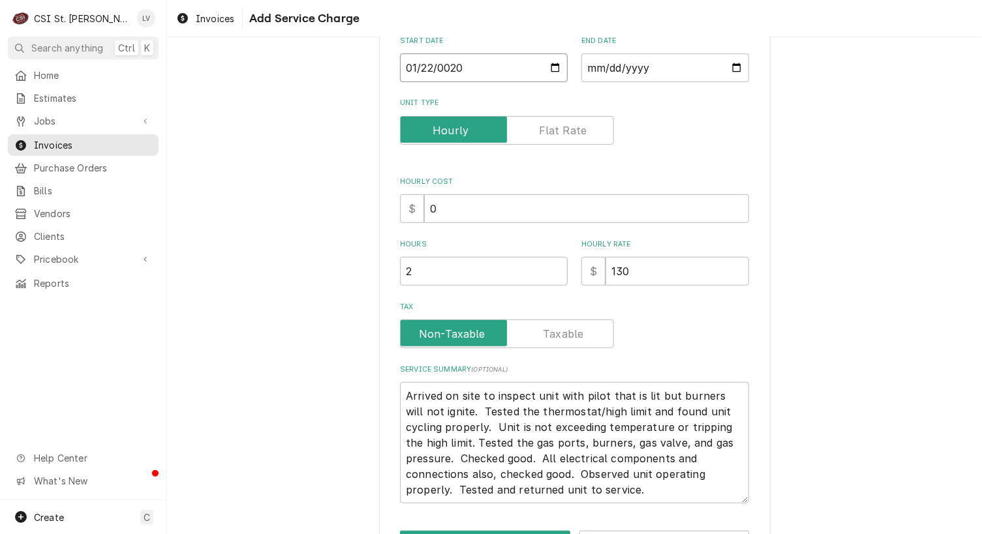
type input "0202-01-22"
type textarea "x"
type input "[DATE]"
type textarea "x"
type input "0002-01-22"
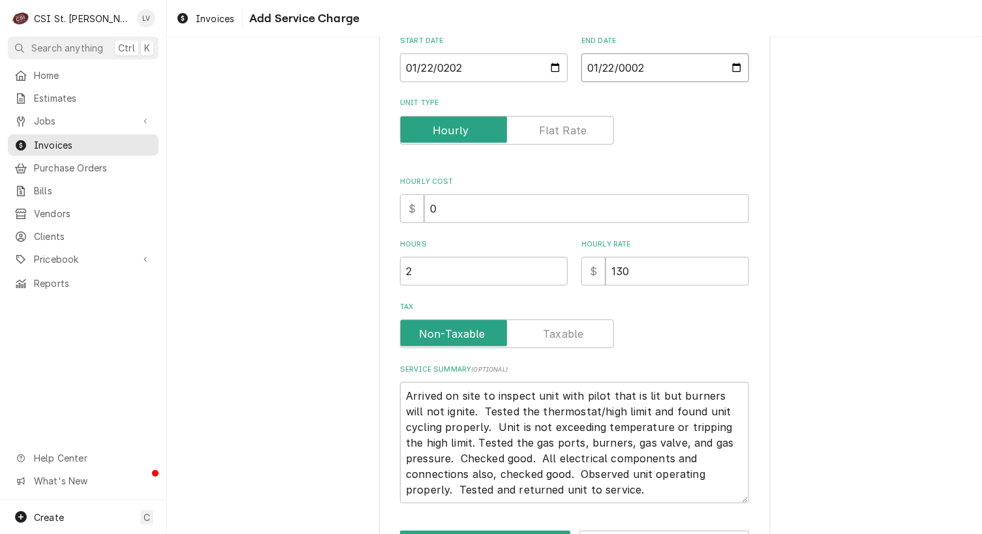
type textarea "x"
type input "0020-01-22"
type textarea "x"
type input "0202-01-22"
type textarea "x"
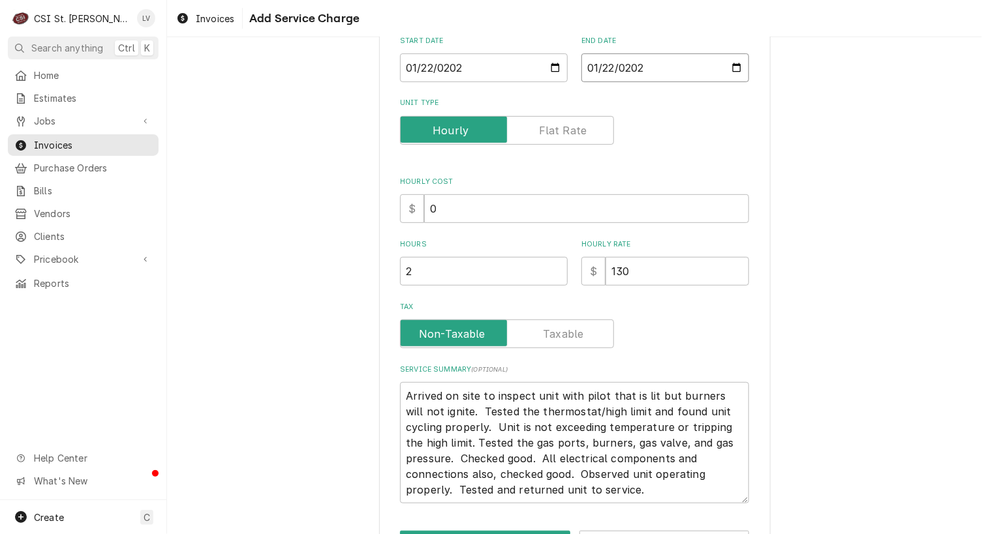
type input "[DATE]"
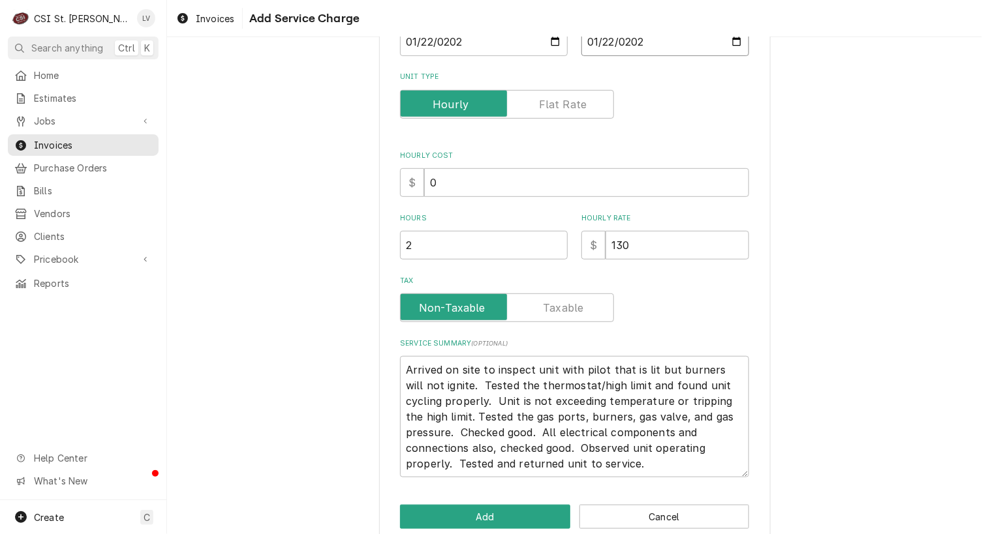
scroll to position [263, 0]
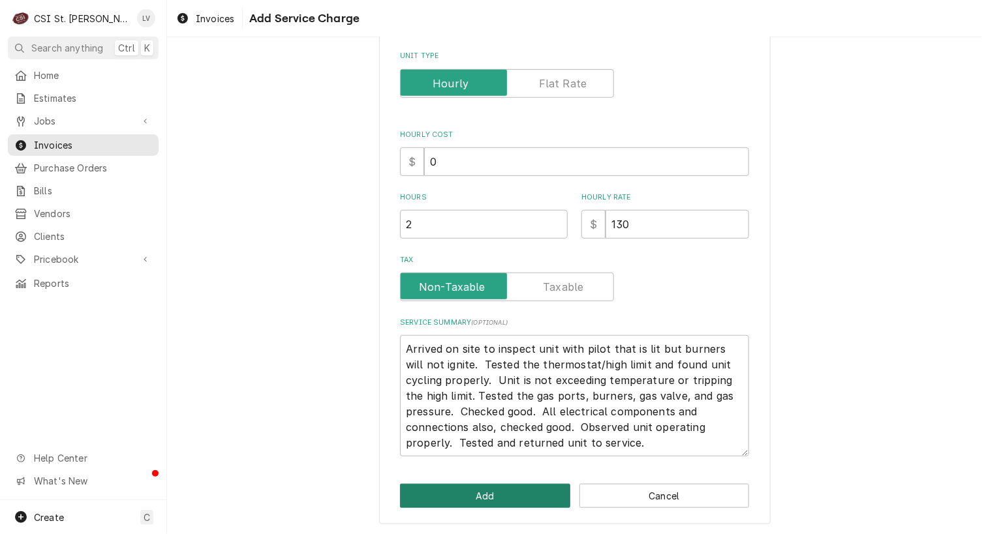
click at [507, 484] on button "Add" at bounding box center [485, 496] width 170 height 24
type textarea "x"
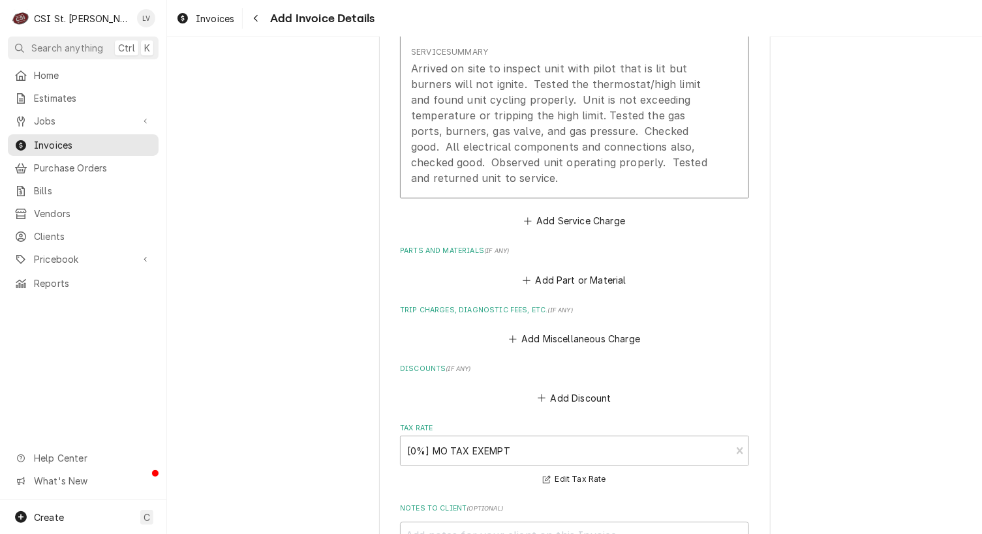
scroll to position [1289, 0]
click at [564, 331] on button "Add Miscellaneous Charge" at bounding box center [574, 339] width 136 height 18
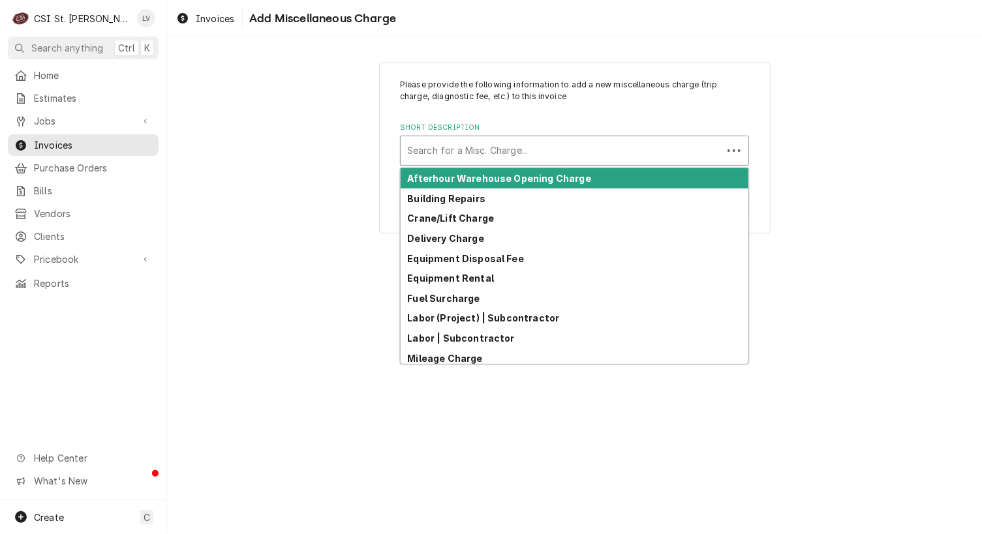
click at [478, 149] on div "Short Description" at bounding box center [561, 150] width 309 height 23
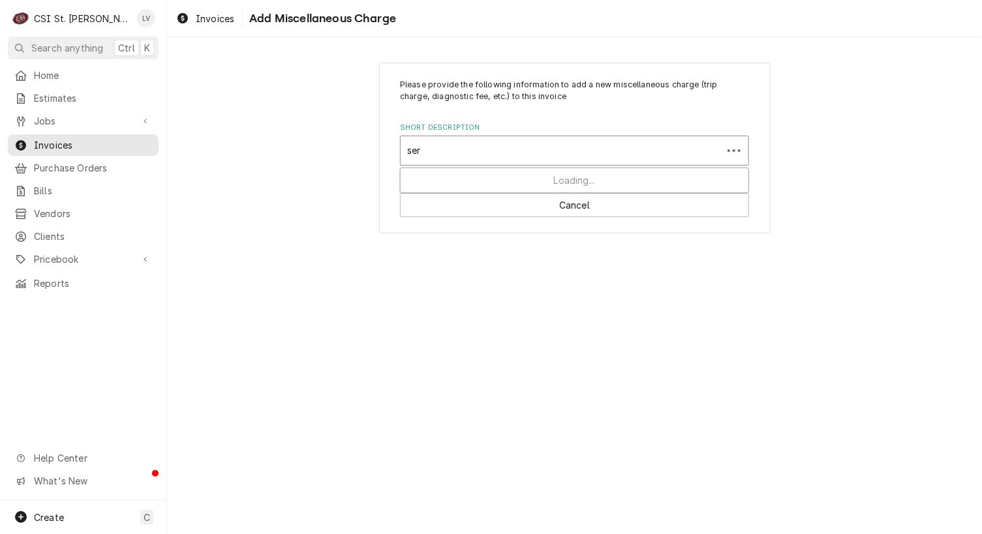
type input "serv"
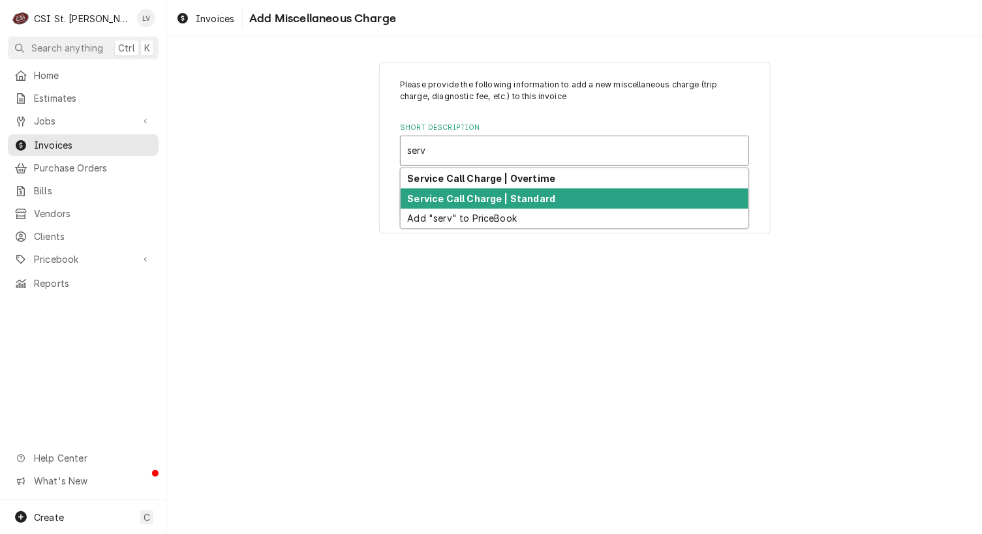
click at [473, 196] on strong "Service Call Charge | Standard" at bounding box center [482, 198] width 148 height 11
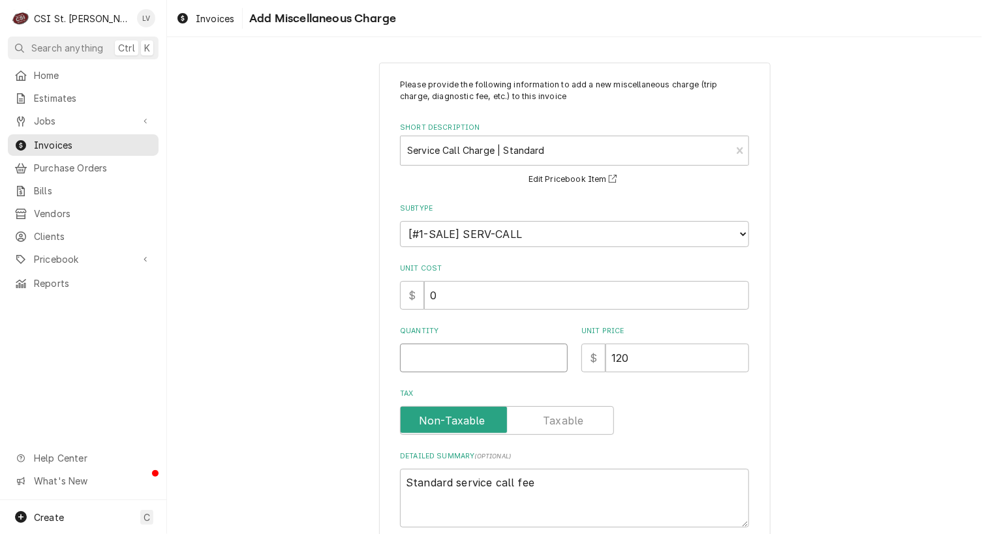
click at [418, 358] on input "Quantity" at bounding box center [484, 358] width 168 height 29
type textarea "x"
type input "1"
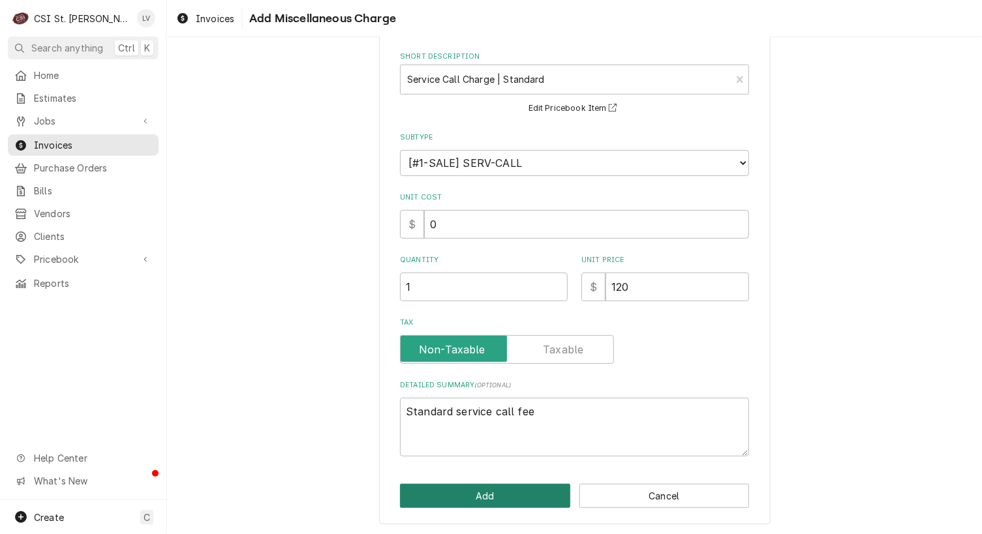
click at [510, 498] on button "Add" at bounding box center [485, 496] width 170 height 24
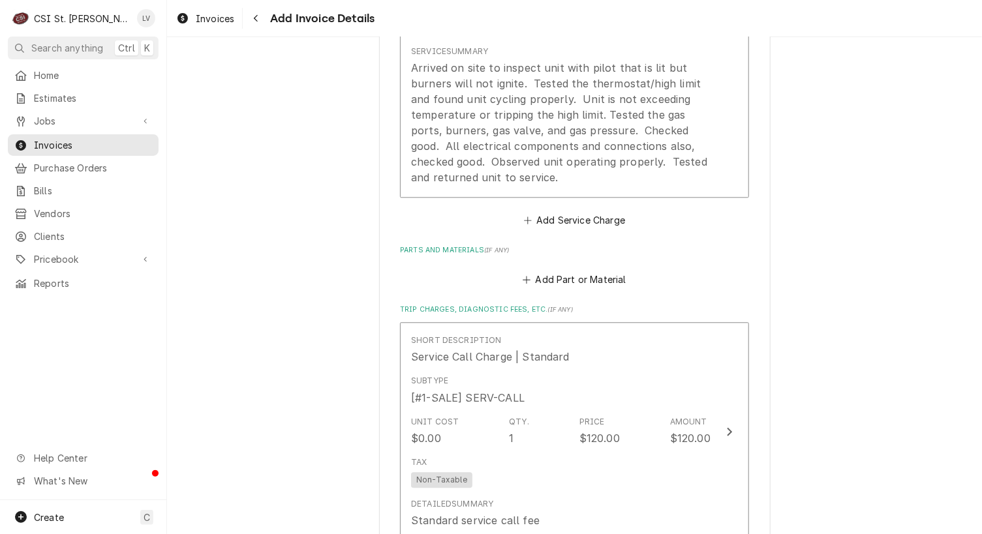
scroll to position [1314, 0]
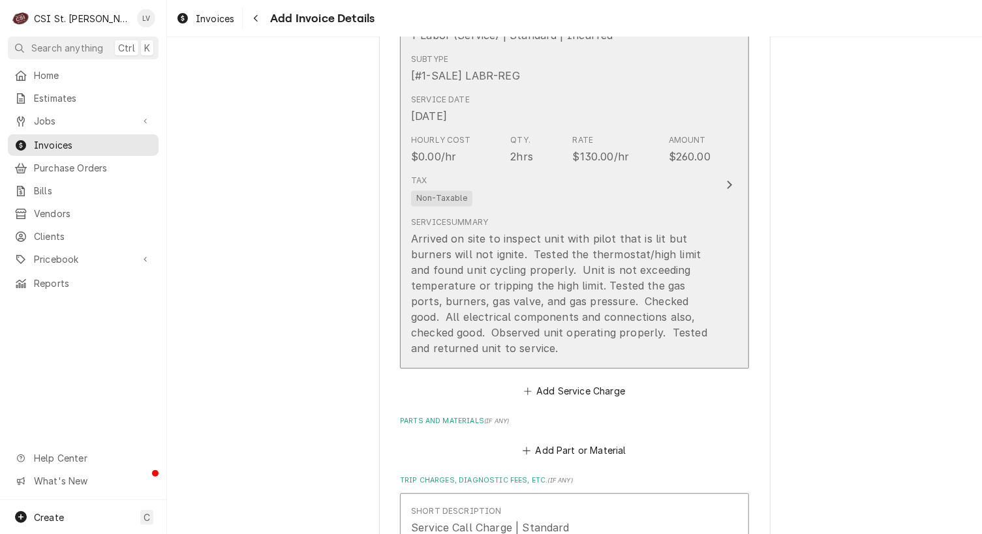
click at [624, 248] on div "Arrived on site to inspect unit with pilot that is lit but burners will not ign…" at bounding box center [561, 293] width 300 height 125
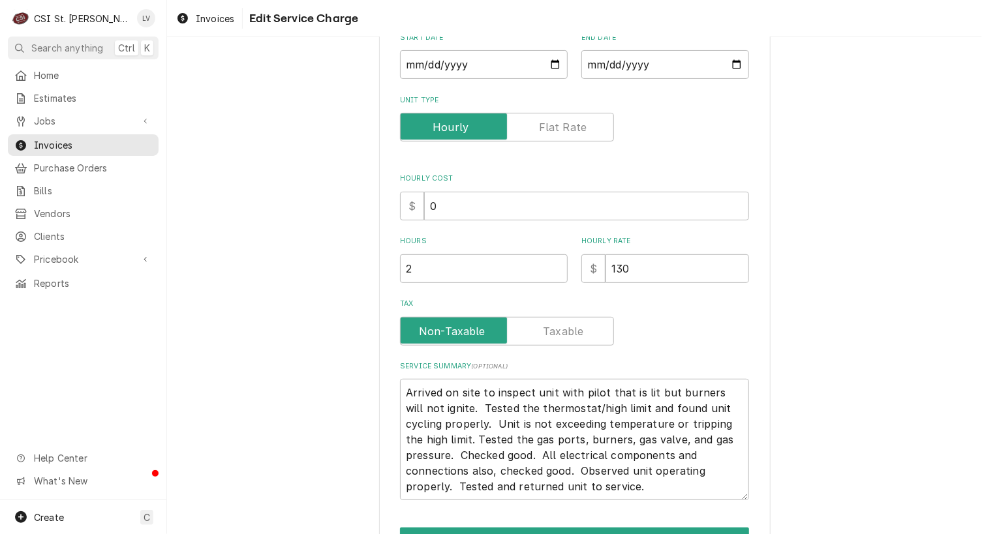
scroll to position [193, 0]
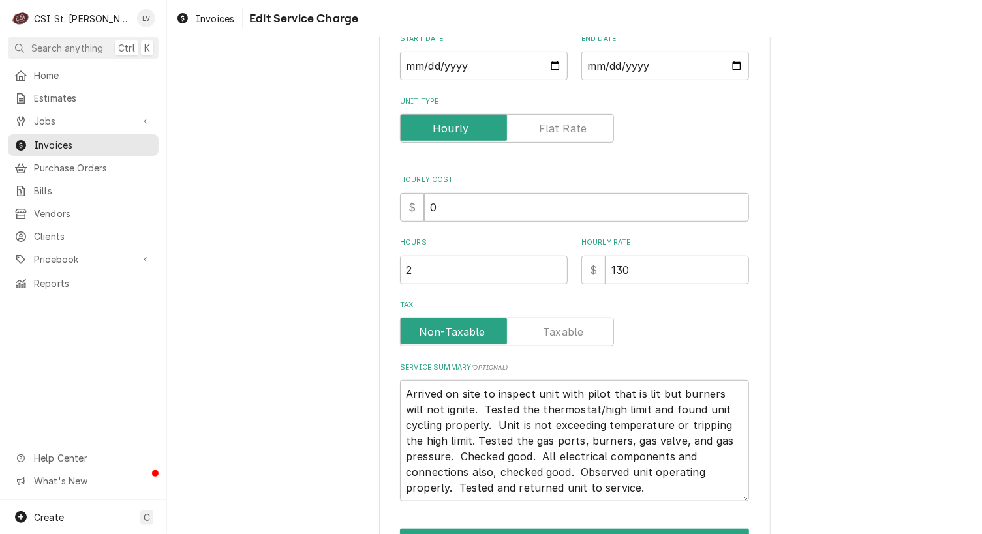
type textarea "x"
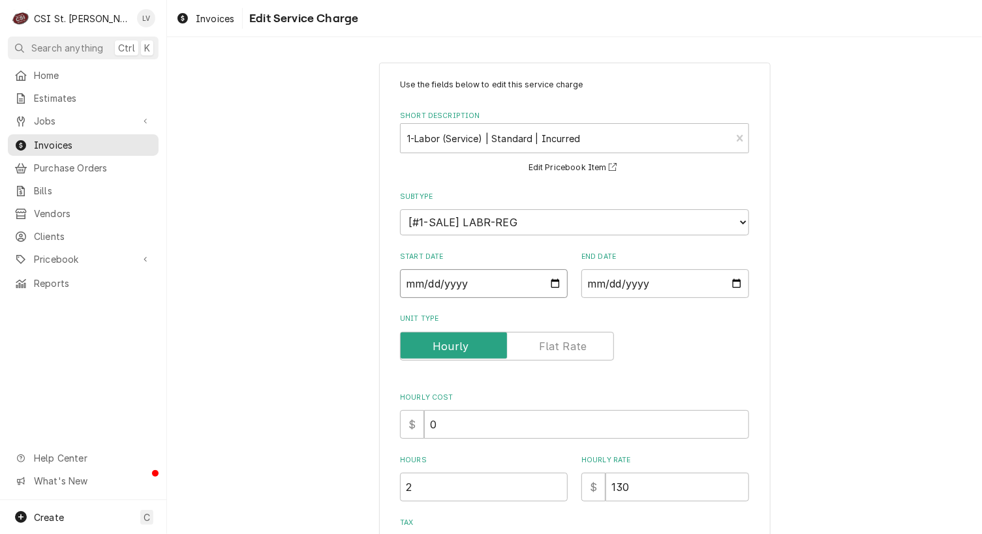
click at [418, 280] on input "[DATE]" at bounding box center [484, 284] width 168 height 29
type input "[DATE]"
type textarea "x"
type input "[DATE]"
type textarea "x"
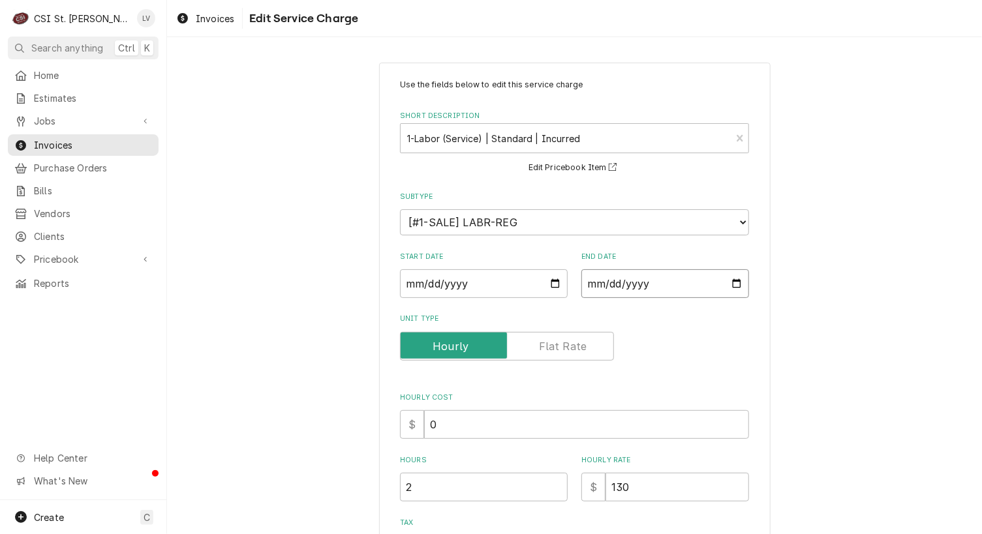
click at [598, 285] on input "[DATE]" at bounding box center [665, 284] width 168 height 29
type input "[DATE]"
type textarea "x"
type input "[DATE]"
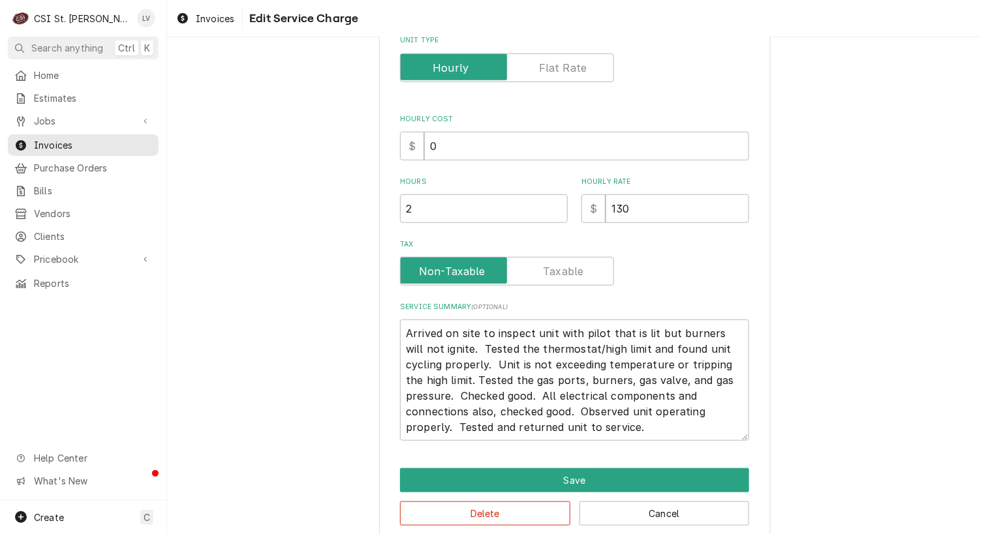
scroll to position [296, 0]
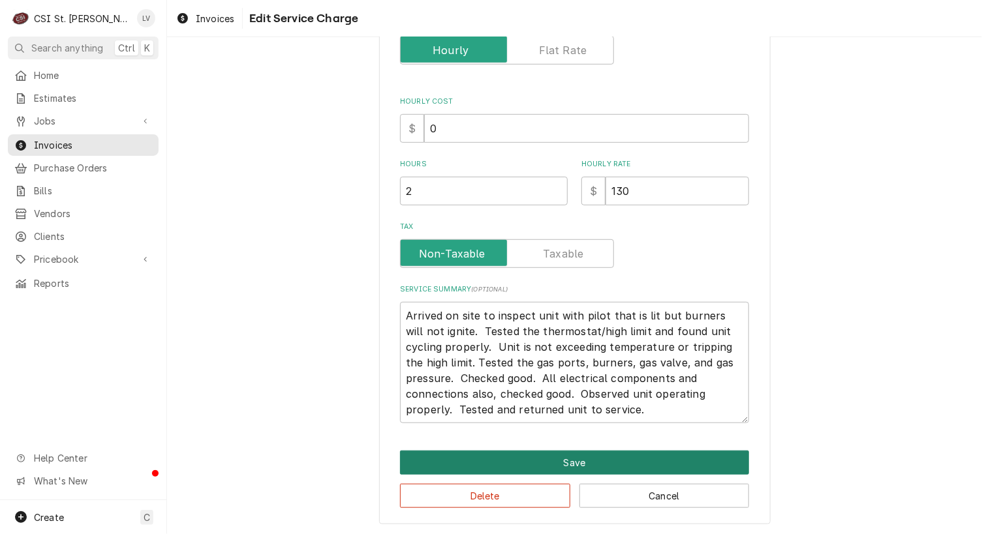
click at [590, 456] on button "Save" at bounding box center [574, 463] width 349 height 24
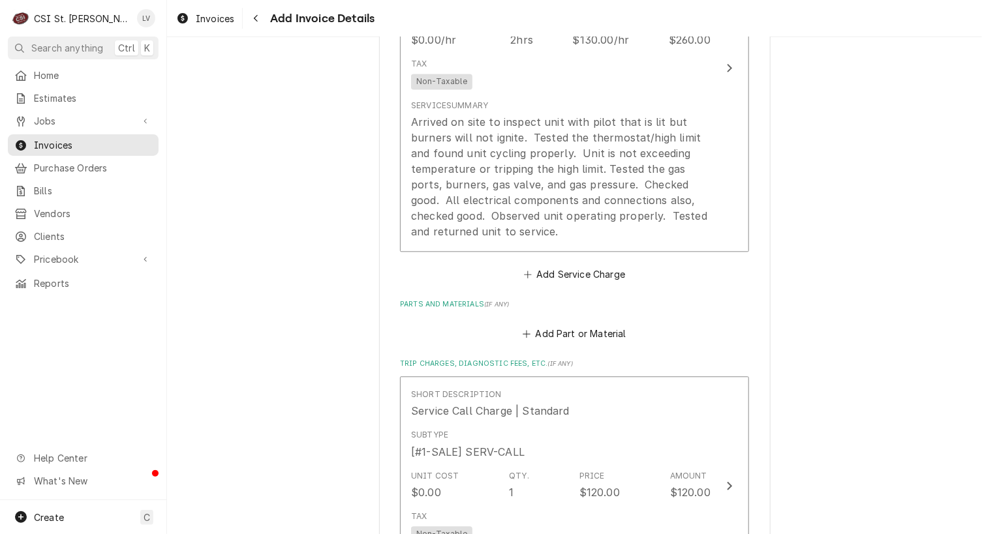
scroll to position [1233, 0]
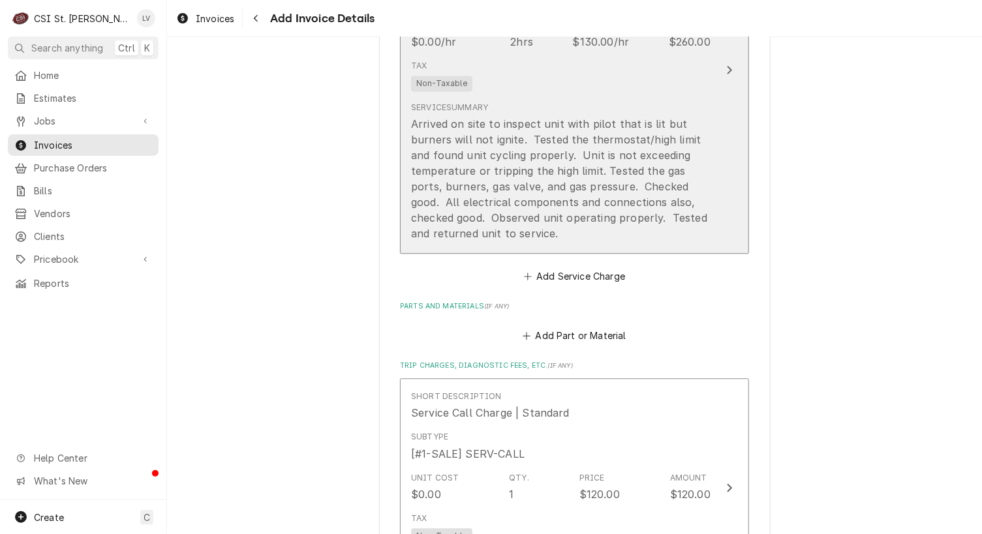
click at [587, 226] on div "Arrived on site to inspect unit with pilot that is lit but burners will not ign…" at bounding box center [561, 178] width 300 height 125
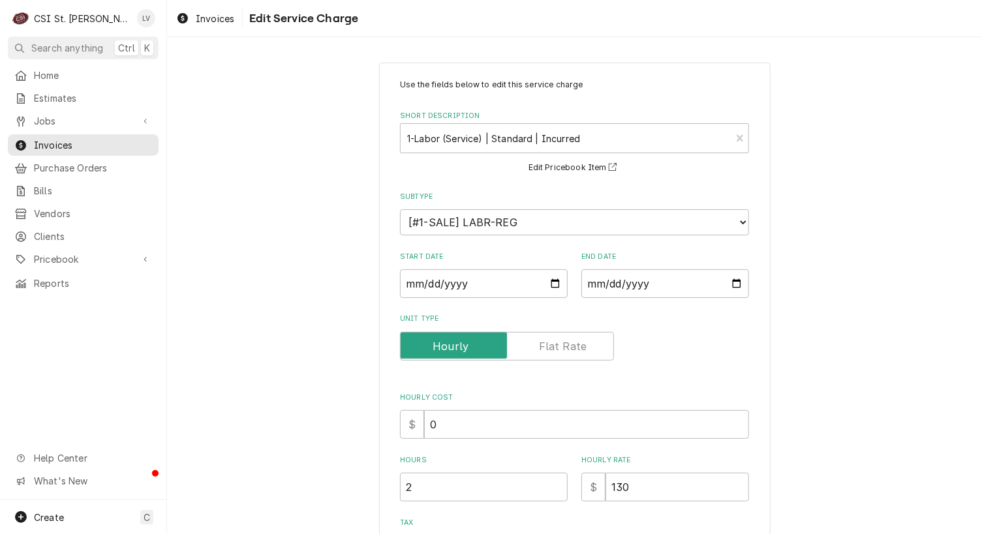
scroll to position [261, 0]
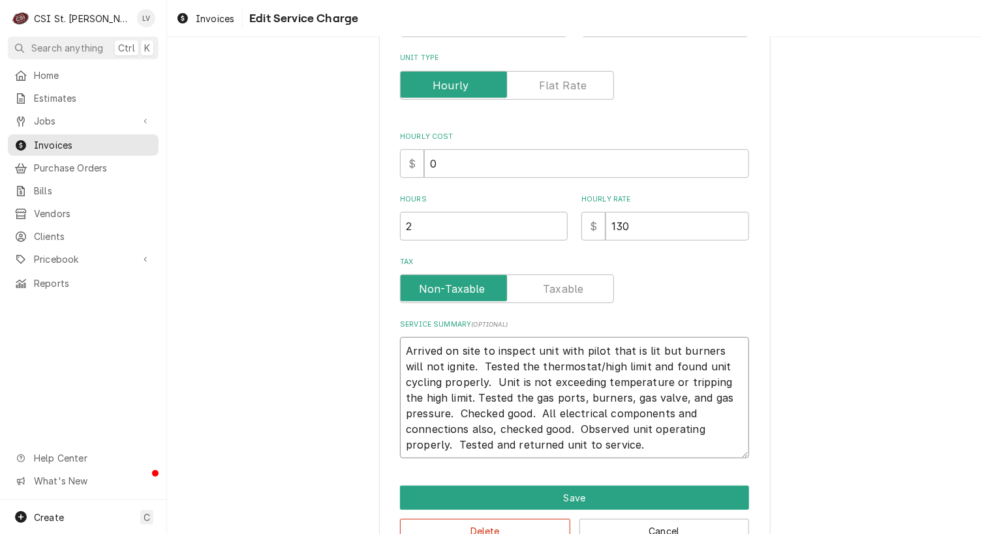
click at [456, 363] on textarea "Arrived on site to inspect unit with pilot that is lit but burners will not ign…" at bounding box center [574, 397] width 349 height 121
type textarea "x"
type textarea "Arrived on site to inspect unit with pilot that is lit but burners will not ign…"
click at [452, 382] on textarea "Arrived on site to inspect unit with pilot that is lit but burners will not ign…" at bounding box center [574, 397] width 349 height 121
type textarea "x"
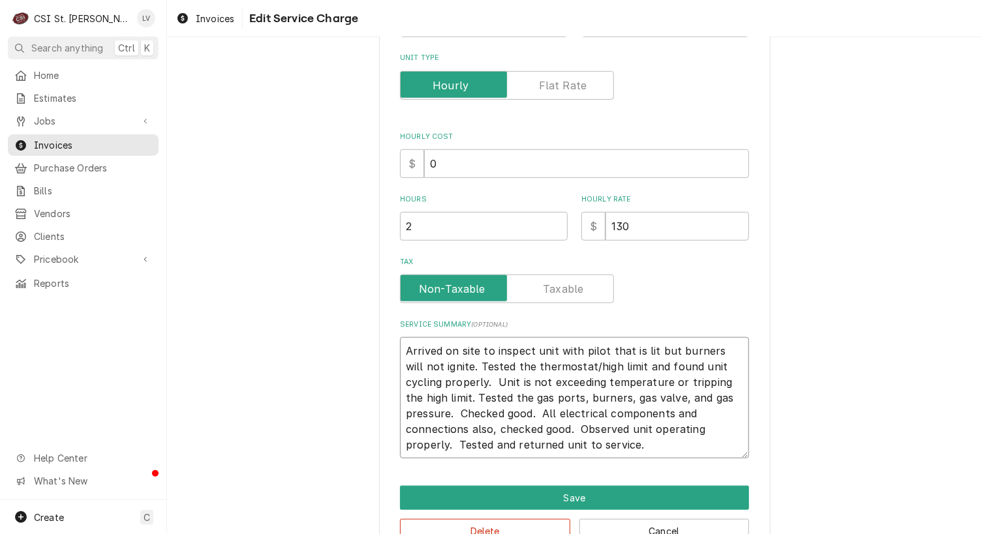
type textarea "Arrived on site to inspect unit with pilot that is lit but burners will not ign…"
click at [484, 414] on textarea "Arrived on site to inspect unit with pilot that is lit but burners will not ign…" at bounding box center [574, 397] width 349 height 121
type textarea "x"
type textarea "Arrived on site to inspect unit with pilot that is lit but burners will not ign…"
click at [483, 429] on textarea "Arrived on site to inspect unit with pilot that is lit but burners will not ign…" at bounding box center [574, 397] width 349 height 121
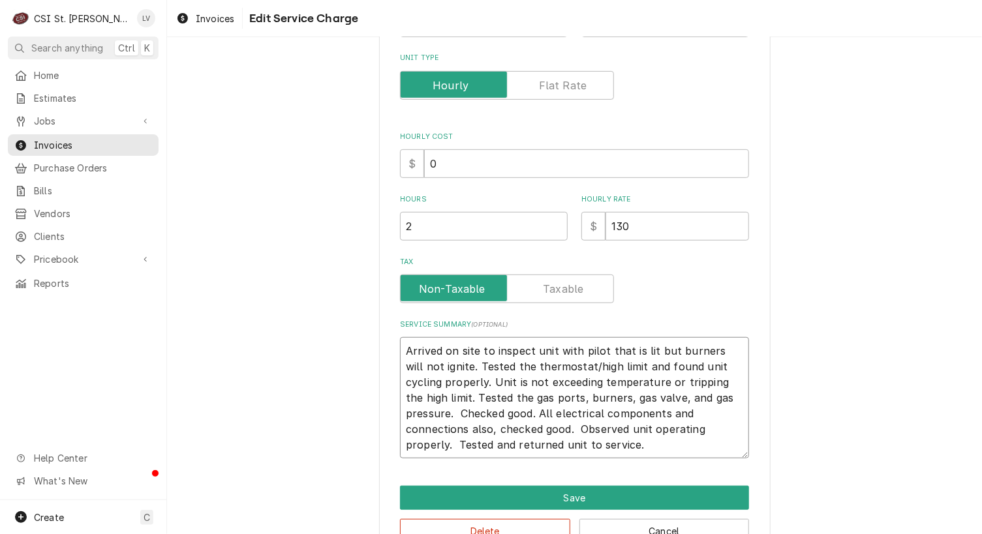
type textarea "x"
type textarea "Arrived on site to inspect unit with pilot that is lit but burners will not ign…"
click at [654, 430] on textarea "Arrived on site to inspect unit with pilot that is lit but burners will not ign…" at bounding box center [574, 397] width 349 height 121
type textarea "x"
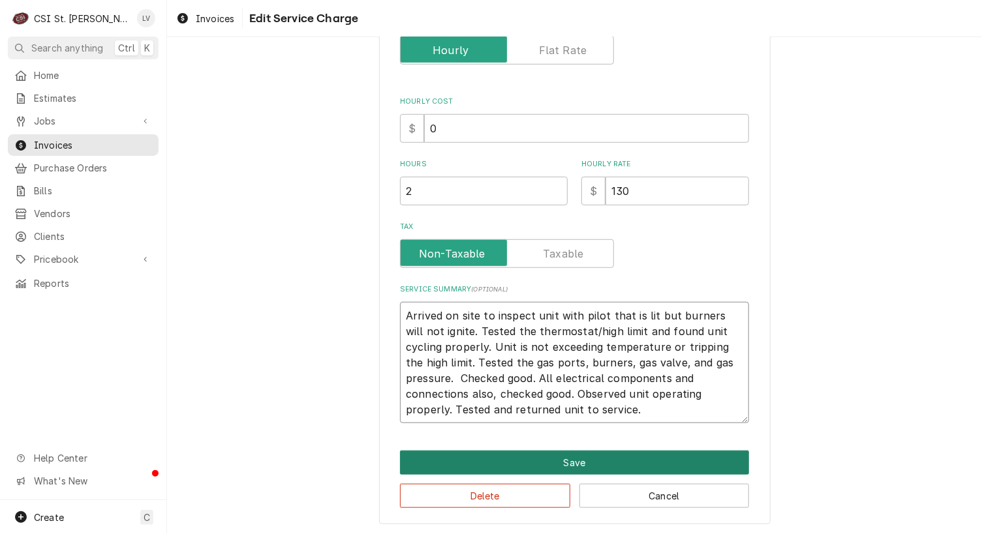
type textarea "Arrived on site to inspect unit with pilot that is lit but burners will not ign…"
click at [566, 463] on button "Save" at bounding box center [574, 463] width 349 height 24
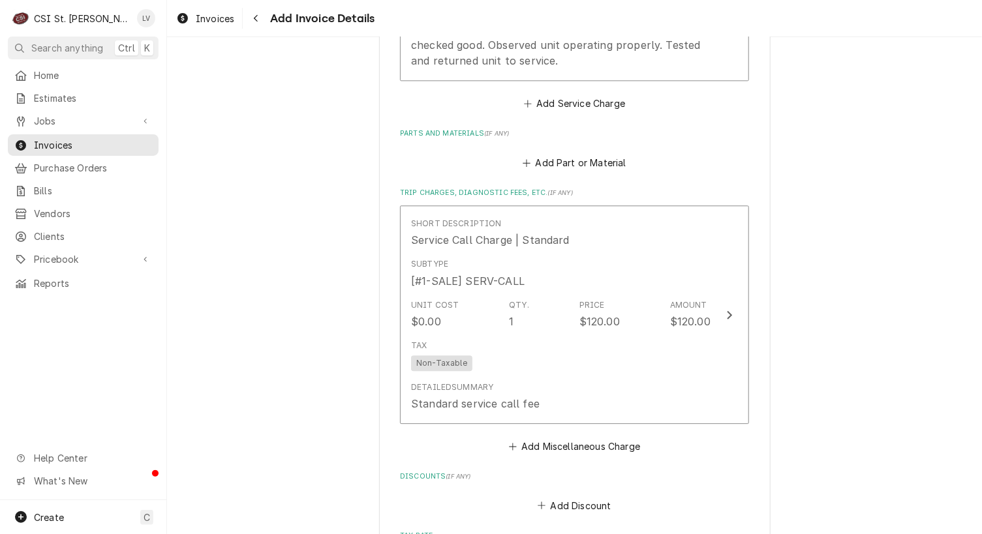
scroll to position [1650, 0]
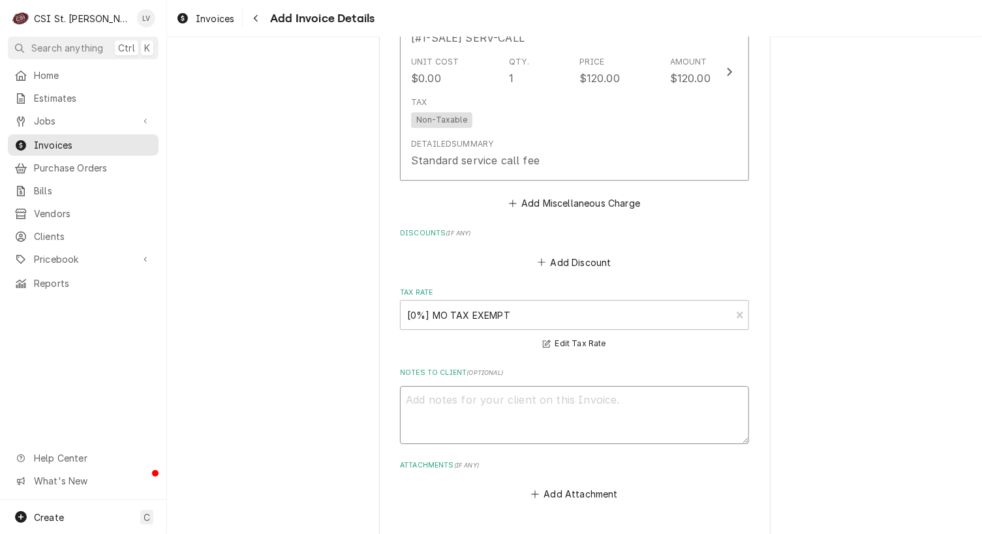
click at [464, 392] on textarea "Notes to Client ( optional )" at bounding box center [574, 415] width 349 height 59
type textarea "x"
type textarea "M"
type textarea "x"
type textarea "Ma"
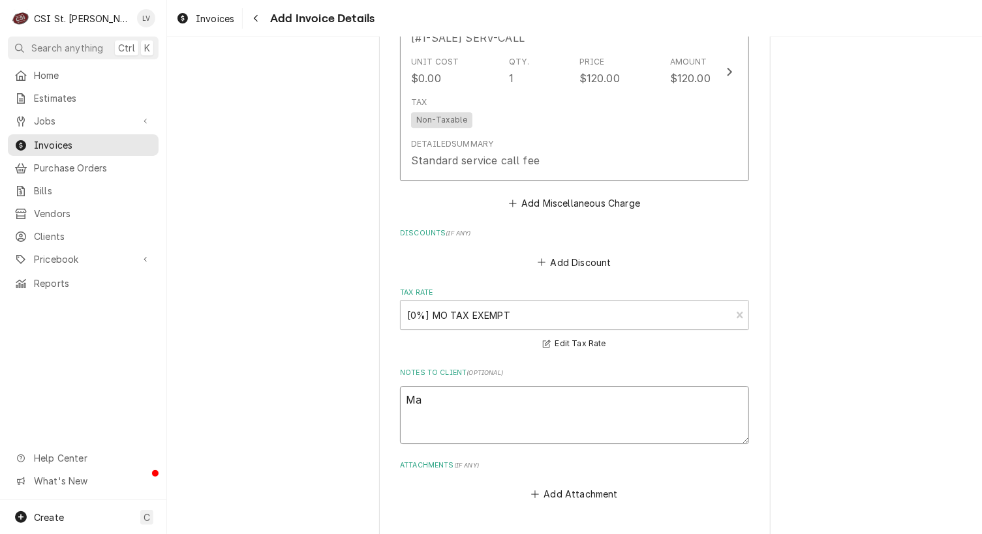
type textarea "x"
type textarea "Man"
type textarea "x"
type textarea "Manu"
type textarea "x"
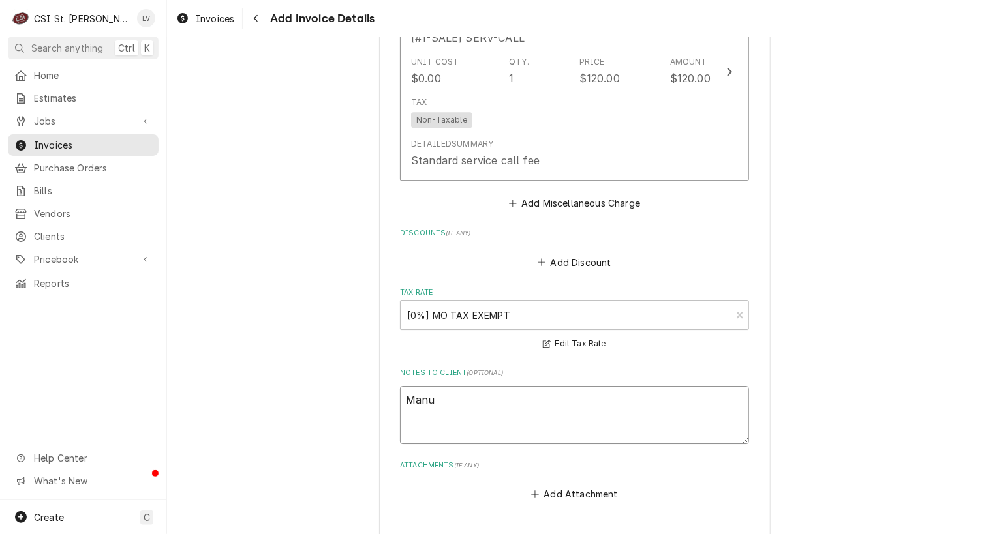
type textarea "Manuf"
type textarea "x"
type textarea "Manufa"
type textarea "x"
type textarea "Manufau"
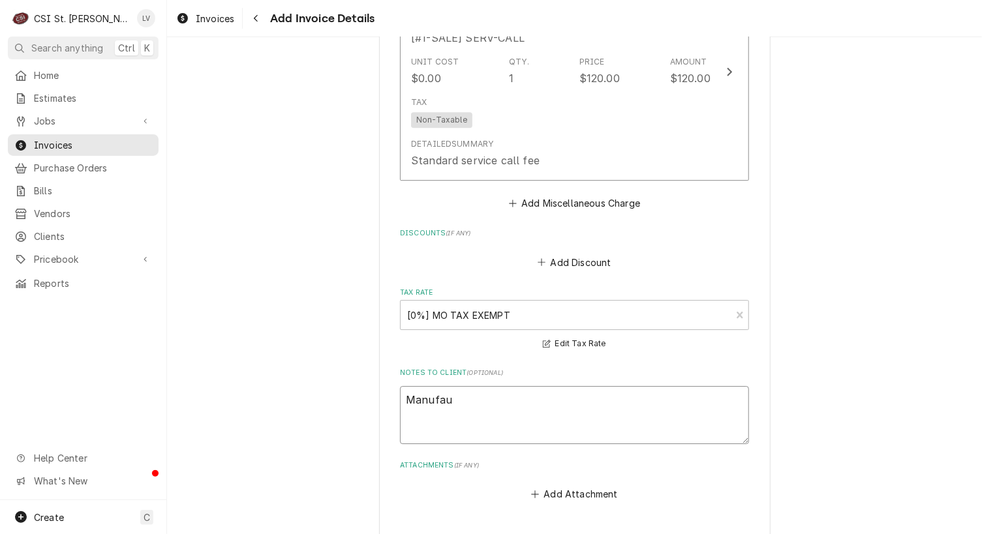
type textarea "x"
type textarea "Manufa"
type textarea "x"
type textarea "Manufac"
type textarea "x"
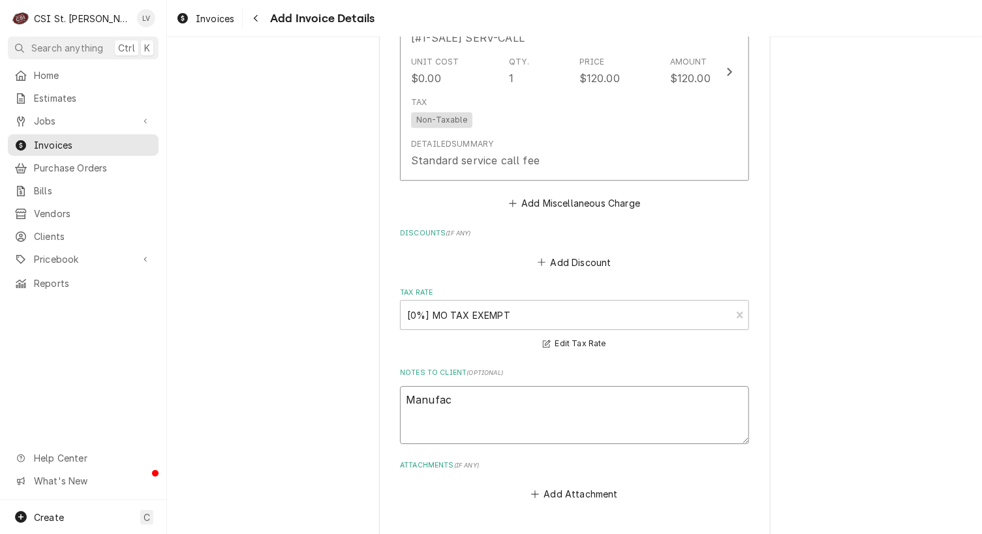
type textarea "Manufact"
type textarea "x"
type textarea "Manufactu"
type textarea "x"
type textarea "Manufactur"
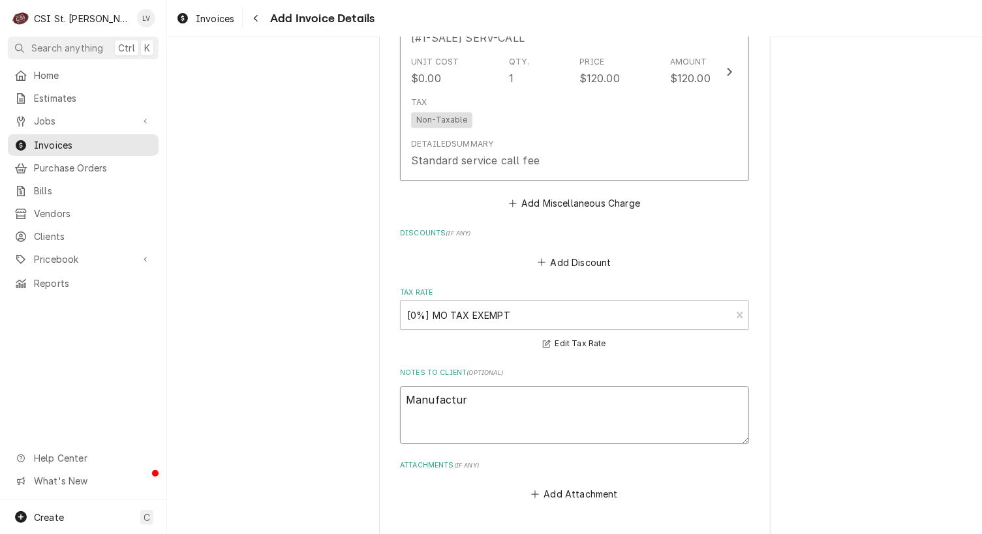
type textarea "x"
type textarea "Manufacture"
type textarea "x"
type textarea "Manufacturer"
type textarea "x"
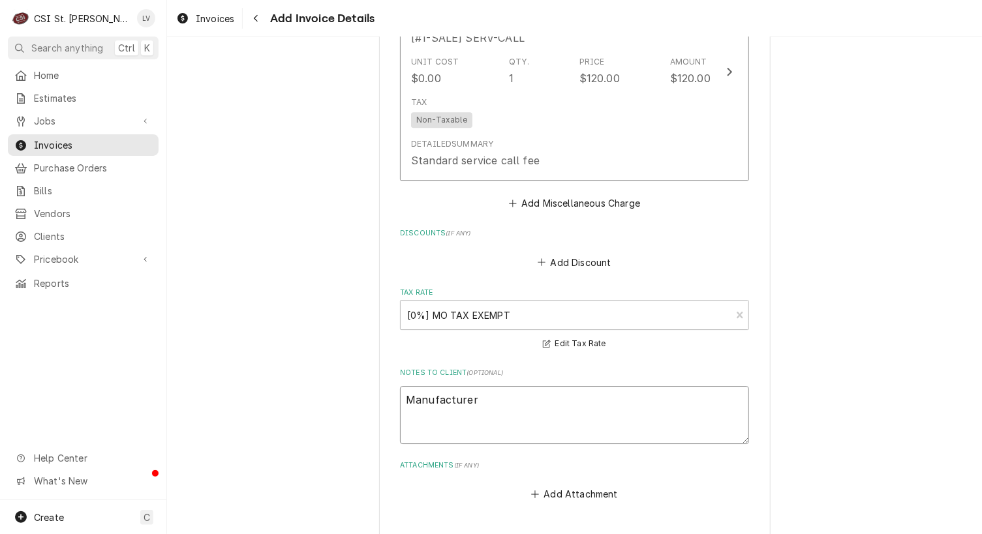
type textarea "Manufacturer"
type textarea "x"
type textarea "Manufacturer w"
type textarea "x"
type textarea "Manufacturer wa"
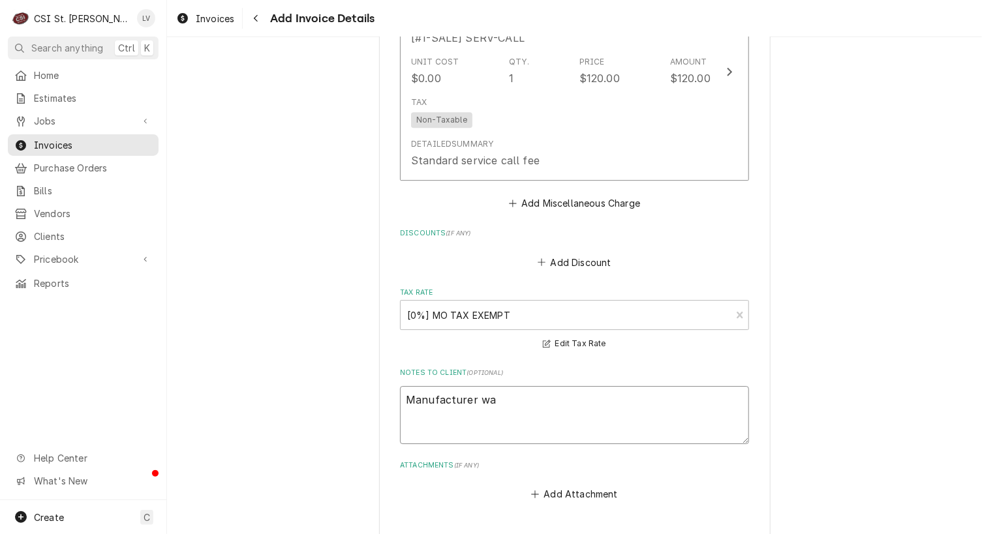
type textarea "x"
type textarea "Manufacturer war"
type textarea "x"
type textarea "Manufacturer warr"
type textarea "x"
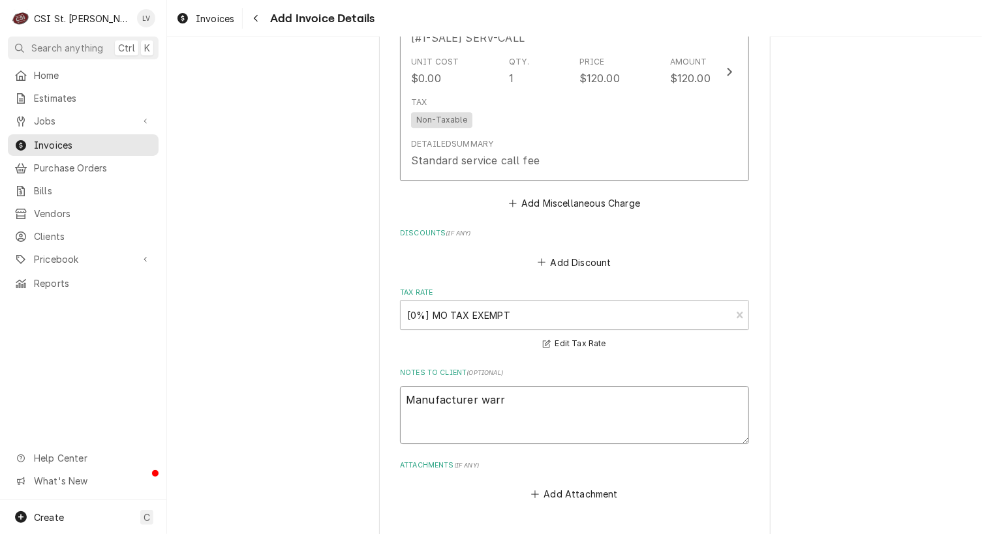
type textarea "Manufacturer warra"
type textarea "x"
type textarea "Manufacturer warran"
type textarea "x"
type textarea "Manufacturer warrant"
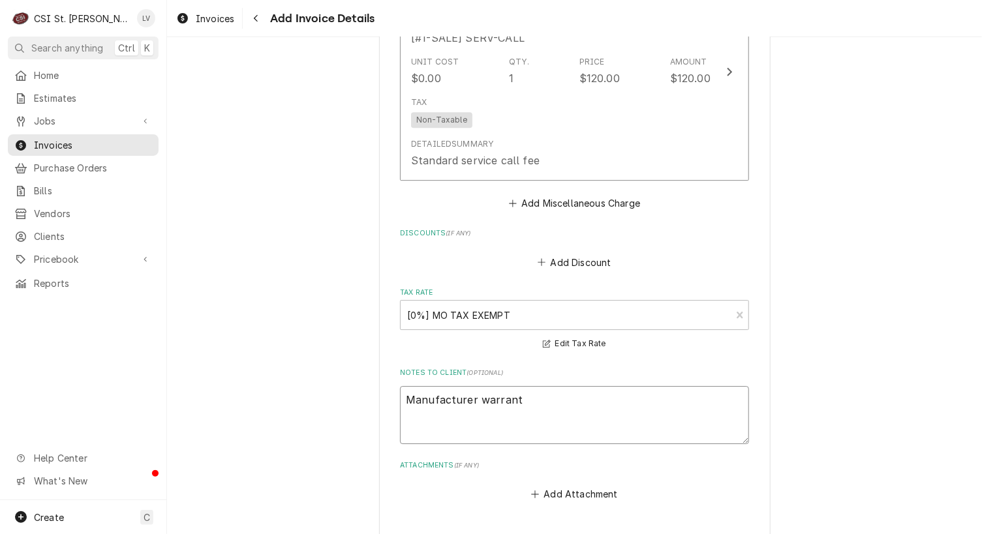
type textarea "x"
type textarea "Manufacturer warranty"
type textarea "x"
type textarea "Manufacturer warranty"
type textarea "x"
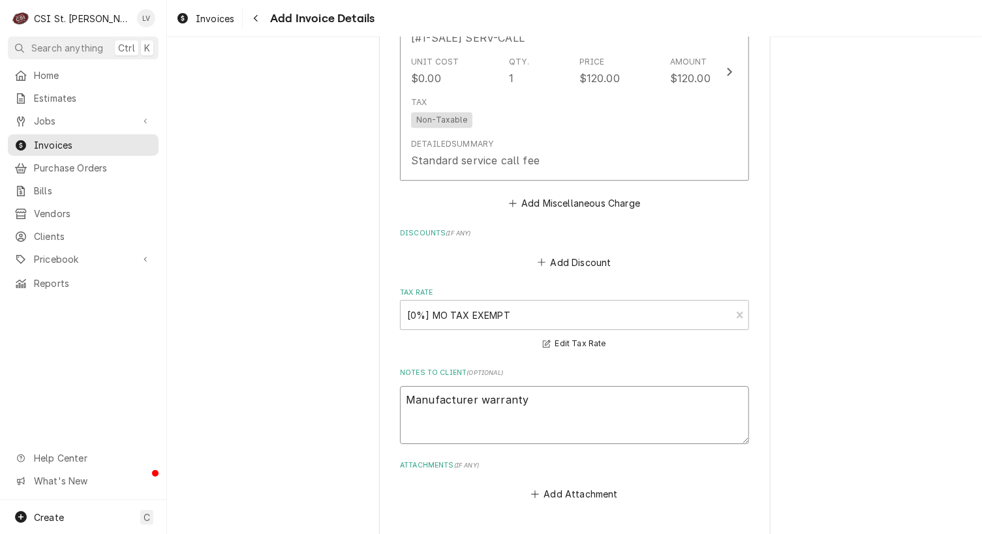
type textarea "Manufacturer warranty d"
type textarea "x"
type textarea "Manufacturer warranty de"
type textarea "x"
type textarea "Manufacturer warranty den"
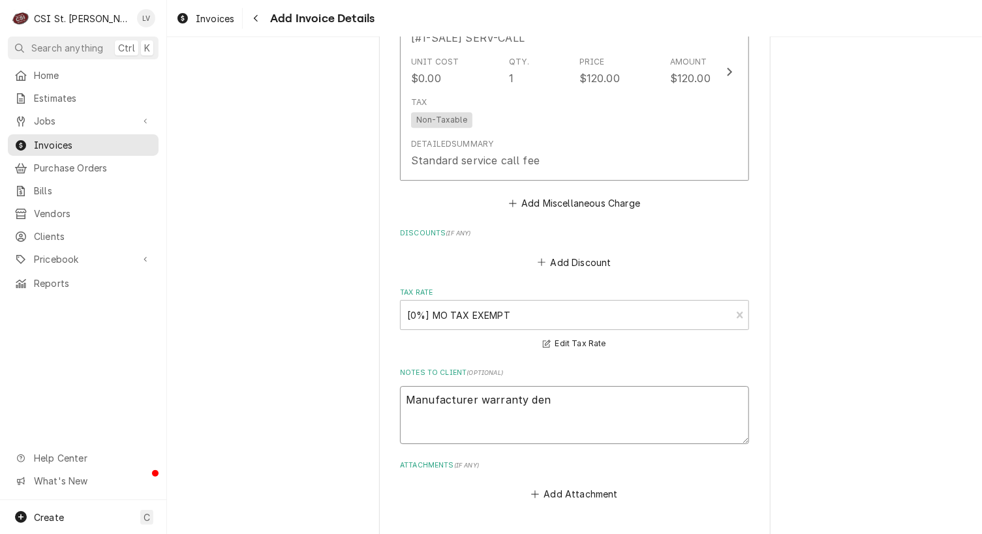
type textarea "x"
type textarea "Manufacturer warranty deni"
type textarea "x"
type textarea "Manufacturer warranty denie"
type textarea "x"
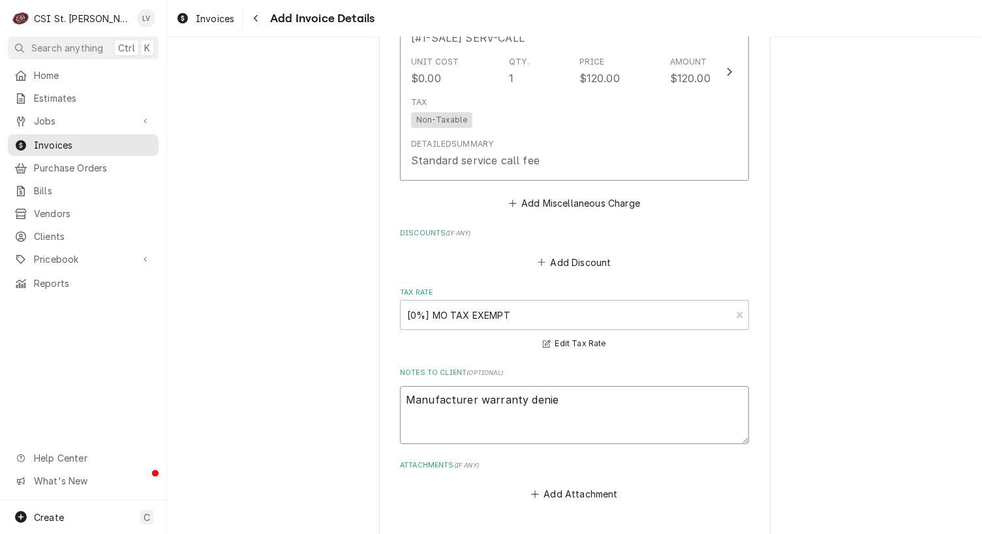
type textarea "Manufacturer warranty denied"
type textarea "x"
type textarea "Manufacturer warranty denied"
type textarea "x"
type textarea "Manufacturer warranty denied d"
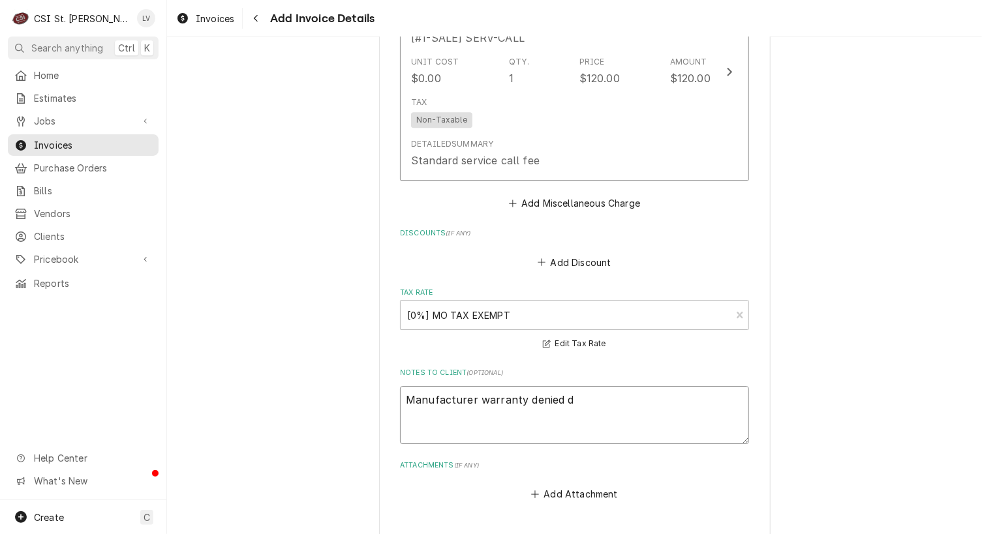
type textarea "x"
type textarea "Manufacturer warranty denied du"
type textarea "x"
type textarea "Manufacturer warranty denied due"
type textarea "x"
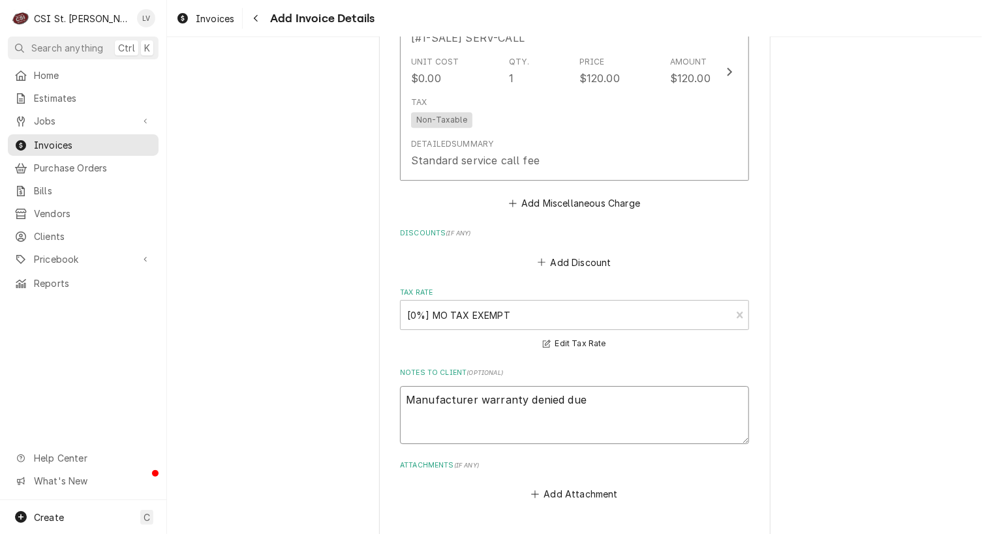
type textarea "Manufacturer warranty denied due t"
type textarea "x"
type textarea "Manufacturer warranty denied due to"
type textarea "x"
type textarea "Manufacturer warranty denied due to"
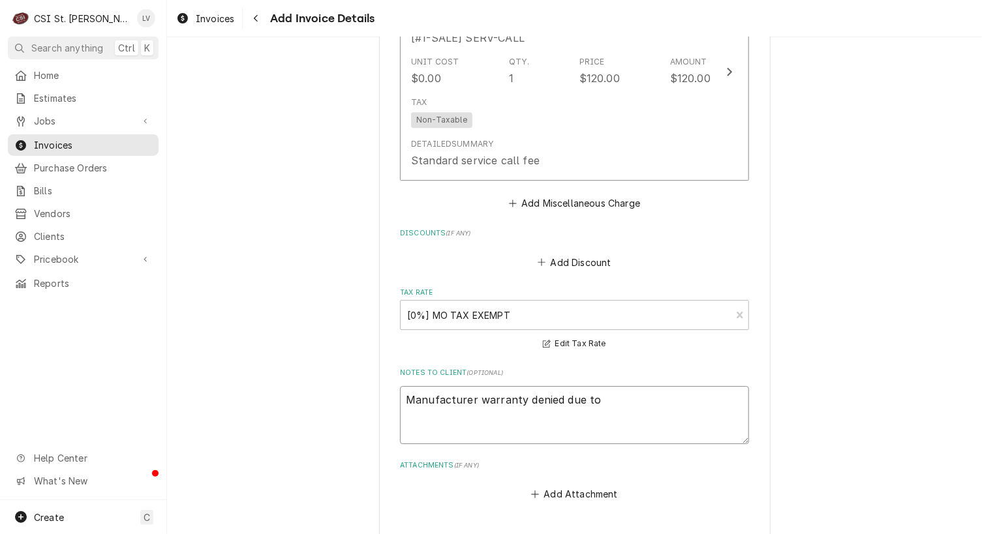
type textarea "x"
type textarea "Manufacturer warranty denied due to no"
type textarea "x"
type textarea "Manufacturer warranty denied due to non"
type textarea "x"
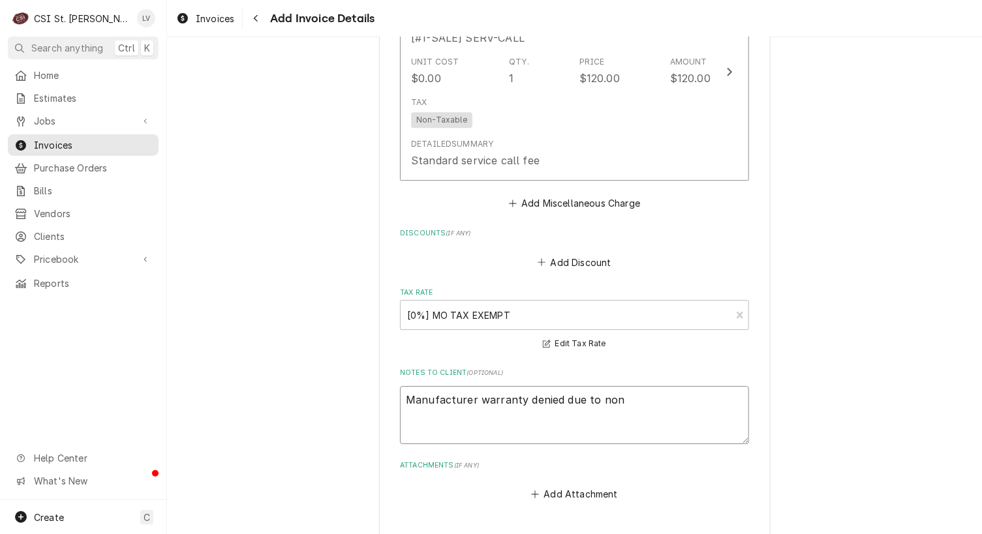
type textarea "Manufacturer warranty denied due to non-"
type textarea "x"
type textarea "Manufacturer warranty denied due to non-w"
type textarea "x"
type textarea "Manufacturer warranty denied due to non-wa"
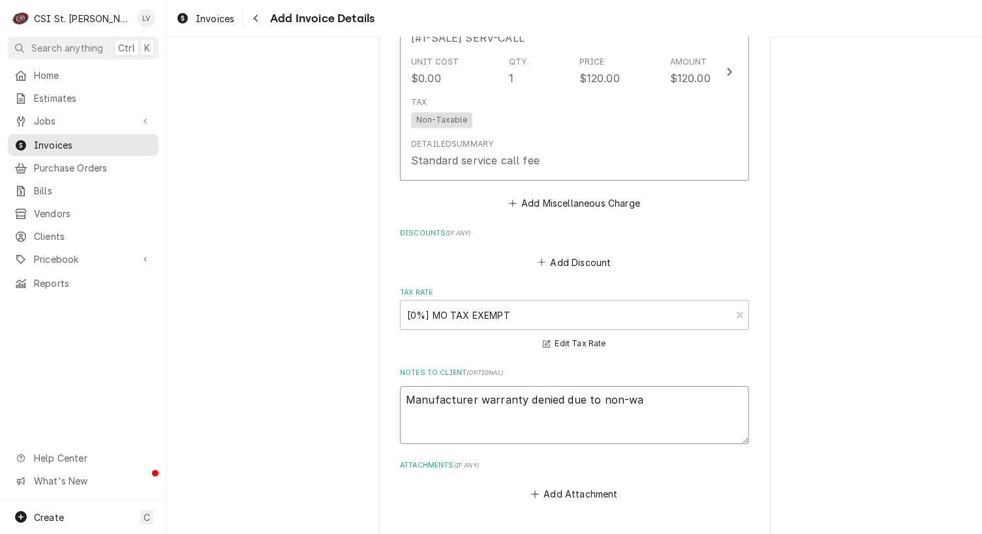
type textarea "x"
type textarea "Manufacturer warranty denied due to non-war"
type textarea "x"
type textarea "Manufacturer warranty denied due to non-warr"
type textarea "x"
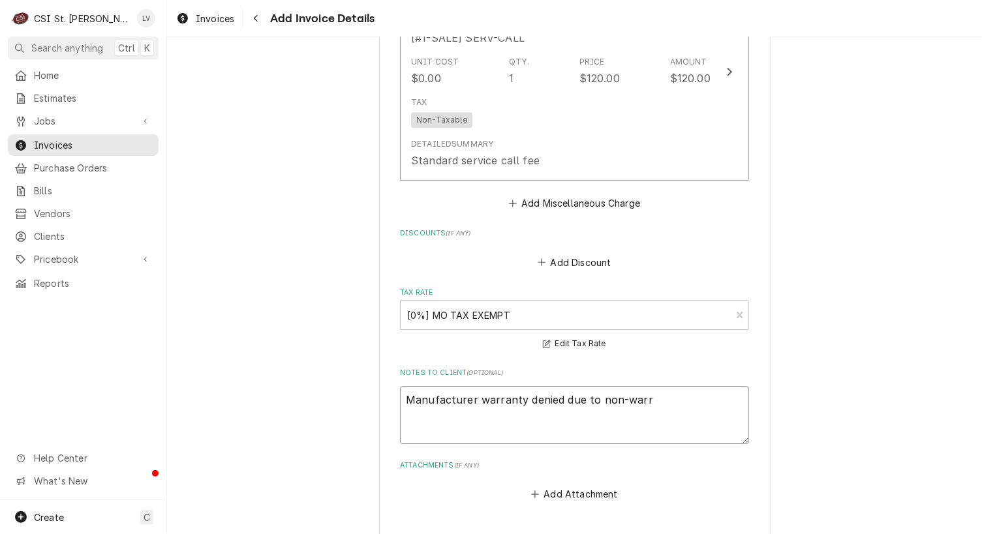
type textarea "Manufacturer warranty denied due to non-warra"
type textarea "x"
type textarea "Manufacturer warranty denied due to non-warran"
type textarea "x"
type textarea "Manufacturer warranty denied due to non-warrant"
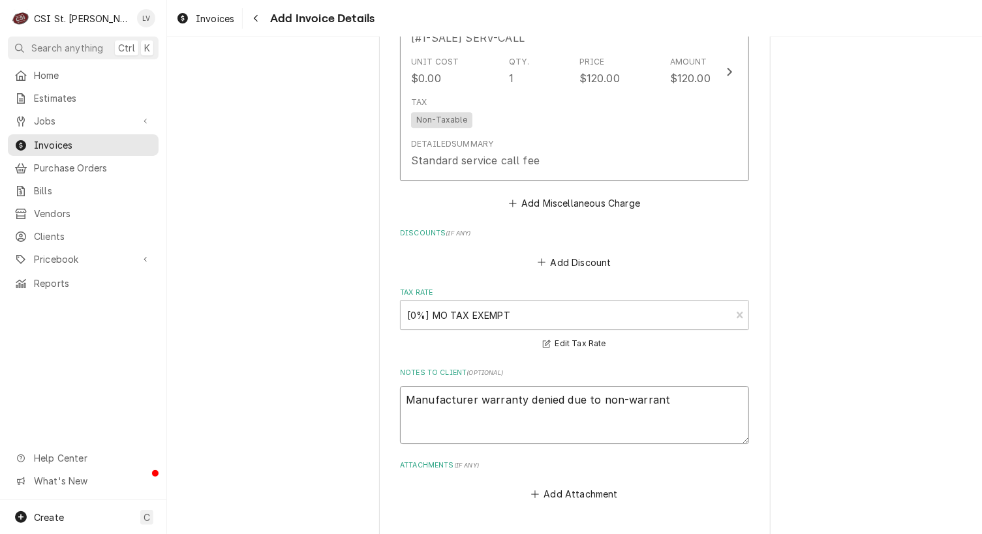
type textarea "x"
type textarea "Manufacturer warranty denied due to non-warranty"
type textarea "x"
type textarea "Manufacturer warranty denied due to non-warranty"
type textarea "x"
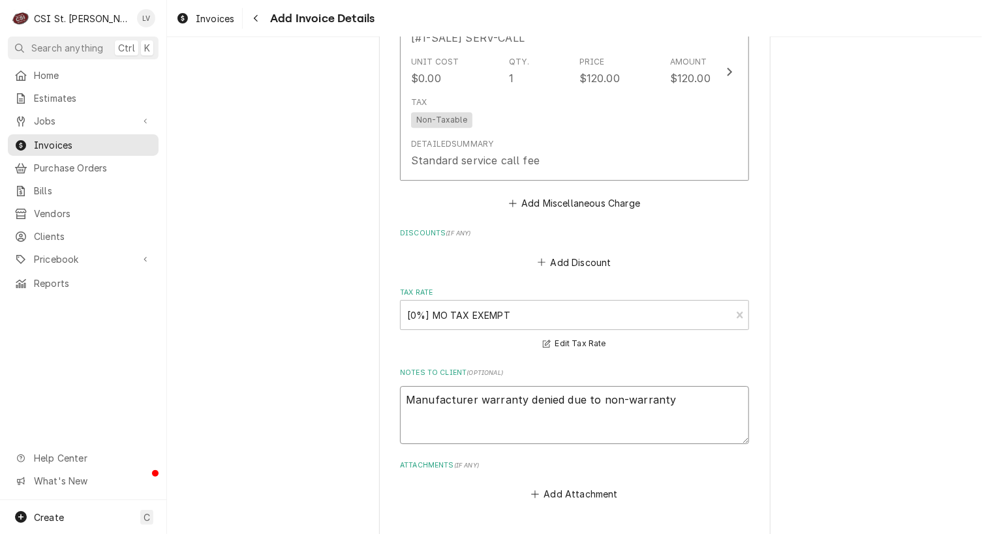
type textarea "Manufacturer warranty denied due to non-warranty i"
type textarea "x"
type textarea "Manufacturer warranty denied due to non-warranty is"
type textarea "x"
type textarea "Manufacturer warranty denied due to non-warranty iss"
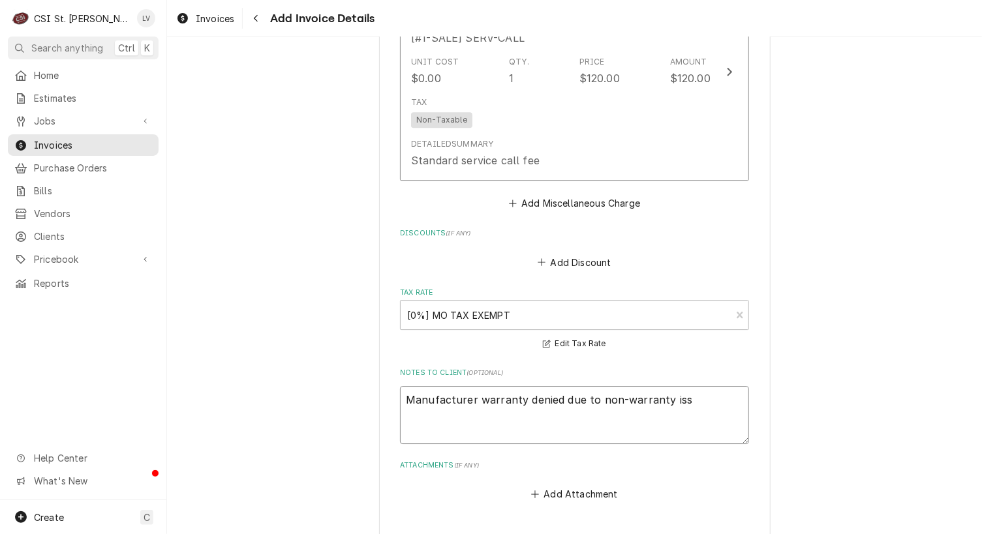
type textarea "x"
type textarea "Manufacturer warranty denied due to non-warranty issu"
type textarea "x"
type textarea "Manufacturer warranty denied due to non-warranty issue"
type textarea "x"
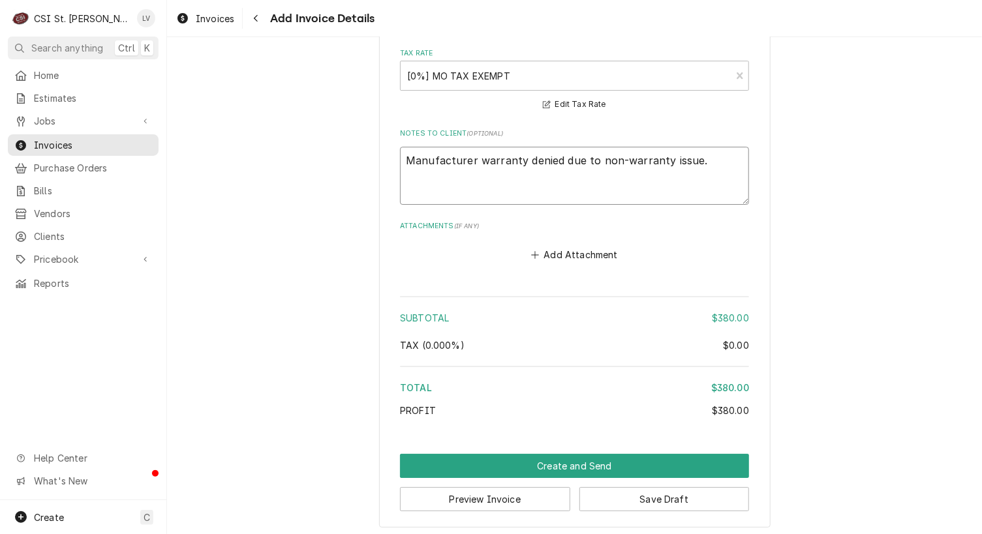
scroll to position [1890, 0]
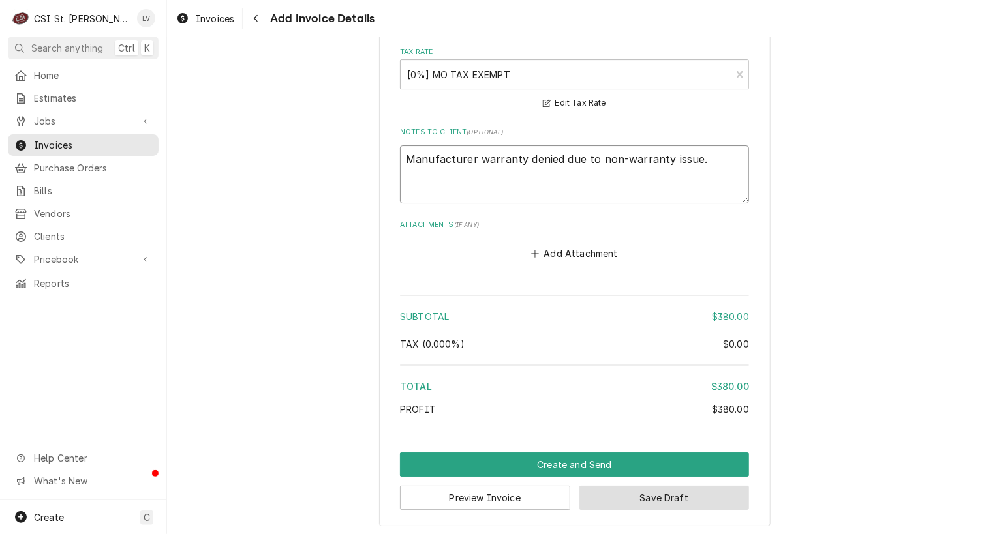
type textarea "Manufacturer warranty denied due to non-warranty issue."
click at [656, 495] on button "Save Draft" at bounding box center [664, 498] width 170 height 24
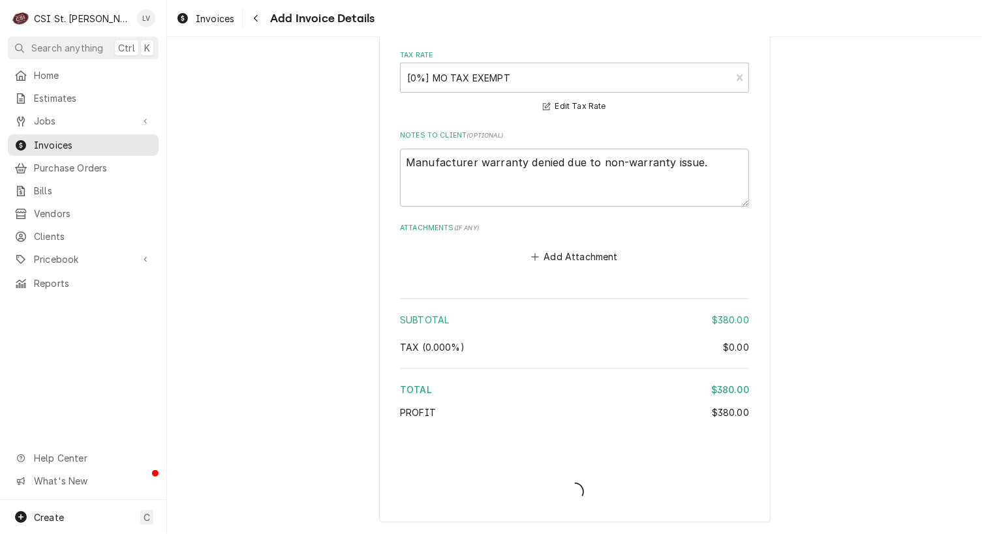
scroll to position [1883, 0]
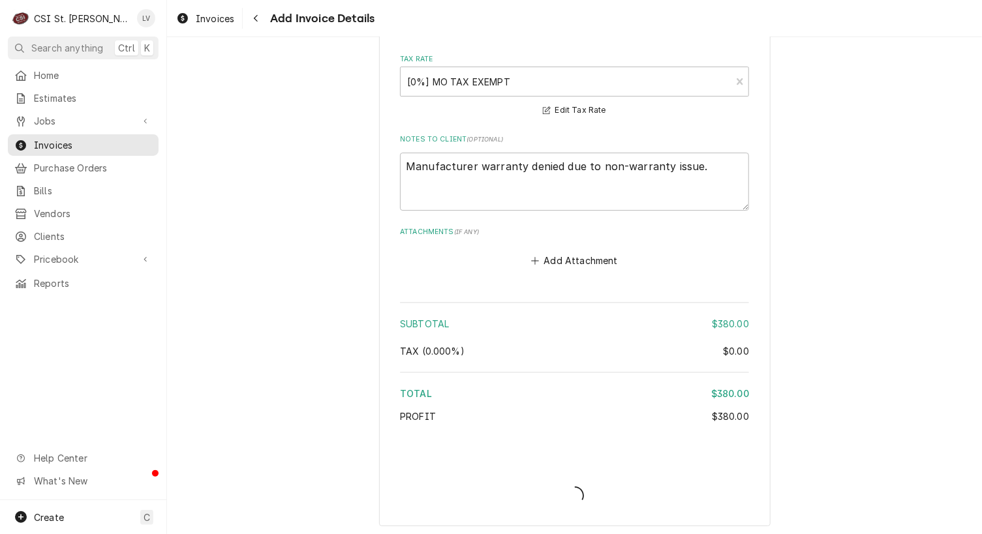
type textarea "x"
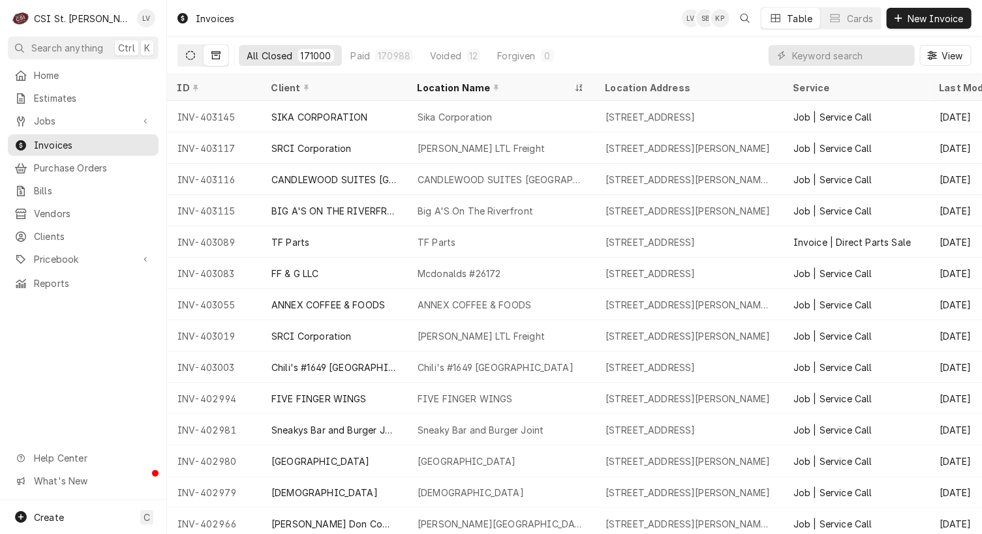
click at [189, 57] on icon "Dynamic Content Wrapper" at bounding box center [190, 55] width 9 height 9
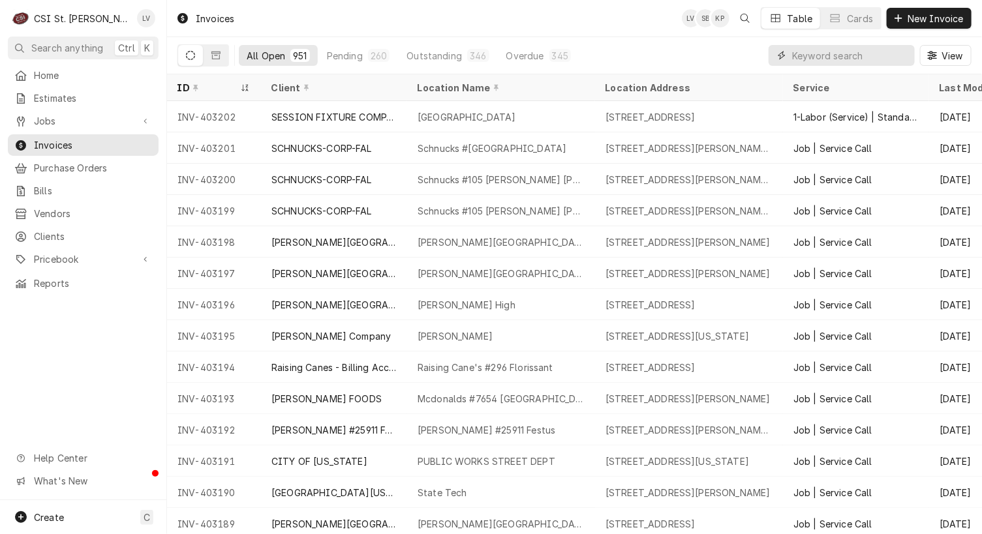
click at [818, 57] on input "Dynamic Content Wrapper" at bounding box center [850, 55] width 116 height 21
type input "400984"
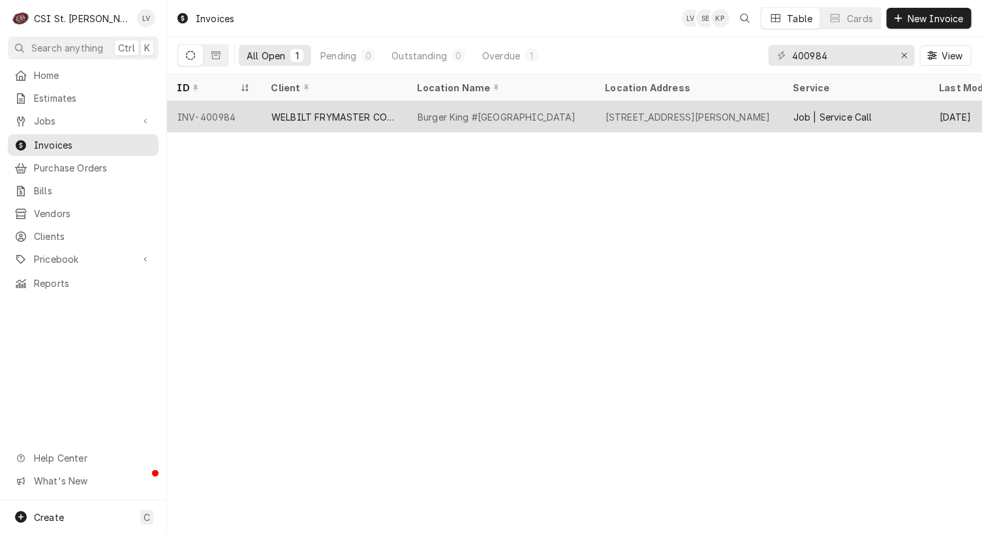
click at [321, 119] on div "WELBILT FRYMASTER CORPORATION" at bounding box center [333, 117] width 125 height 14
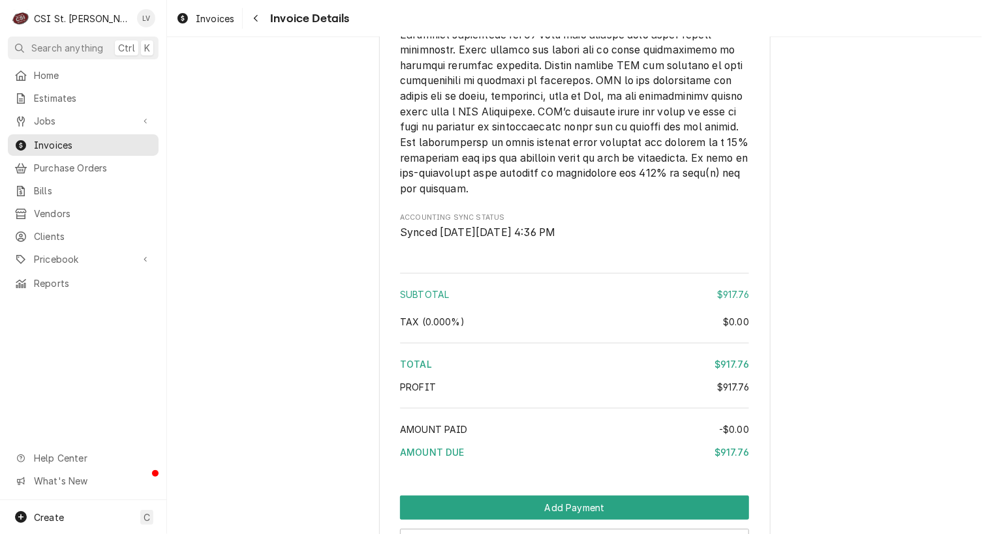
scroll to position [2303, 0]
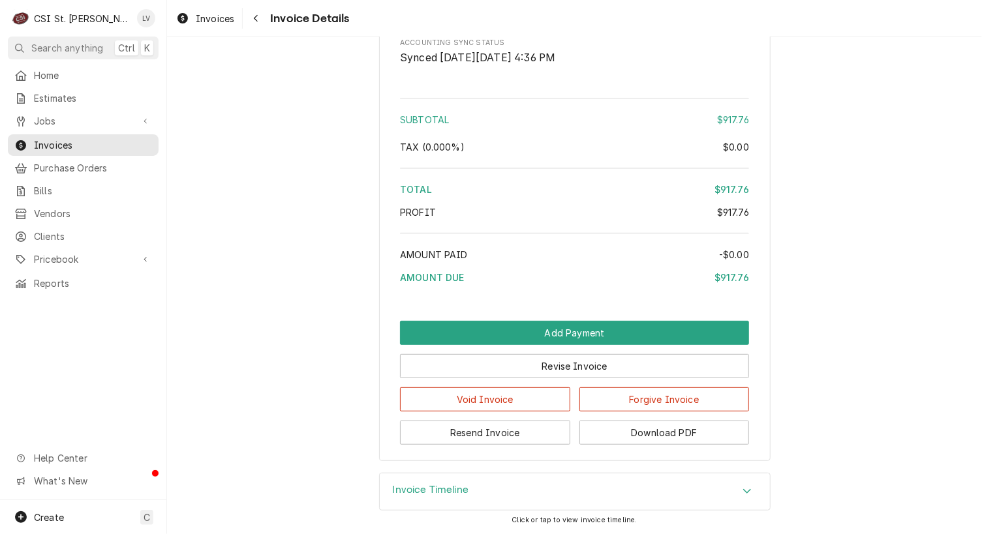
click at [424, 493] on h3 "Invoice Timeline" at bounding box center [431, 490] width 76 height 12
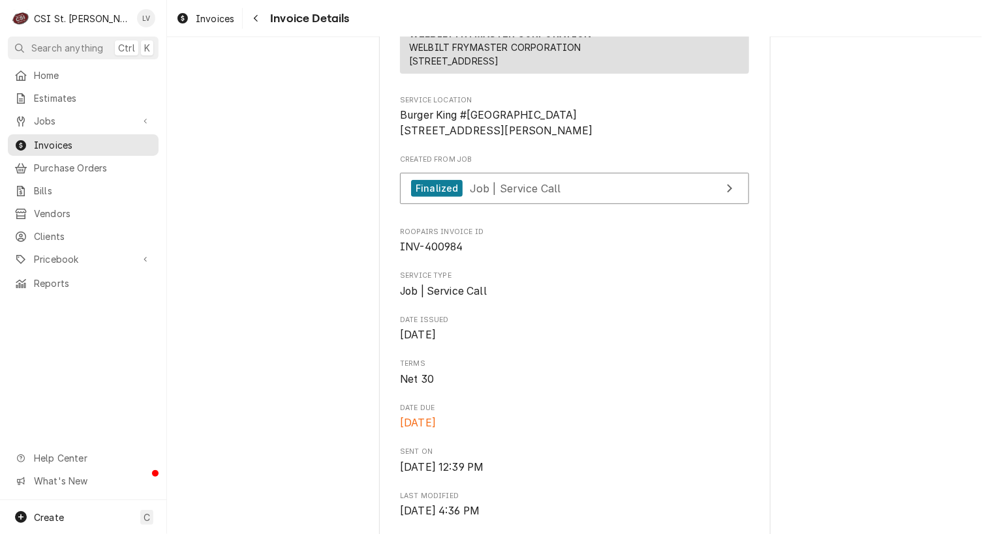
scroll to position [196, 0]
